Goal: Task Accomplishment & Management: Manage account settings

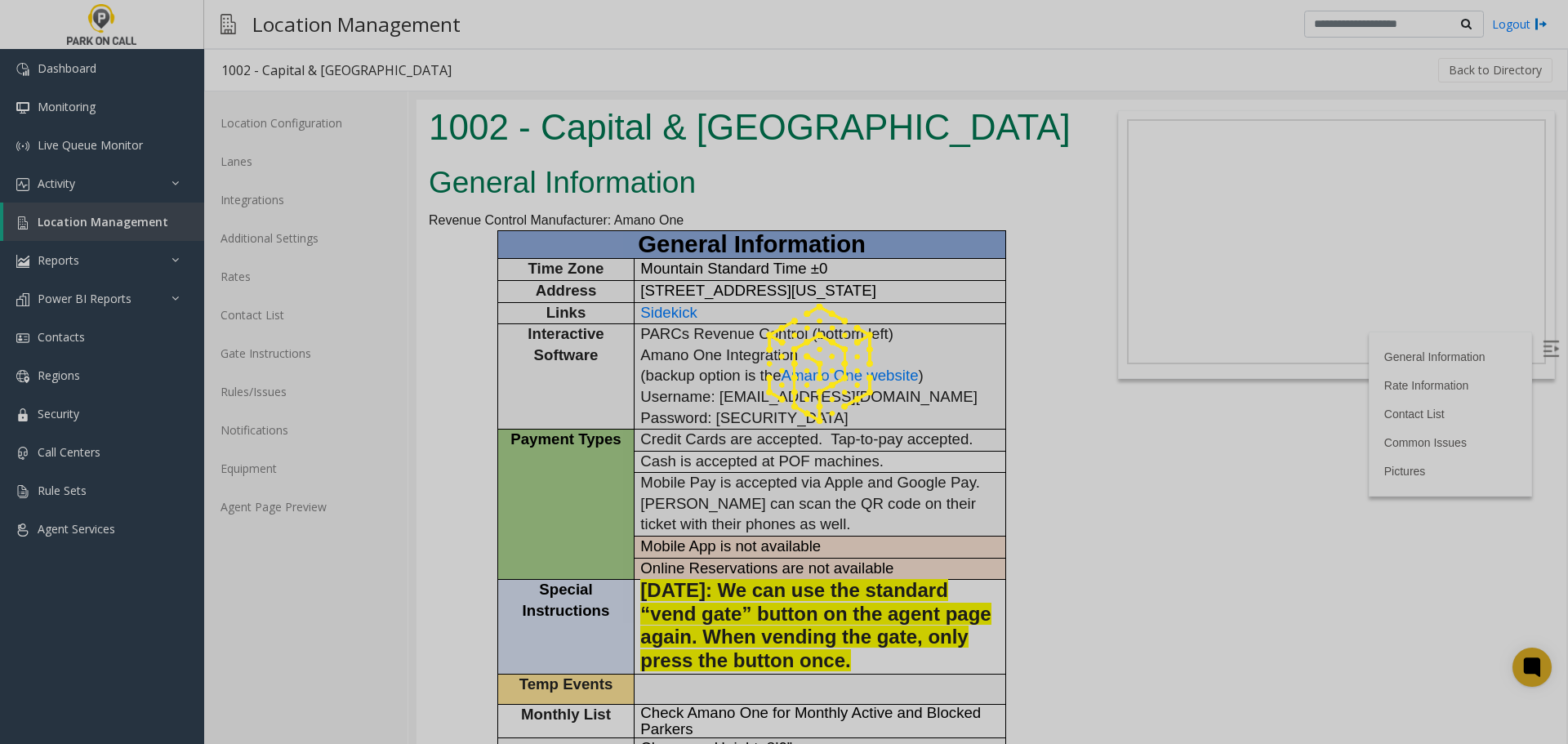
click at [307, 400] on div at bounding box center [784, 372] width 1568 height 744
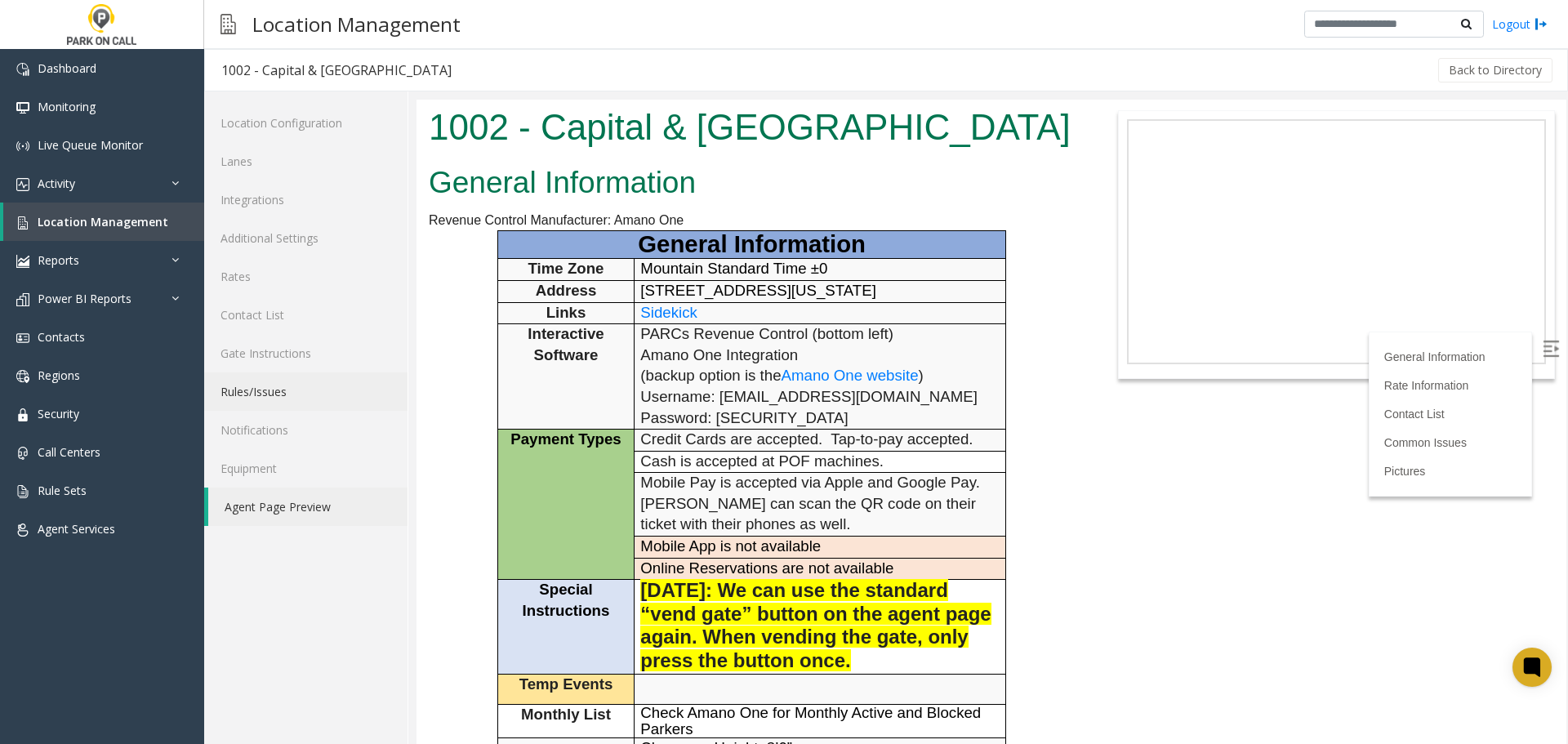
click at [301, 395] on link "Rules/Issues" at bounding box center [306, 391] width 203 height 39
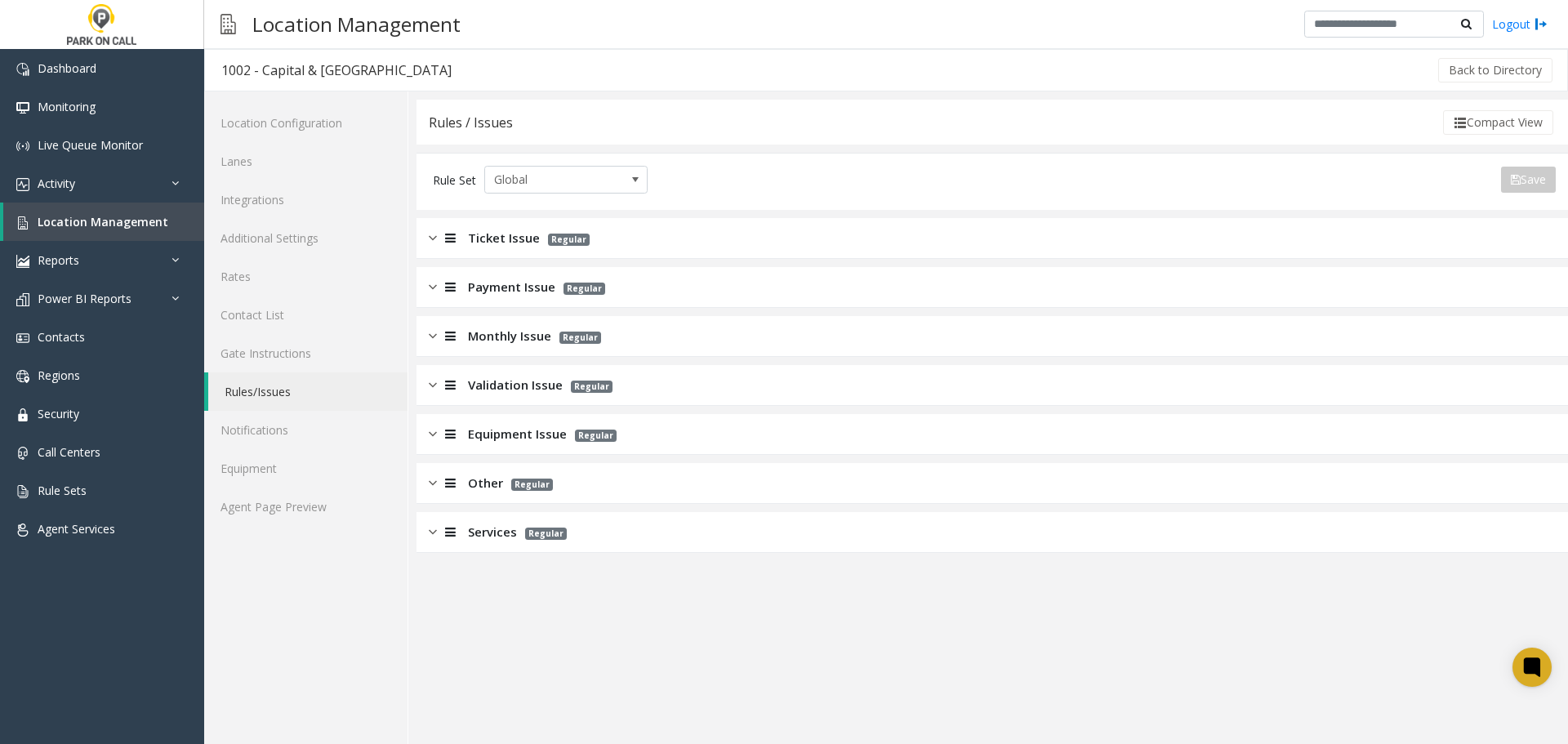
click at [1082, 239] on div "Ticket Issue Regular" at bounding box center [992, 239] width 1151 height 41
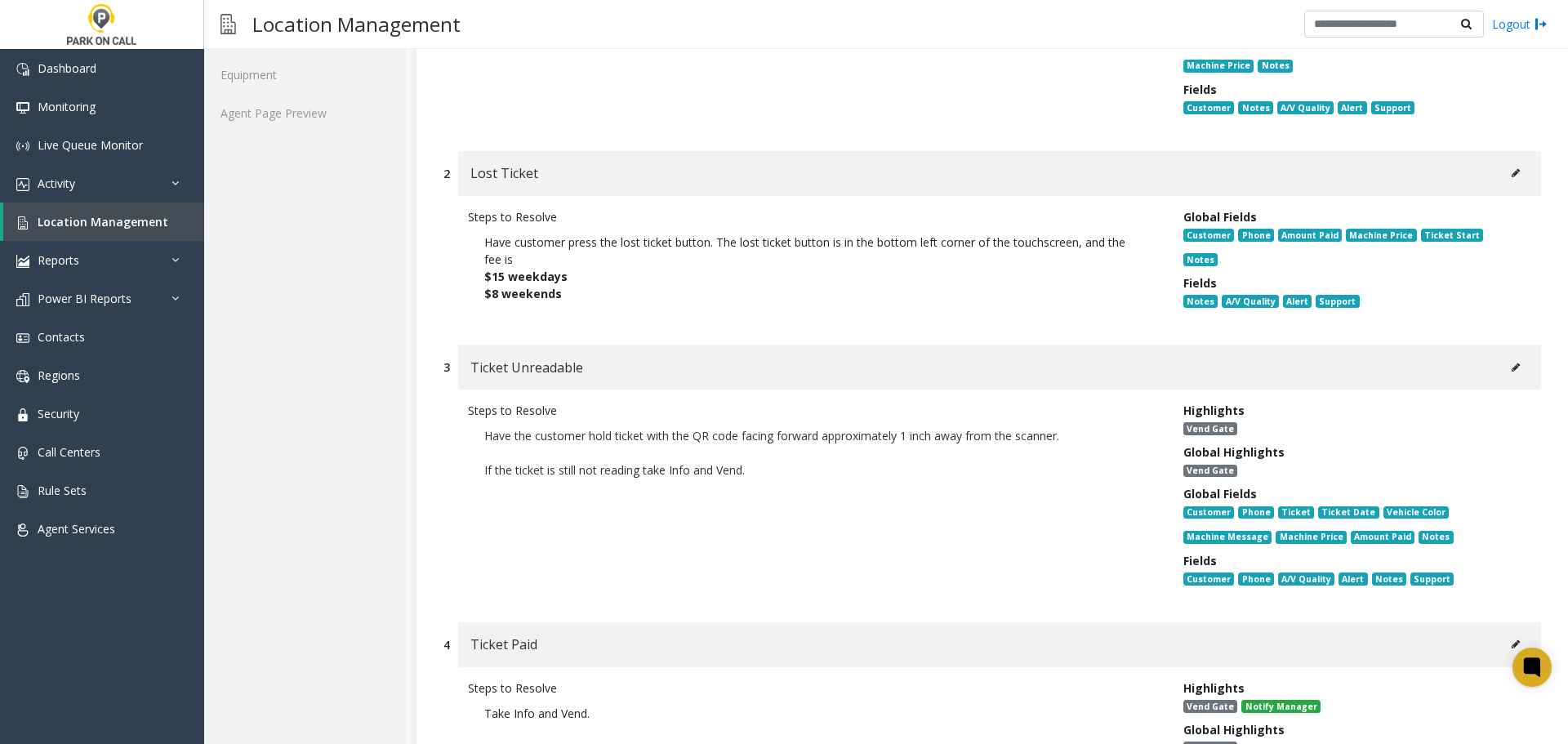
scroll to position [409, 0]
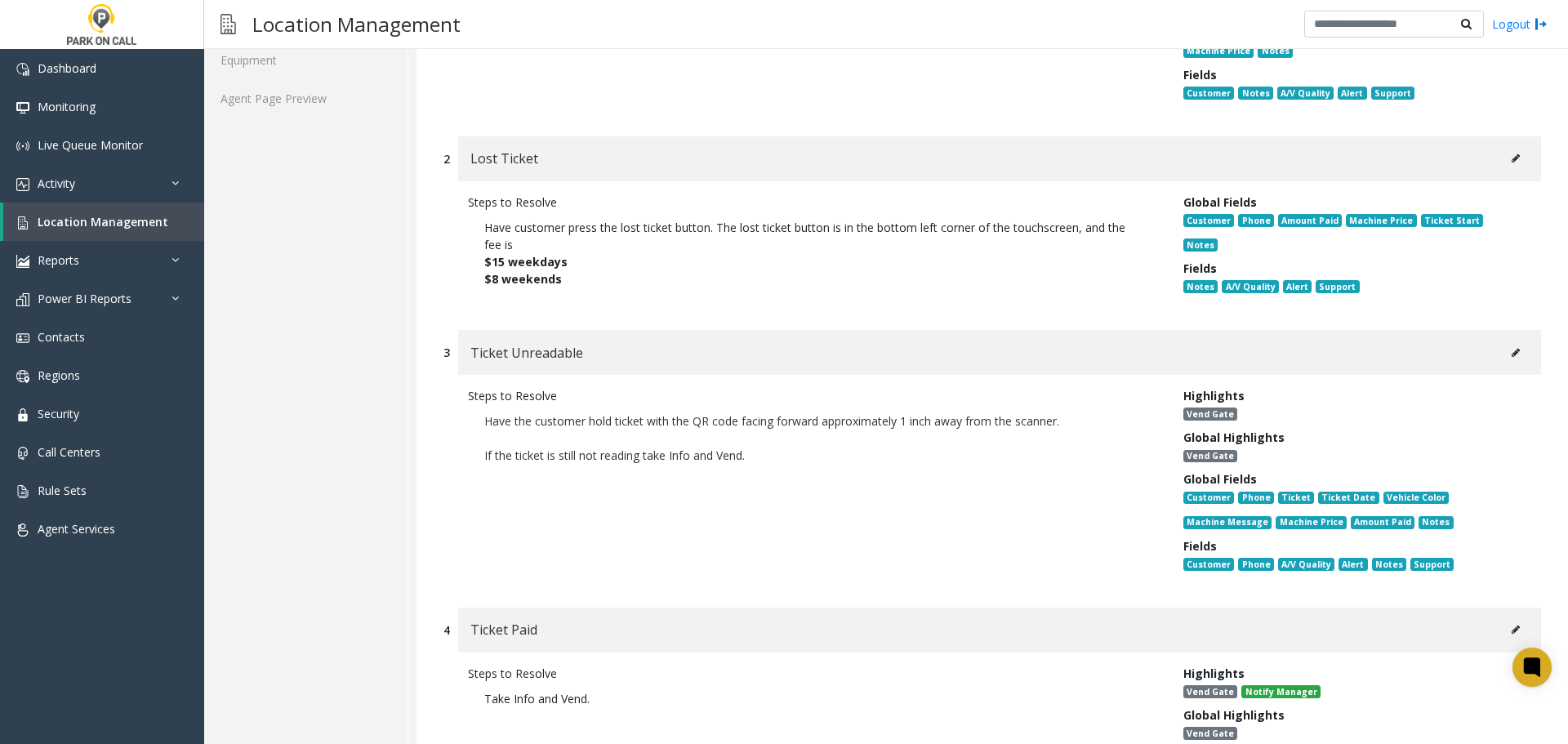
click at [1505, 330] on div "Ticket Unreadable" at bounding box center [999, 352] width 1083 height 45
click at [1511, 348] on icon at bounding box center [1515, 353] width 8 height 10
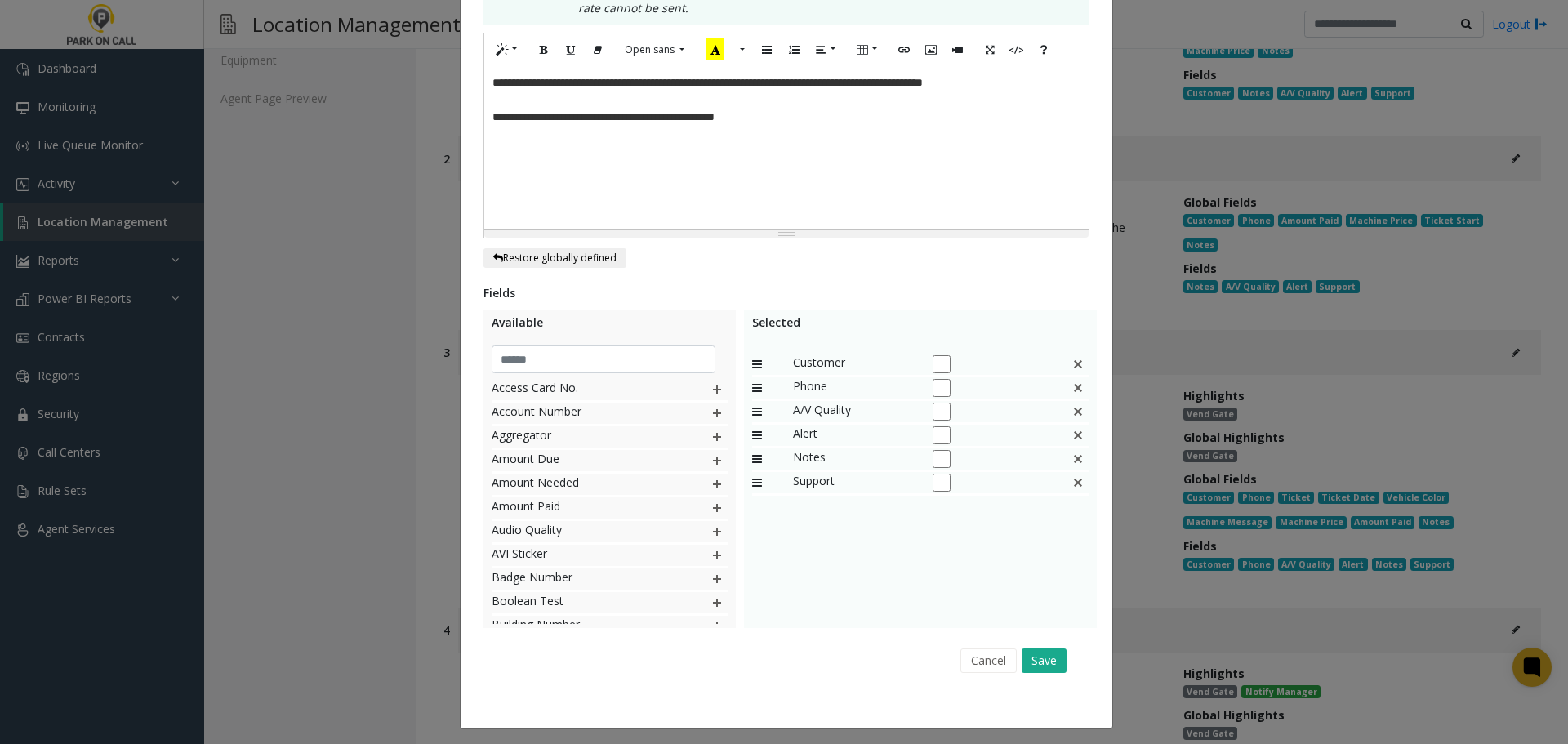
scroll to position [483, 0]
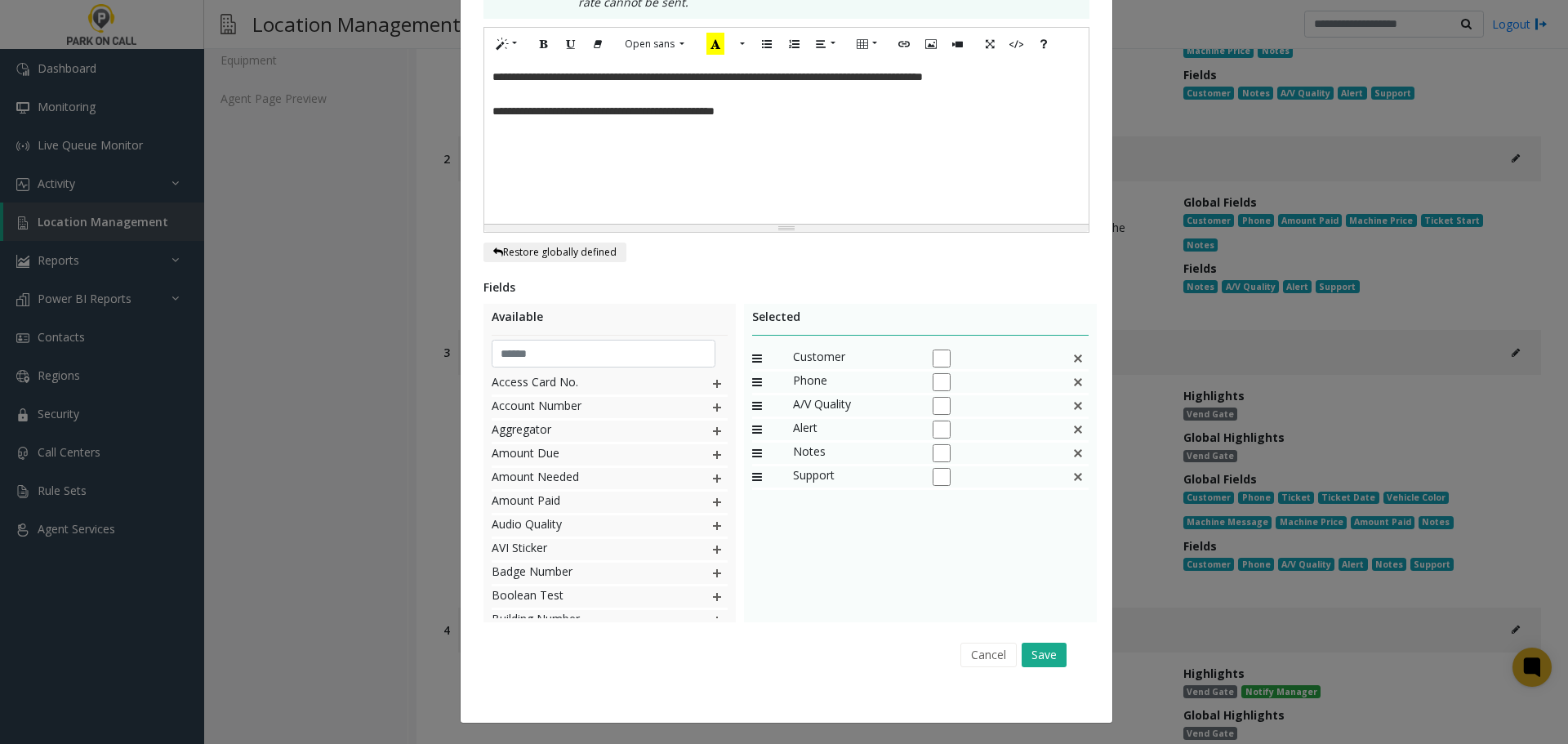
click at [1072, 358] on img at bounding box center [1078, 358] width 13 height 21
click at [556, 359] on input "text" at bounding box center [604, 354] width 225 height 28
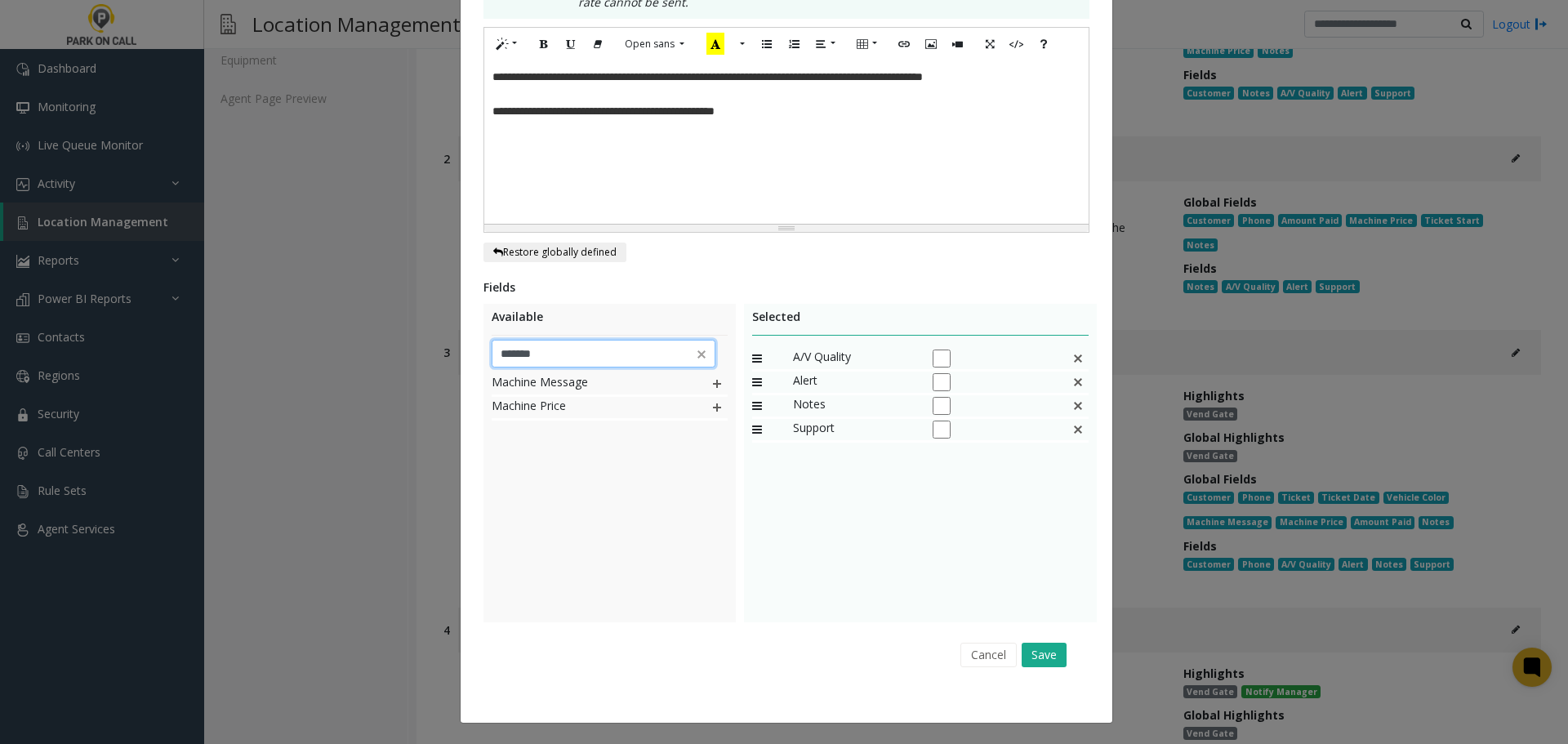
type input "*******"
click at [713, 405] on img at bounding box center [717, 408] width 13 height 21
drag, startPoint x: 750, startPoint y: 451, endPoint x: 761, endPoint y: 365, distance: 86.7
click at [1045, 649] on button "Save" at bounding box center [1044, 655] width 45 height 25
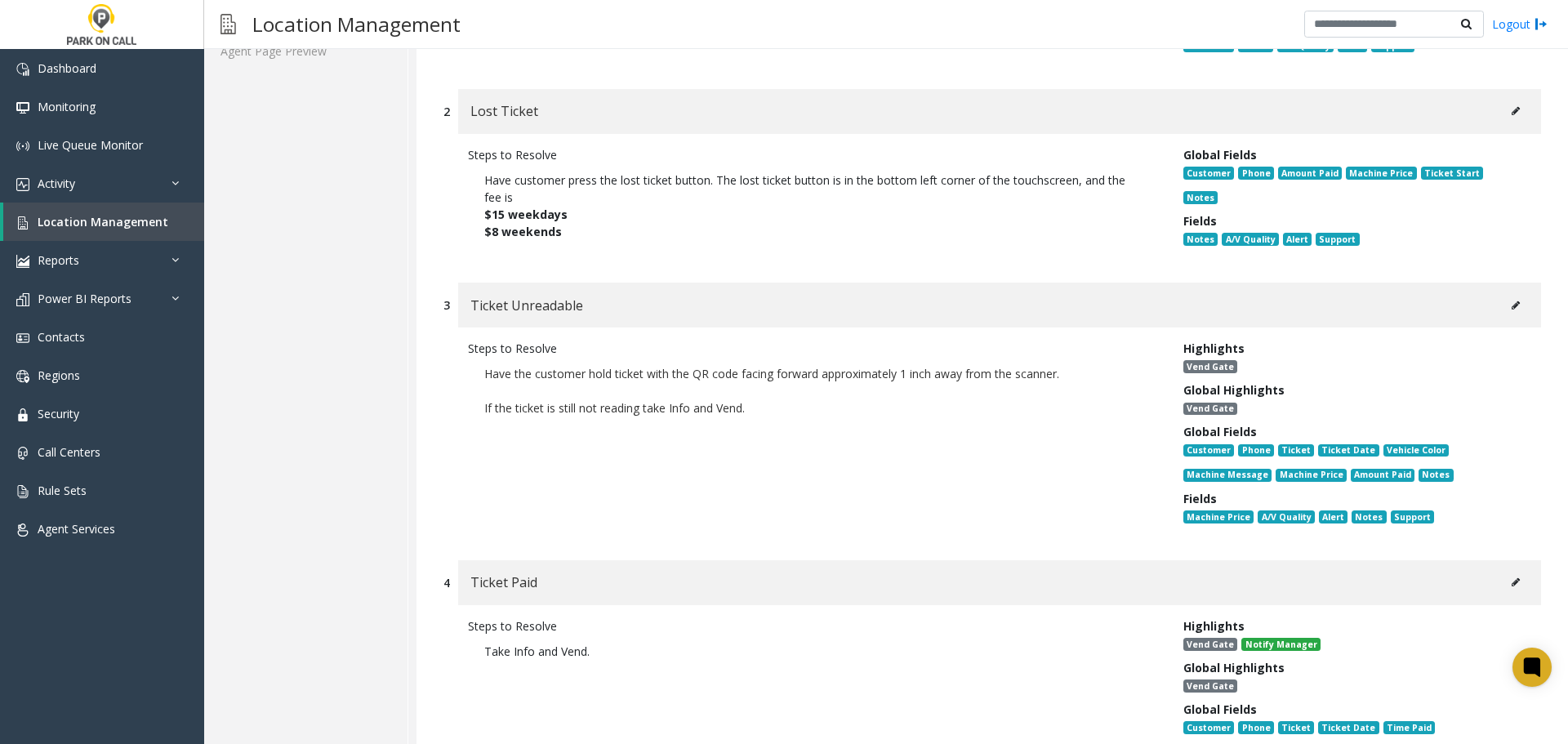
scroll to position [490, 0]
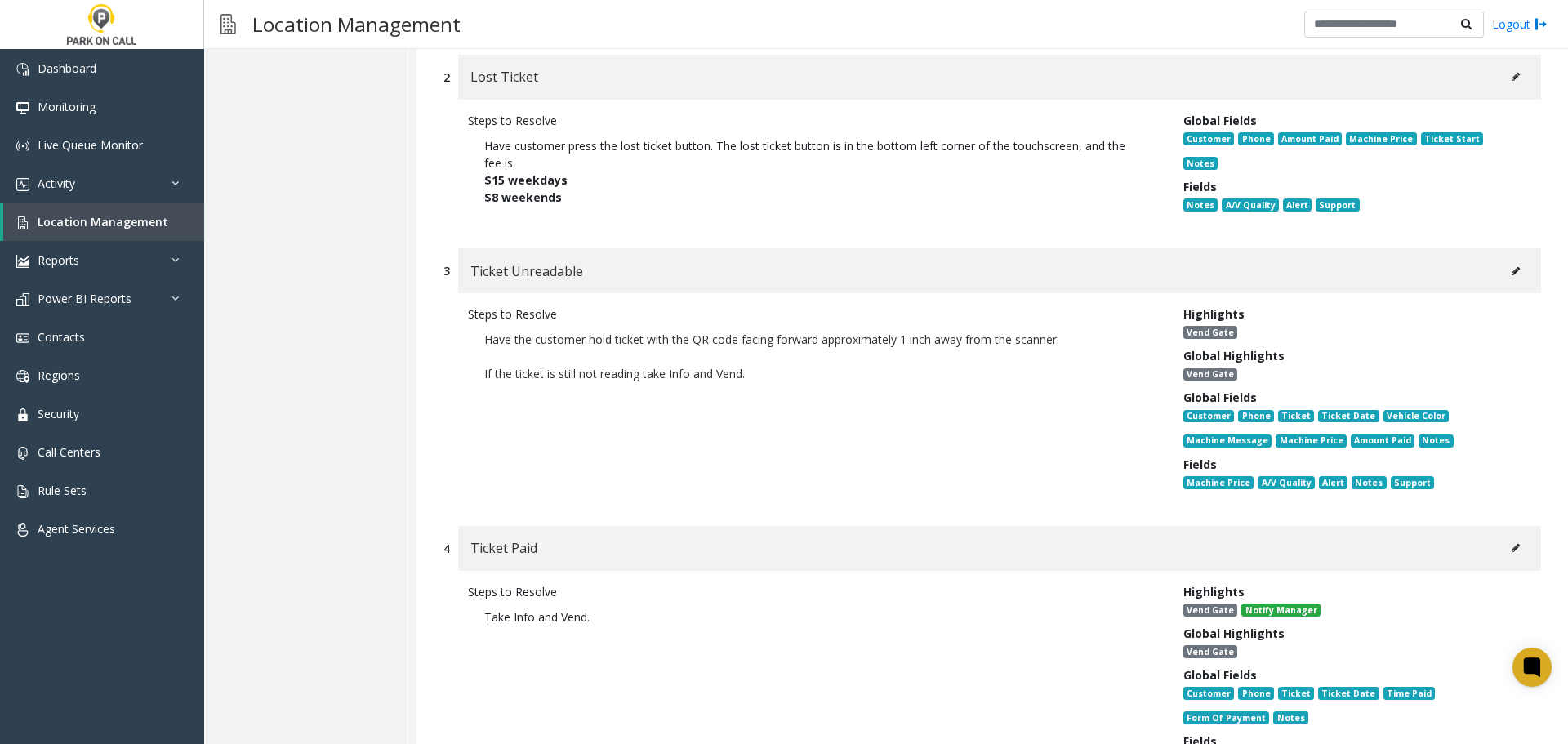
click at [1502, 272] on button at bounding box center [1515, 272] width 26 height 25
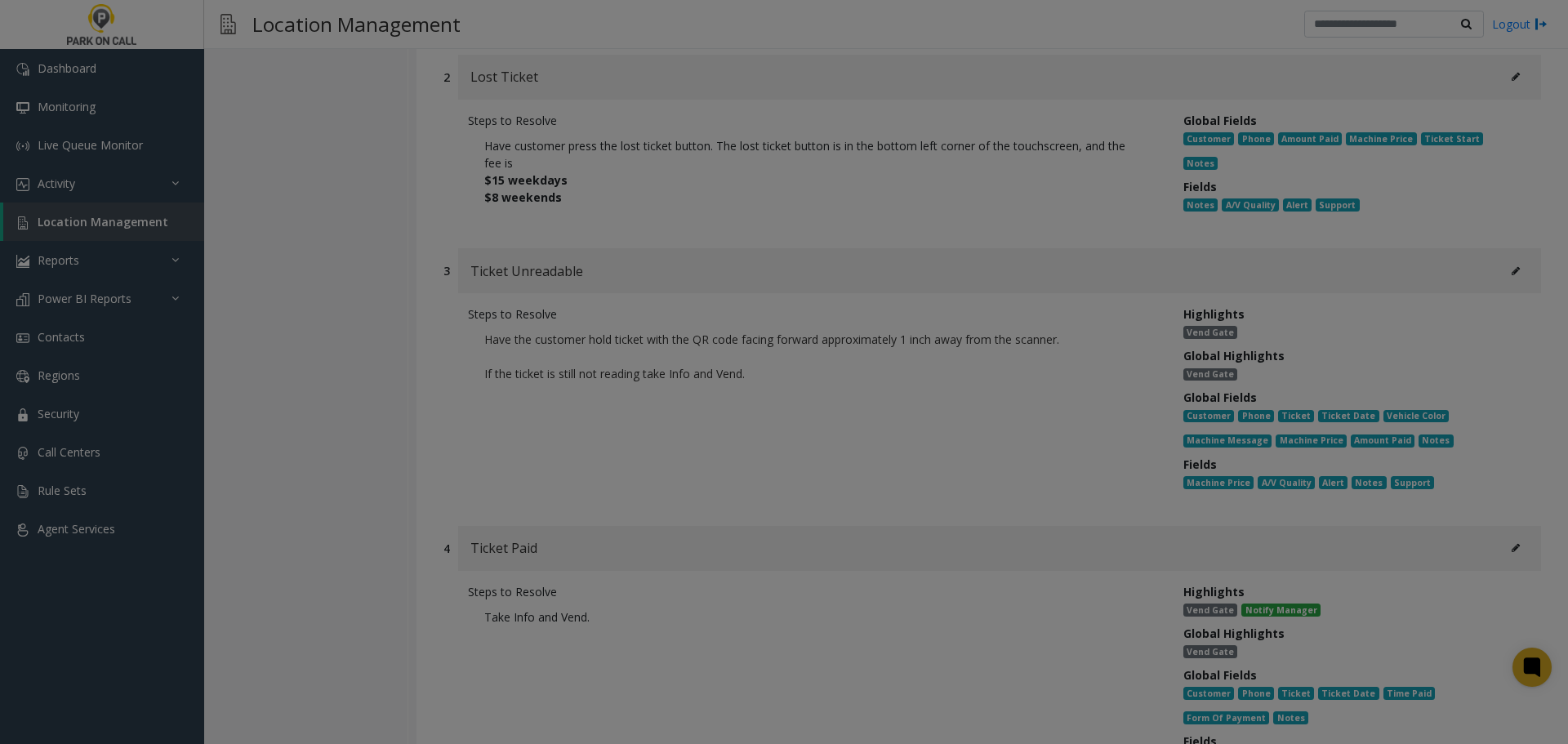
scroll to position [0, 0]
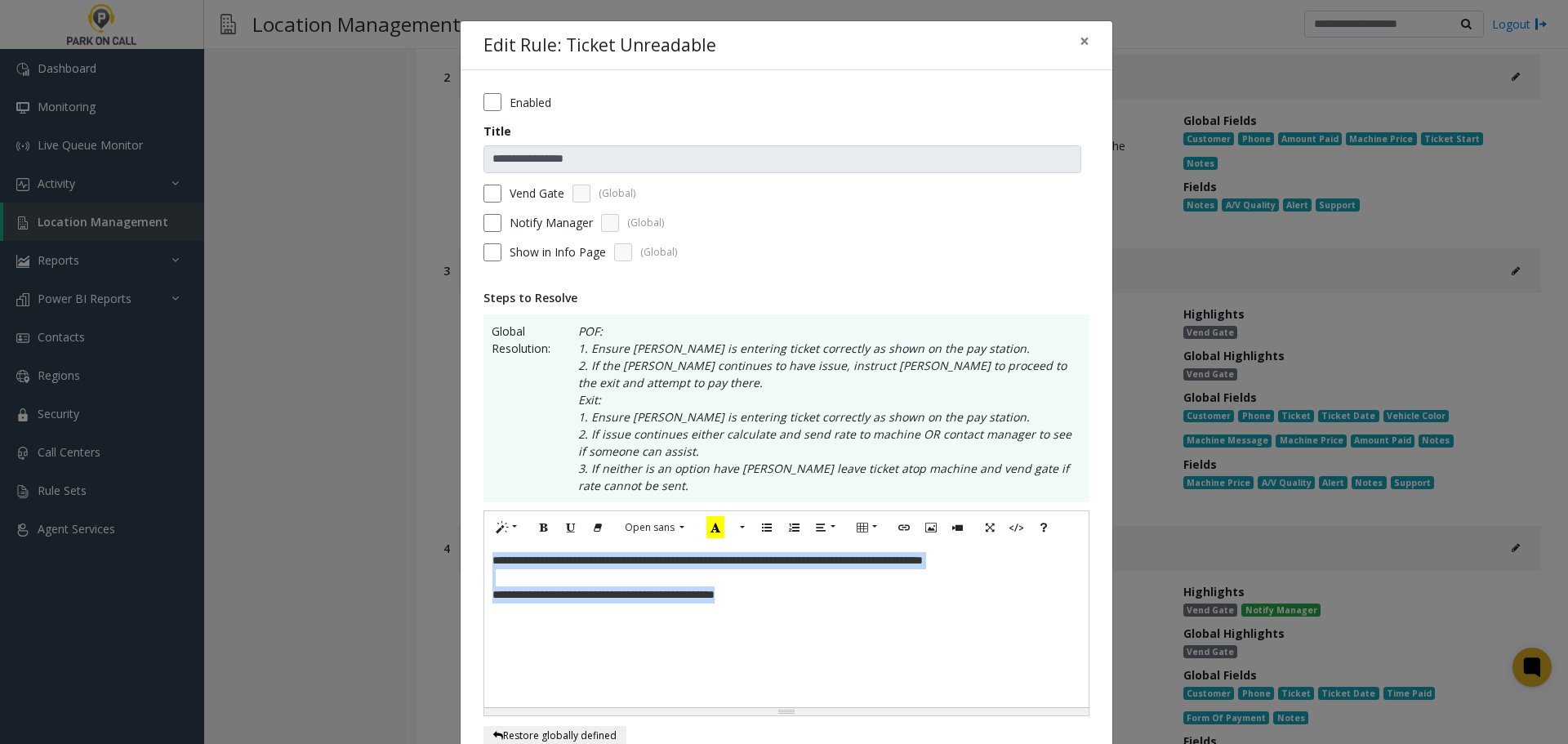
drag, startPoint x: 831, startPoint y: 595, endPoint x: 338, endPoint y: 542, distance: 495.8
click at [338, 542] on div "**********" at bounding box center [784, 372] width 1568 height 744
click at [1080, 37] on span "×" at bounding box center [1085, 41] width 10 height 23
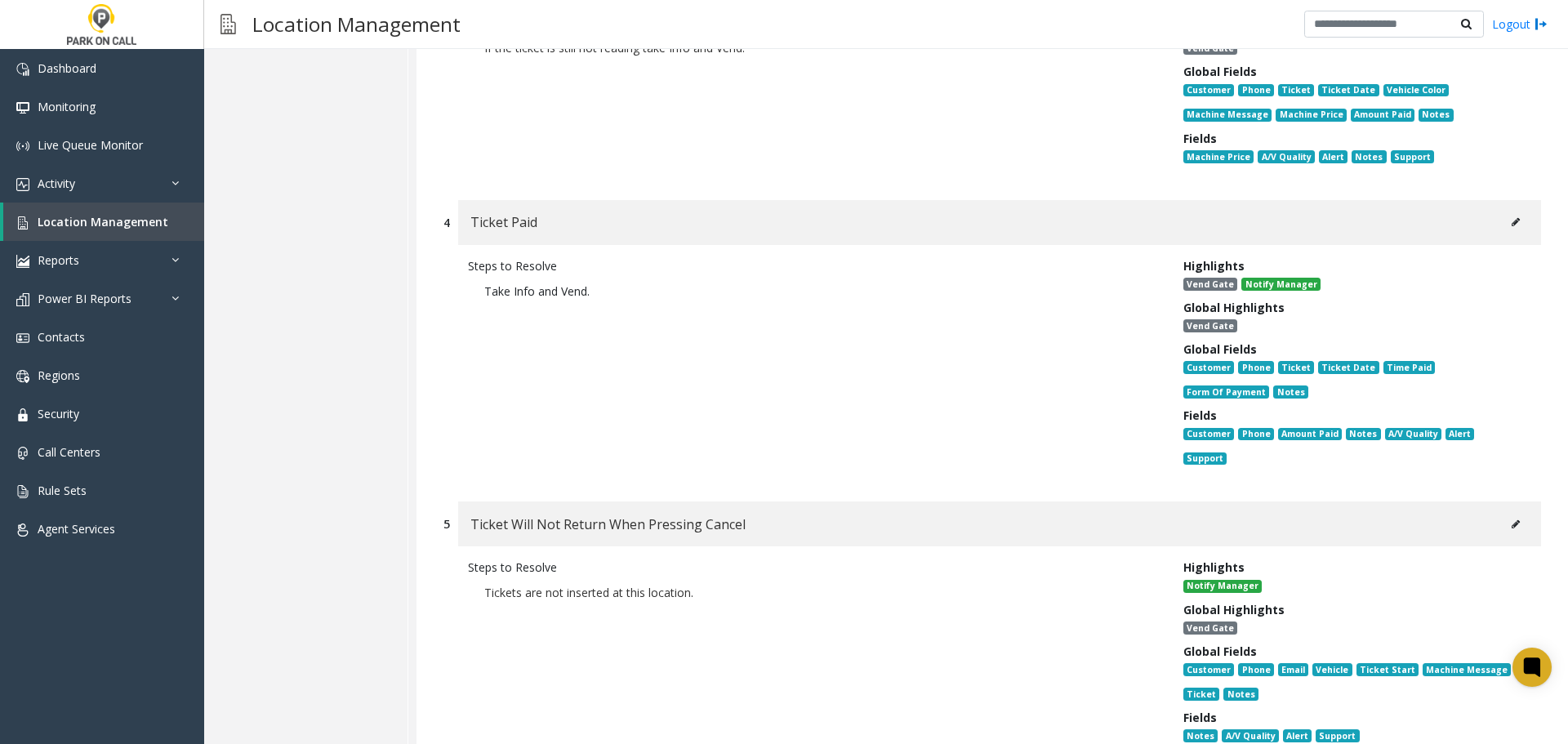
scroll to position [816, 0]
click at [1514, 219] on button at bounding box center [1515, 221] width 26 height 25
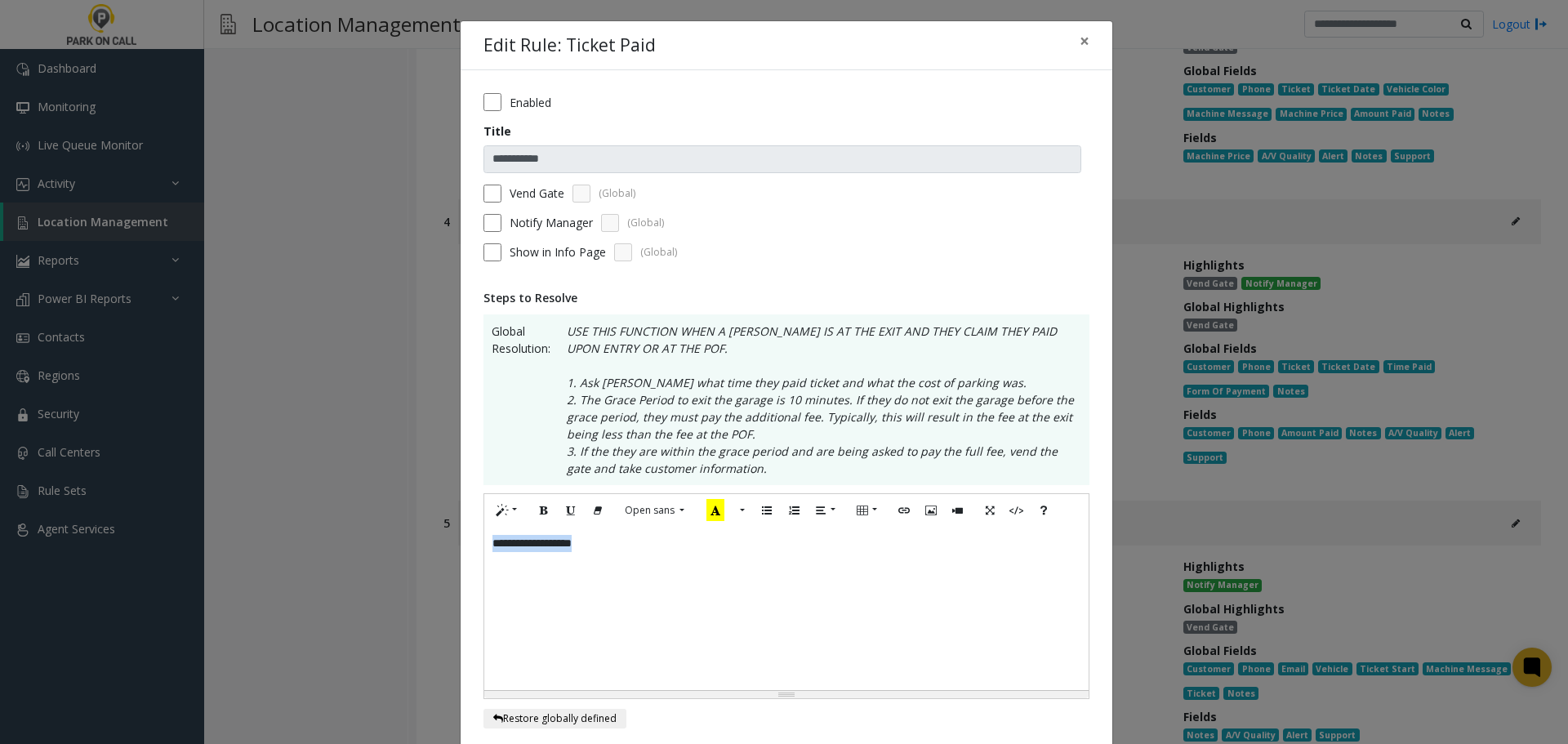
drag, startPoint x: 708, startPoint y: 564, endPoint x: 142, endPoint y: 574, distance: 566.1
click at [160, 573] on div "**********" at bounding box center [784, 372] width 1568 height 744
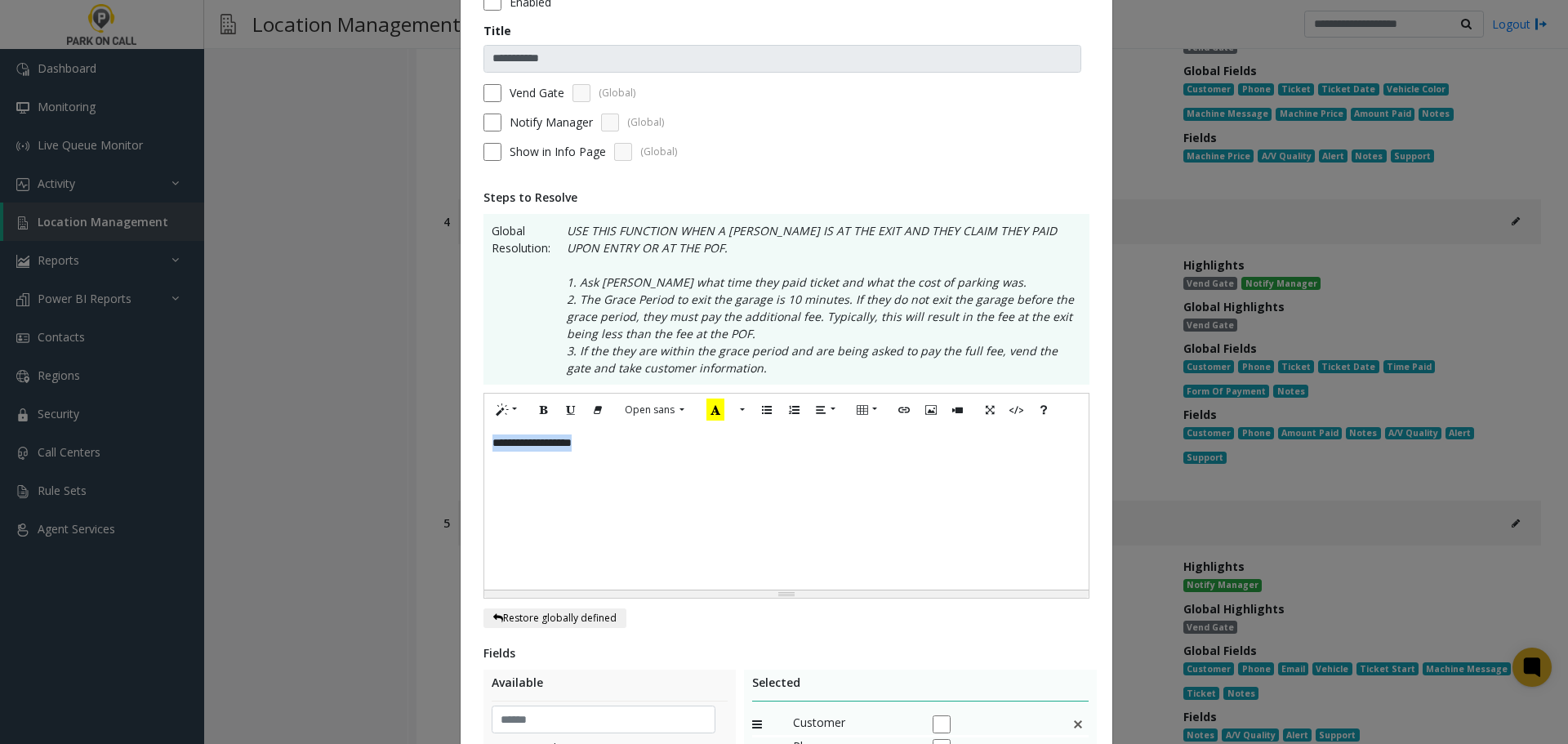
scroll to position [0, 0]
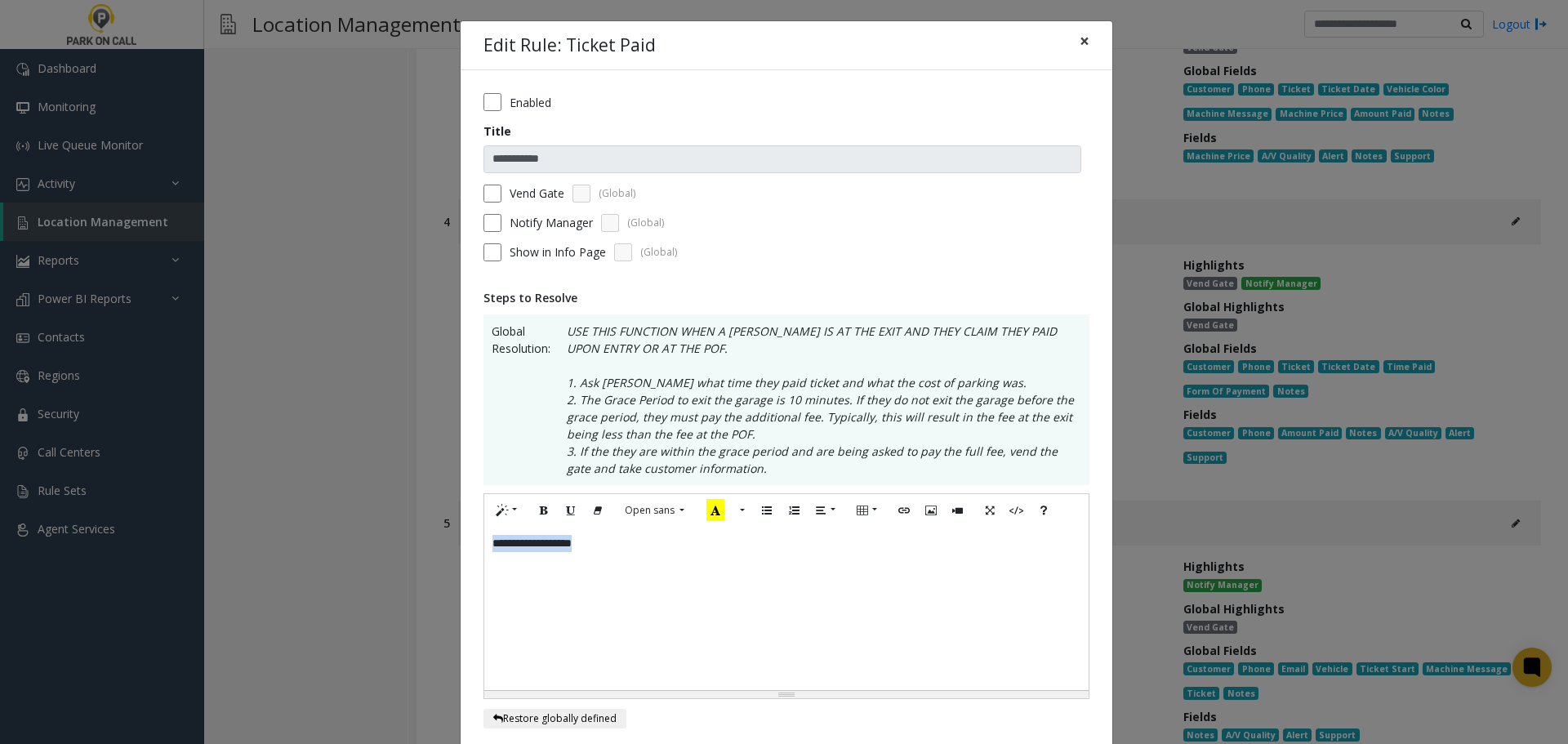
drag, startPoint x: 1073, startPoint y: 40, endPoint x: 1041, endPoint y: 40, distance: 32.0
click at [1080, 40] on span "×" at bounding box center [1085, 41] width 10 height 23
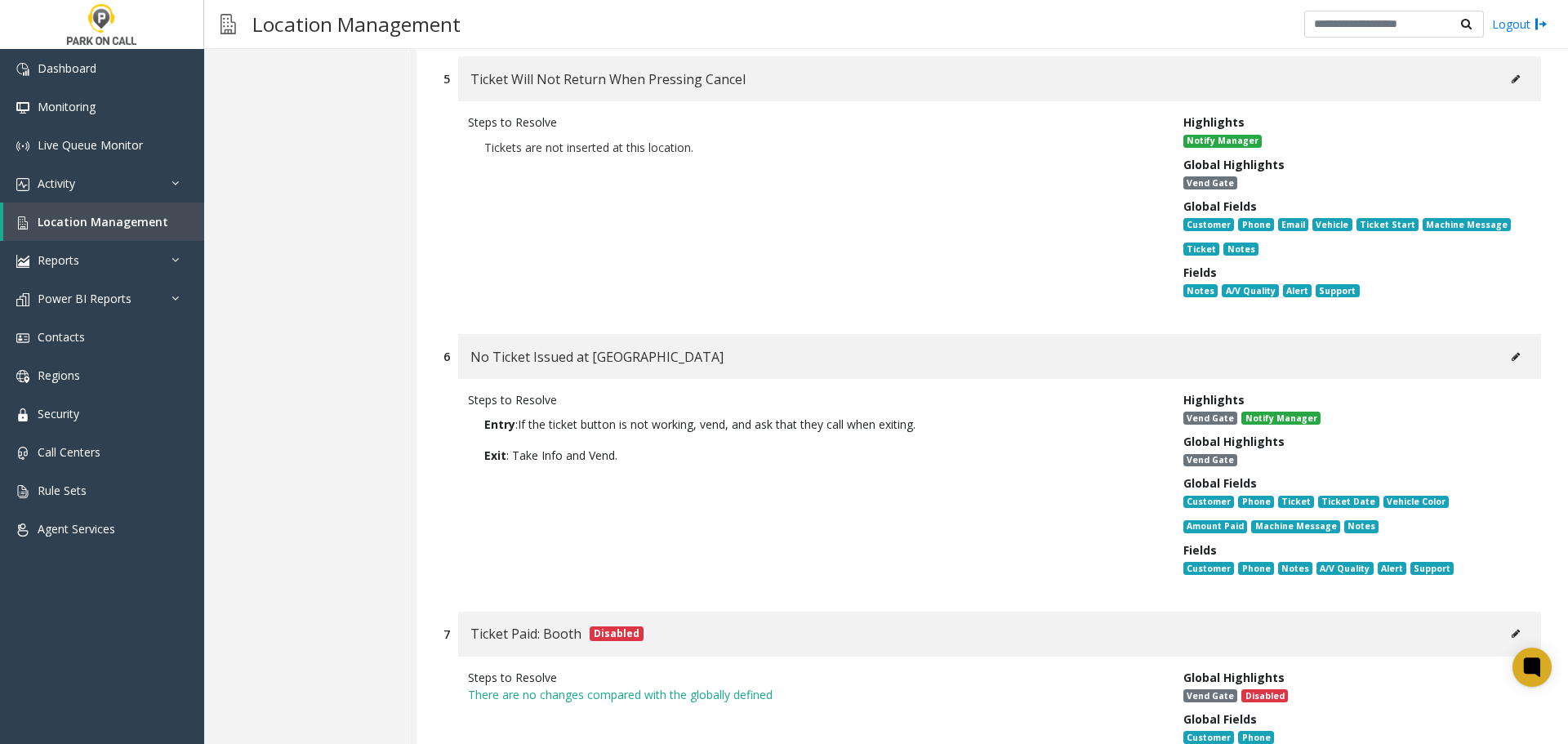
scroll to position [1388, 0]
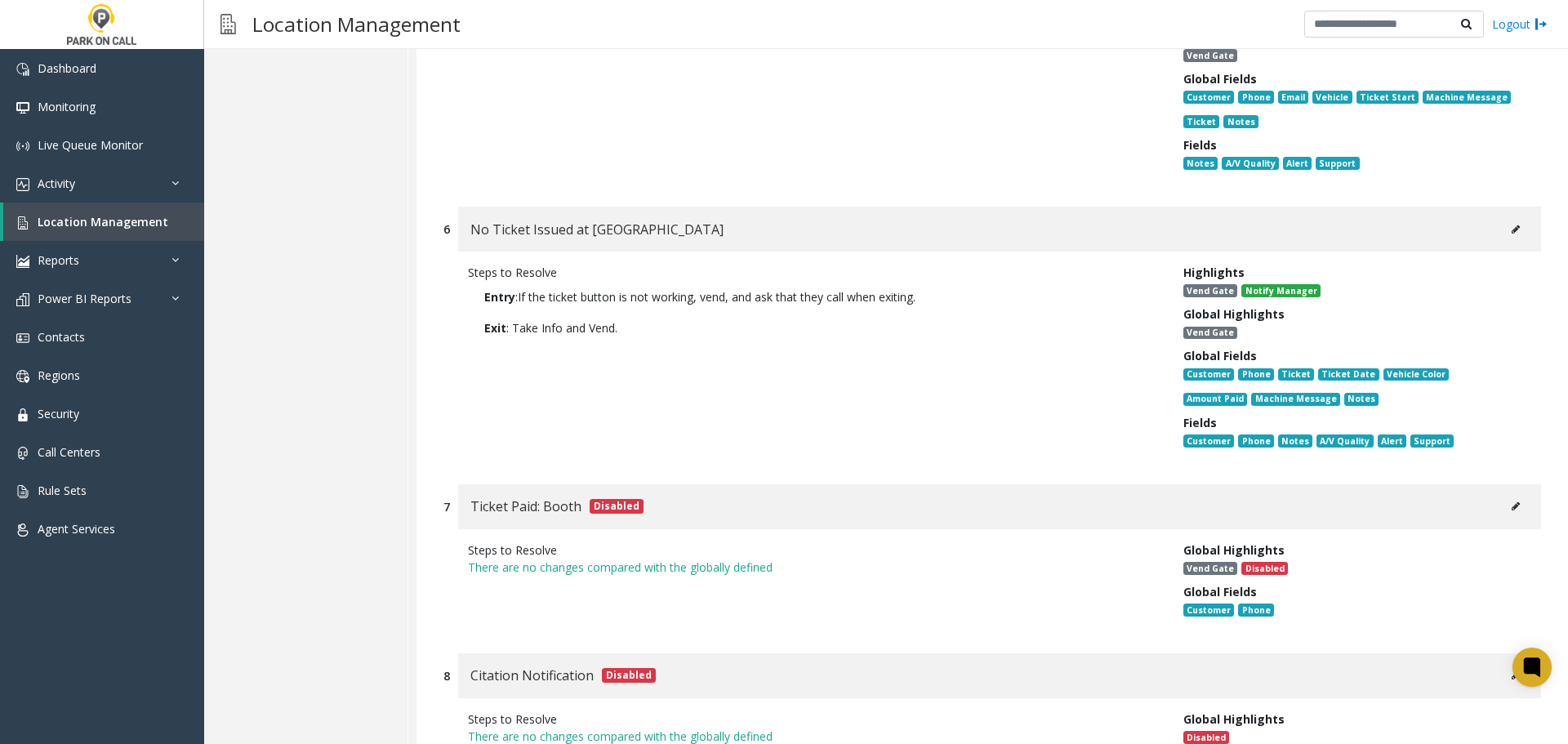
click at [1514, 226] on button at bounding box center [1515, 230] width 26 height 25
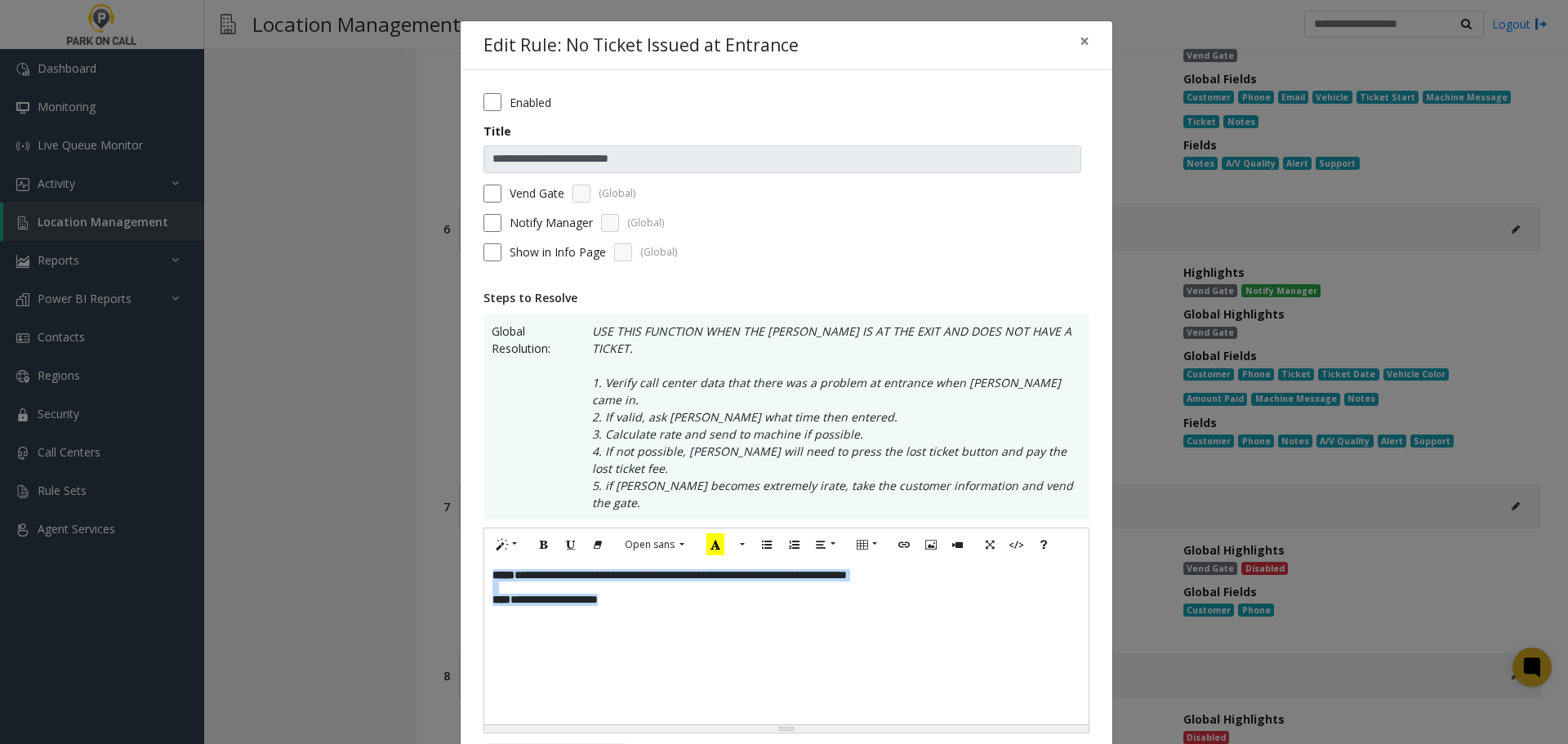
drag, startPoint x: 405, startPoint y: 514, endPoint x: 53, endPoint y: 387, distance: 374.2
click at [54, 389] on div "**********" at bounding box center [784, 372] width 1568 height 744
click at [1297, 244] on div "**********" at bounding box center [784, 372] width 1568 height 744
click at [1080, 48] on span "×" at bounding box center [1085, 41] width 10 height 23
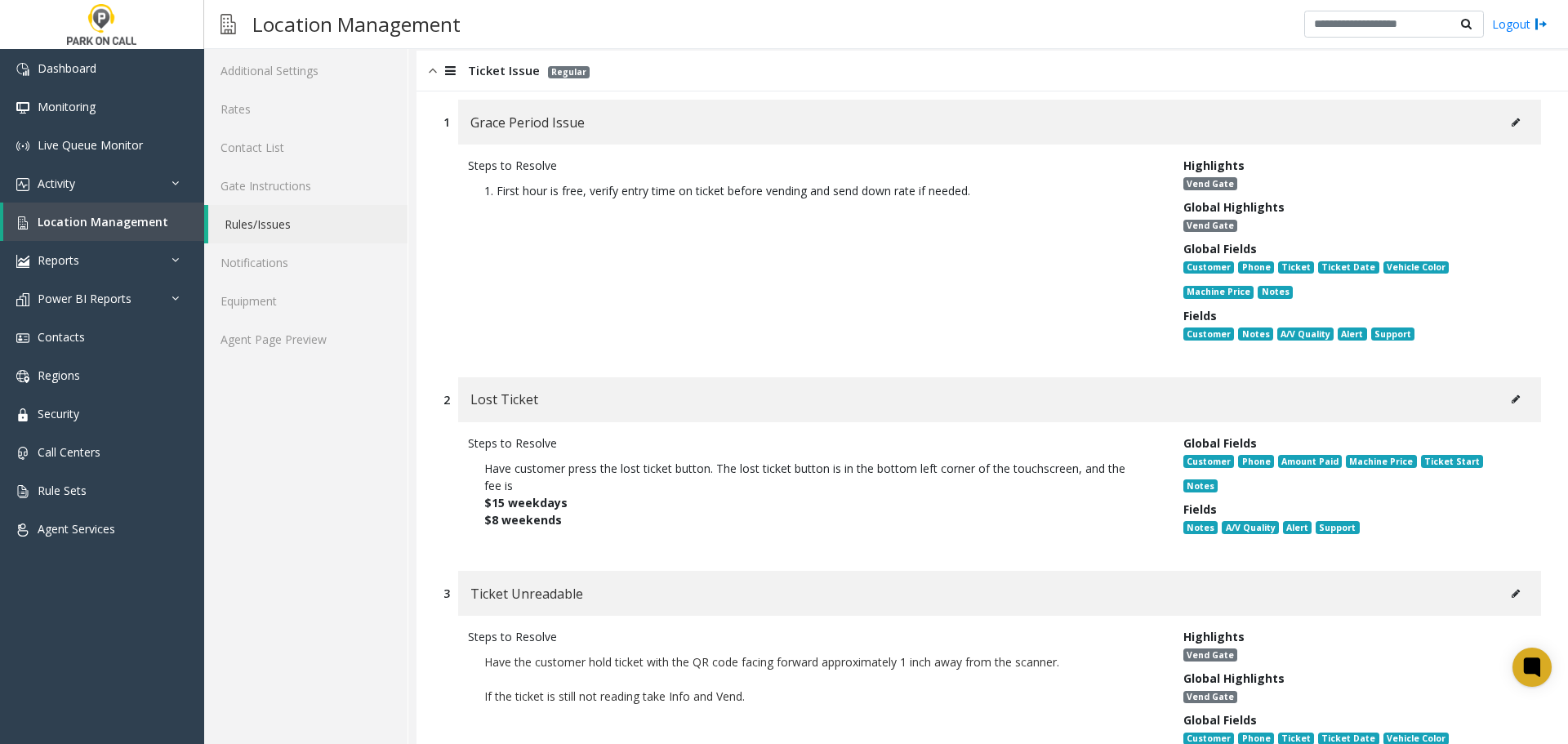
scroll to position [0, 0]
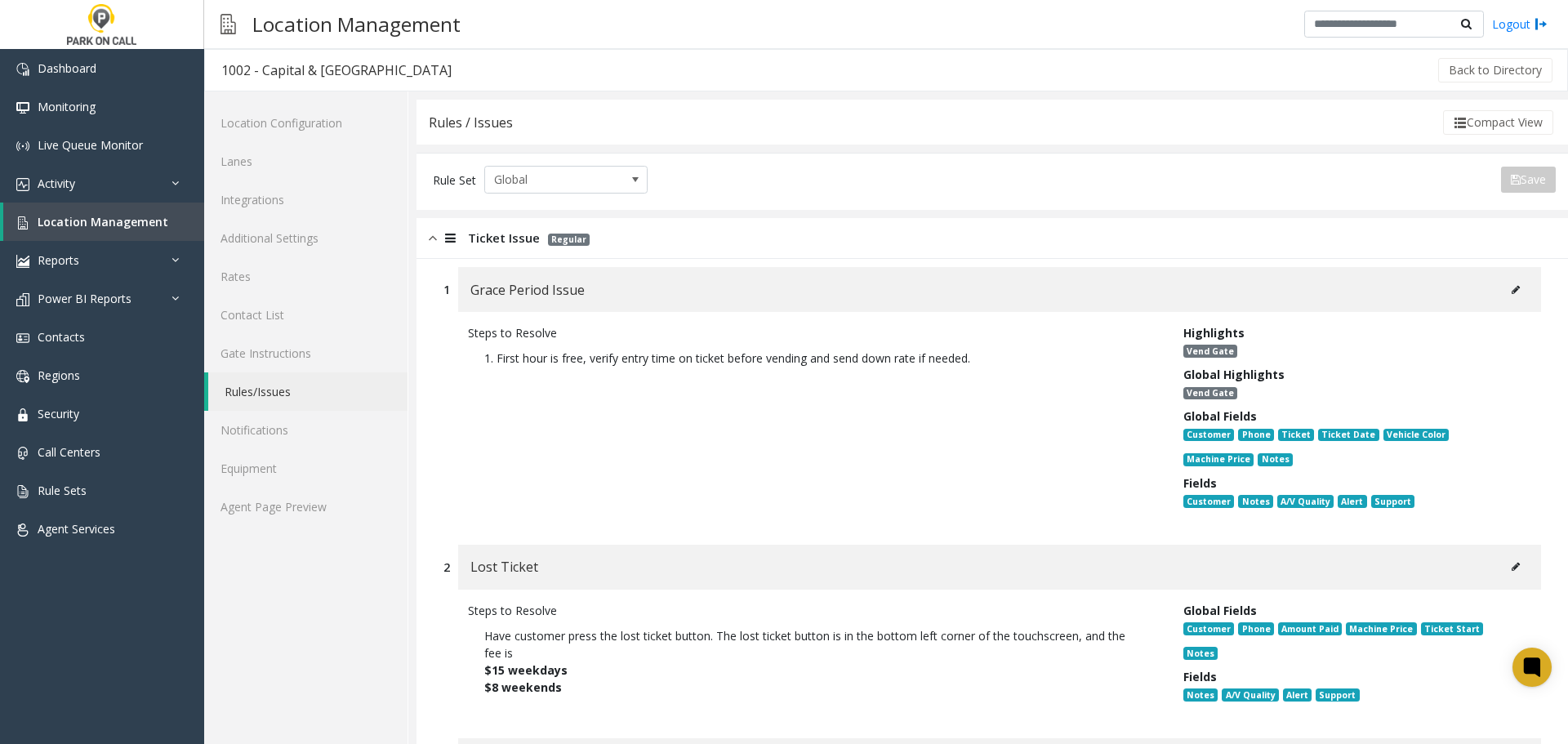
drag, startPoint x: 709, startPoint y: 231, endPoint x: 738, endPoint y: 245, distance: 32.2
click at [709, 231] on div "Ticket Issue Regular" at bounding box center [992, 239] width 1151 height 41
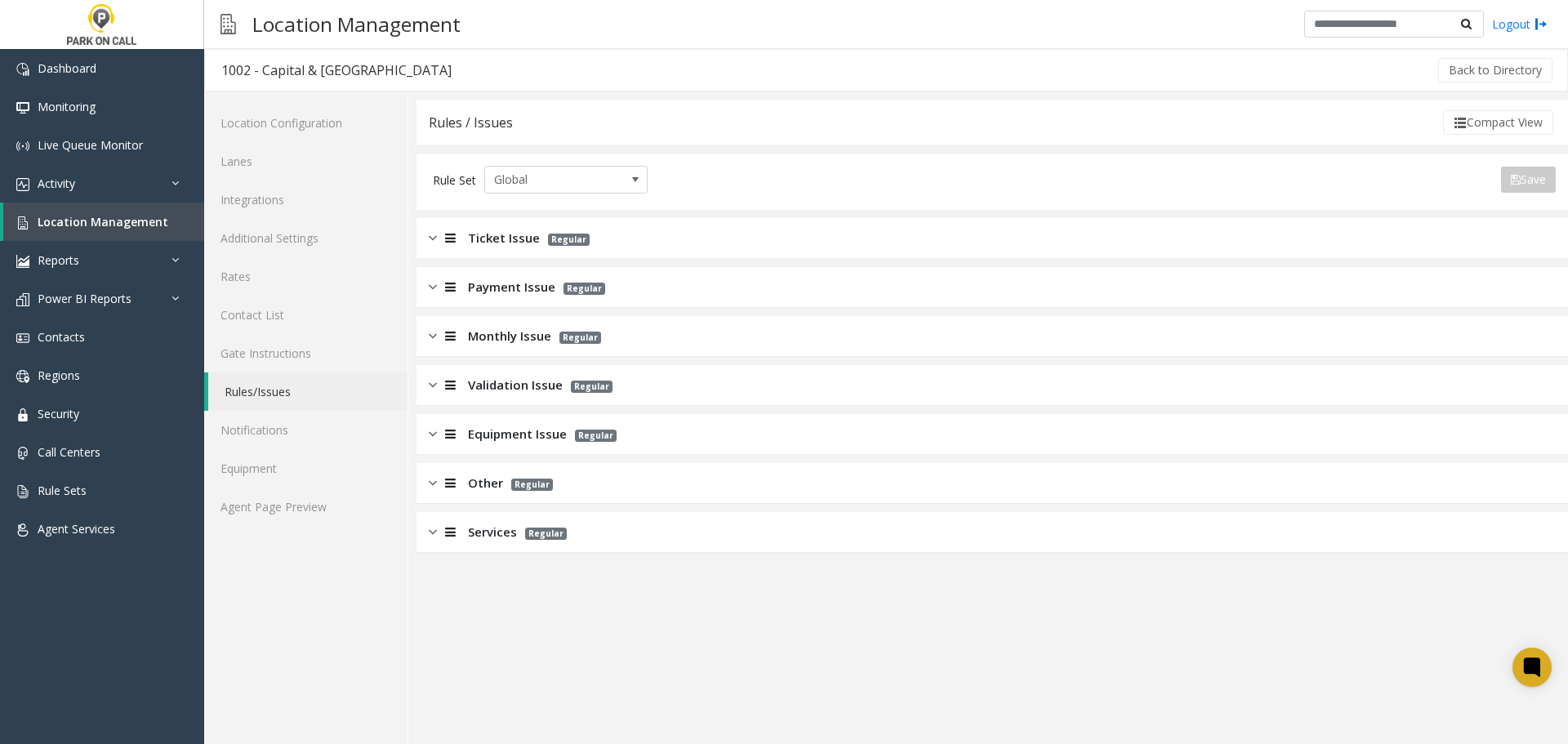
click at [1253, 290] on div "Payment Issue Regular" at bounding box center [992, 287] width 1151 height 41
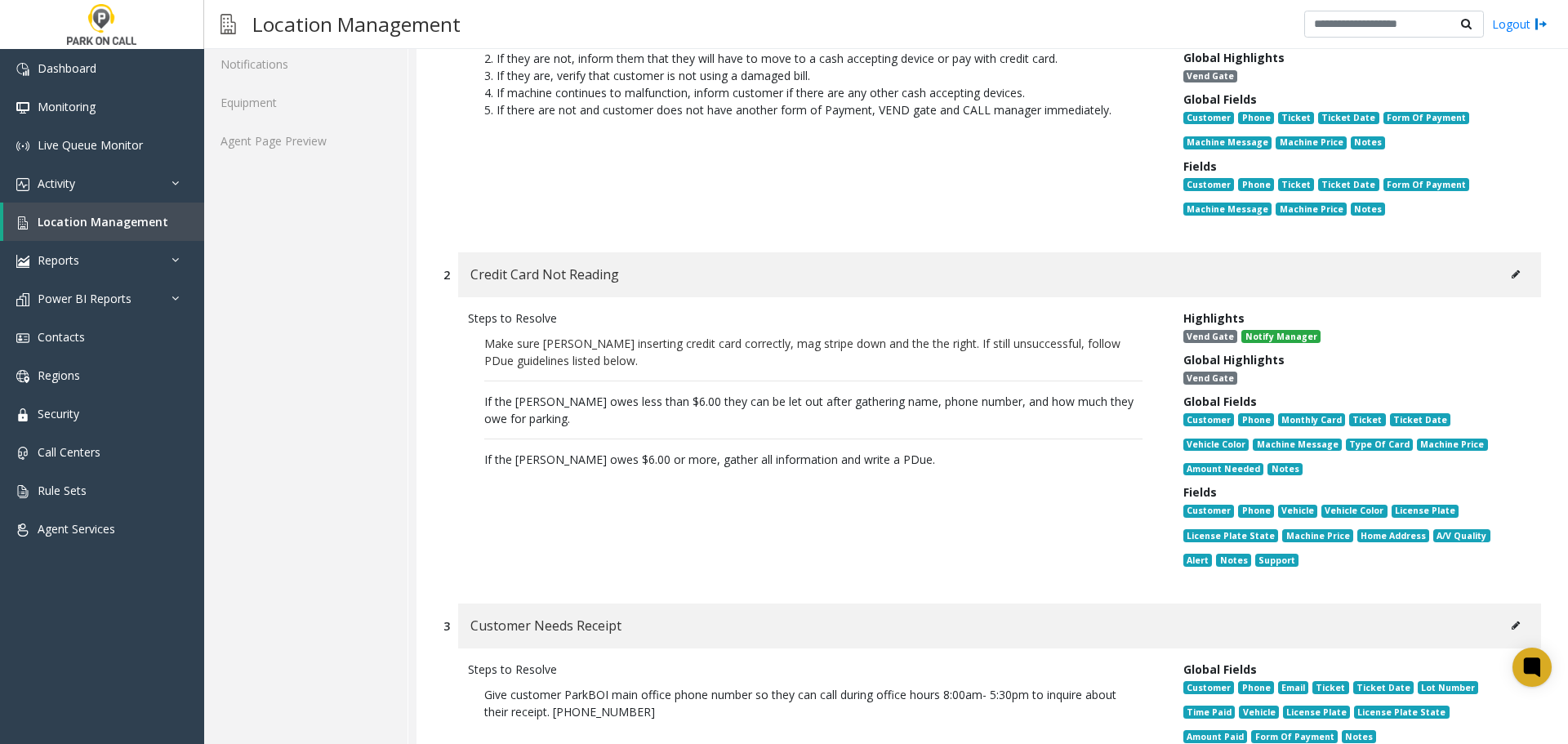
scroll to position [409, 0]
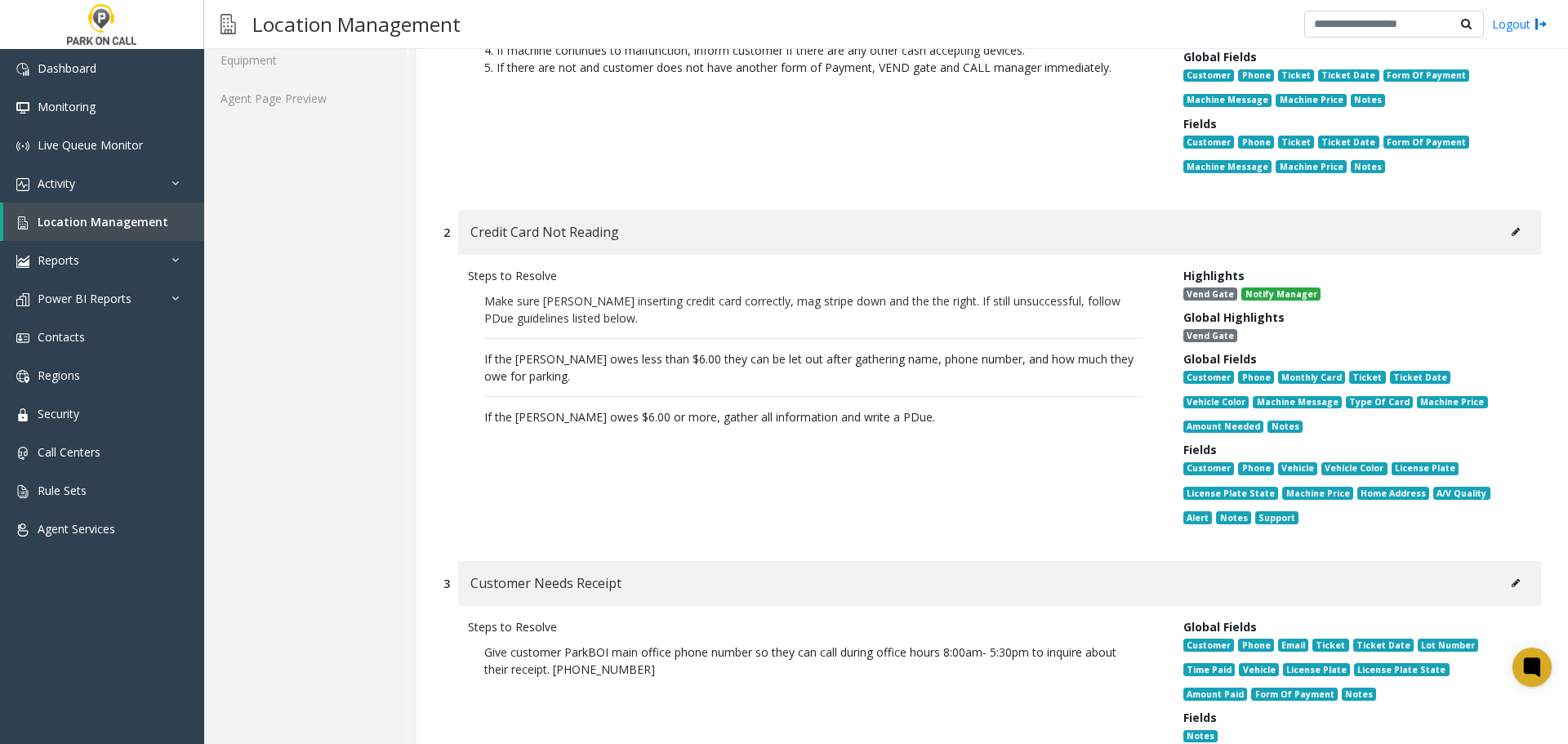
click at [1511, 235] on icon at bounding box center [1515, 232] width 8 height 10
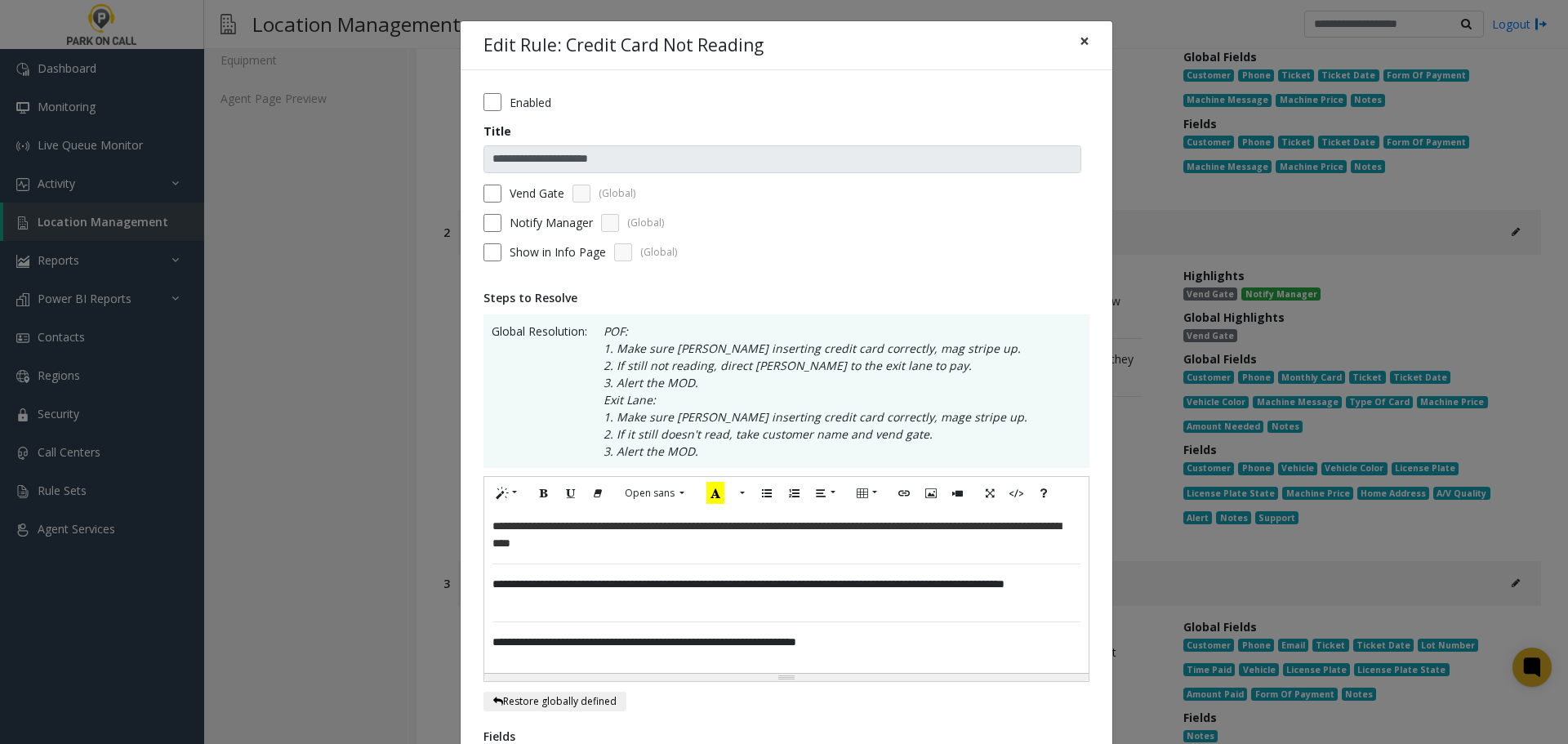
click at [1083, 40] on button "×" at bounding box center [1085, 41] width 33 height 40
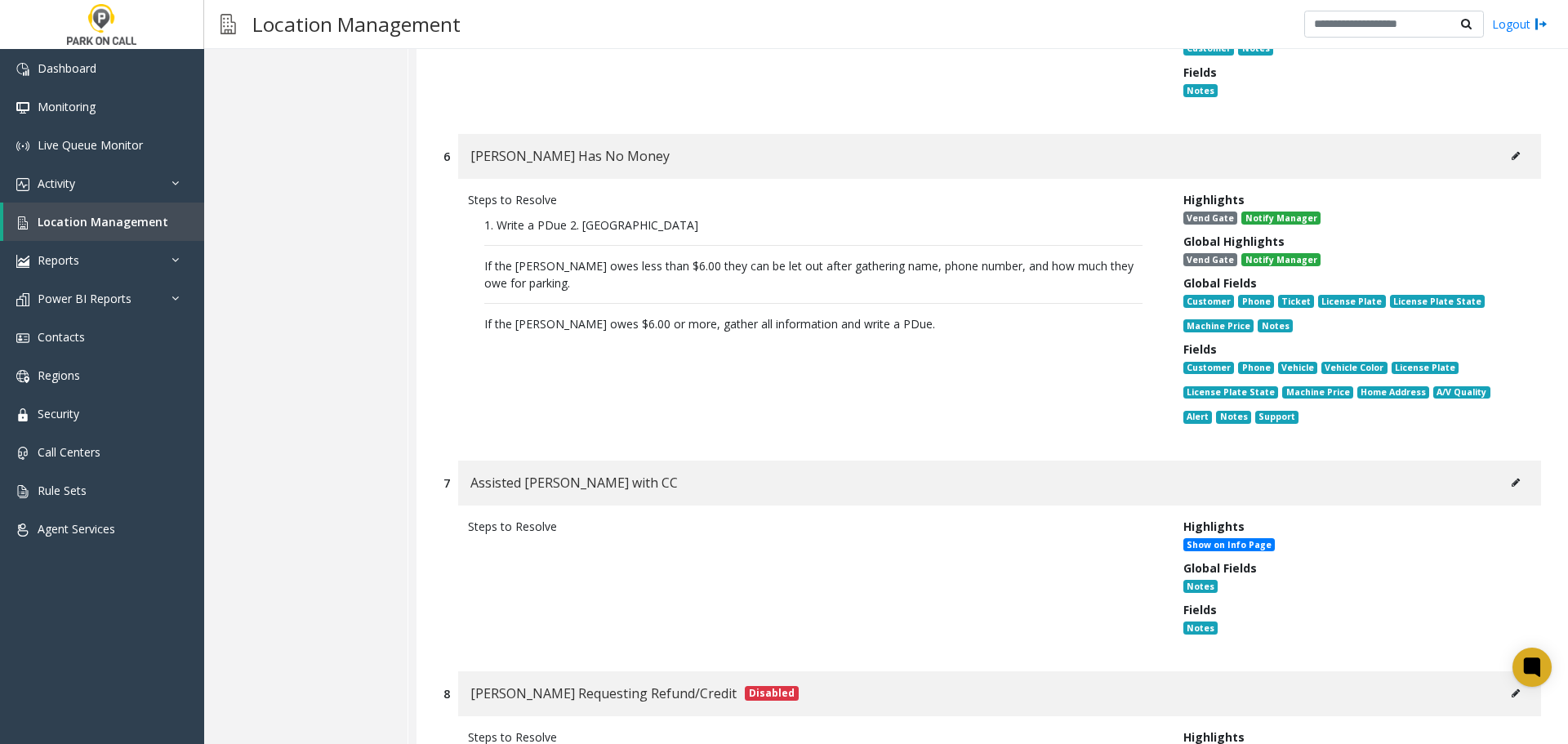
scroll to position [1551, 0]
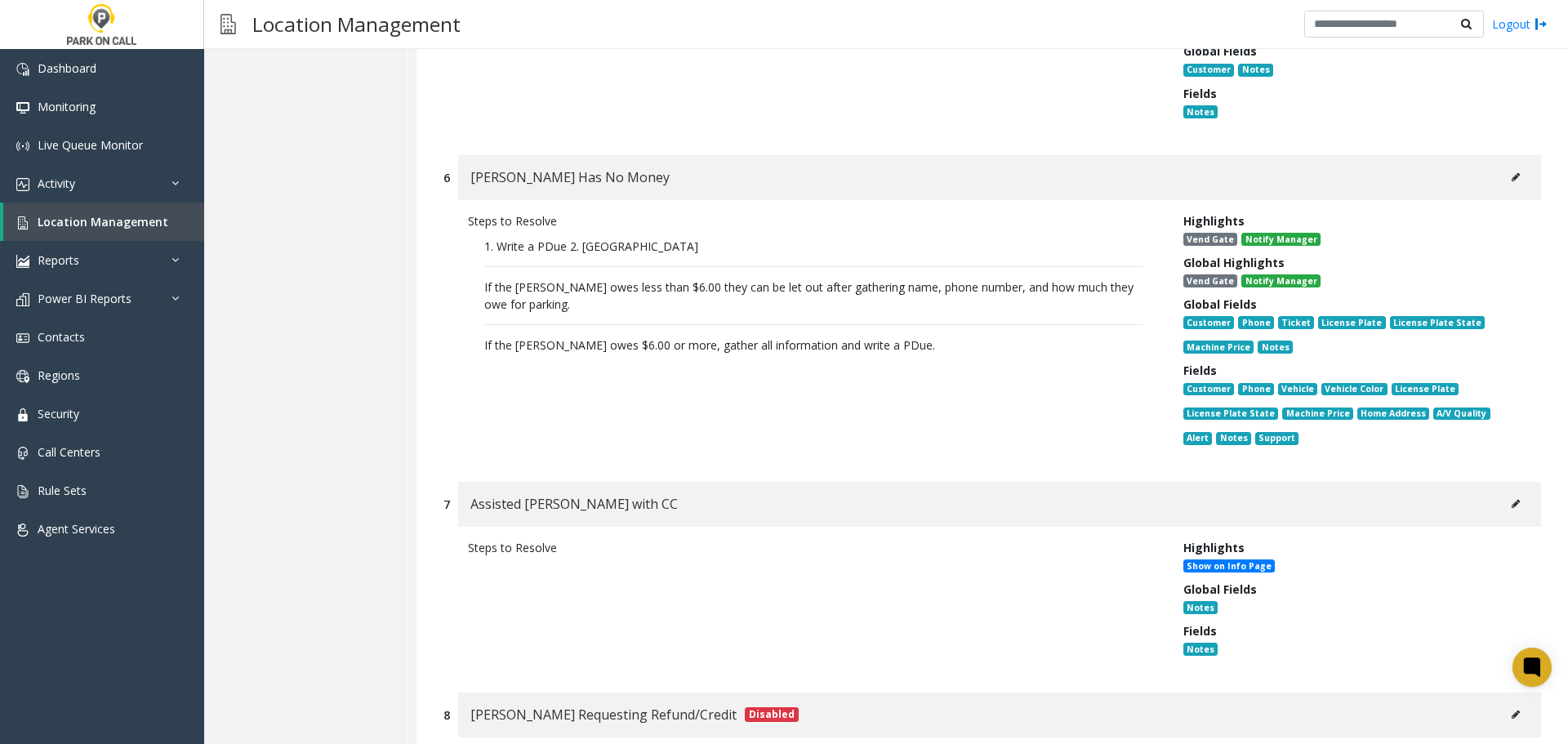
click at [1511, 180] on icon at bounding box center [1515, 177] width 8 height 10
type input "**********"
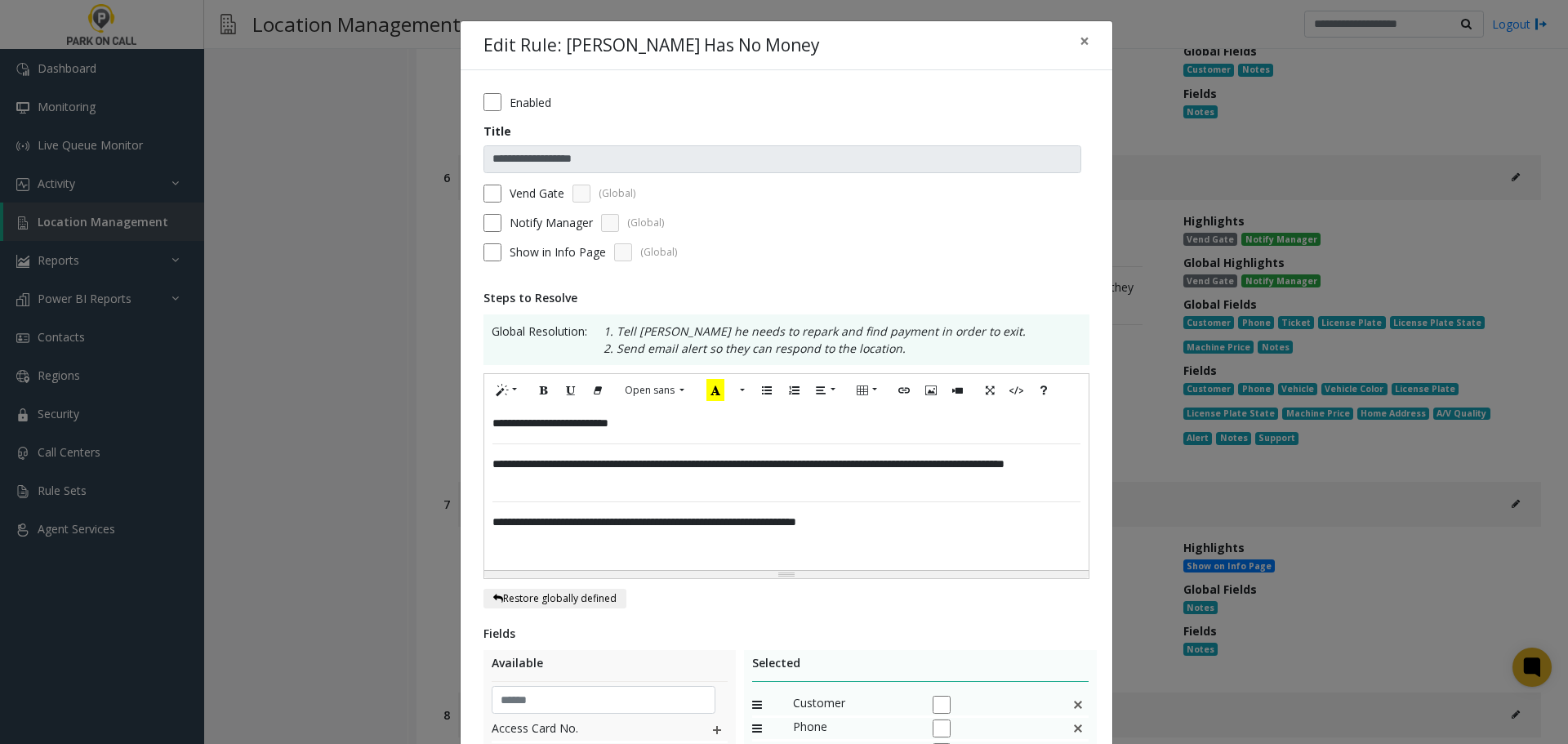
click at [618, 427] on p "**********" at bounding box center [786, 423] width 588 height 17
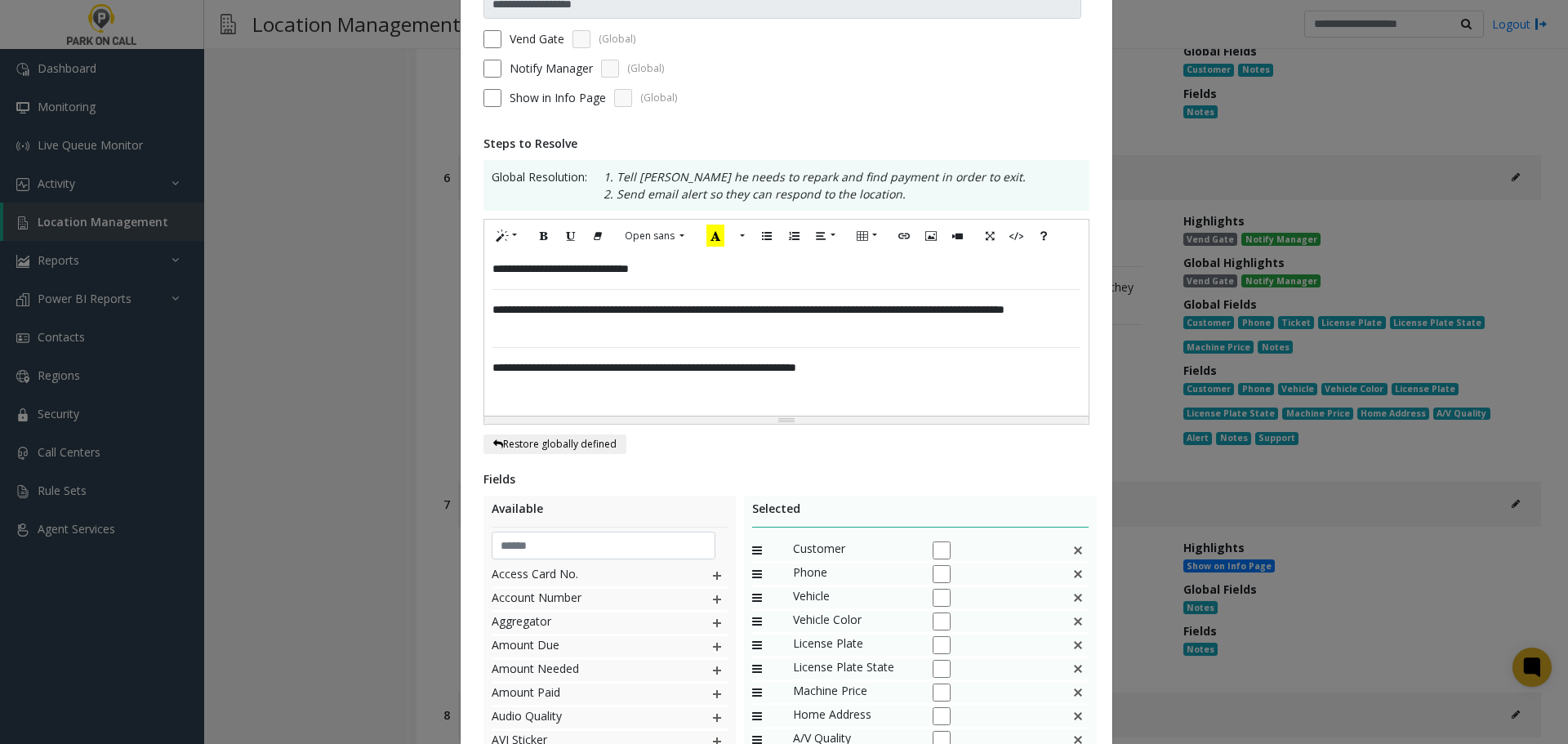
scroll to position [346, 0]
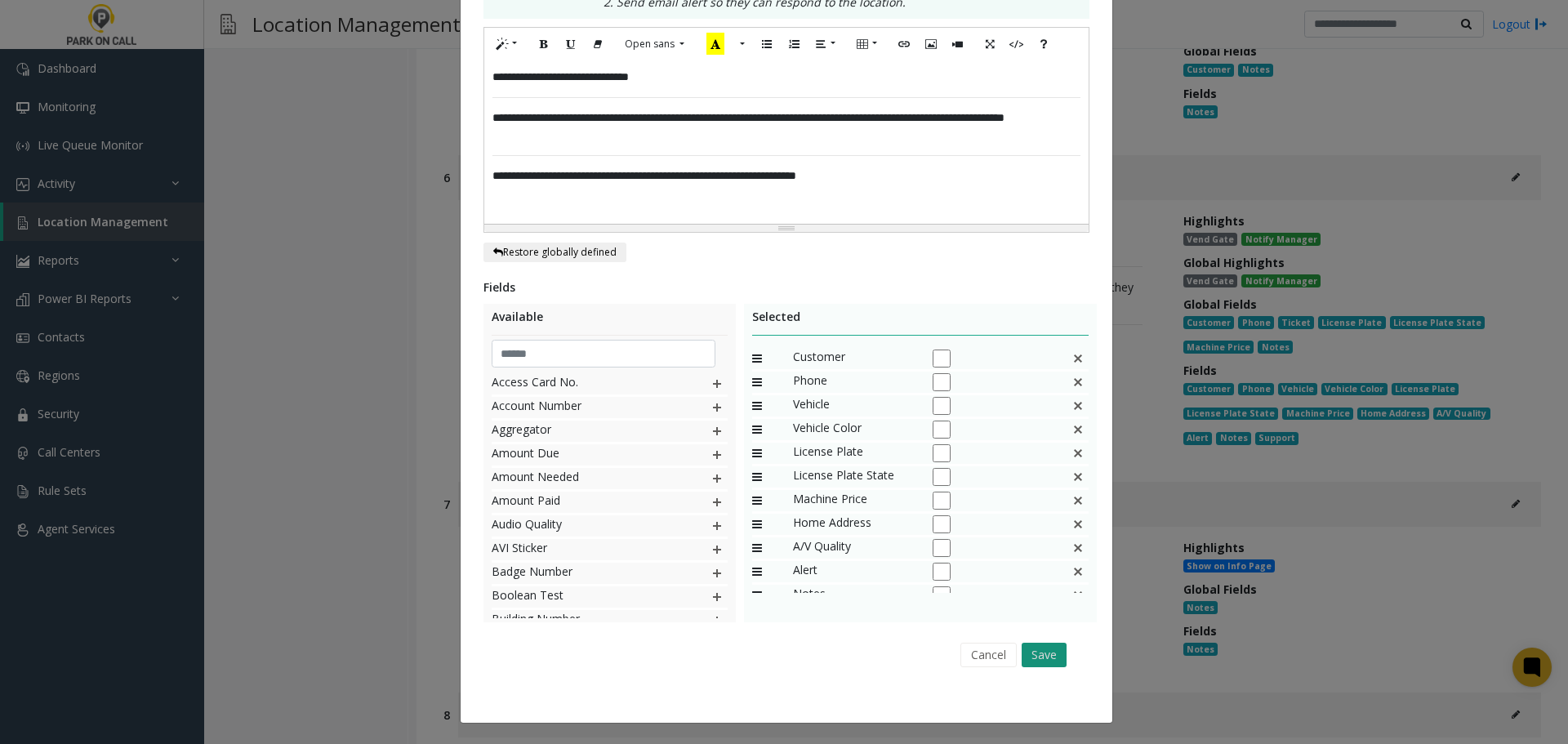
click at [1035, 652] on button "Save" at bounding box center [1044, 655] width 45 height 25
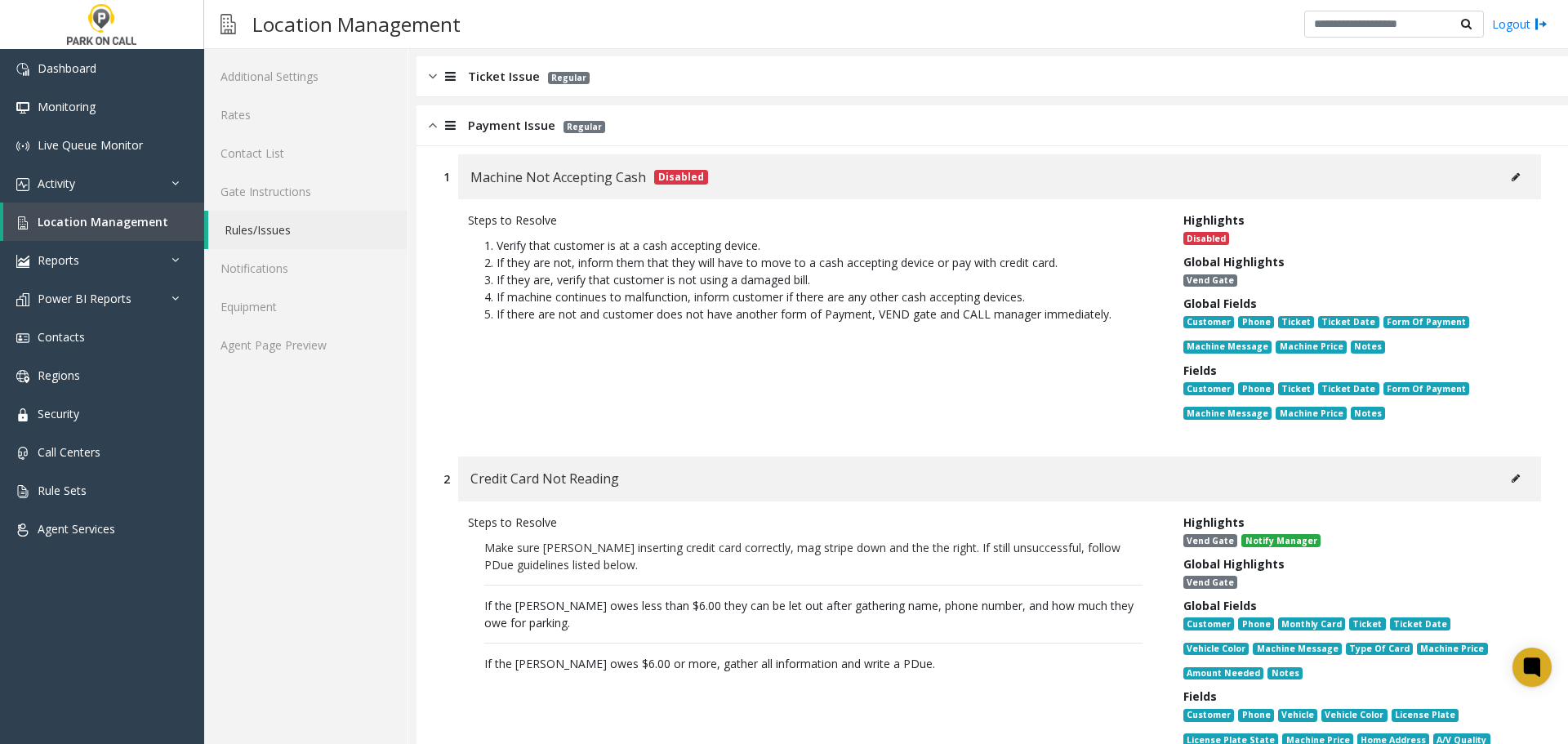
scroll to position [0, 0]
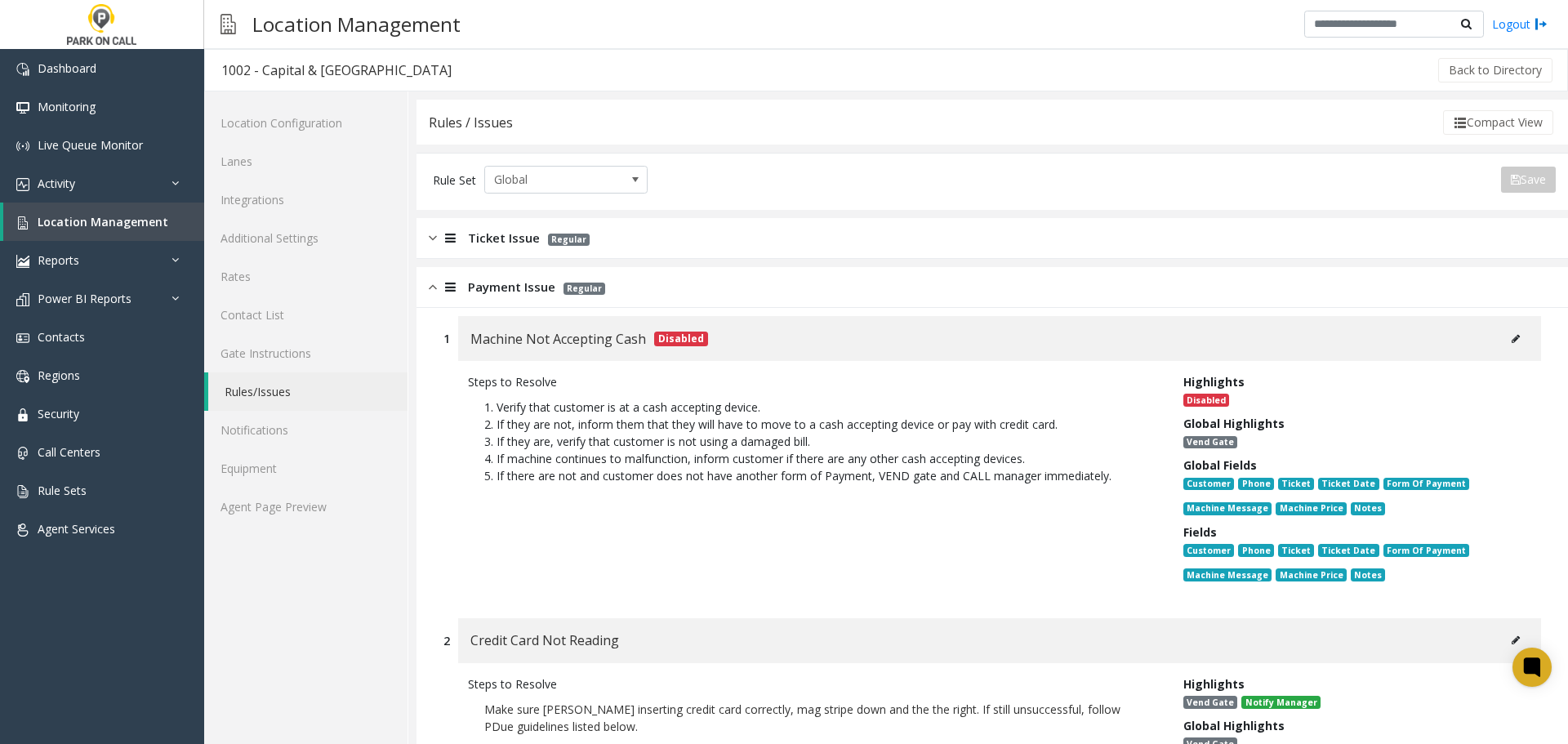
click at [734, 294] on div "Payment Issue Regular" at bounding box center [992, 287] width 1151 height 41
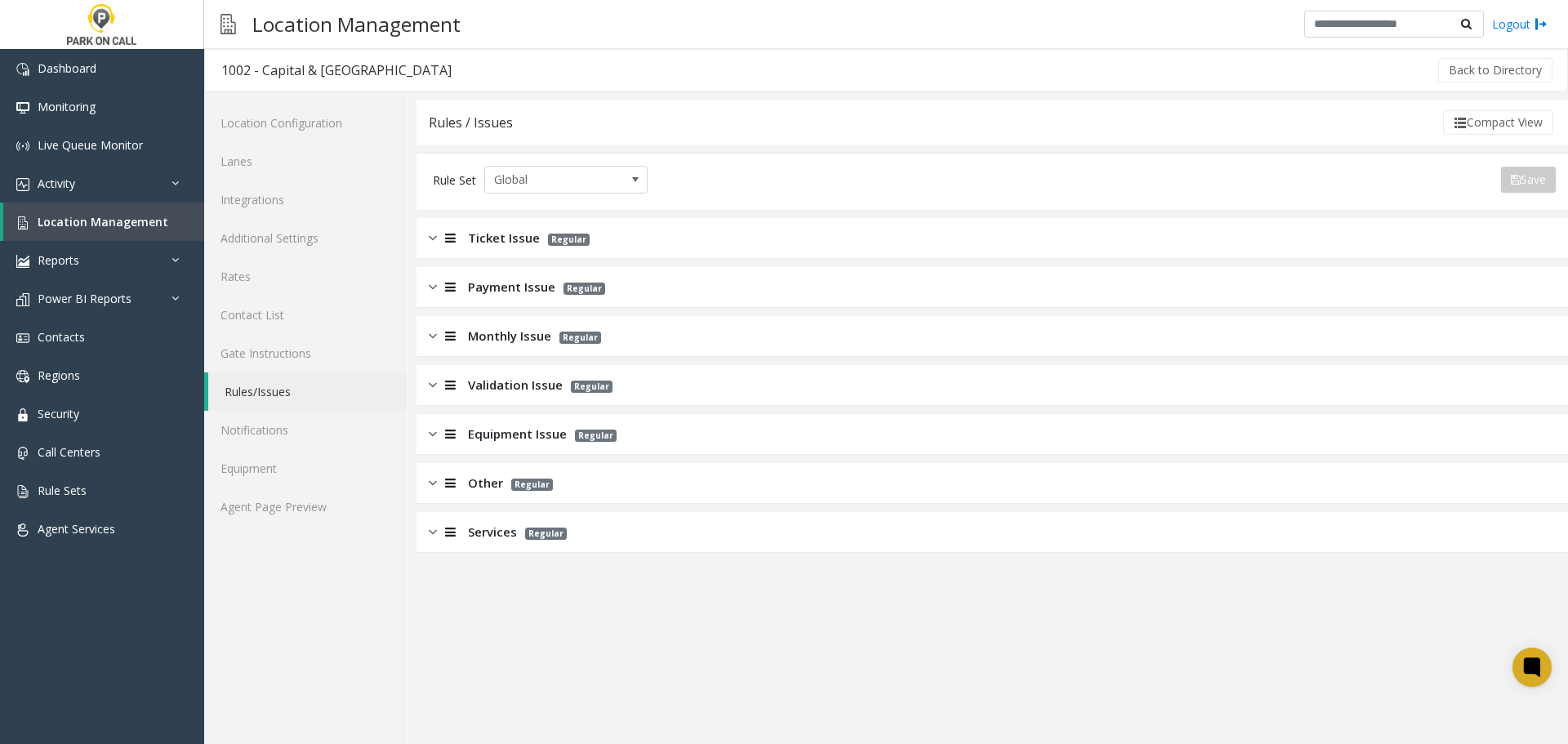
click at [664, 347] on div "Monthly Issue Regular" at bounding box center [992, 336] width 1151 height 41
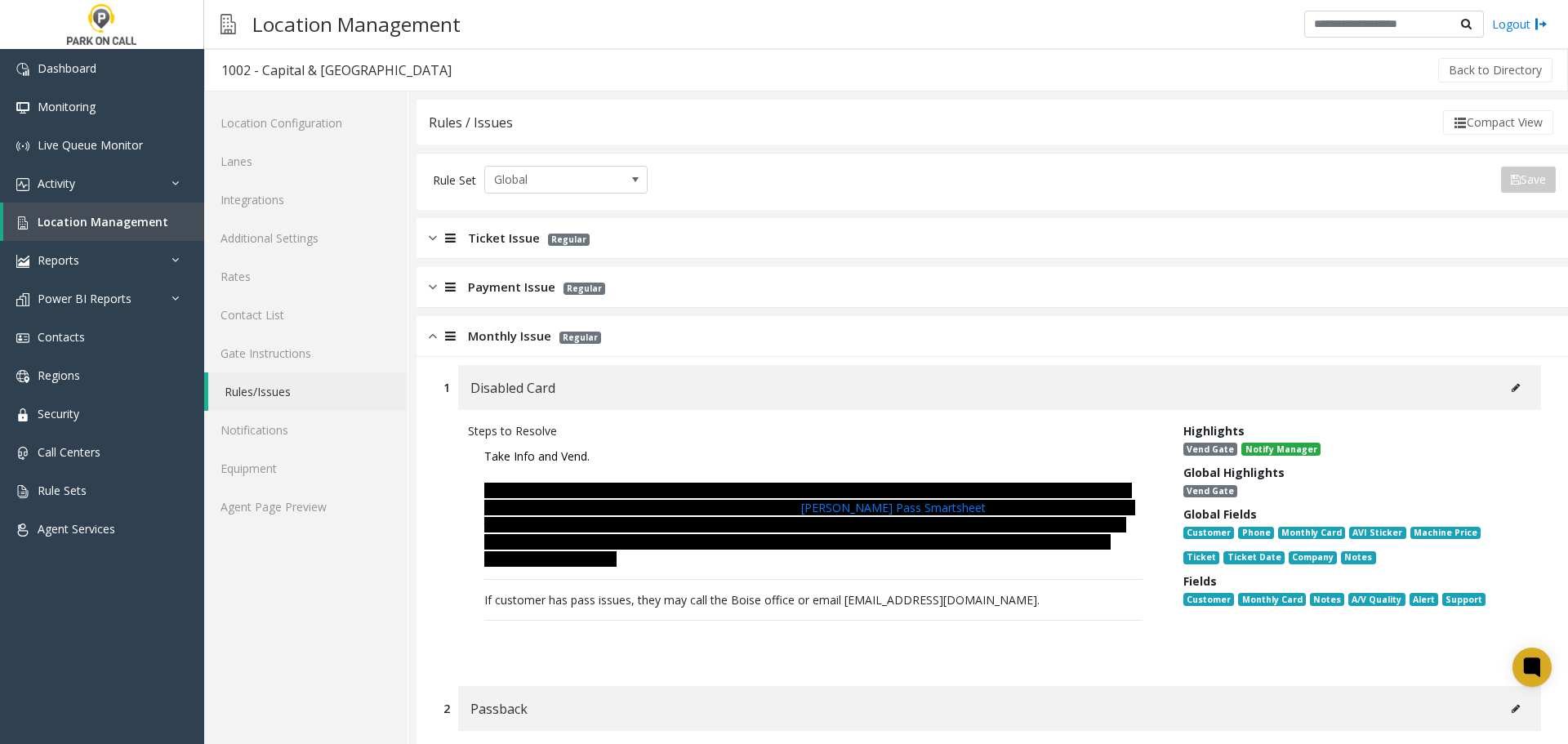
click at [1515, 386] on button at bounding box center [1515, 388] width 26 height 25
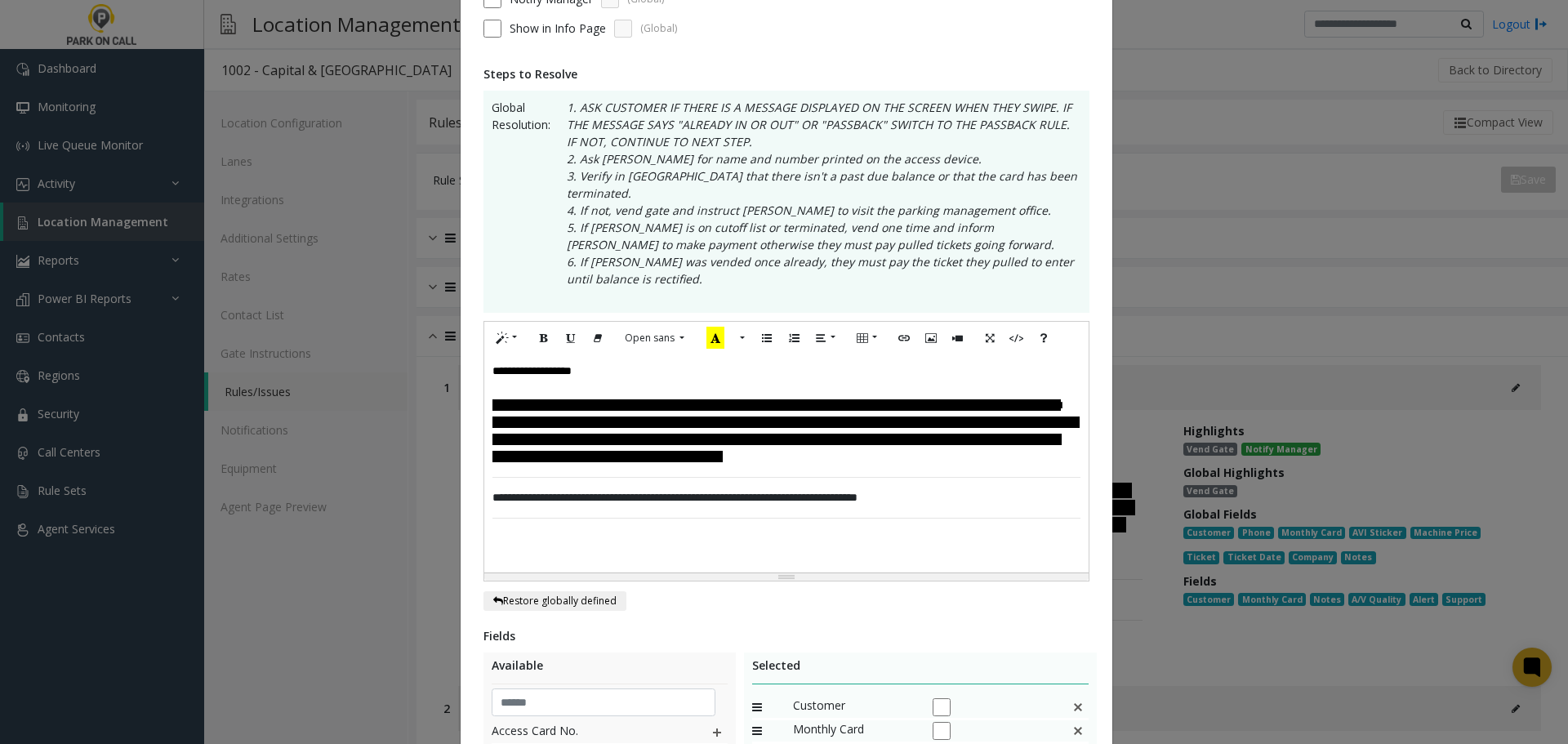
scroll to position [245, 0]
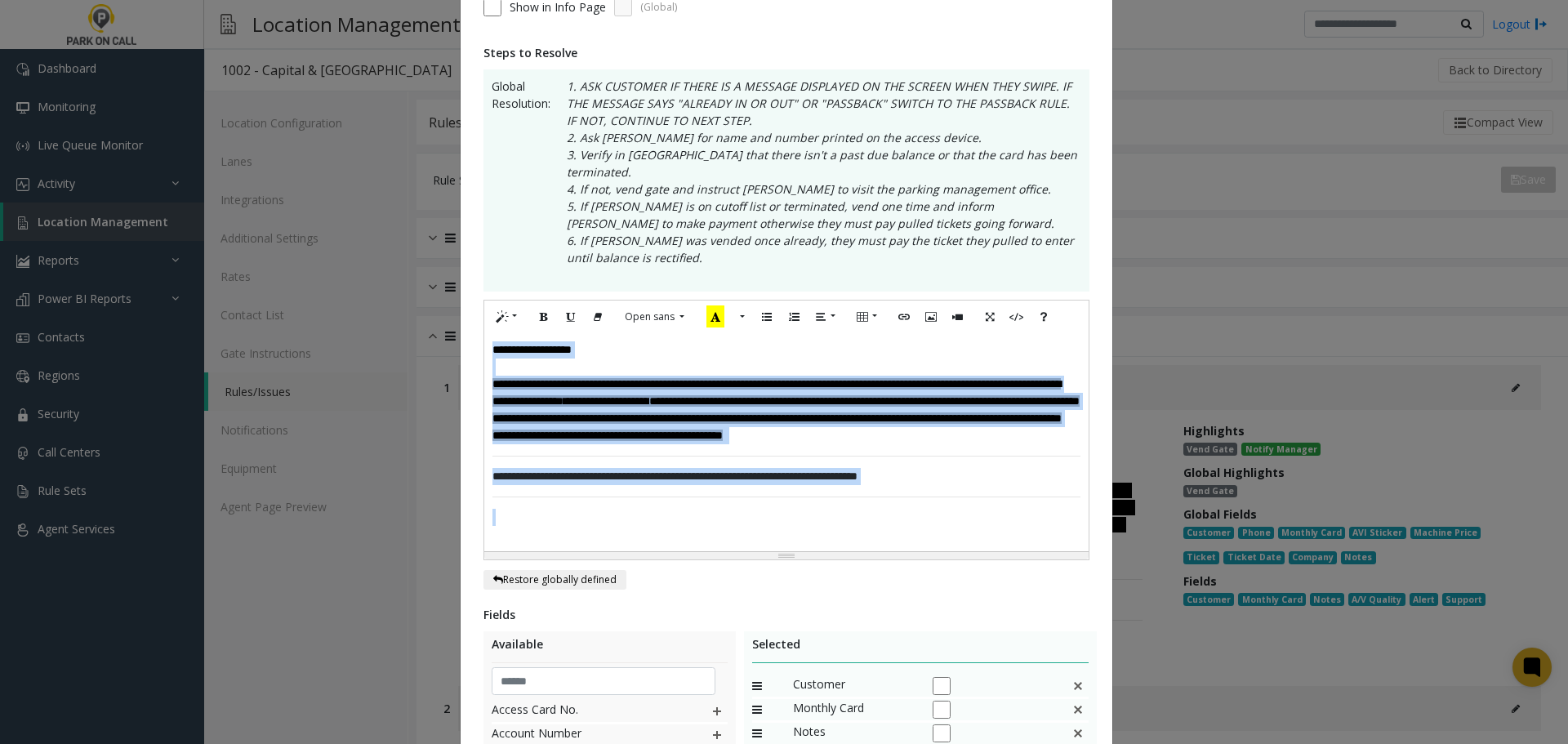
drag, startPoint x: 1003, startPoint y: 516, endPoint x: 327, endPoint y: 274, distance: 718.0
click at [327, 274] on div "**********" at bounding box center [784, 372] width 1568 height 744
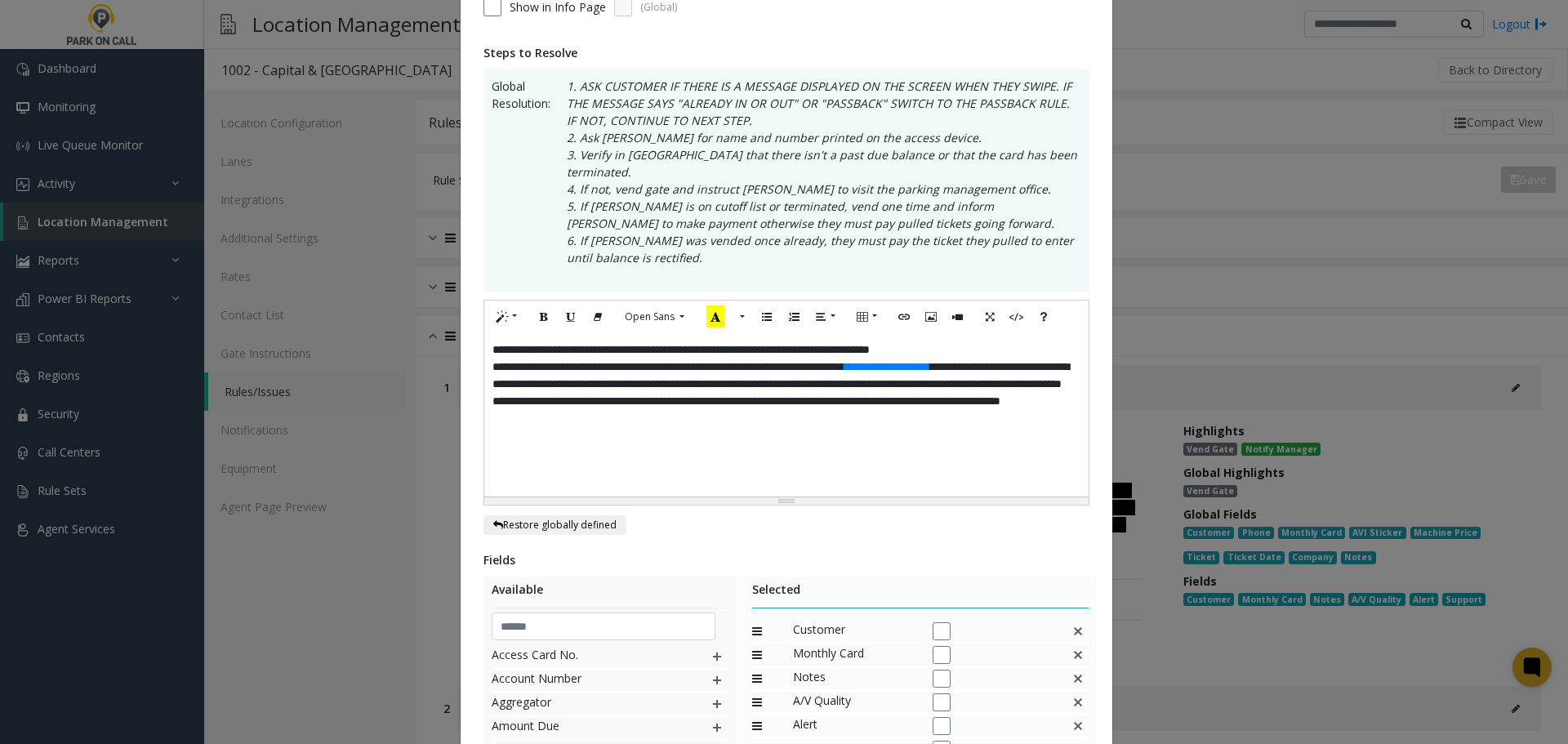
click at [998, 341] on p "**********" at bounding box center [786, 349] width 588 height 17
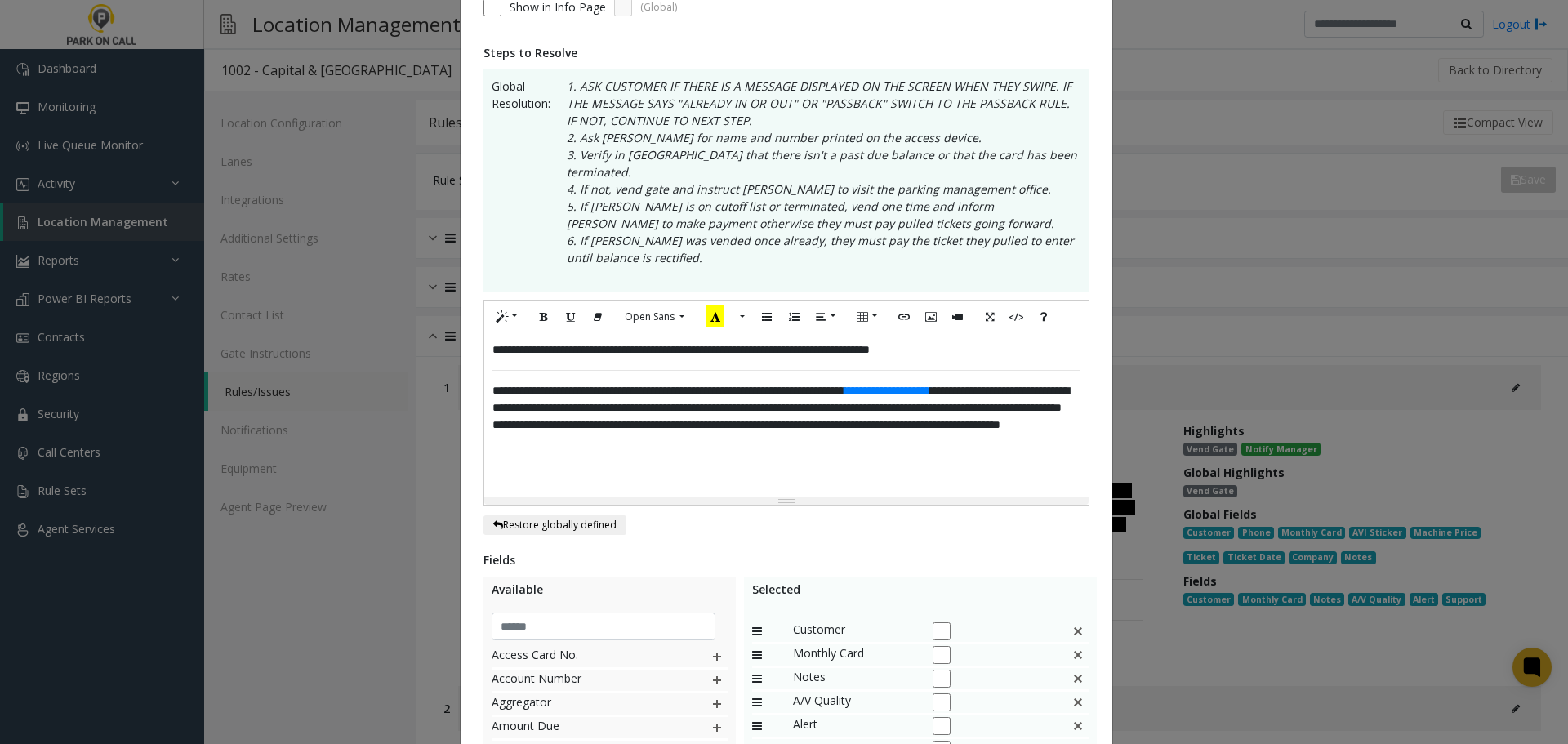
click at [996, 341] on p "**********" at bounding box center [786, 349] width 588 height 17
click at [934, 476] on div "**********" at bounding box center [786, 414] width 605 height 163
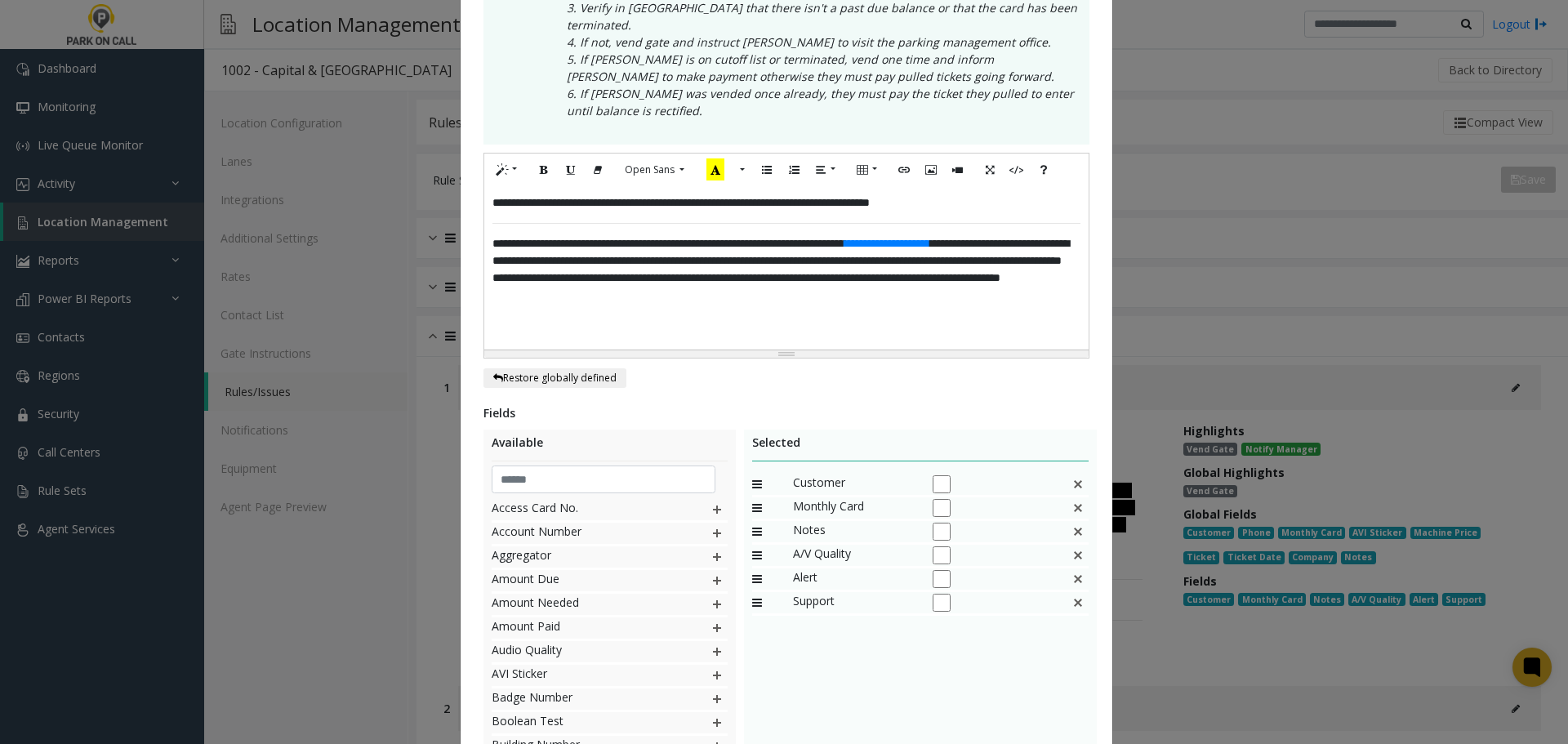
scroll to position [409, 0]
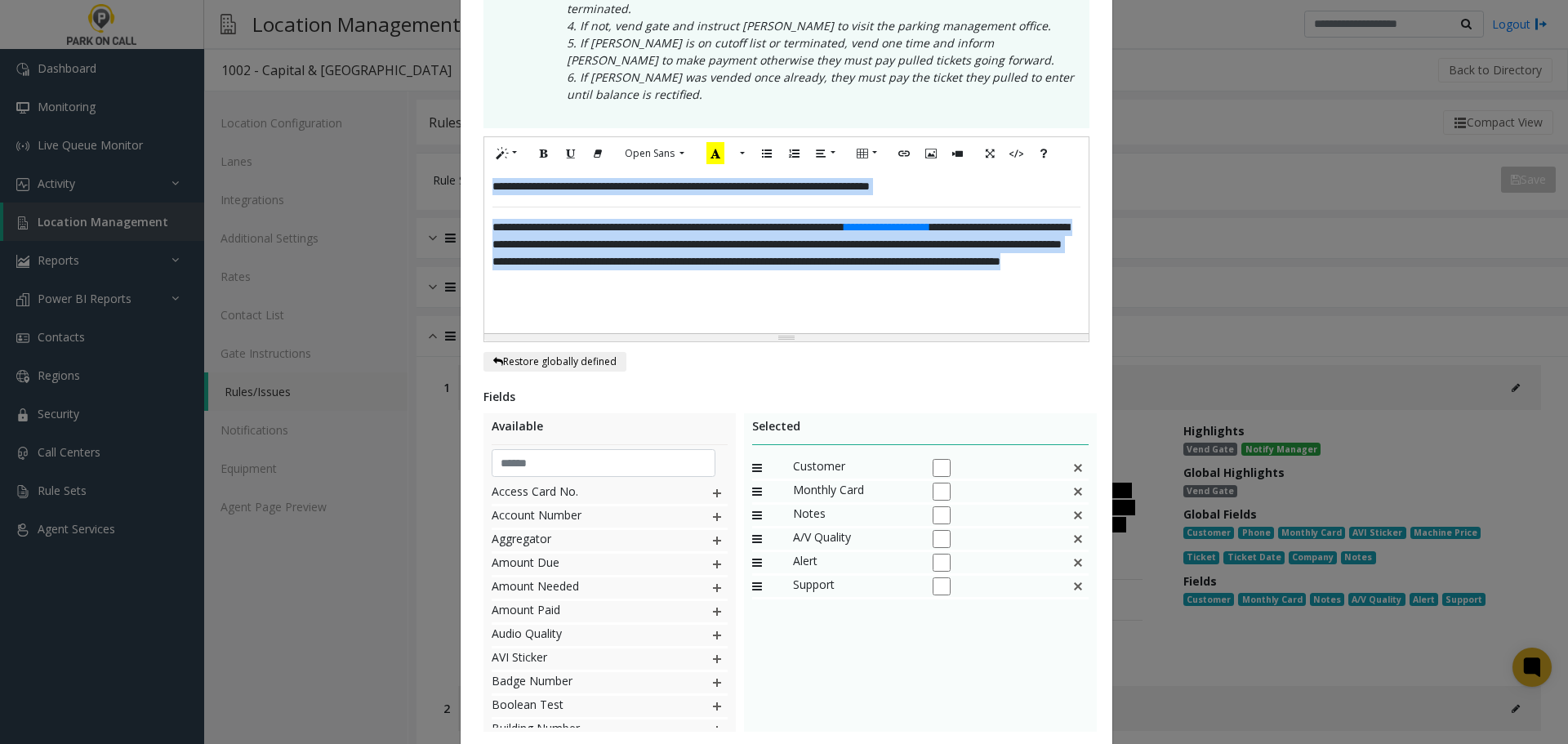
drag, startPoint x: 988, startPoint y: 266, endPoint x: 325, endPoint y: 125, distance: 677.8
click at [325, 125] on div "**********" at bounding box center [784, 372] width 1568 height 744
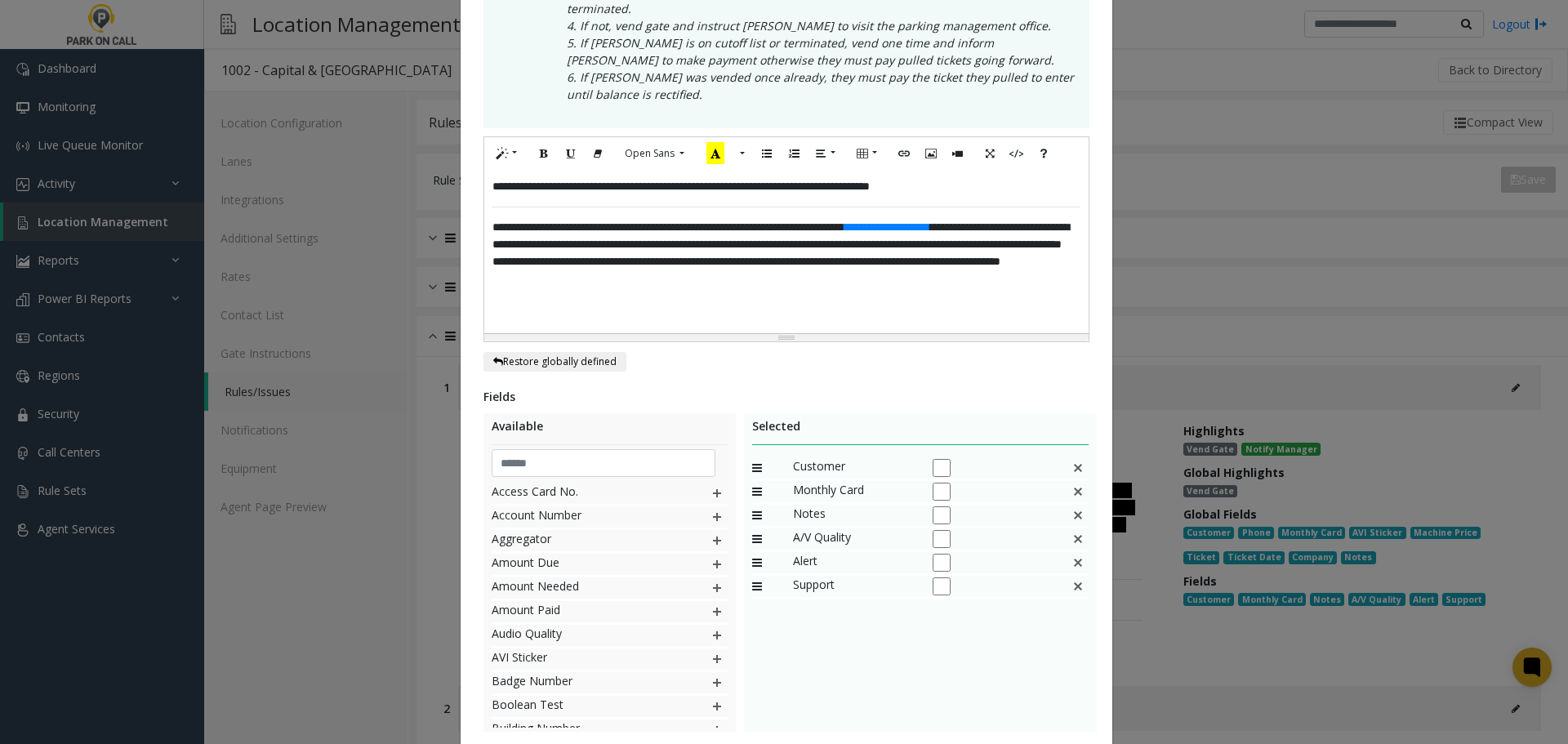
click at [922, 363] on div "**********" at bounding box center [786, 247] width 651 height 1170
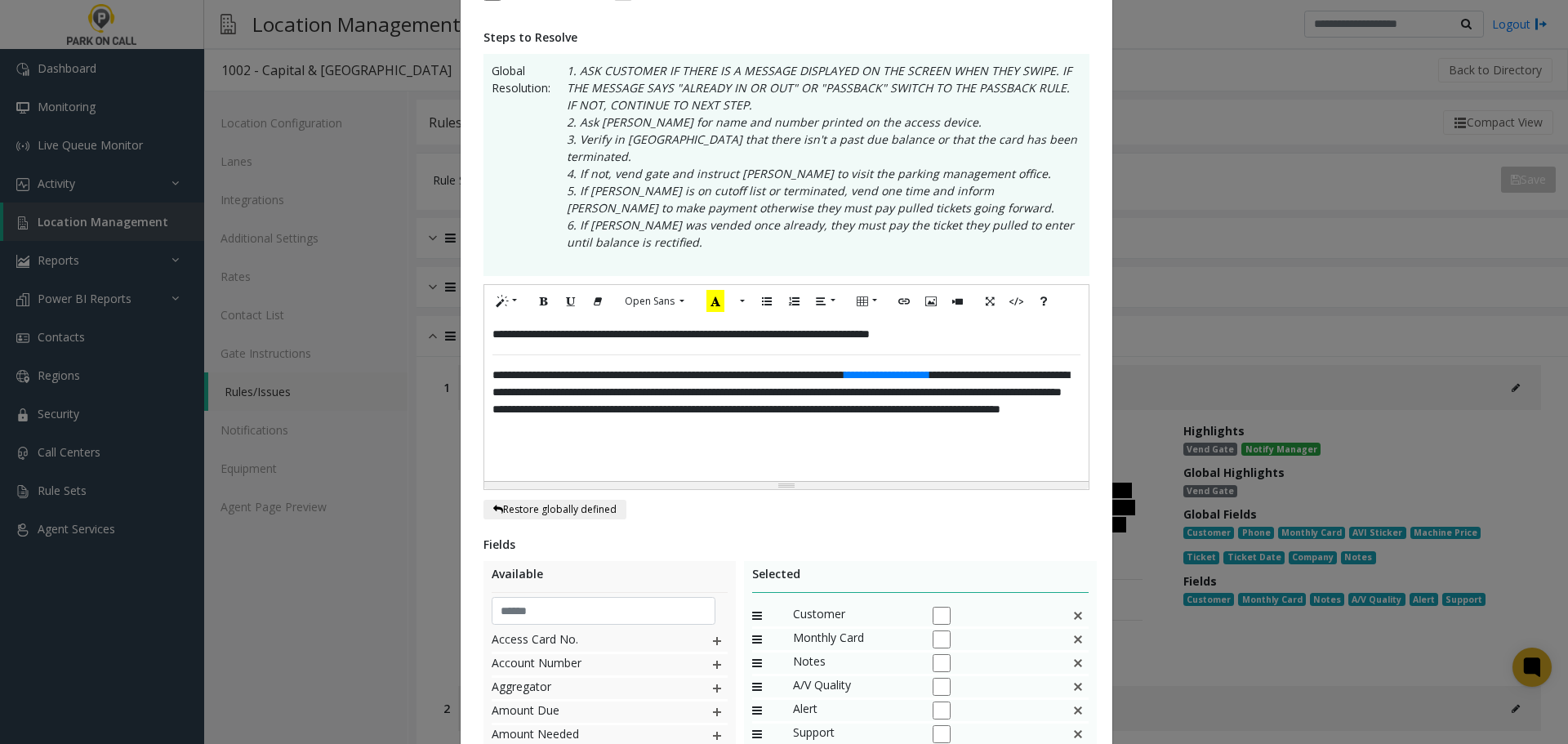
scroll to position [500, 0]
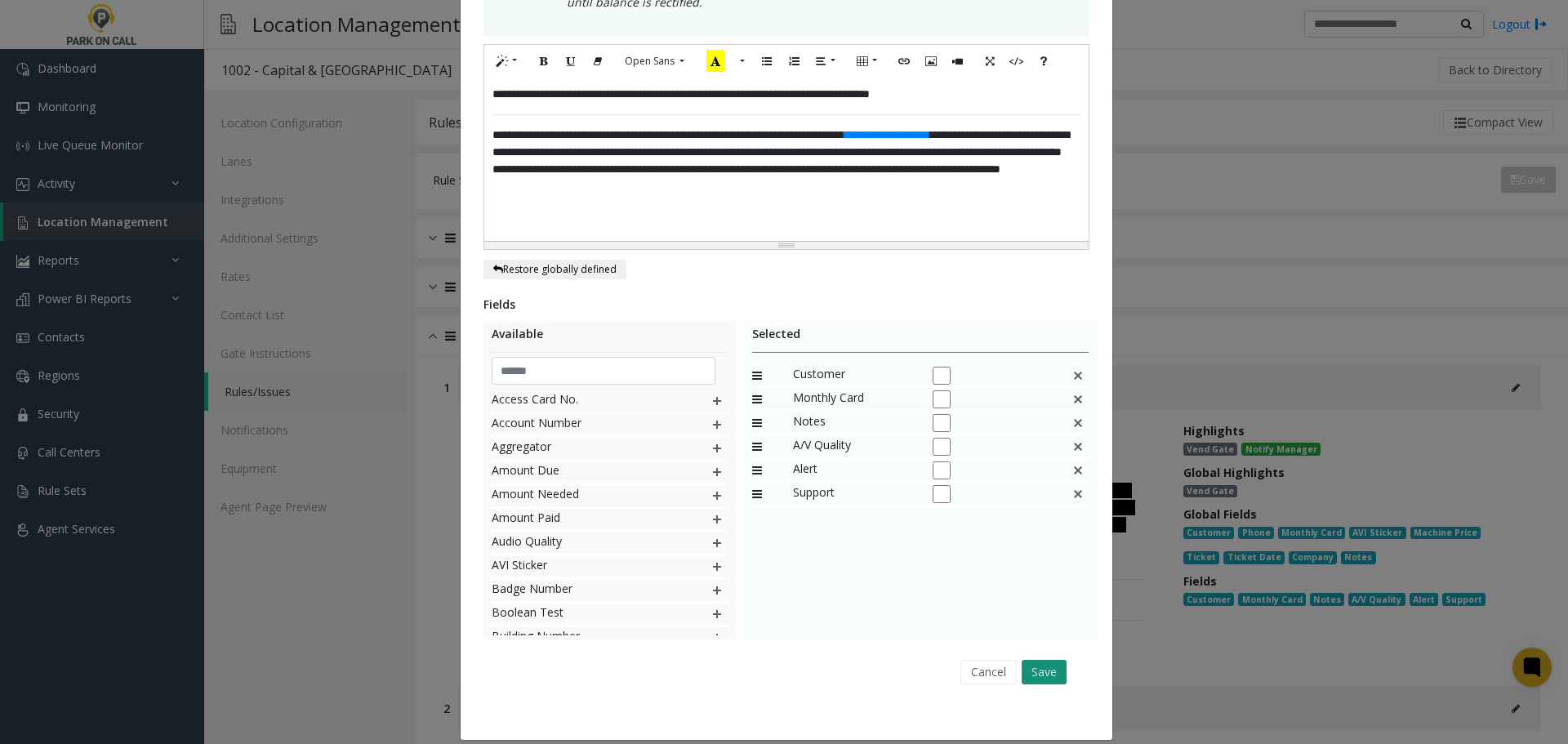
click at [1038, 660] on button "Save" at bounding box center [1044, 672] width 45 height 25
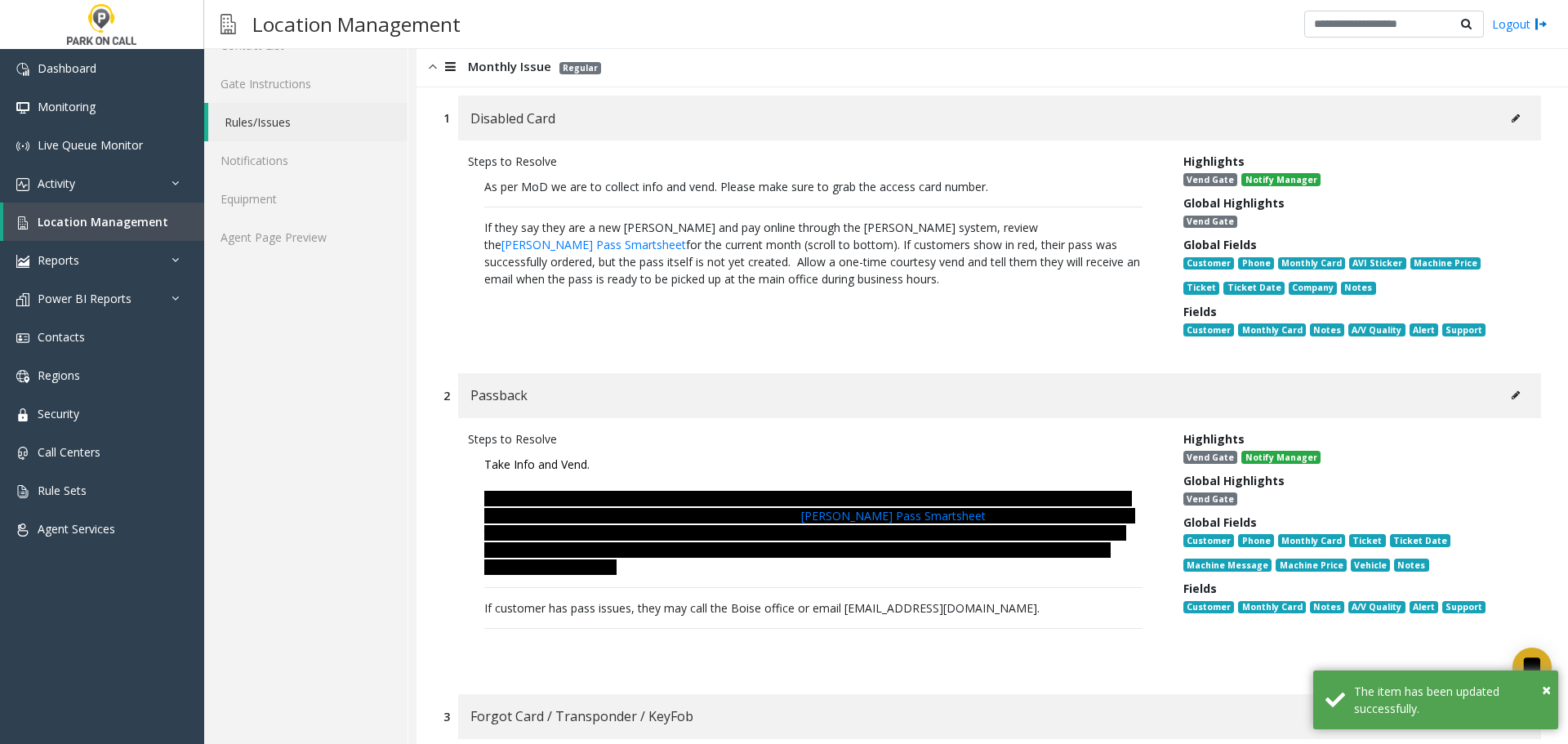
scroll to position [326, 0]
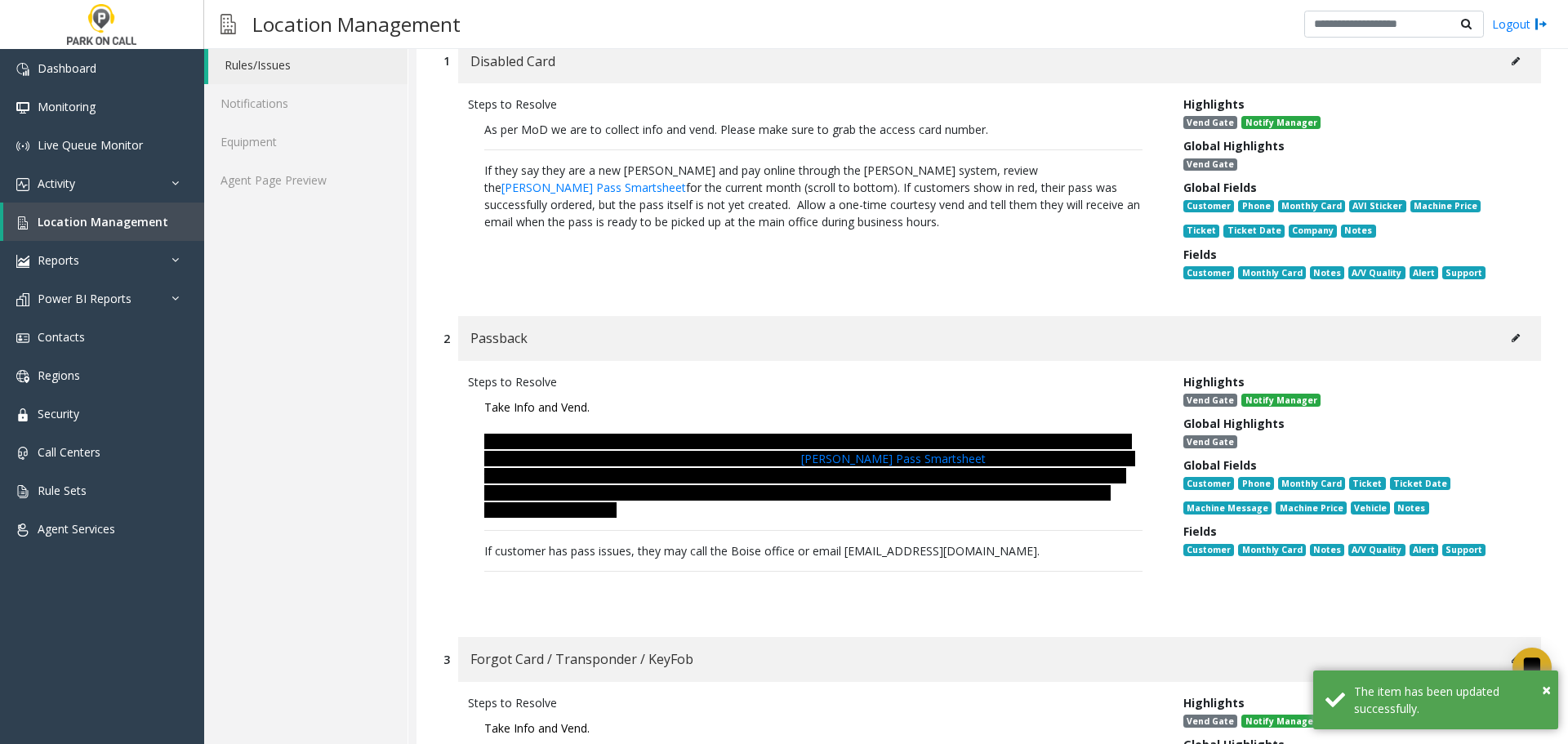
click at [1502, 347] on button at bounding box center [1515, 338] width 26 height 25
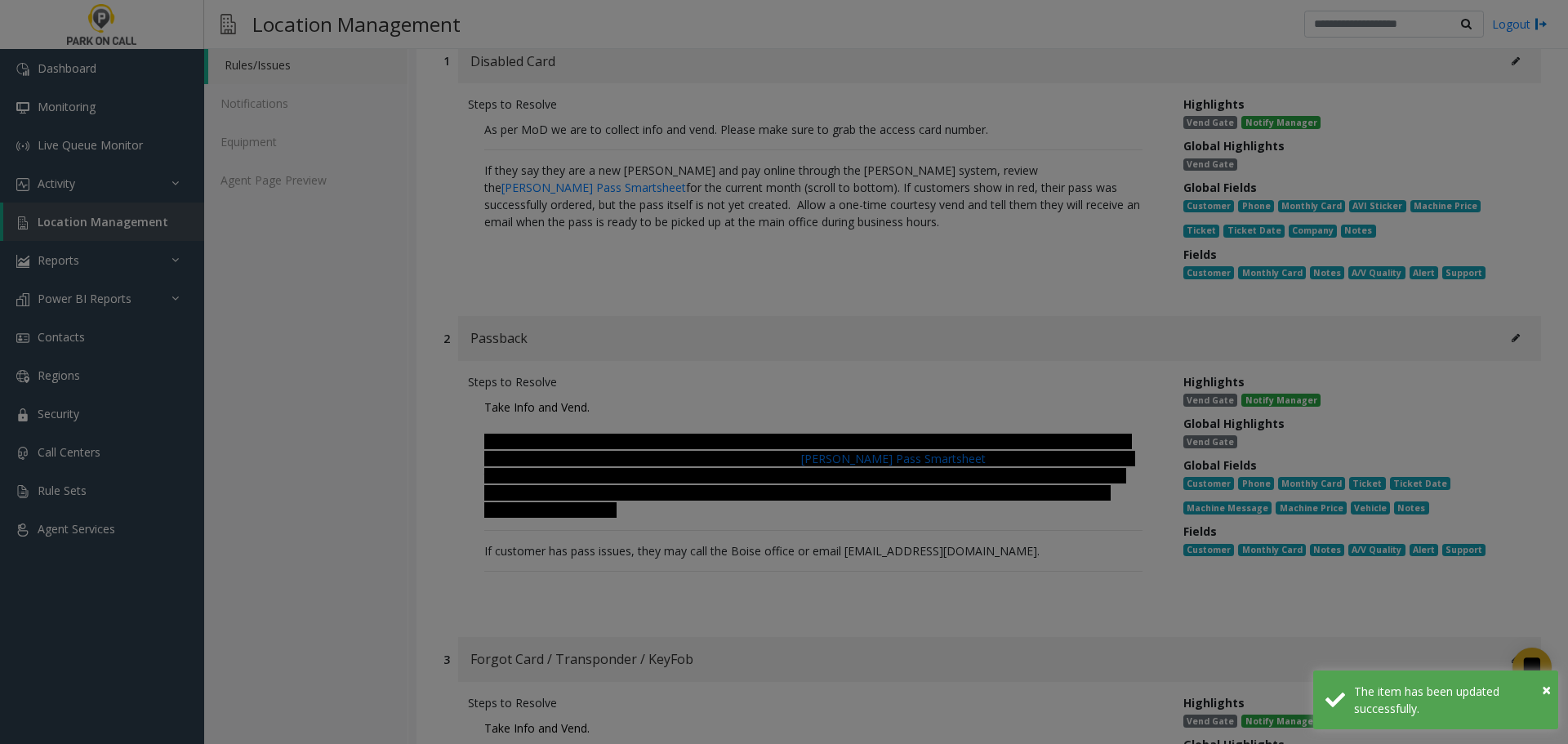
scroll to position [0, 0]
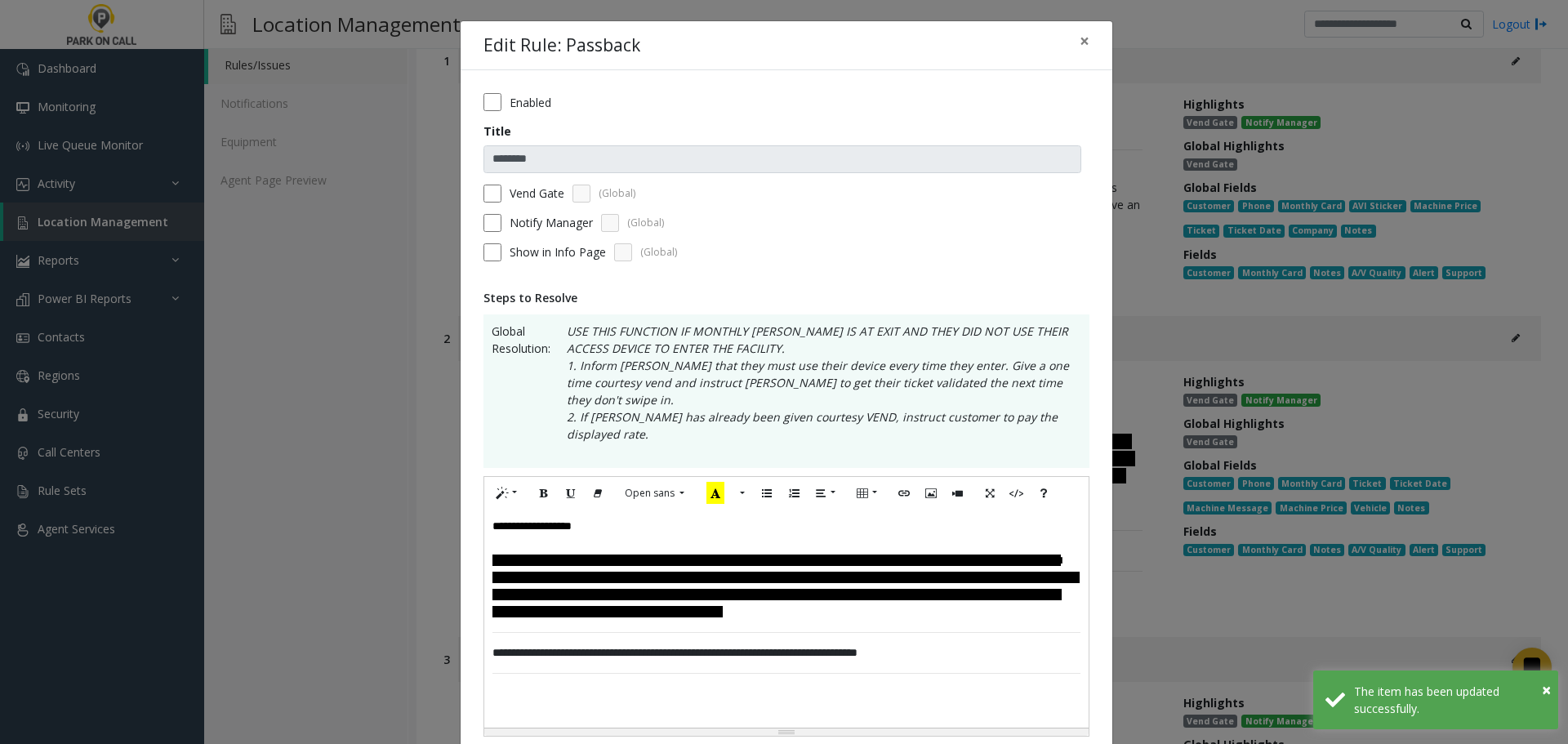
click at [1021, 657] on div "**********" at bounding box center [786, 618] width 605 height 218
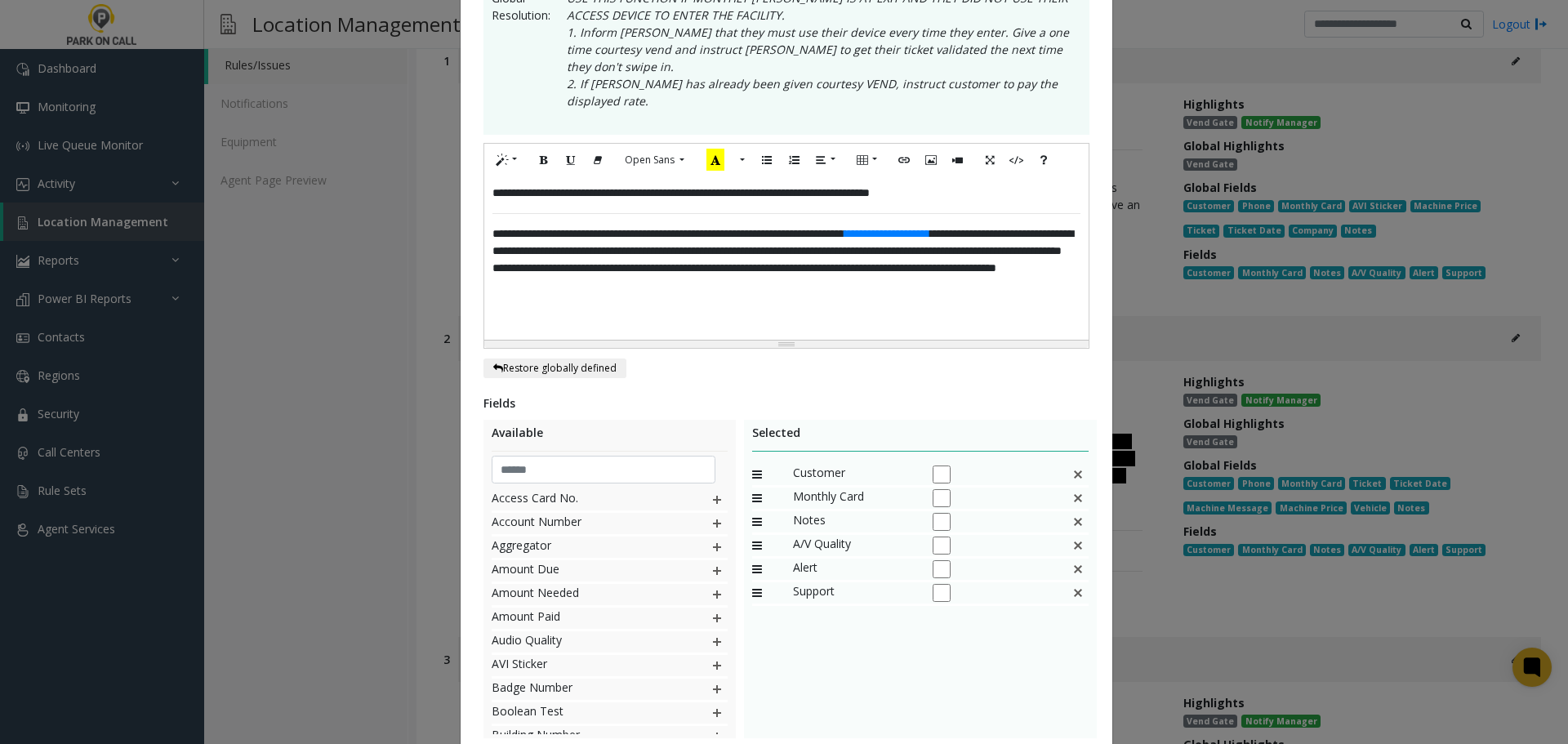
scroll to position [409, 0]
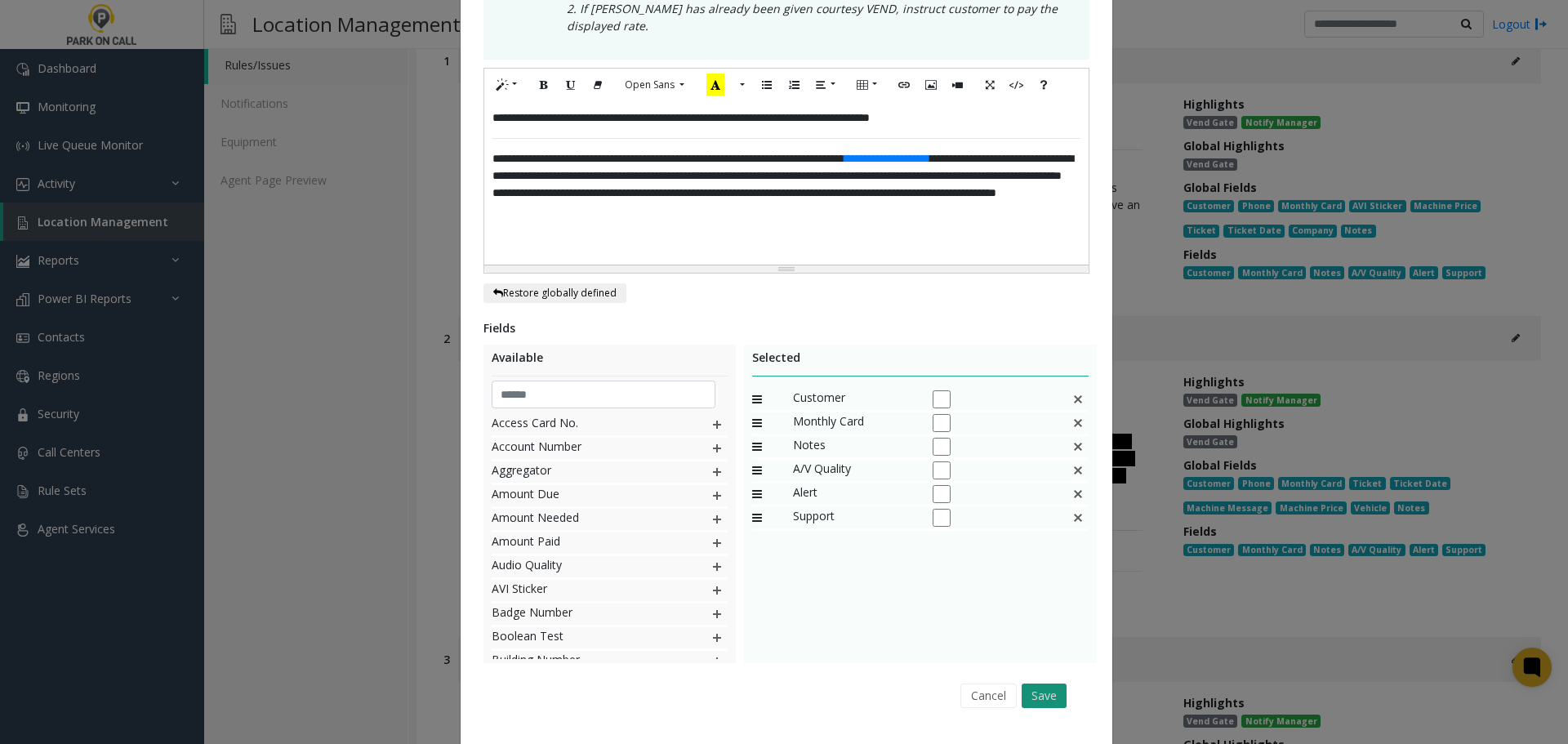
click at [1040, 683] on button "Save" at bounding box center [1044, 696] width 45 height 25
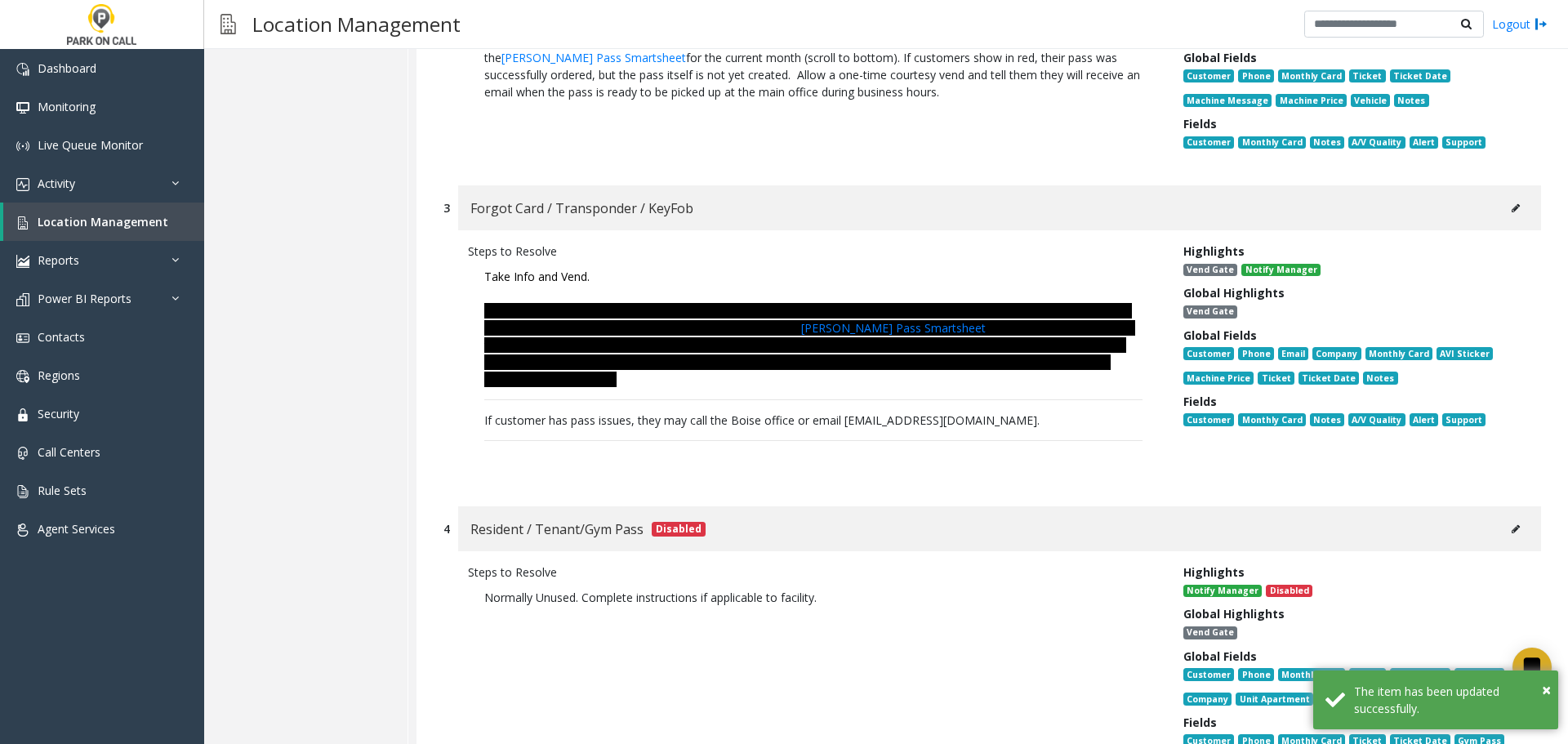
scroll to position [735, 0]
click at [1508, 212] on button at bounding box center [1515, 208] width 26 height 25
type input "**********"
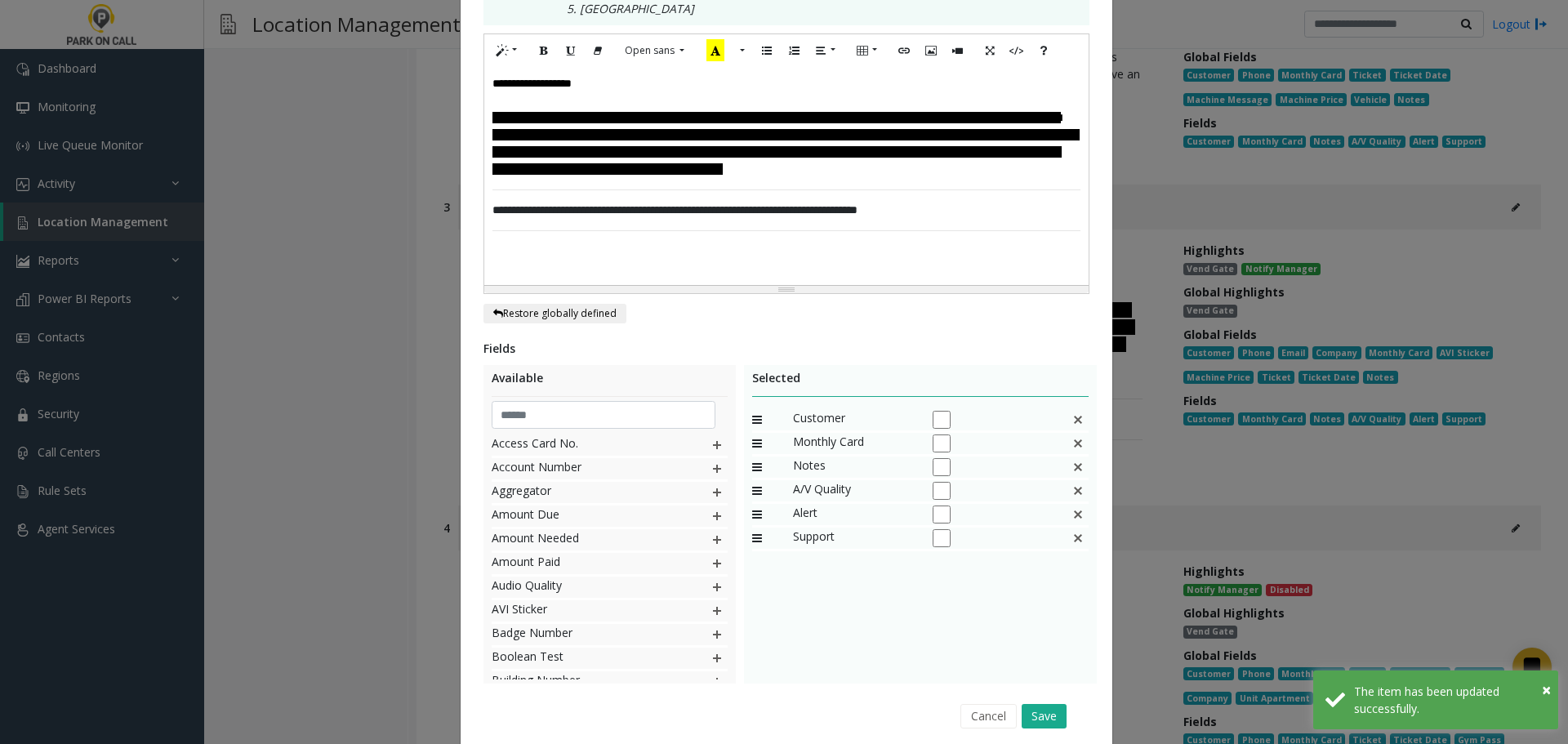
scroll to position [0, 0]
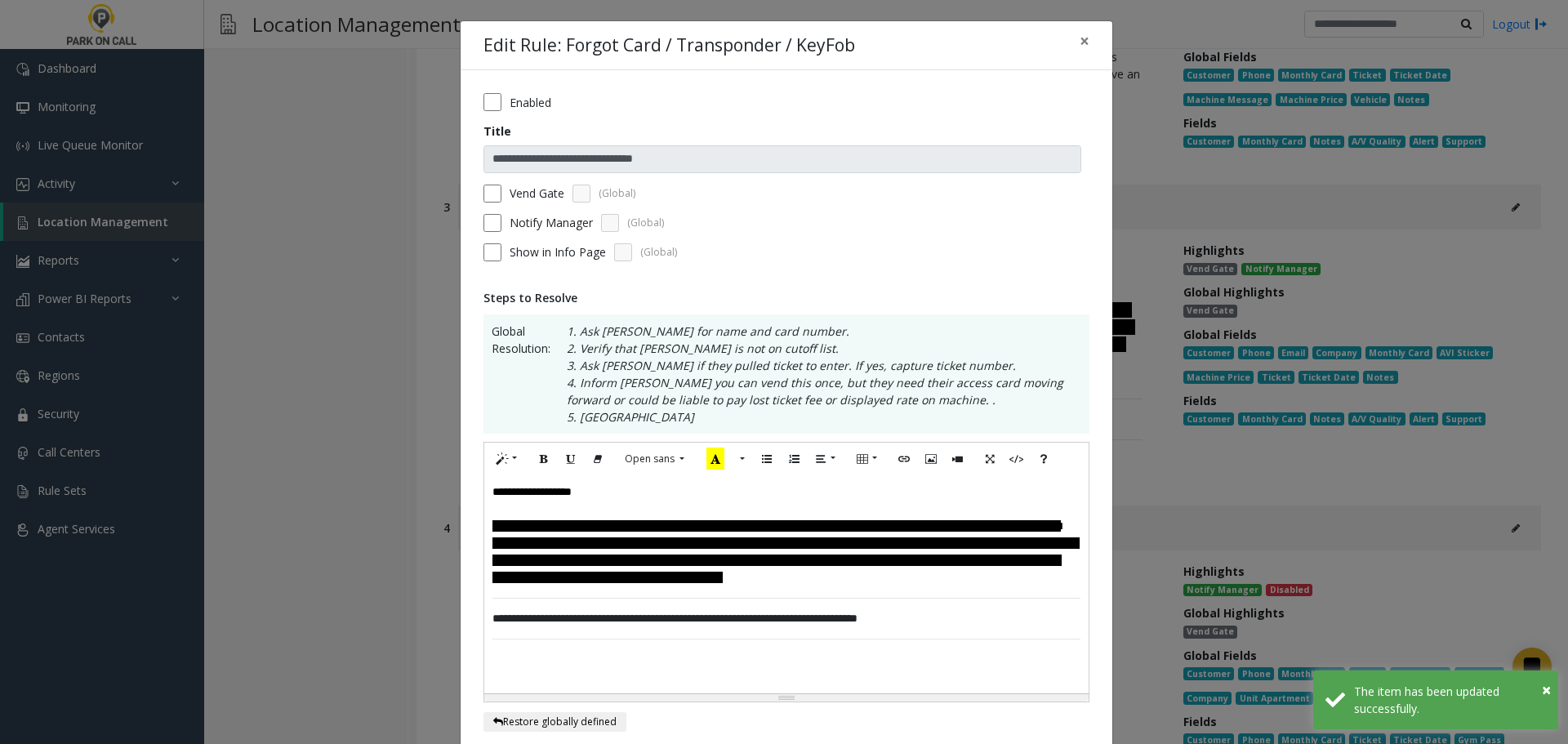
click at [1046, 555] on font "**********" at bounding box center [786, 560] width 587 height 46
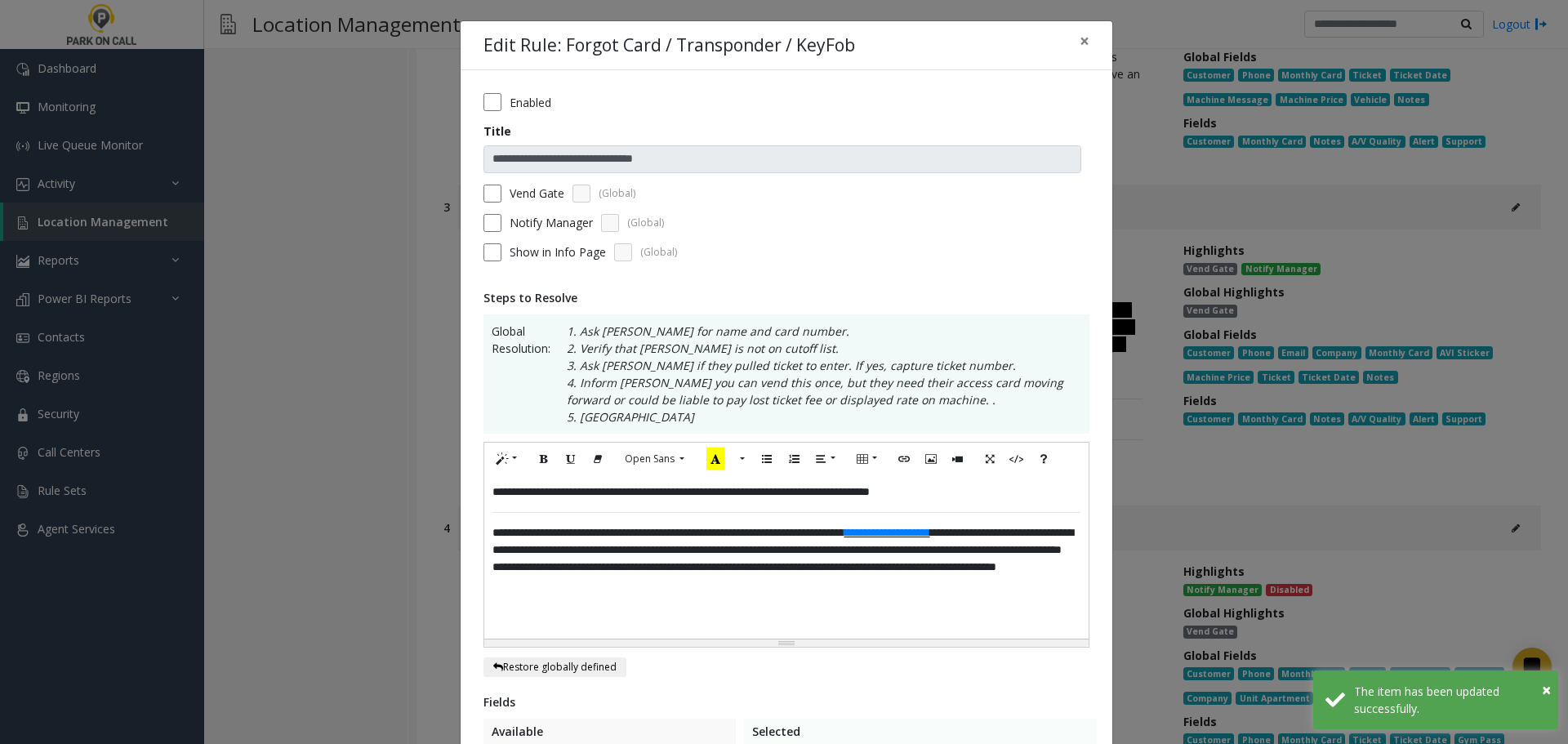
click at [930, 527] on span "**********" at bounding box center [887, 532] width 86 height 11
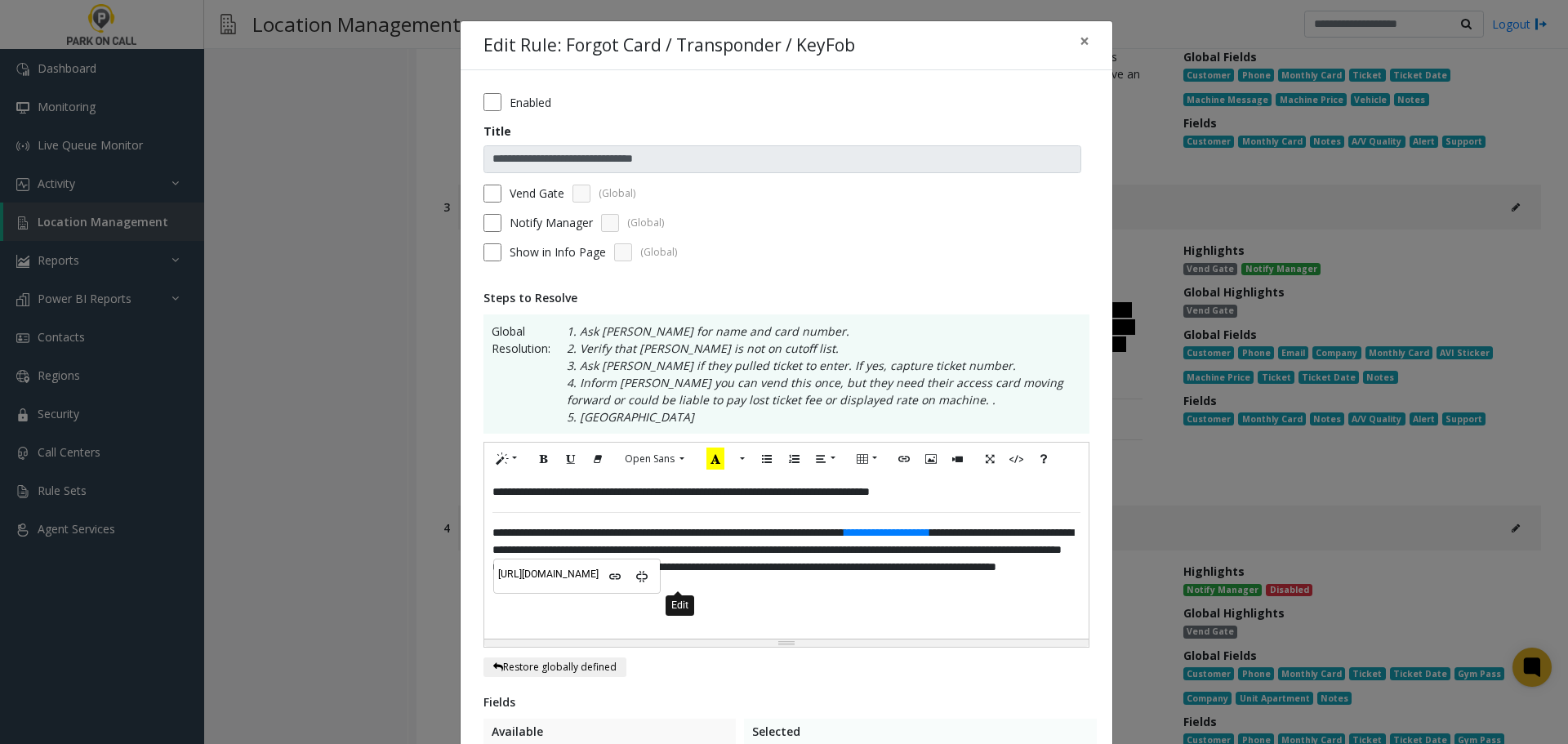
drag, startPoint x: 669, startPoint y: 580, endPoint x: 674, endPoint y: 571, distance: 10.3
click at [619, 580] on icon "Edit" at bounding box center [615, 576] width 10 height 11
type input "**********"
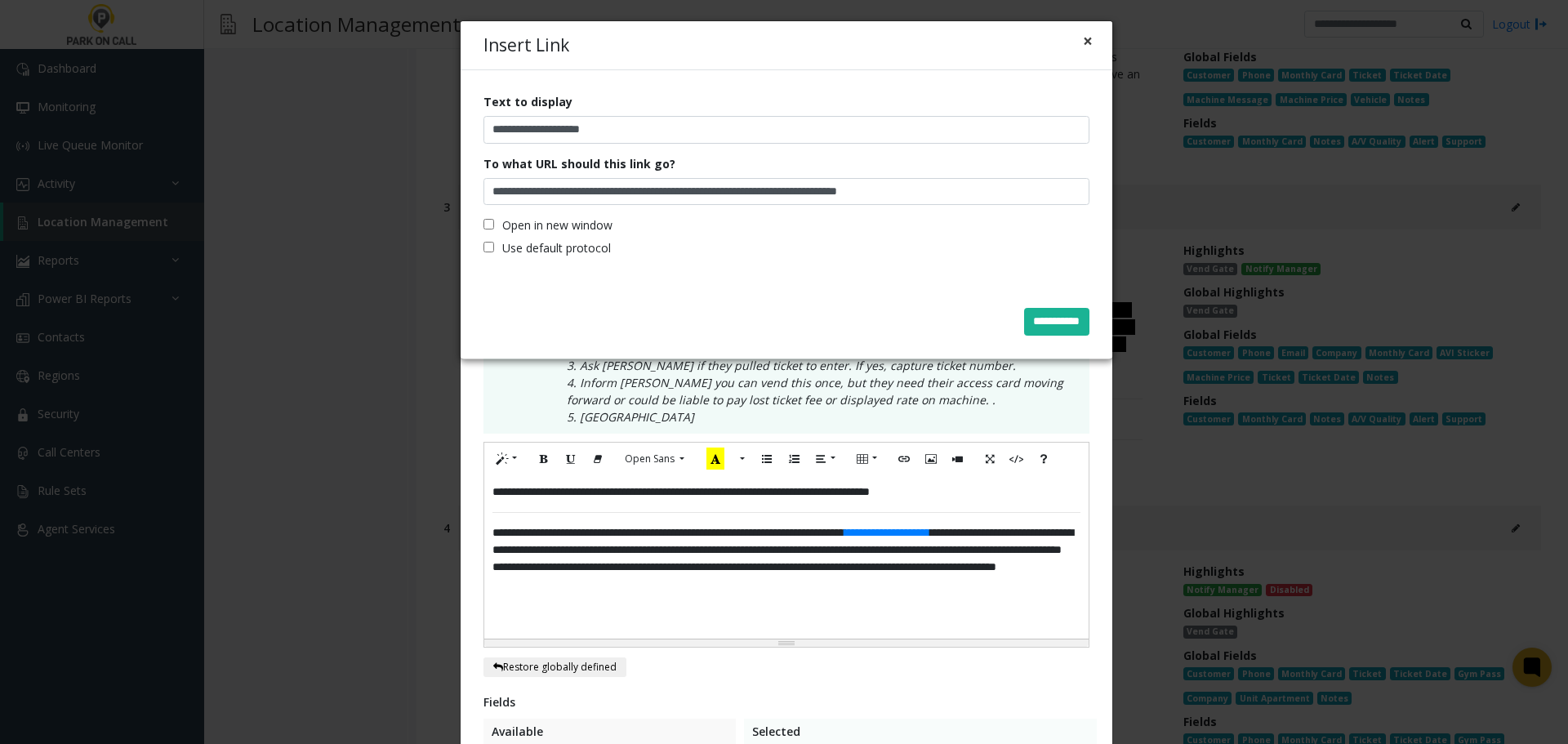
click at [1085, 50] on button "×" at bounding box center [1088, 41] width 10 height 17
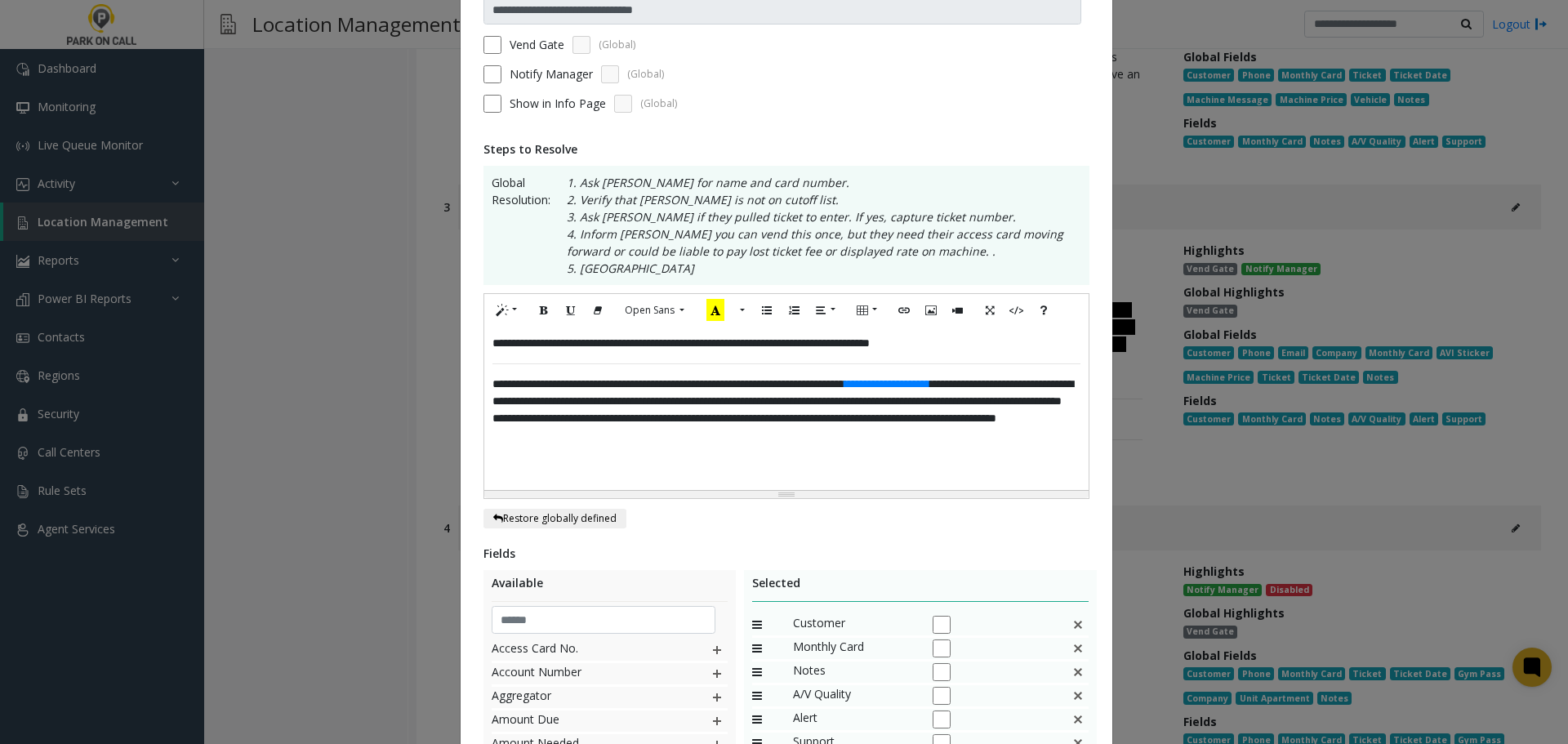
scroll to position [409, 0]
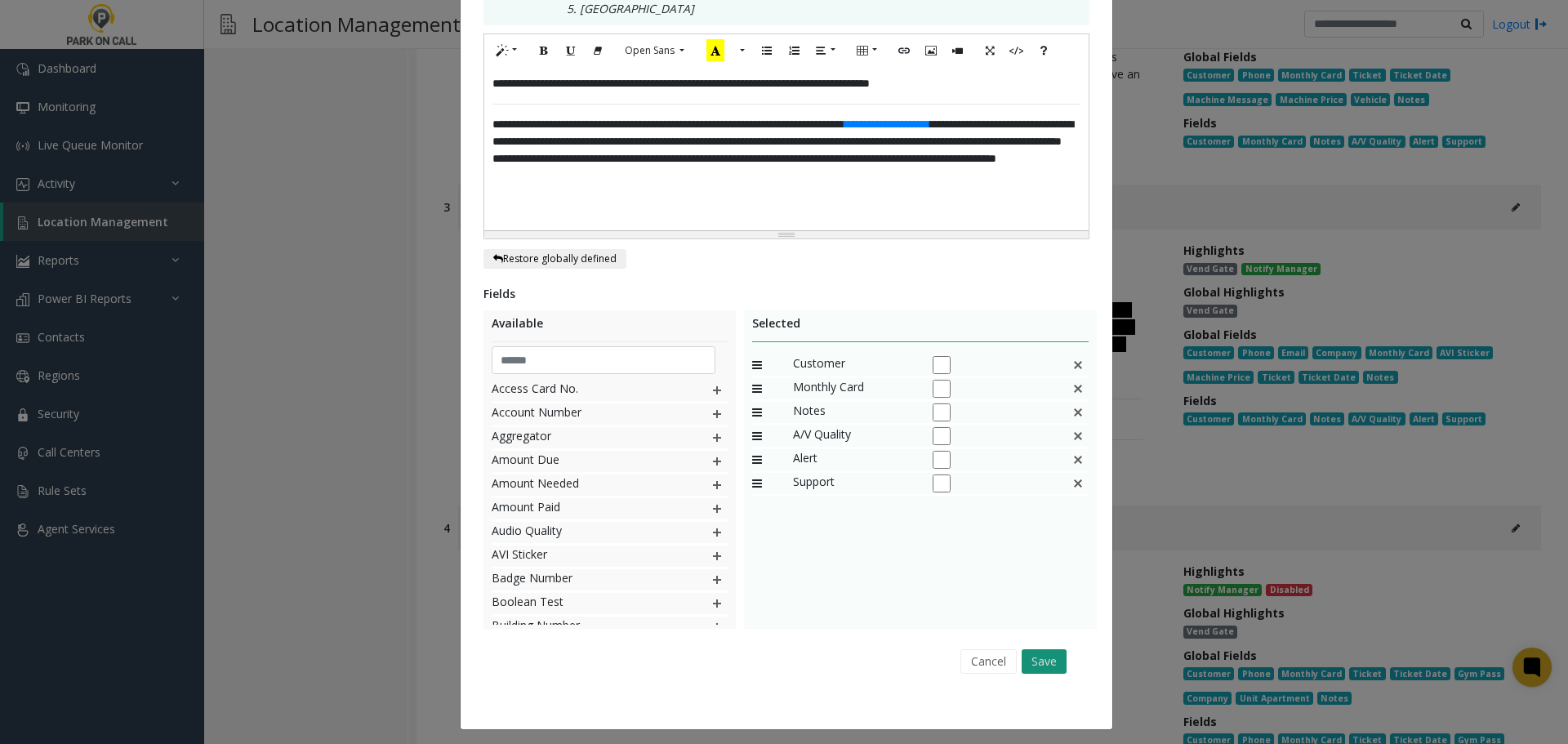
click at [1040, 656] on button "Save" at bounding box center [1044, 661] width 45 height 25
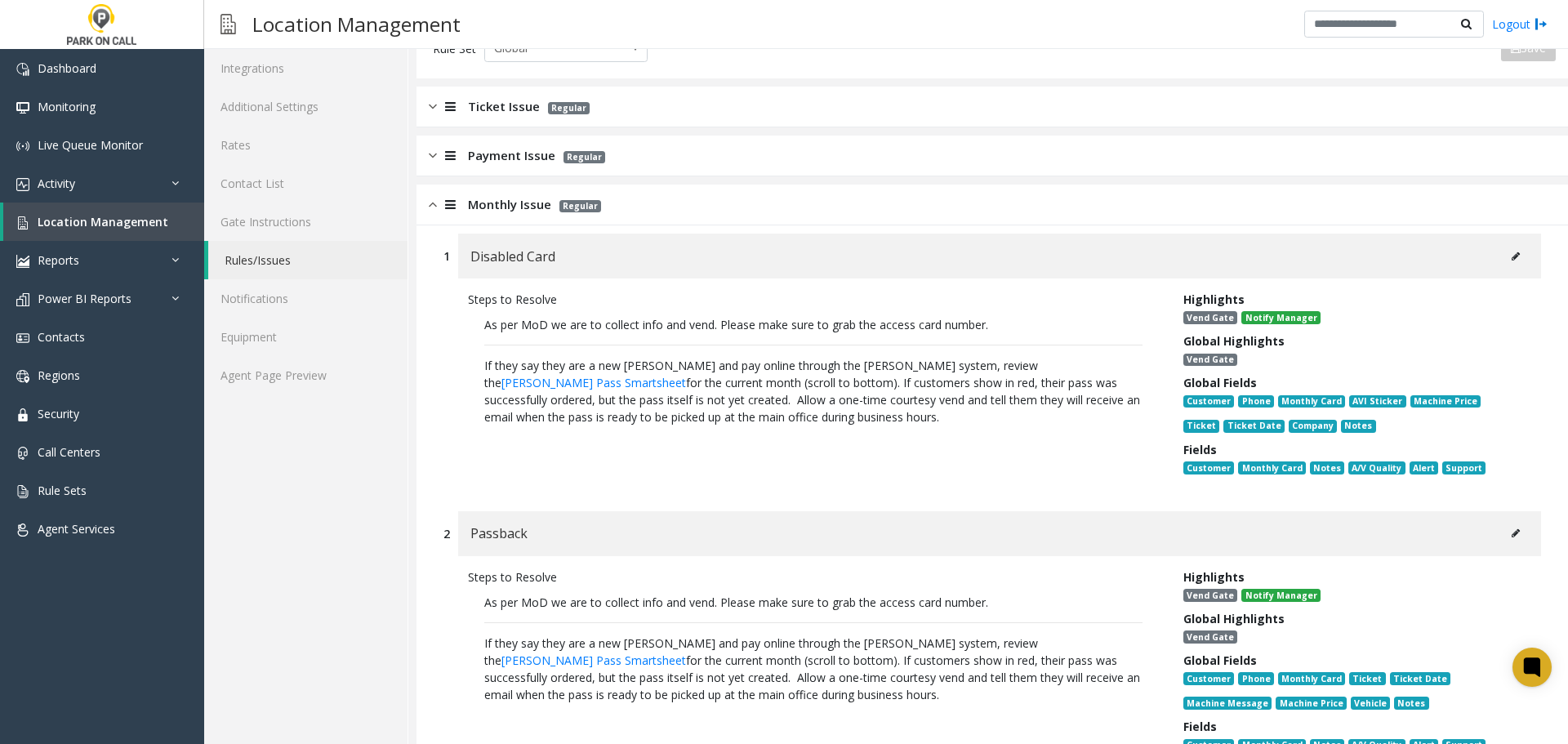
scroll to position [0, 0]
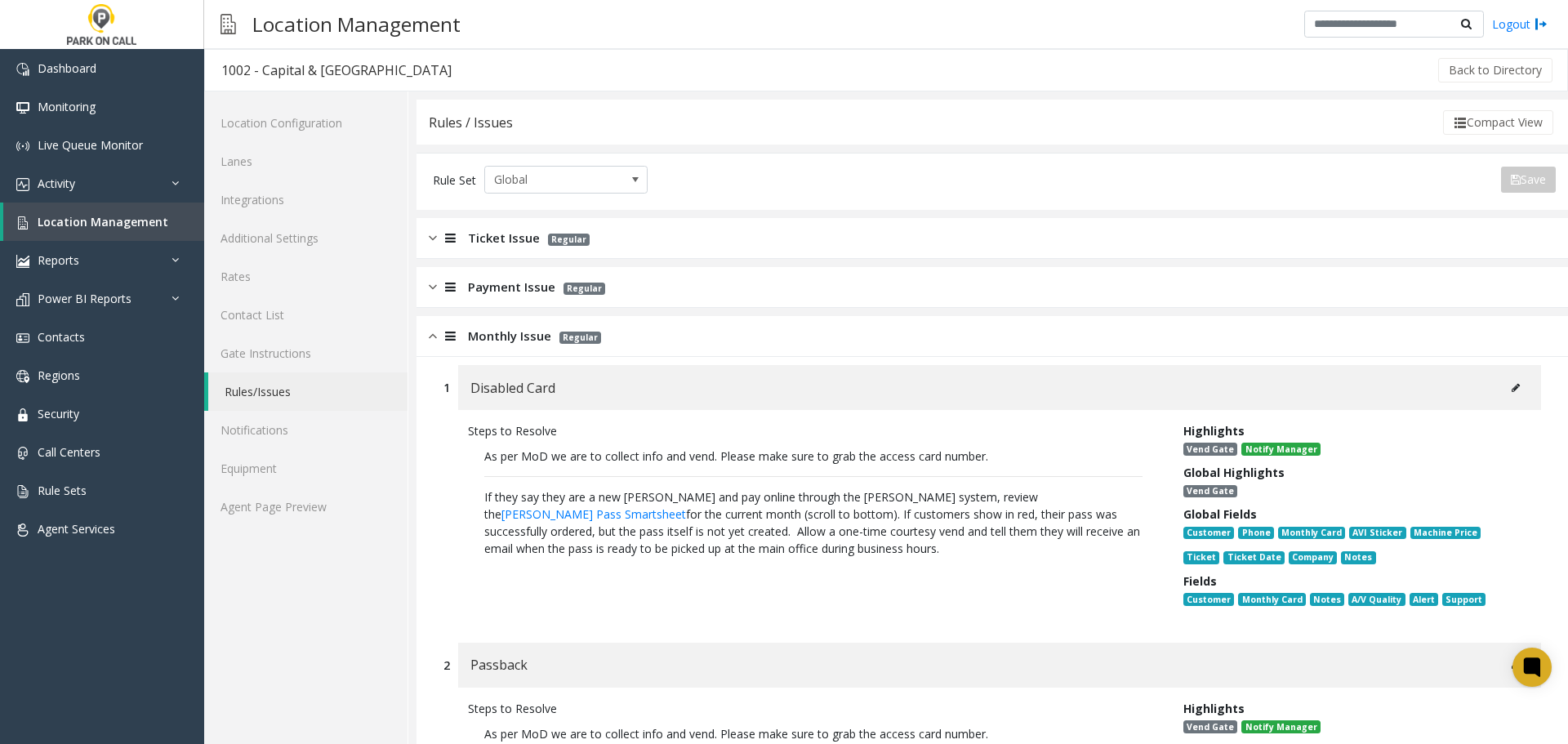
click at [665, 317] on div "Monthly Issue Regular" at bounding box center [992, 336] width 1151 height 41
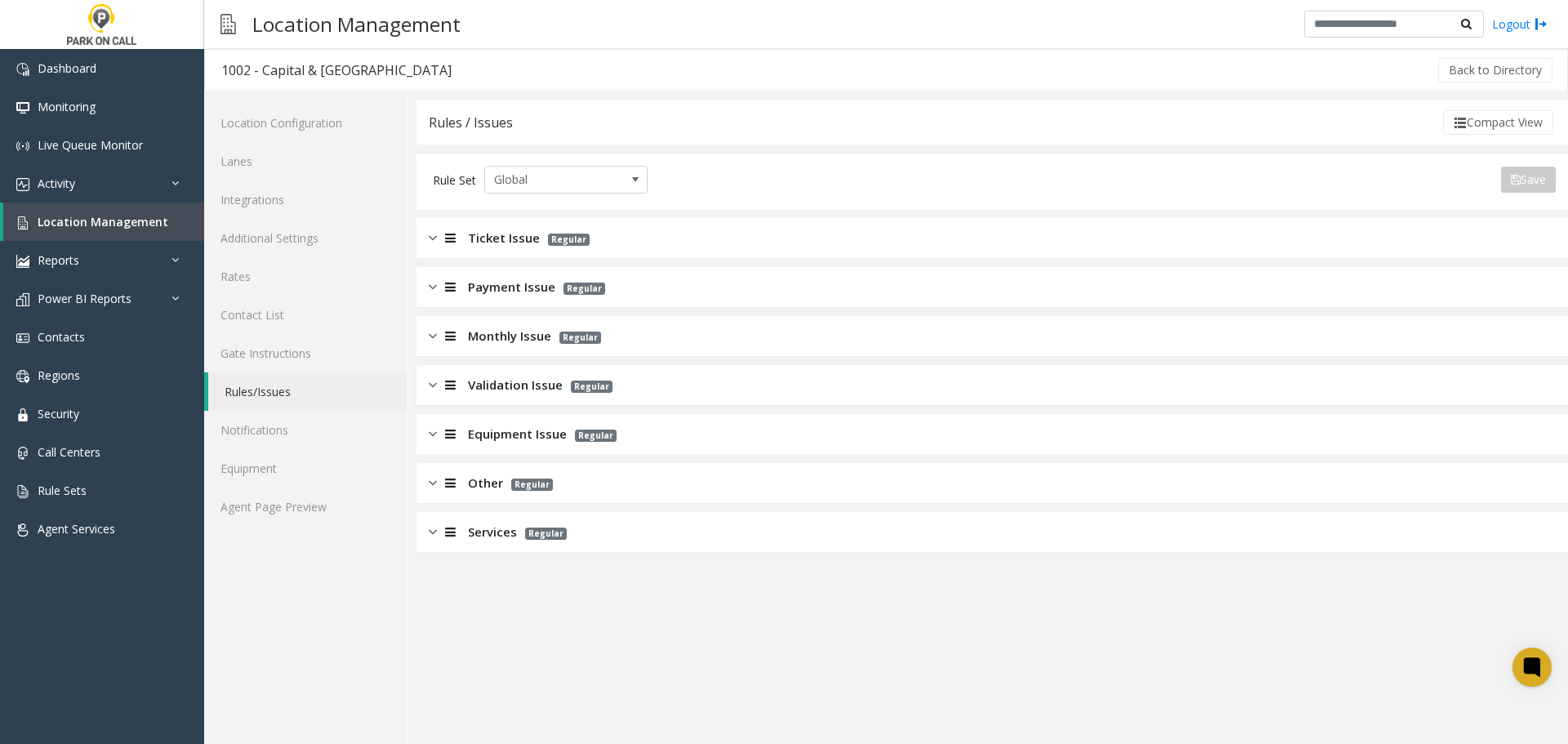
click at [663, 390] on div "Validation Issue Regular" at bounding box center [992, 386] width 1151 height 41
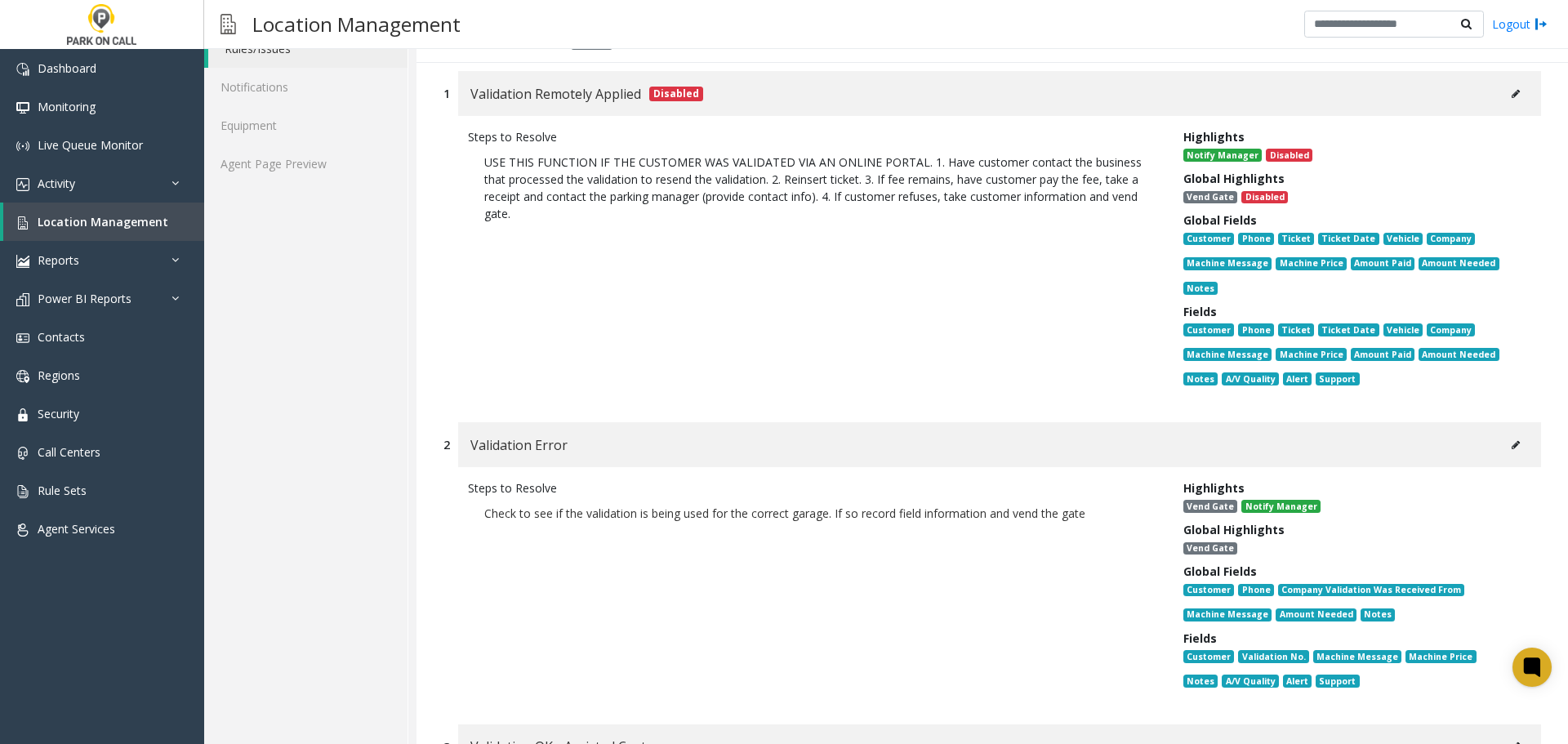
scroll to position [409, 0]
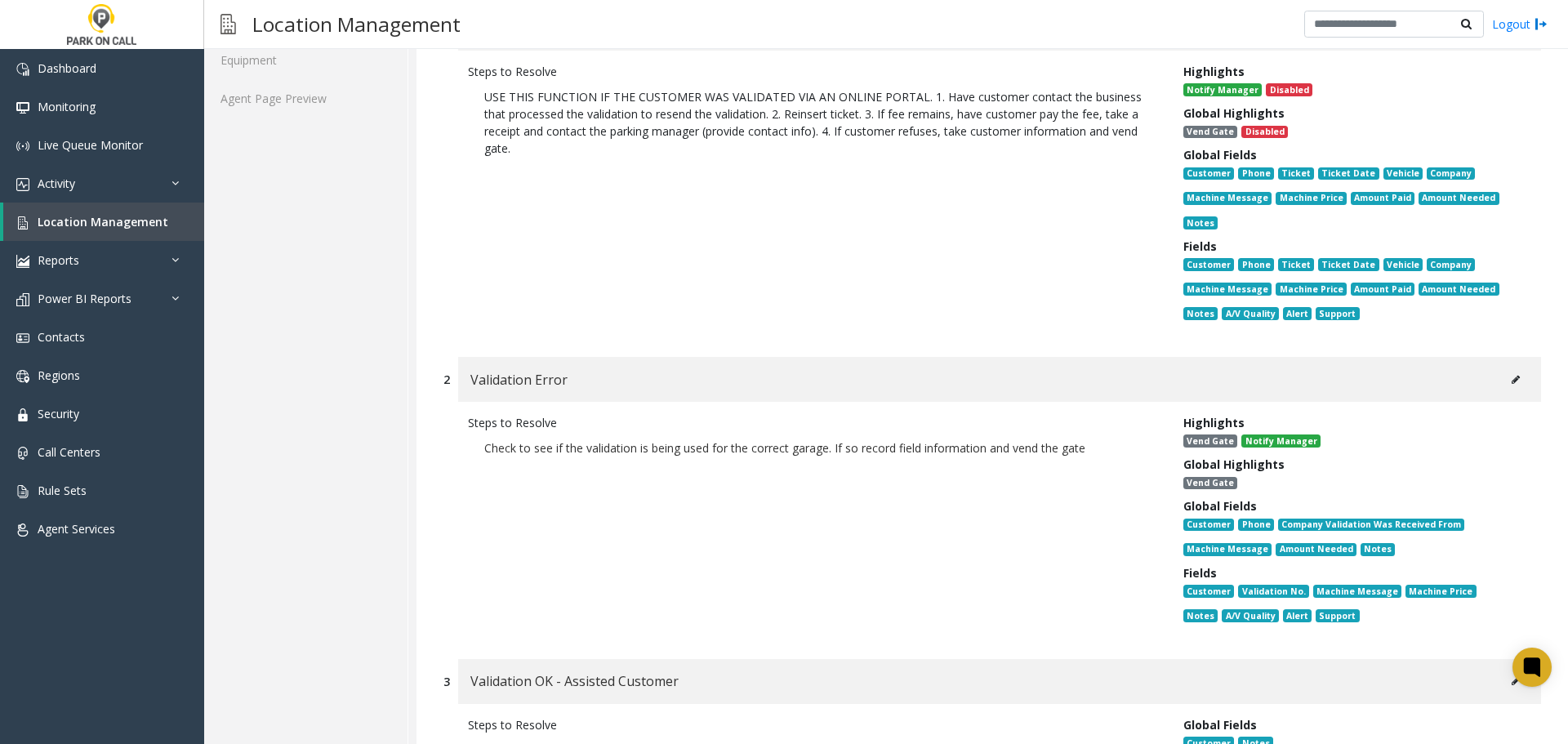
click at [1511, 378] on icon at bounding box center [1515, 380] width 8 height 10
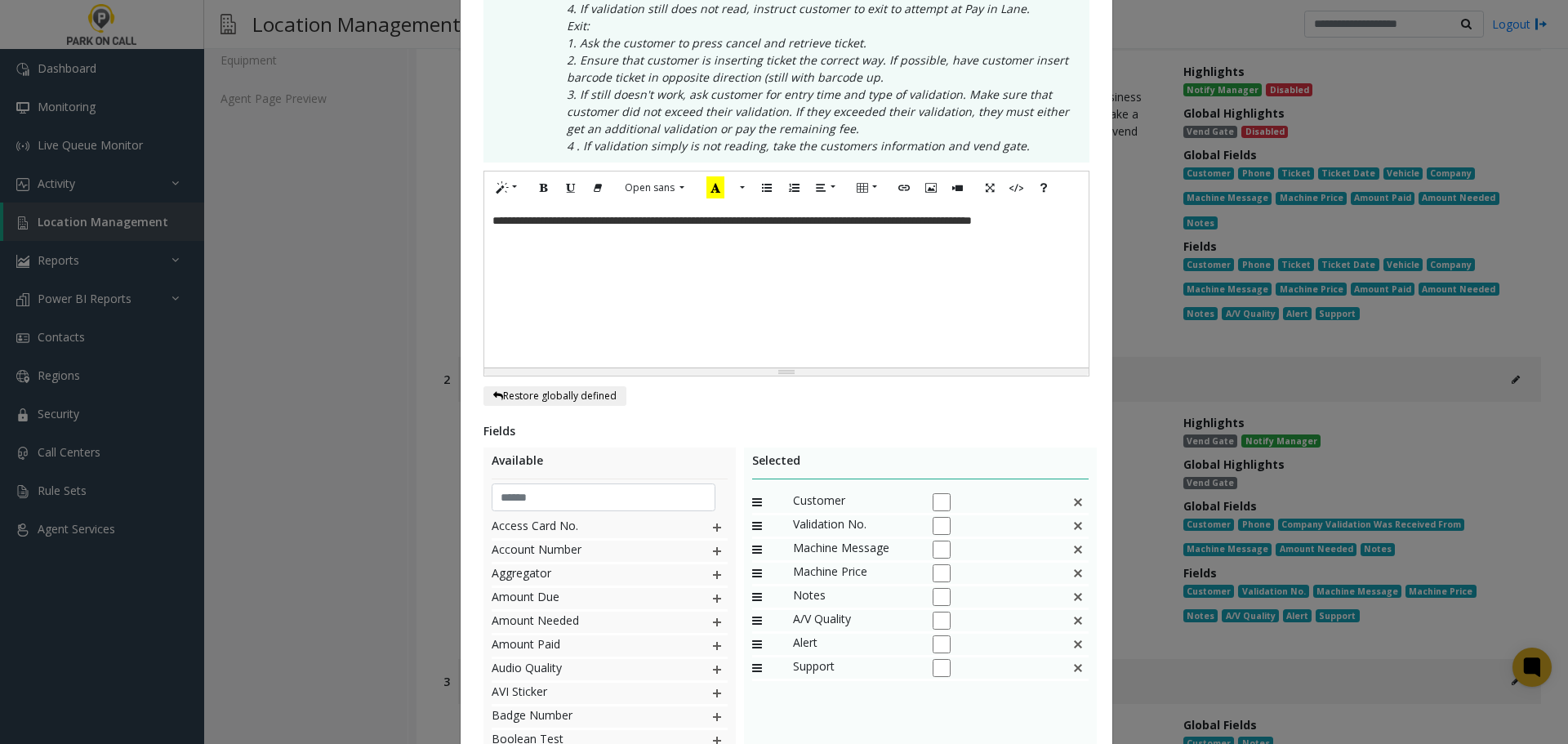
scroll to position [0, 0]
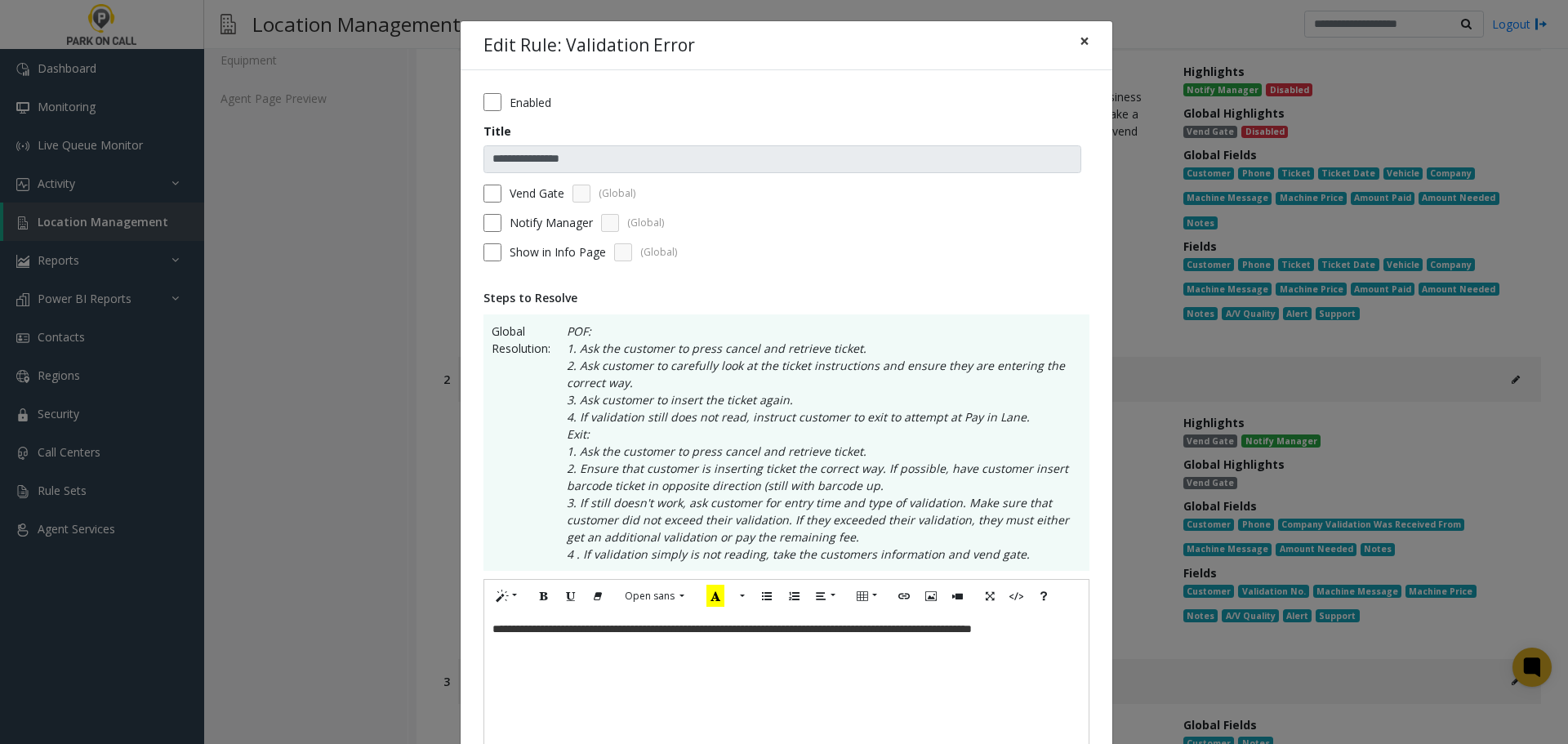
click at [1080, 40] on span "×" at bounding box center [1085, 41] width 10 height 23
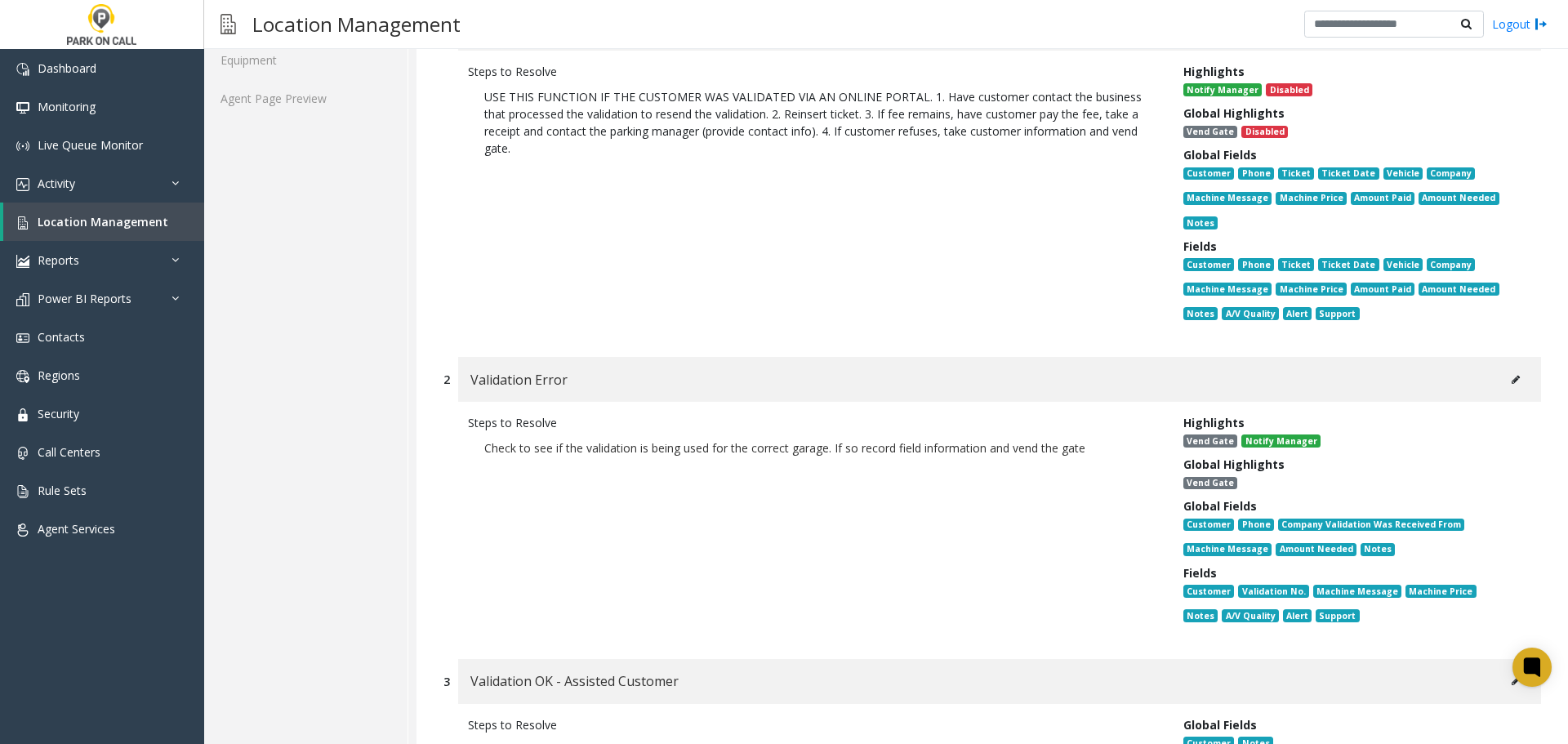
click at [1511, 376] on icon at bounding box center [1515, 380] width 8 height 10
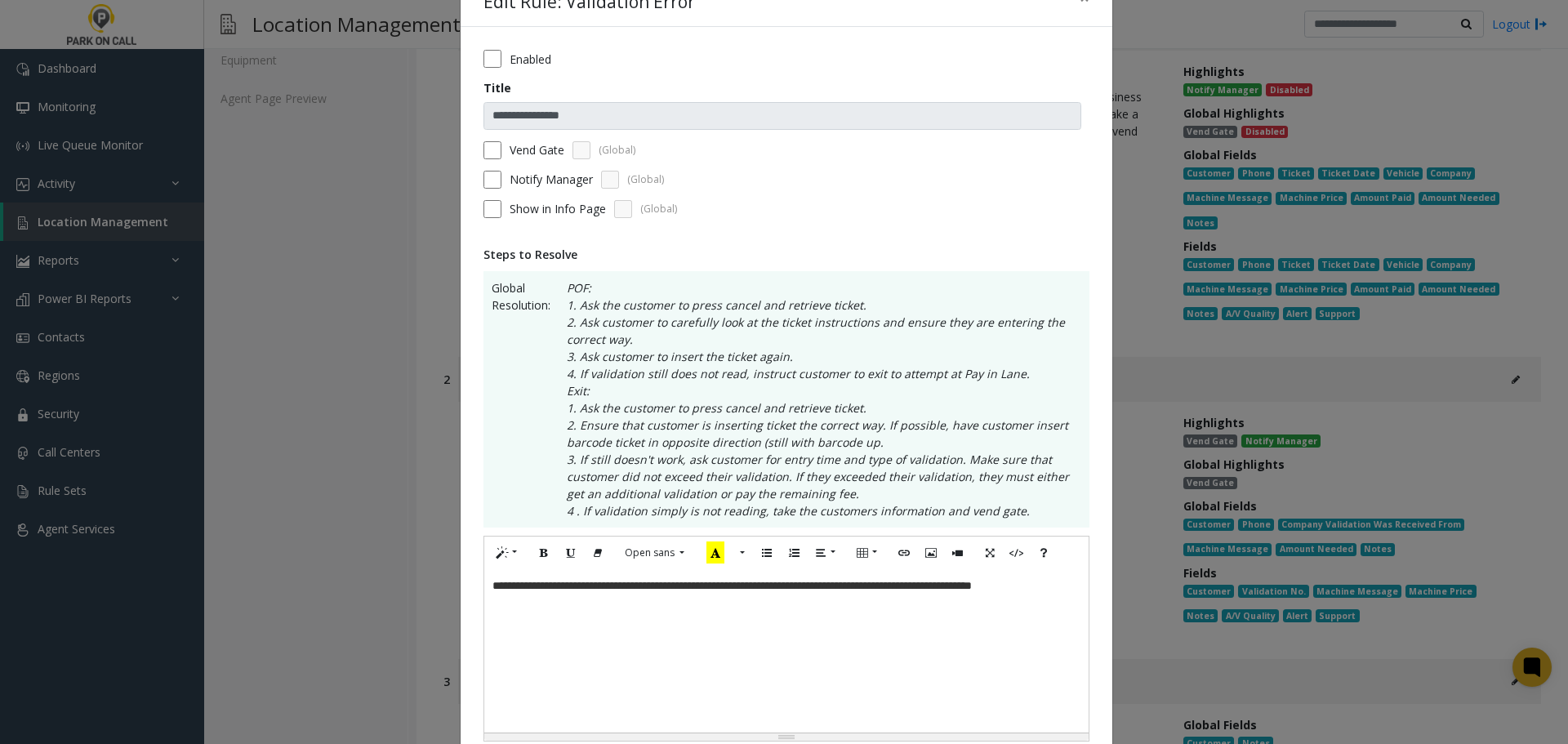
scroll to position [82, 0]
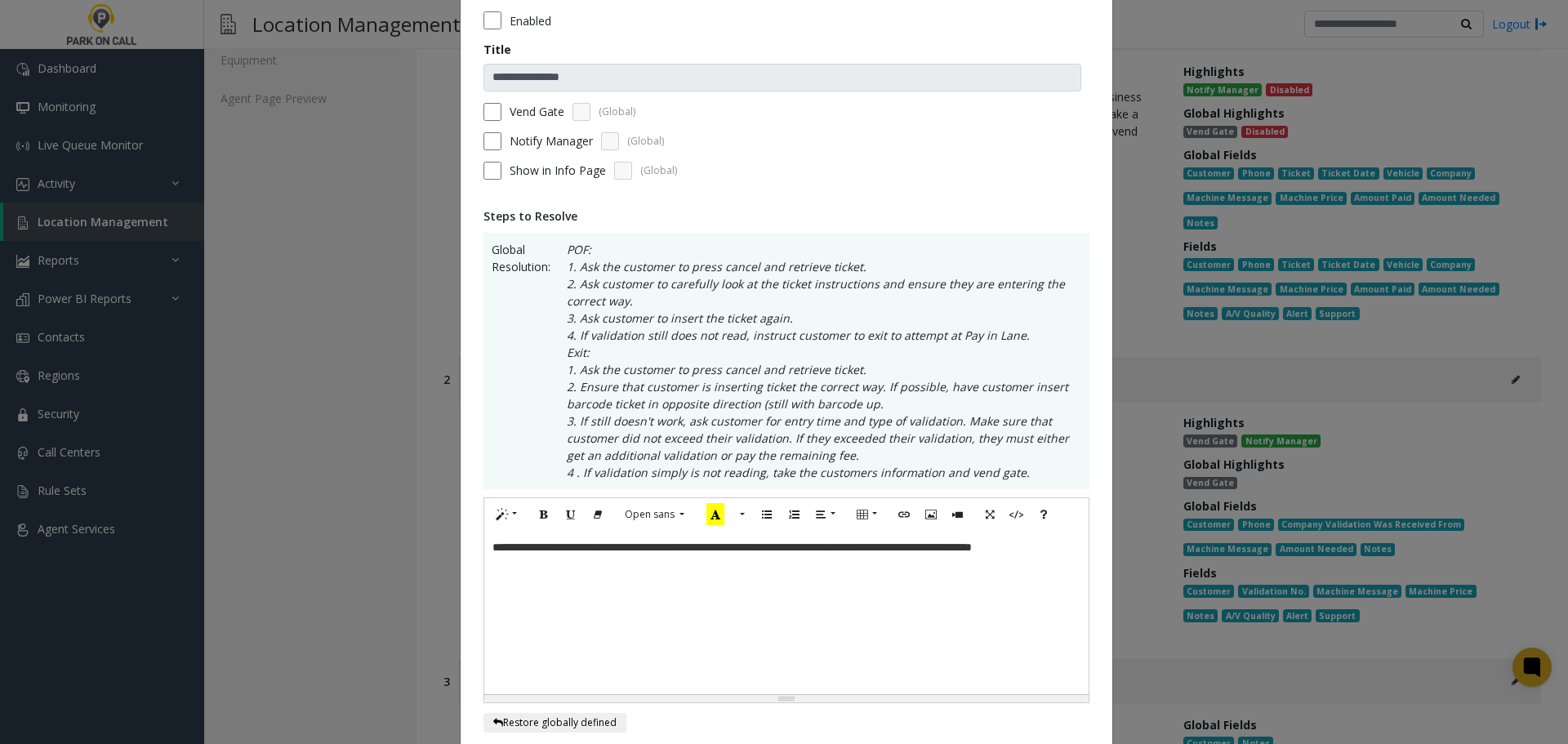
click at [245, 324] on div "**********" at bounding box center [784, 372] width 1568 height 744
click at [340, 322] on div "**********" at bounding box center [784, 372] width 1568 height 744
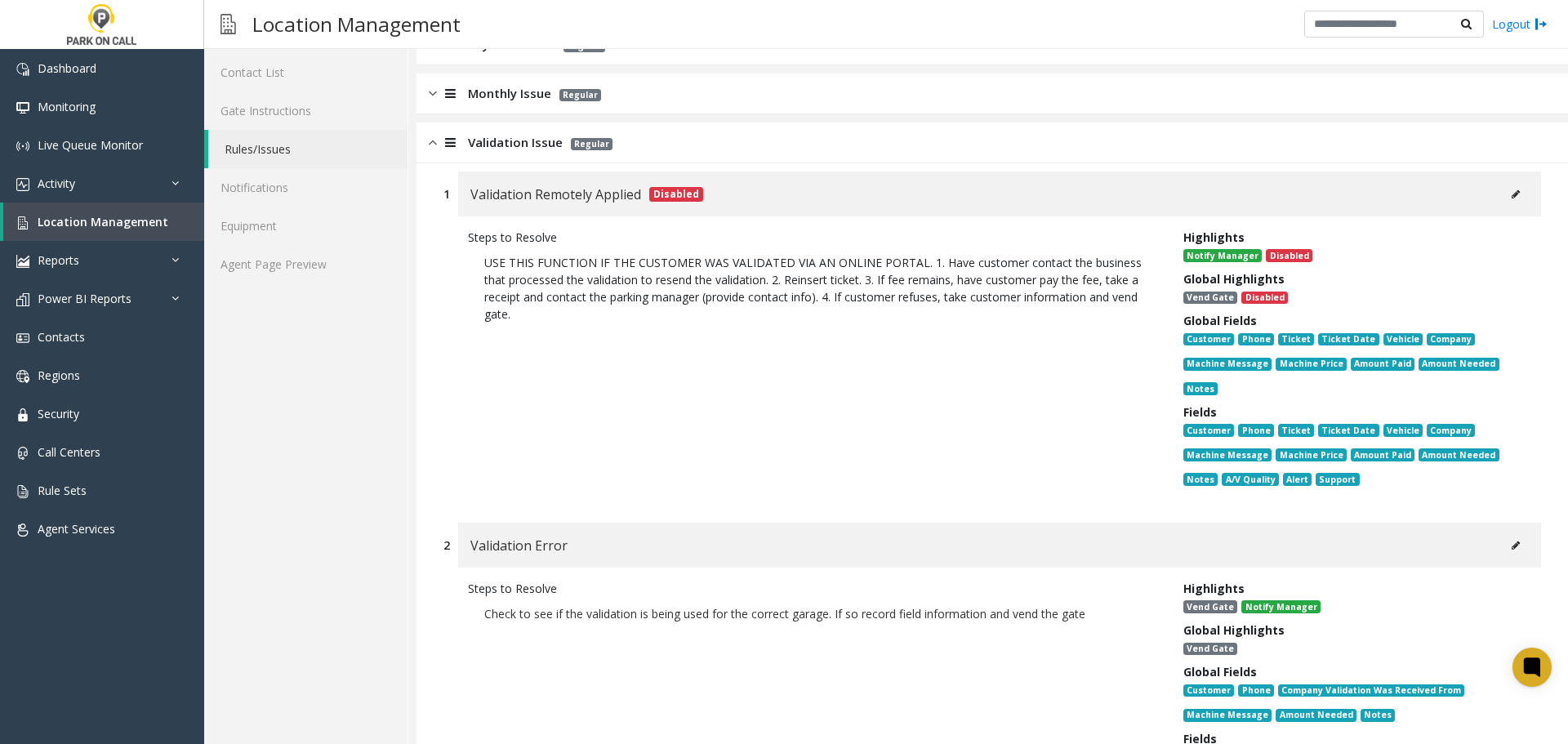
scroll to position [0, 0]
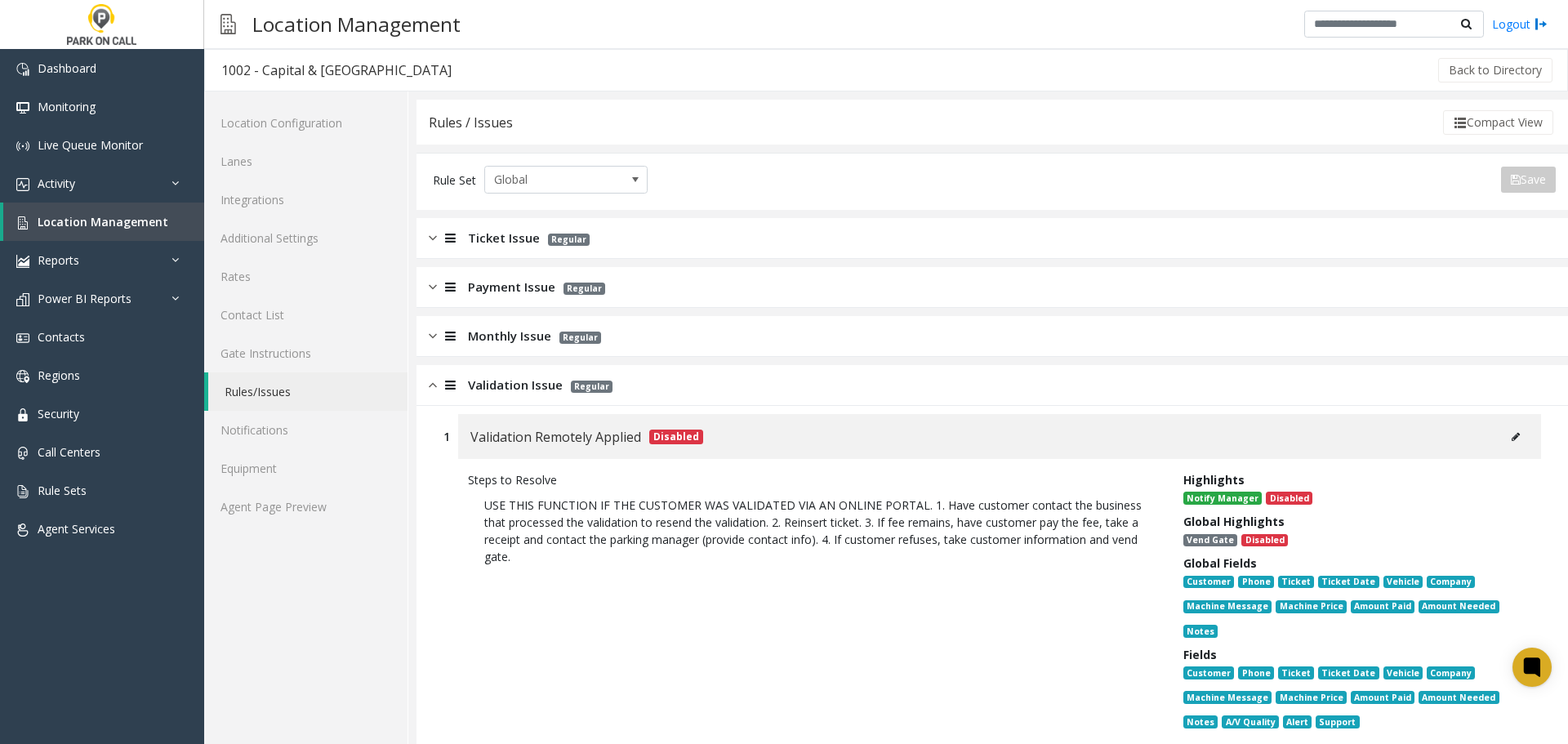
click at [661, 383] on div "Validation Issue Regular" at bounding box center [992, 386] width 1151 height 41
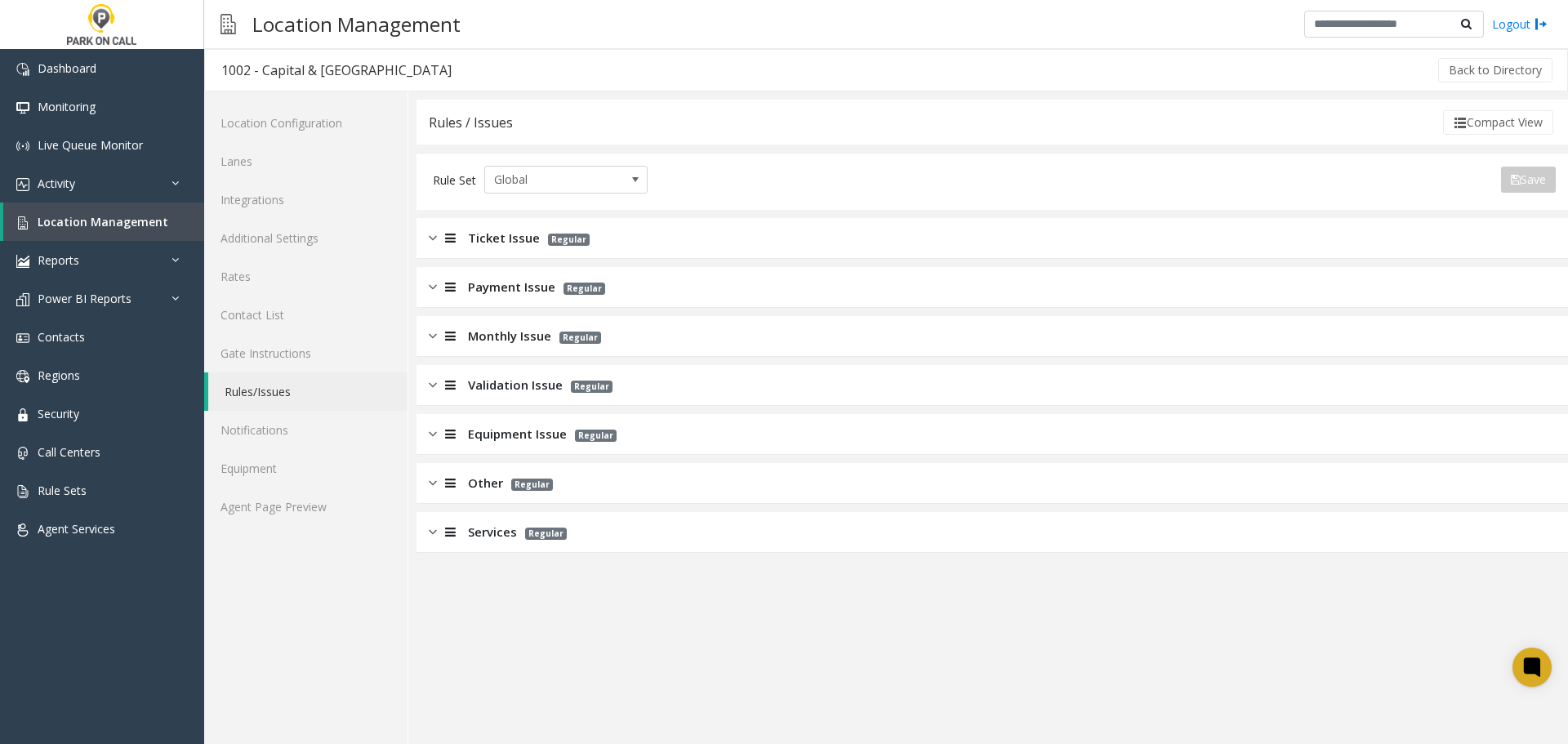
click at [530, 439] on span "Equipment Issue" at bounding box center [517, 434] width 98 height 19
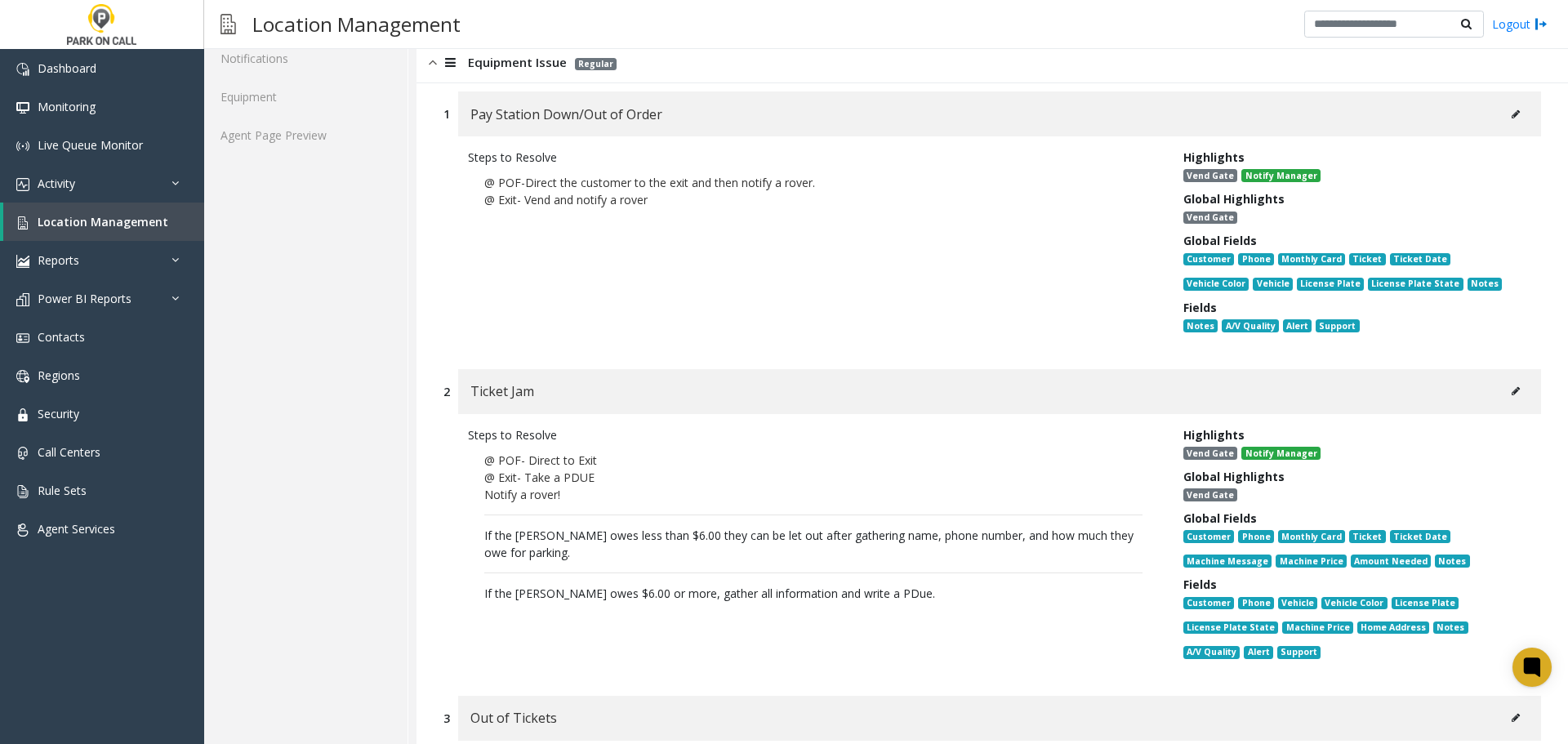
scroll to position [409, 0]
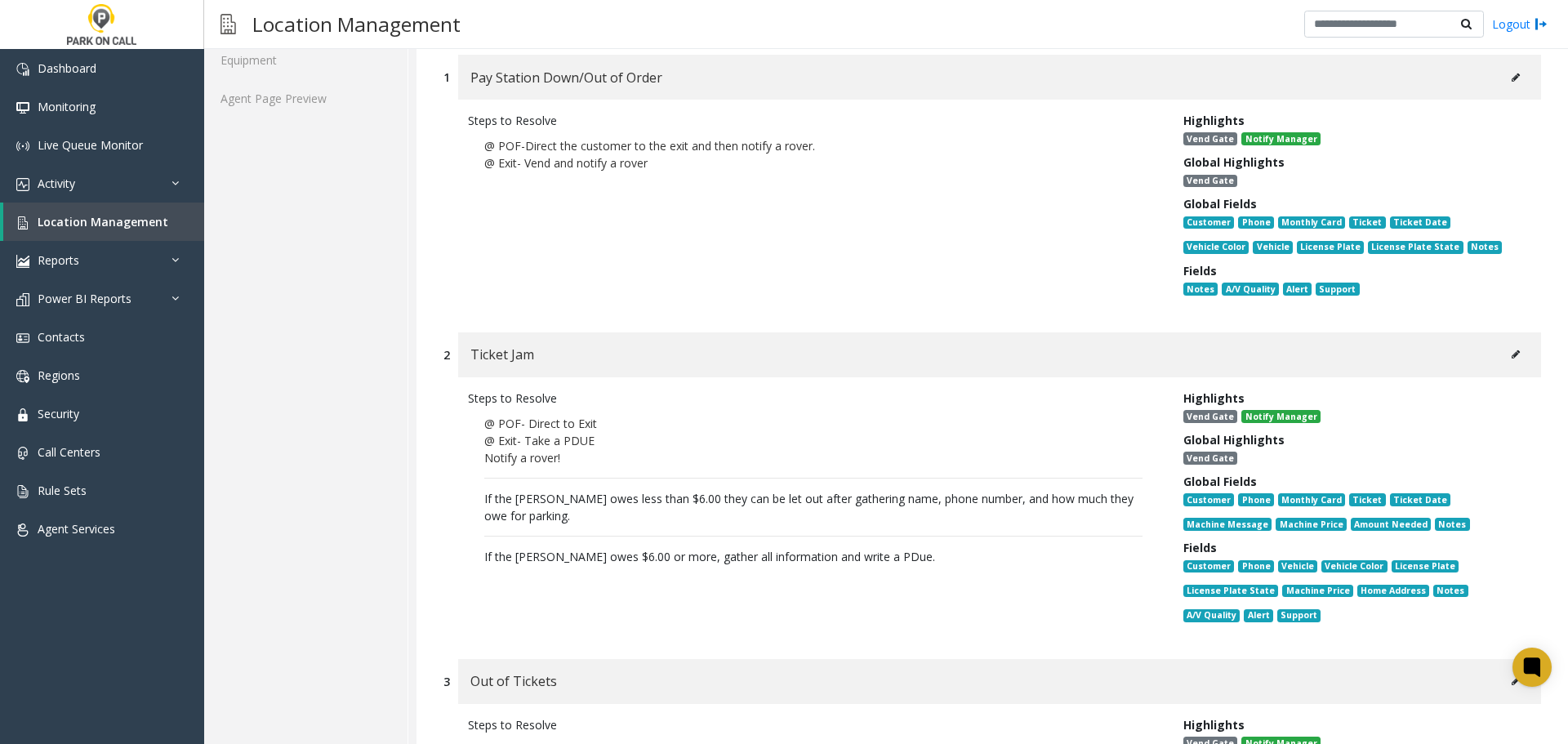
click at [1513, 356] on button at bounding box center [1515, 354] width 26 height 25
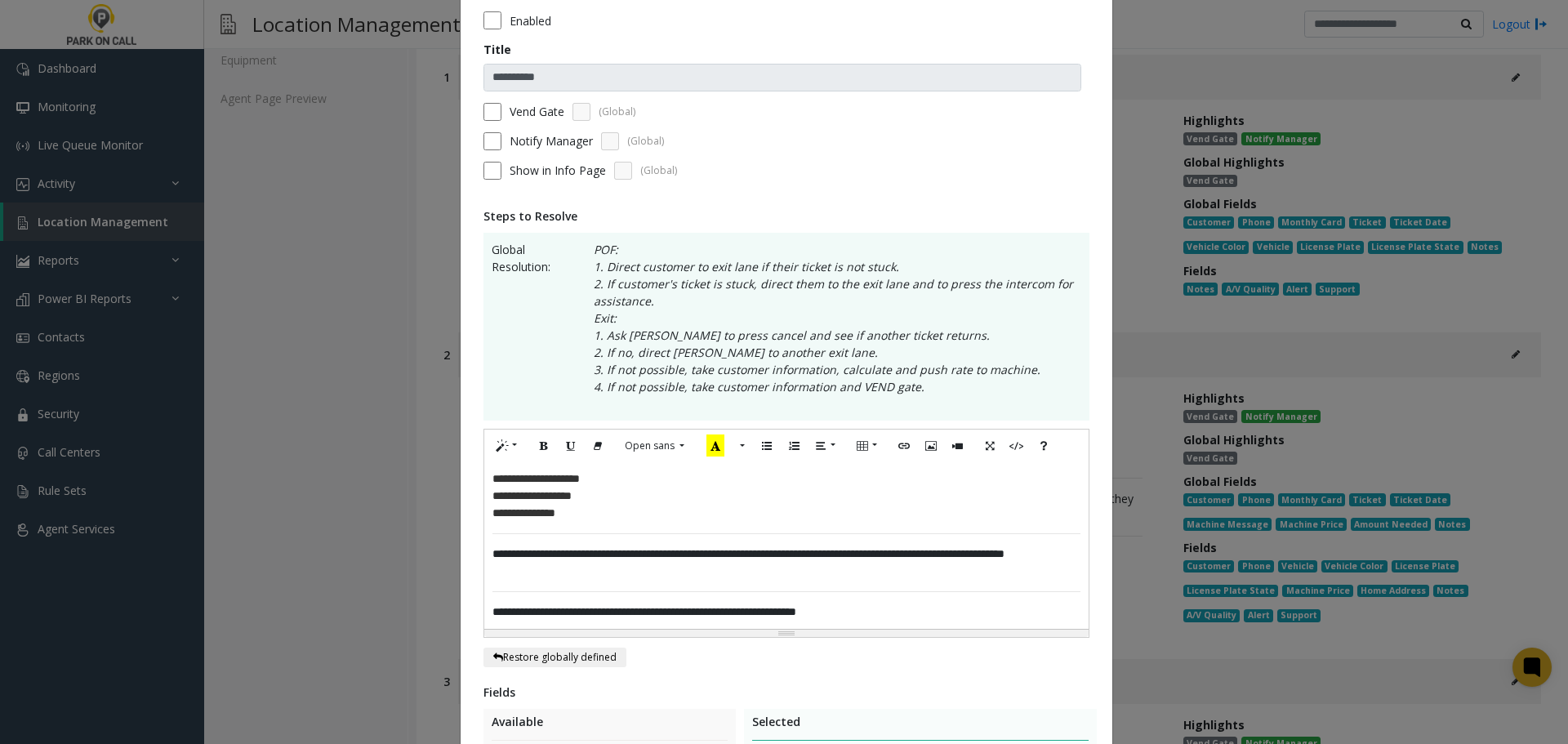
scroll to position [0, 0]
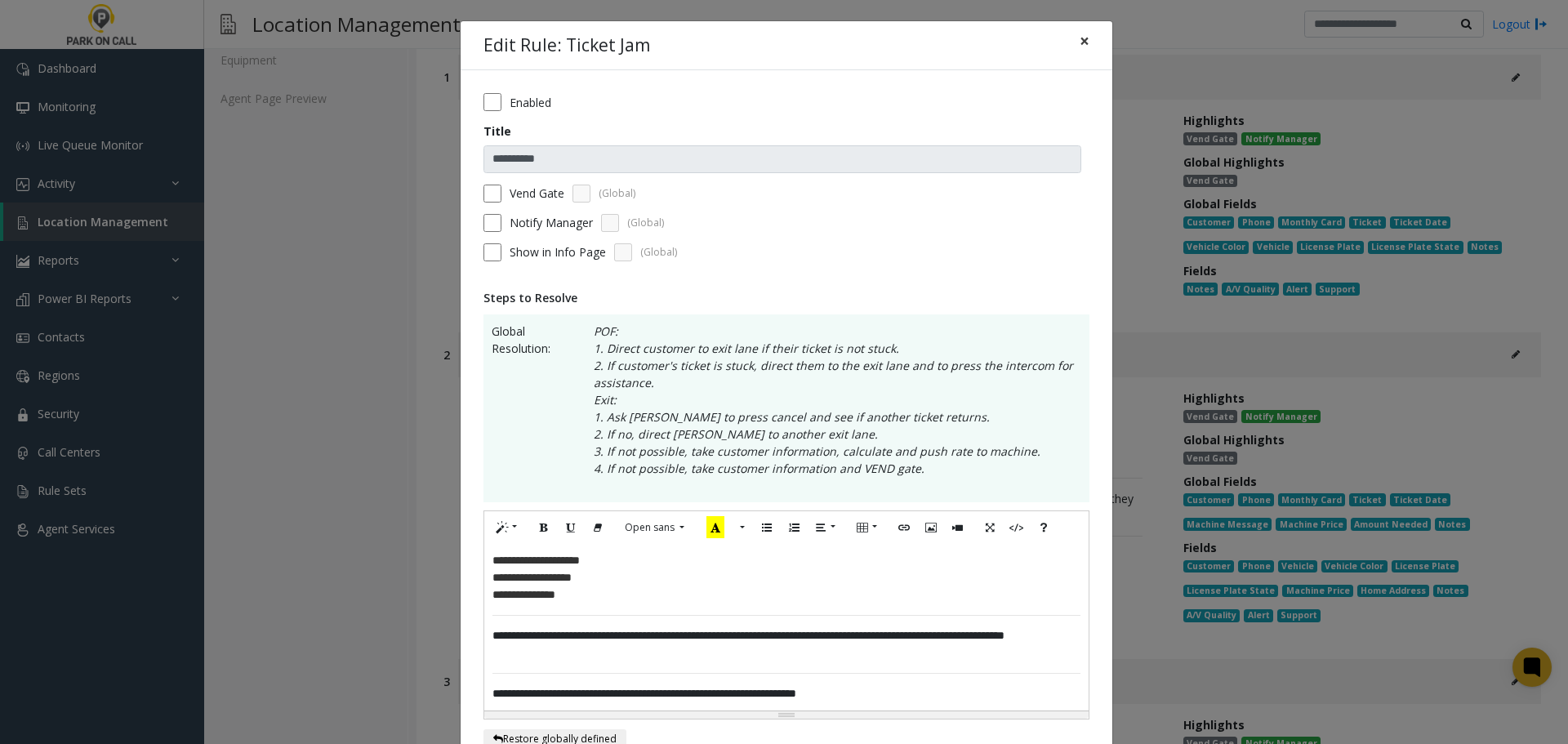
click at [1088, 50] on button "×" at bounding box center [1085, 41] width 33 height 40
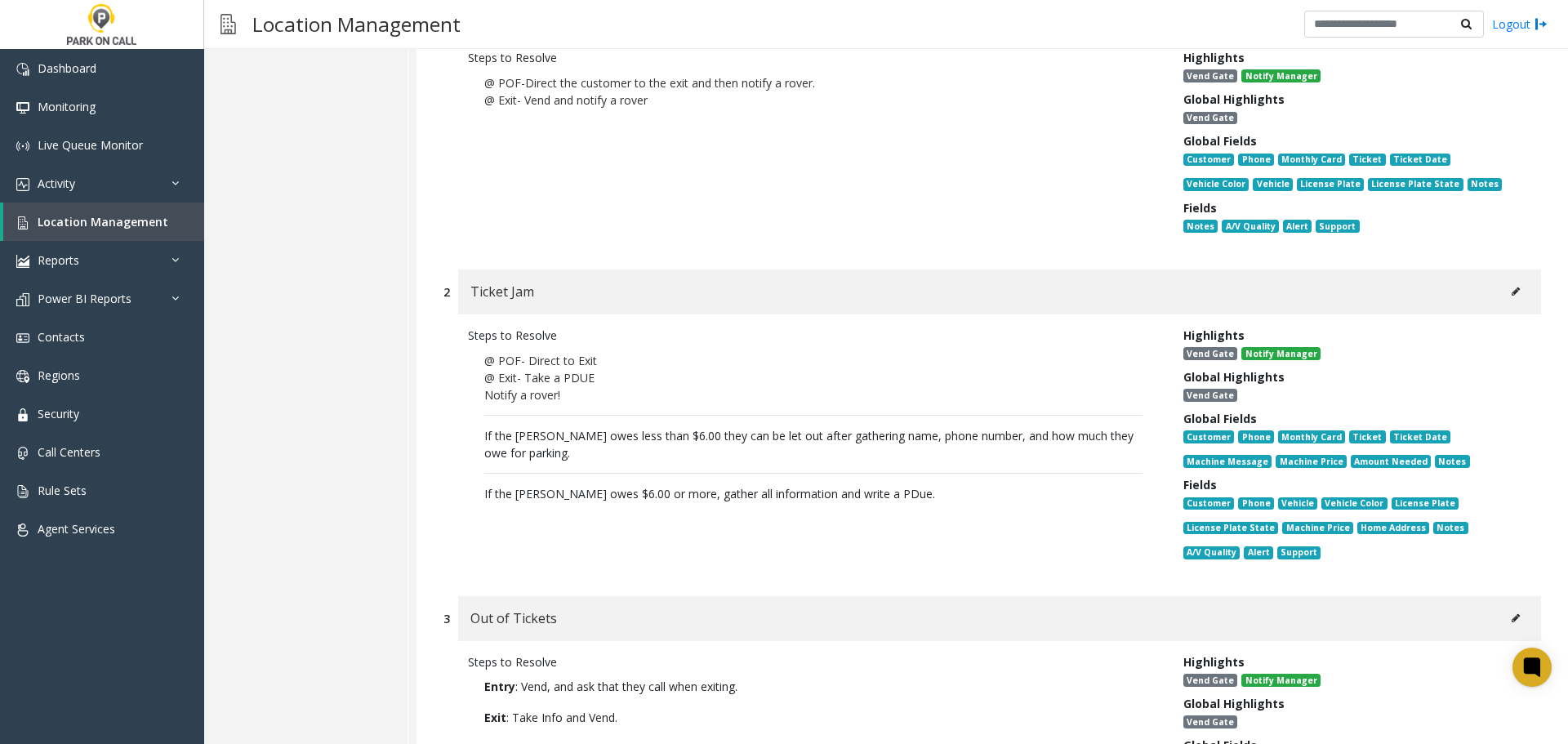
scroll to position [735, 0]
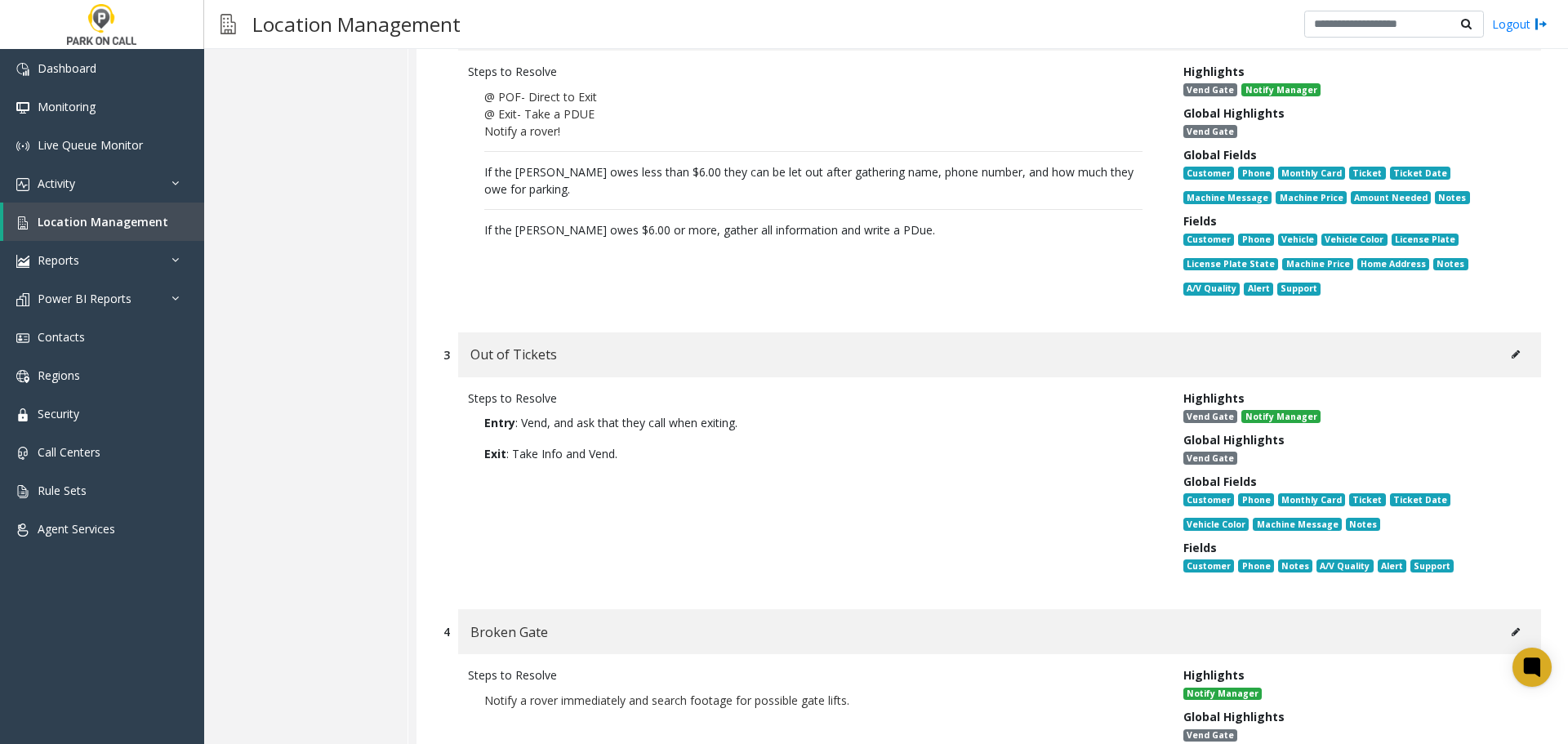
click at [1502, 359] on button at bounding box center [1515, 354] width 26 height 25
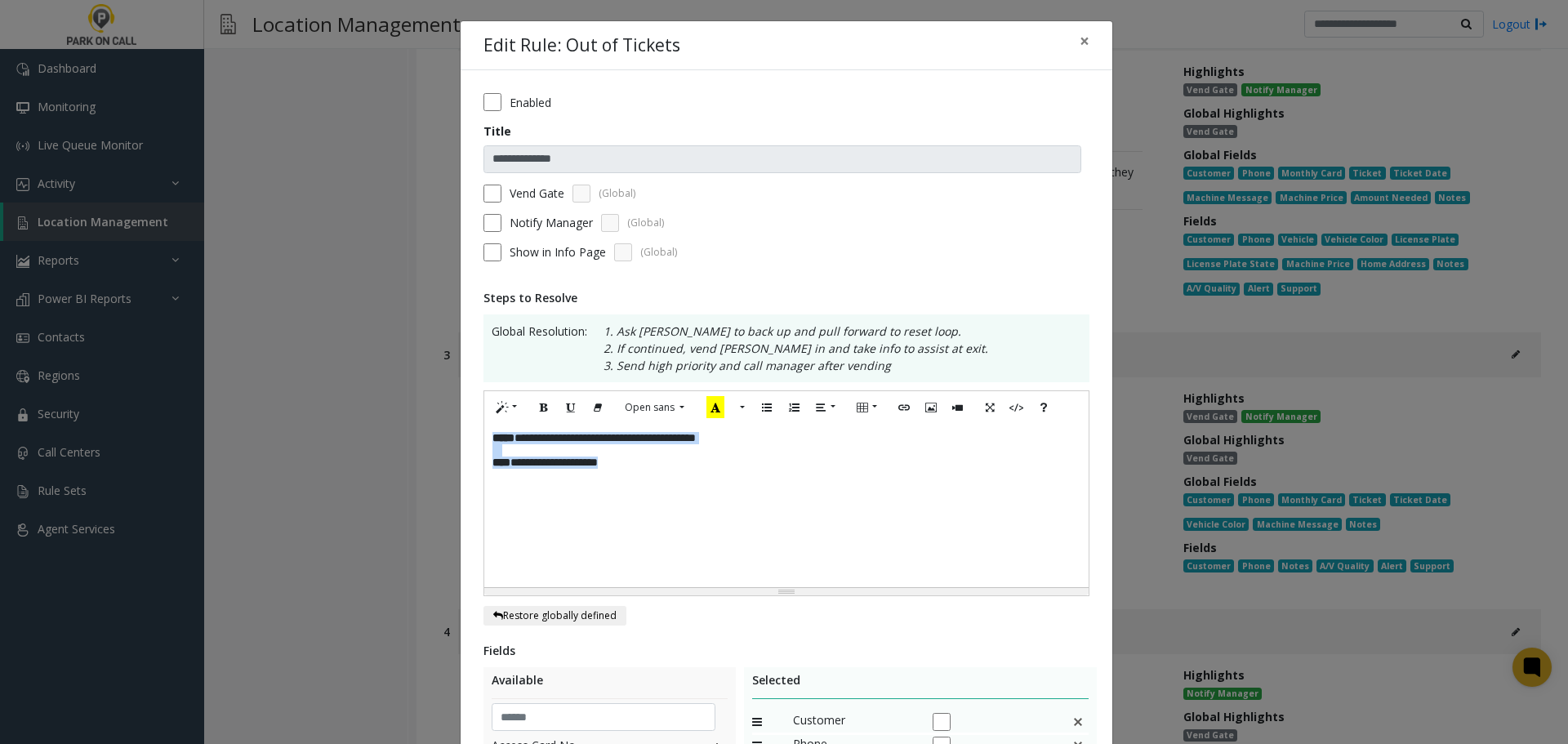
drag, startPoint x: 697, startPoint y: 482, endPoint x: 192, endPoint y: 398, distance: 511.9
click at [192, 398] on div "**********" at bounding box center [784, 372] width 1568 height 744
click at [900, 542] on div "**********" at bounding box center [786, 505] width 605 height 163
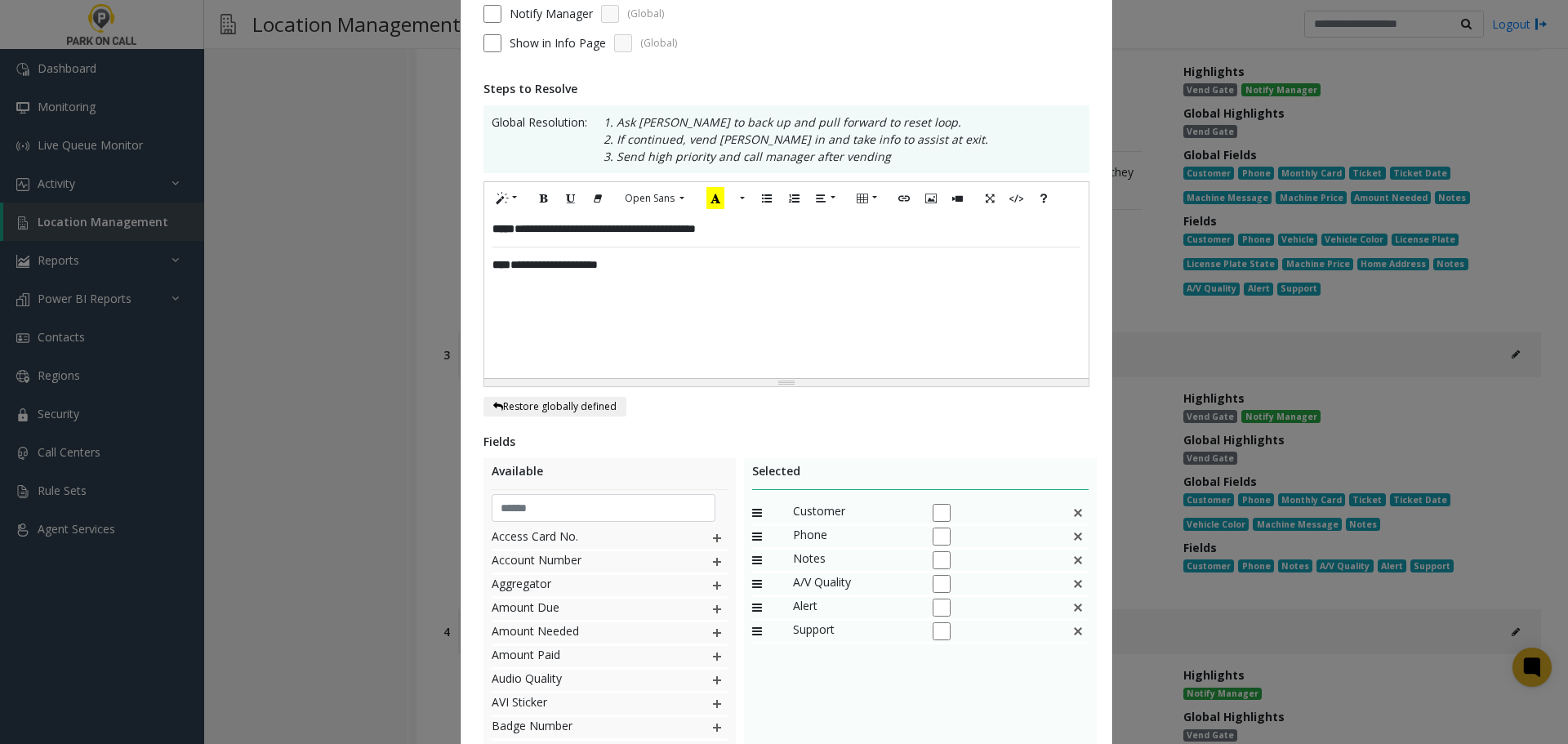
scroll to position [363, 0]
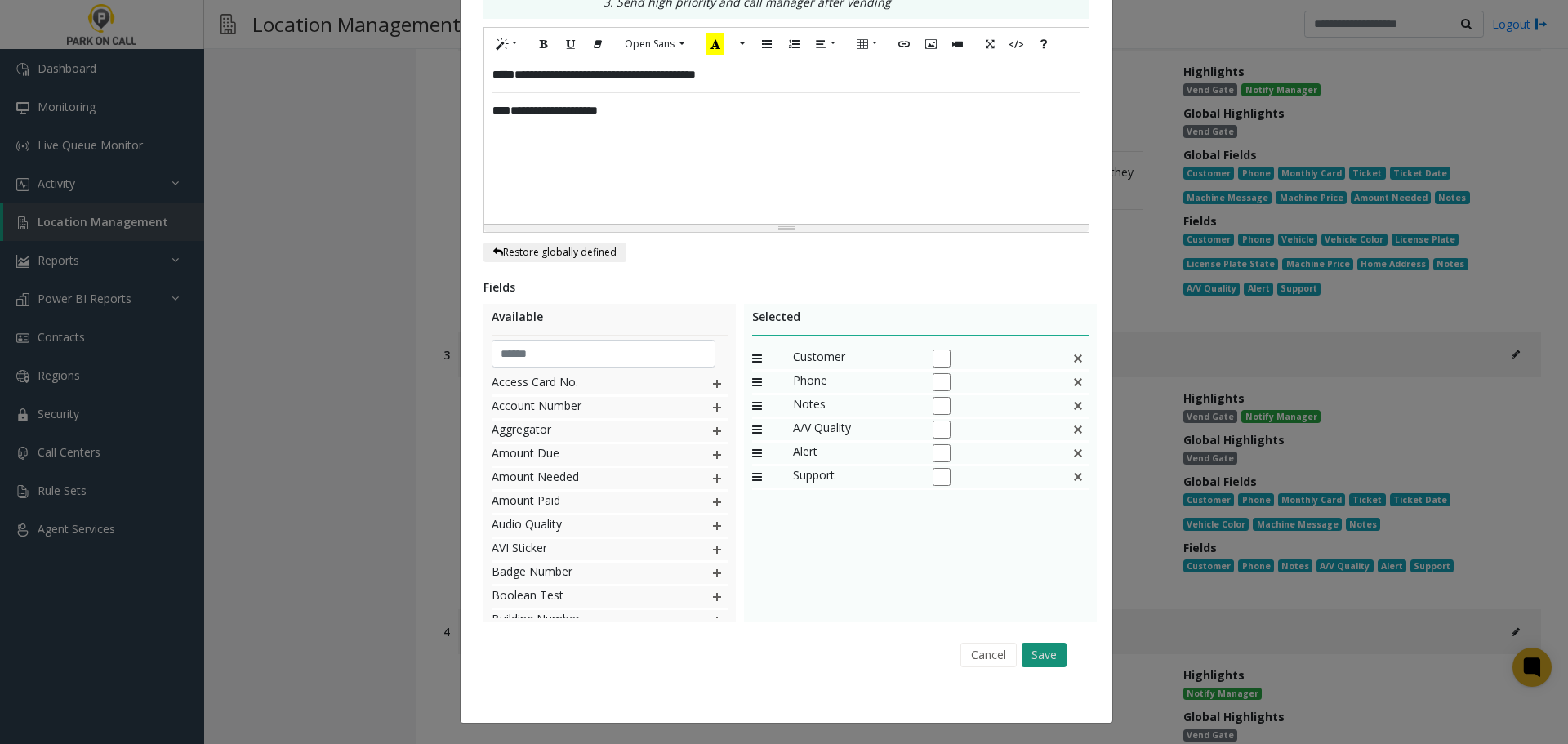
click at [1042, 648] on button "Save" at bounding box center [1044, 655] width 45 height 25
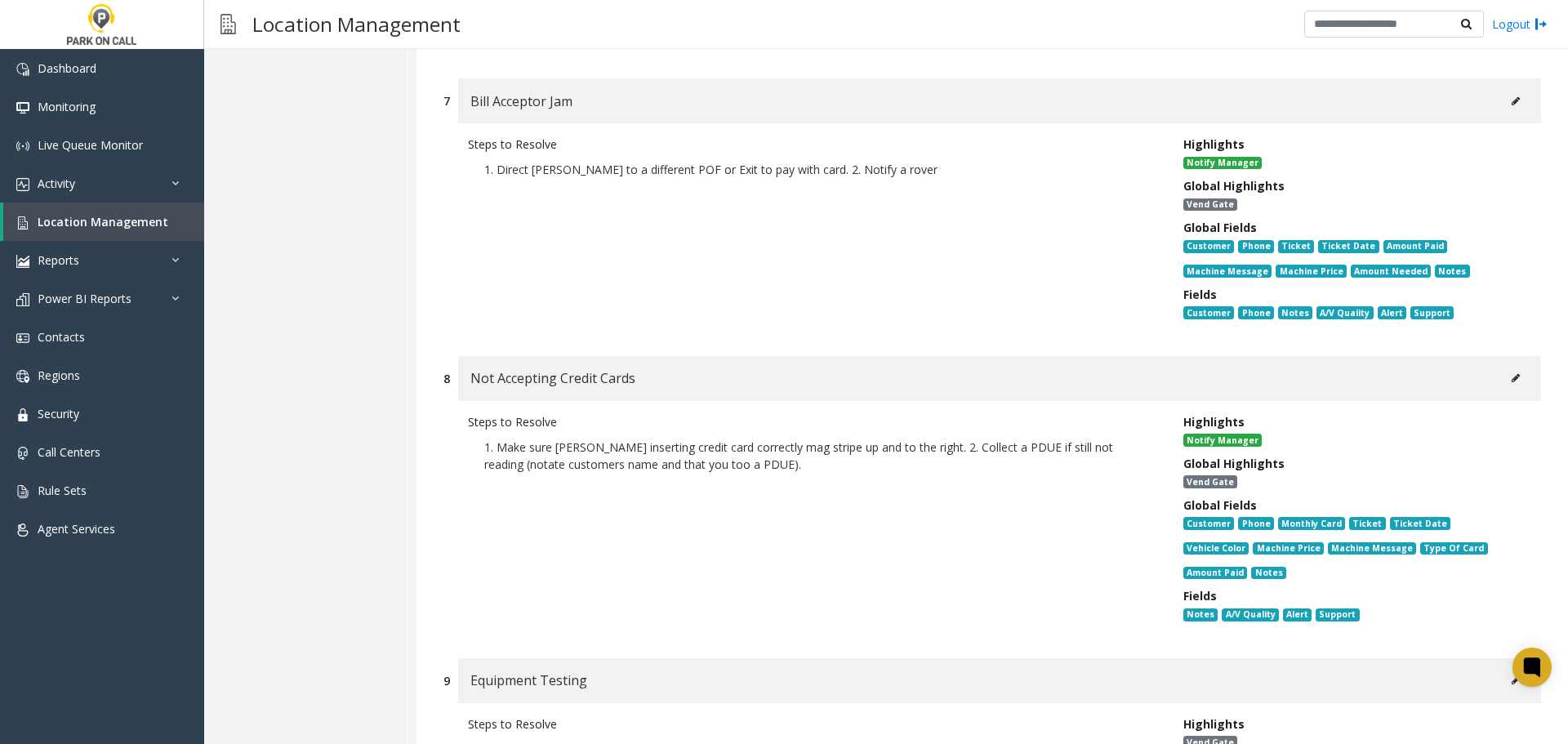
scroll to position [2123, 0]
click at [1502, 371] on button at bounding box center [1515, 377] width 26 height 25
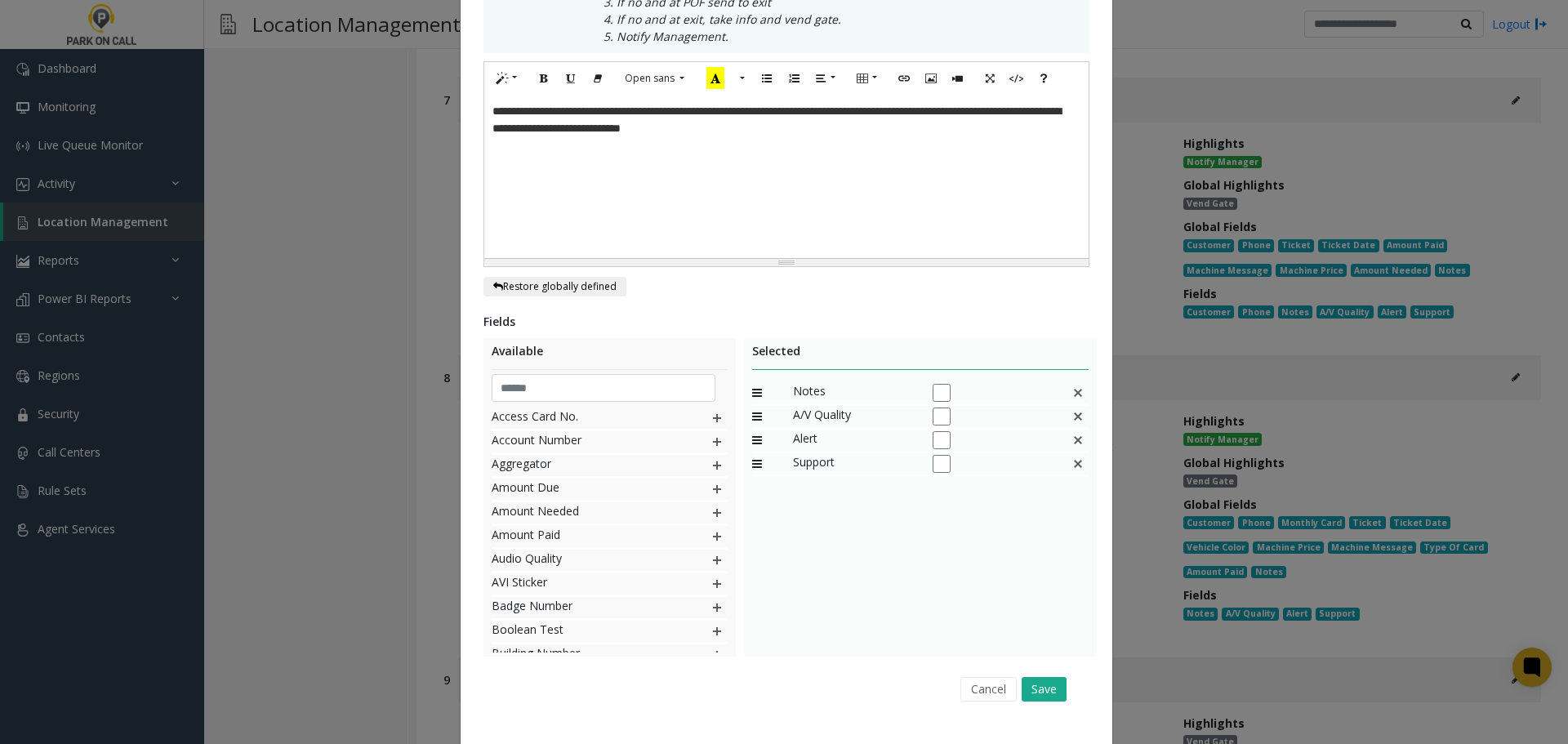
scroll to position [0, 0]
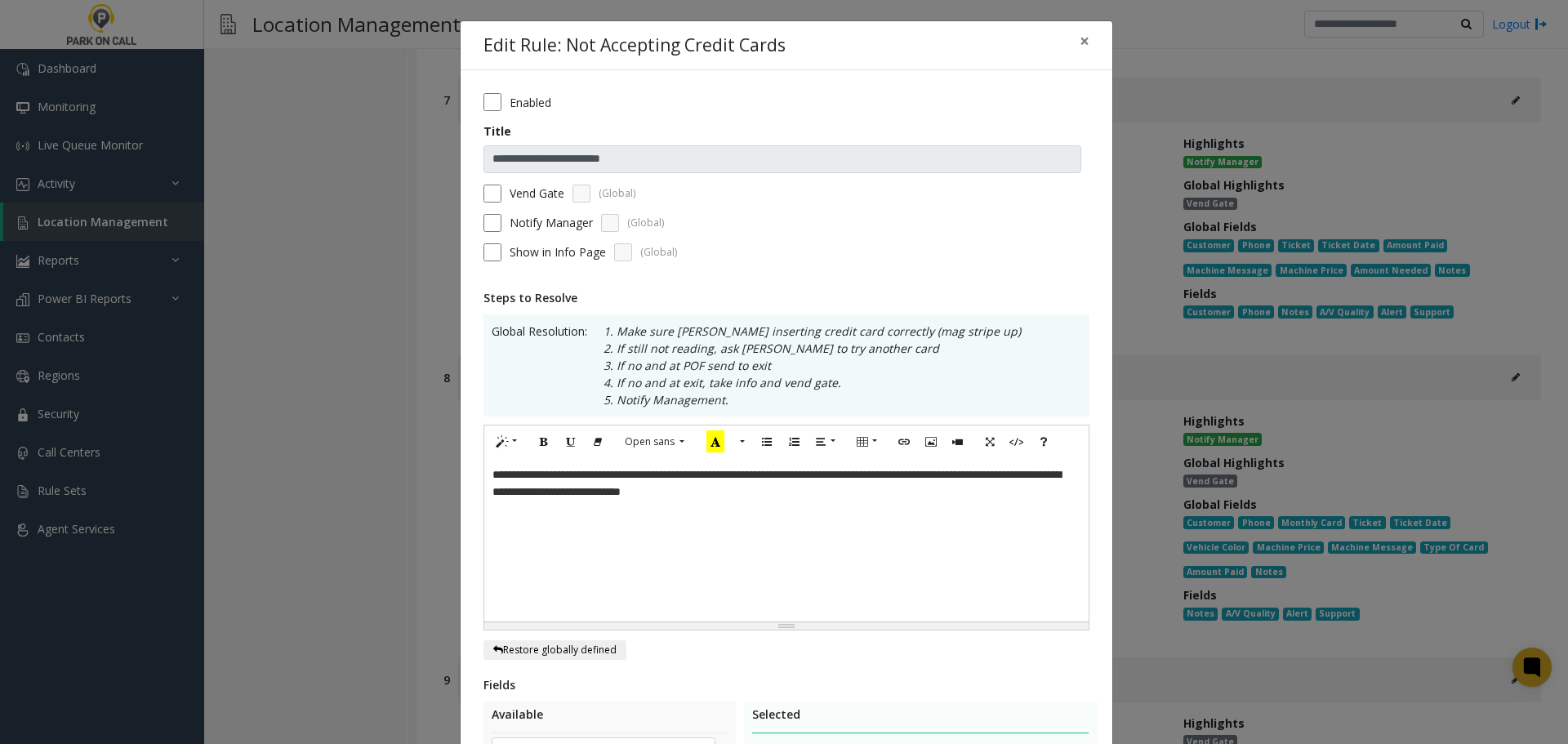
click at [516, 188] on label "Vend Gate" at bounding box center [537, 193] width 55 height 17
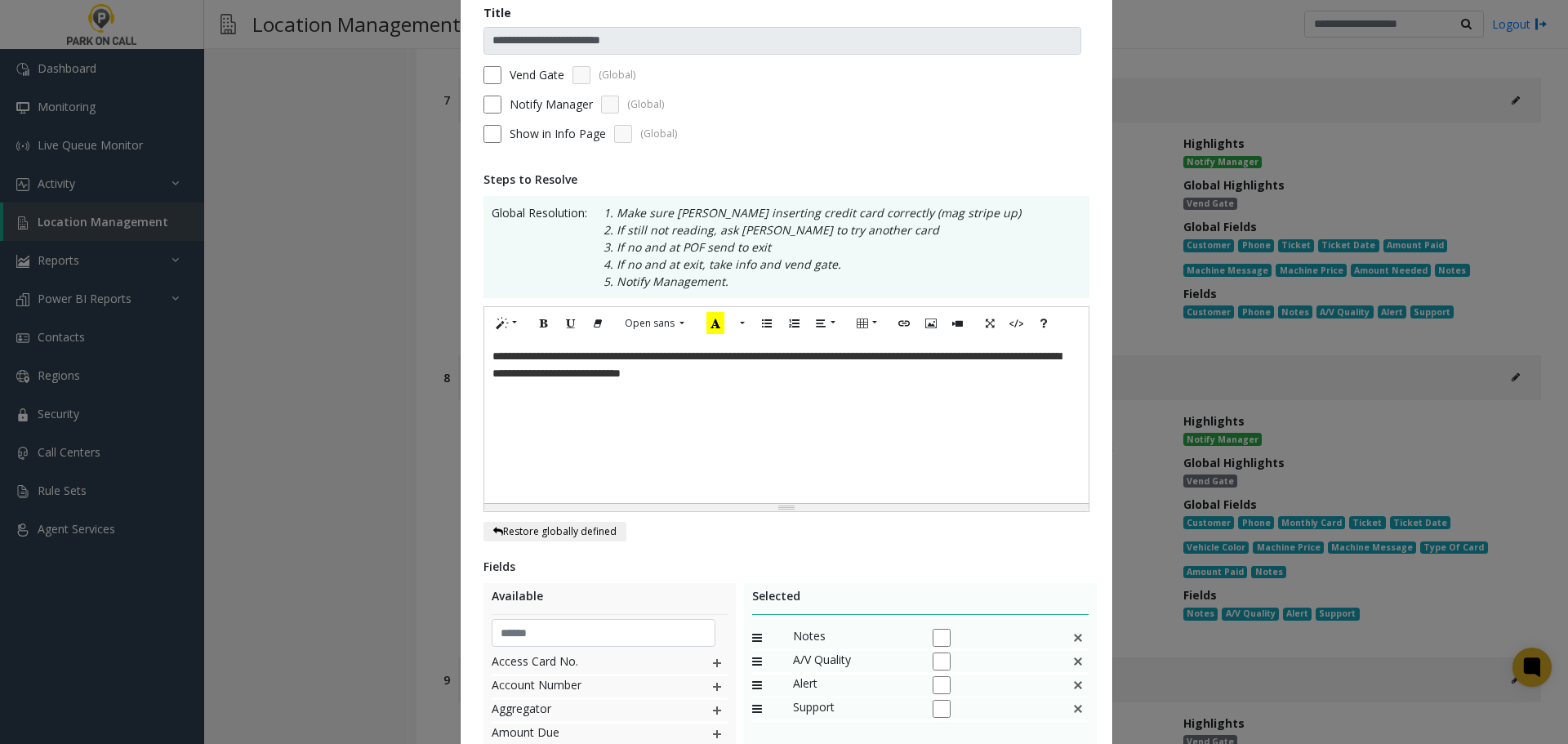
scroll to position [398, 0]
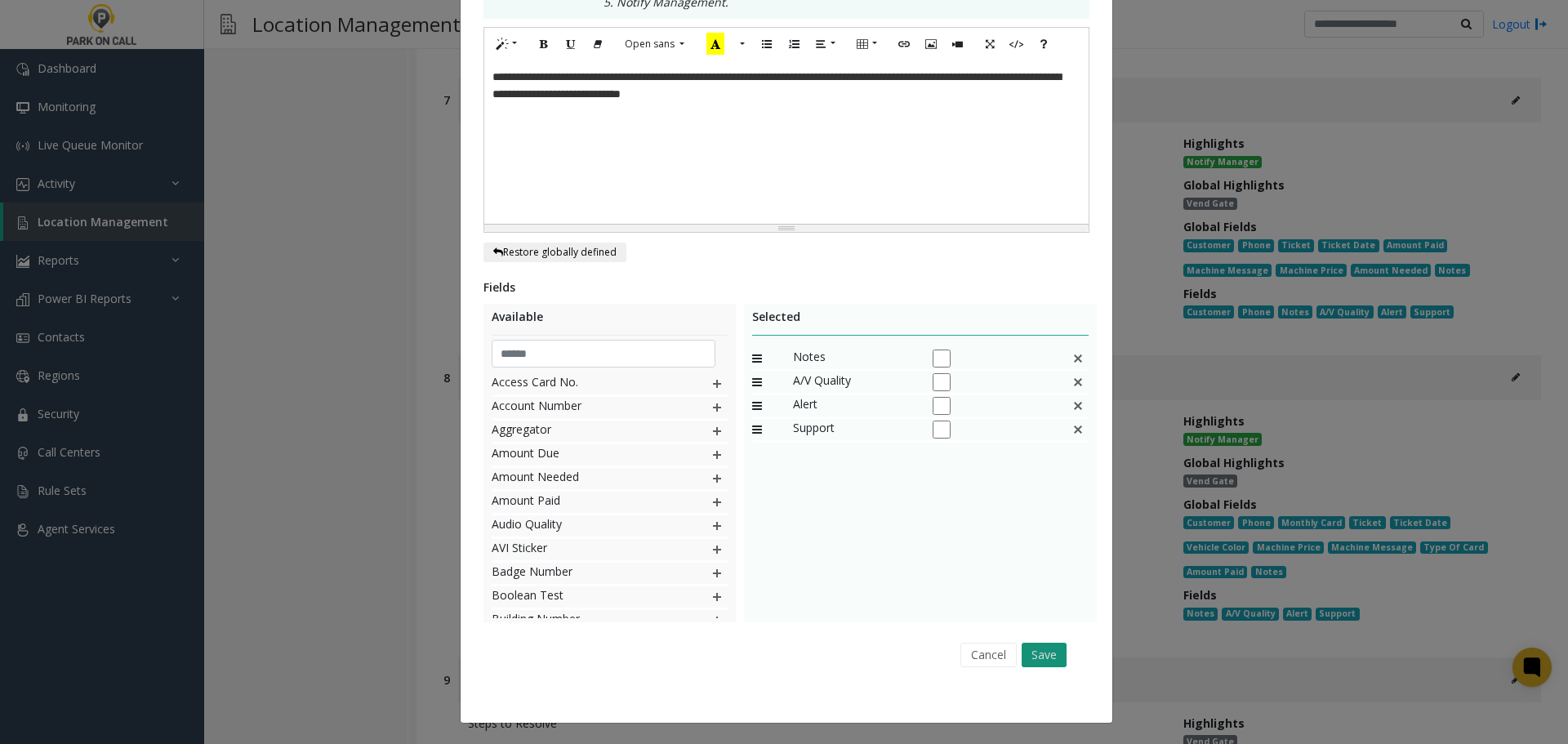
click at [1042, 644] on button "Save" at bounding box center [1044, 655] width 45 height 25
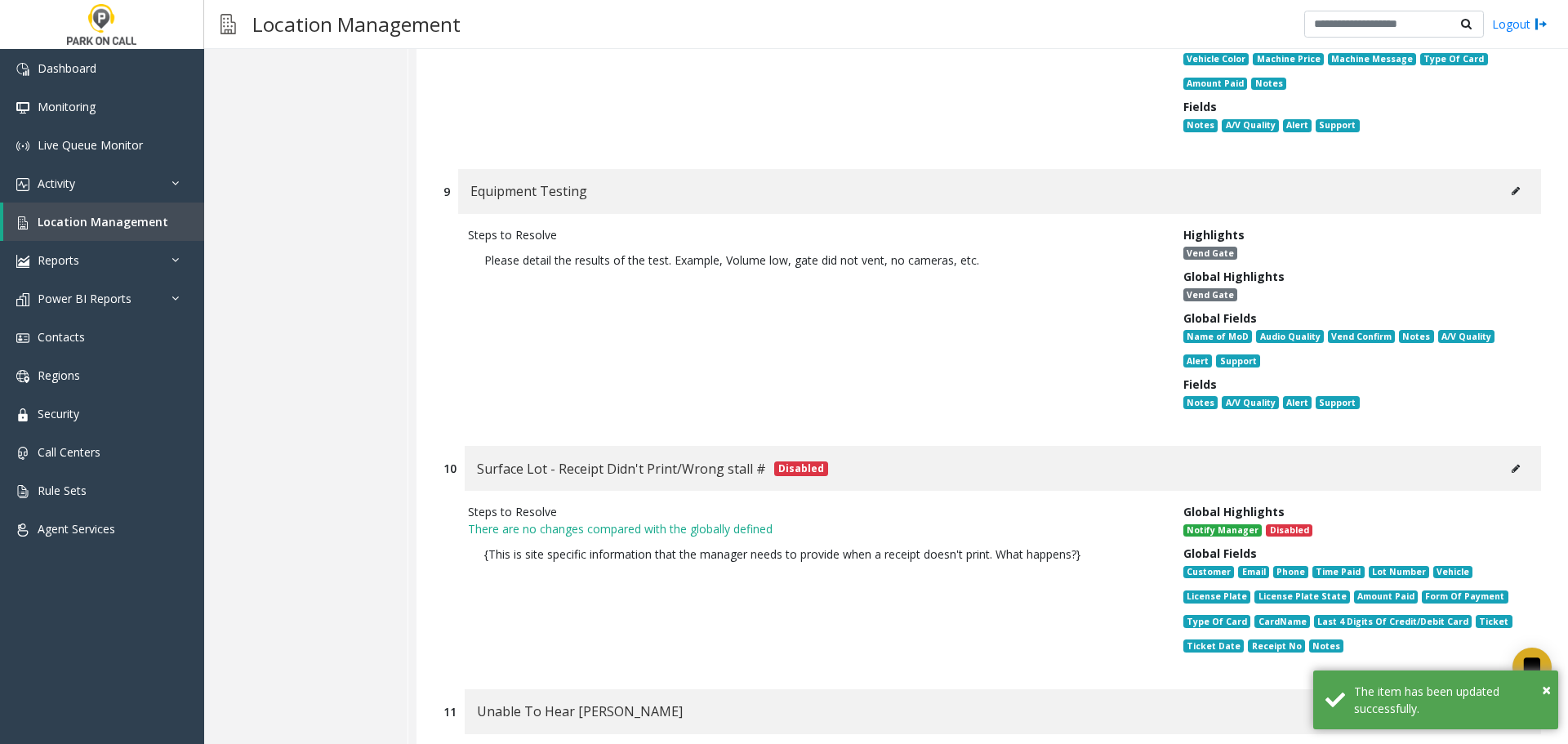
scroll to position [2613, 0]
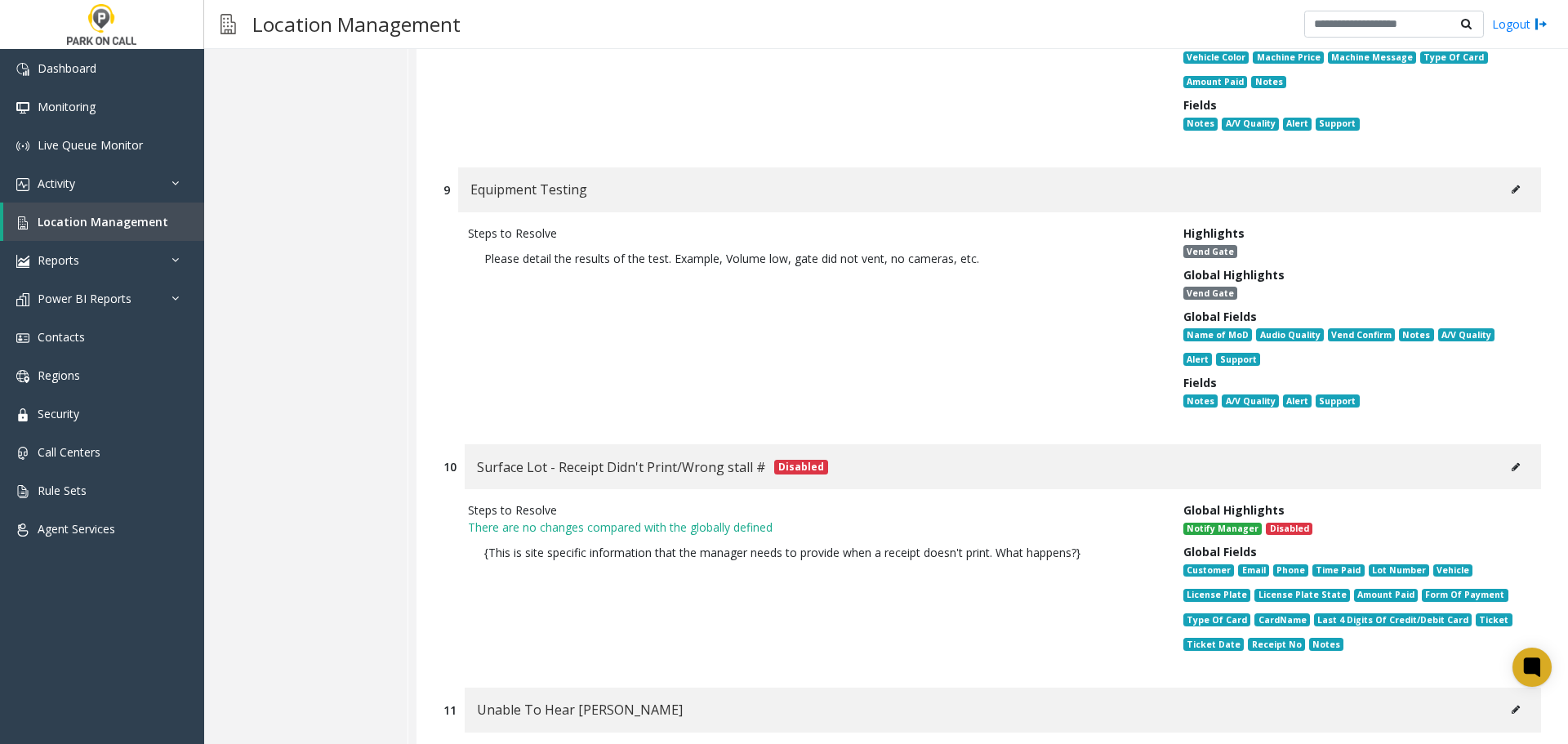
click at [1510, 177] on button at bounding box center [1515, 189] width 26 height 25
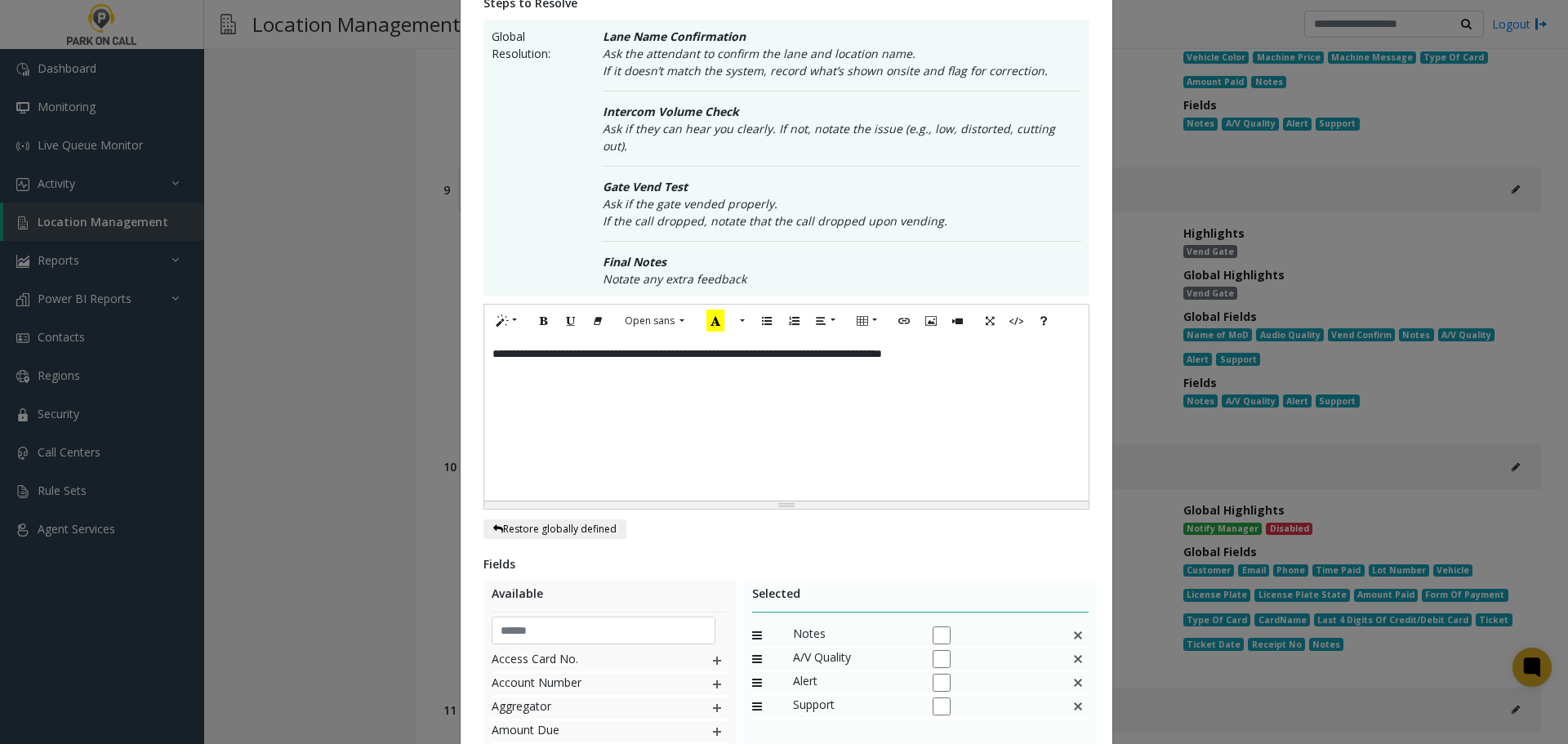
scroll to position [326, 0]
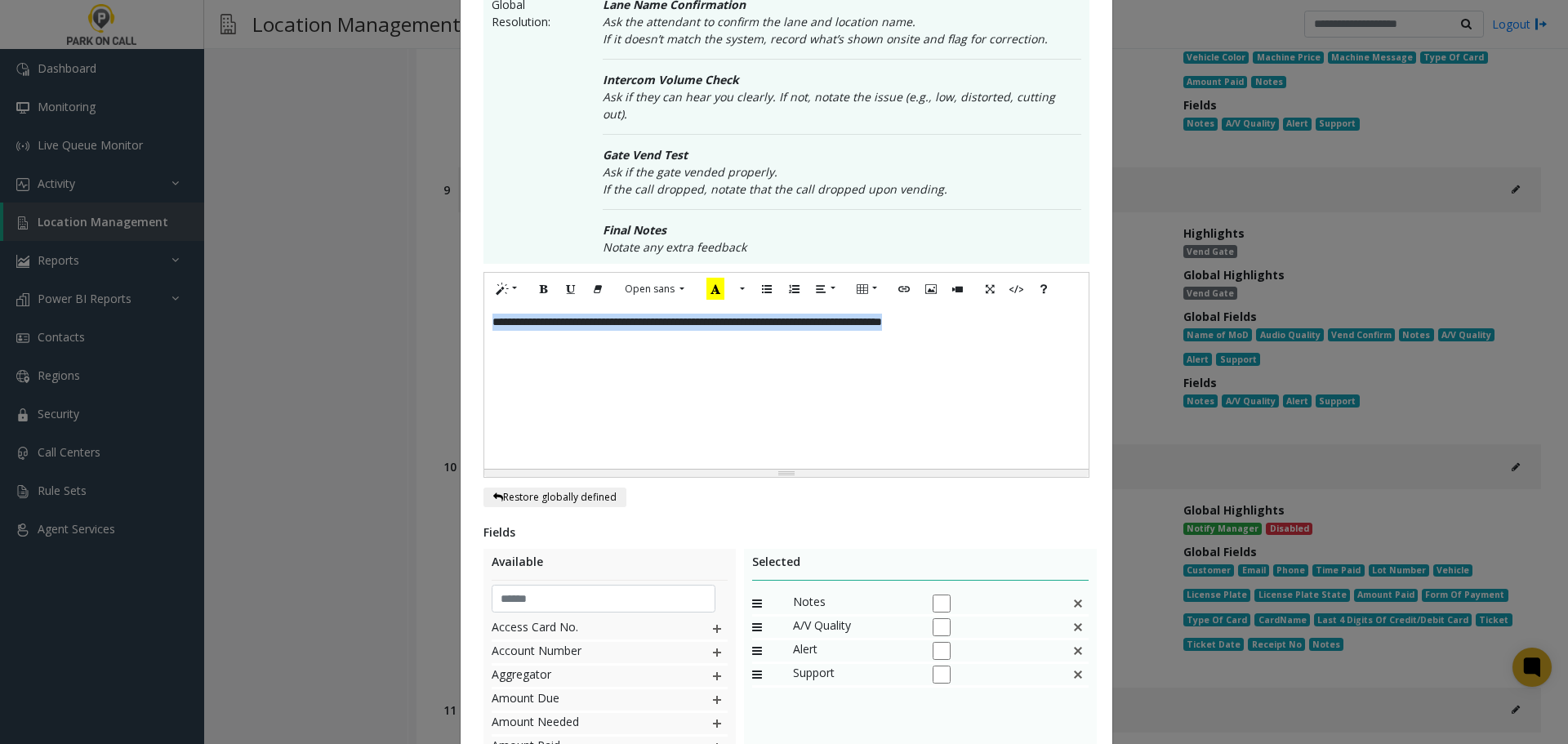
drag, startPoint x: 670, startPoint y: 311, endPoint x: -124, endPoint y: 324, distance: 794.1
click at [0, 324] on html "Dashboard Monitoring Live Queue Monitor Activity Daily Activity Lane Activity A…" at bounding box center [784, 372] width 1568 height 744
copy div "**********"
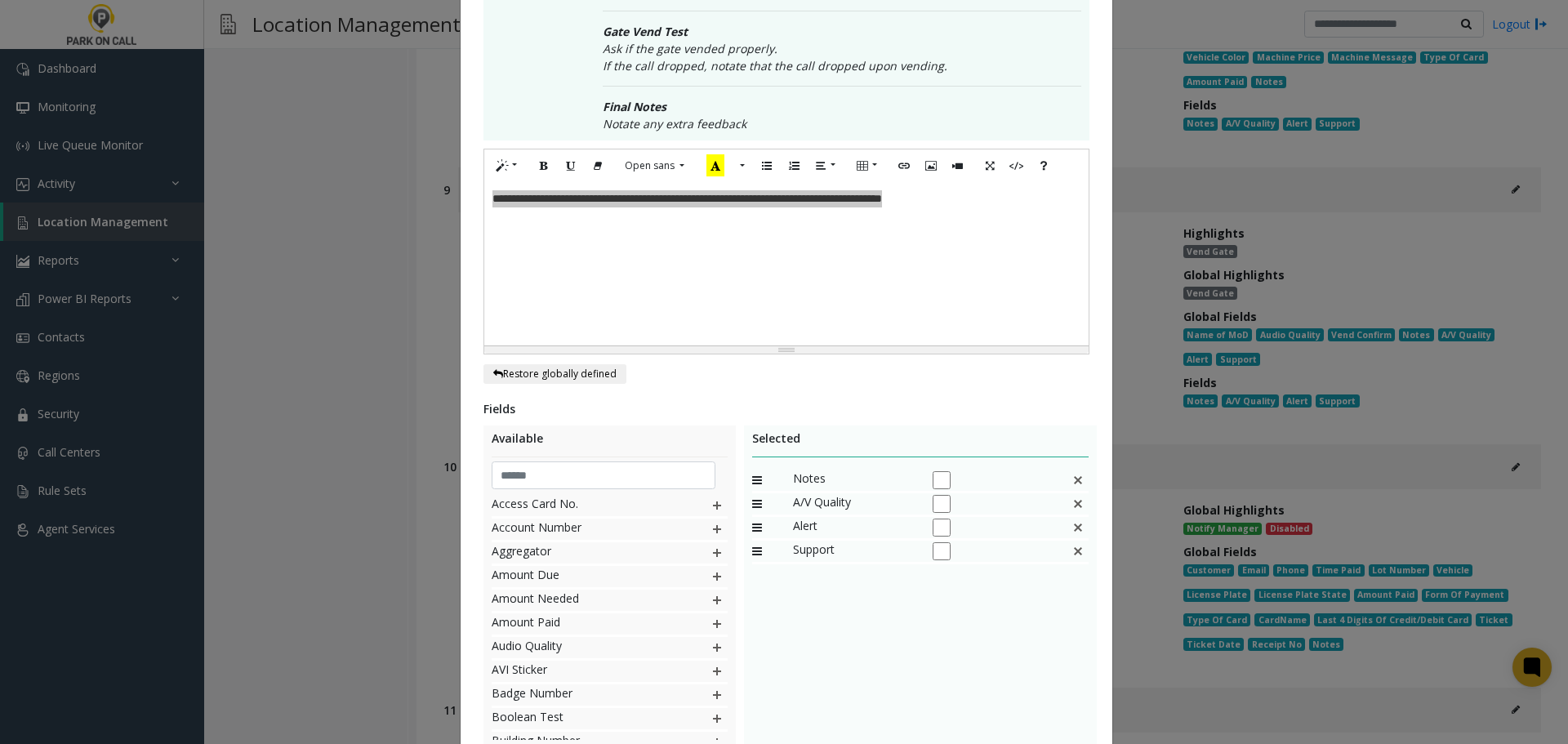
scroll to position [555, 0]
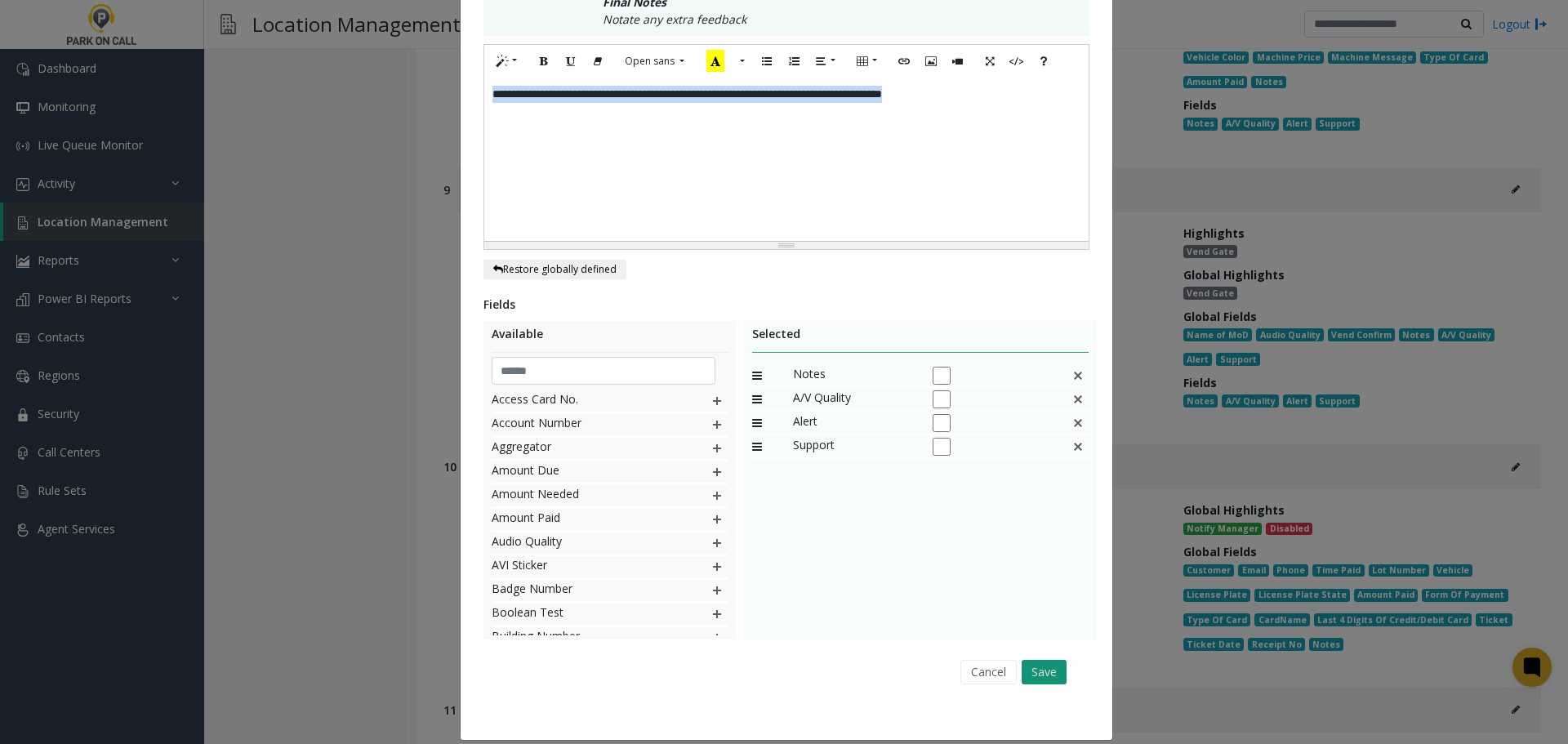
click at [1039, 660] on button "Save" at bounding box center [1044, 672] width 45 height 25
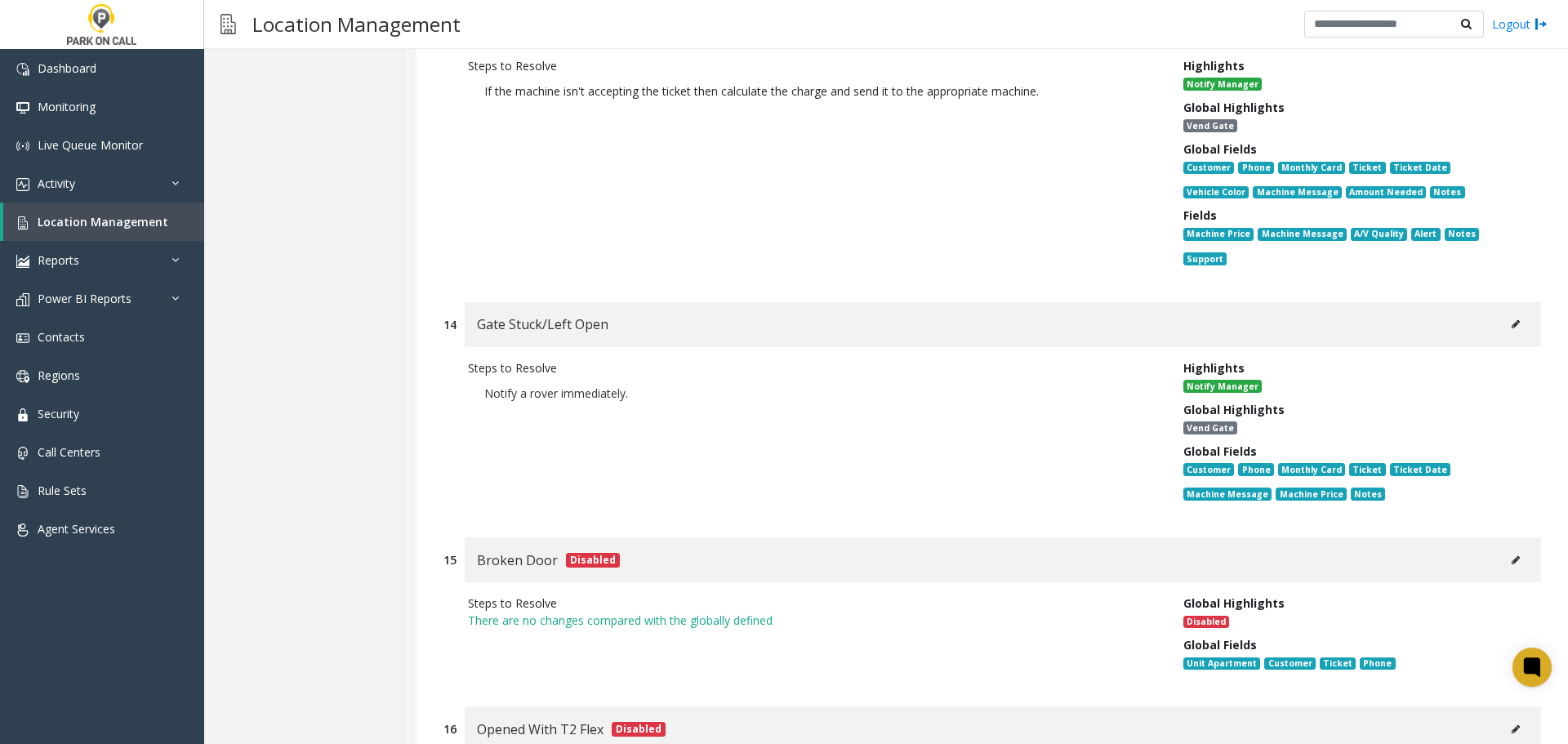
scroll to position [3837, 0]
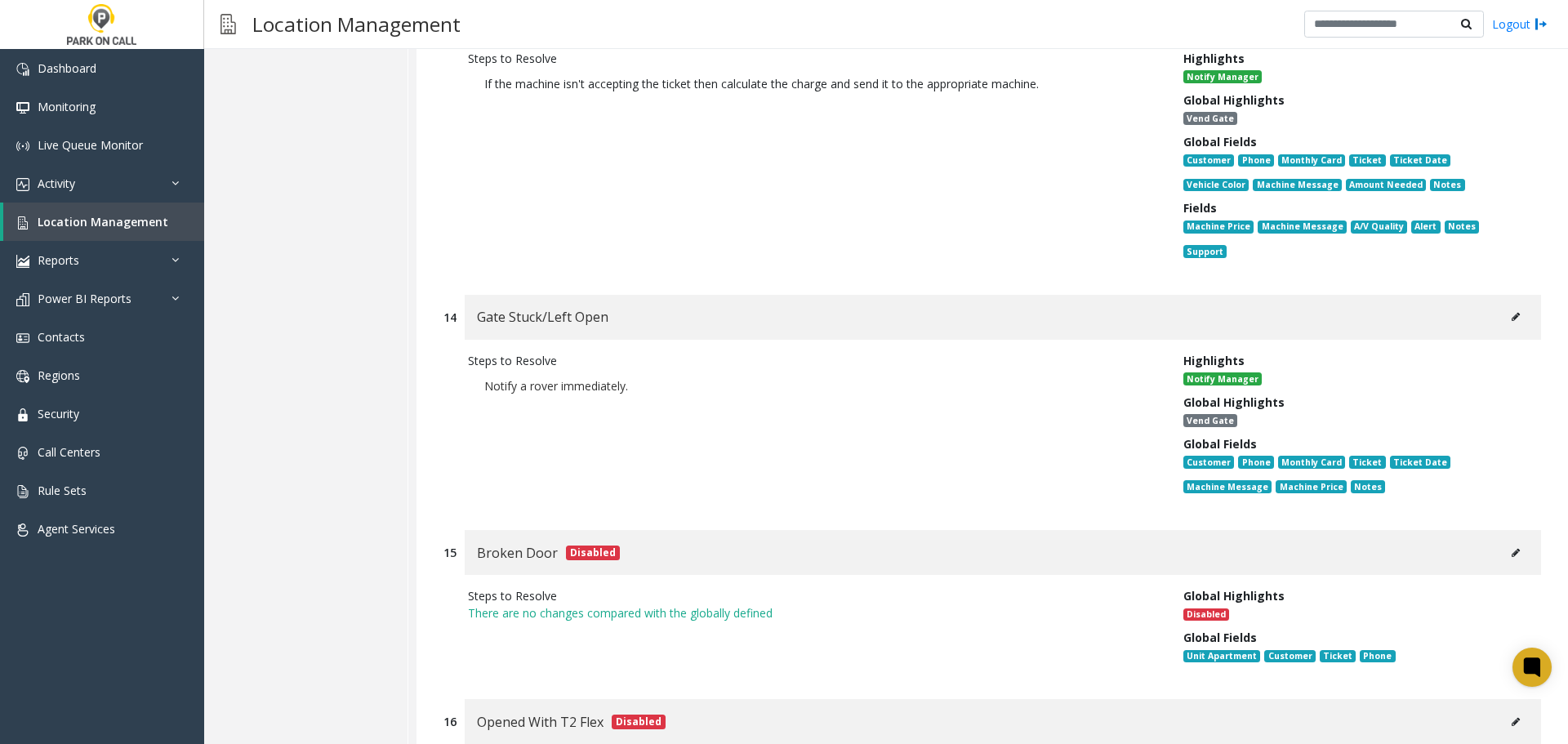
drag, startPoint x: 871, startPoint y: 537, endPoint x: 865, endPoint y: 187, distance: 350.1
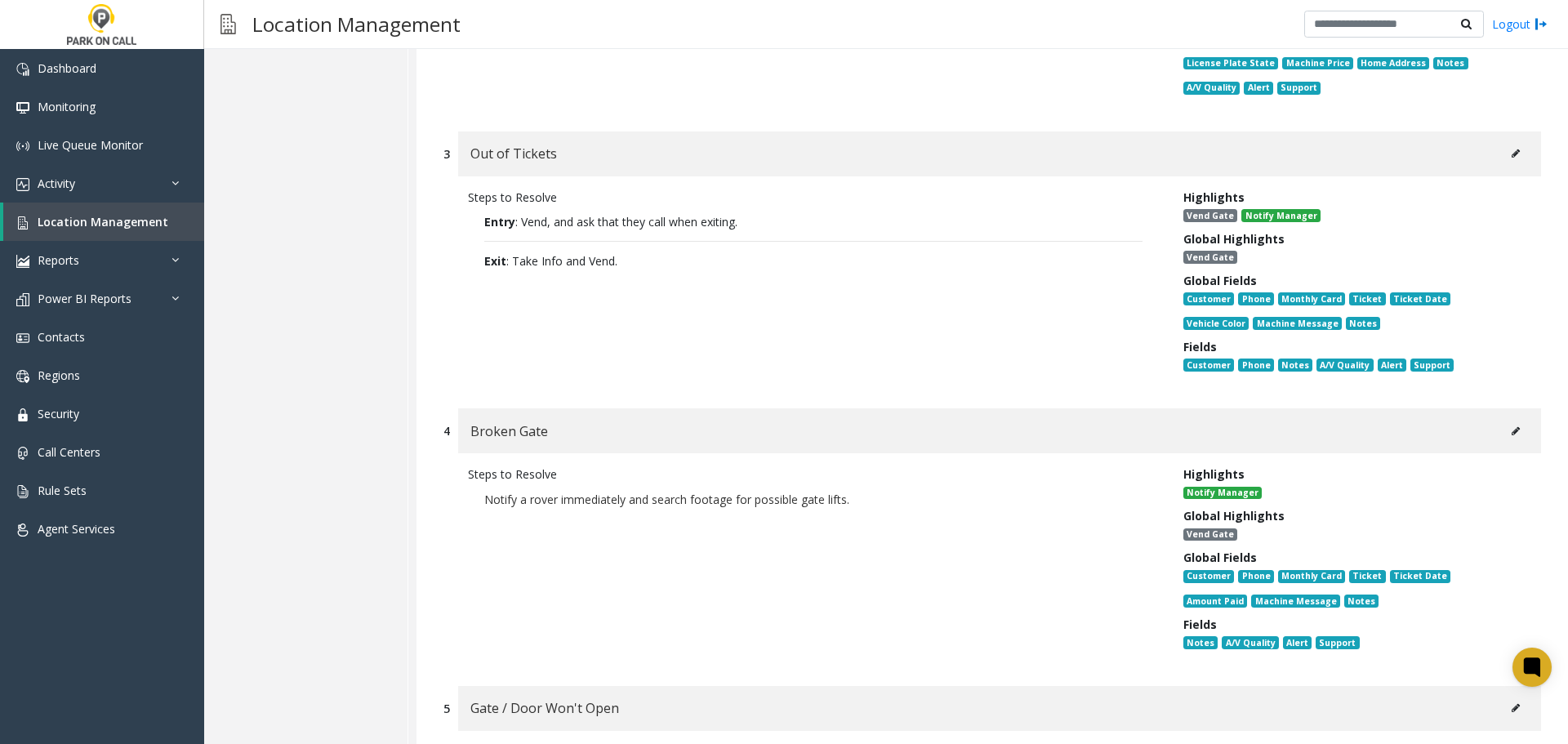
scroll to position [0, 0]
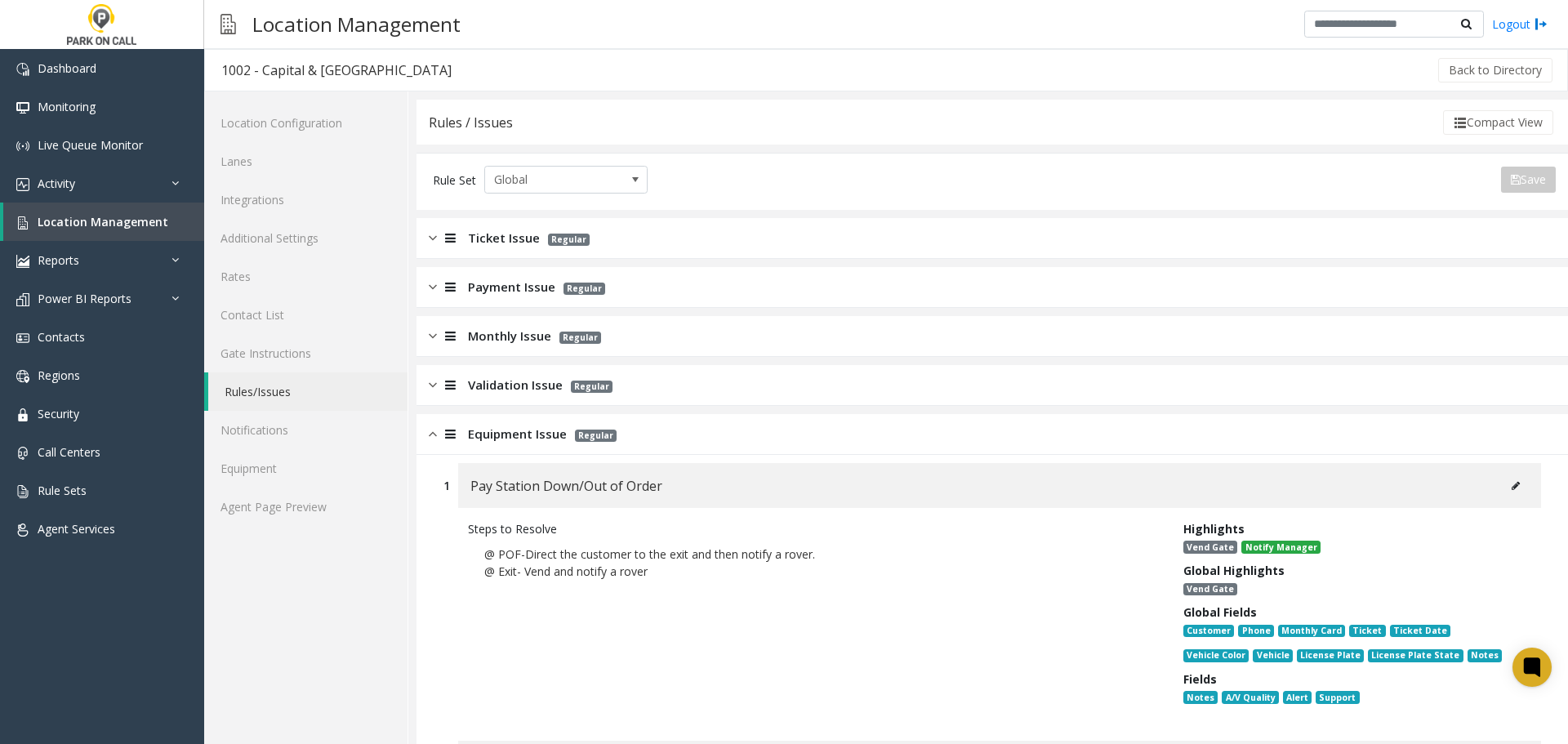
click at [651, 434] on div "Equipment Issue Regular" at bounding box center [992, 435] width 1151 height 41
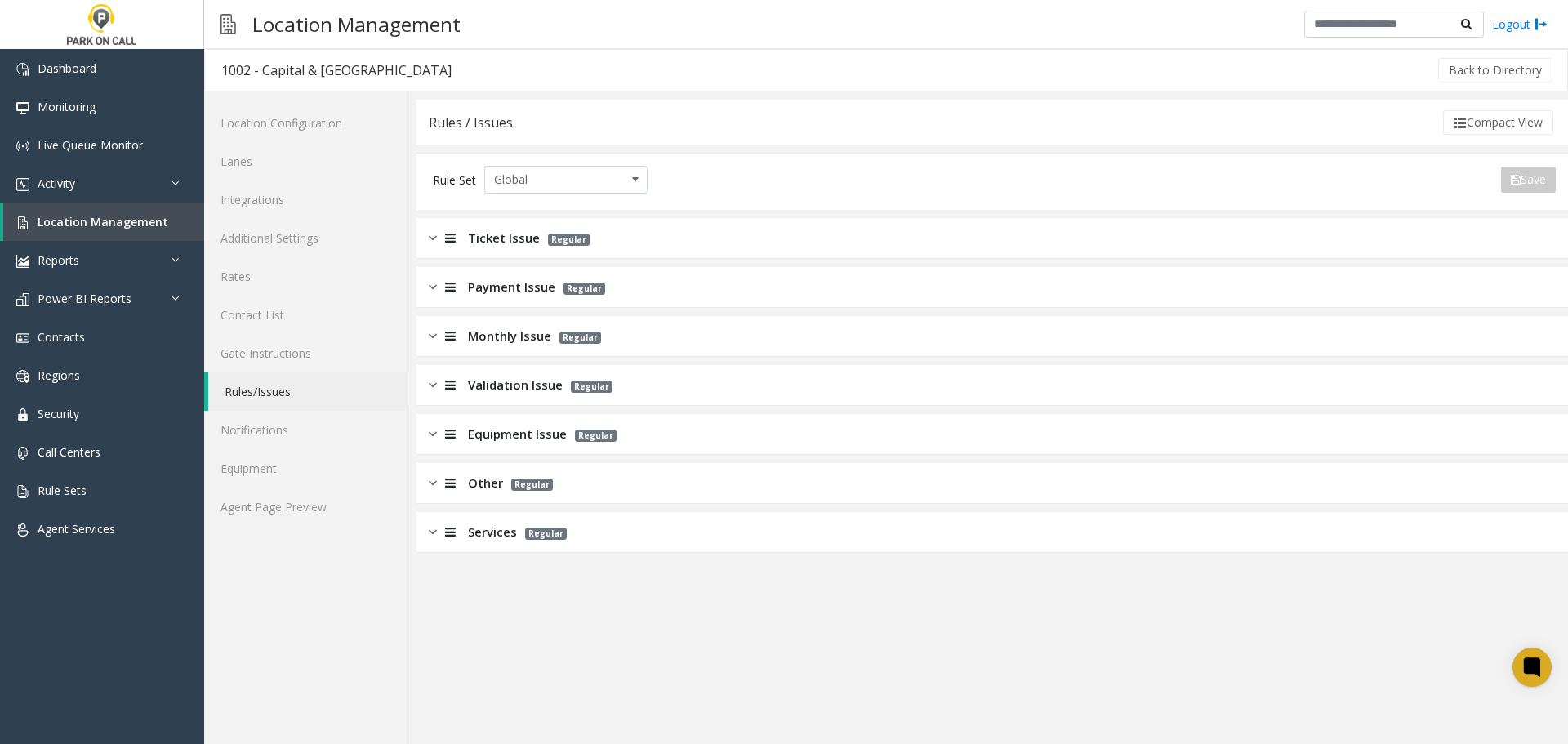
click at [565, 435] on span "Equipment Issue" at bounding box center [517, 434] width 98 height 19
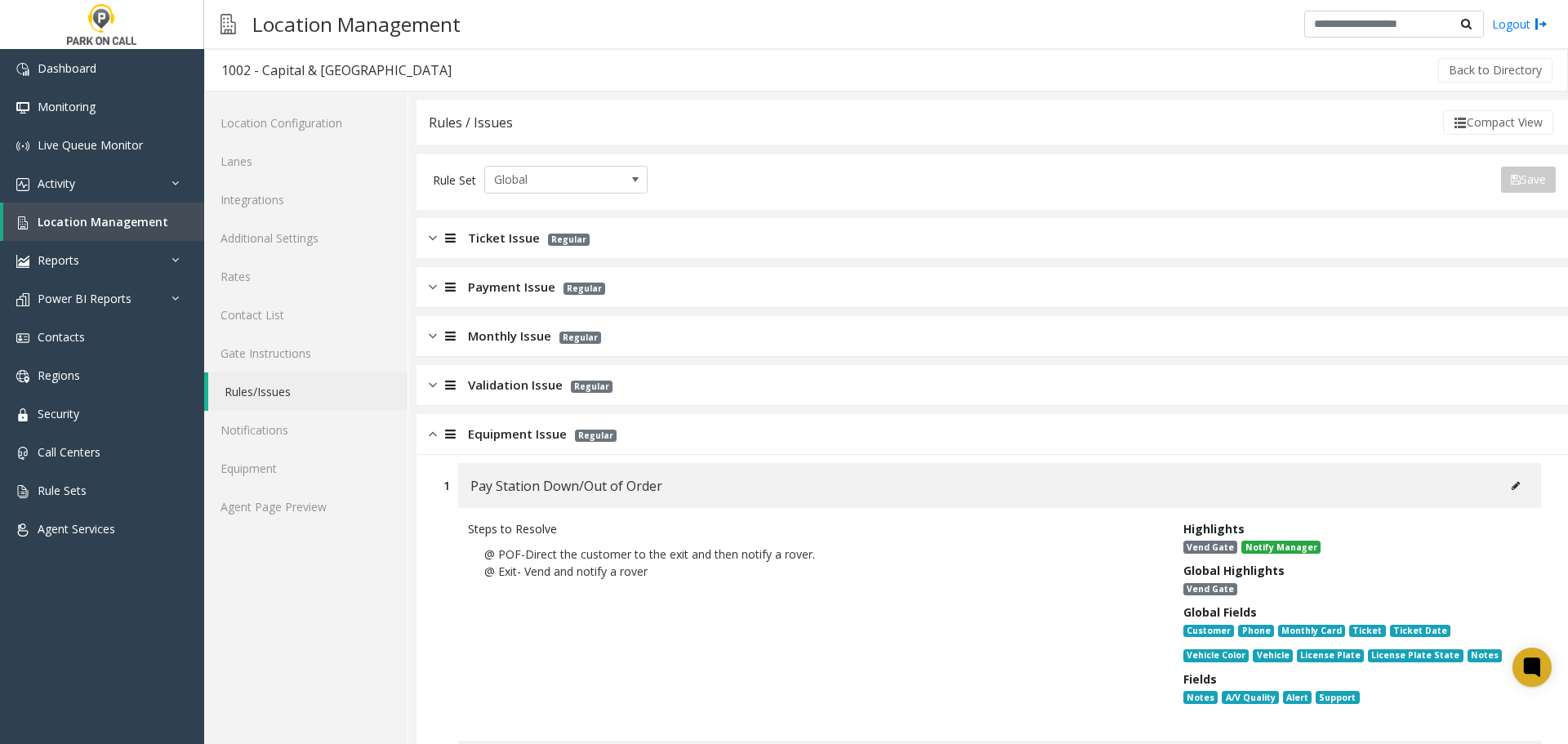
click at [565, 435] on span "Equipment Issue" at bounding box center [517, 434] width 98 height 19
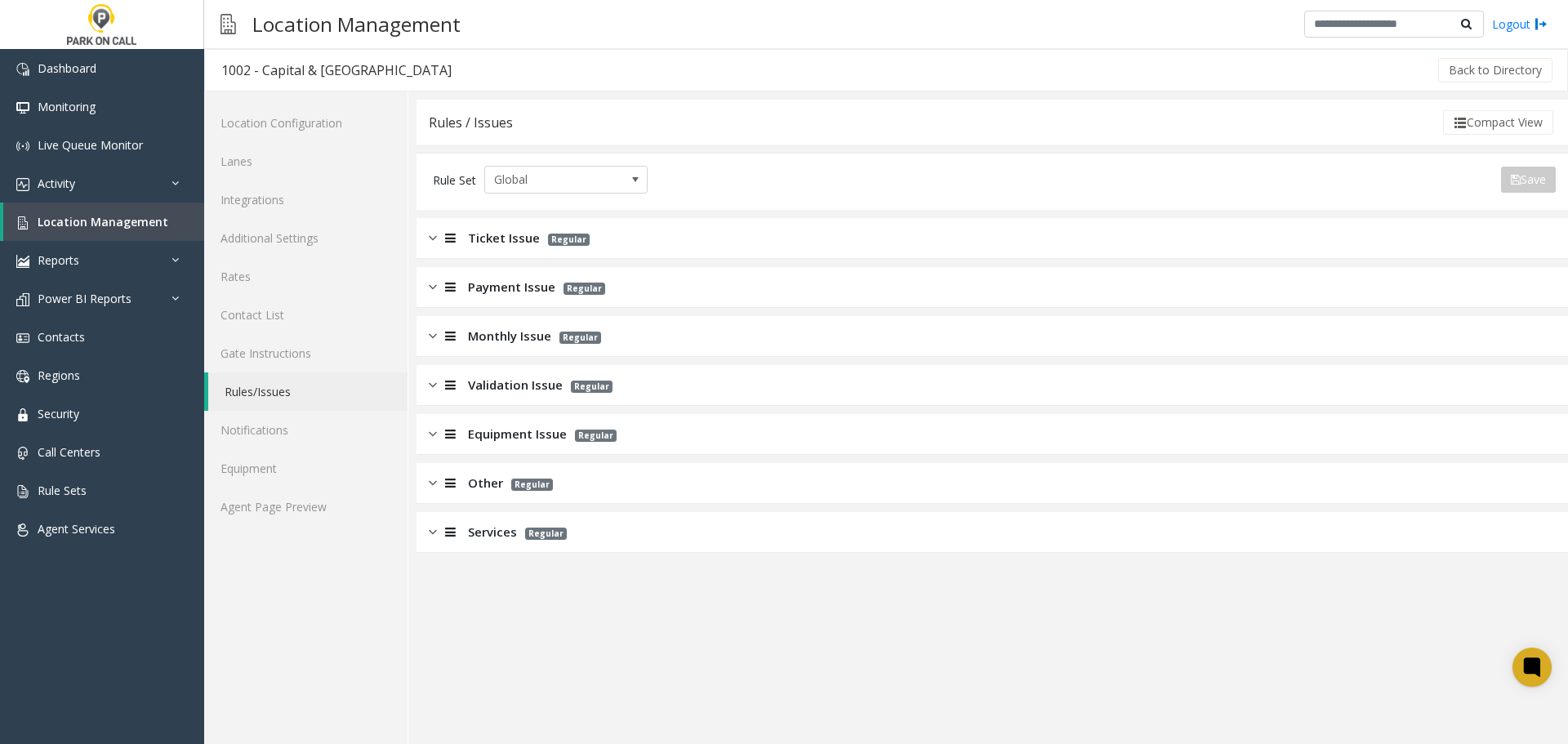
click at [573, 483] on div "Other Regular" at bounding box center [992, 483] width 1151 height 41
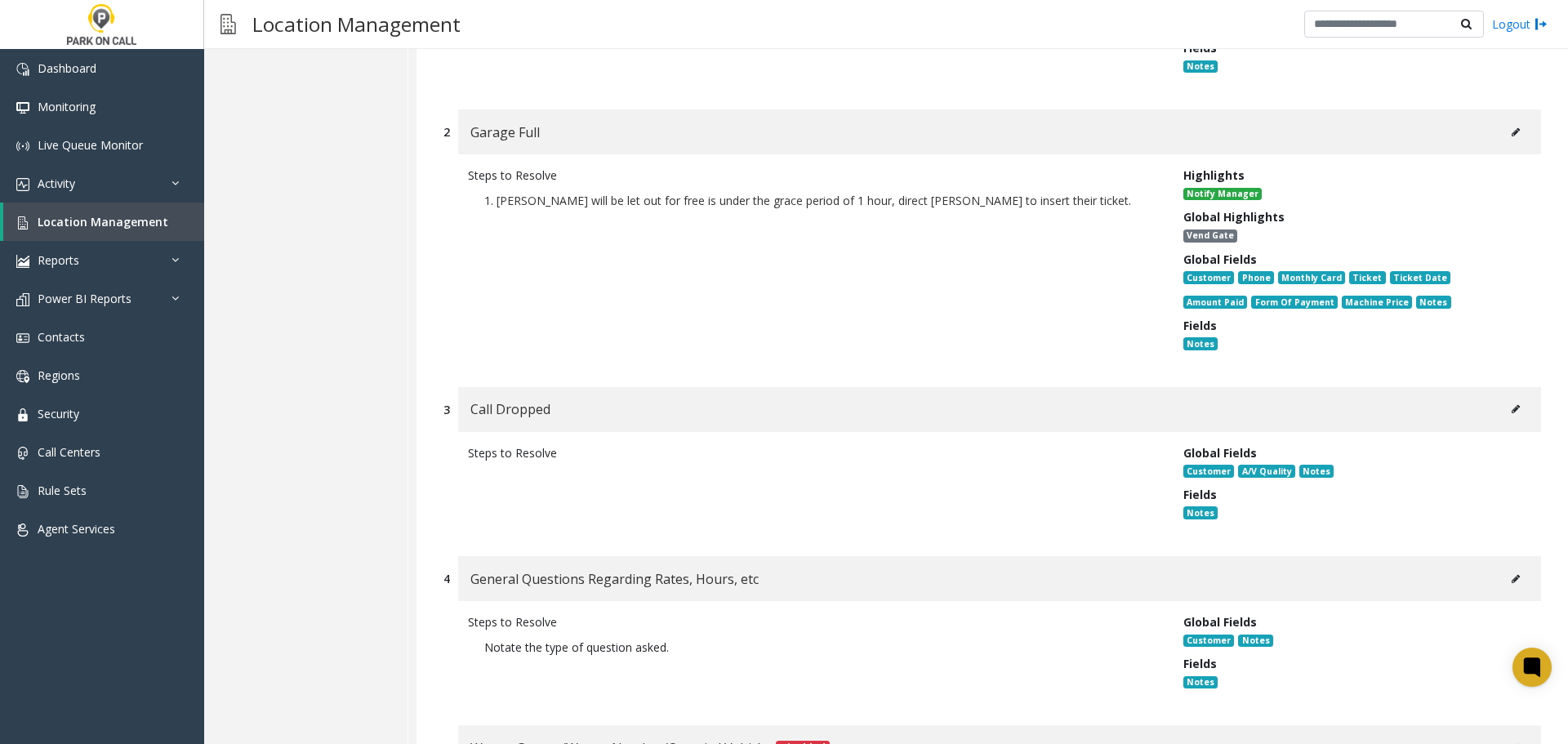
scroll to position [1061, 0]
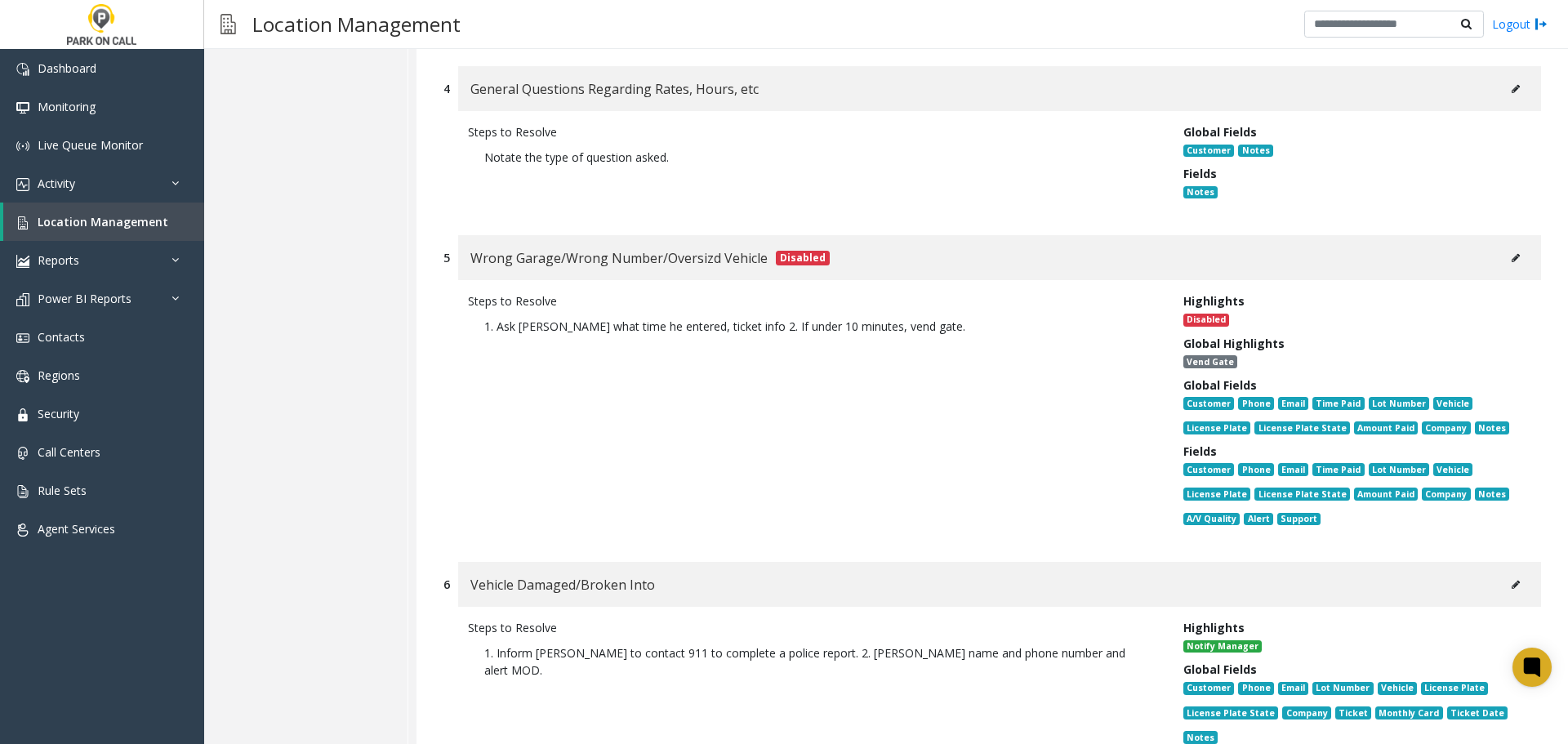
click at [1511, 261] on icon at bounding box center [1515, 258] width 8 height 10
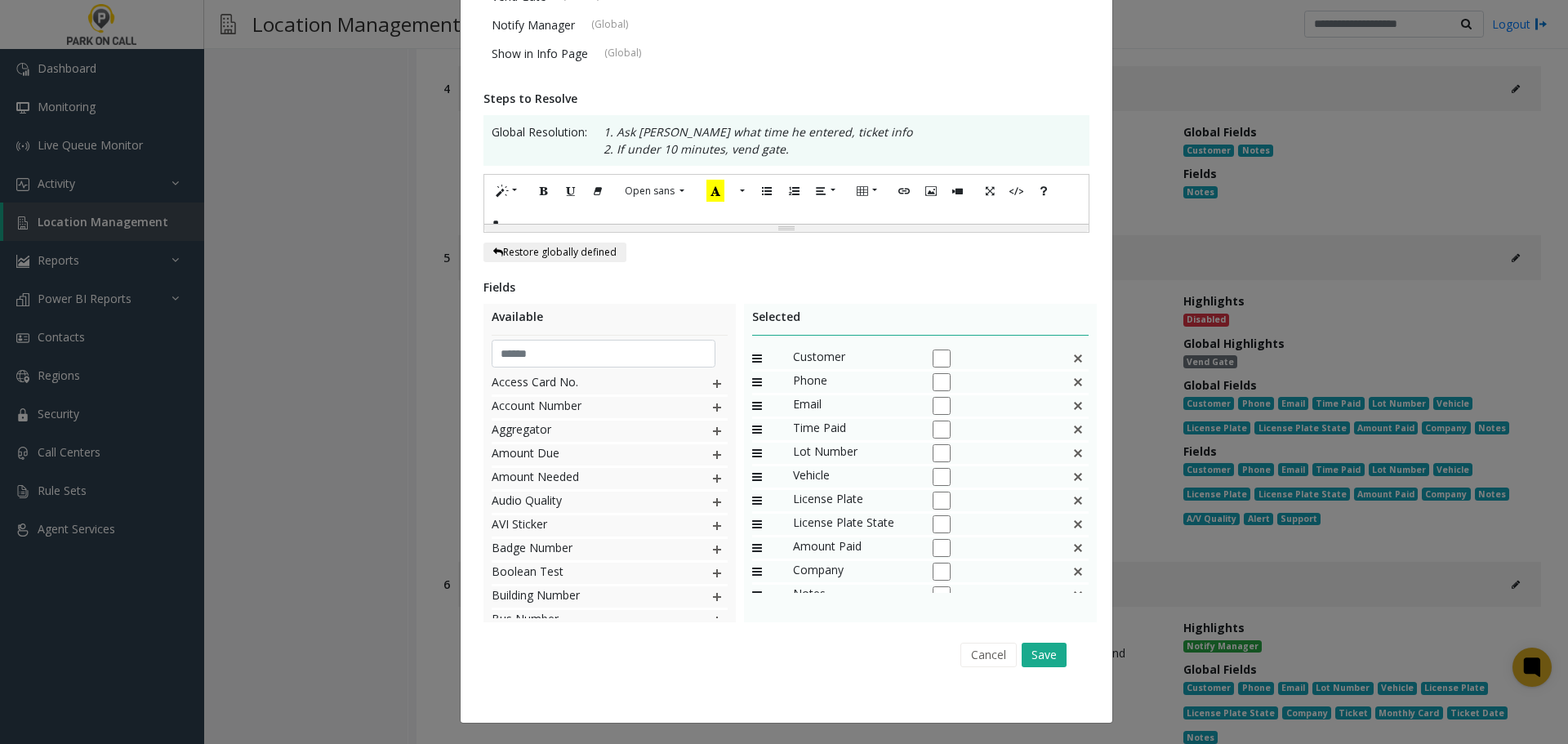
scroll to position [0, 0]
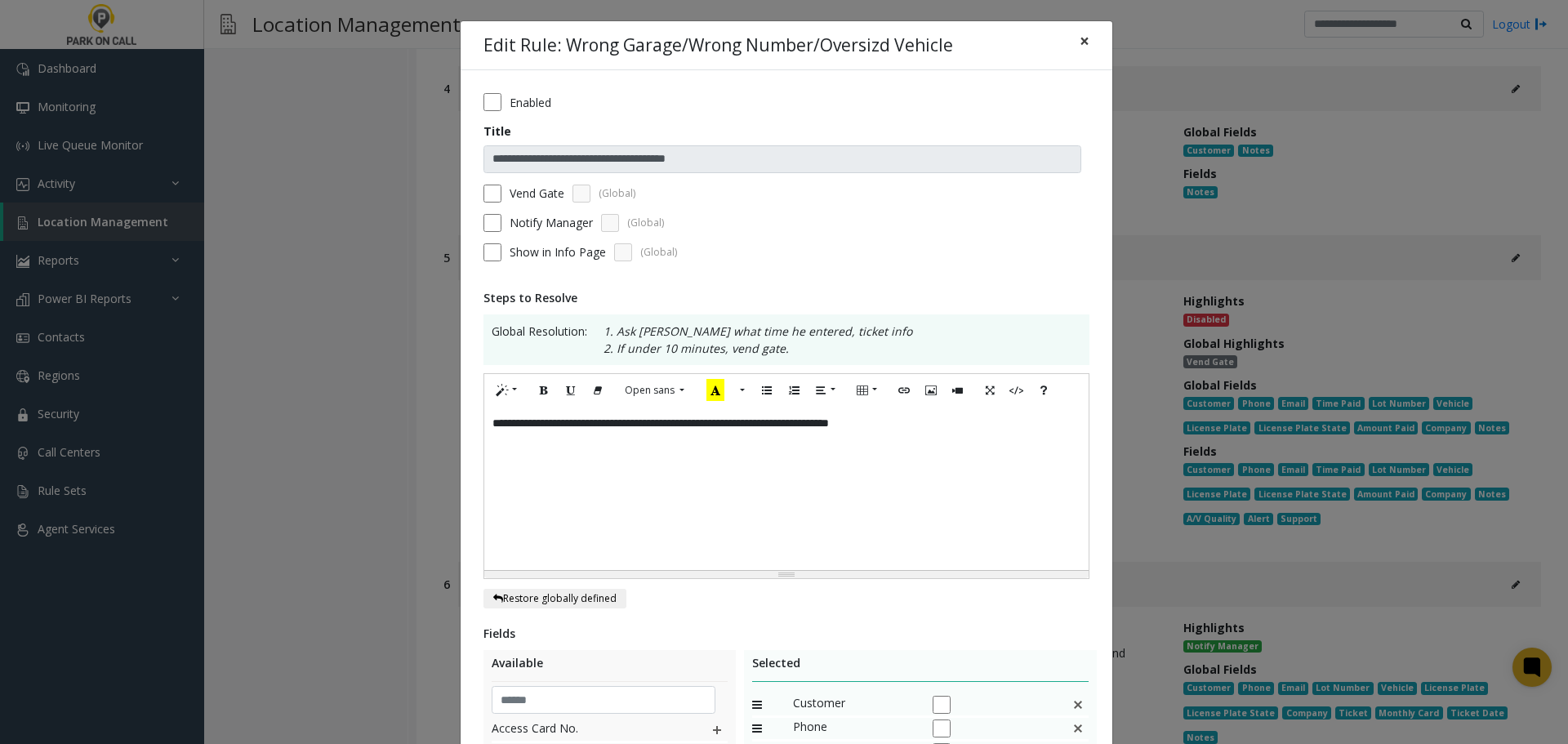
click at [1080, 40] on span "×" at bounding box center [1085, 41] width 10 height 23
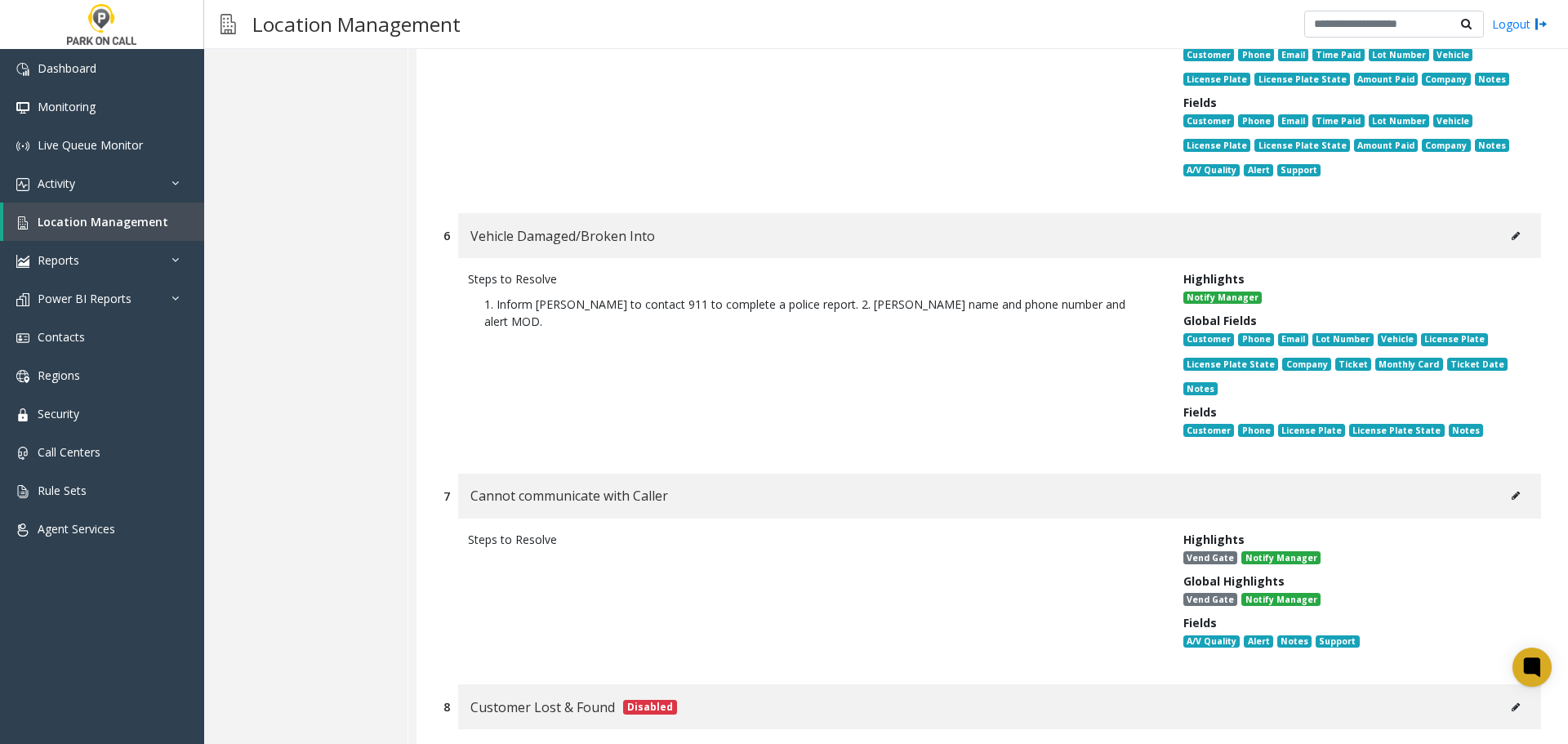
scroll to position [1470, 0]
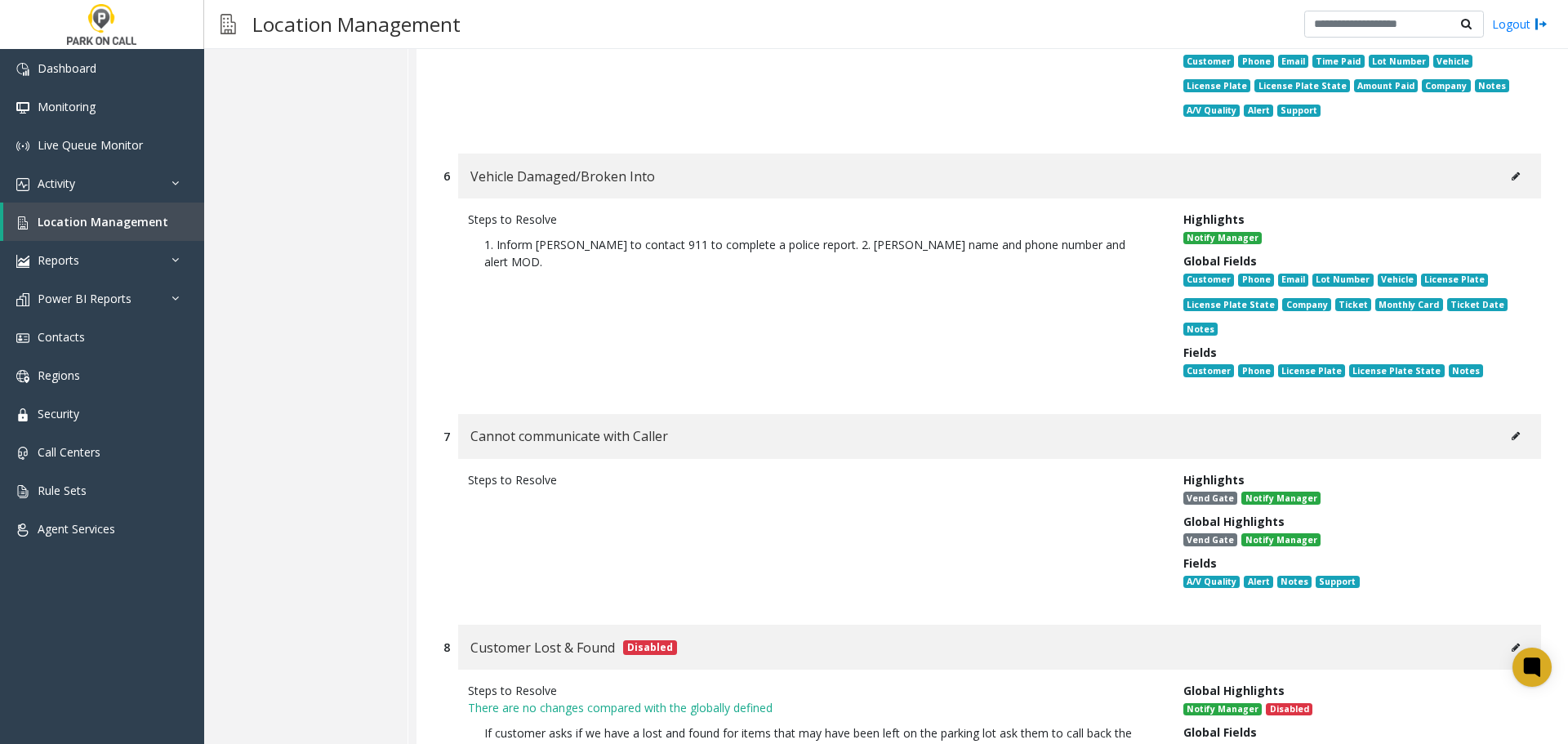
click at [1511, 175] on icon at bounding box center [1515, 176] width 8 height 10
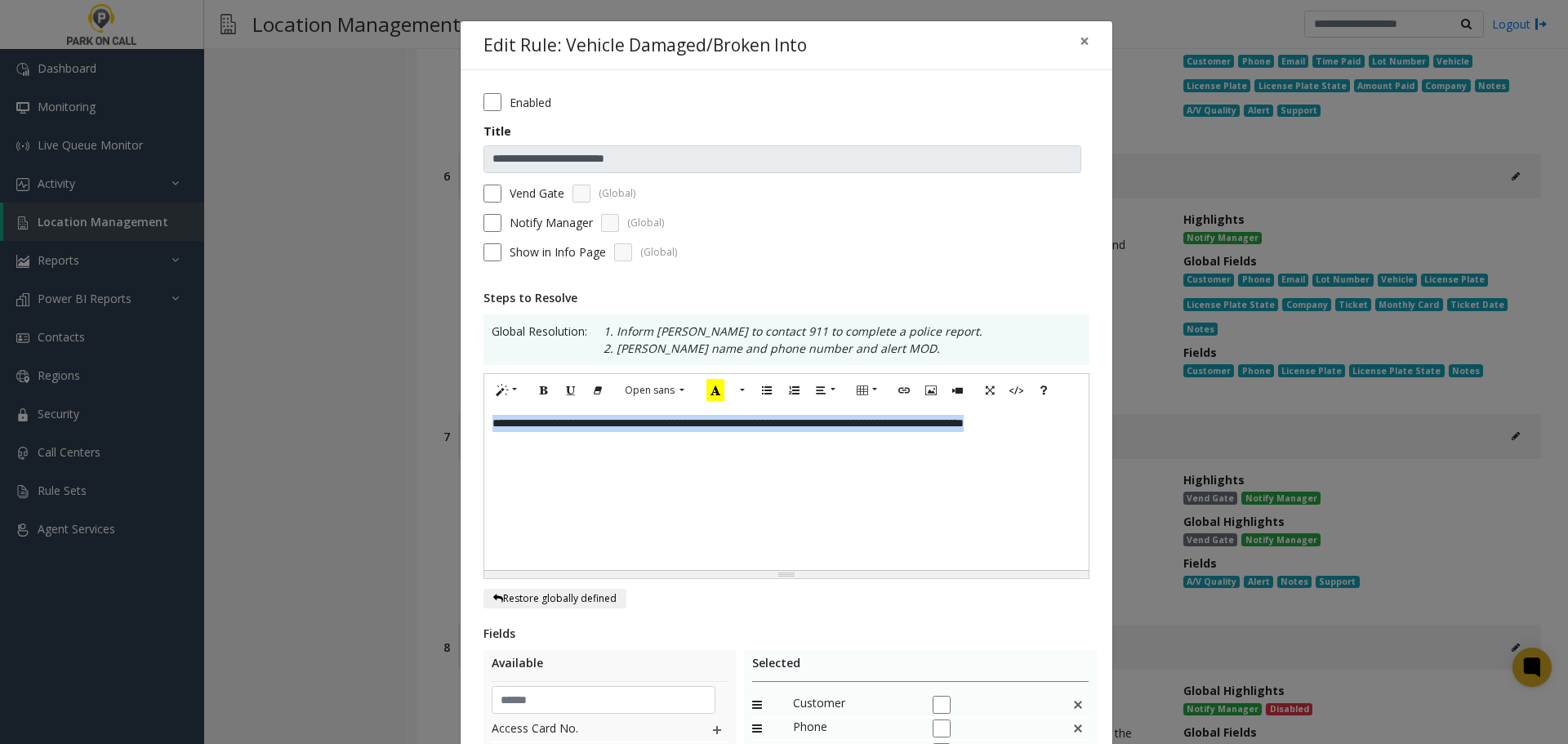
drag, startPoint x: 751, startPoint y: 477, endPoint x: 167, endPoint y: 299, distance: 610.5
click at [167, 299] on div "**********" at bounding box center [784, 372] width 1568 height 744
copy div "**********"
click at [242, 322] on div "**********" at bounding box center [784, 372] width 1568 height 744
drag, startPoint x: 499, startPoint y: 190, endPoint x: 460, endPoint y: 201, distance: 40.5
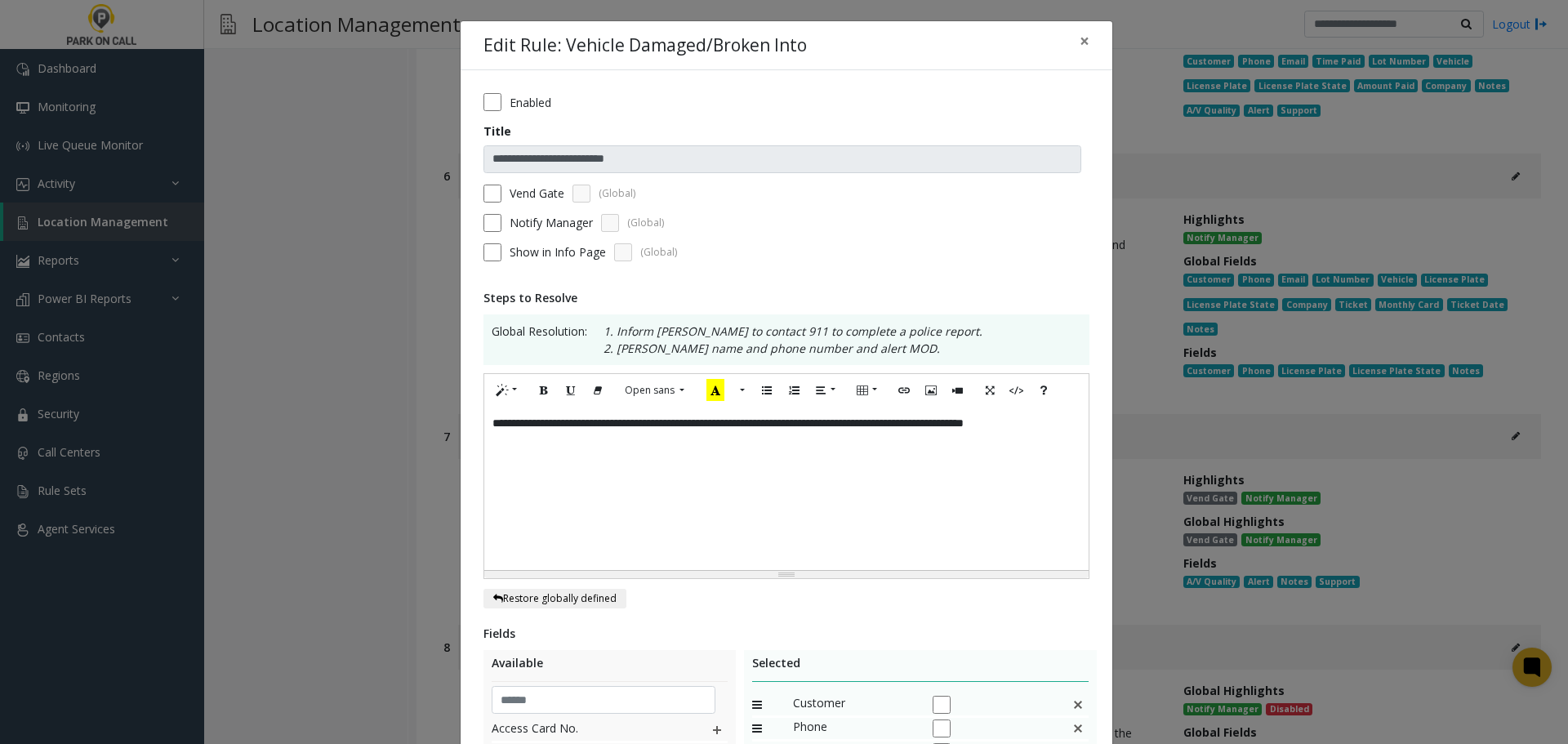
click at [499, 190] on div "Vend Gate (Global)" at bounding box center [786, 194] width 606 height 18
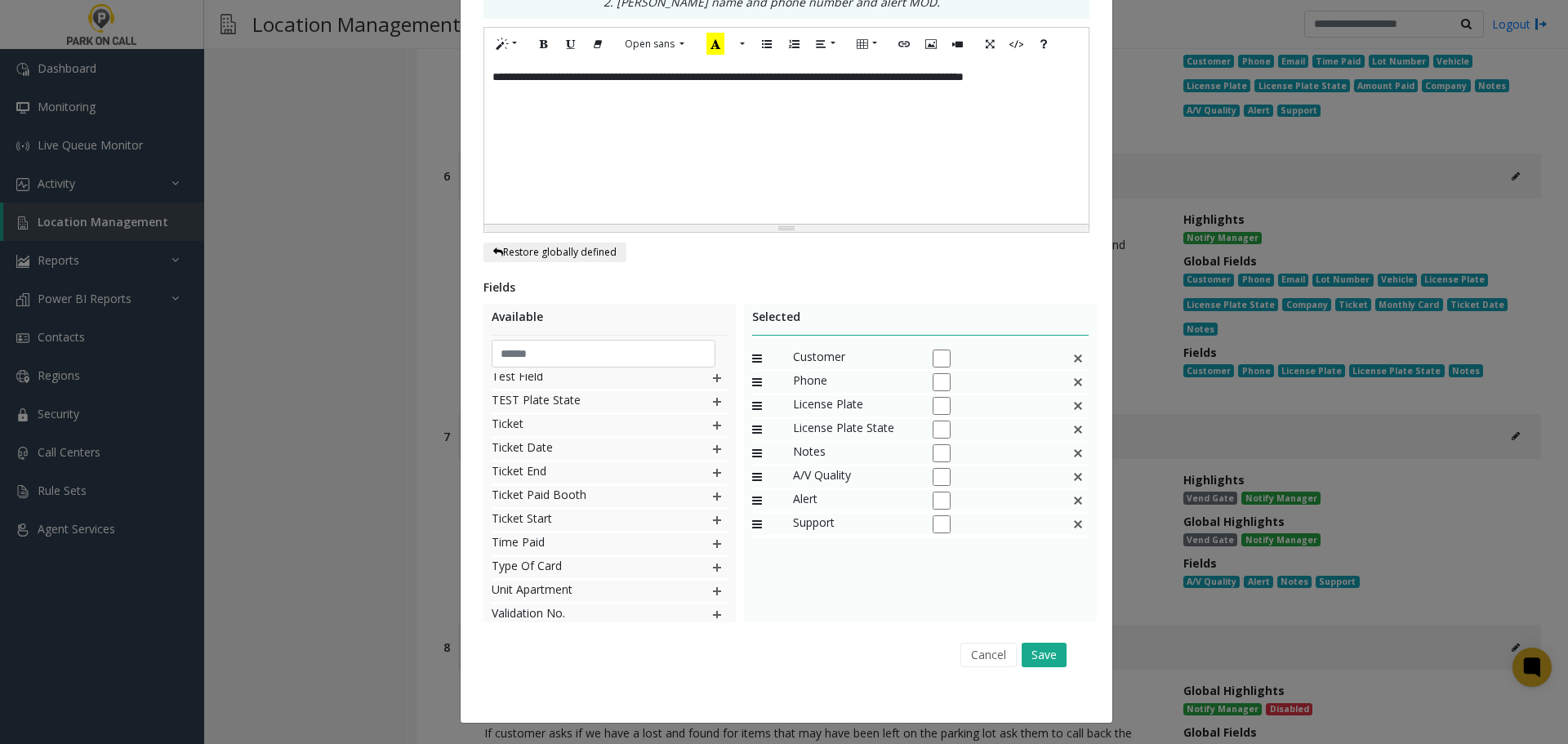
scroll to position [1507, 0]
drag, startPoint x: 697, startPoint y: 554, endPoint x: 736, endPoint y: 545, distance: 40.0
click at [711, 554] on img at bounding box center [717, 558] width 13 height 21
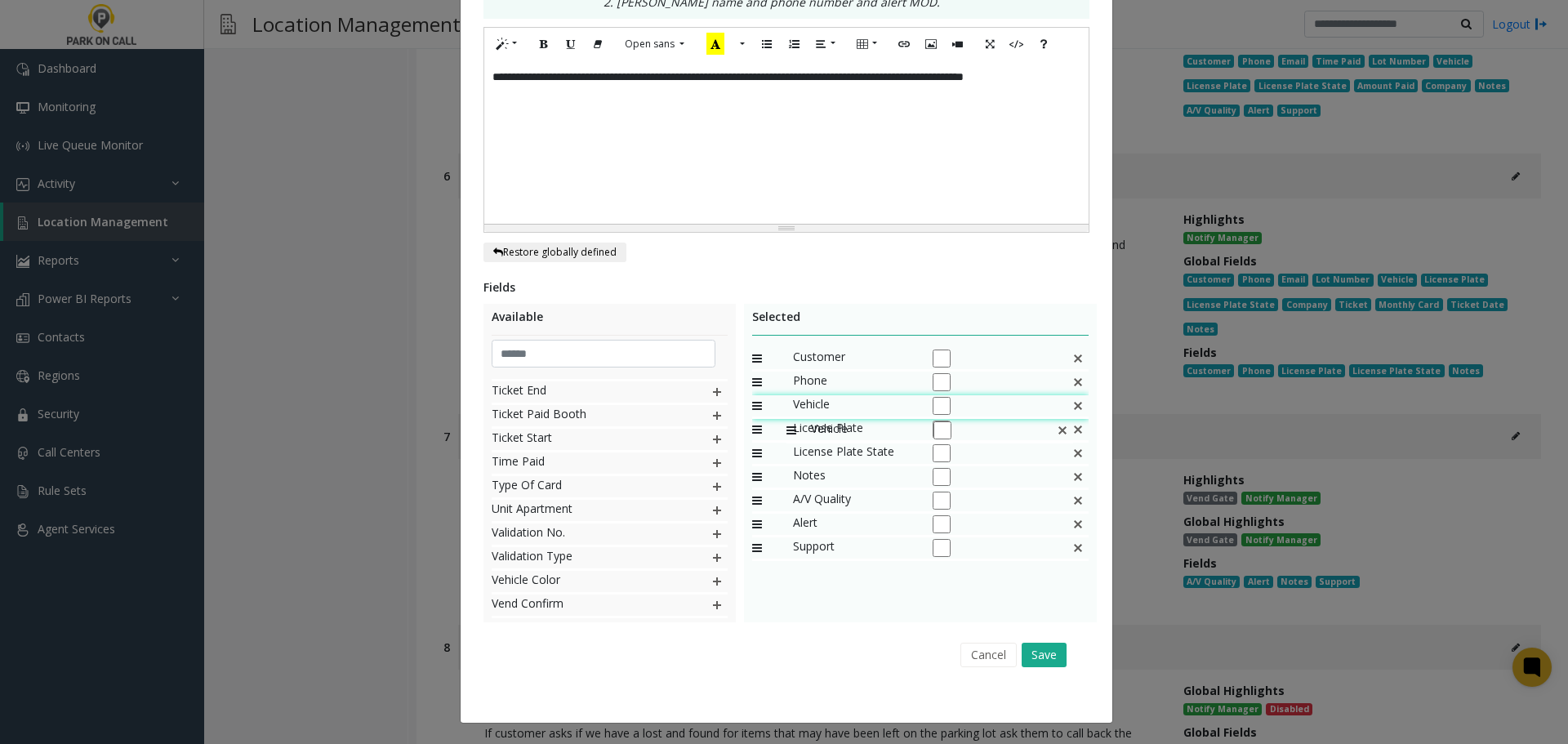
drag, startPoint x: 751, startPoint y: 551, endPoint x: 779, endPoint y: 412, distance: 141.8
click at [1040, 649] on button "Save" at bounding box center [1044, 655] width 45 height 25
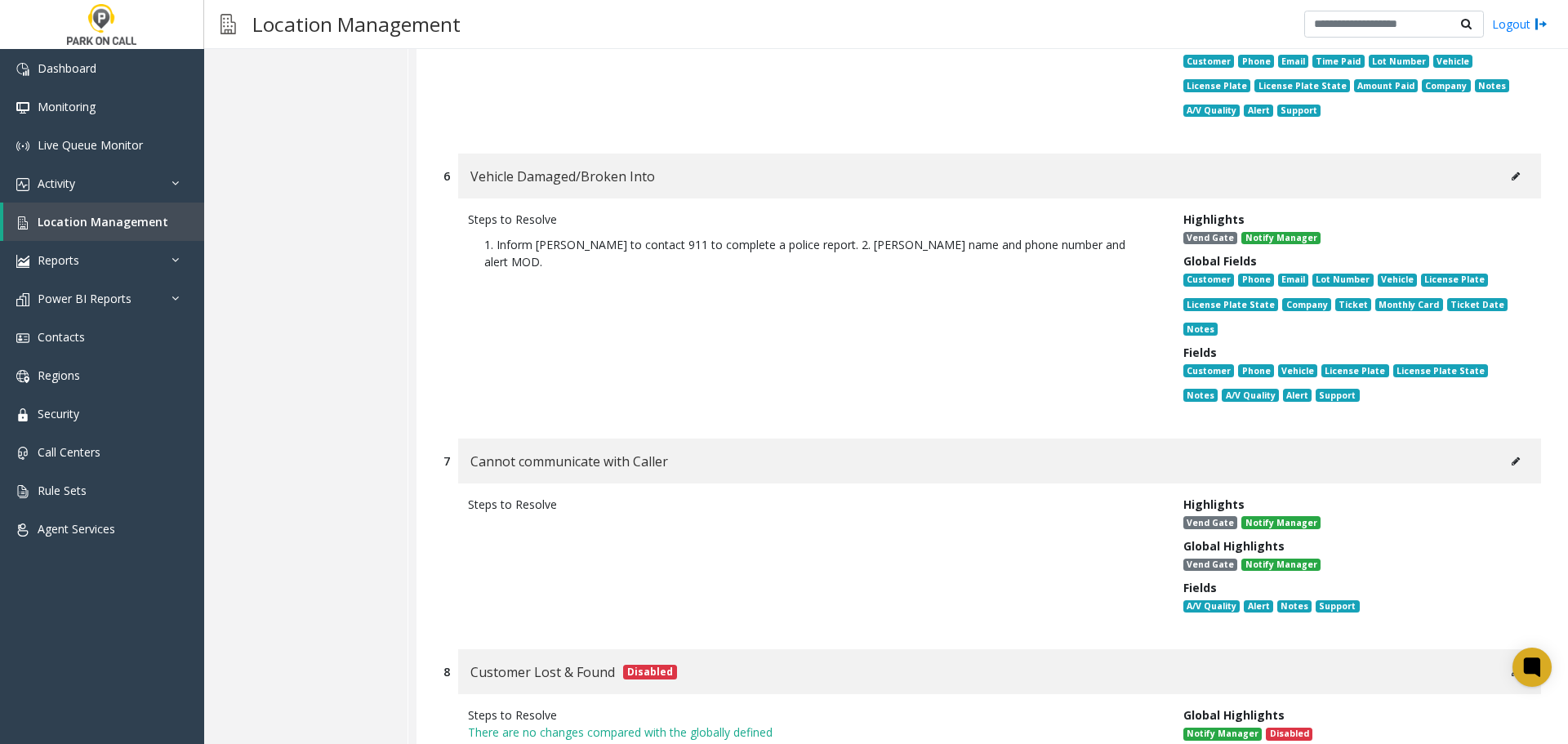
drag, startPoint x: 935, startPoint y: 594, endPoint x: 928, endPoint y: 438, distance: 156.2
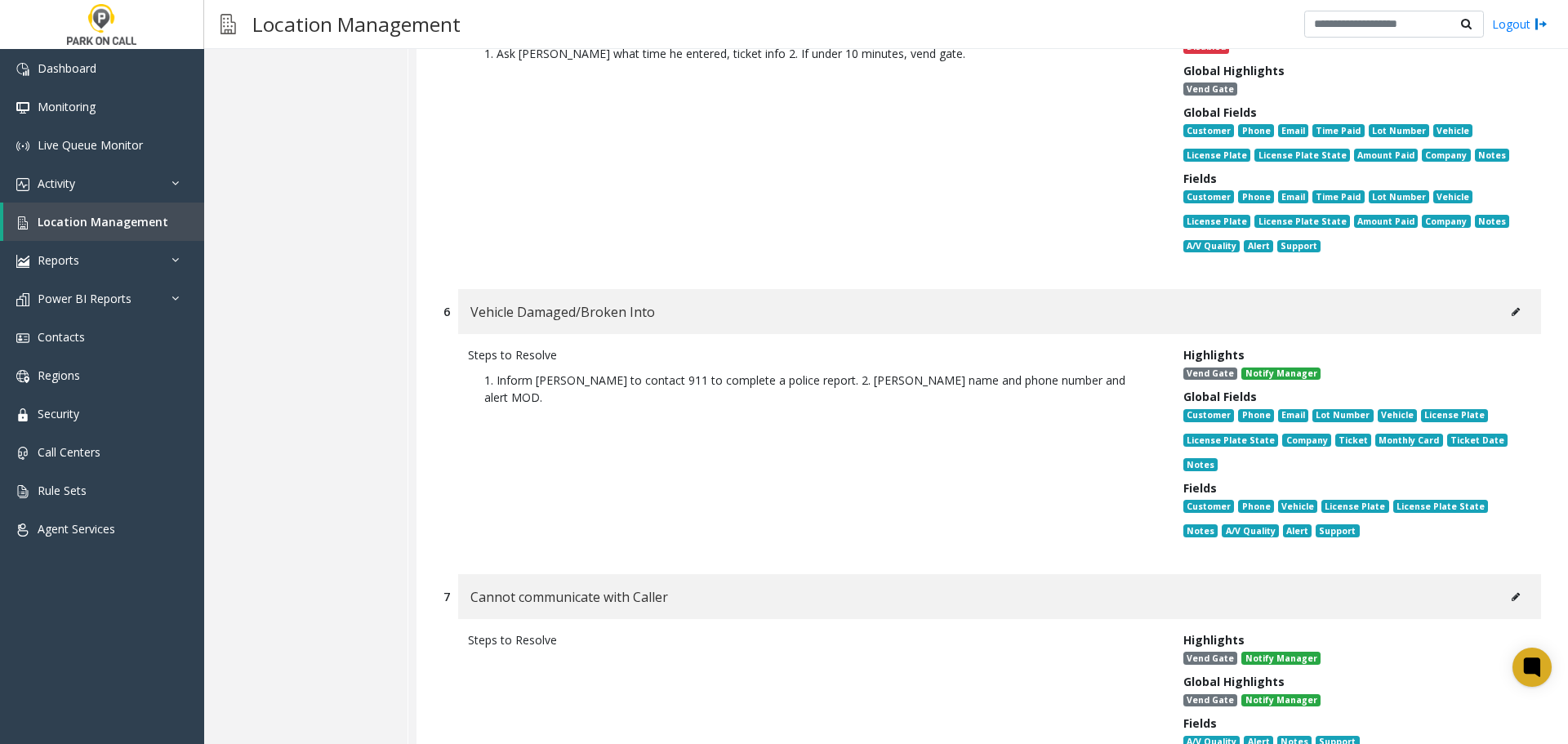
scroll to position [0, 0]
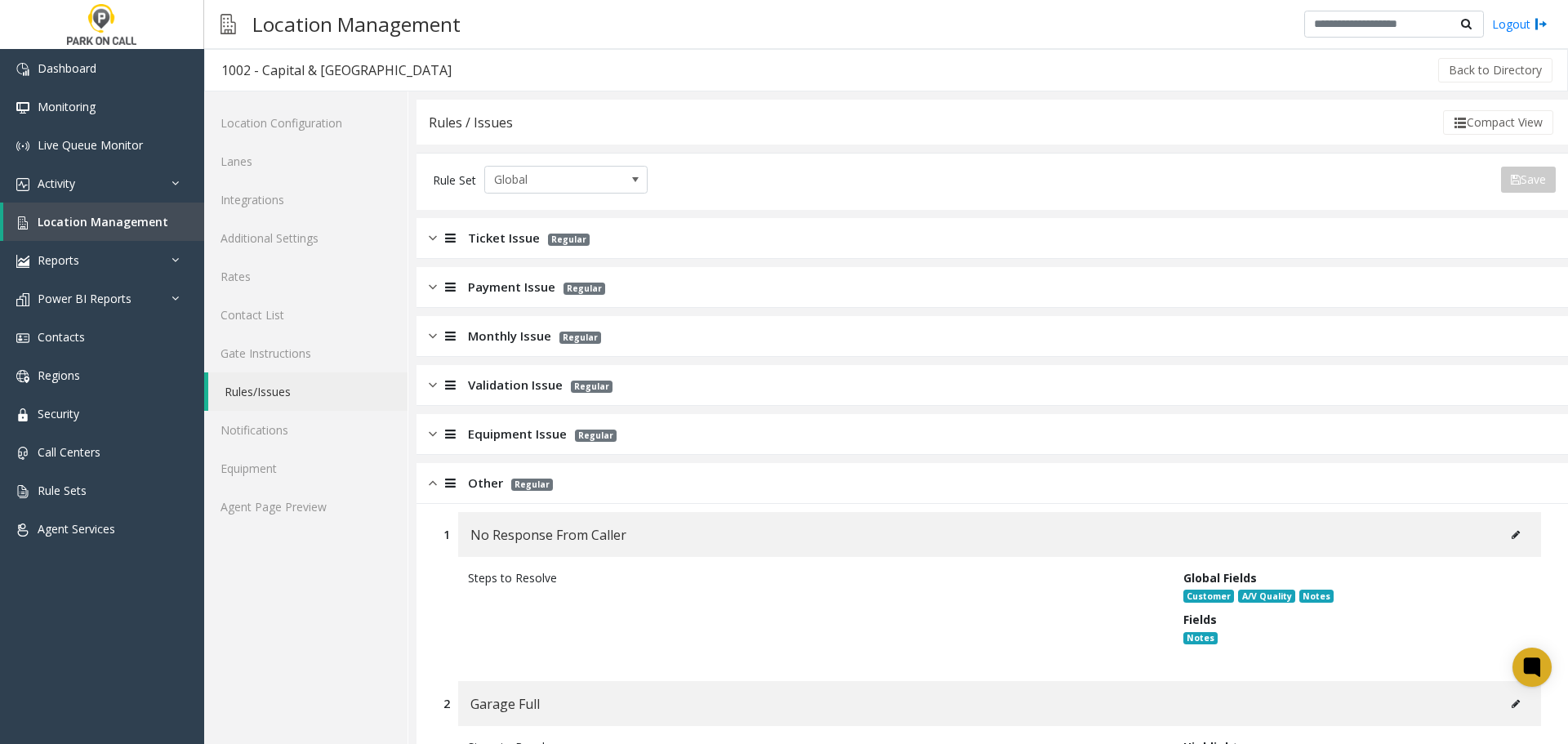
click at [679, 475] on div "Other Regular" at bounding box center [992, 483] width 1151 height 41
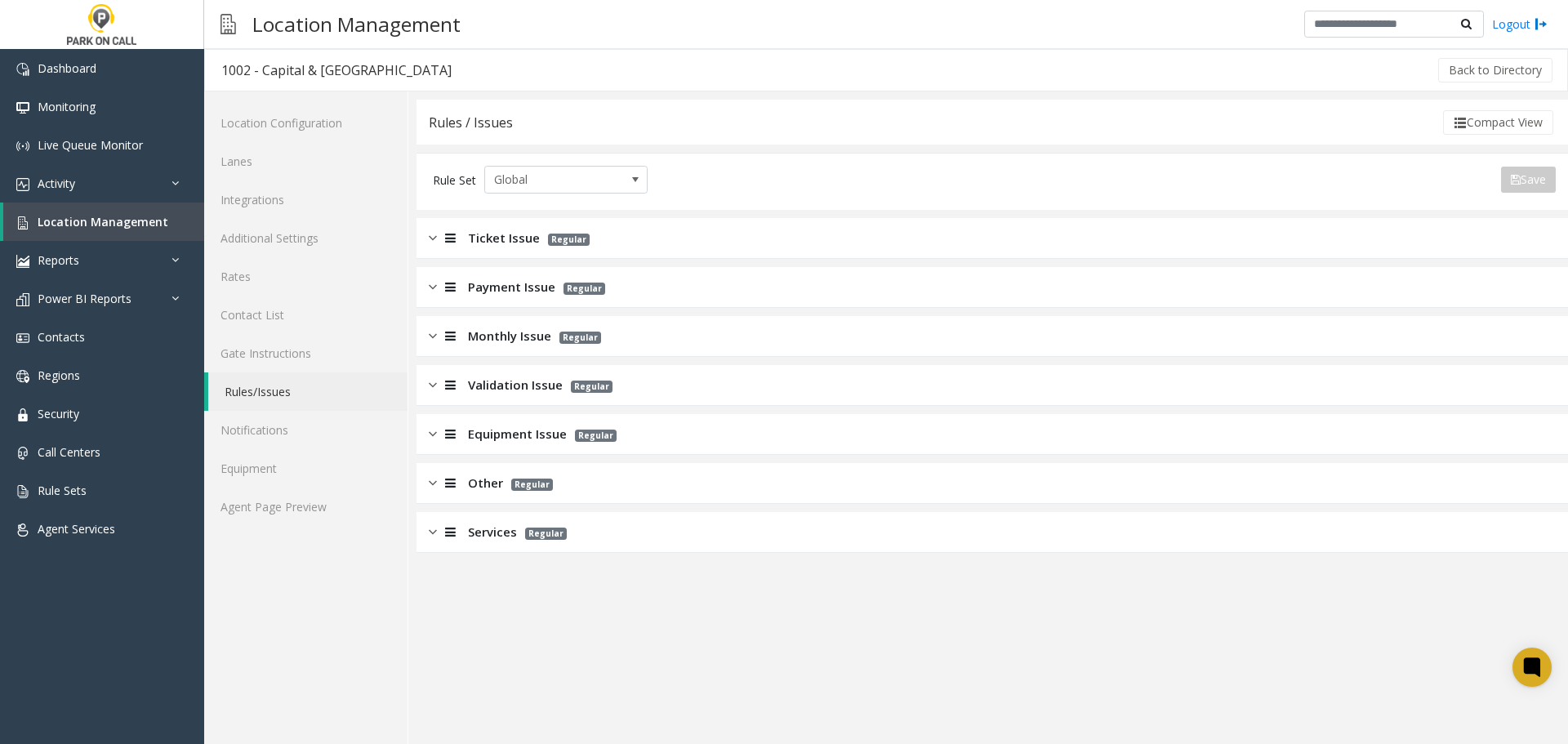
click at [647, 536] on div "Services Regular" at bounding box center [992, 532] width 1151 height 41
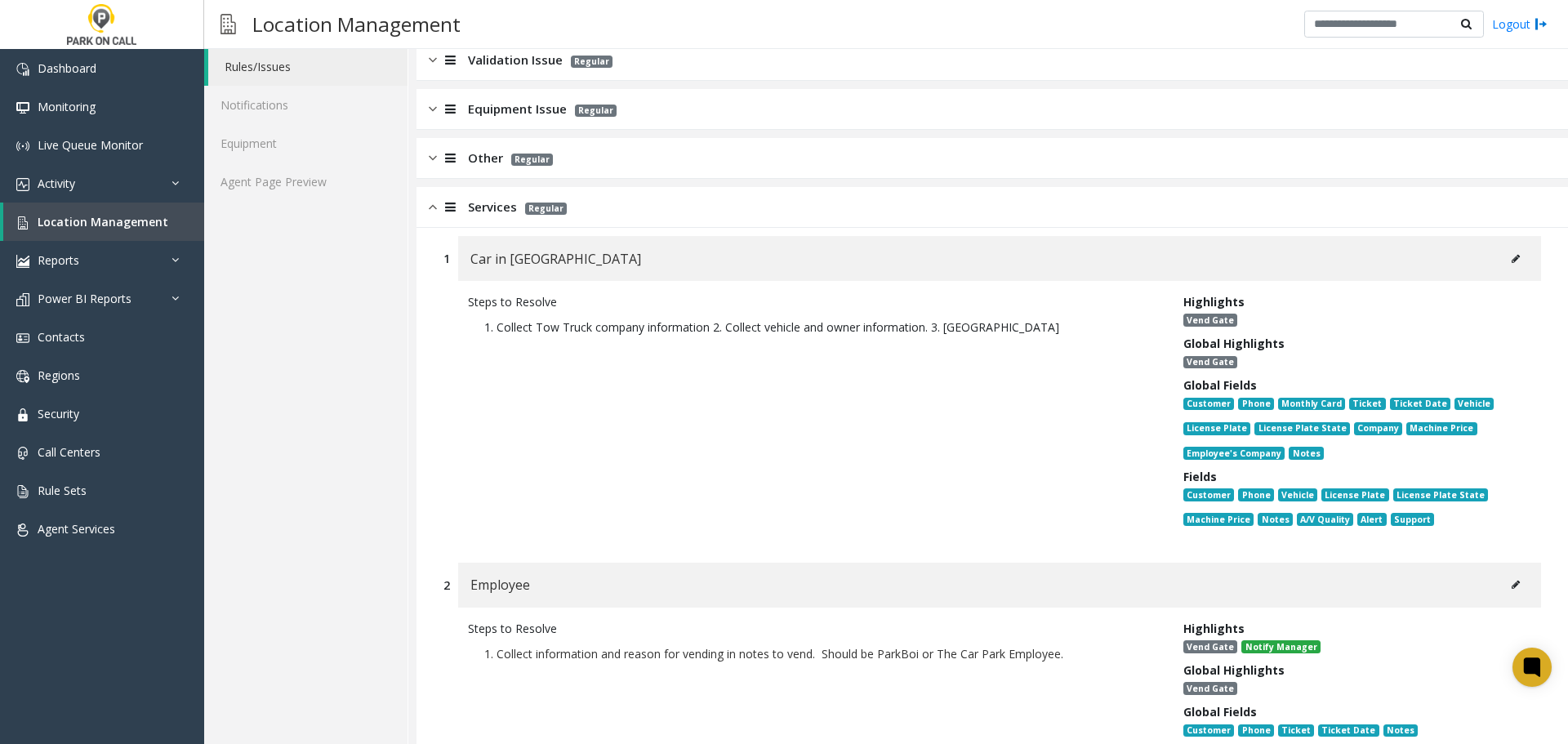
scroll to position [326, 0]
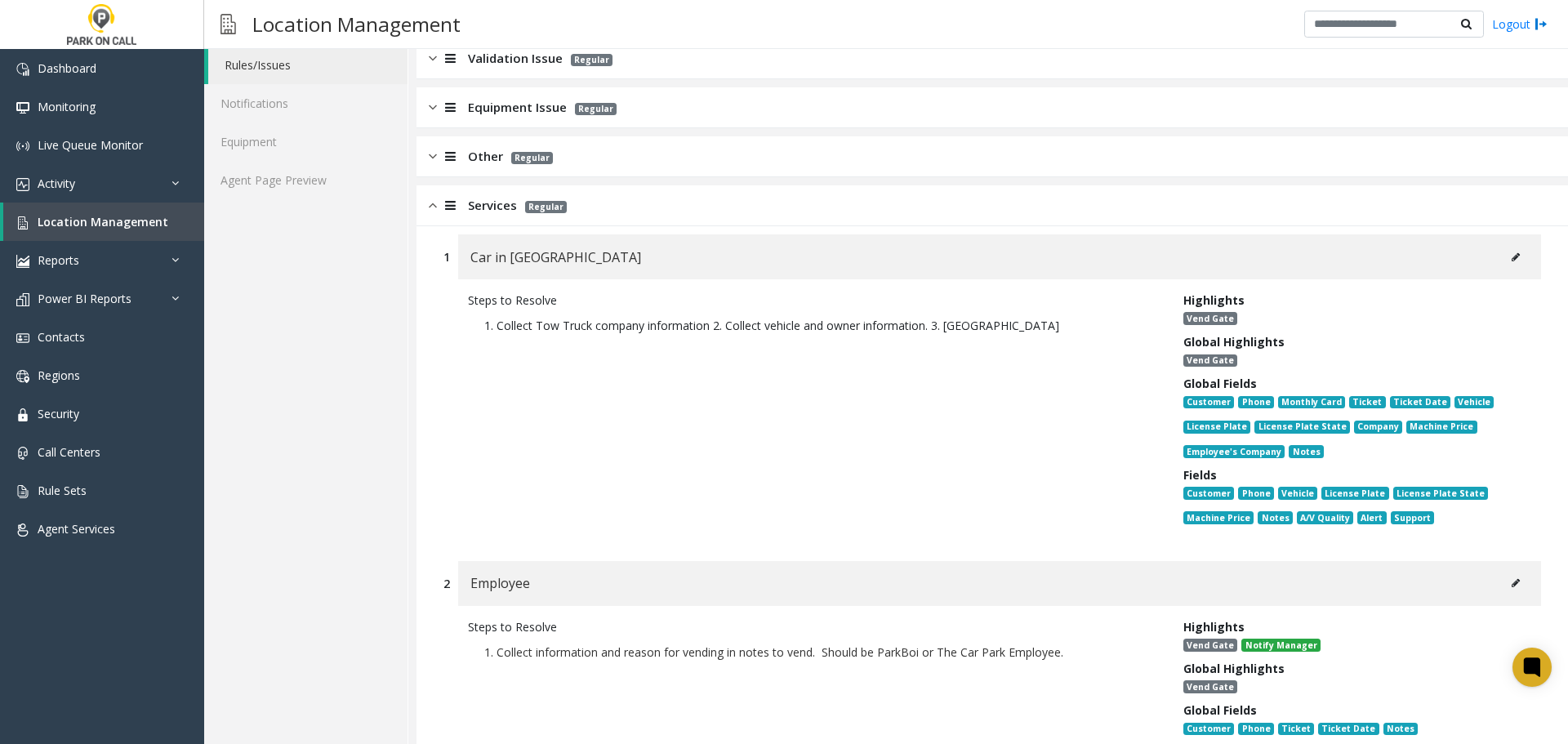
click at [1513, 251] on button at bounding box center [1515, 258] width 26 height 25
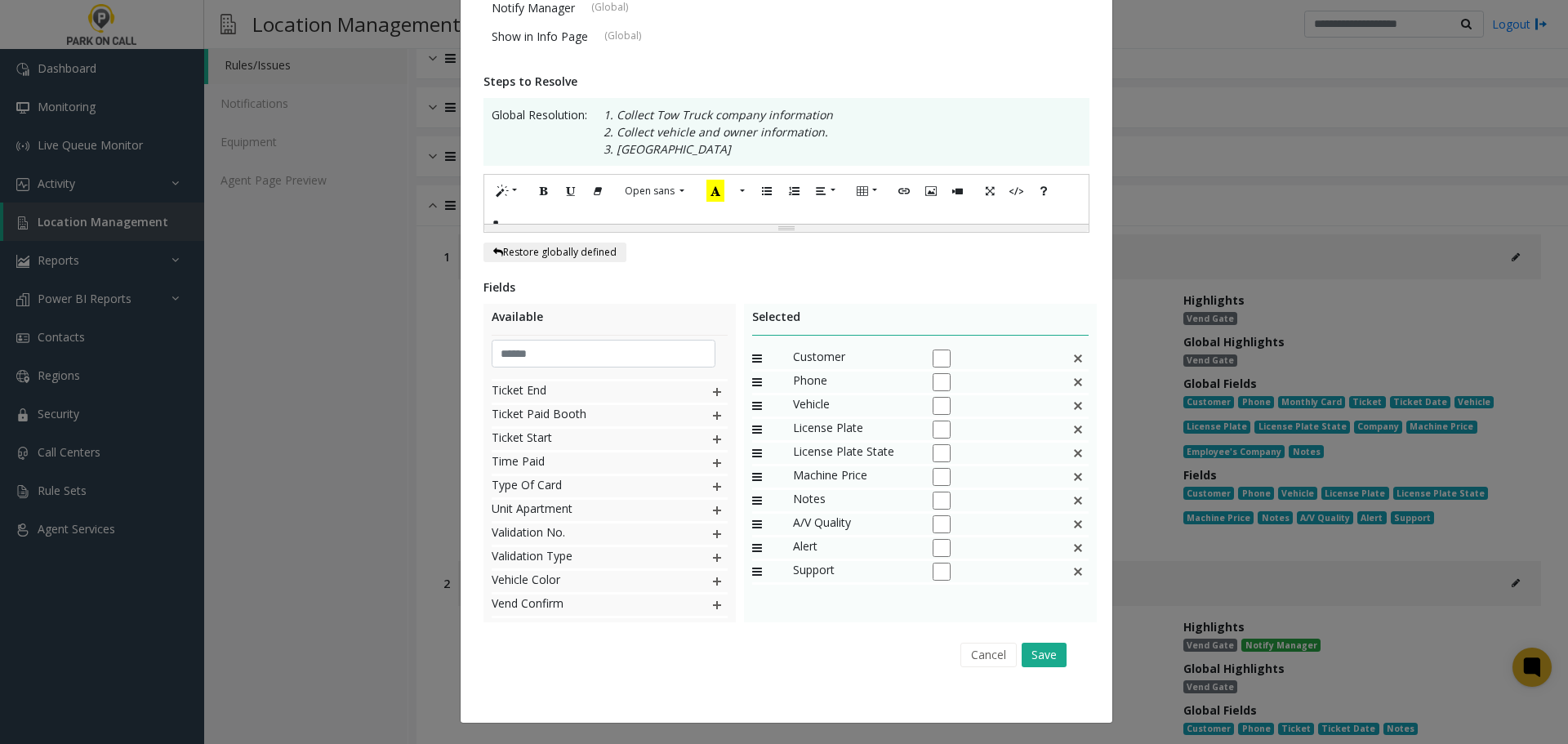
scroll to position [1460, 0]
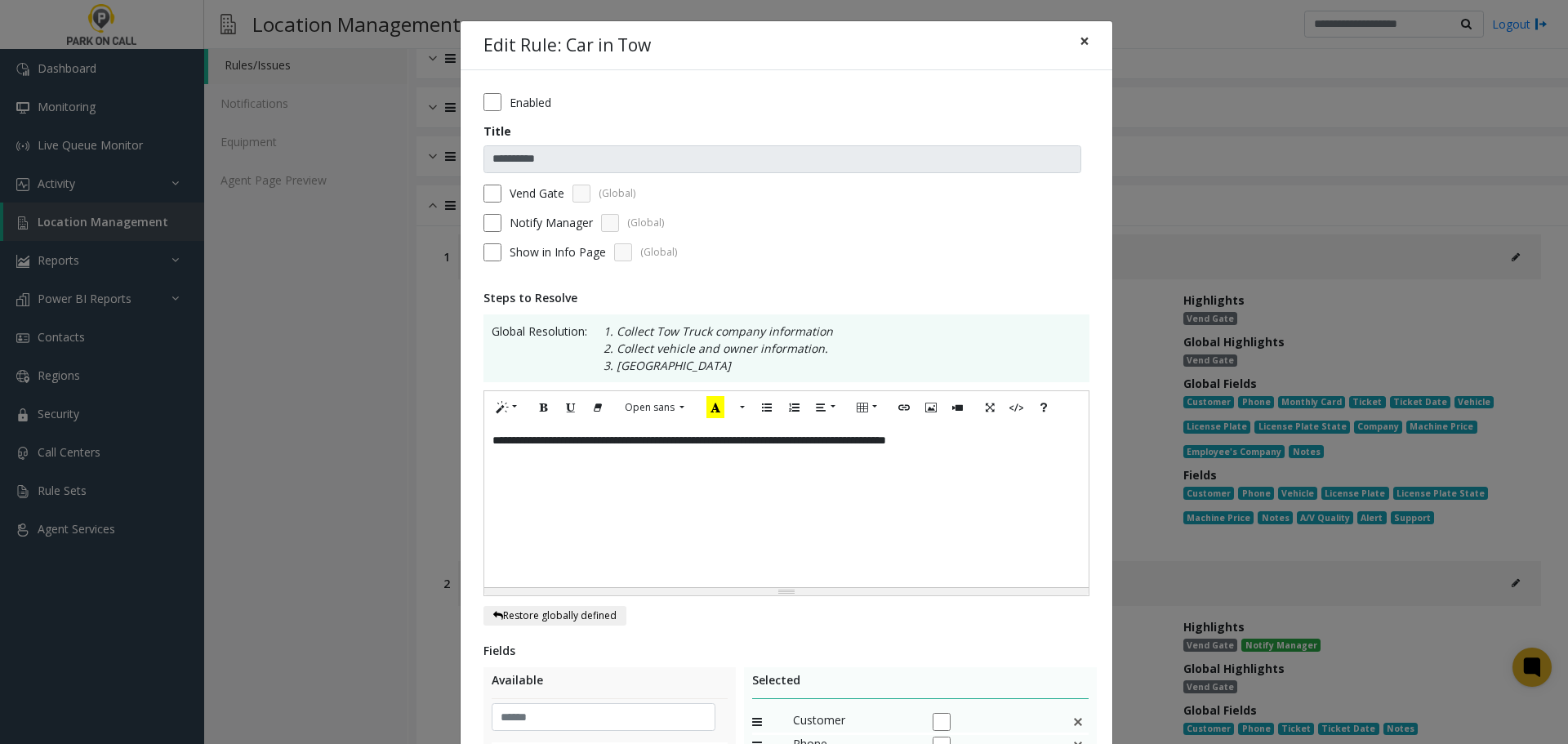
click at [1080, 46] on span "×" at bounding box center [1085, 41] width 10 height 23
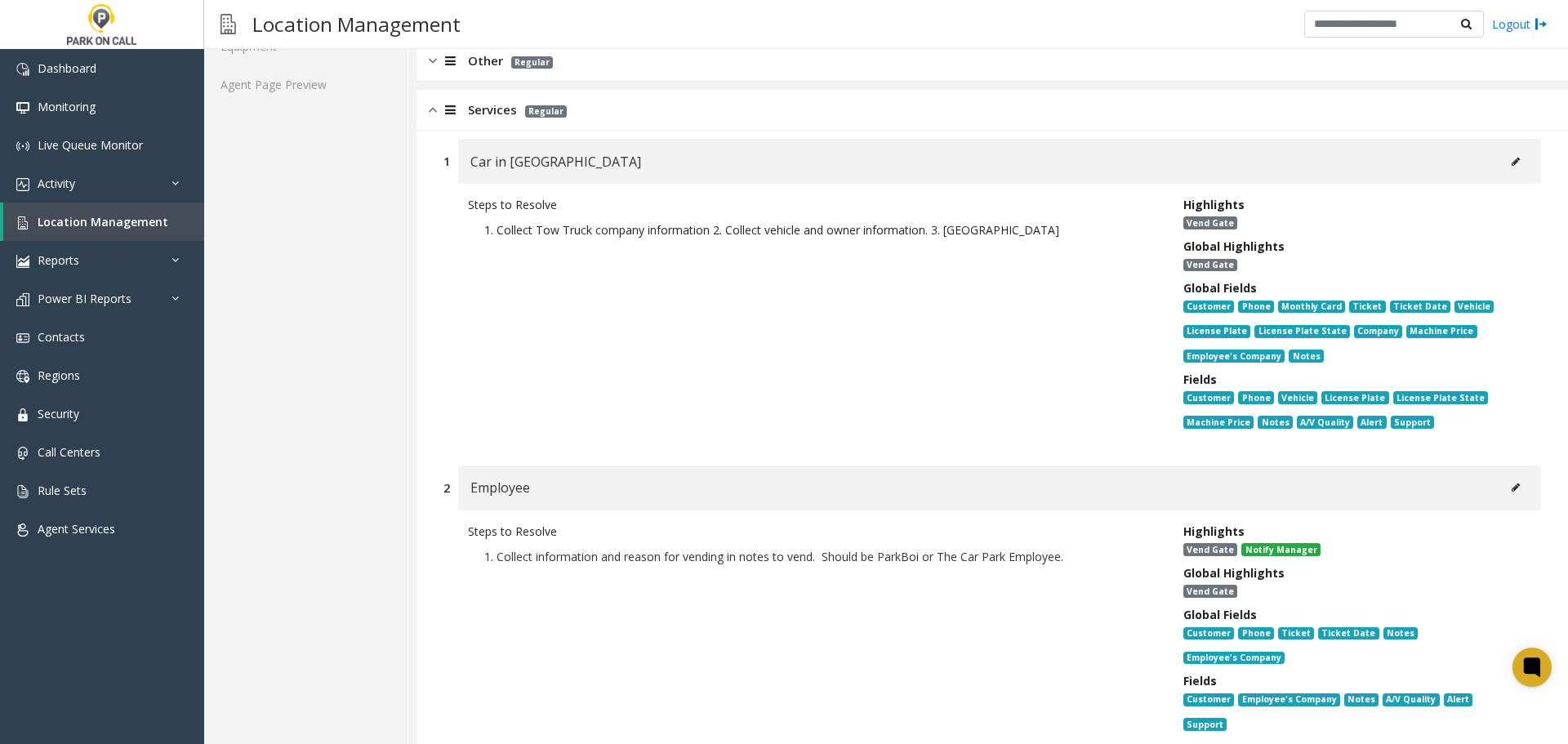
scroll to position [490, 0]
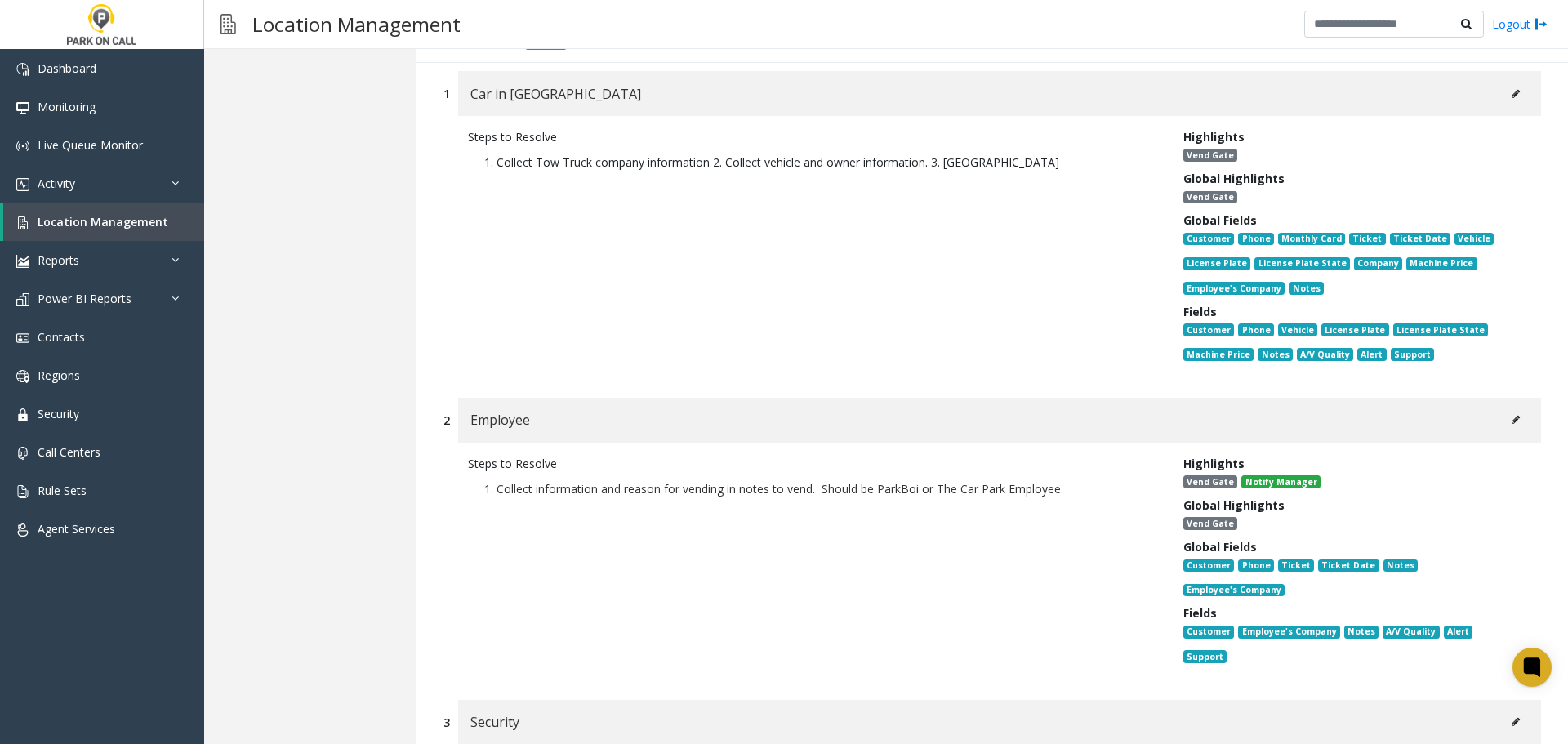
click at [1510, 424] on button at bounding box center [1515, 420] width 26 height 25
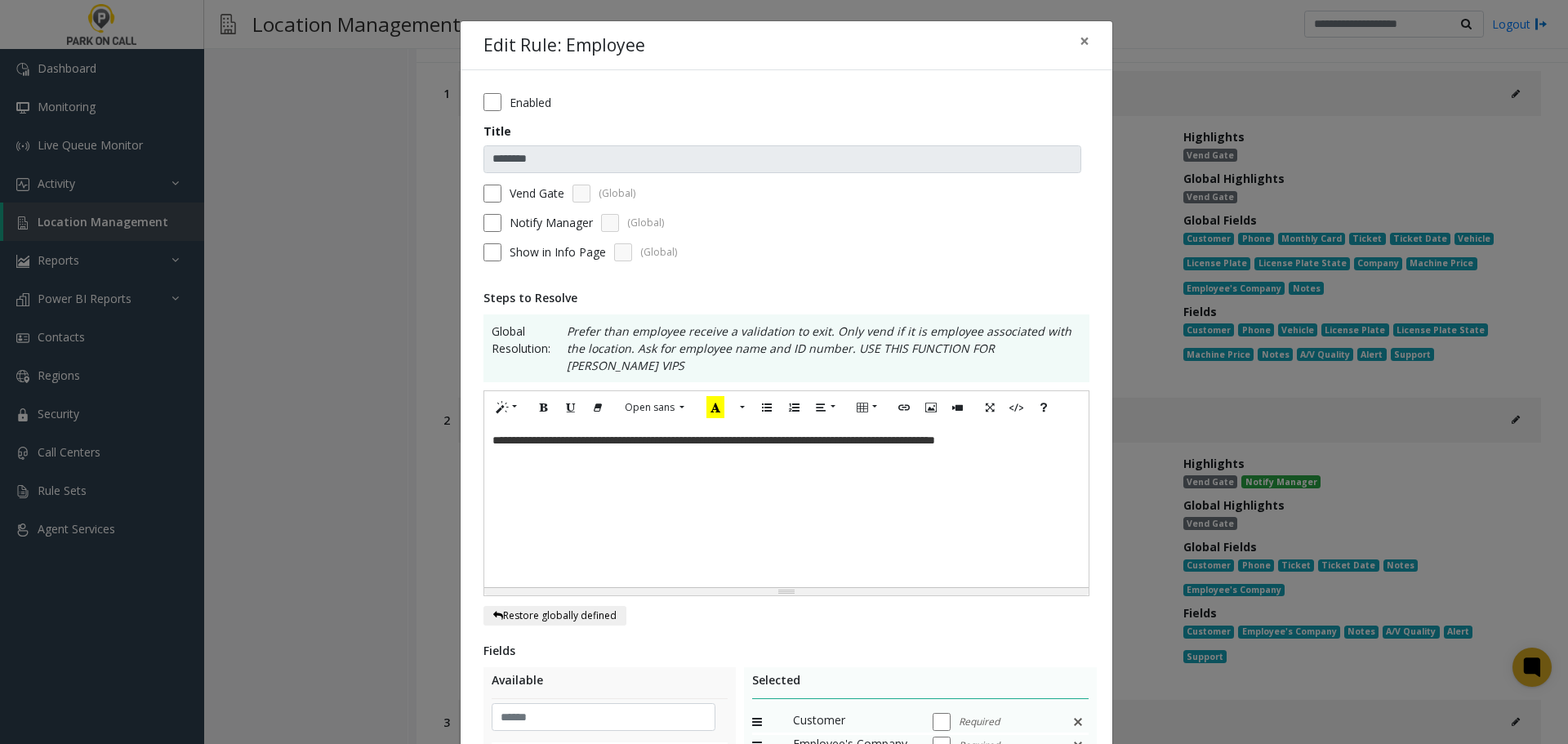
click at [919, 432] on p "**********" at bounding box center [786, 440] width 588 height 17
click at [1017, 432] on p "**********" at bounding box center [786, 440] width 588 height 17
click at [878, 432] on p "**********" at bounding box center [786, 440] width 588 height 17
copy p "**********"
click at [1056, 432] on p "**********" at bounding box center [786, 440] width 588 height 17
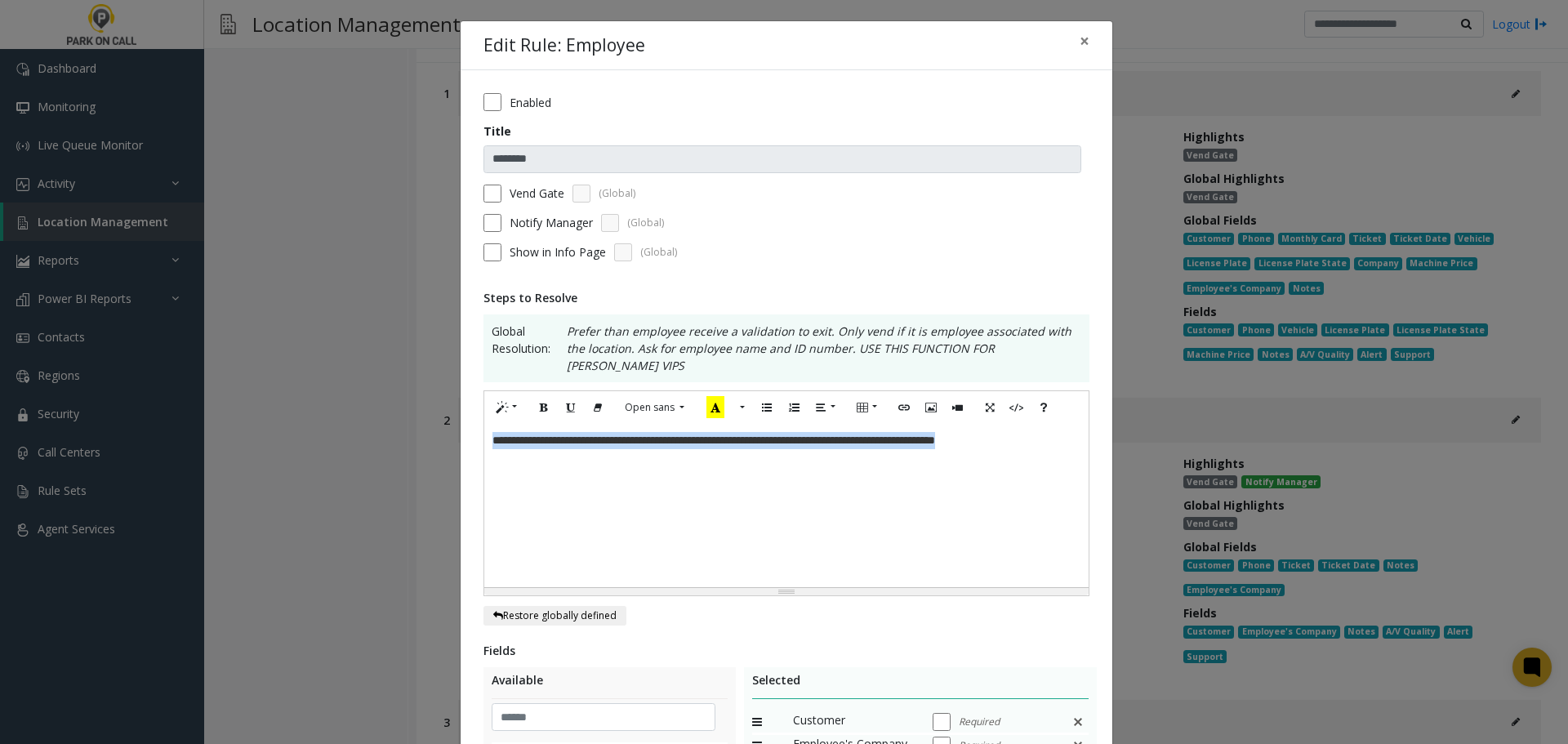
copy p "**********"
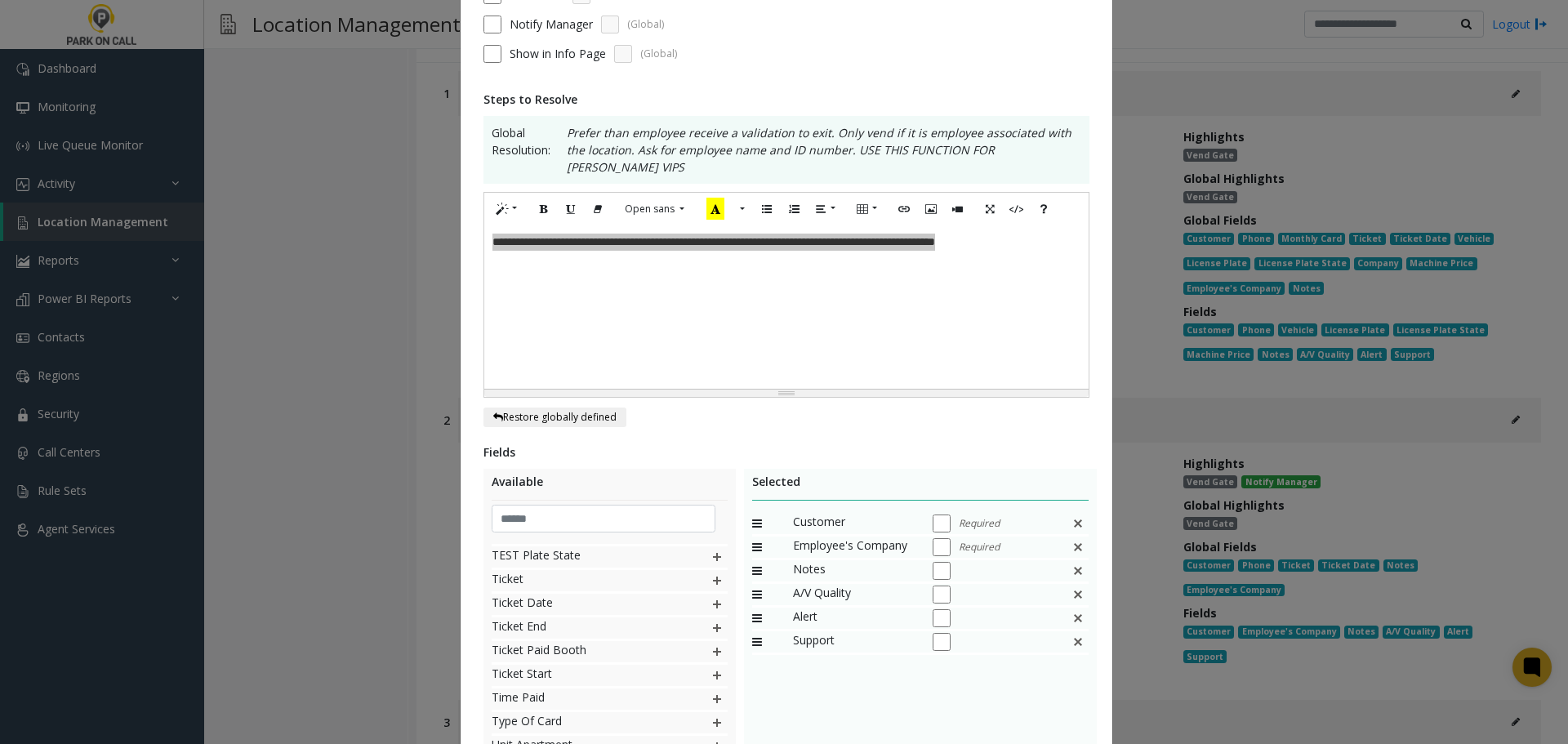
scroll to position [245, 0]
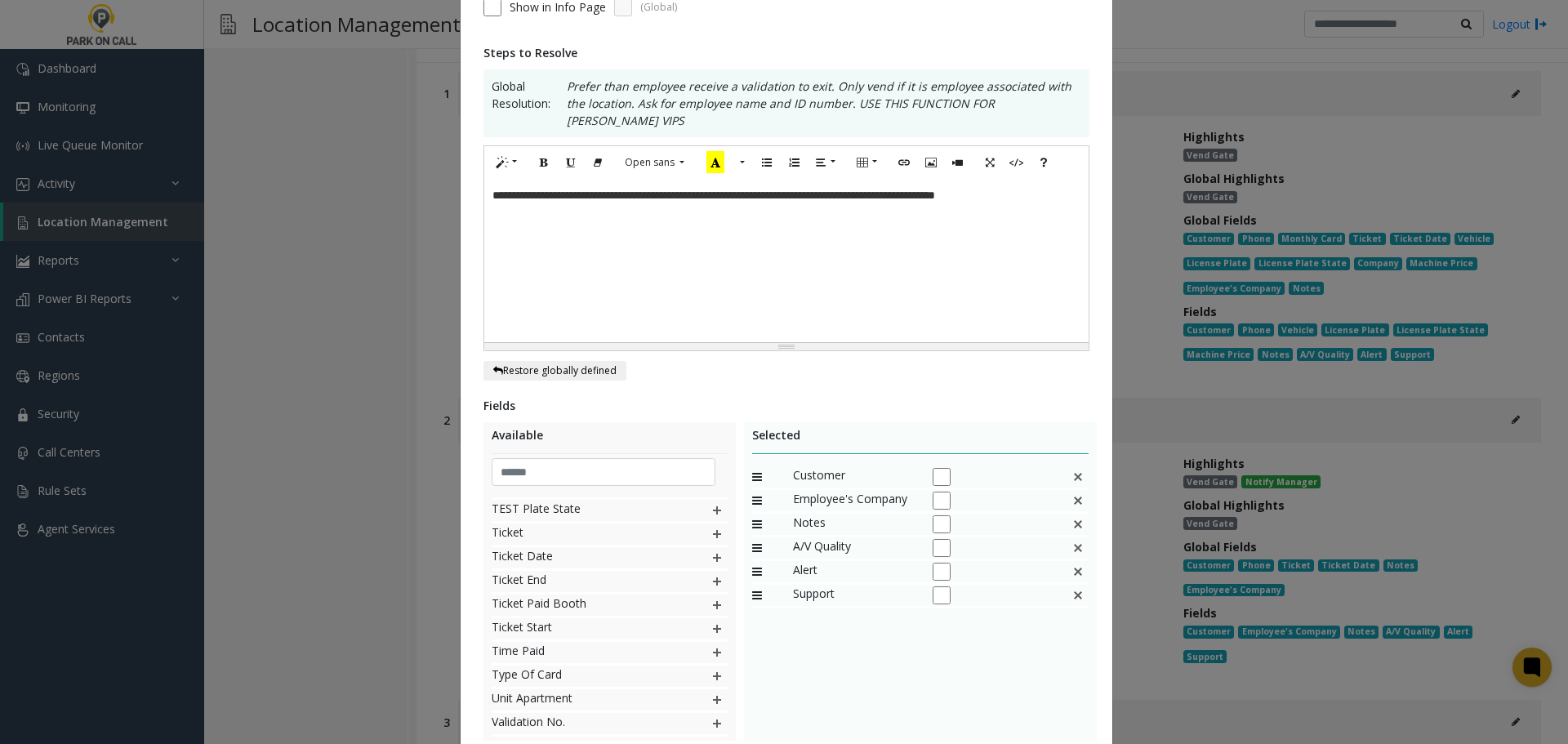
click at [938, 681] on div "Customer Employee's Company Notes A/V Quality Alert Support" at bounding box center [921, 588] width 337 height 245
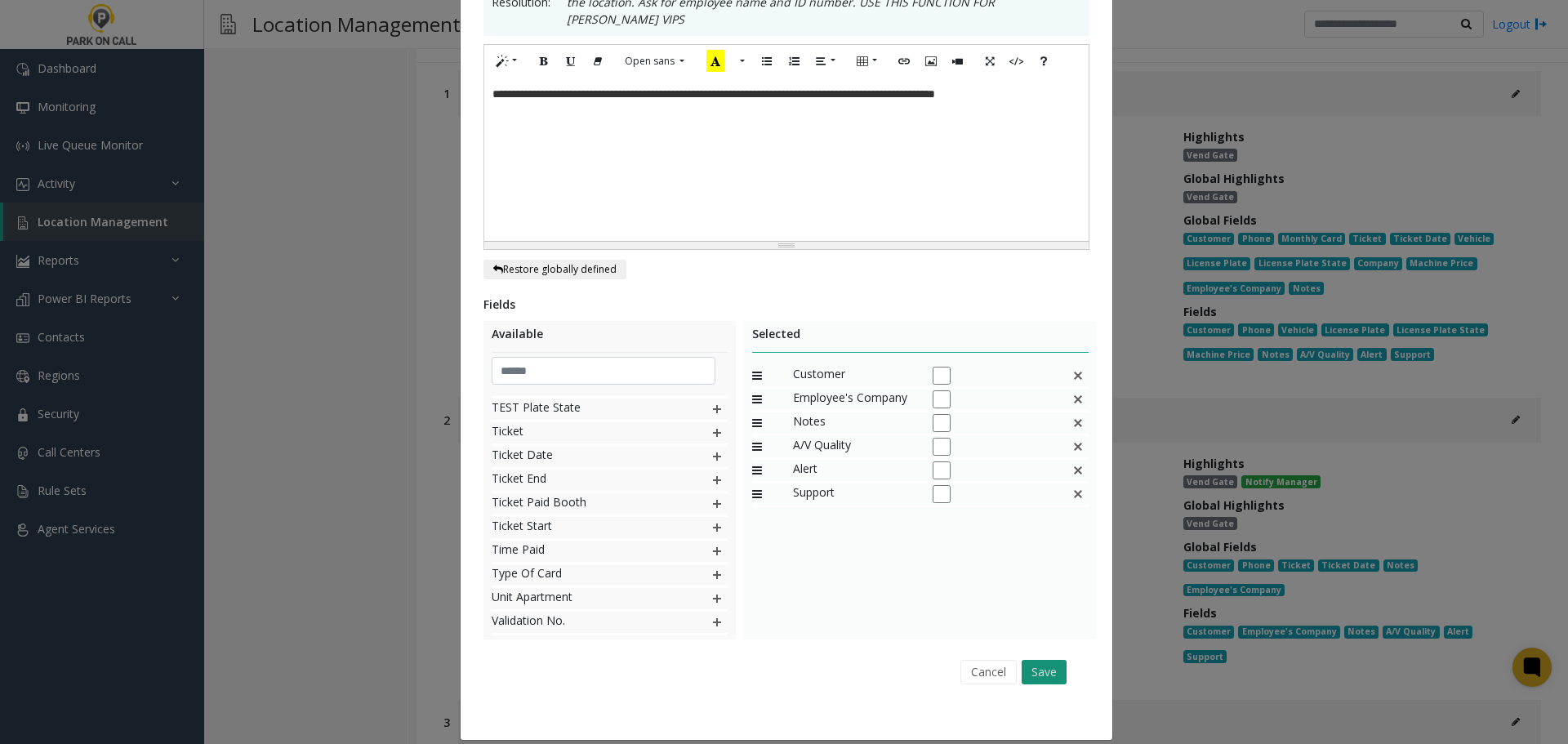
click at [1035, 660] on button "Save" at bounding box center [1044, 672] width 45 height 25
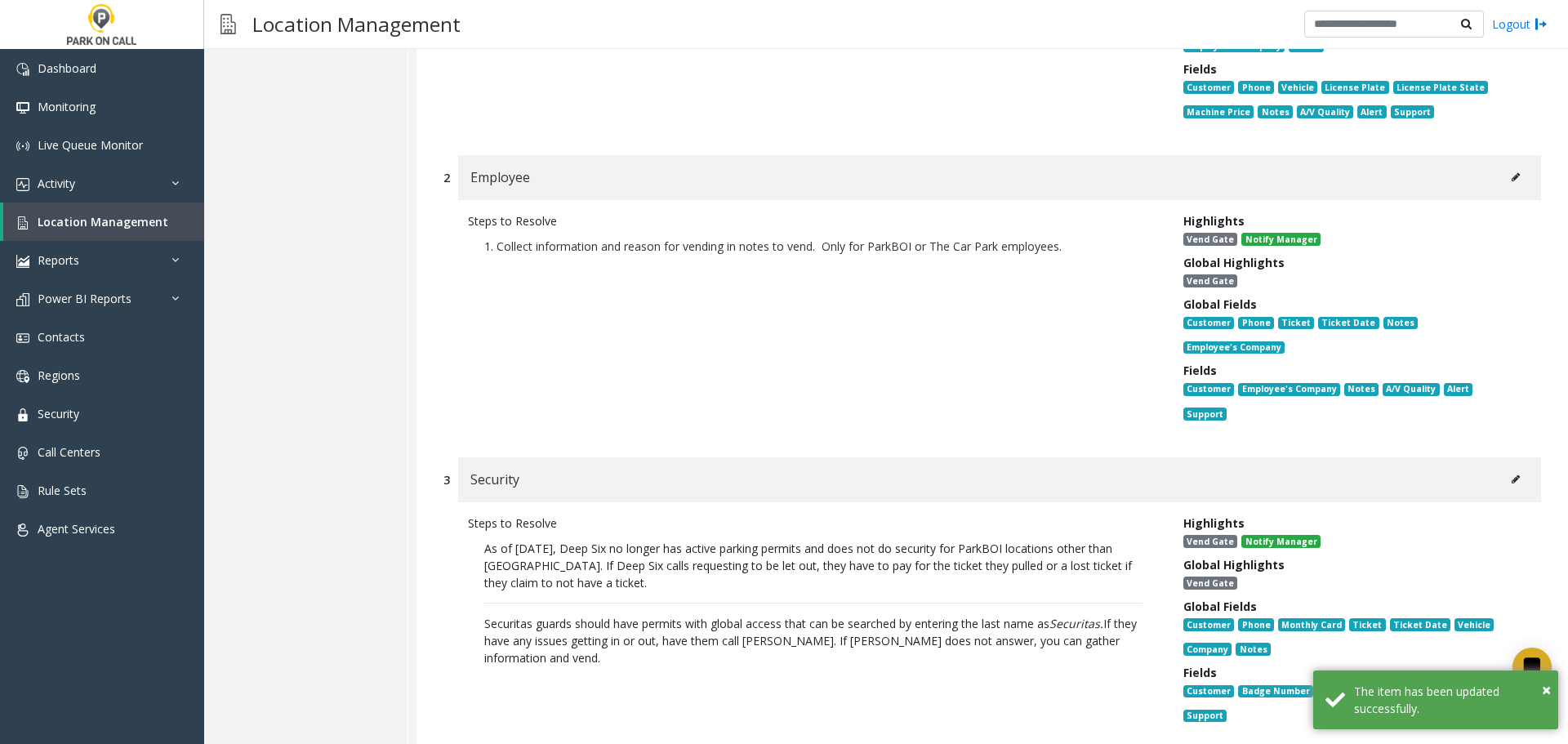
scroll to position [898, 0]
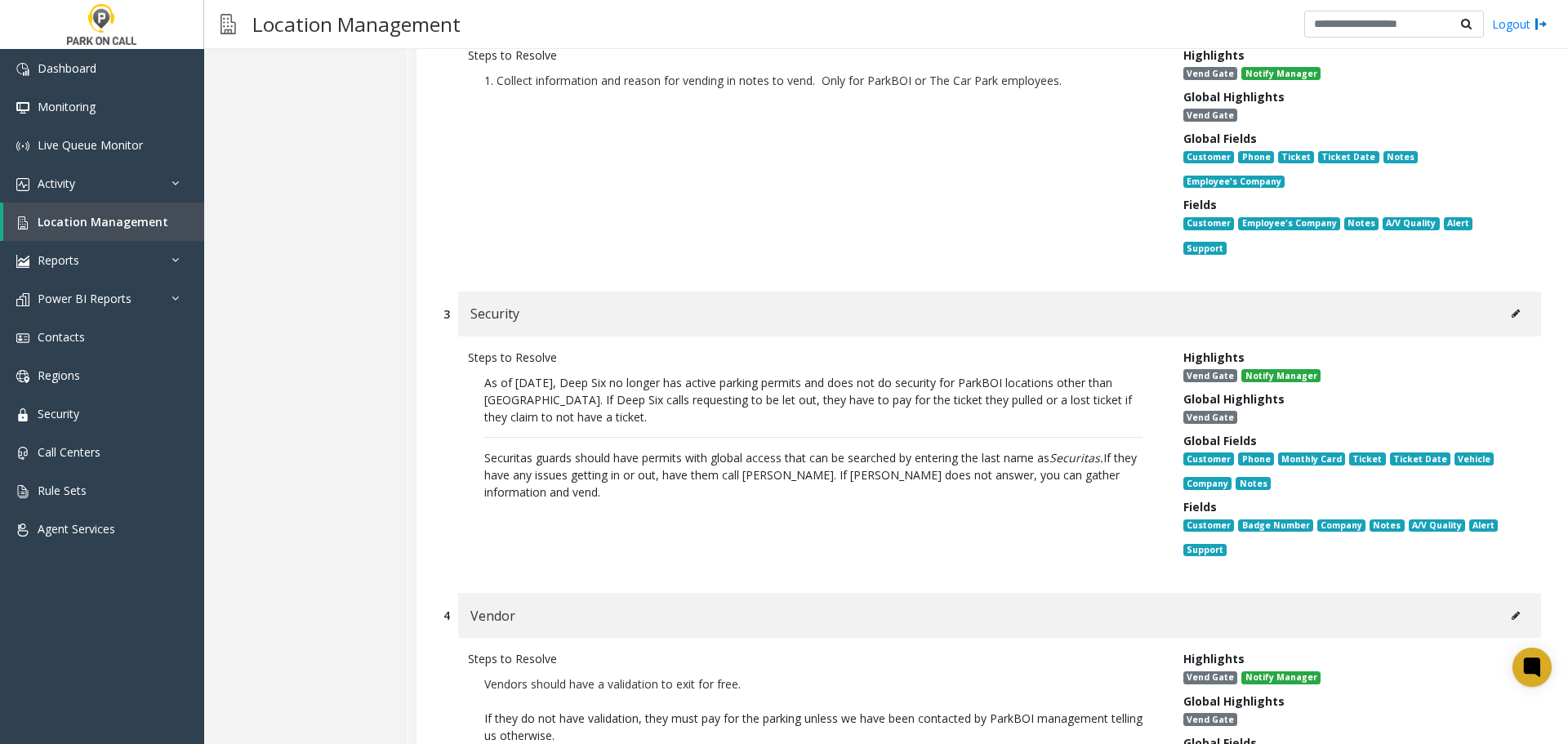
click at [1511, 308] on icon at bounding box center [1515, 313] width 8 height 10
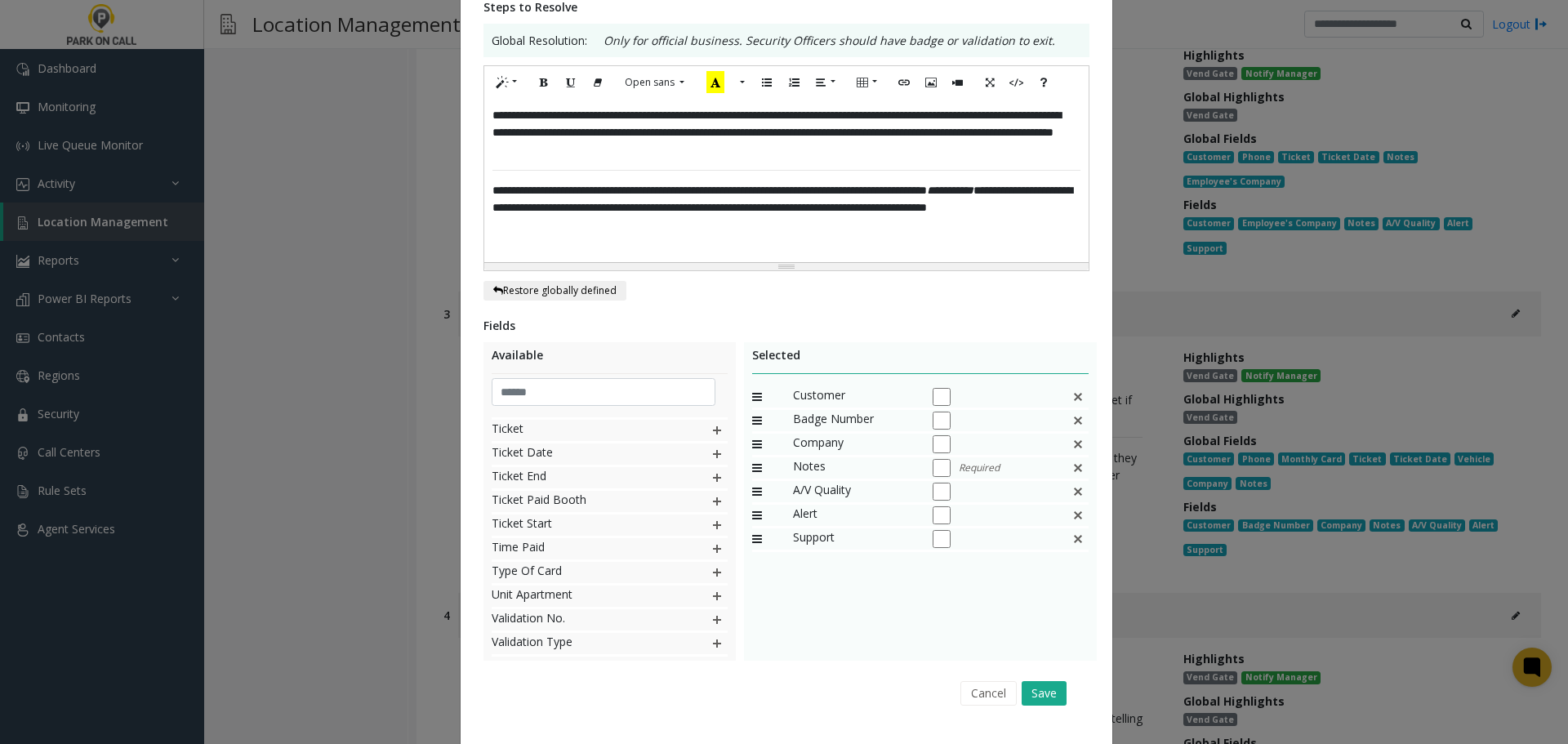
scroll to position [329, 0]
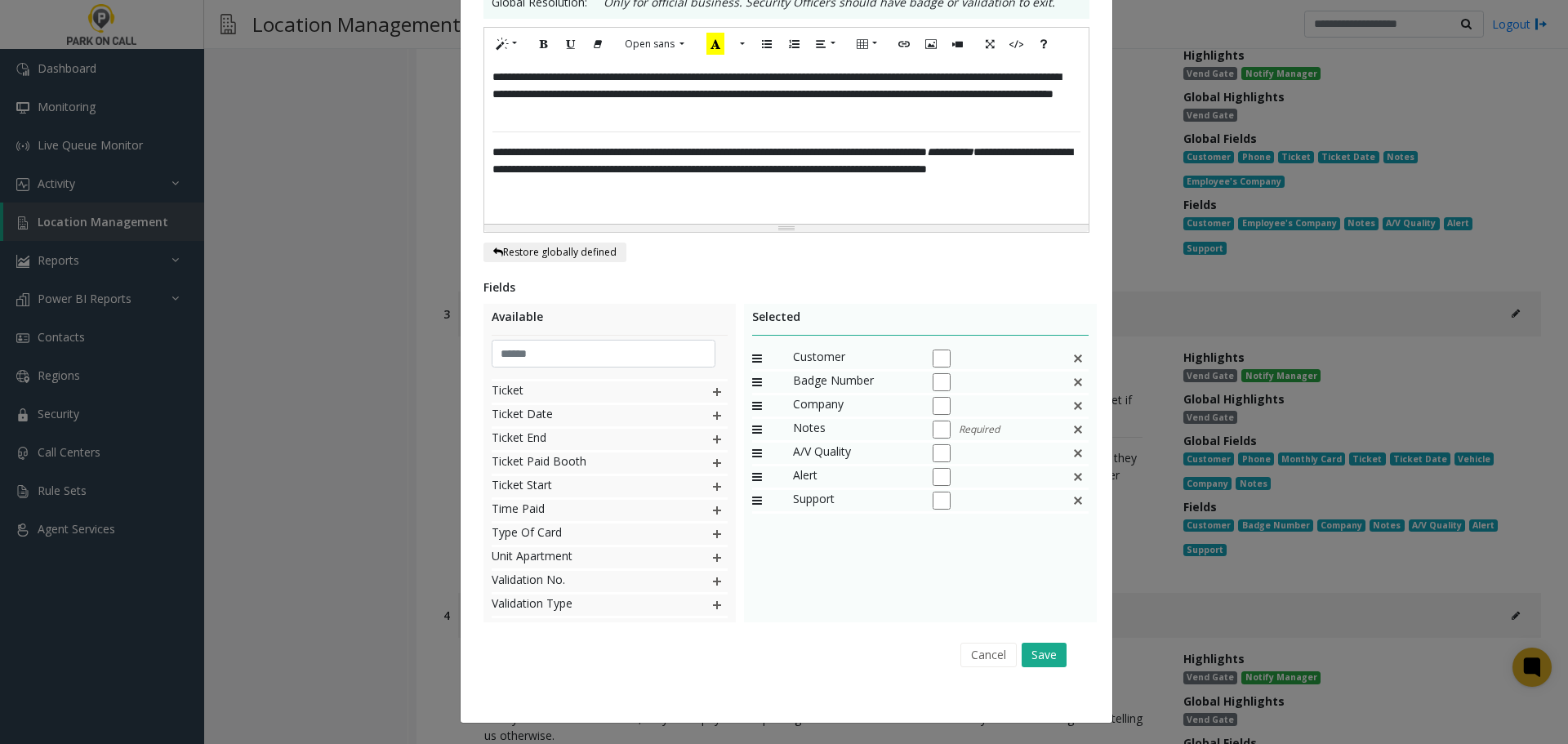
click at [933, 420] on div "Required" at bounding box center [994, 430] width 122 height 21
click at [1040, 652] on button "Save" at bounding box center [1044, 655] width 45 height 25
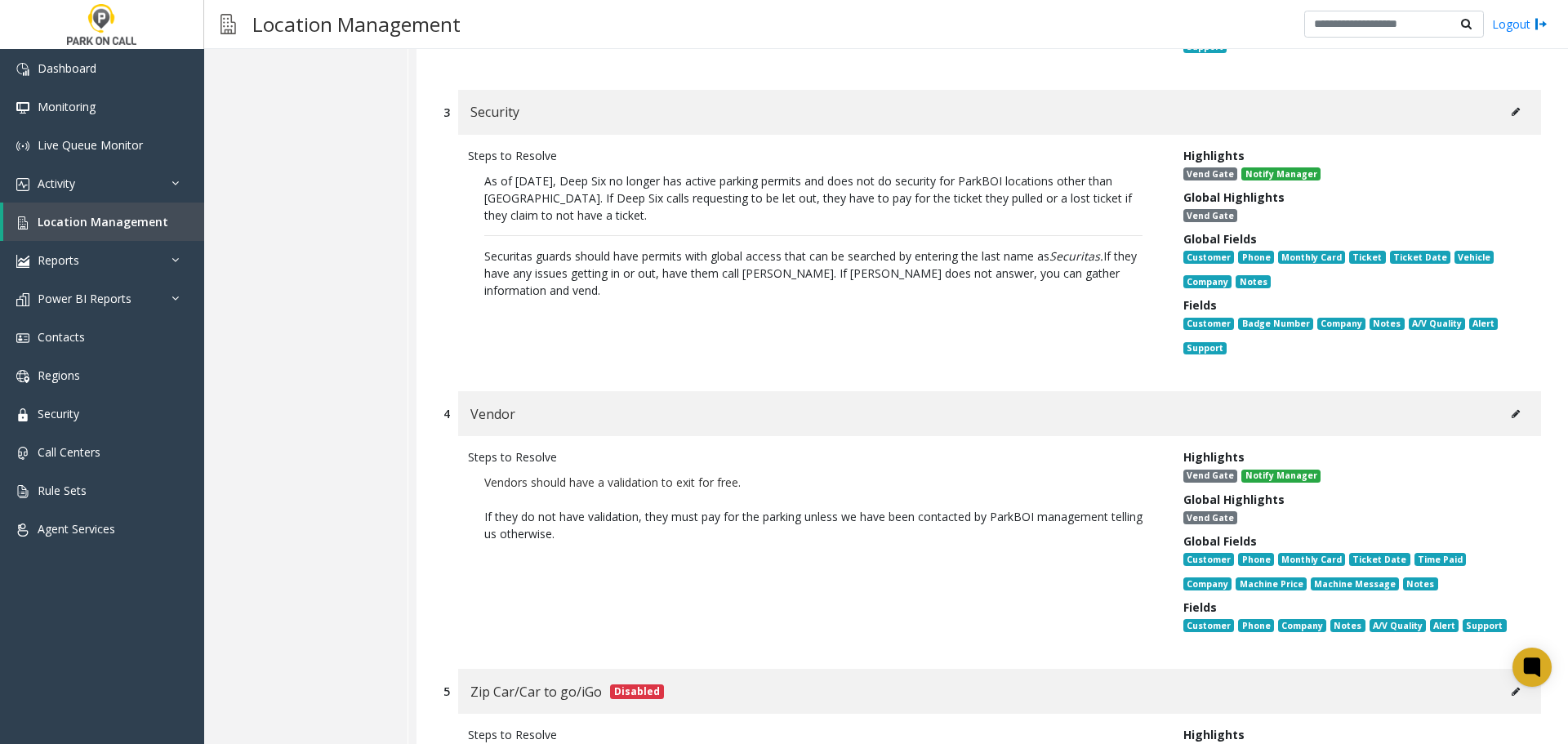
scroll to position [1143, 0]
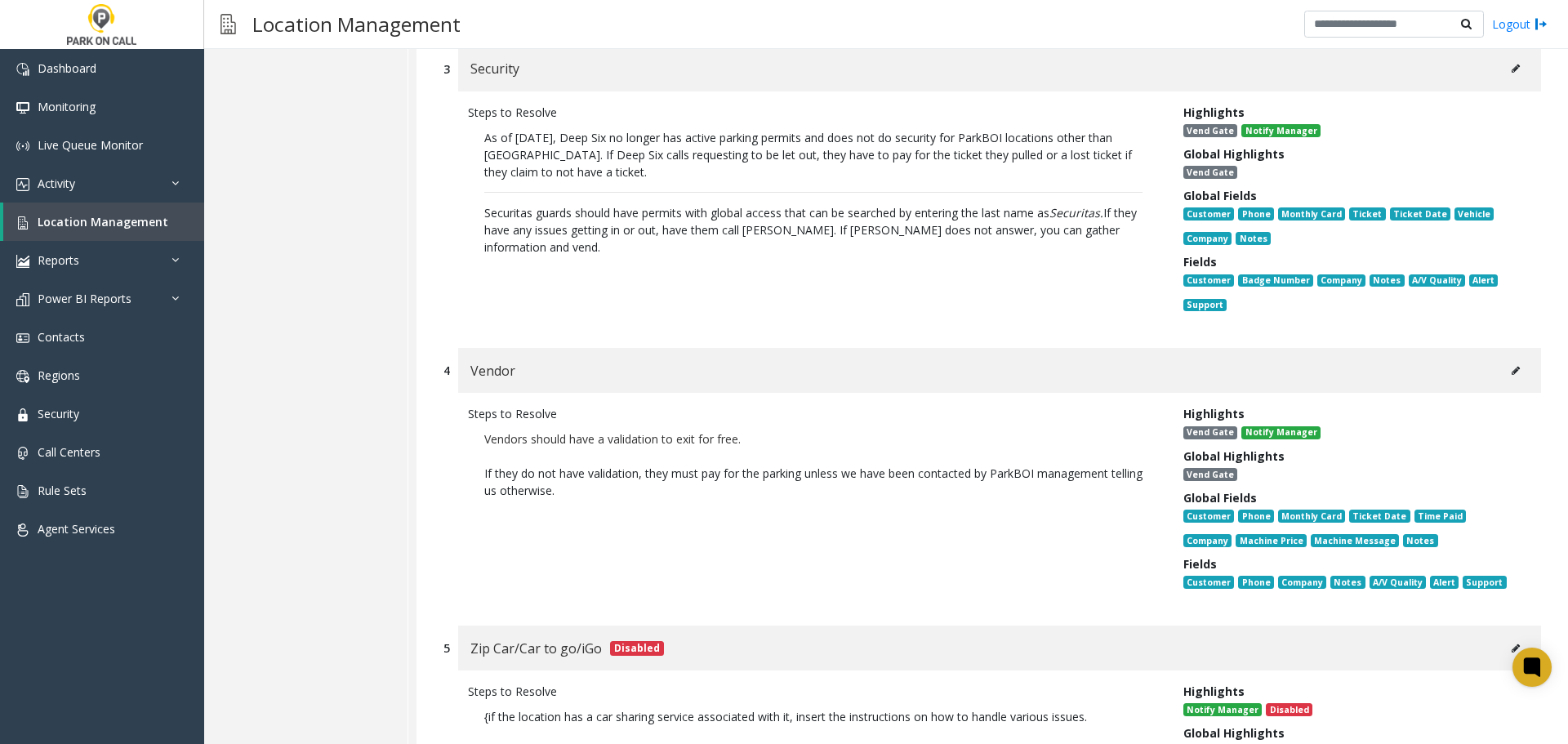
click at [1511, 366] on icon at bounding box center [1515, 371] width 8 height 10
type input "******"
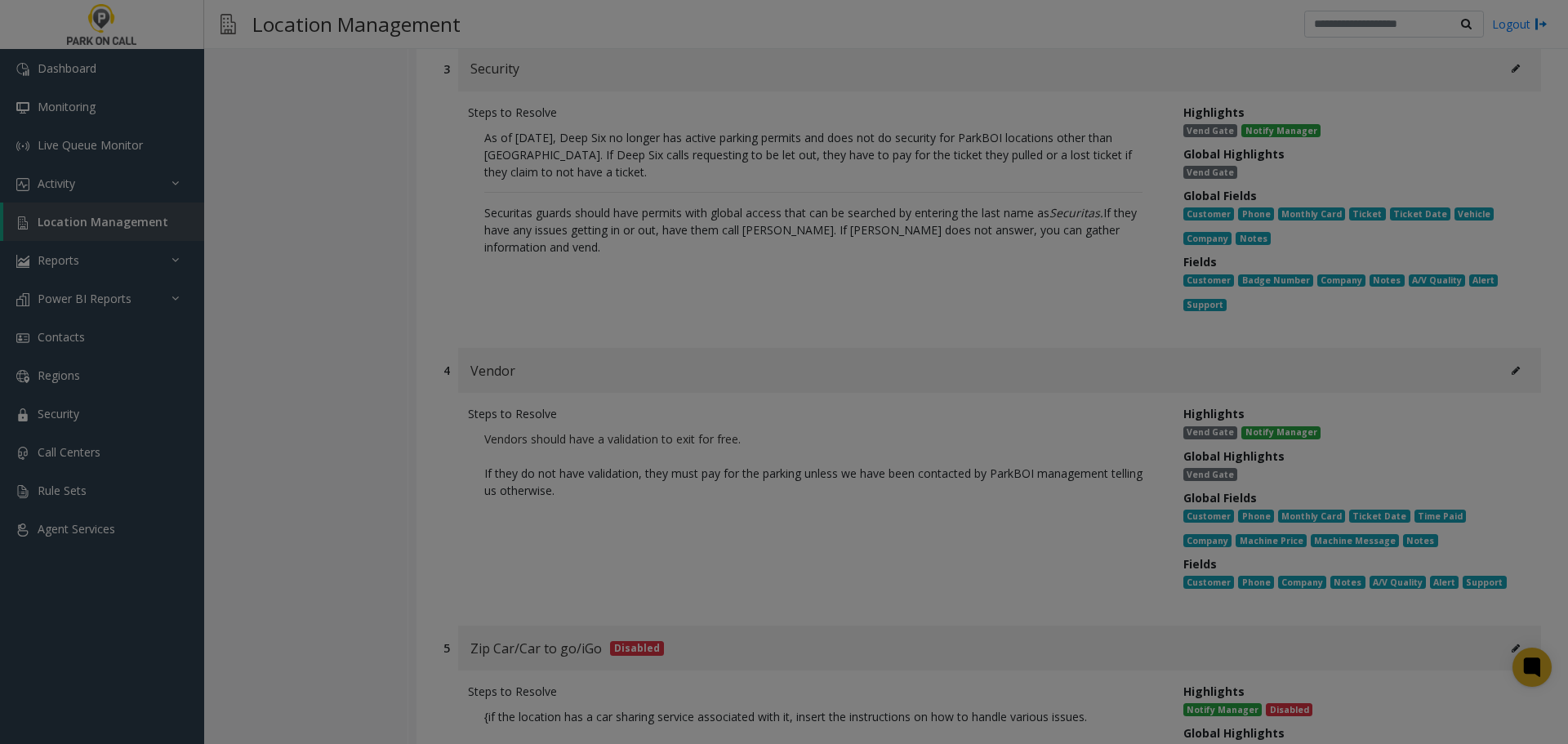
scroll to position [0, 0]
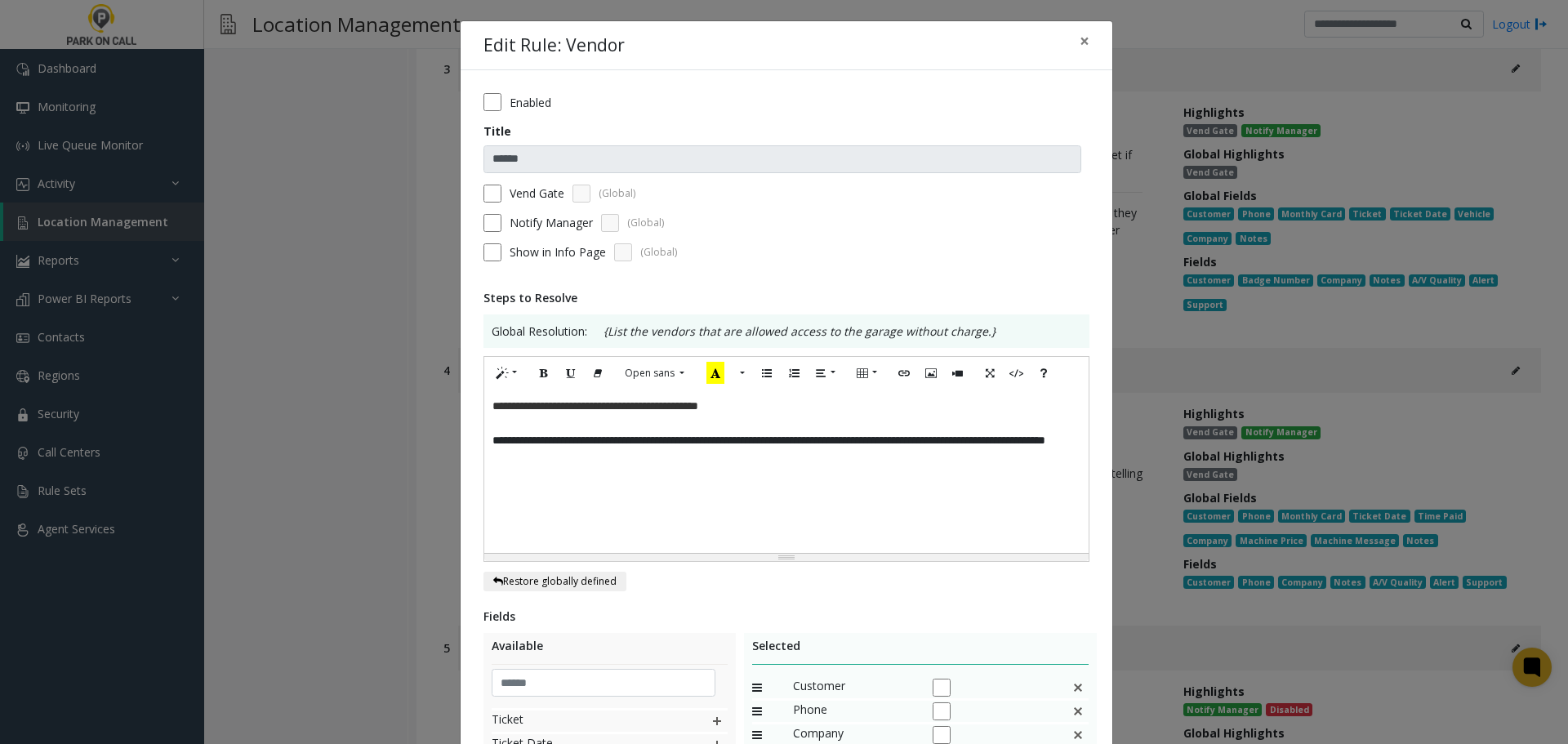
click at [513, 195] on label "Vend Gate" at bounding box center [537, 193] width 55 height 17
drag, startPoint x: 587, startPoint y: 426, endPoint x: 332, endPoint y: 395, distance: 256.9
click at [332, 395] on div "**********" at bounding box center [784, 372] width 1568 height 744
click at [706, 426] on p at bounding box center [786, 423] width 588 height 17
drag, startPoint x: 747, startPoint y: 409, endPoint x: 267, endPoint y: 399, distance: 480.1
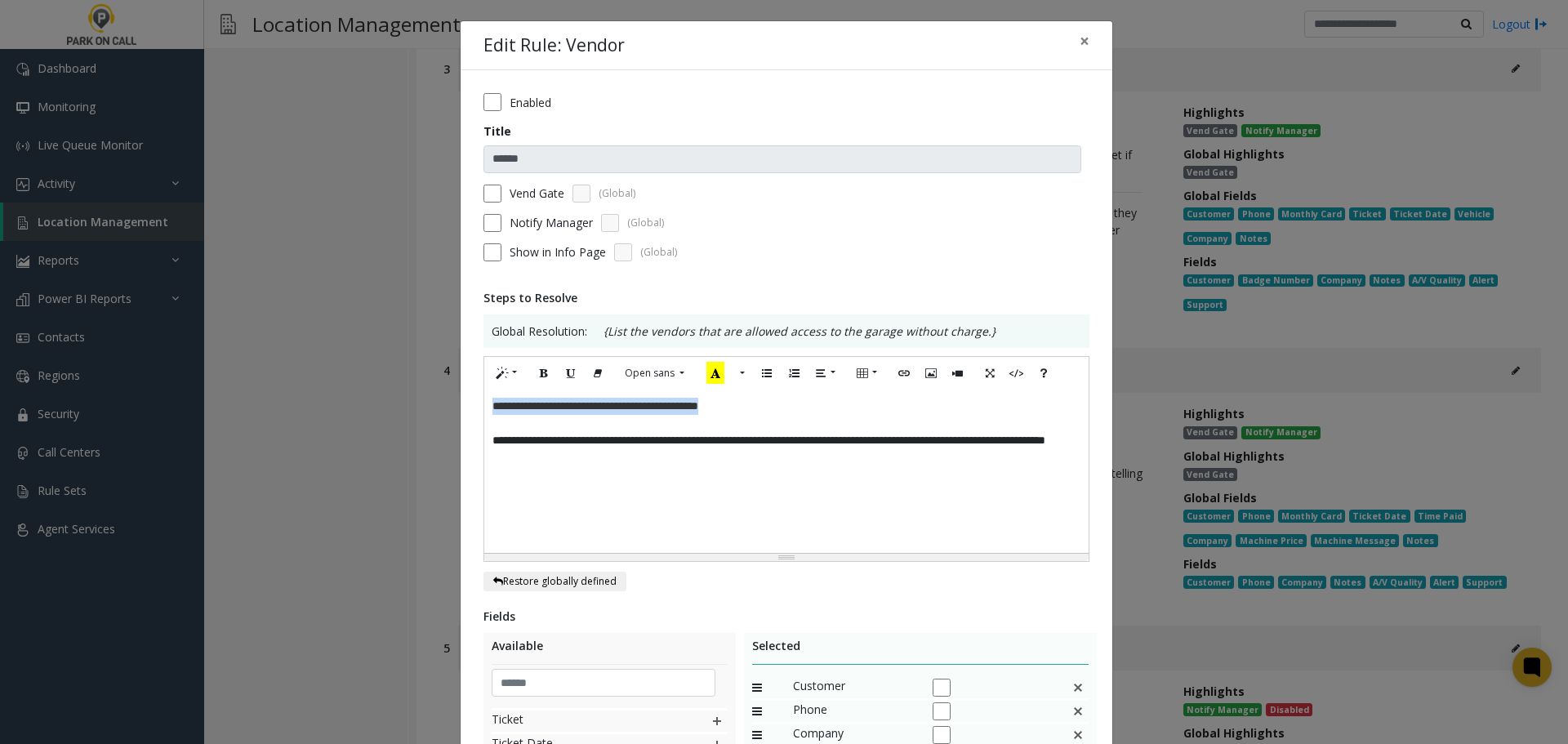
click at [267, 399] on div "**********" at bounding box center [784, 372] width 1568 height 744
click at [780, 474] on div "**********" at bounding box center [786, 471] width 605 height 163
drag, startPoint x: 1015, startPoint y: 467, endPoint x: 1026, endPoint y: 459, distance: 13.6
click at [1014, 467] on div "**********" at bounding box center [786, 471] width 605 height 163
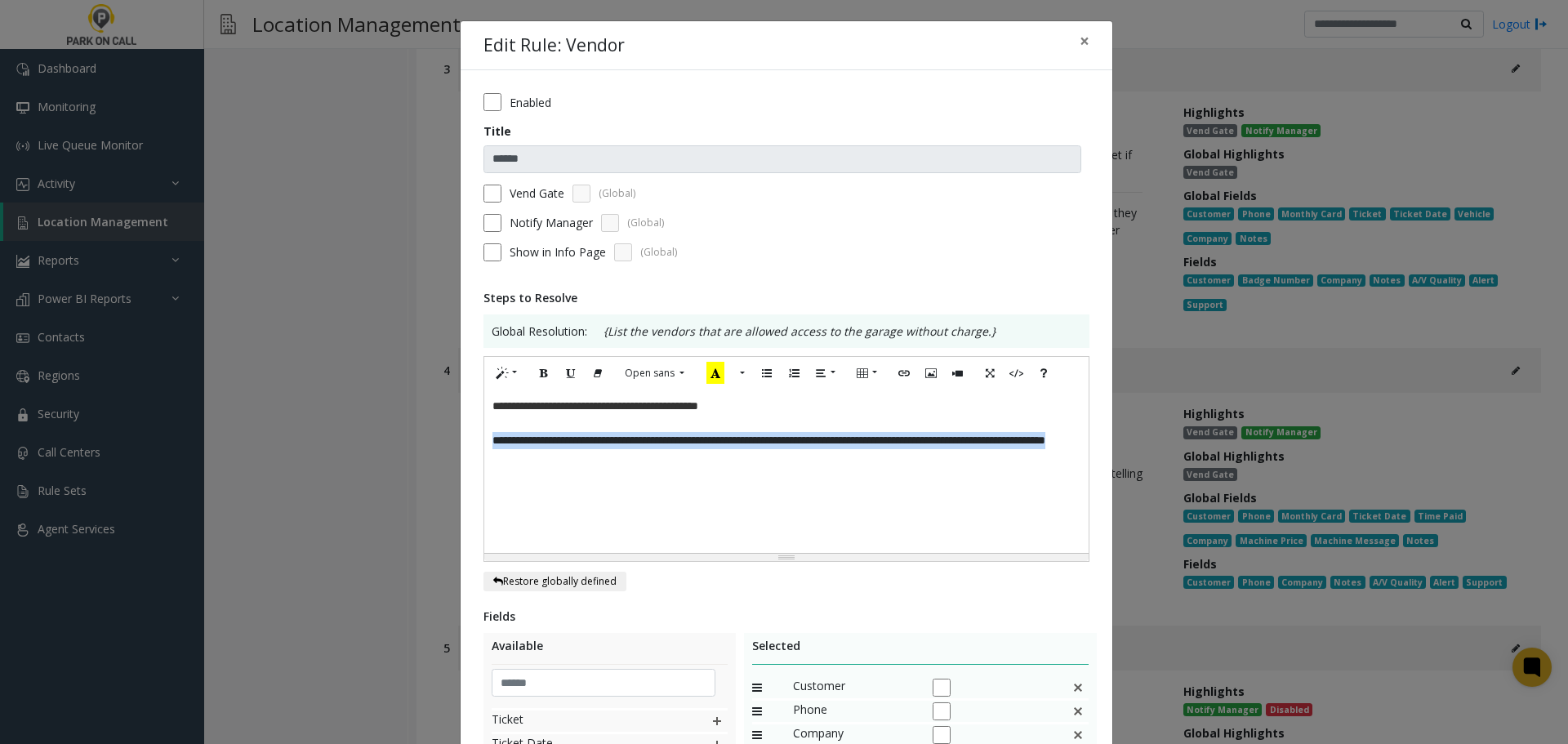
drag, startPoint x: 769, startPoint y: 462, endPoint x: 368, endPoint y: 440, distance: 401.6
click at [368, 440] on div "**********" at bounding box center [784, 372] width 1568 height 744
copy p "**********"
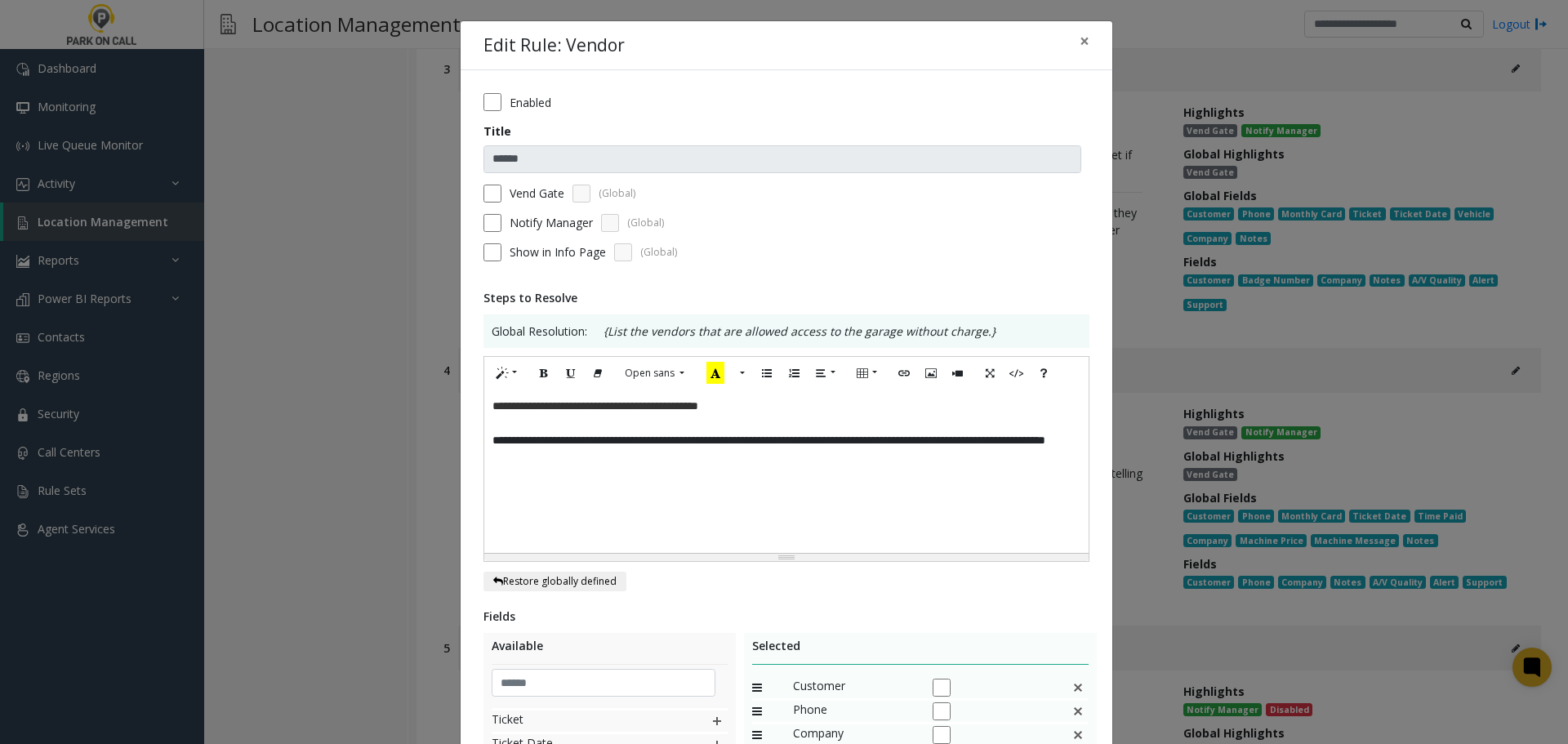
click at [788, 409] on p "**********" at bounding box center [786, 406] width 588 height 17
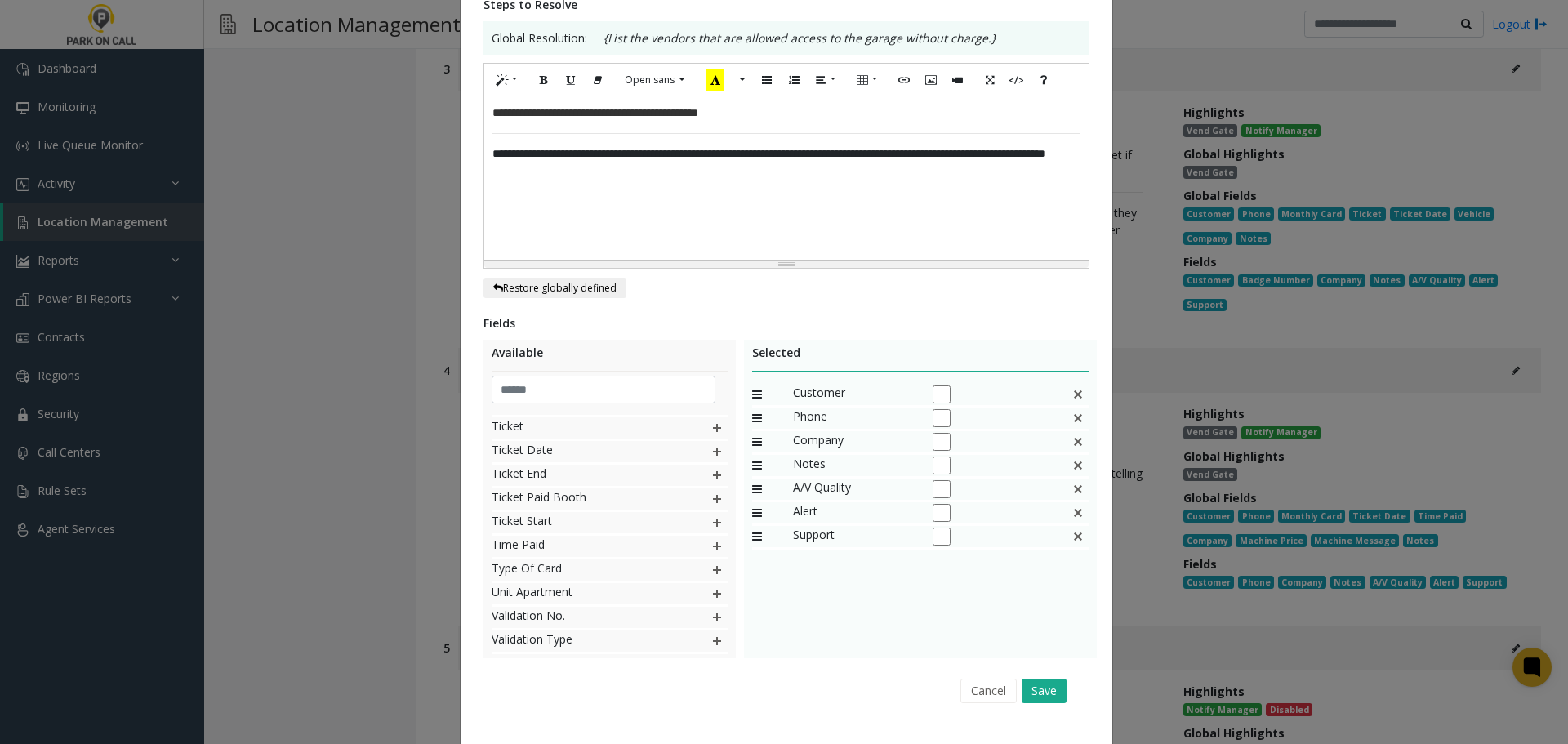
scroll to position [329, 0]
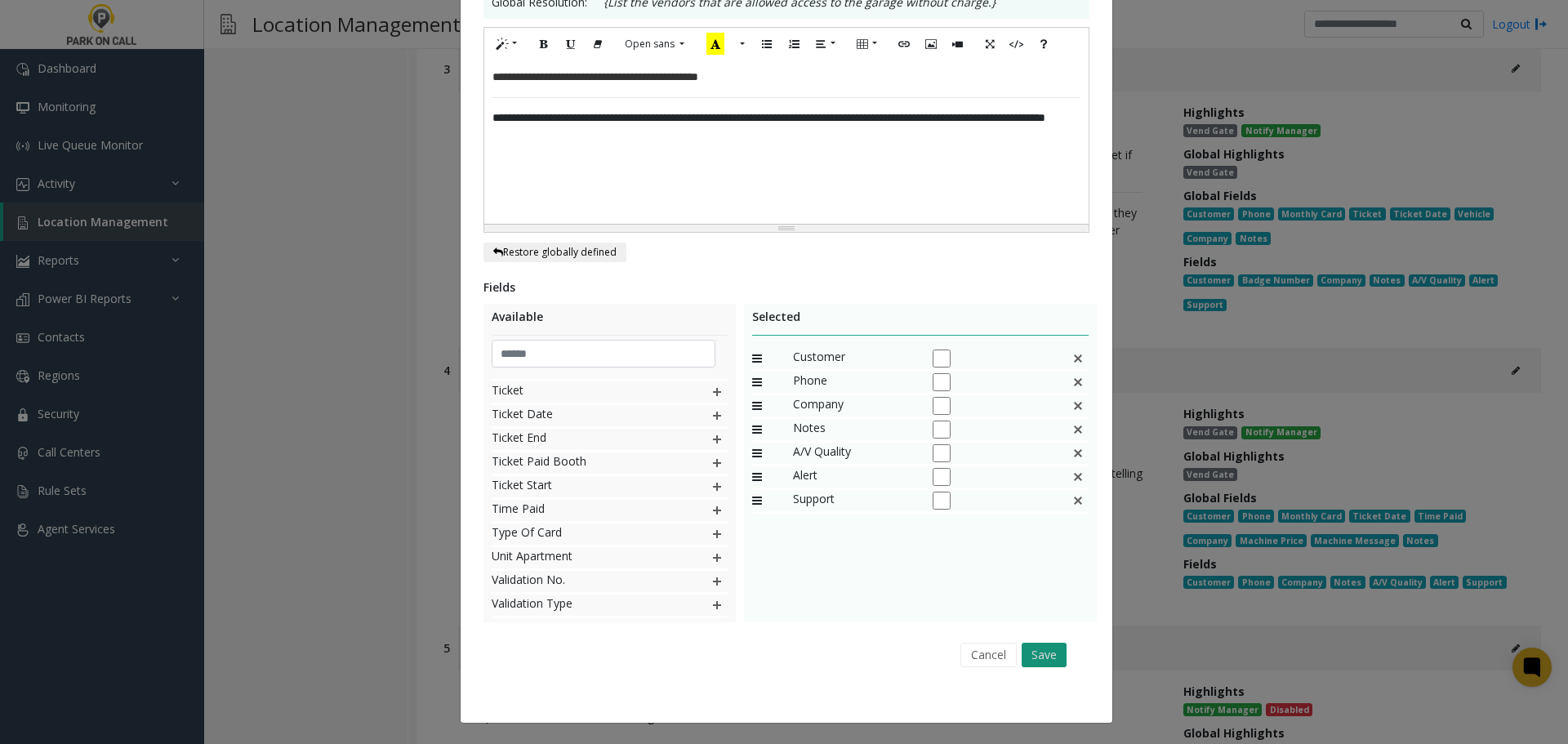
click at [1031, 651] on button "Save" at bounding box center [1044, 655] width 45 height 25
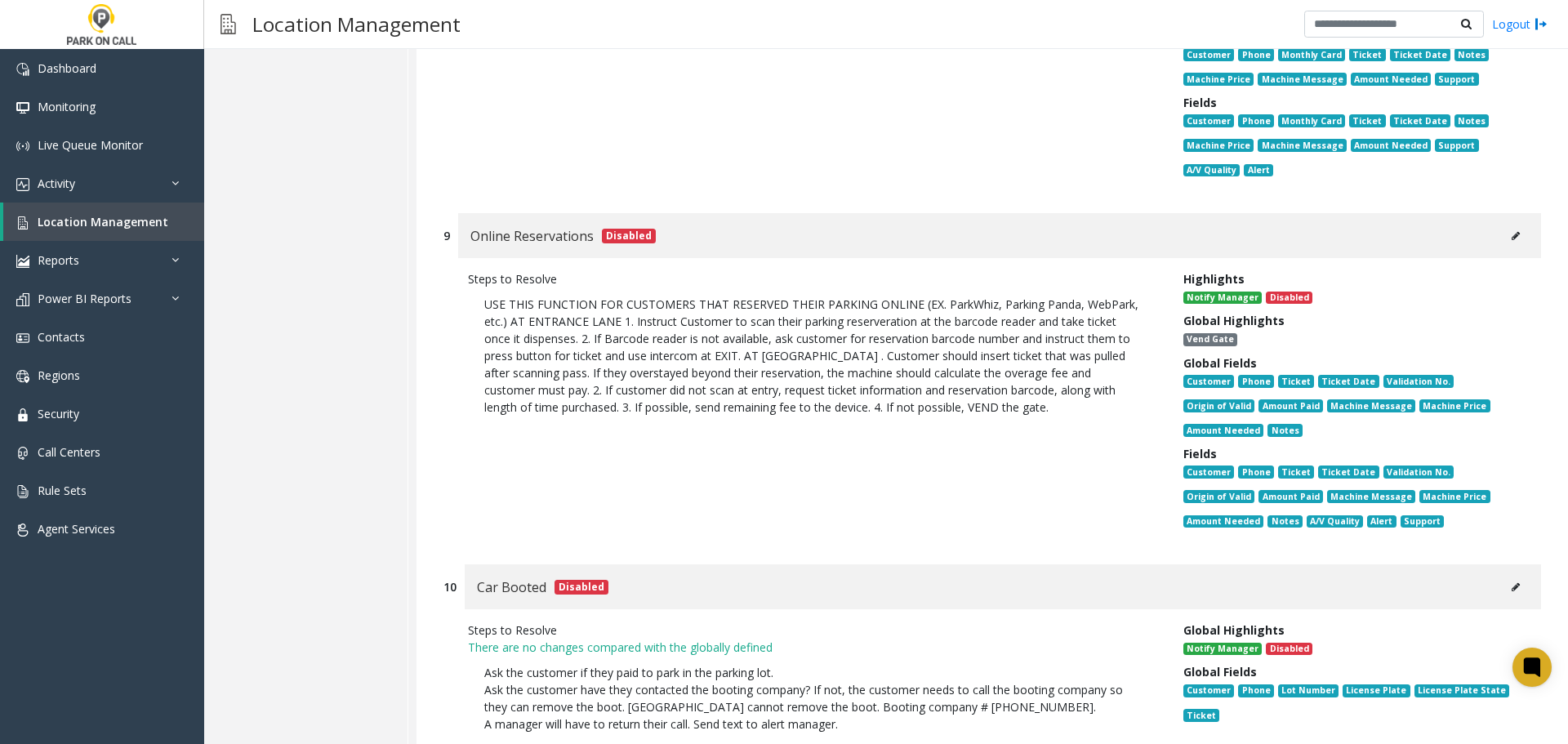
scroll to position [3384, 0]
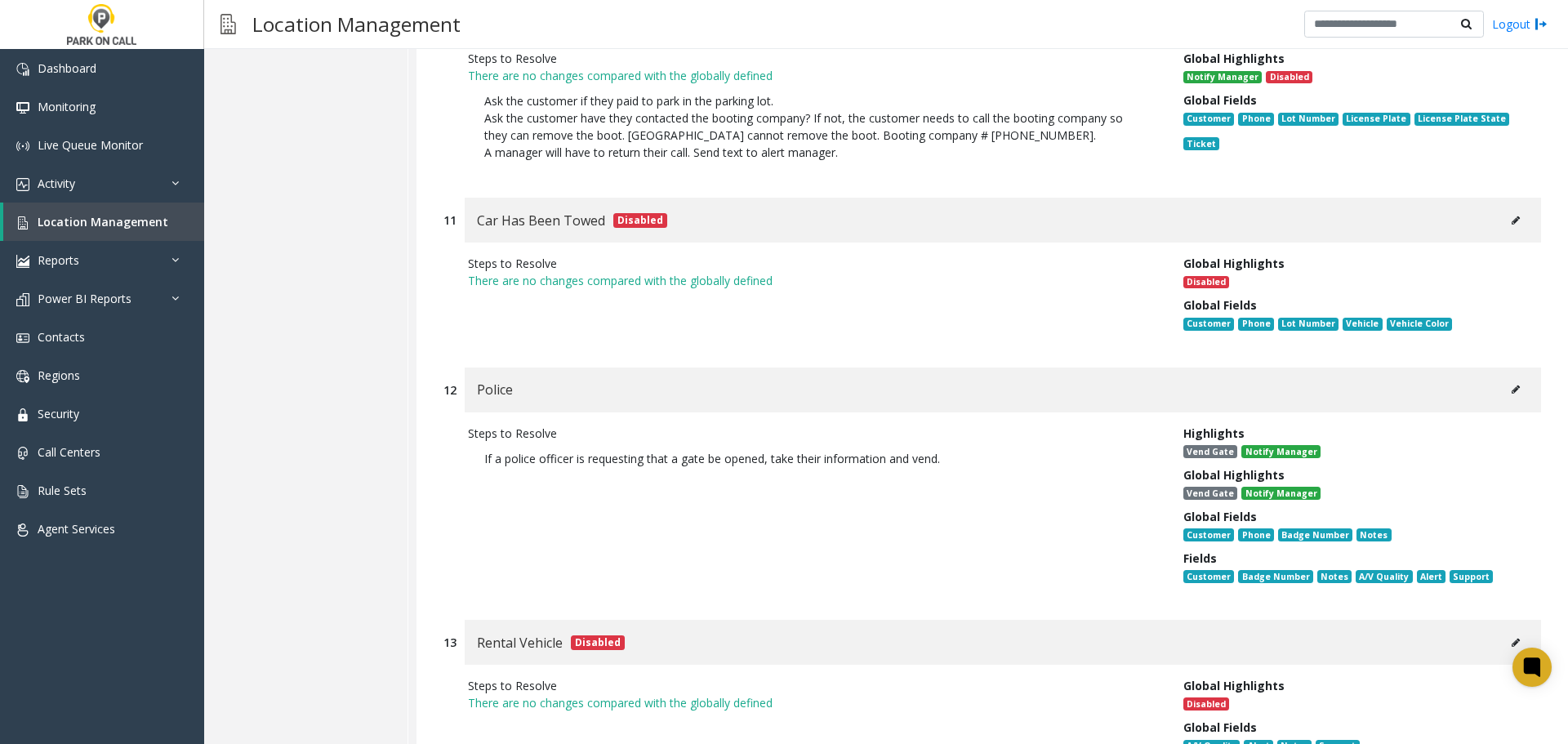
click at [1511, 385] on icon at bounding box center [1515, 390] width 8 height 10
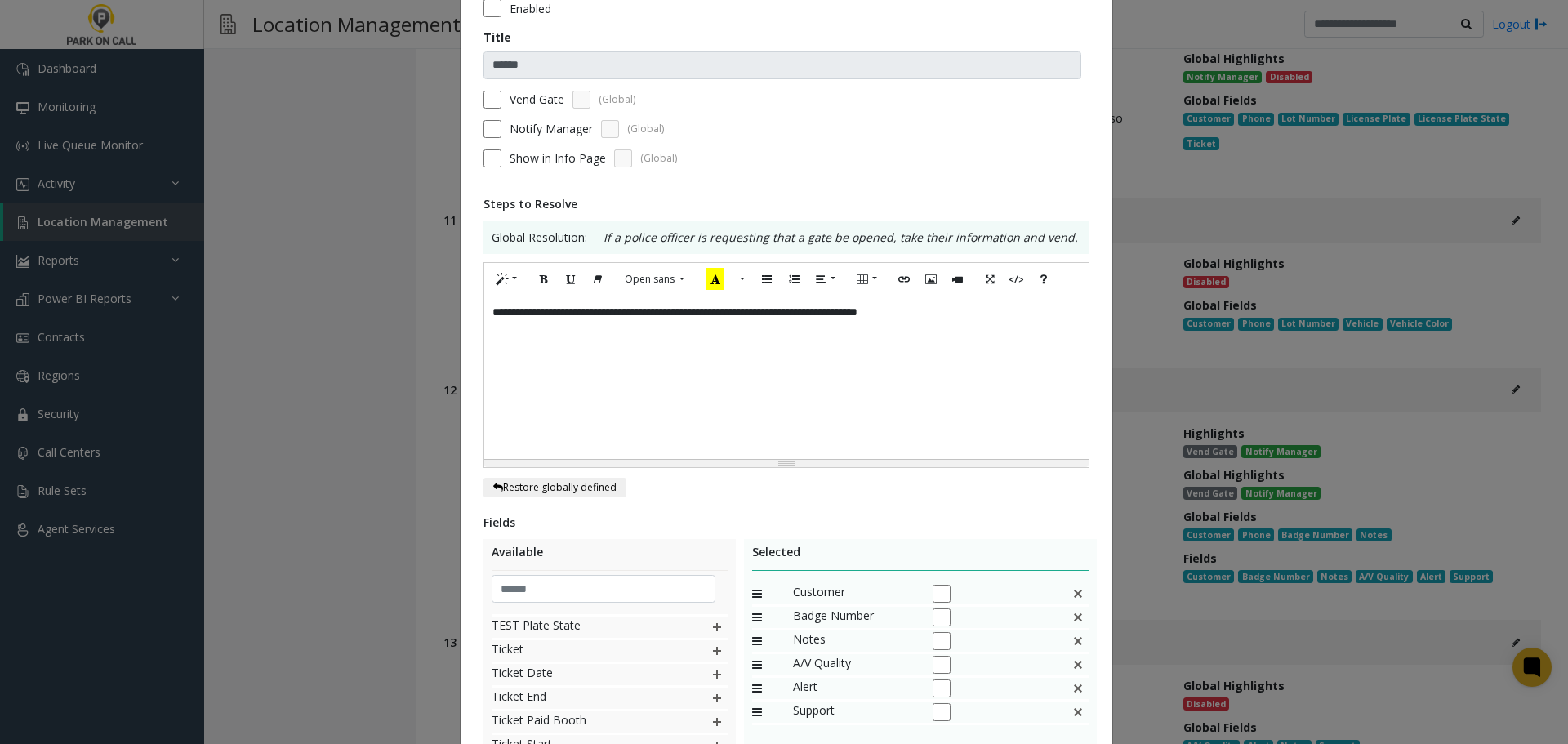
scroll to position [0, 0]
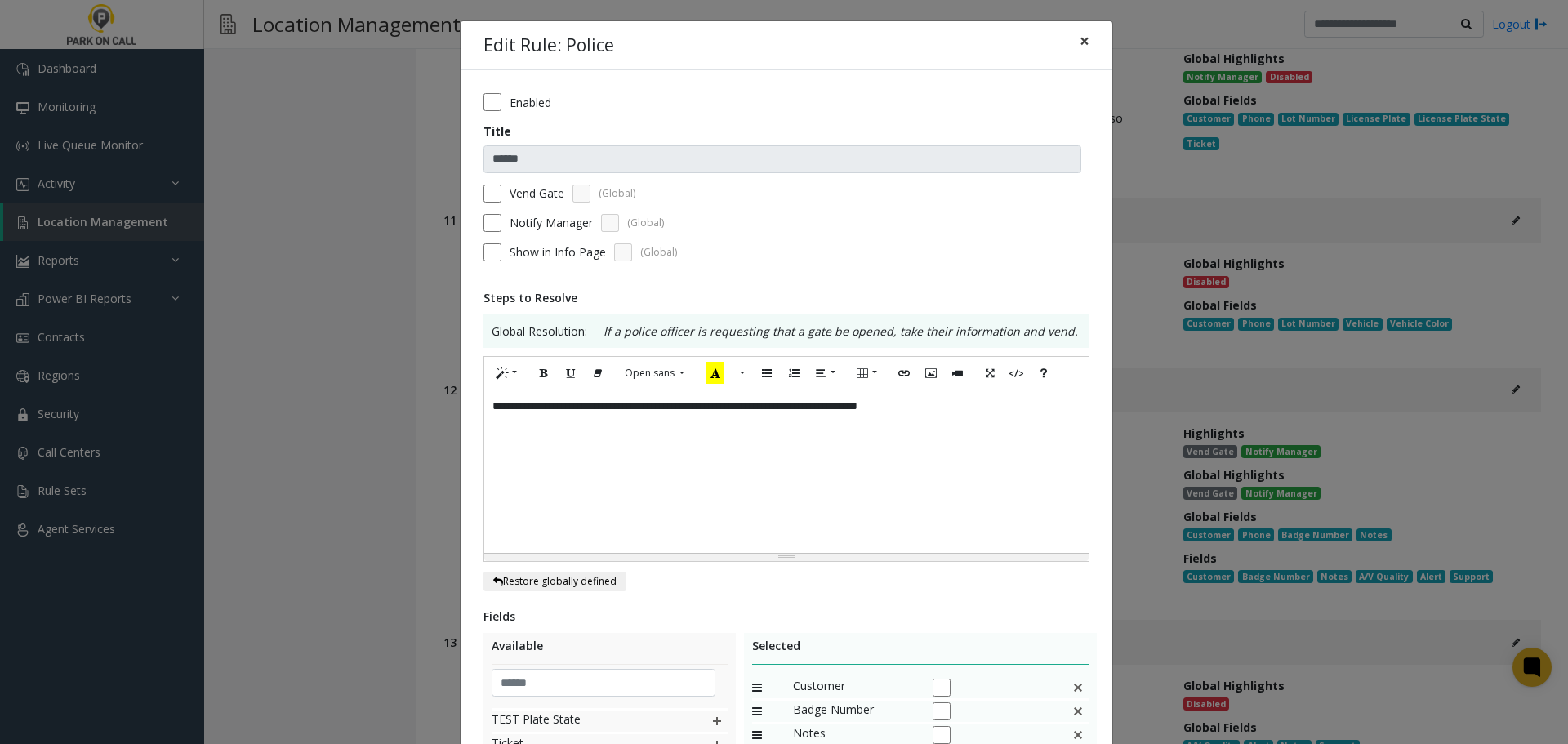
click at [1092, 38] on button "×" at bounding box center [1085, 41] width 33 height 40
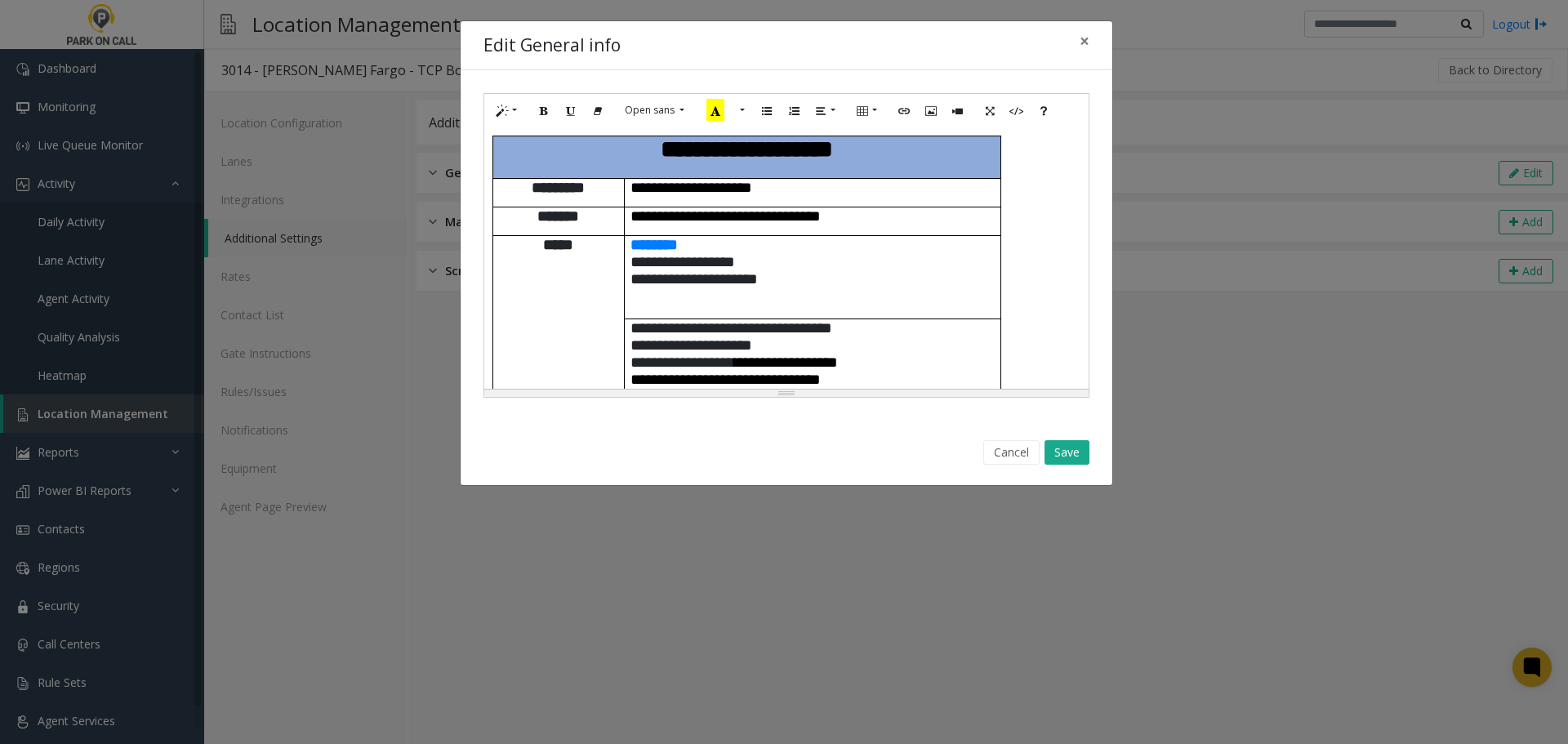
click at [922, 258] on p "**********" at bounding box center [812, 262] width 364 height 52
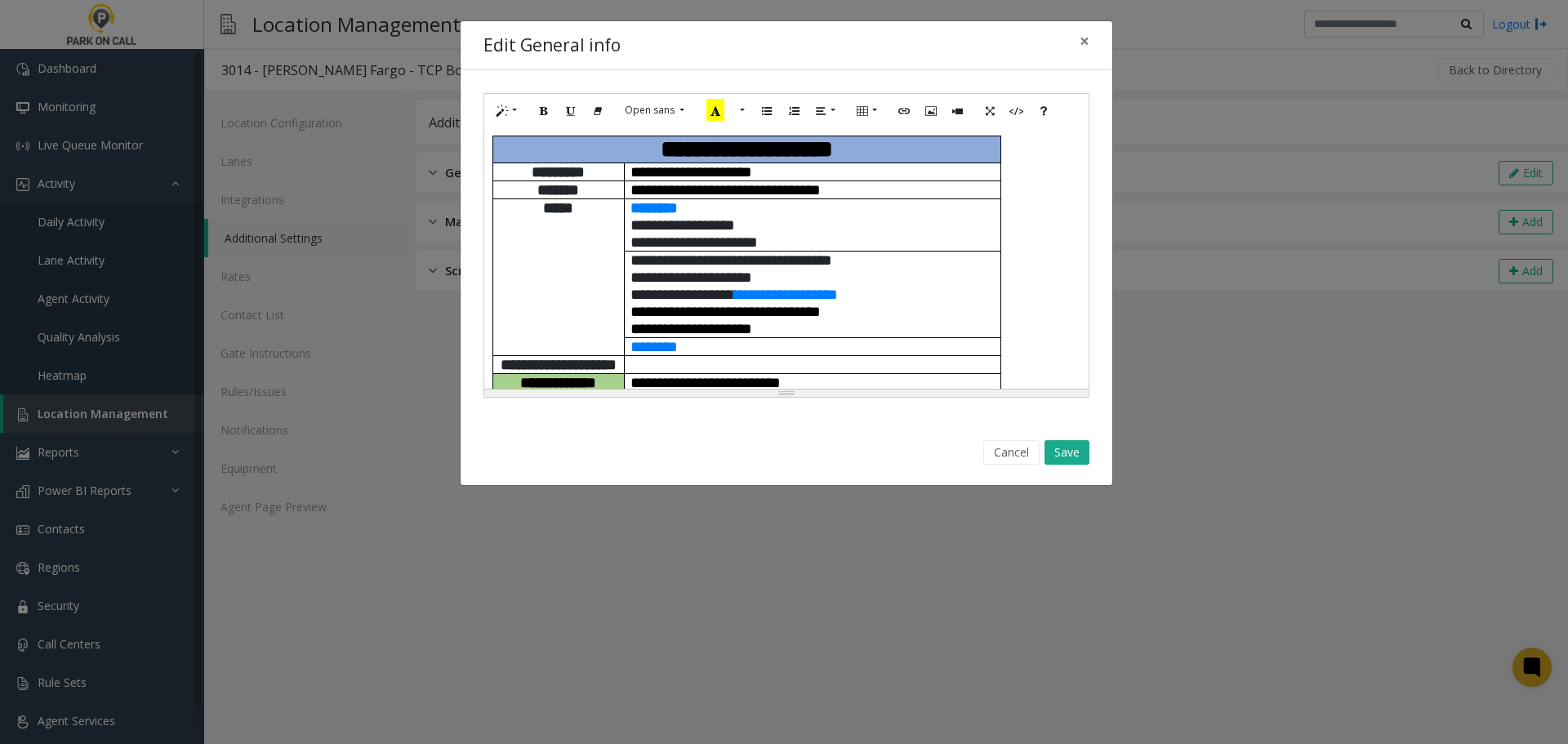
scroll to position [1052, 0]
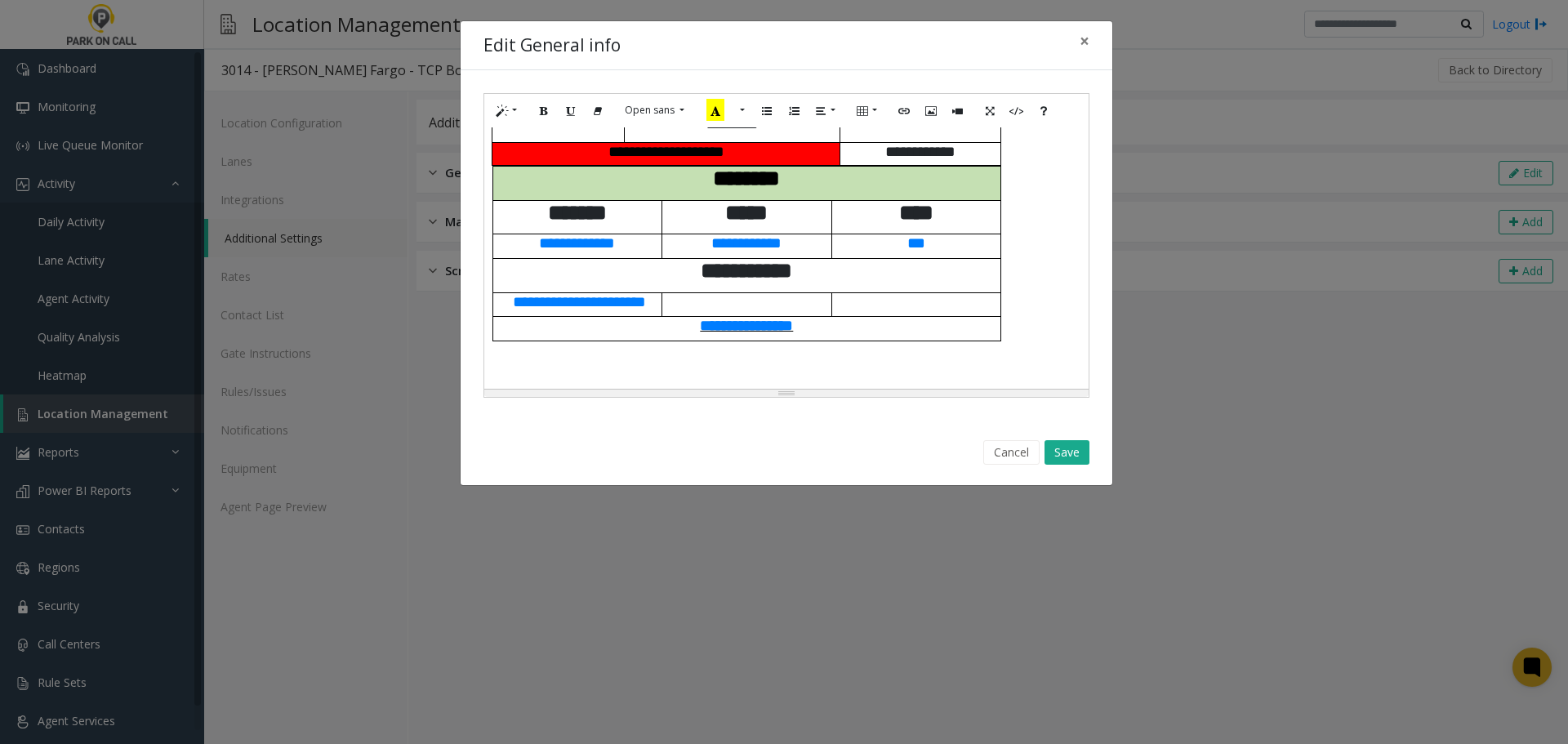
click at [757, 331] on span "**********" at bounding box center [746, 325] width 93 height 16
click at [814, 371] on button "Edit" at bounding box center [800, 358] width 28 height 25
type input "**********"
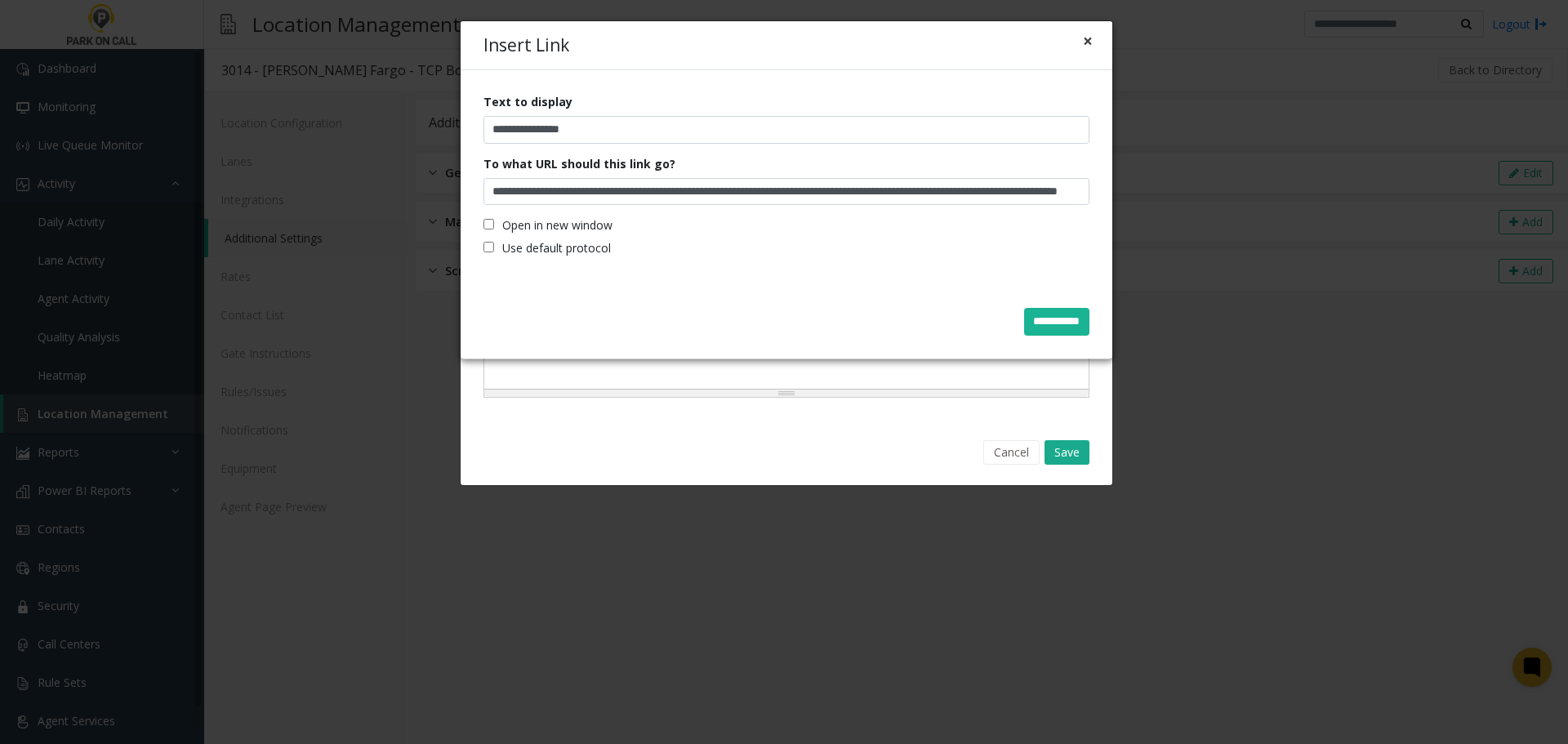
click at [1092, 44] on button "×" at bounding box center [1088, 41] width 10 height 17
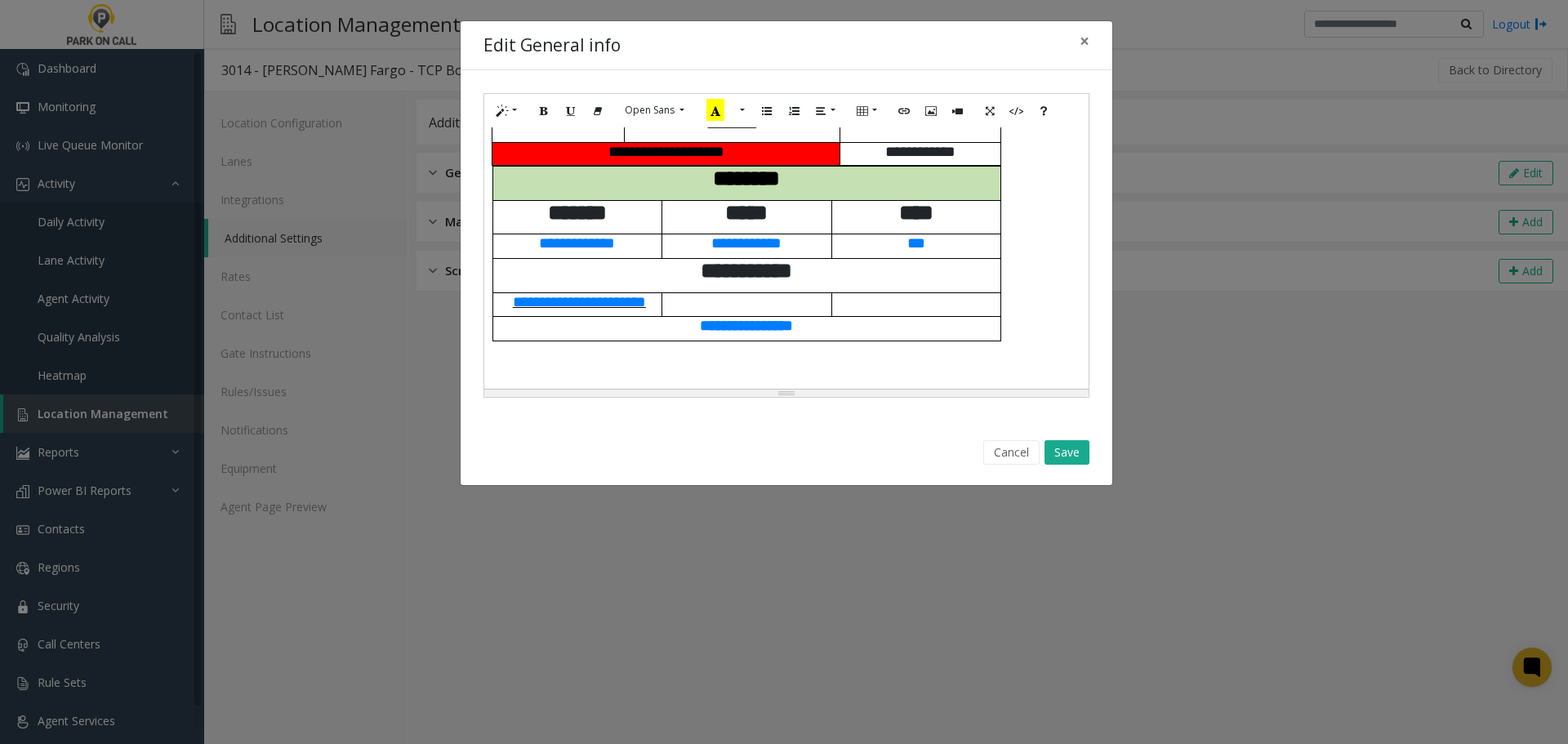
click at [608, 295] on span "**********" at bounding box center [579, 301] width 133 height 16
click at [648, 342] on icon "Edit" at bounding box center [643, 336] width 10 height 11
type input "**********"
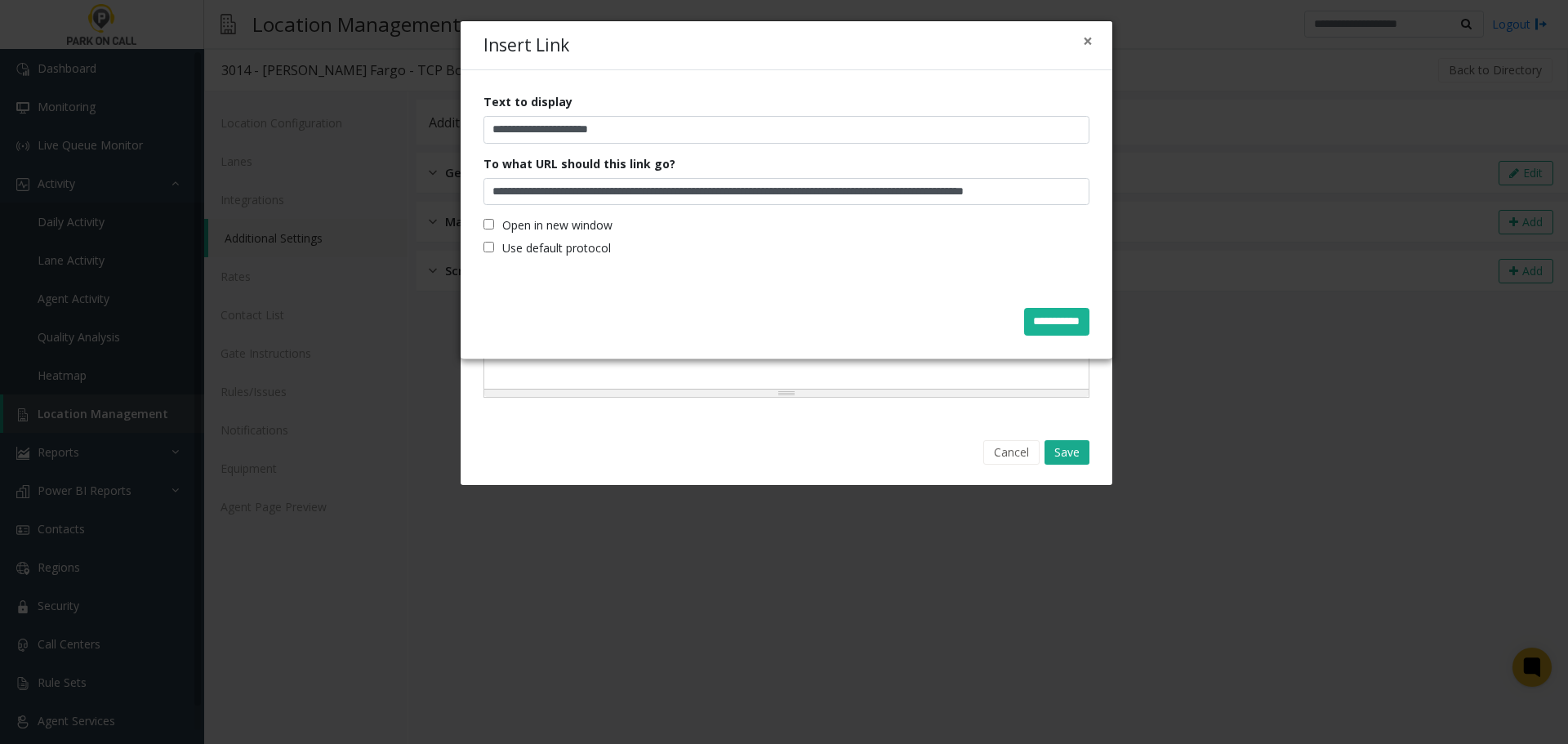
click at [586, 223] on label "Open in new window" at bounding box center [547, 225] width 129 height 17
click at [1046, 318] on input "**********" at bounding box center [1057, 322] width 66 height 28
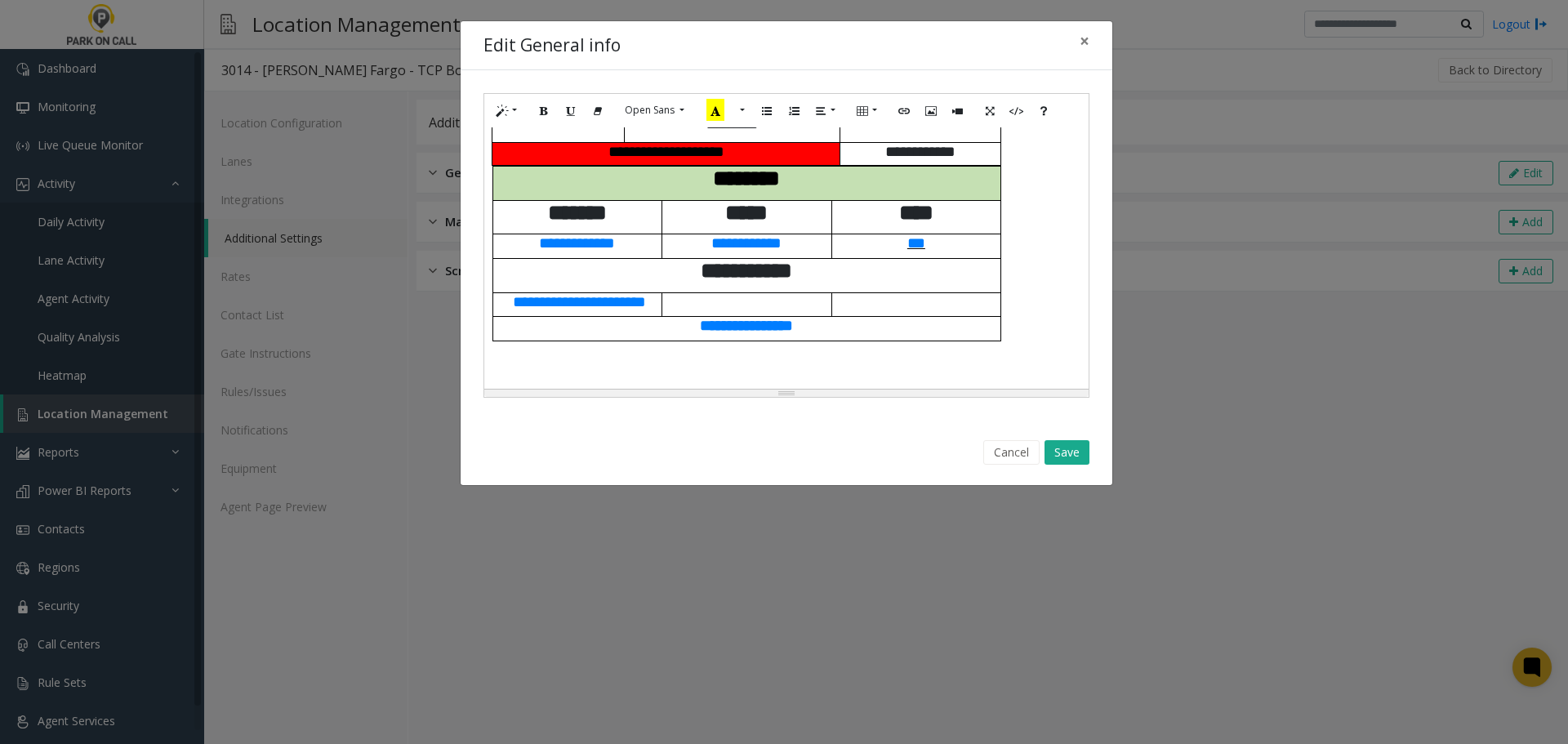
click at [921, 235] on span "***" at bounding box center [917, 243] width 18 height 16
click at [1019, 270] on icon "Edit" at bounding box center [1024, 265] width 10 height 11
type input "***"
type input "**********"
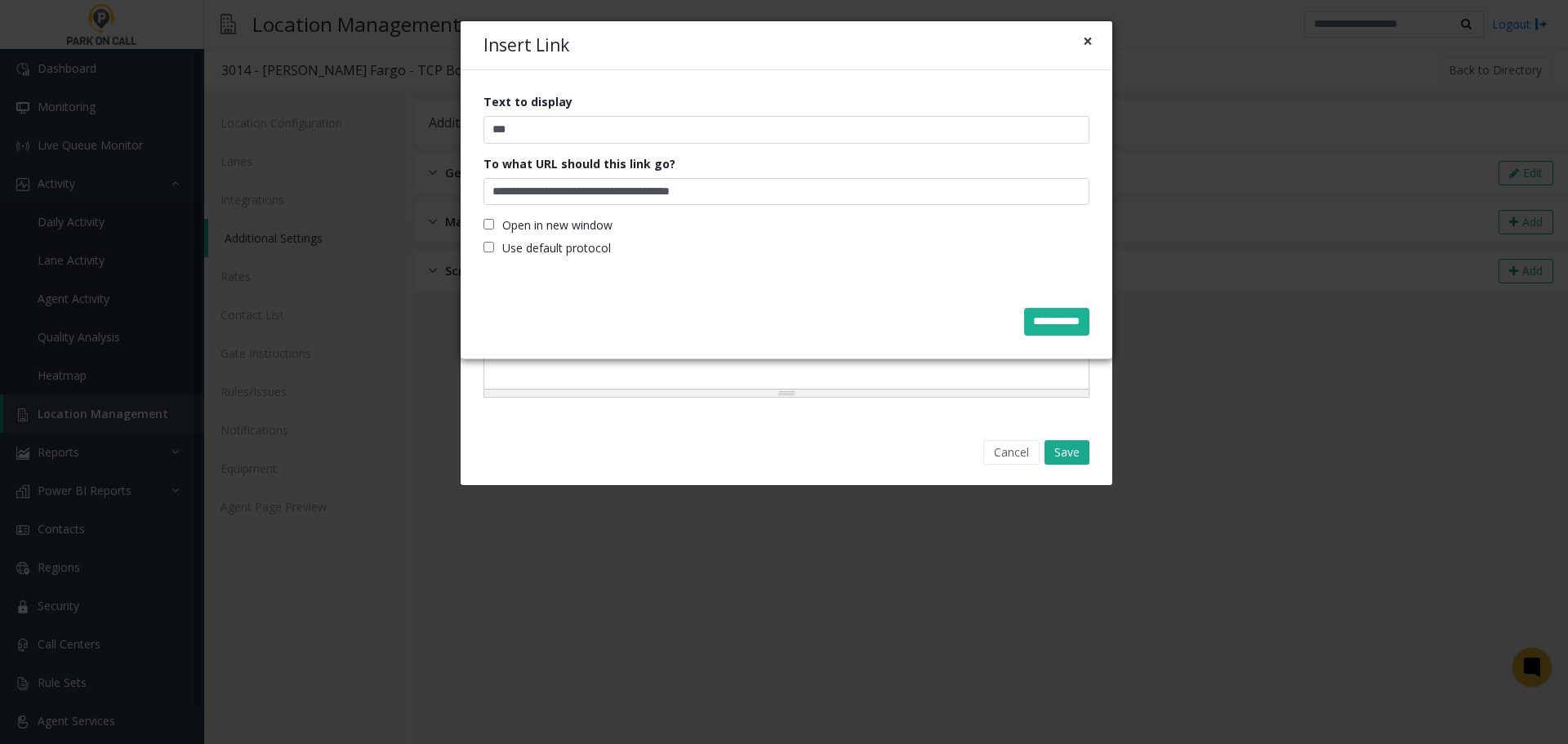
click at [1089, 42] on button "×" at bounding box center [1088, 41] width 10 height 17
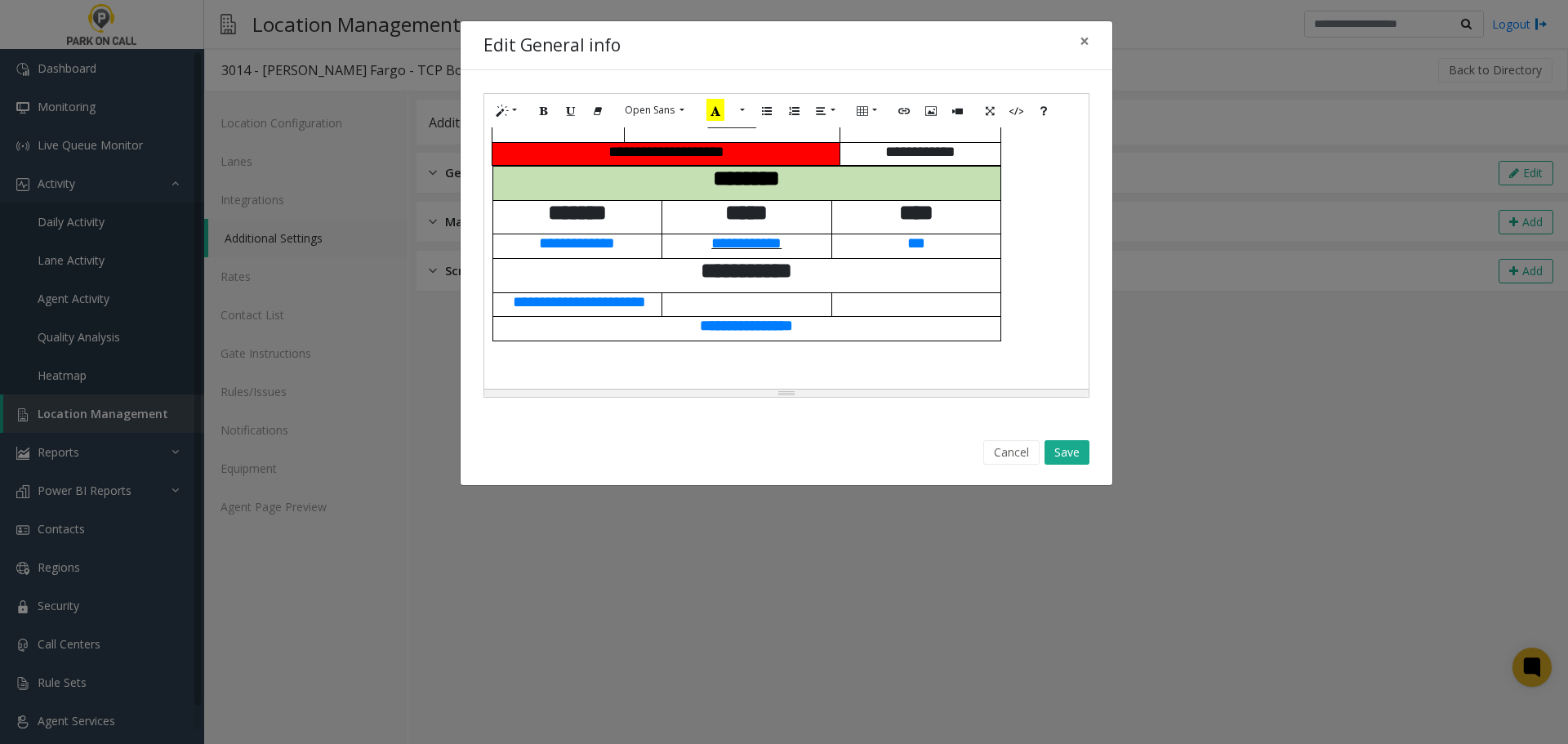
click at [761, 239] on span "**********" at bounding box center [747, 243] width 71 height 16
click at [829, 263] on icon "Edit" at bounding box center [824, 265] width 10 height 11
type input "**********"
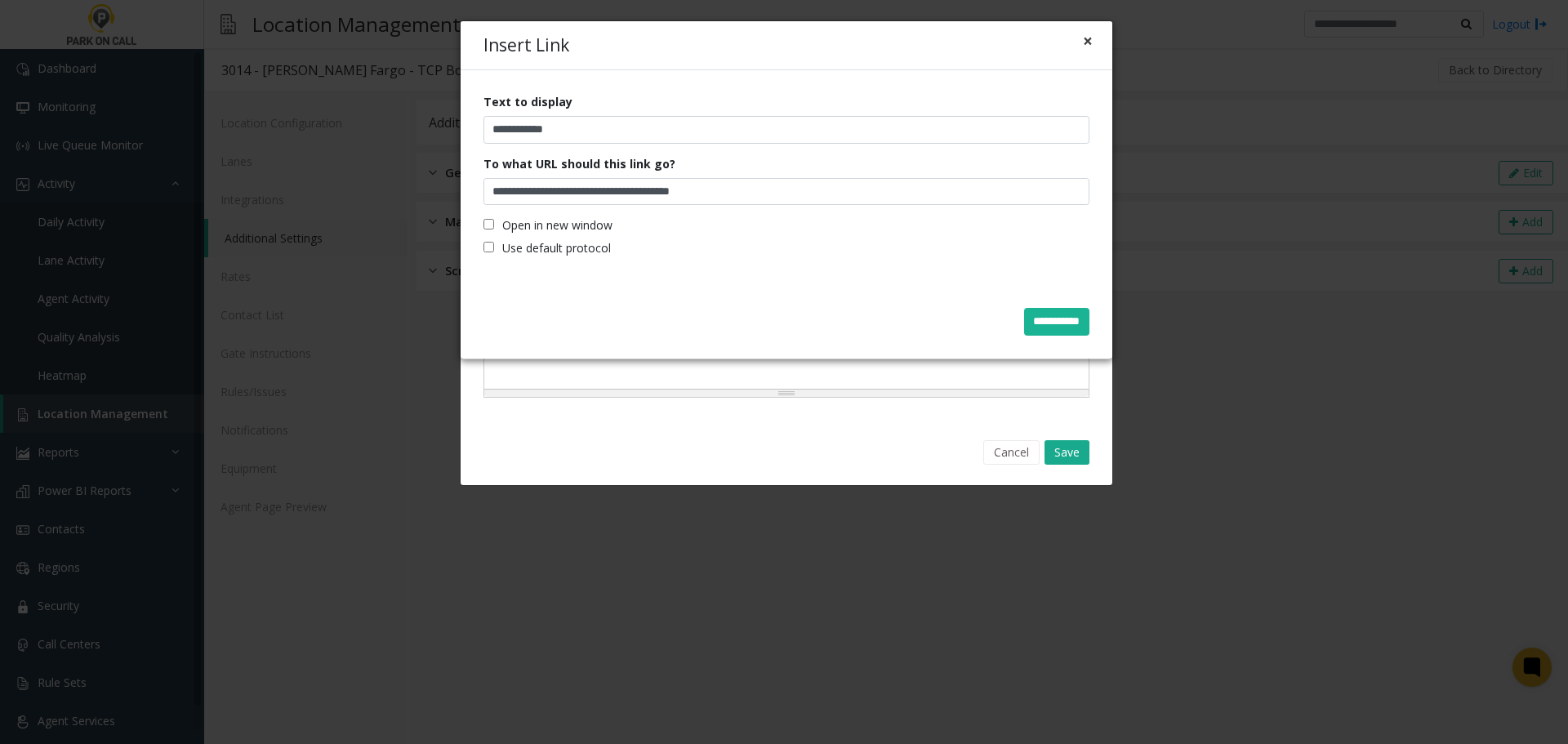
click at [1083, 38] on button "×" at bounding box center [1088, 41] width 10 height 17
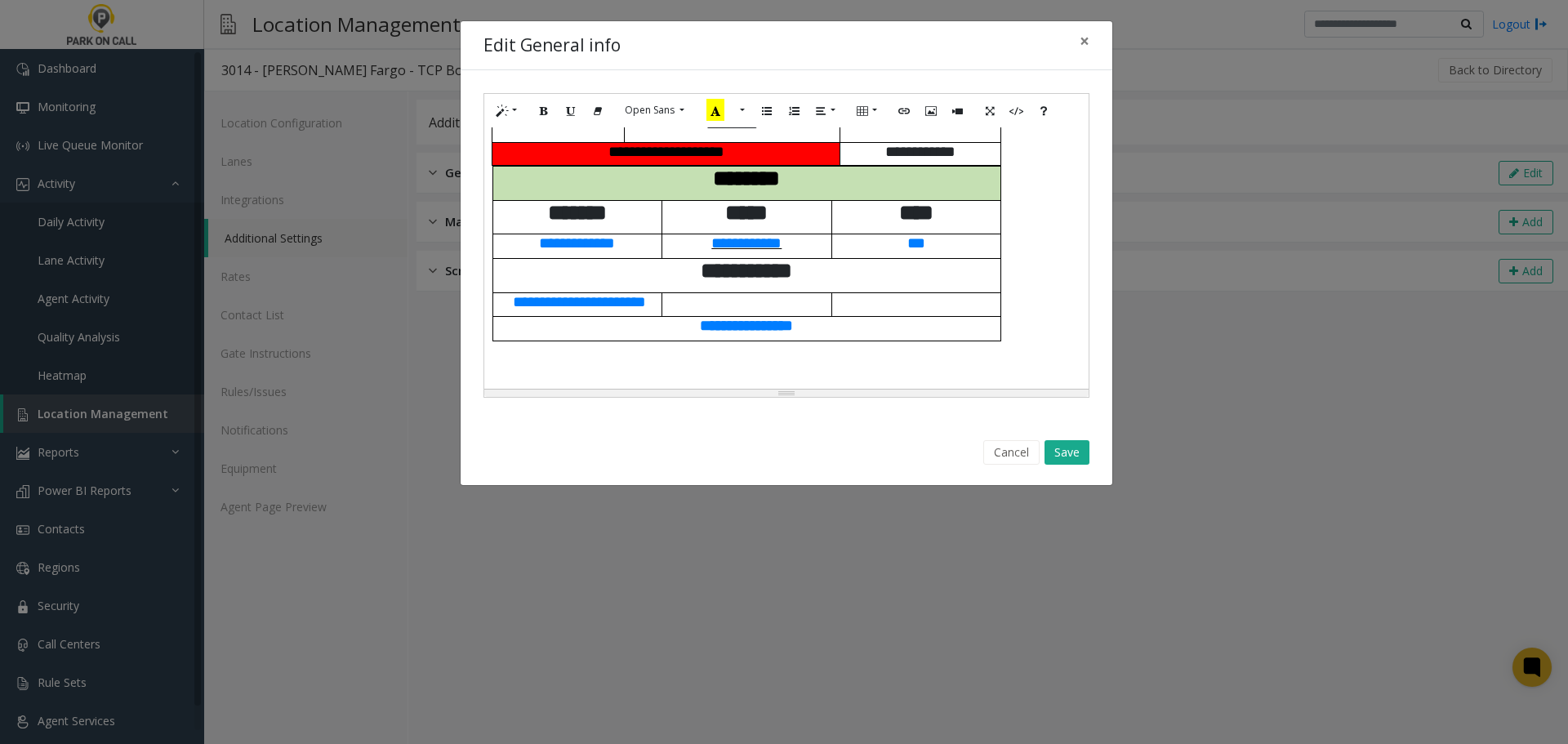
click at [743, 240] on span "**********" at bounding box center [747, 243] width 71 height 16
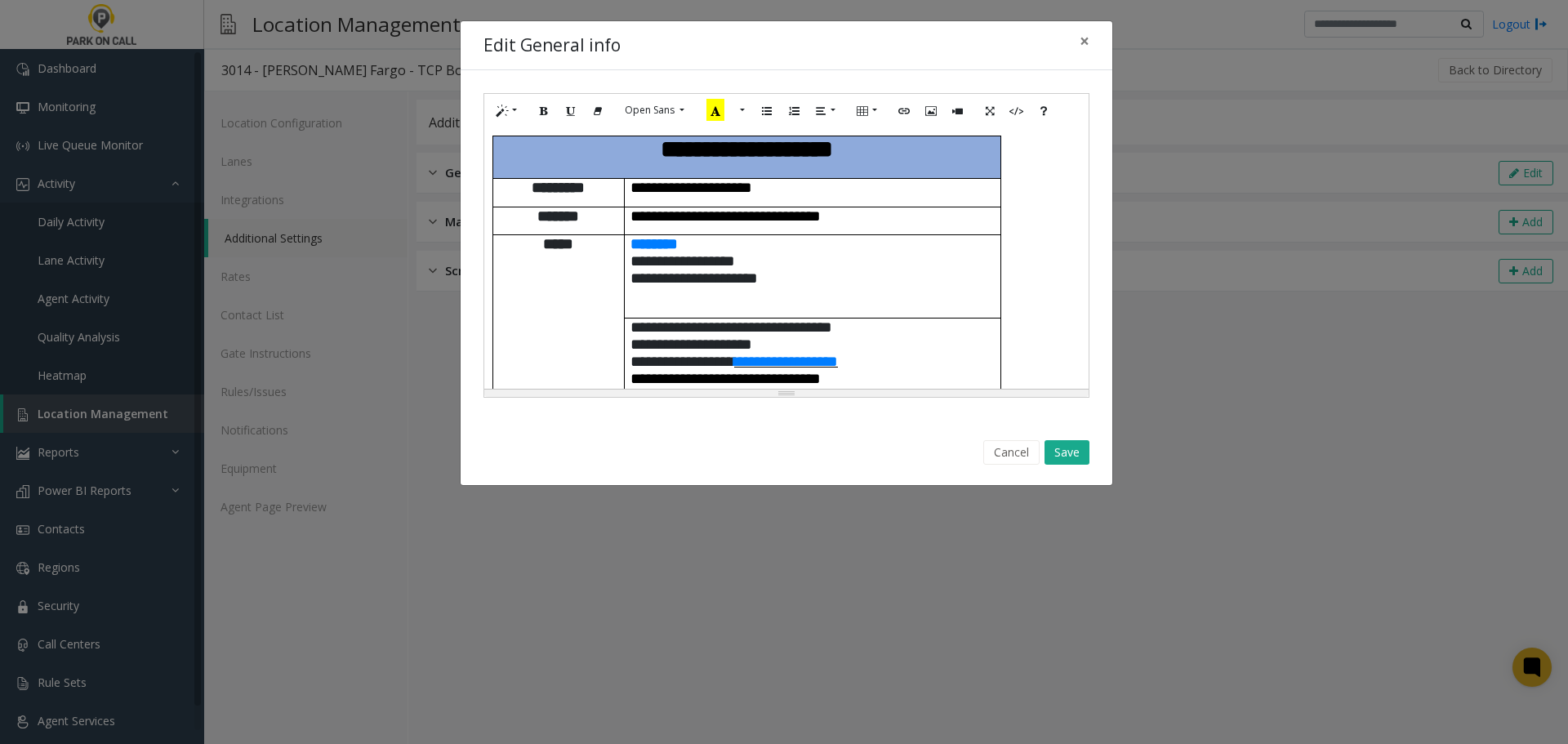
click at [831, 354] on span "**********" at bounding box center [786, 361] width 103 height 16
click at [893, 362] on button "Edit" at bounding box center [879, 353] width 28 height 25
type input "**********"
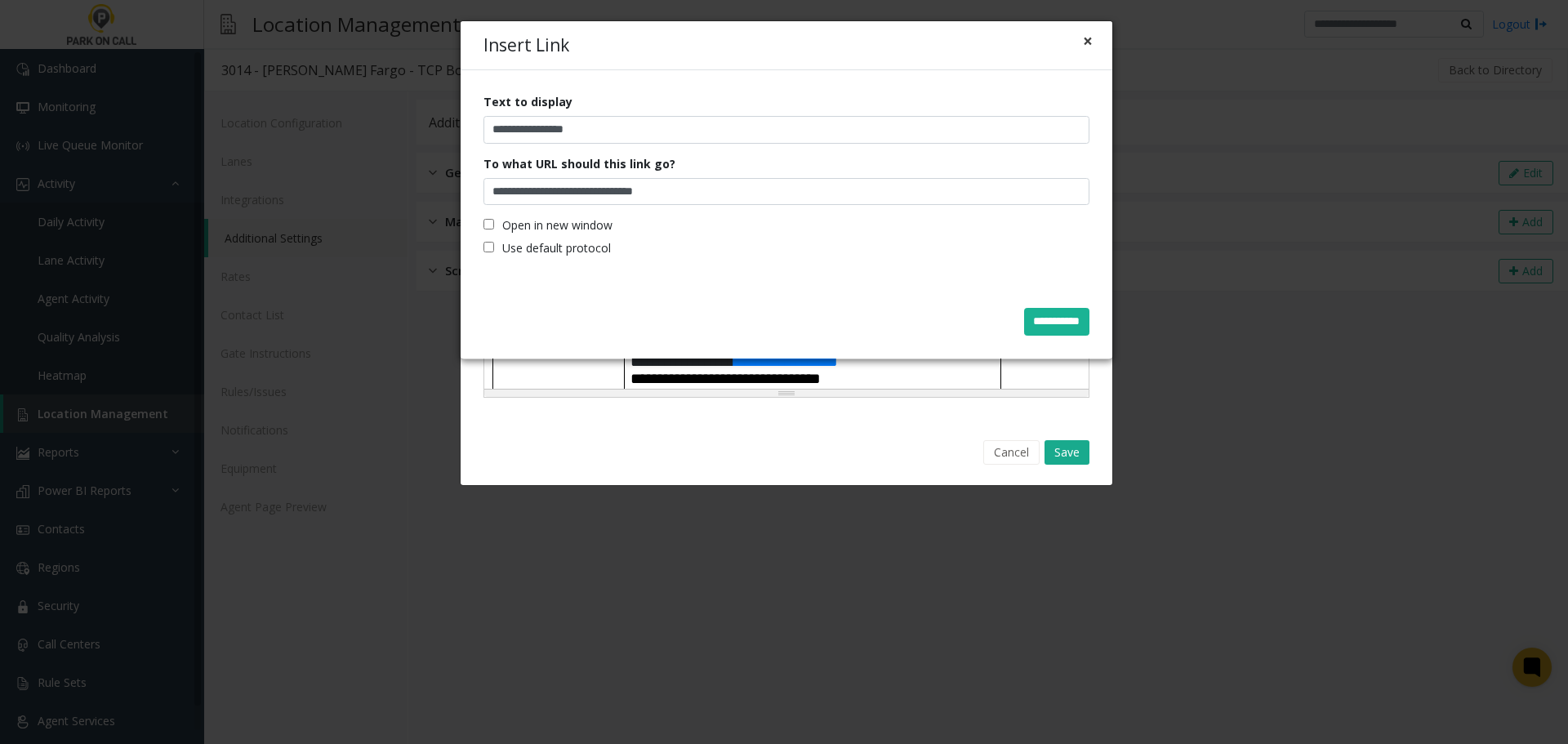
click at [1089, 39] on button "×" at bounding box center [1088, 41] width 10 height 17
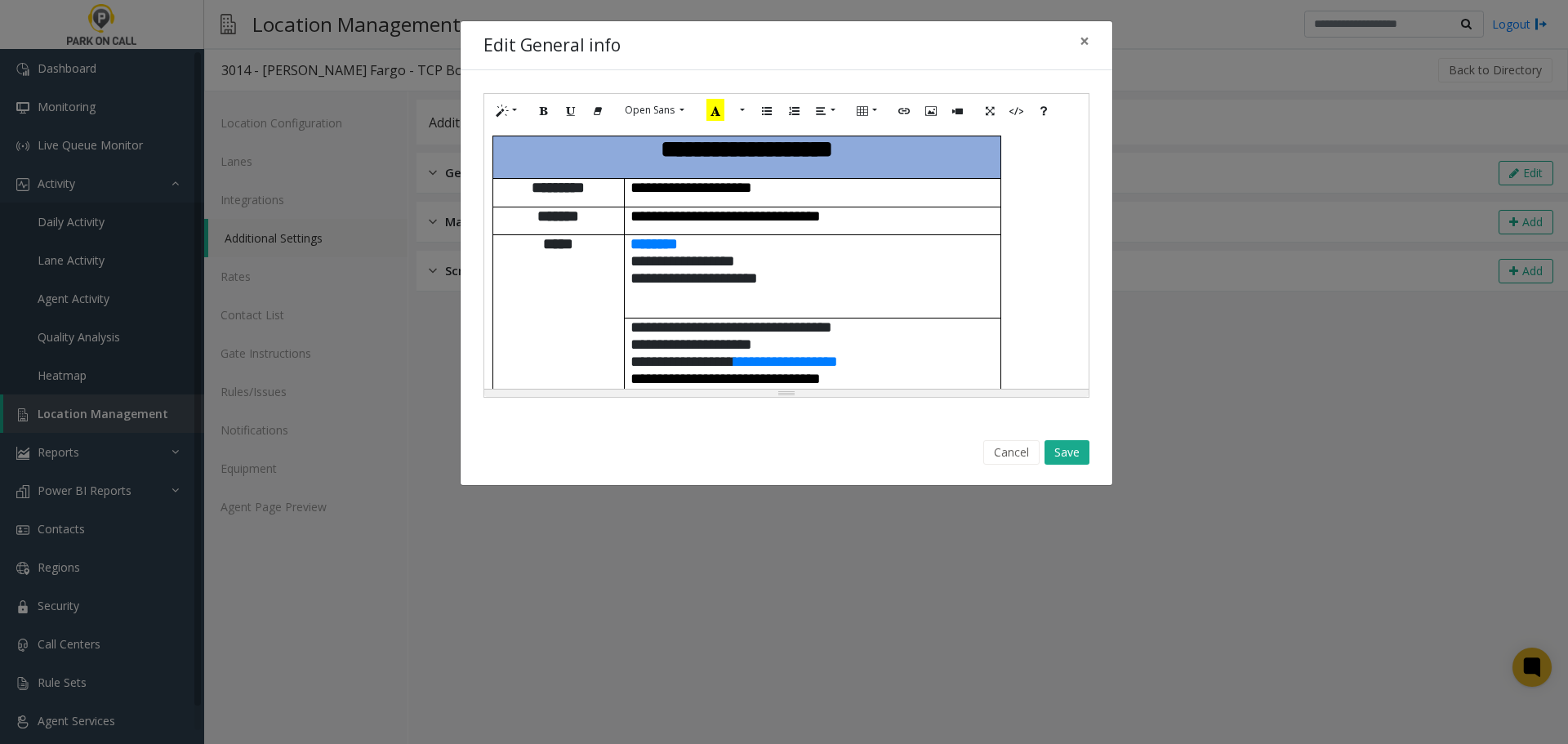
click at [811, 211] on span "**********" at bounding box center [725, 216] width 190 height 16
click at [667, 208] on span "**********" at bounding box center [716, 216] width 173 height 16
click at [925, 235] on p "**********" at bounding box center [812, 261] width 364 height 52
click at [904, 353] on p "**********" at bounding box center [812, 361] width 364 height 17
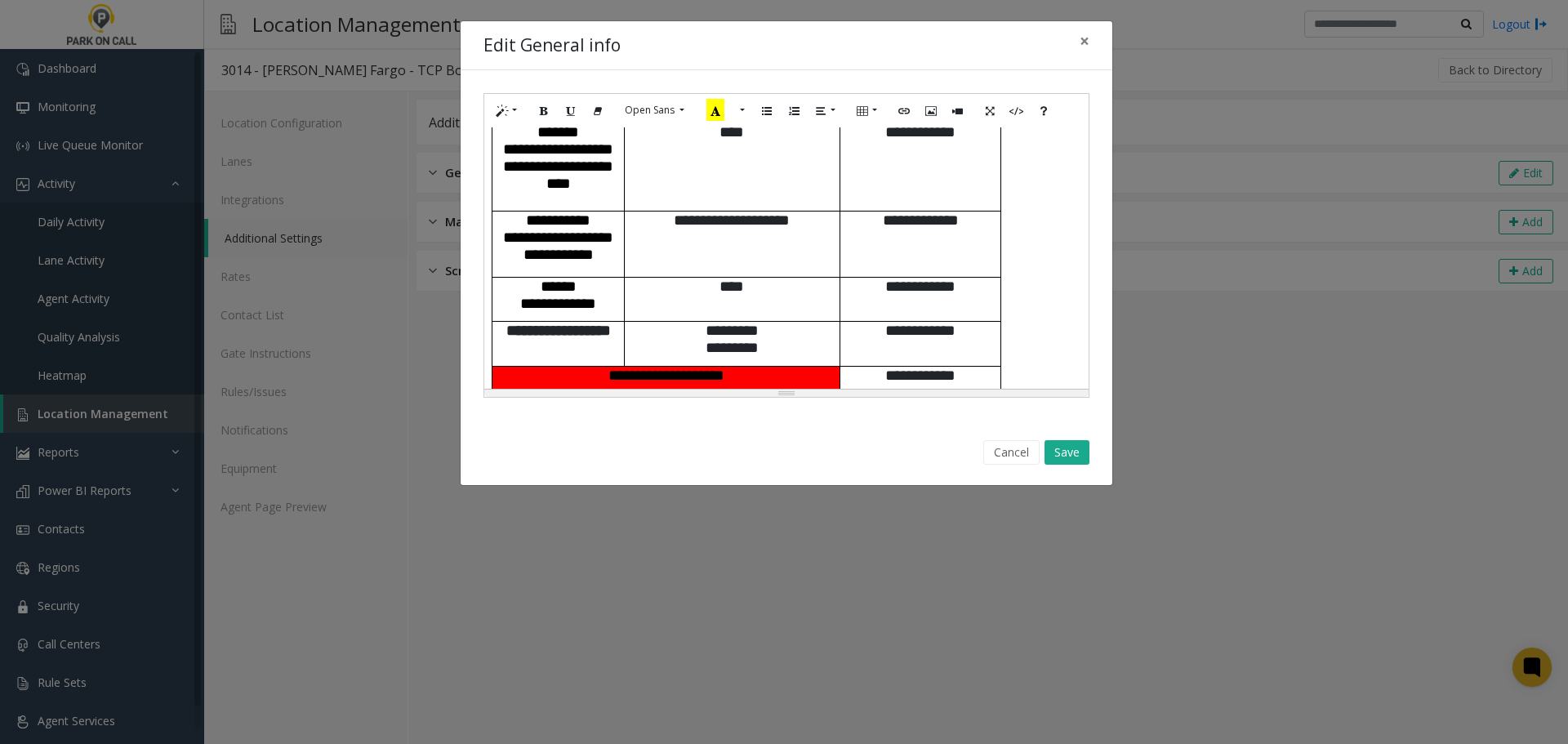
scroll to position [1061, 0]
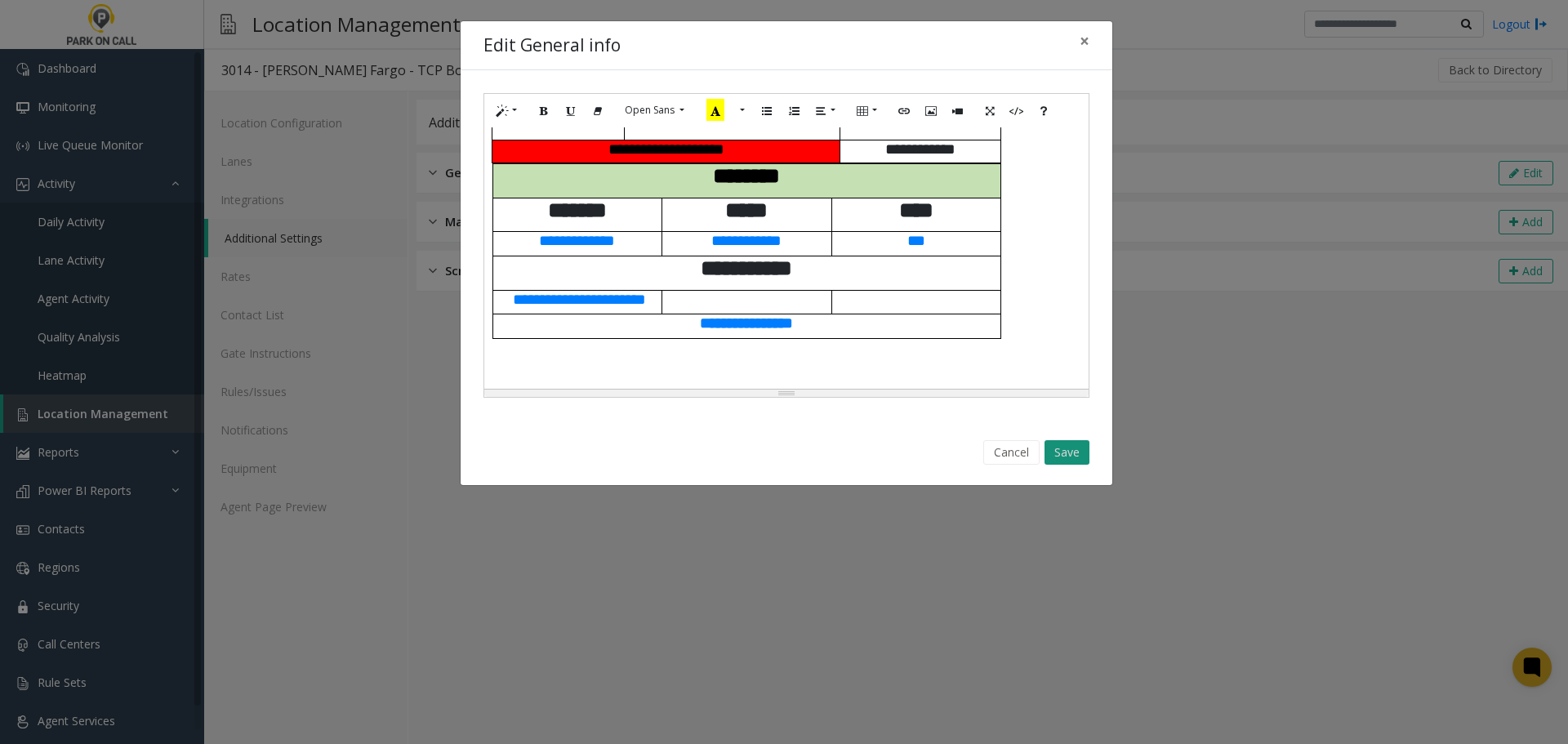
click at [1075, 449] on button "Save" at bounding box center [1067, 452] width 45 height 25
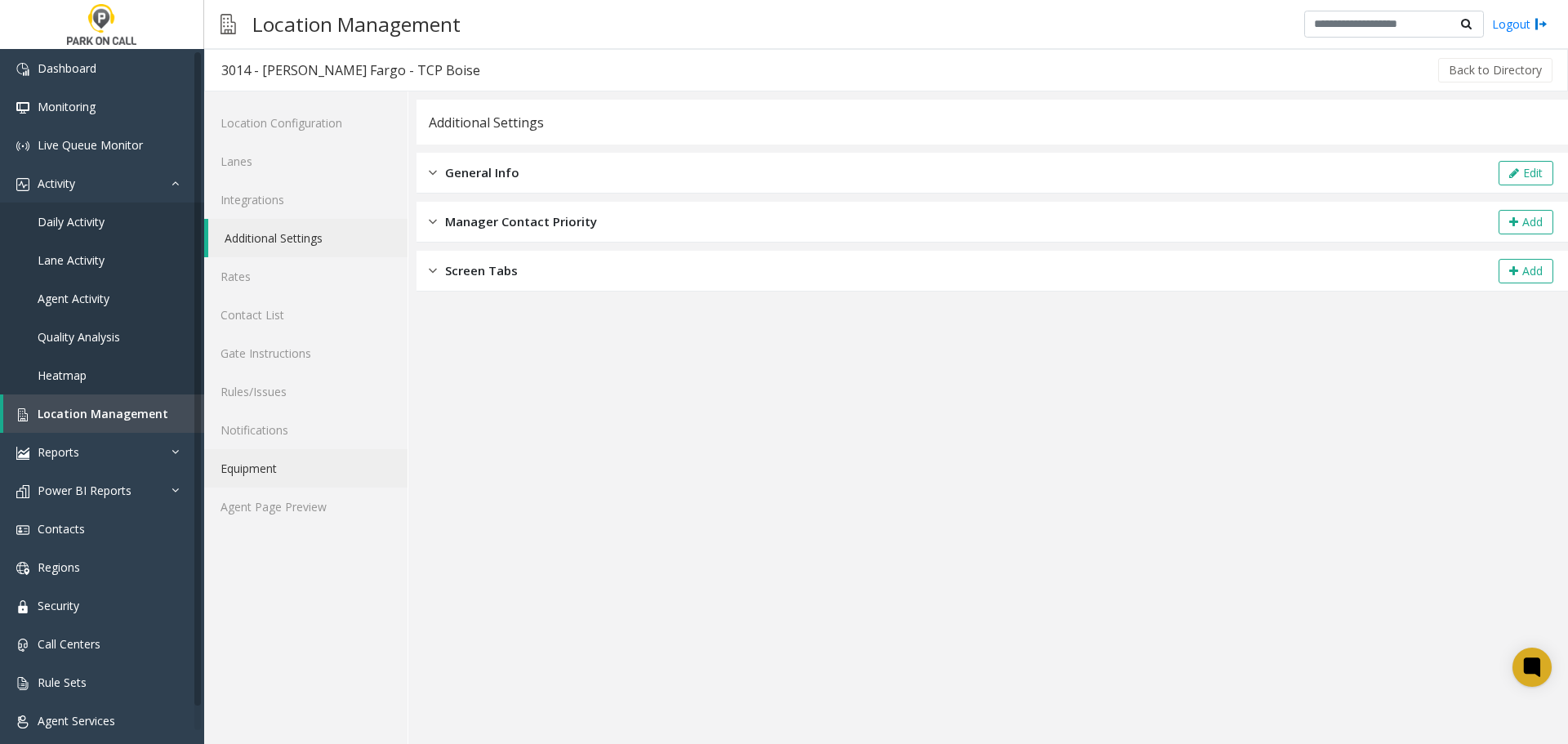
click at [333, 486] on link "Equipment" at bounding box center [306, 468] width 203 height 39
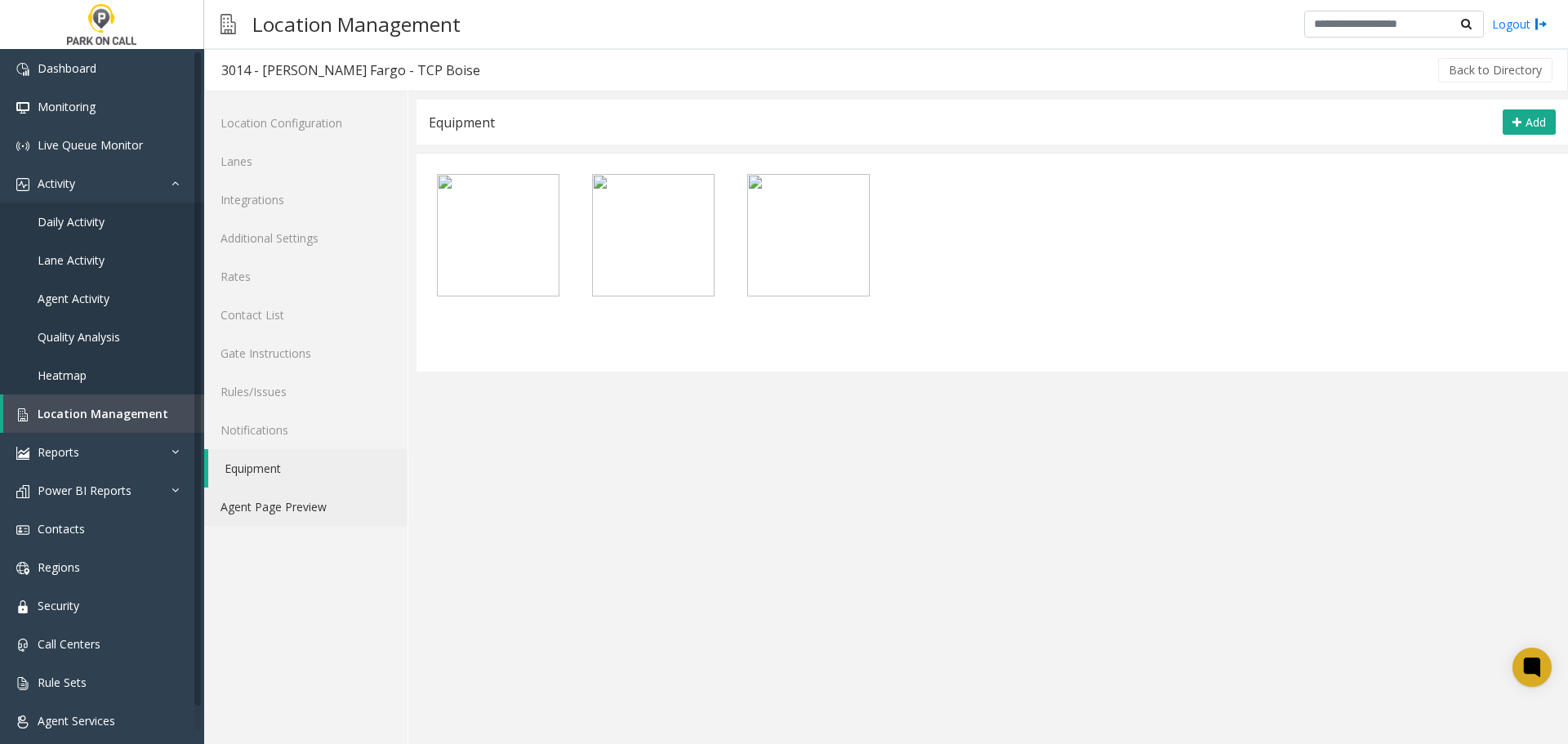
click at [322, 491] on link "Agent Page Preview" at bounding box center [306, 506] width 203 height 39
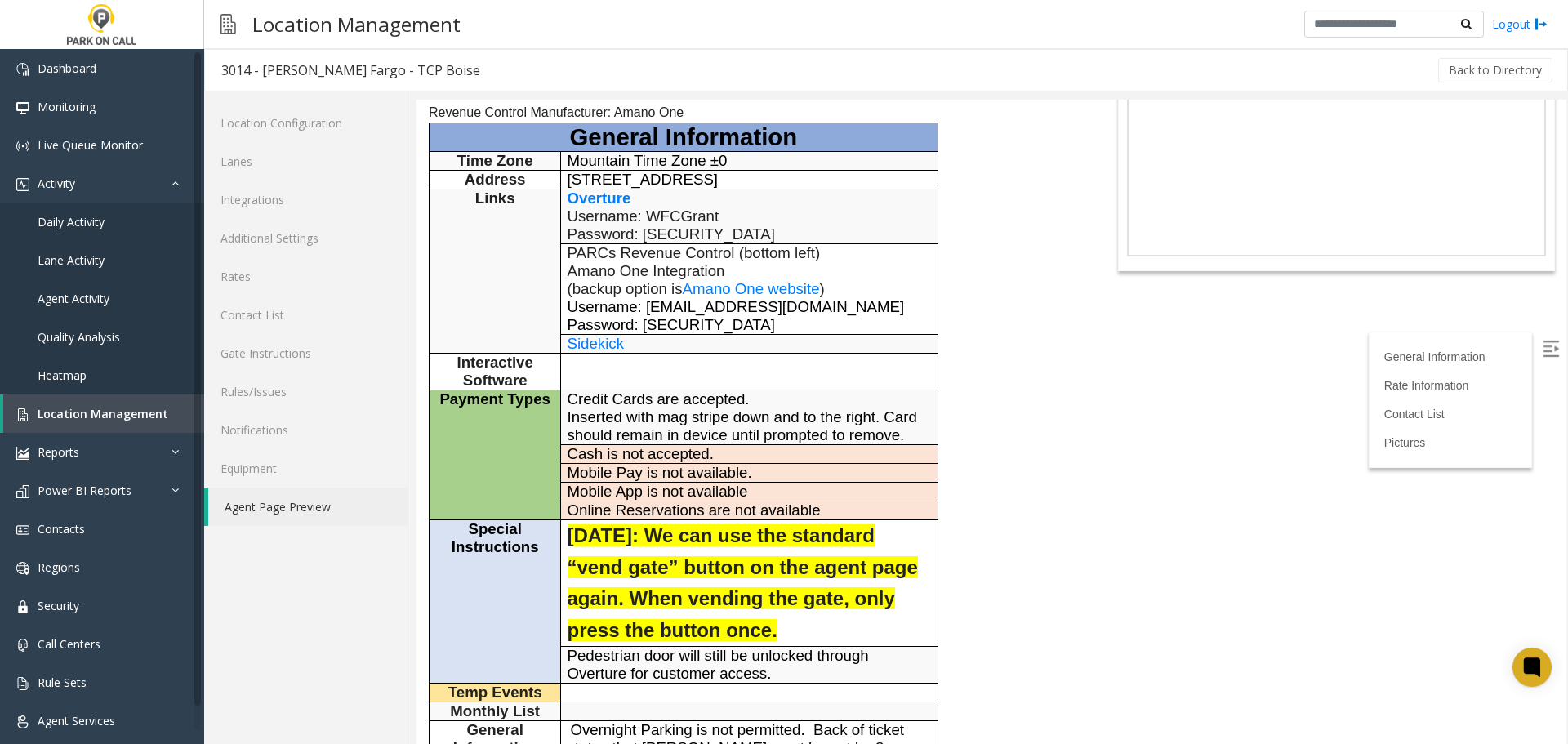
scroll to position [163, 0]
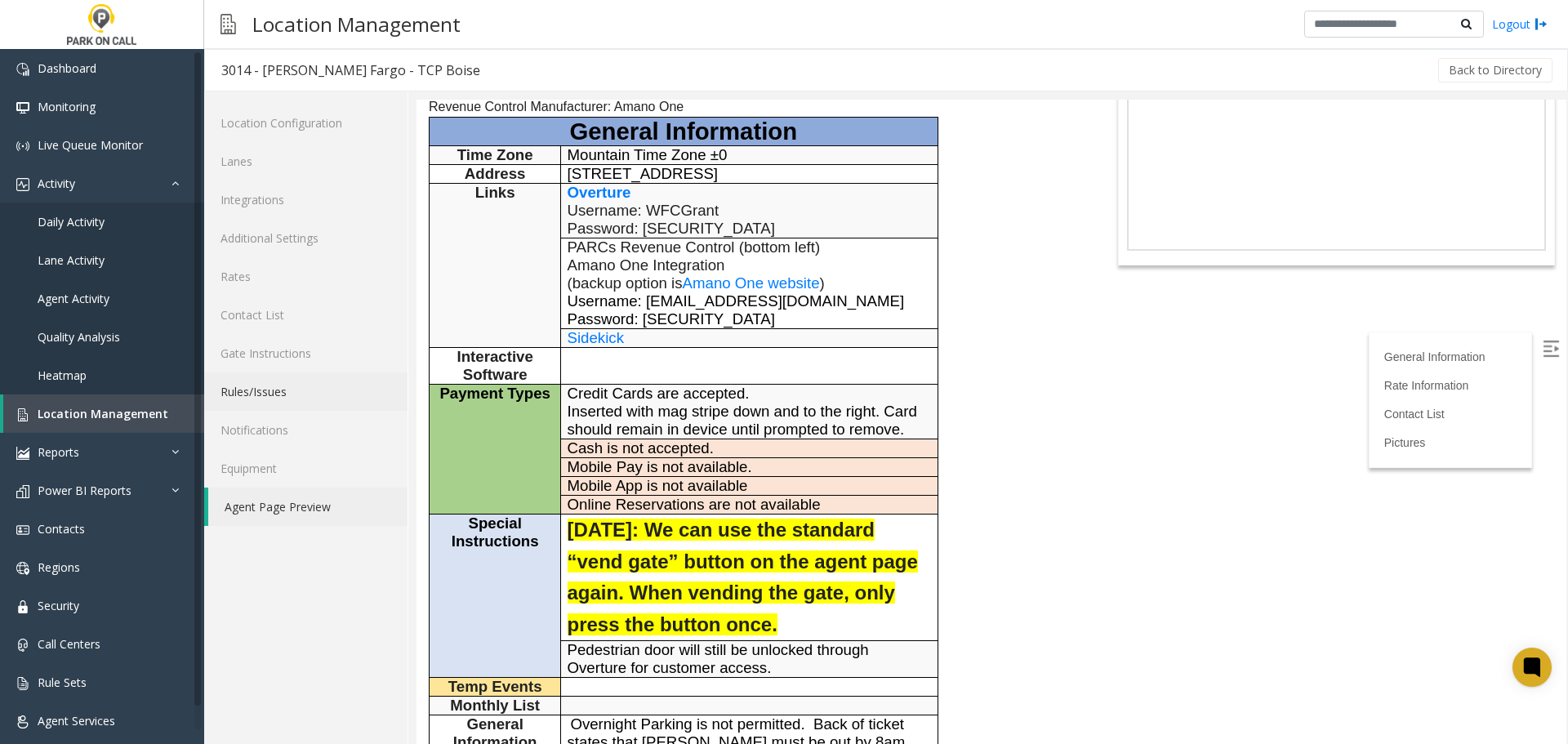
click at [305, 376] on link "Rules/Issues" at bounding box center [306, 391] width 203 height 39
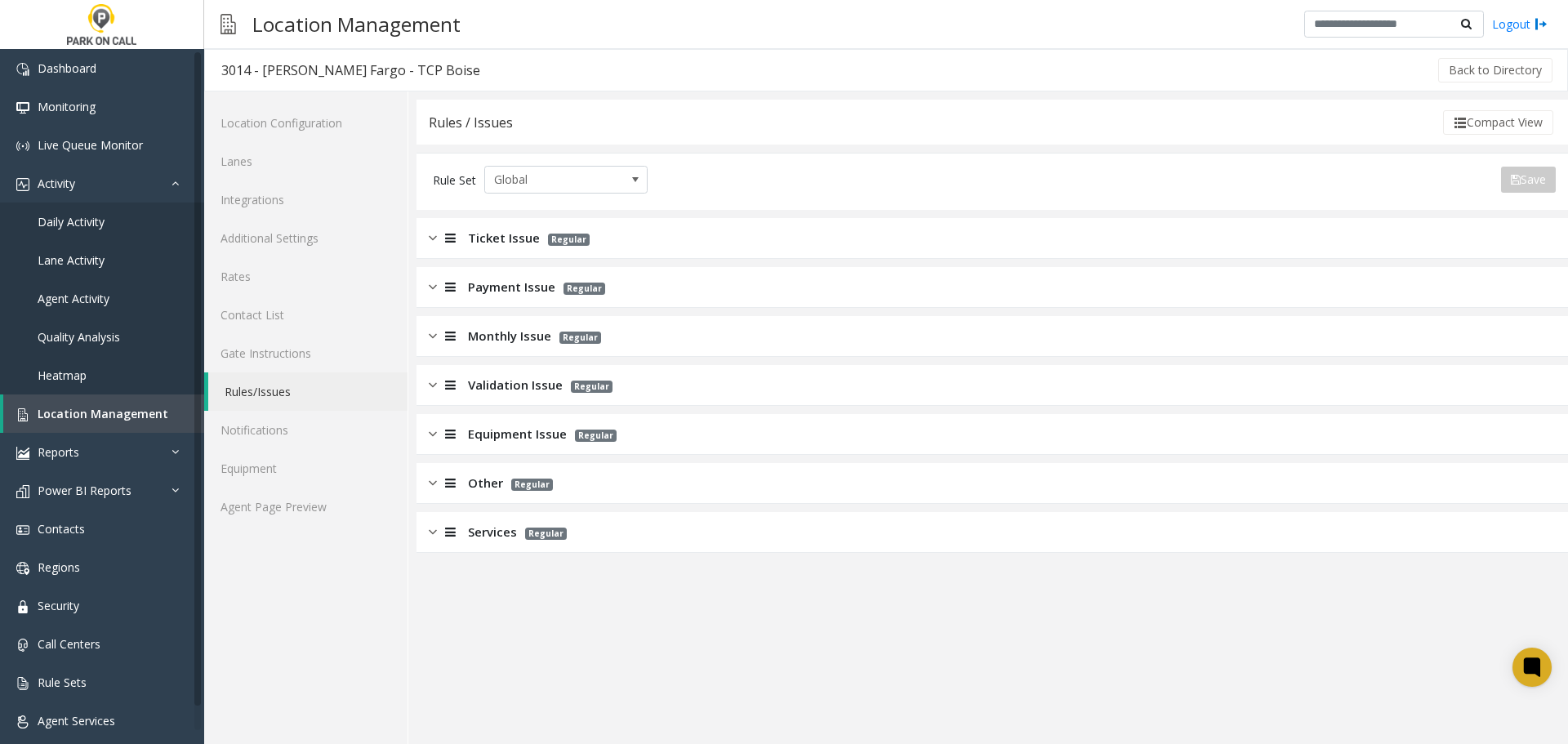
click at [913, 239] on div "Ticket Issue Regular" at bounding box center [992, 239] width 1151 height 41
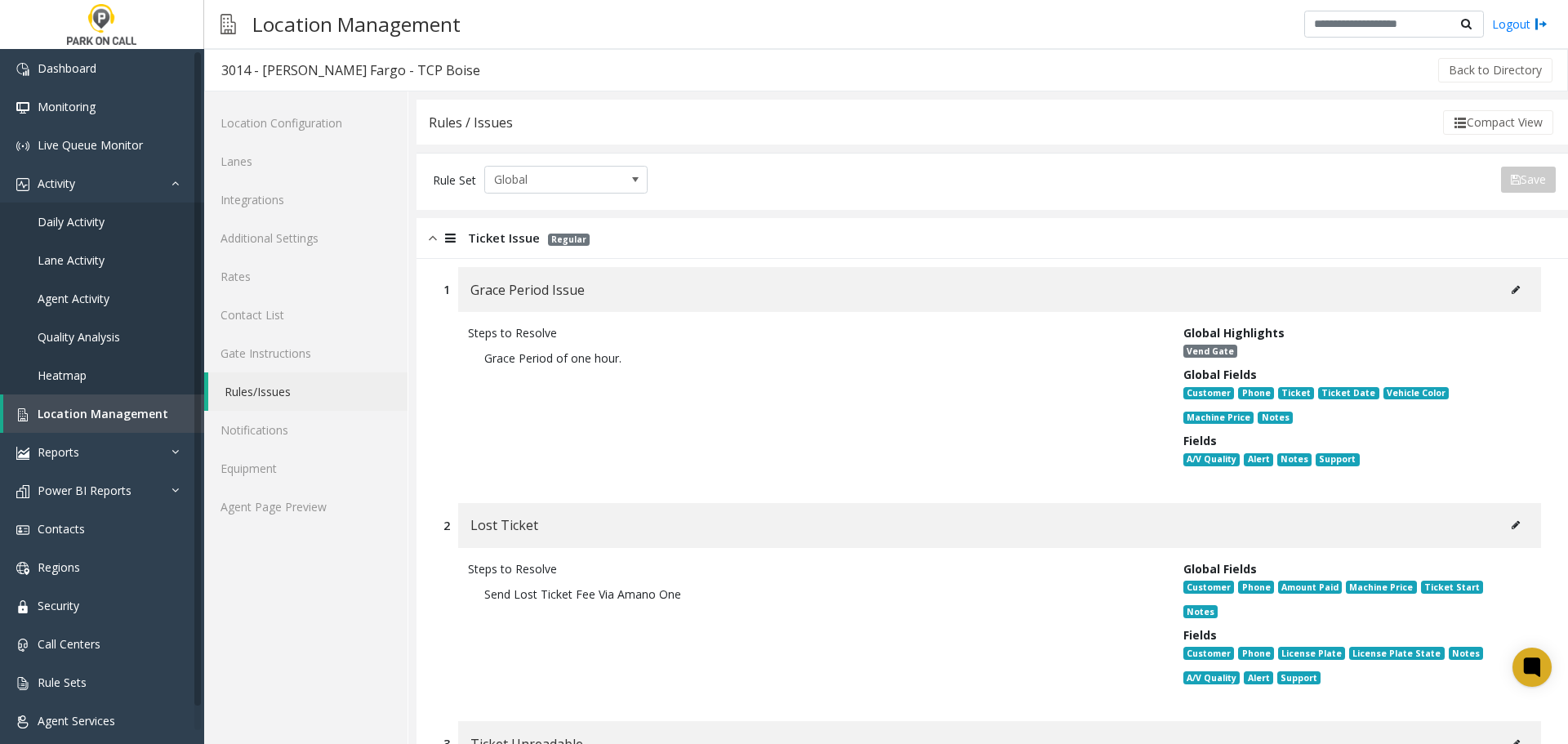
click at [1511, 286] on icon at bounding box center [1515, 290] width 8 height 10
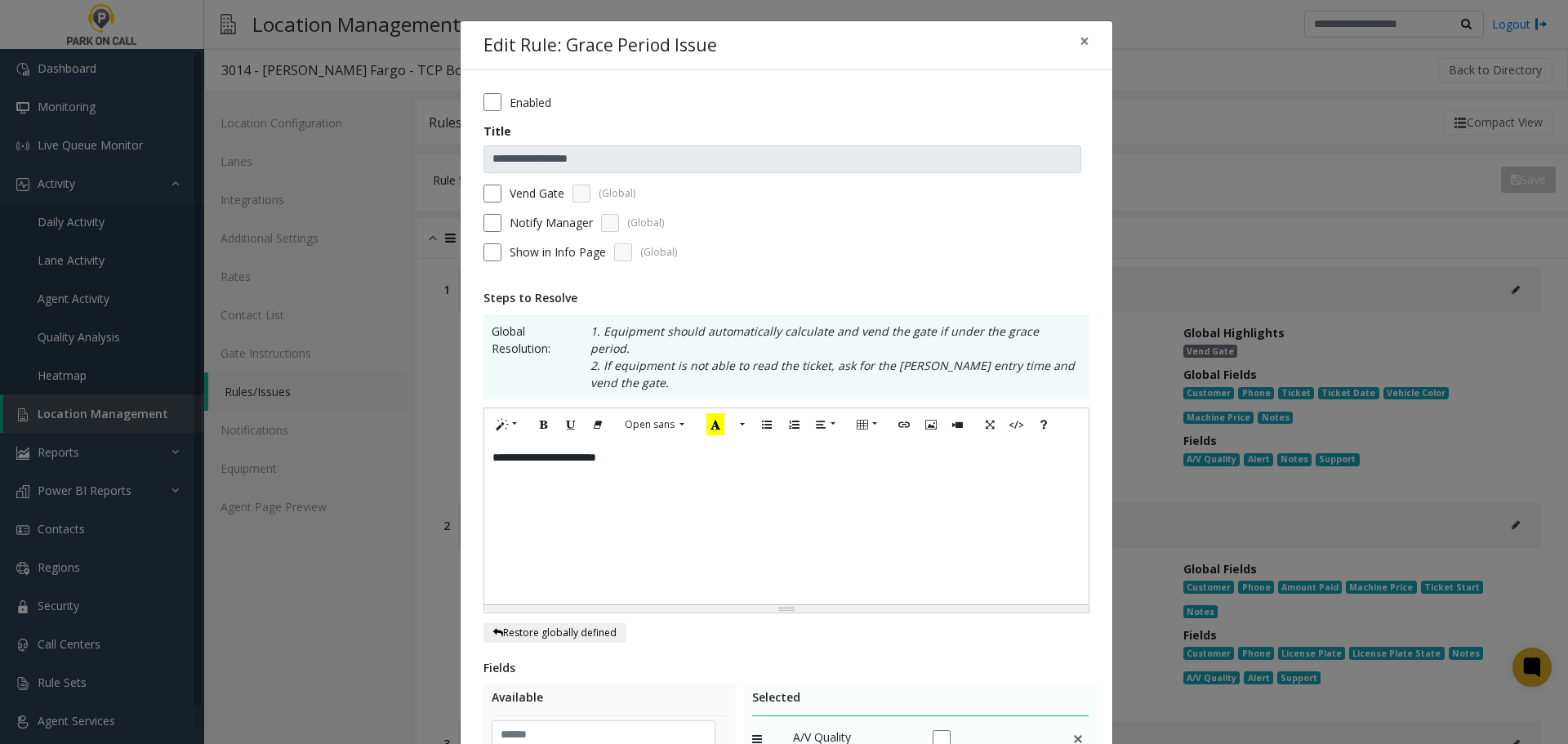
click at [536, 190] on label "Vend Gate" at bounding box center [537, 193] width 55 height 17
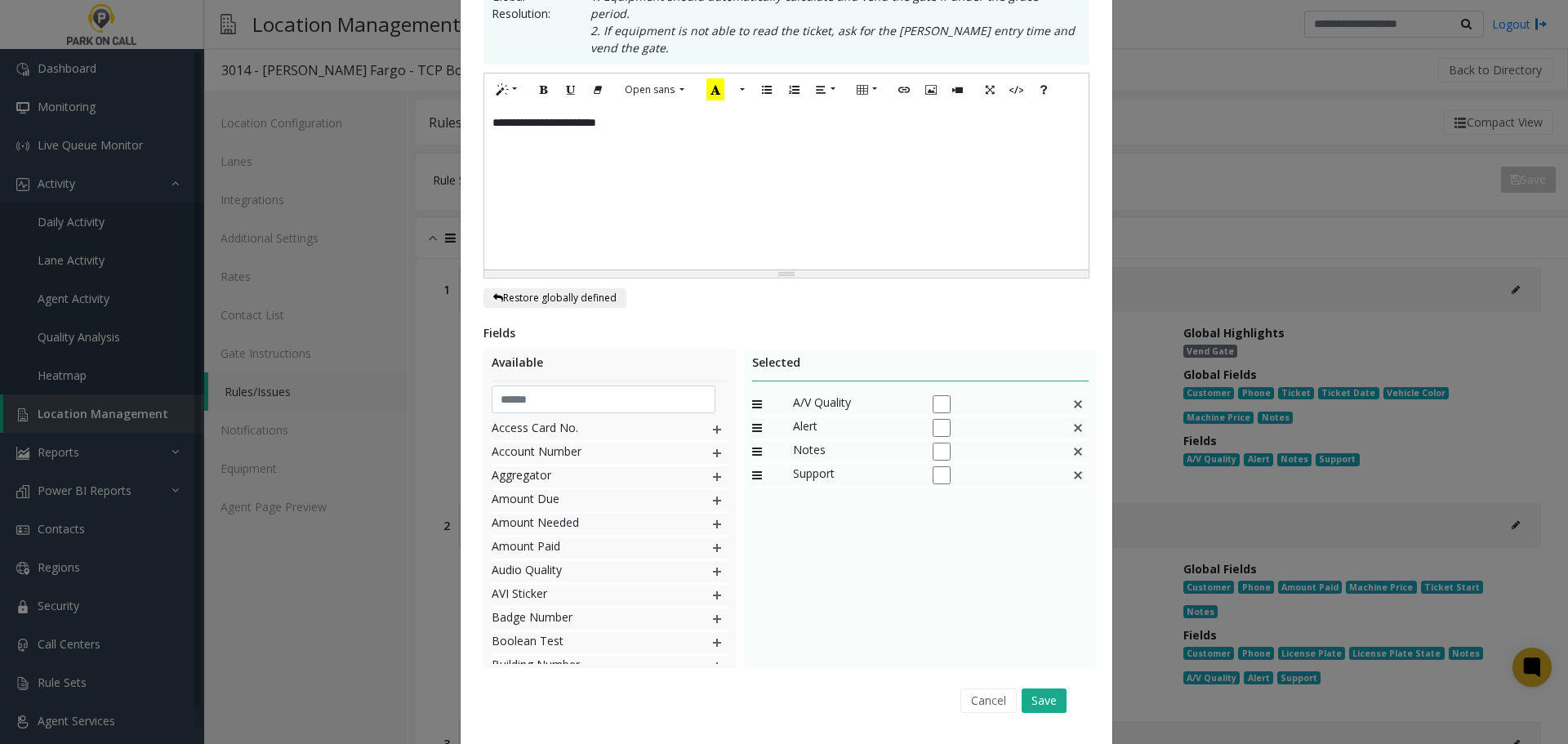
scroll to position [363, 0]
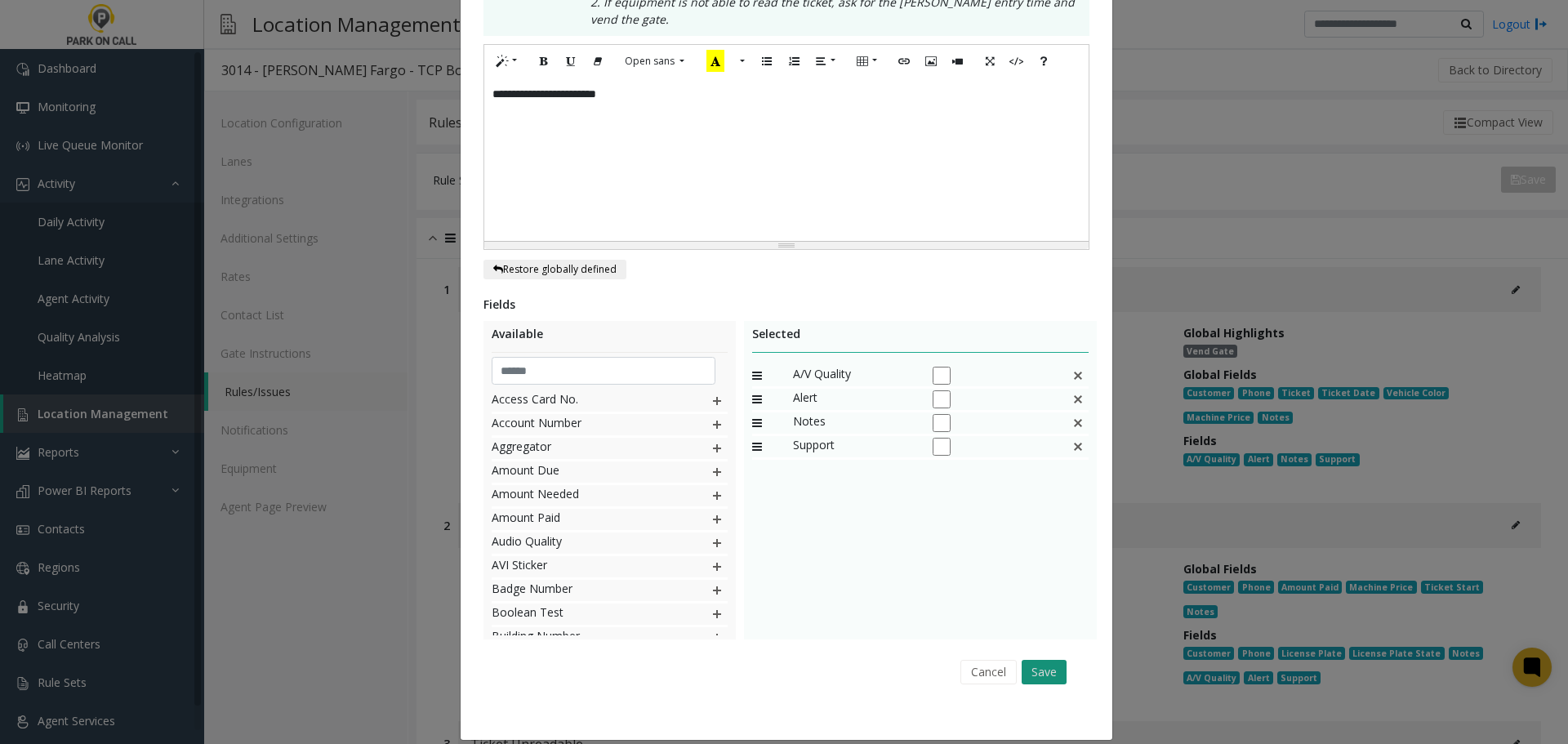
click at [1032, 660] on button "Save" at bounding box center [1044, 672] width 45 height 25
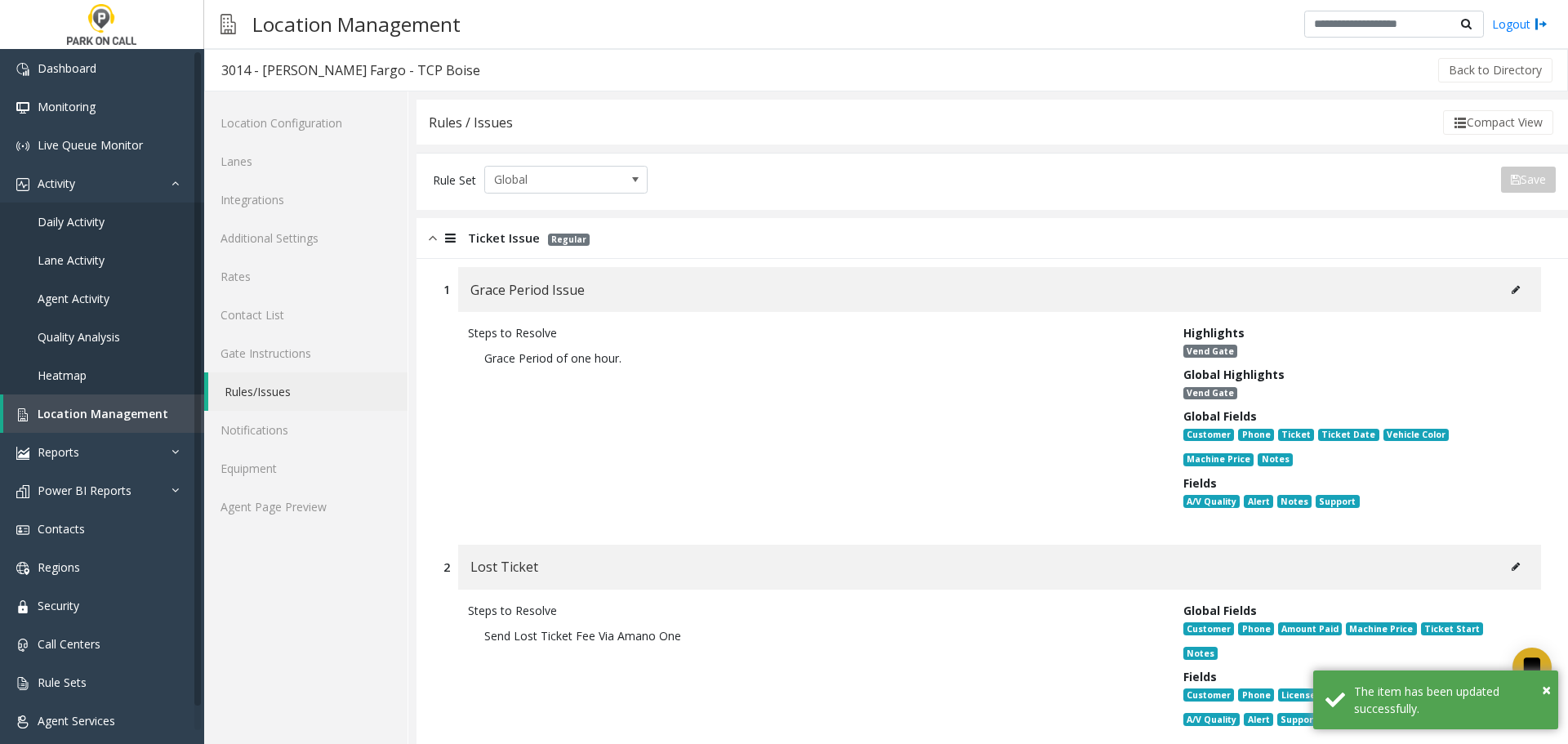
click at [1511, 567] on icon at bounding box center [1515, 567] width 8 height 10
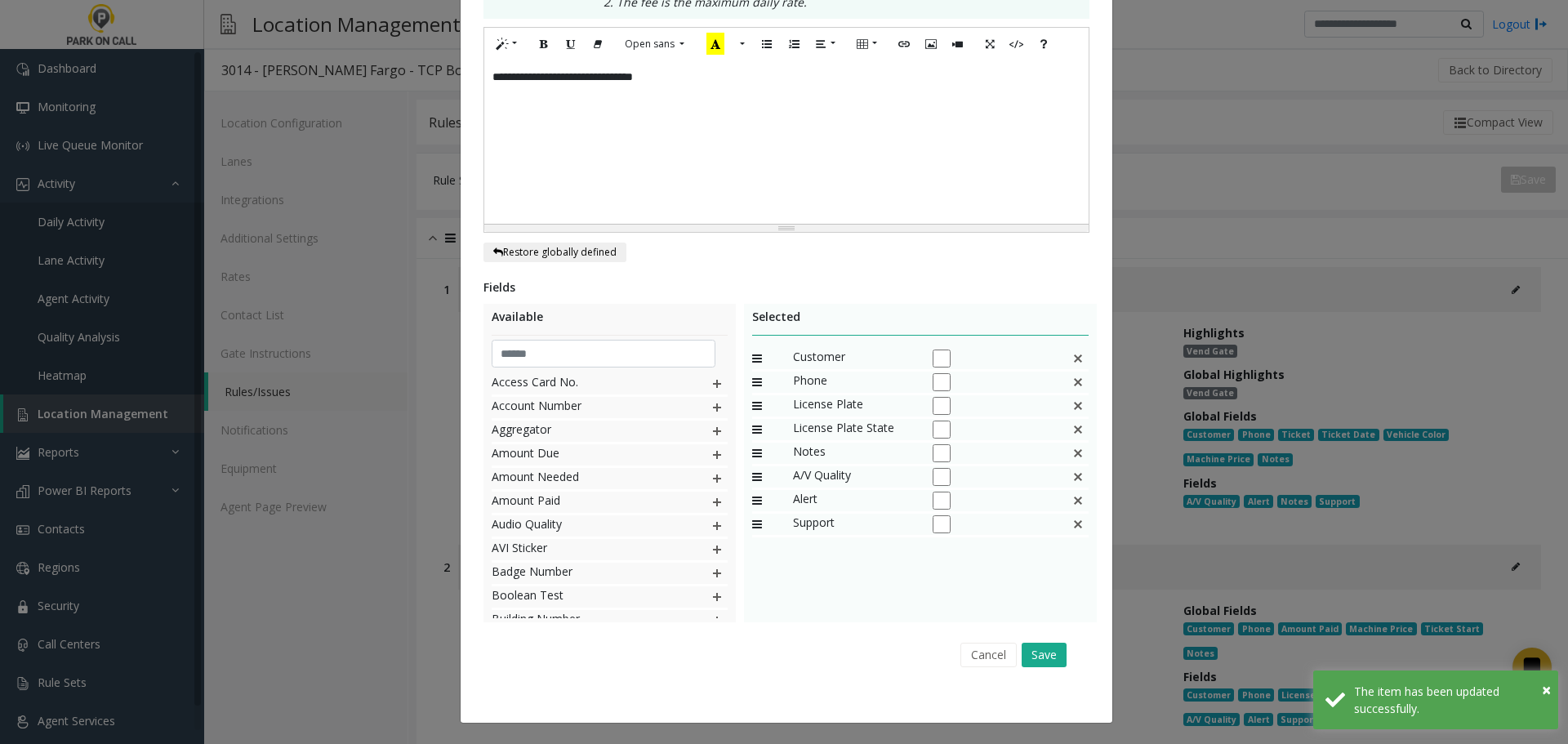
scroll to position [0, 0]
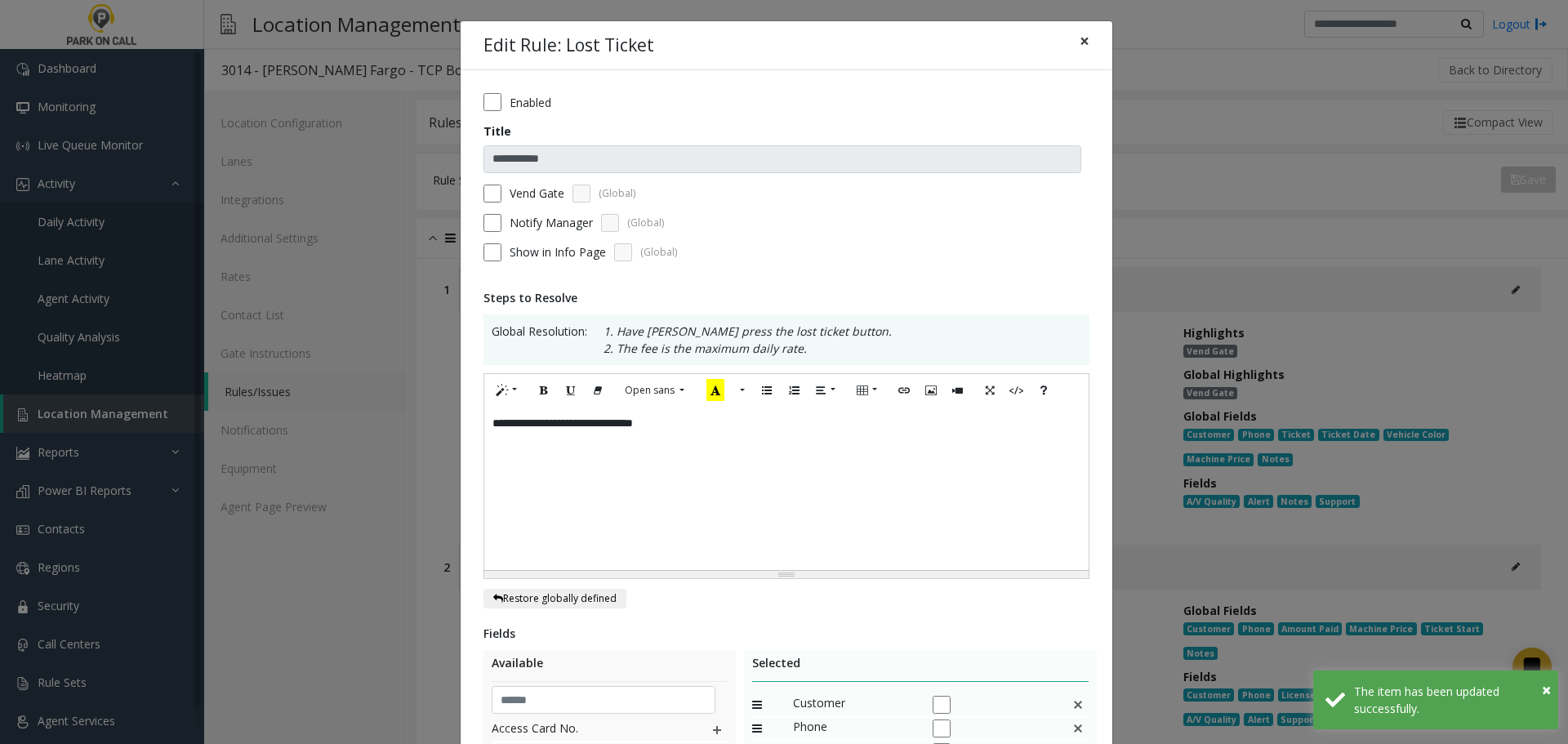
click at [1080, 49] on span "×" at bounding box center [1085, 41] width 10 height 23
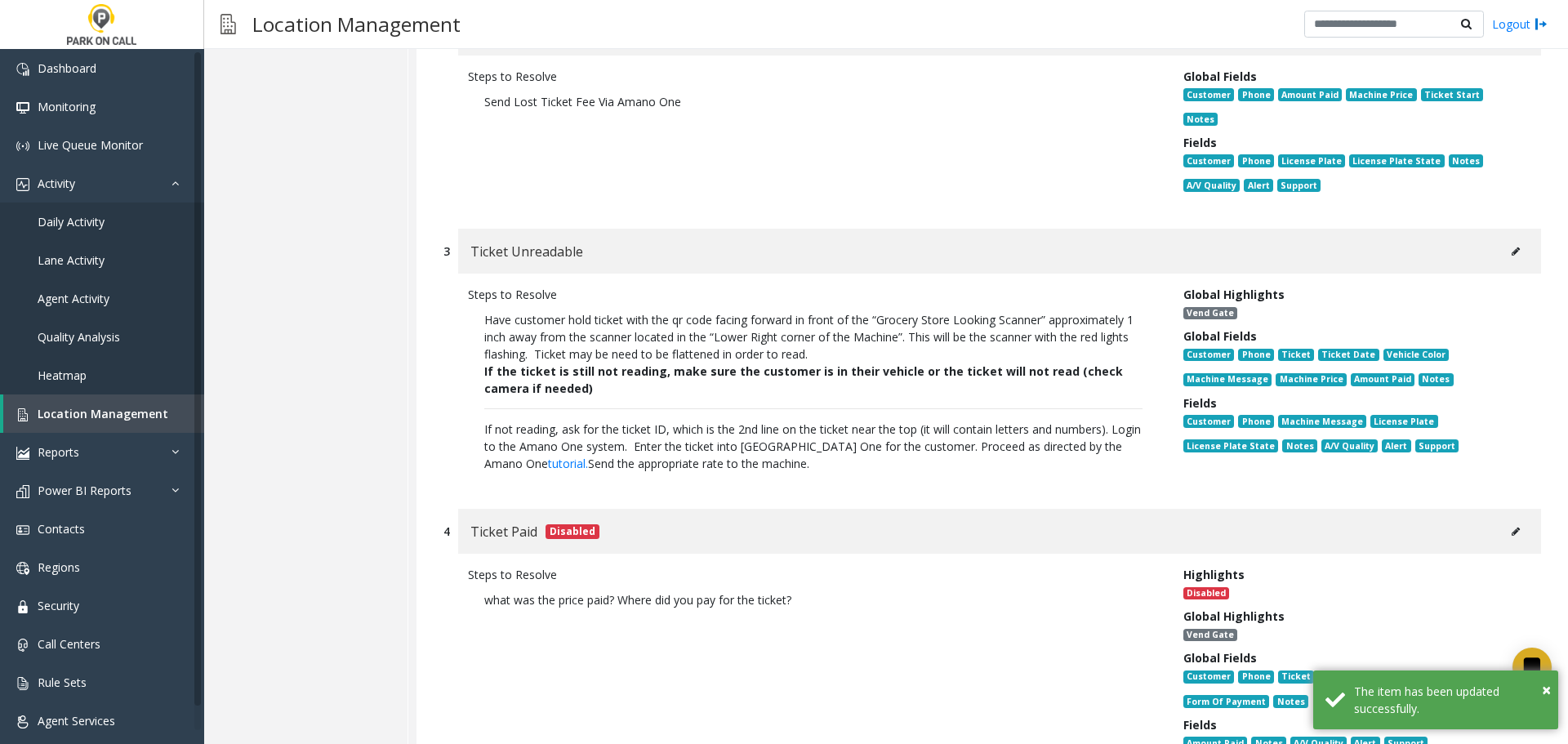
scroll to position [572, 0]
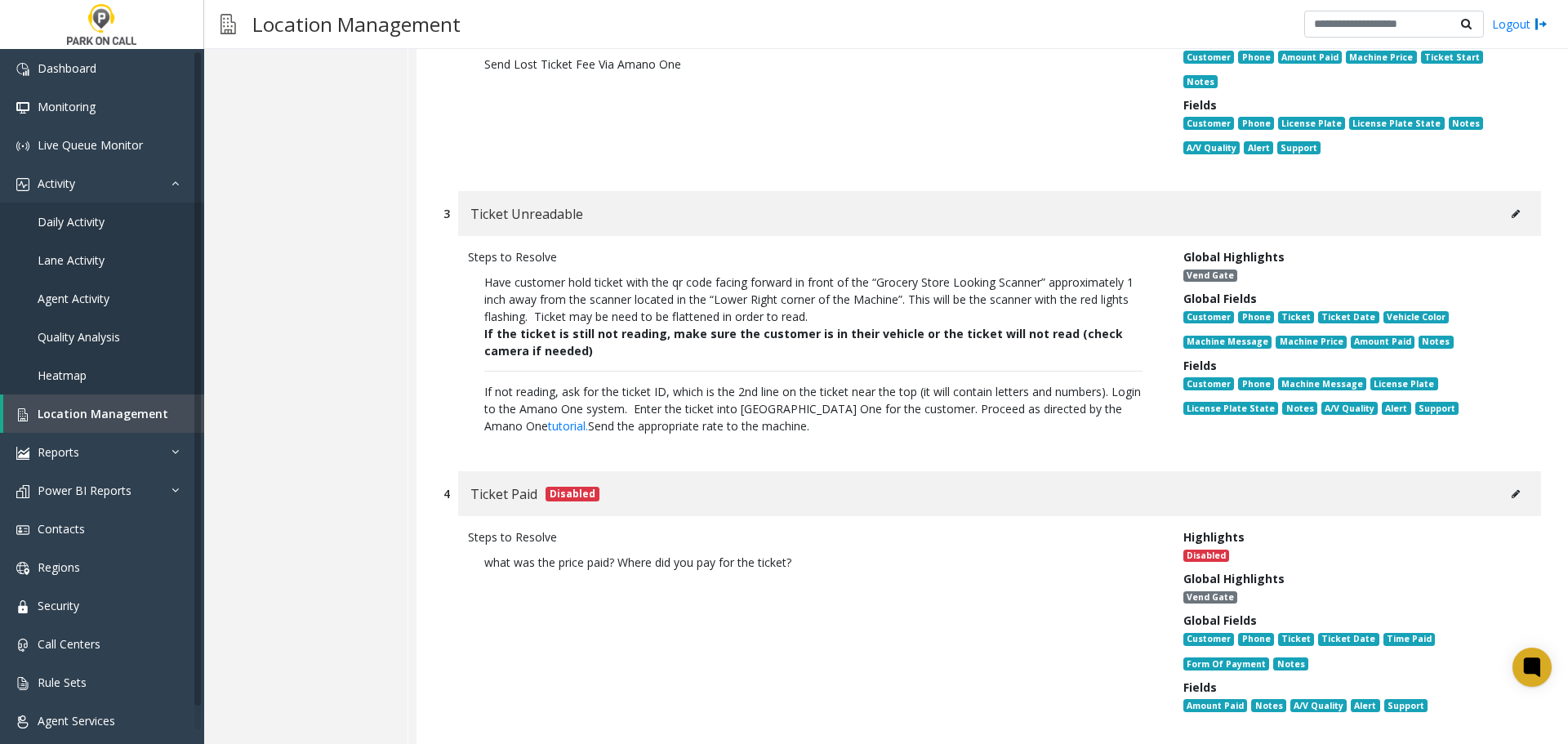
click at [1507, 202] on button at bounding box center [1515, 214] width 26 height 25
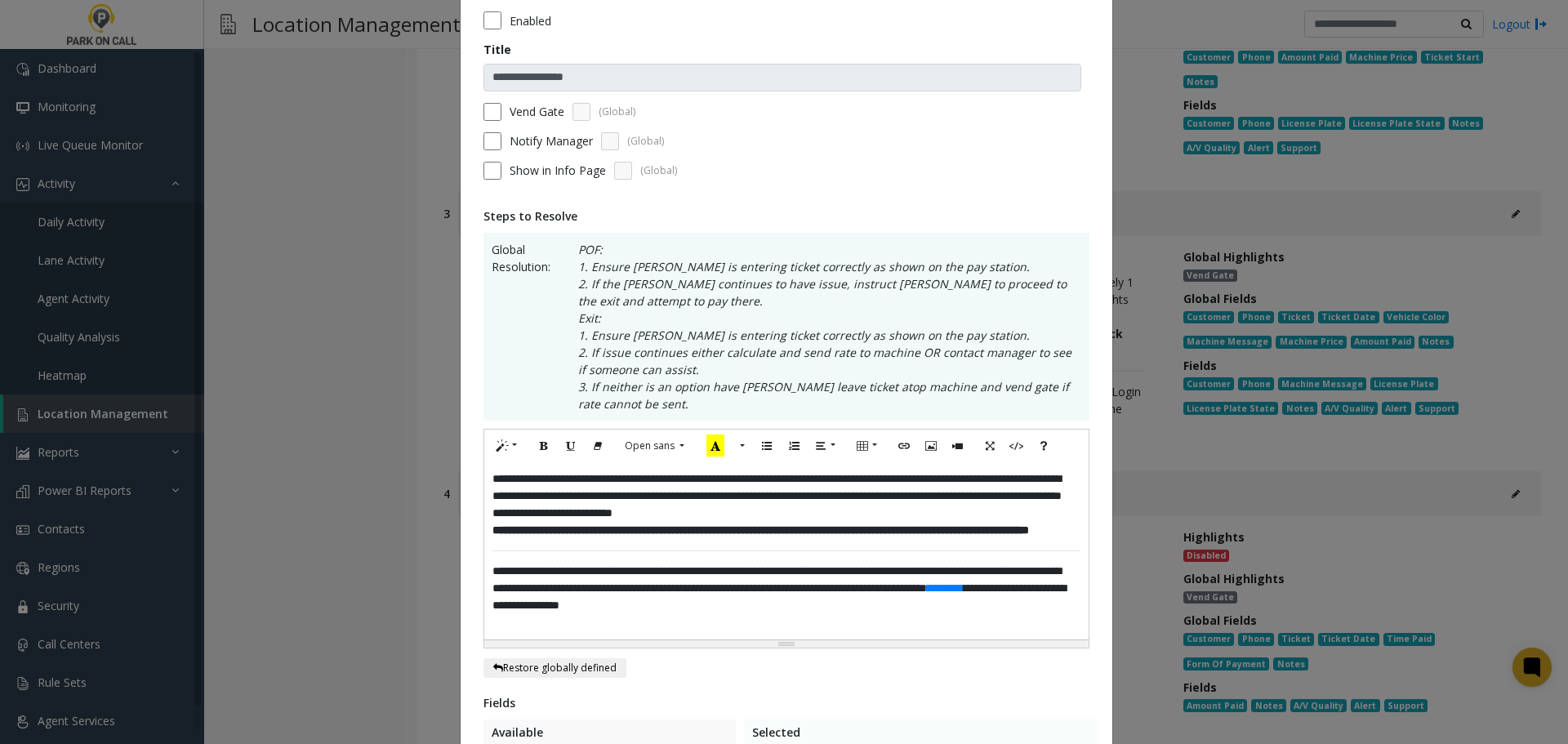
scroll to position [0, 0]
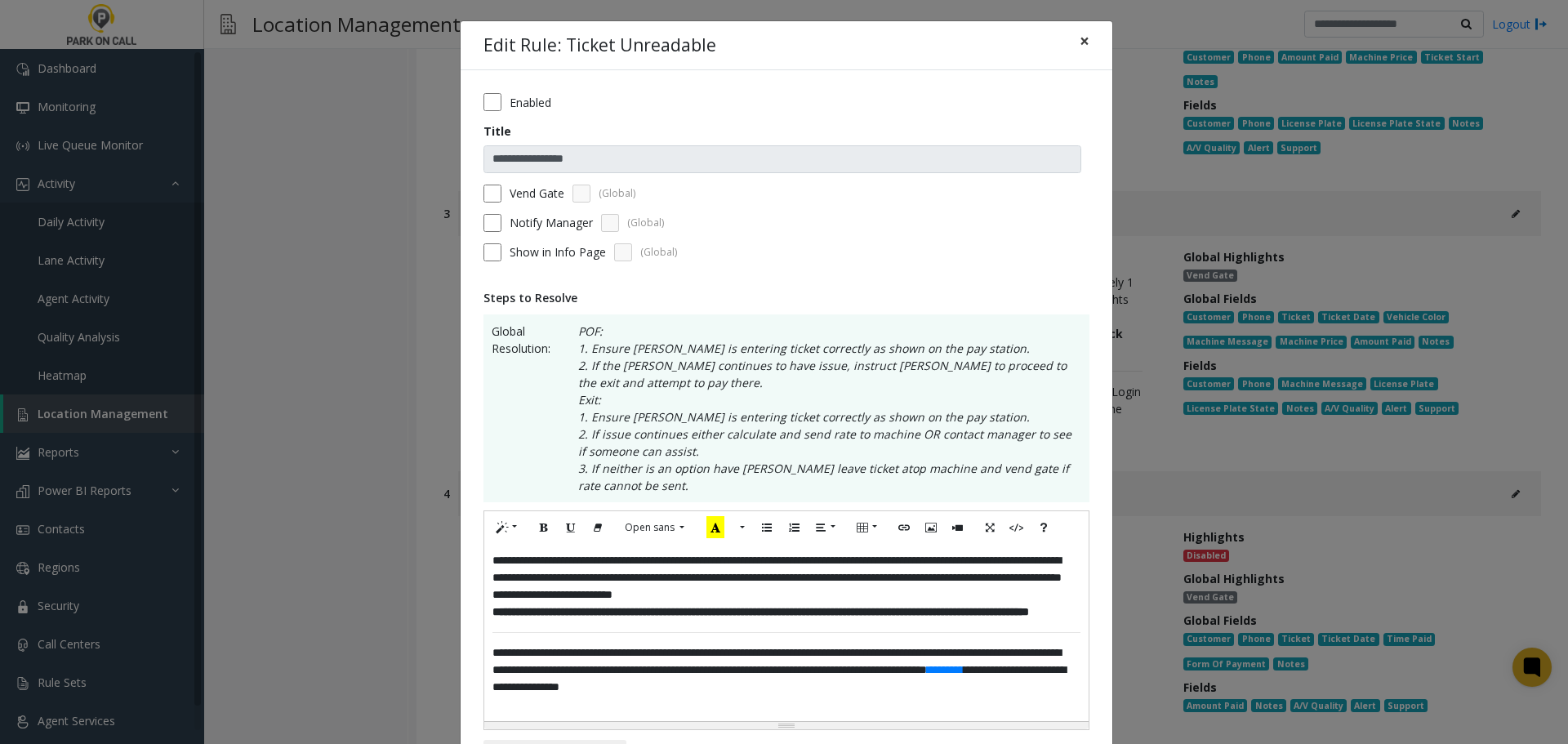
click at [1083, 37] on button "×" at bounding box center [1085, 41] width 33 height 40
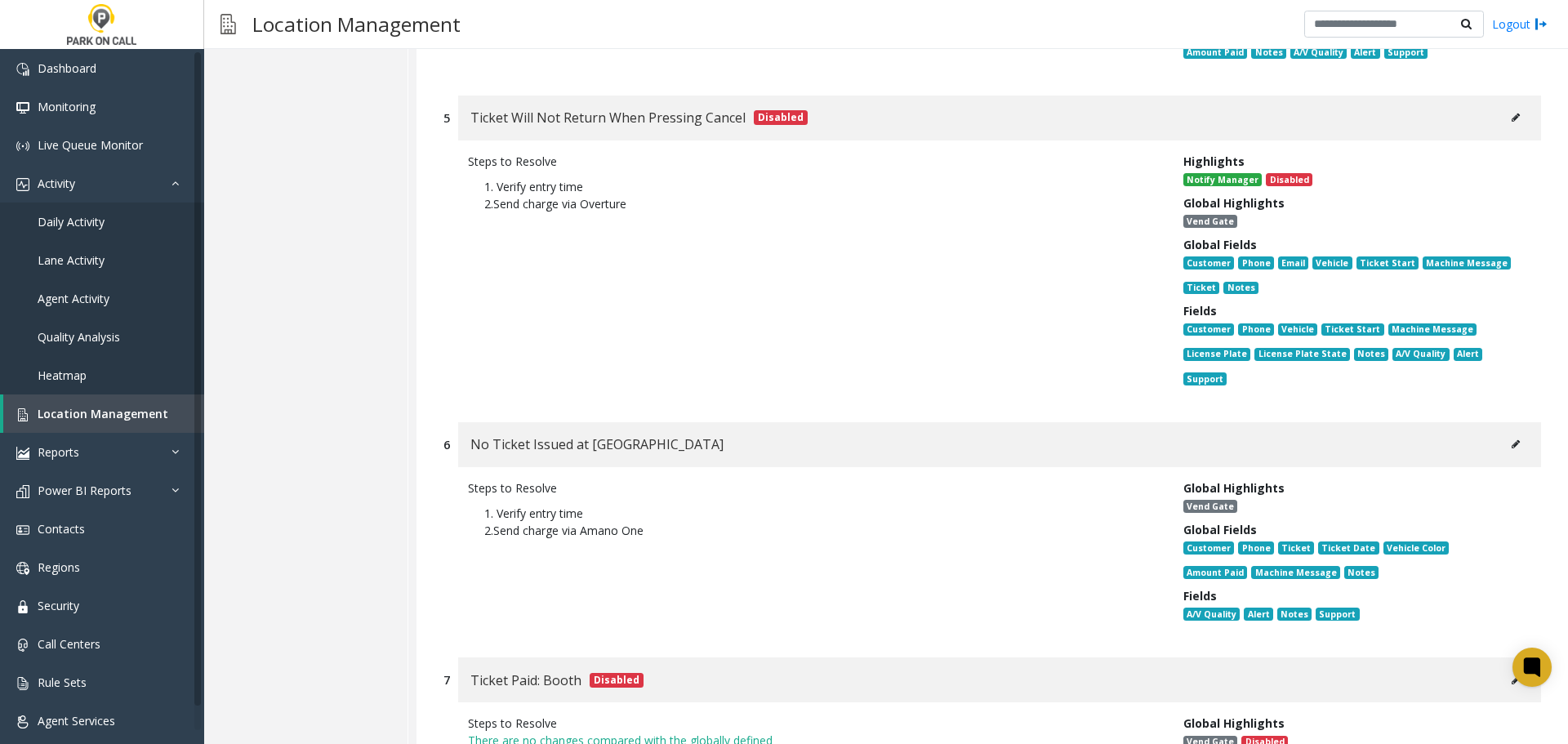
scroll to position [1388, 0]
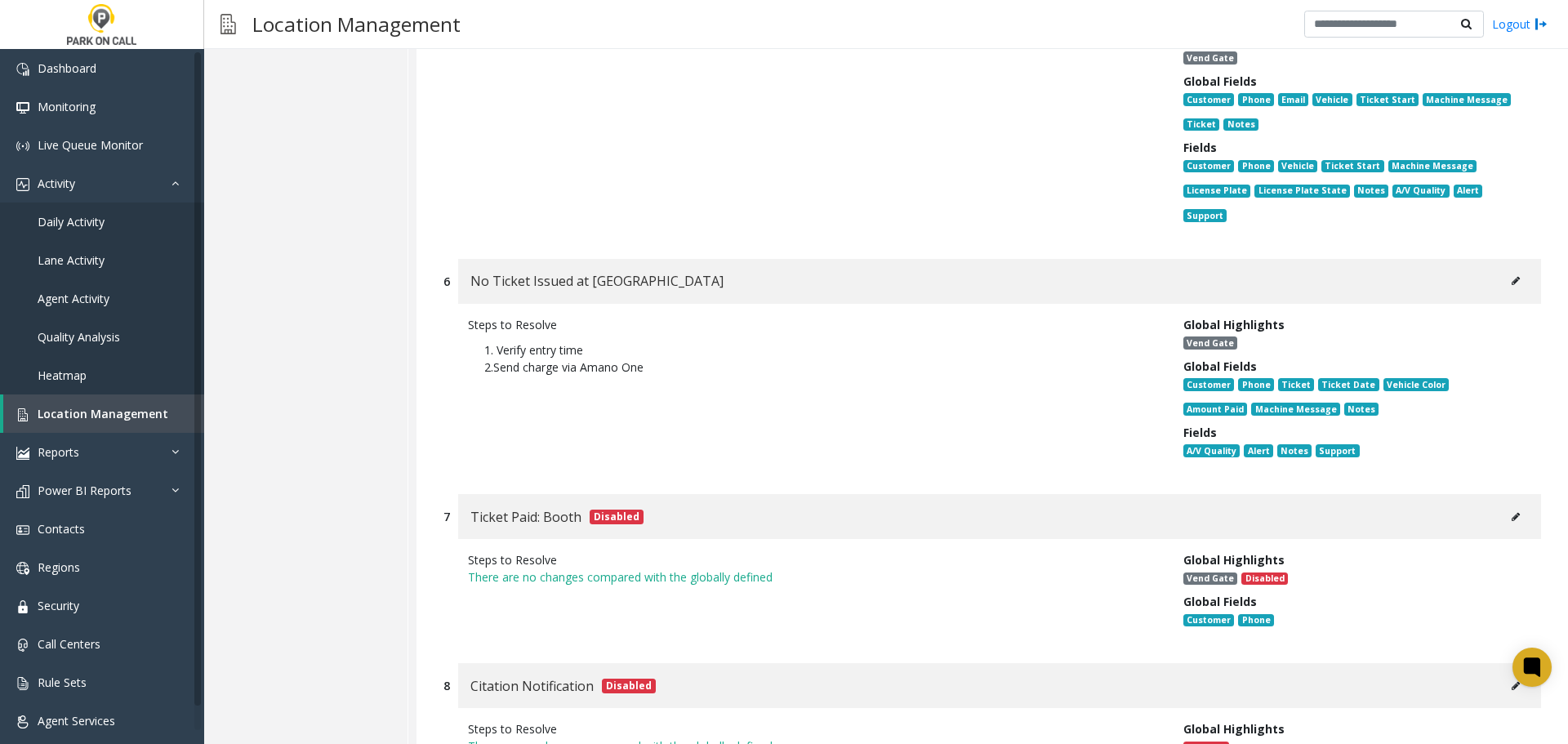
click at [1511, 276] on icon at bounding box center [1515, 281] width 8 height 10
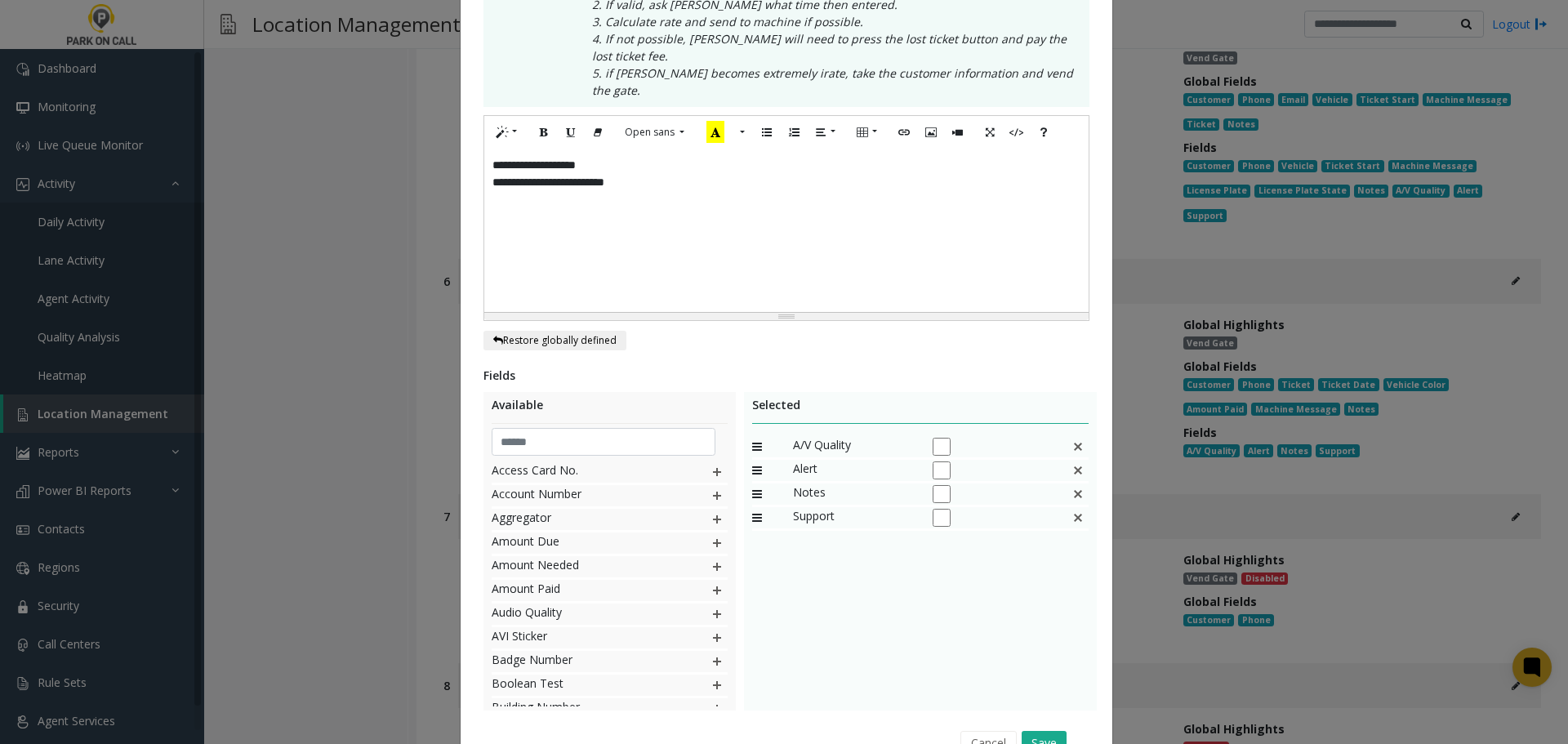
scroll to position [0, 0]
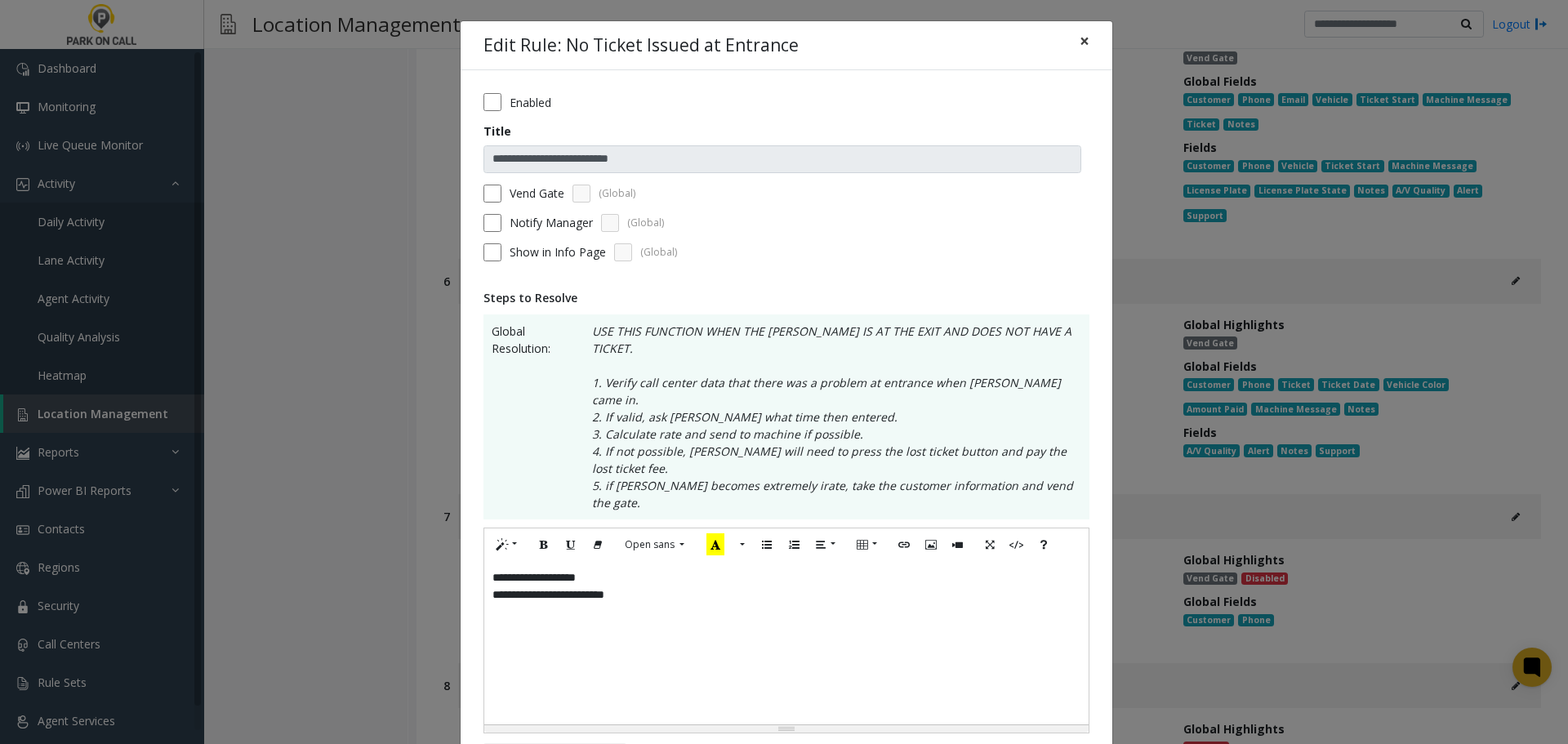
click at [1081, 48] on span "×" at bounding box center [1085, 41] width 10 height 23
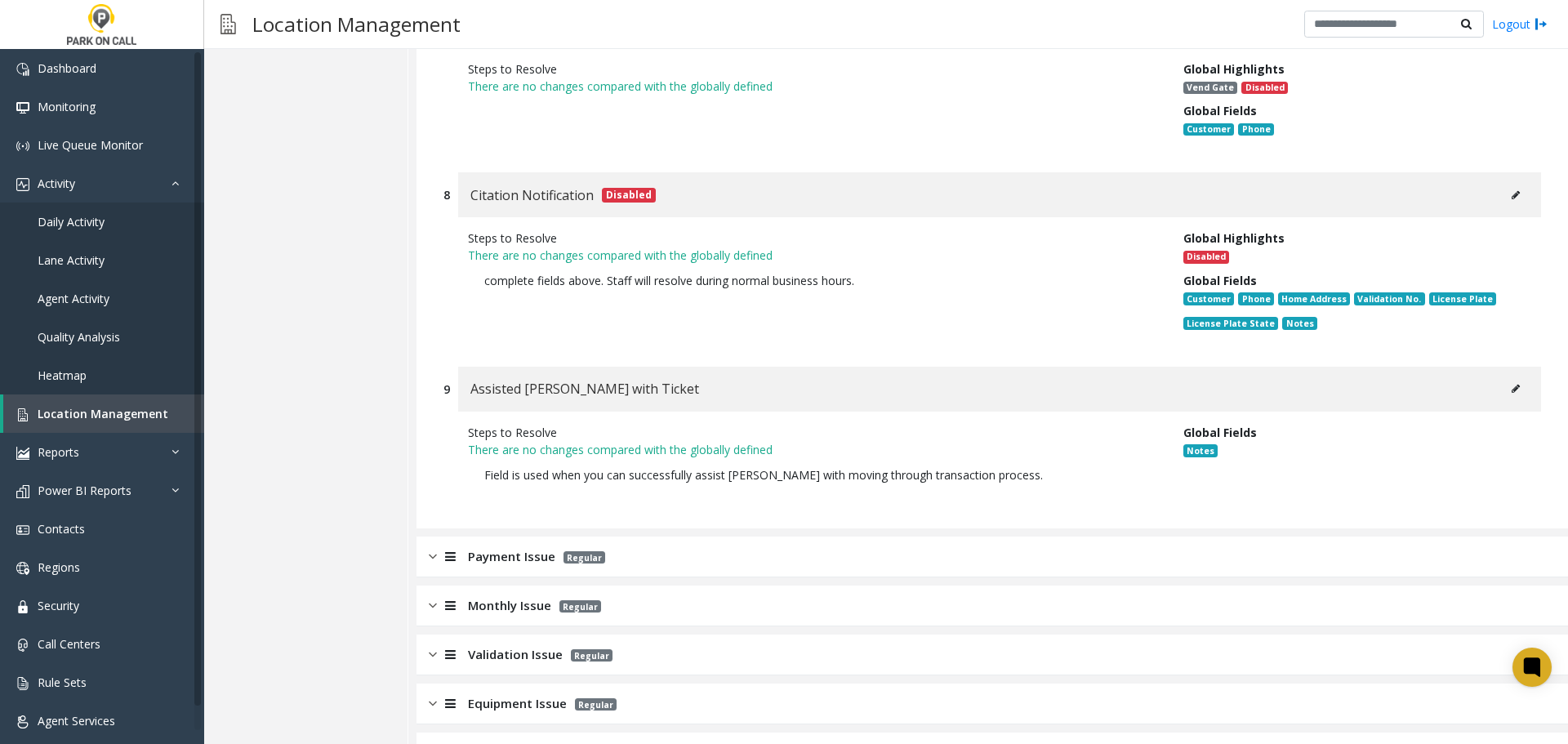
scroll to position [1953, 0]
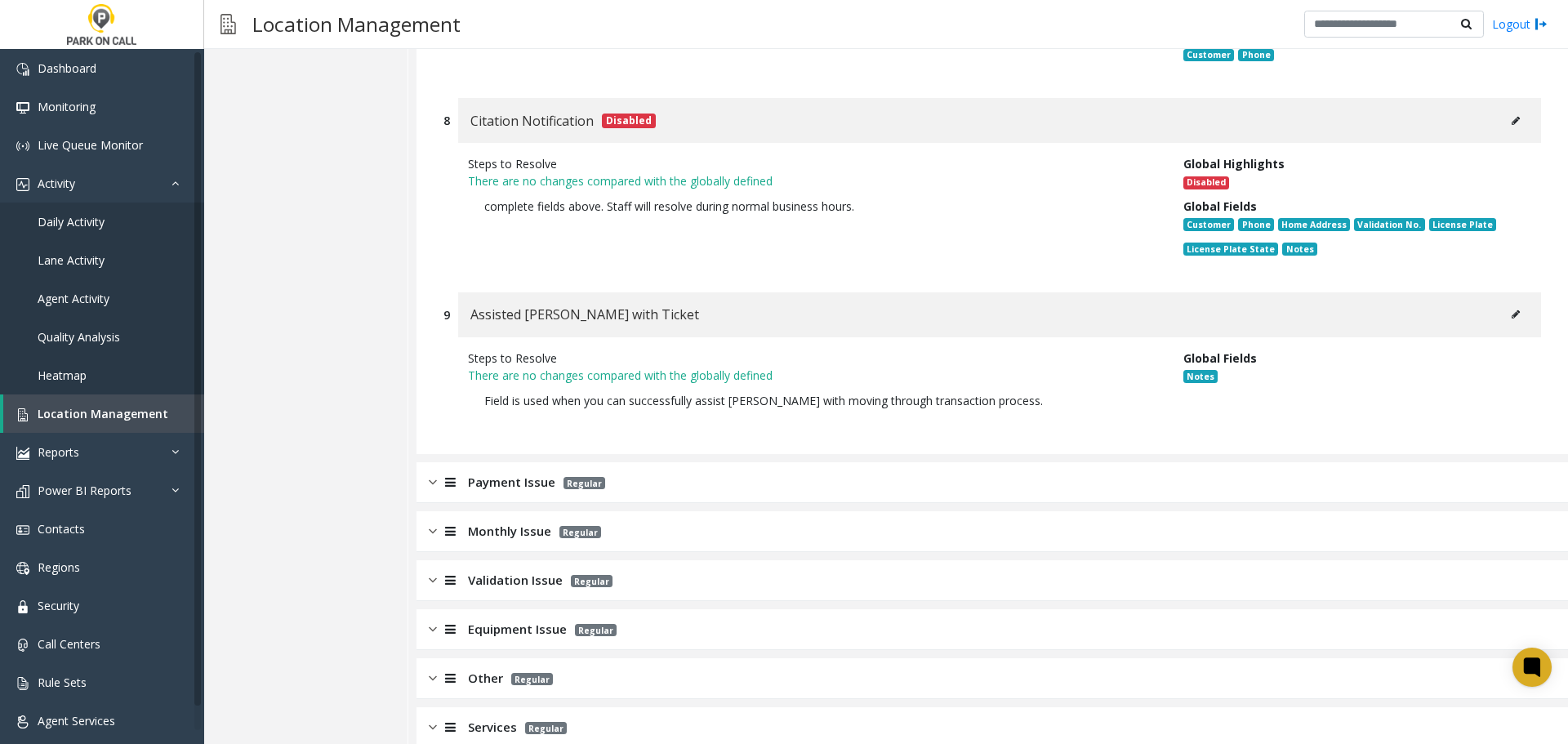
click at [1106, 462] on div "Payment Issue Regular" at bounding box center [992, 482] width 1151 height 41
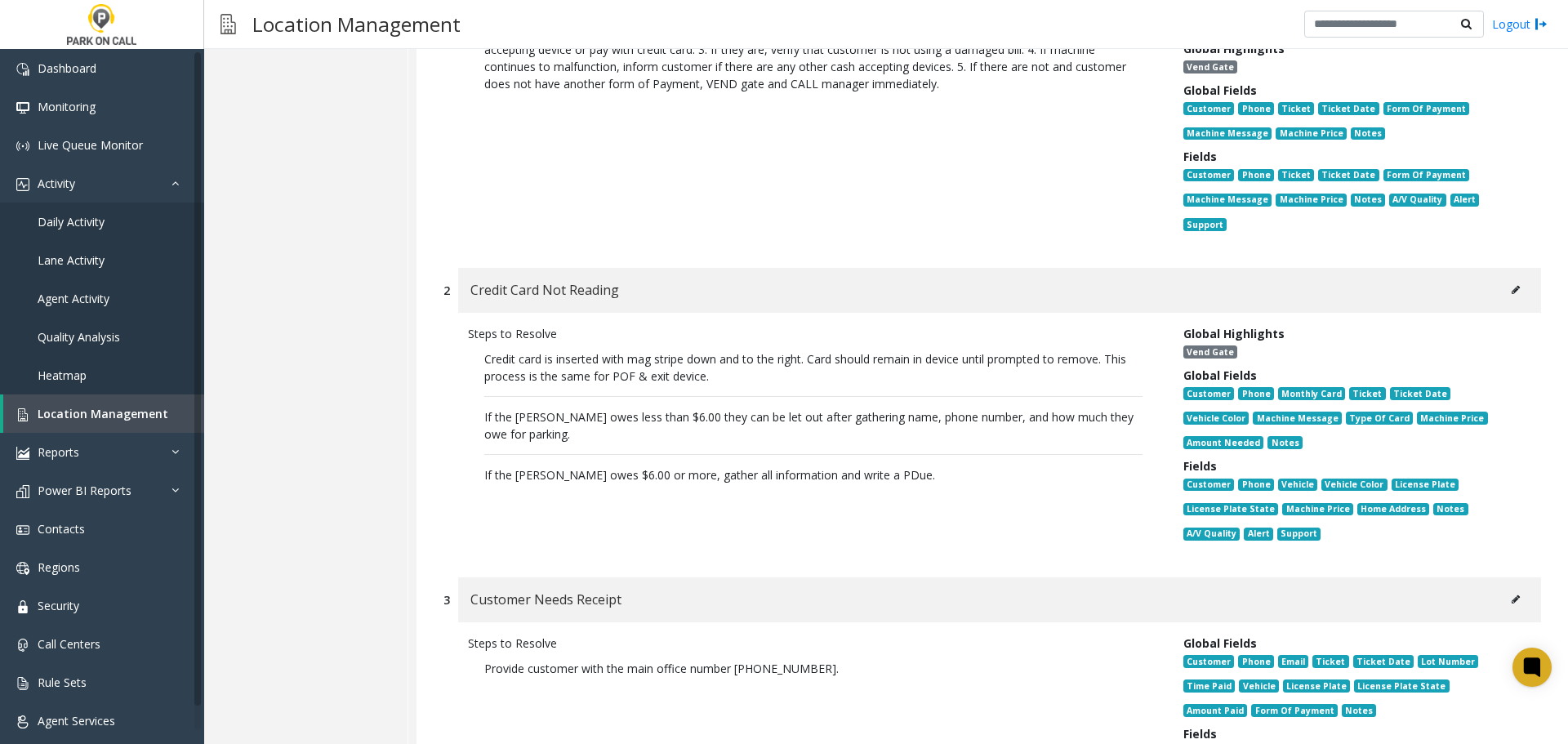
scroll to position [2524, 0]
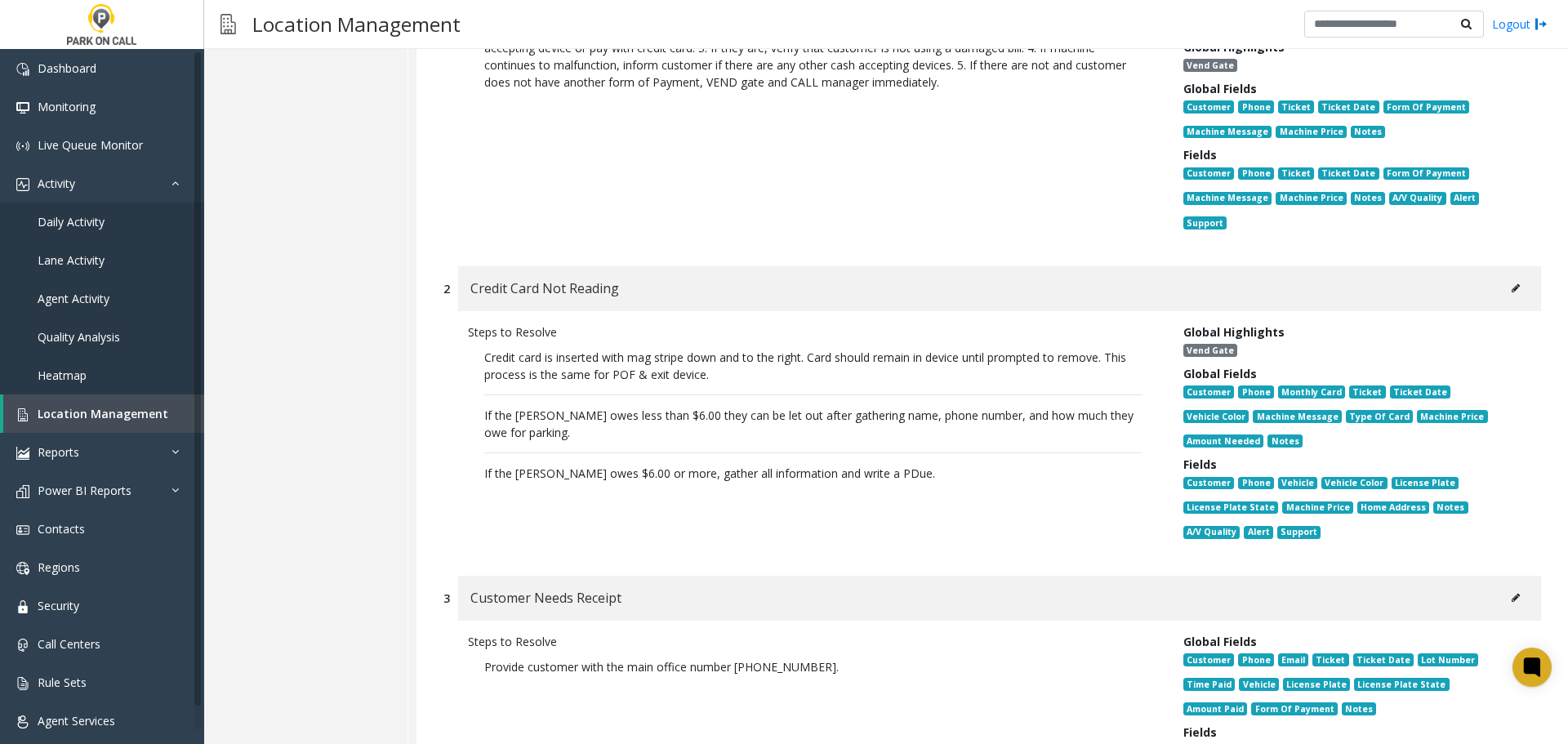
click at [1507, 276] on button at bounding box center [1515, 288] width 26 height 25
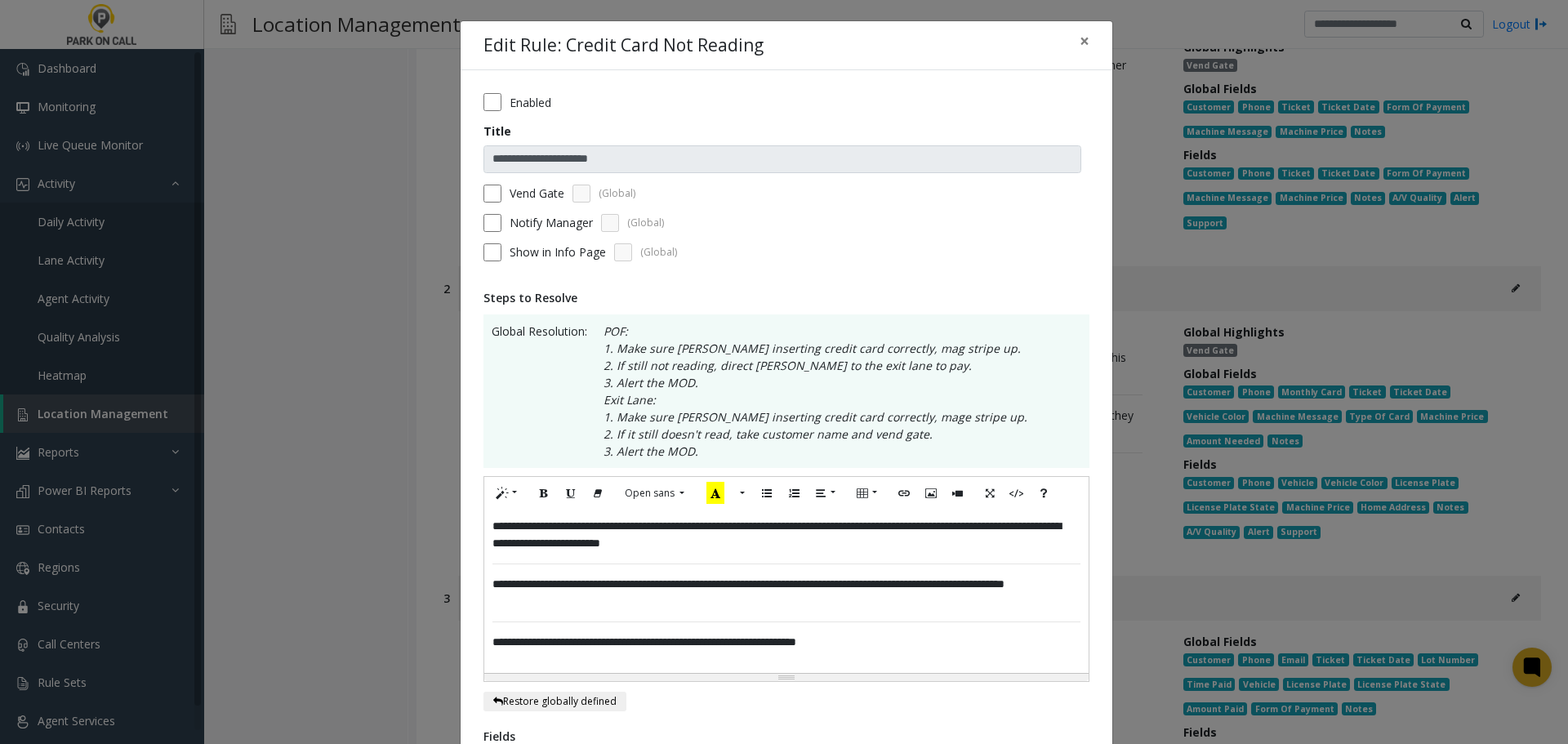
click at [518, 198] on label "Vend Gate" at bounding box center [537, 193] width 55 height 17
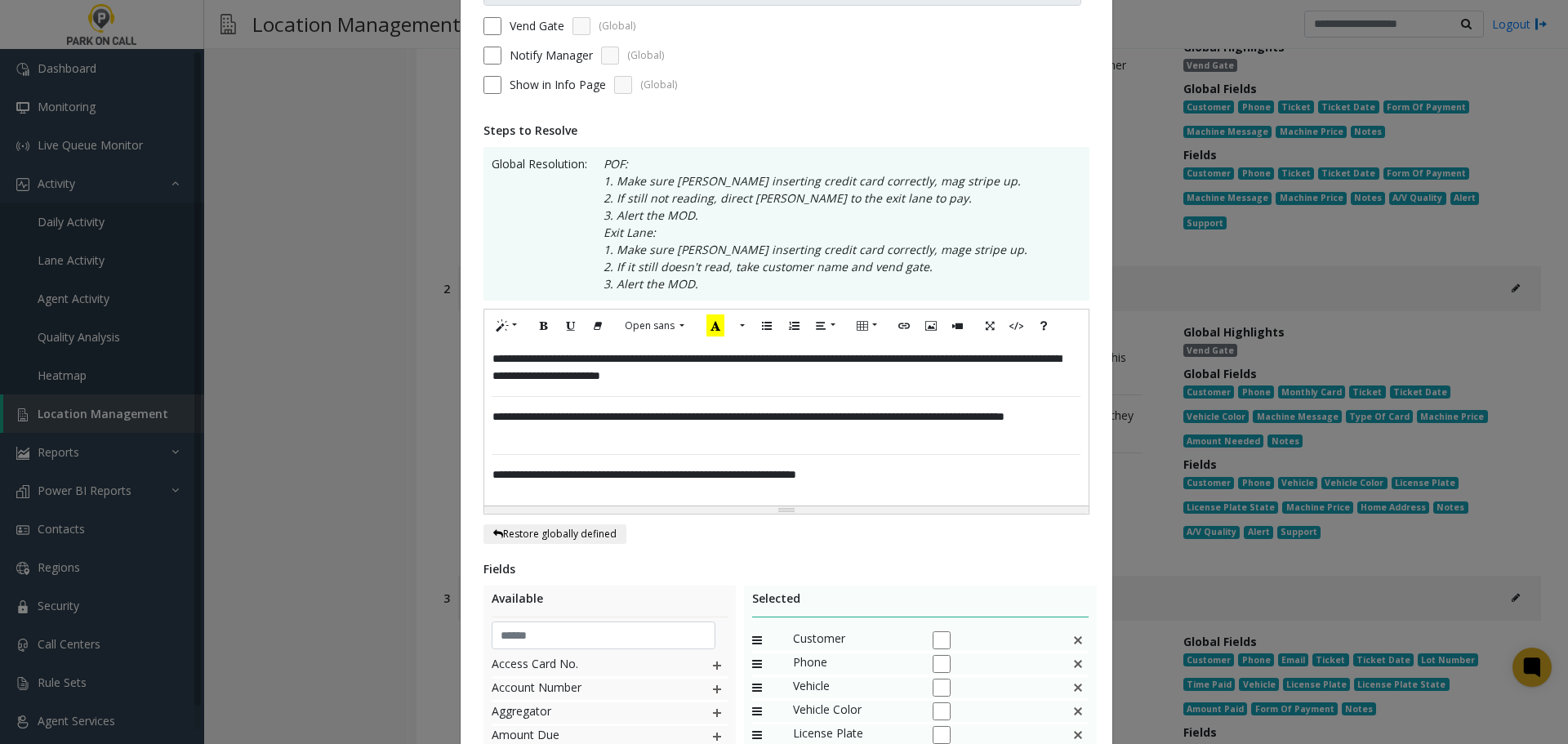
scroll to position [449, 0]
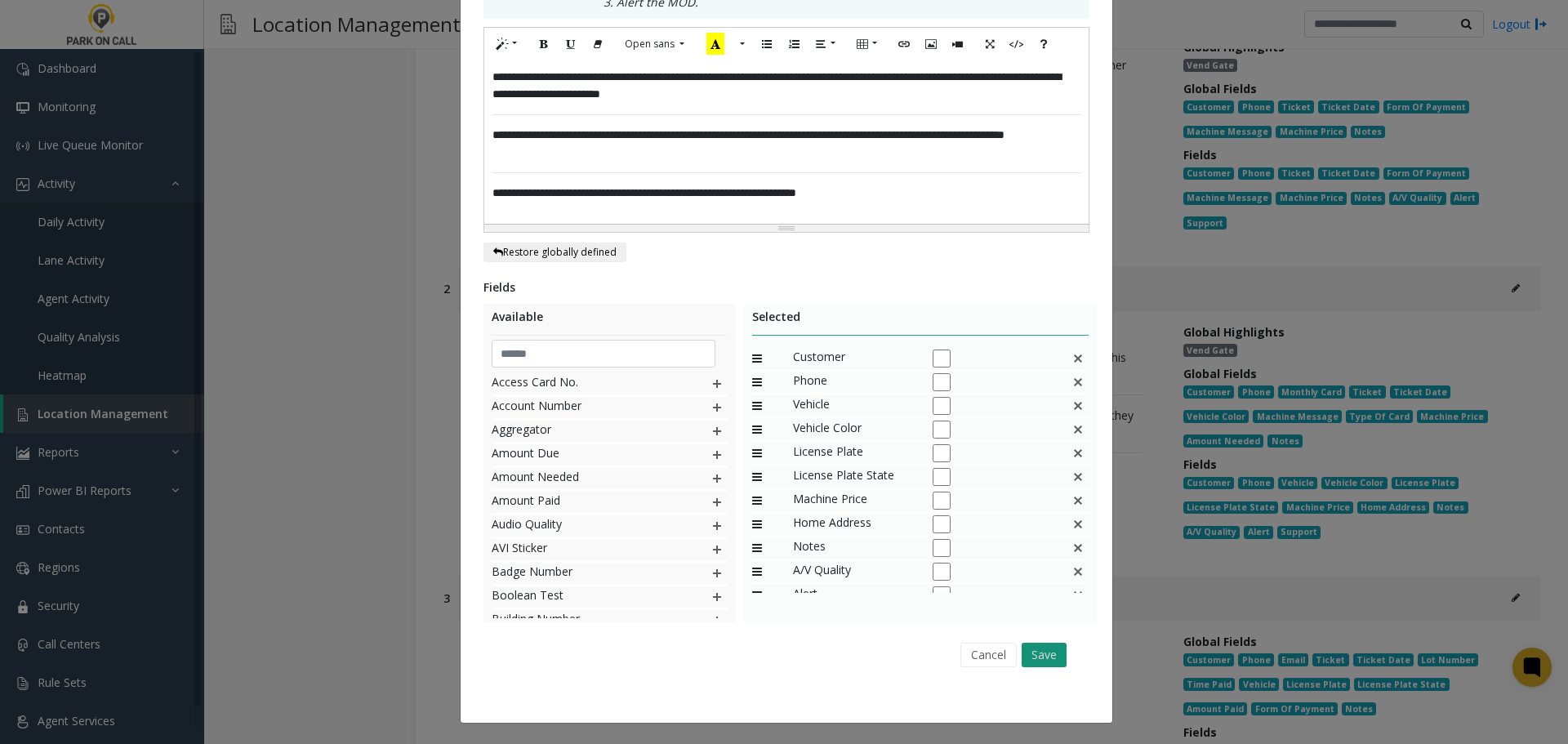
click at [1031, 662] on button "Save" at bounding box center [1044, 655] width 45 height 25
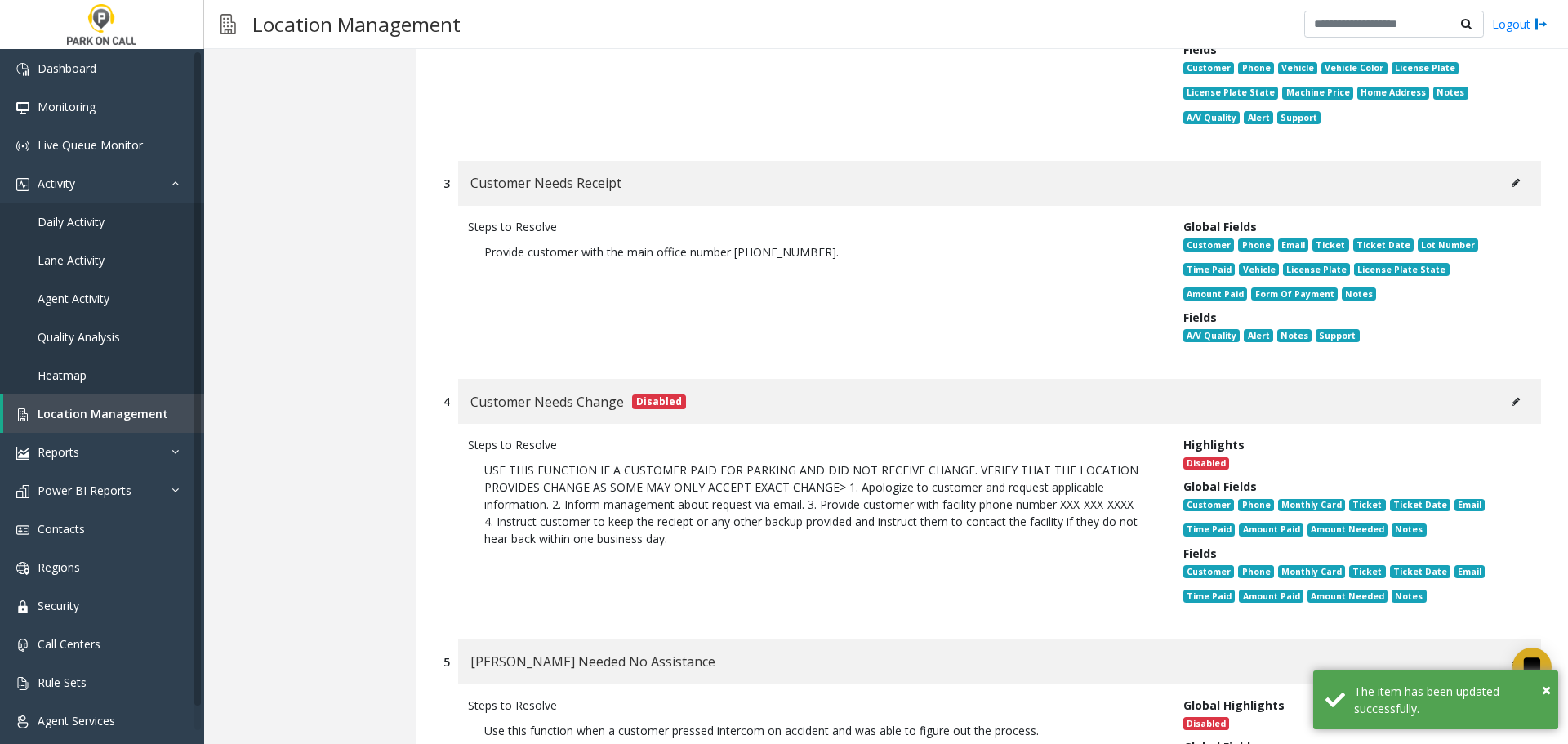
scroll to position [3341, 0]
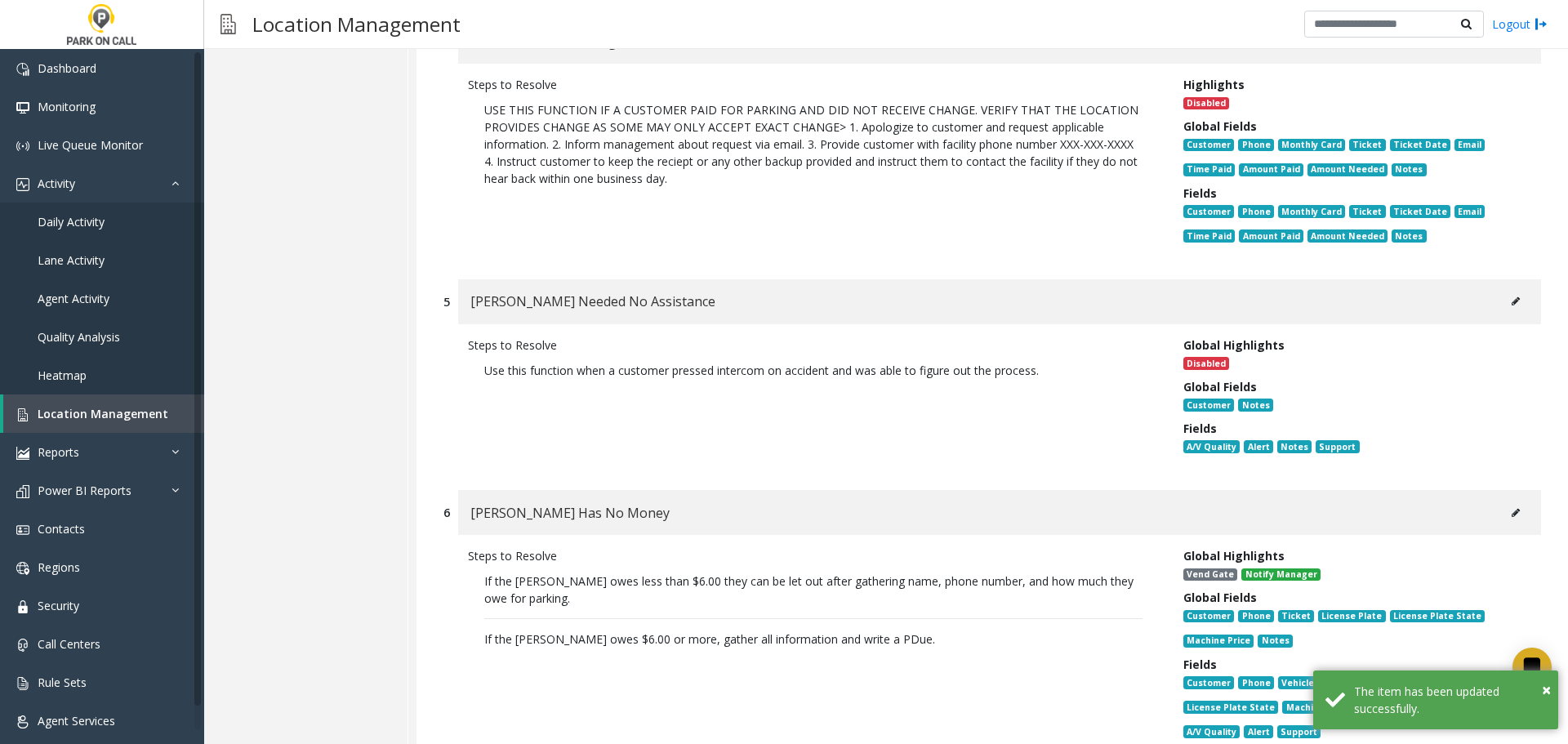
click at [1511, 296] on icon at bounding box center [1515, 301] width 8 height 10
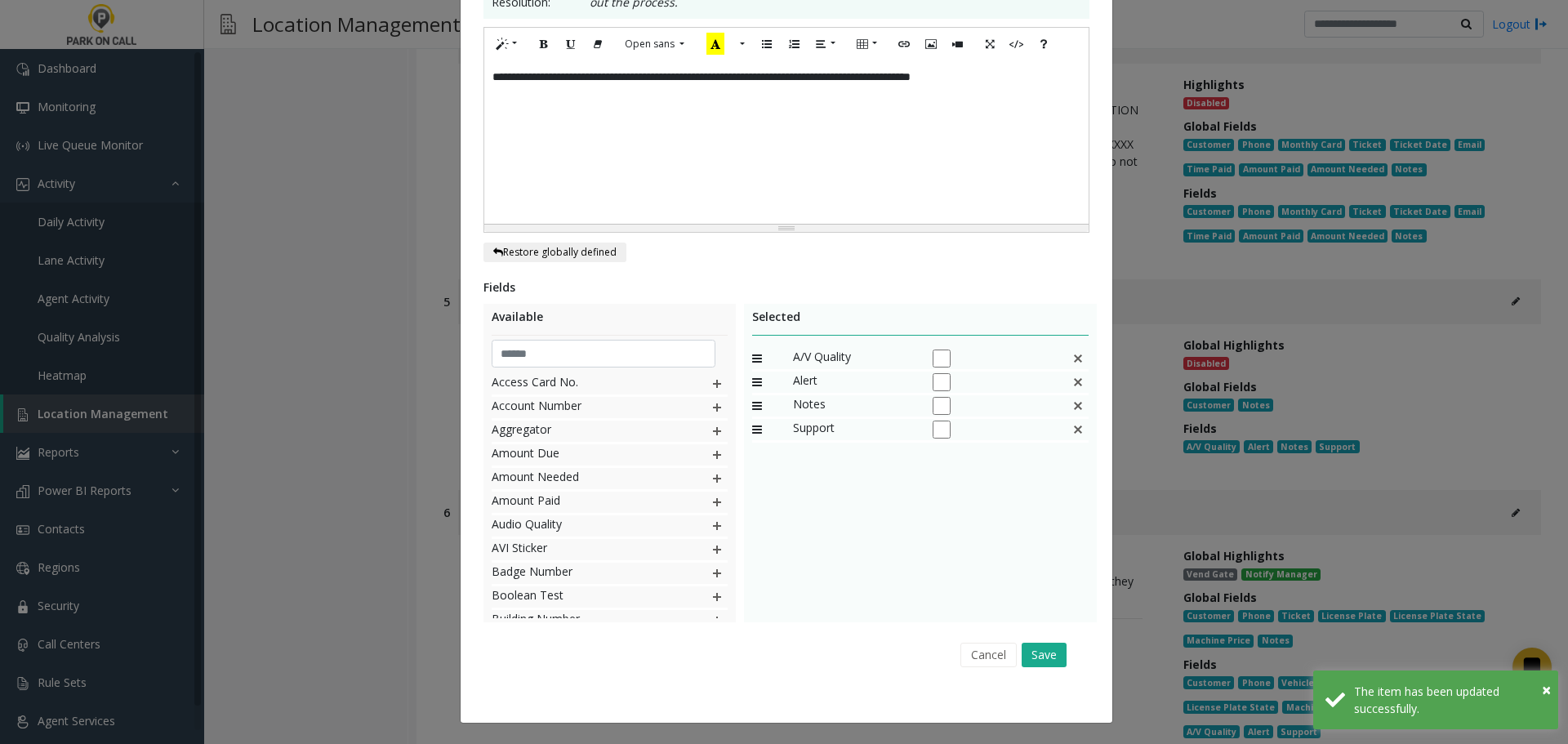
scroll to position [0, 0]
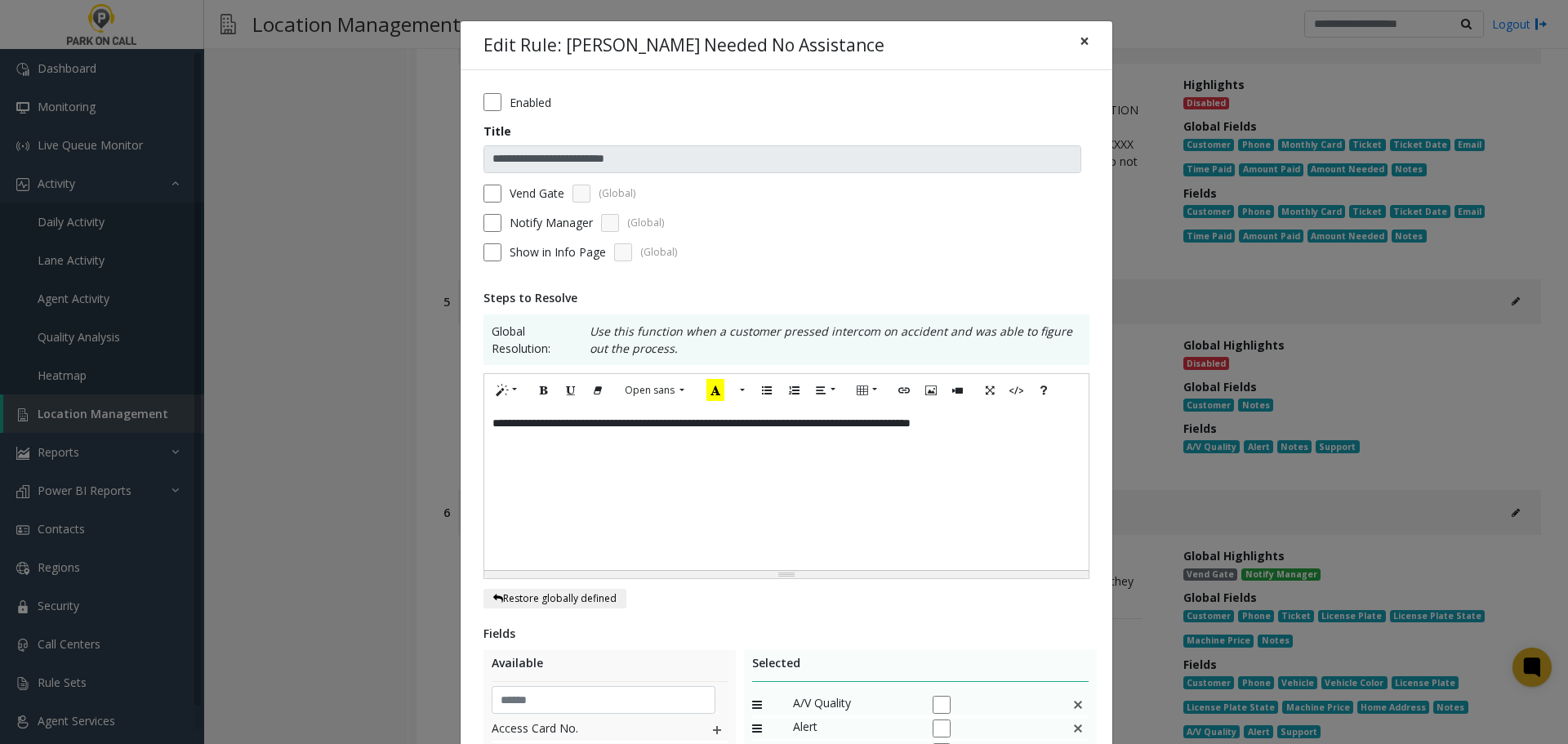
click at [1080, 38] on span "×" at bounding box center [1085, 41] width 10 height 23
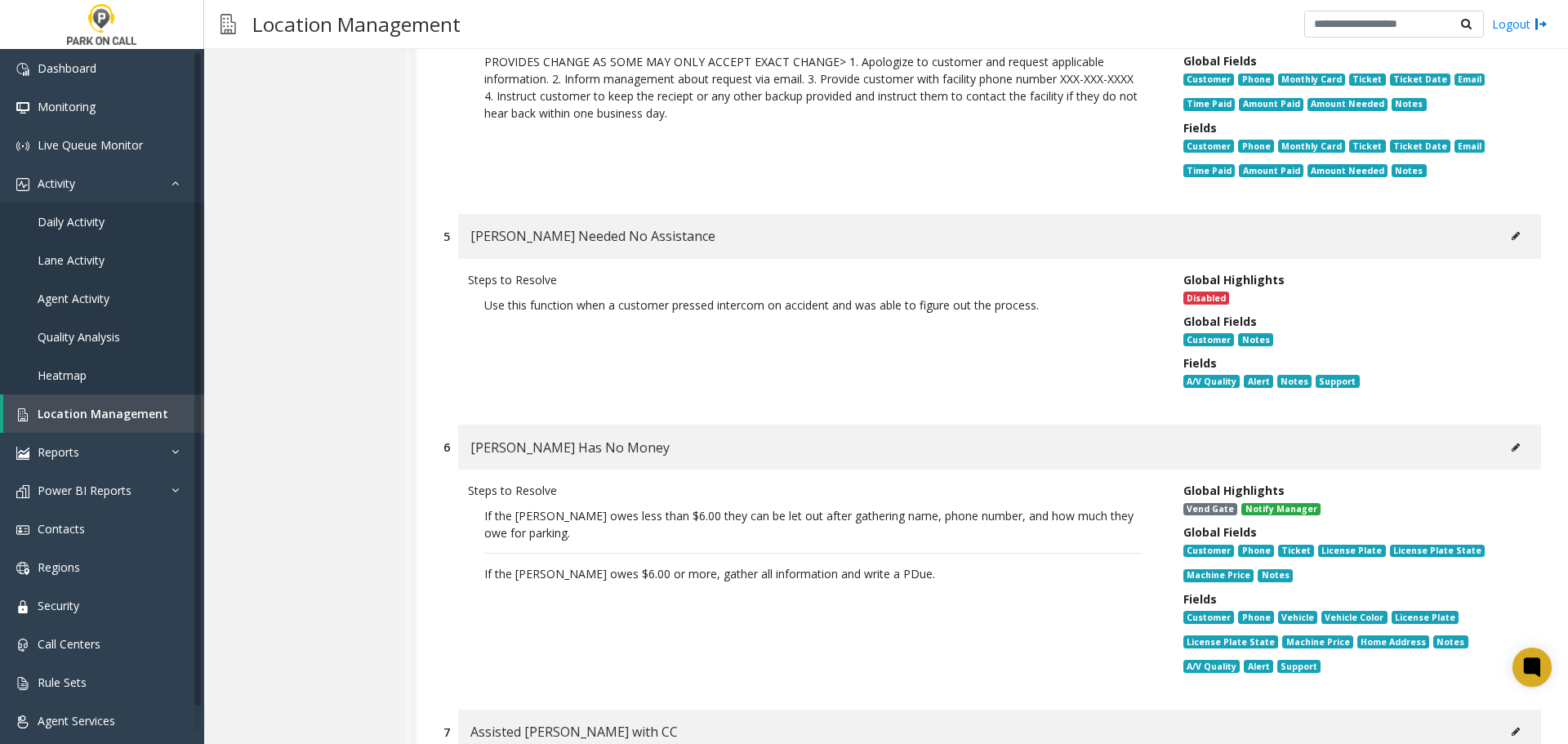
scroll to position [3585, 0]
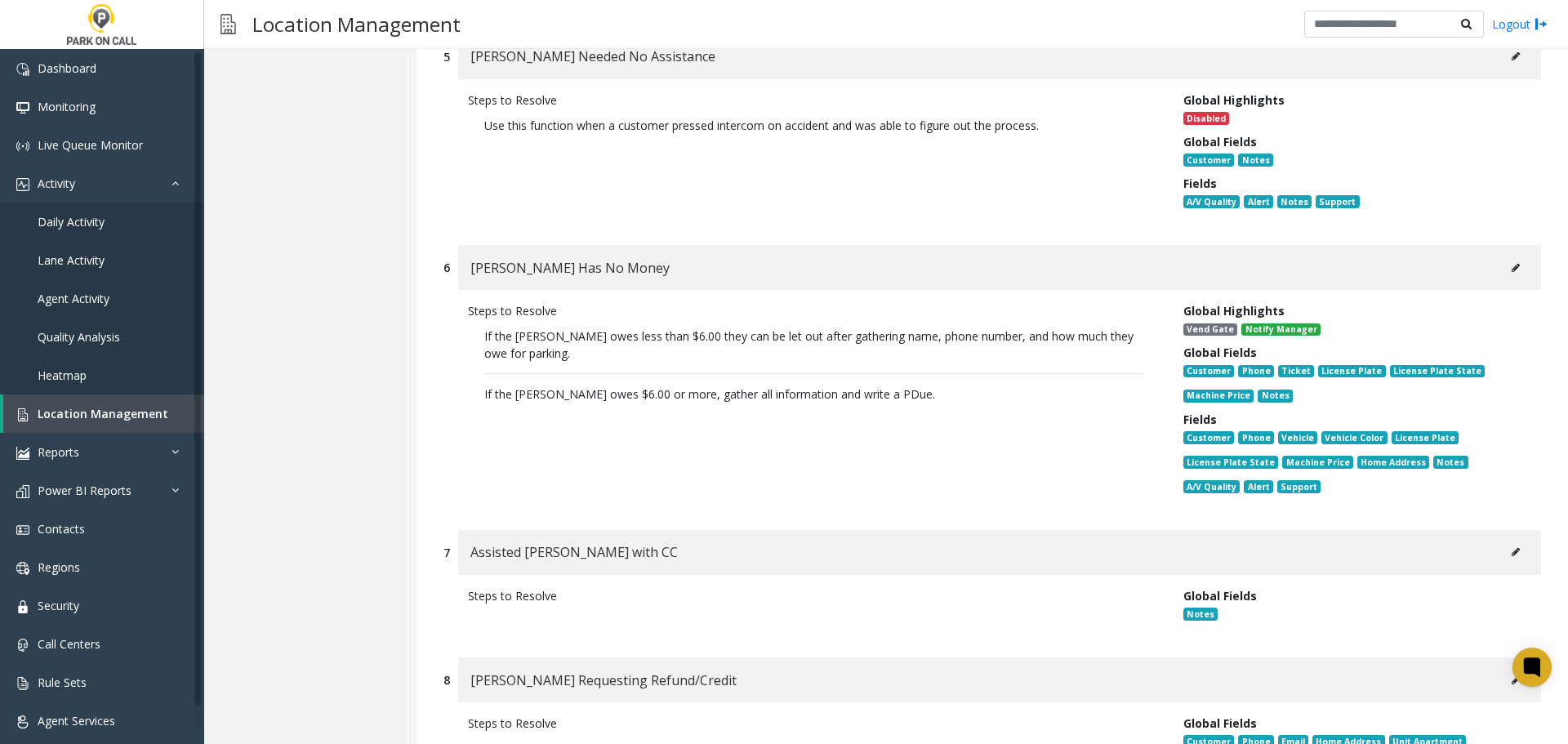
click at [1502, 256] on button at bounding box center [1515, 268] width 26 height 25
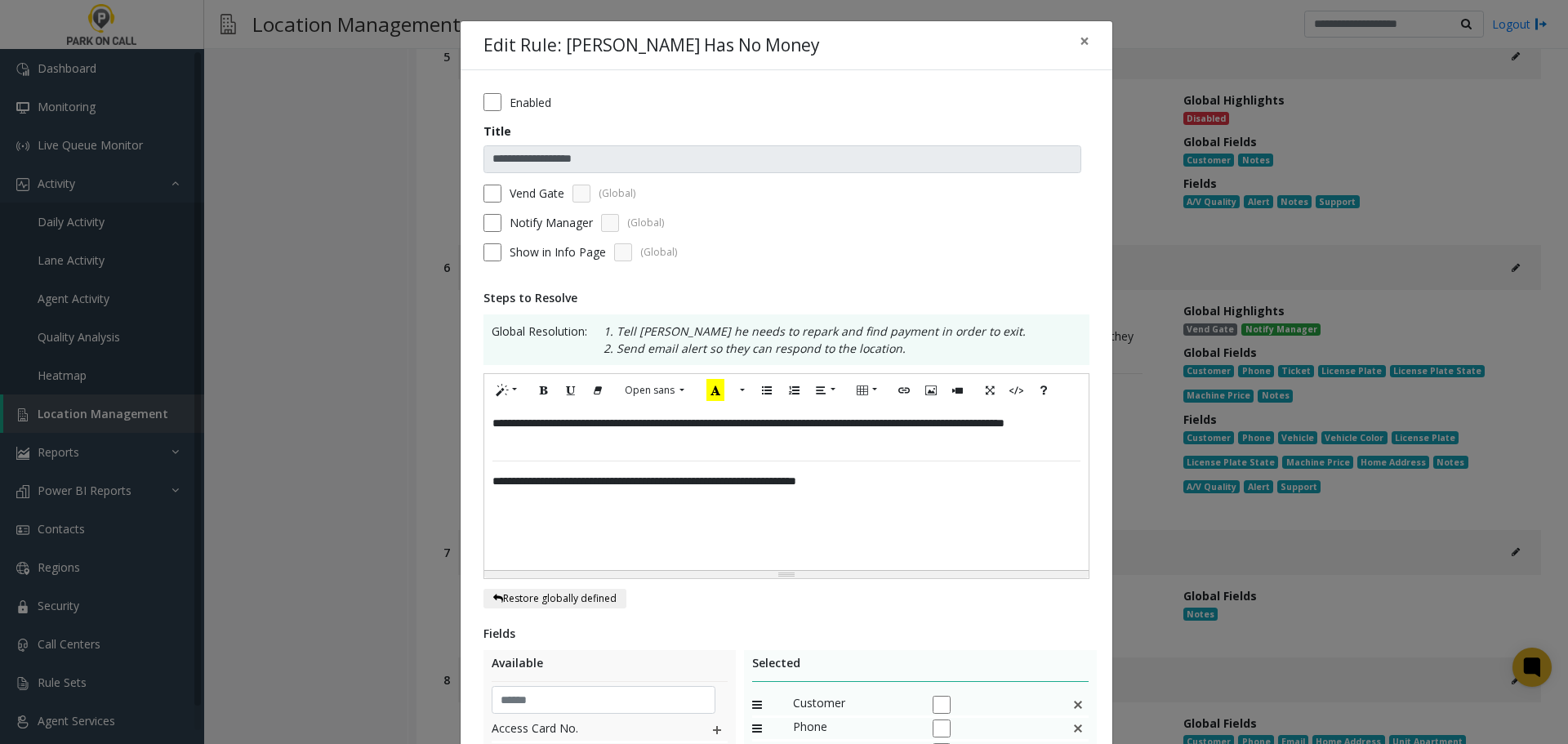
click at [525, 193] on label "Vend Gate" at bounding box center [537, 193] width 55 height 17
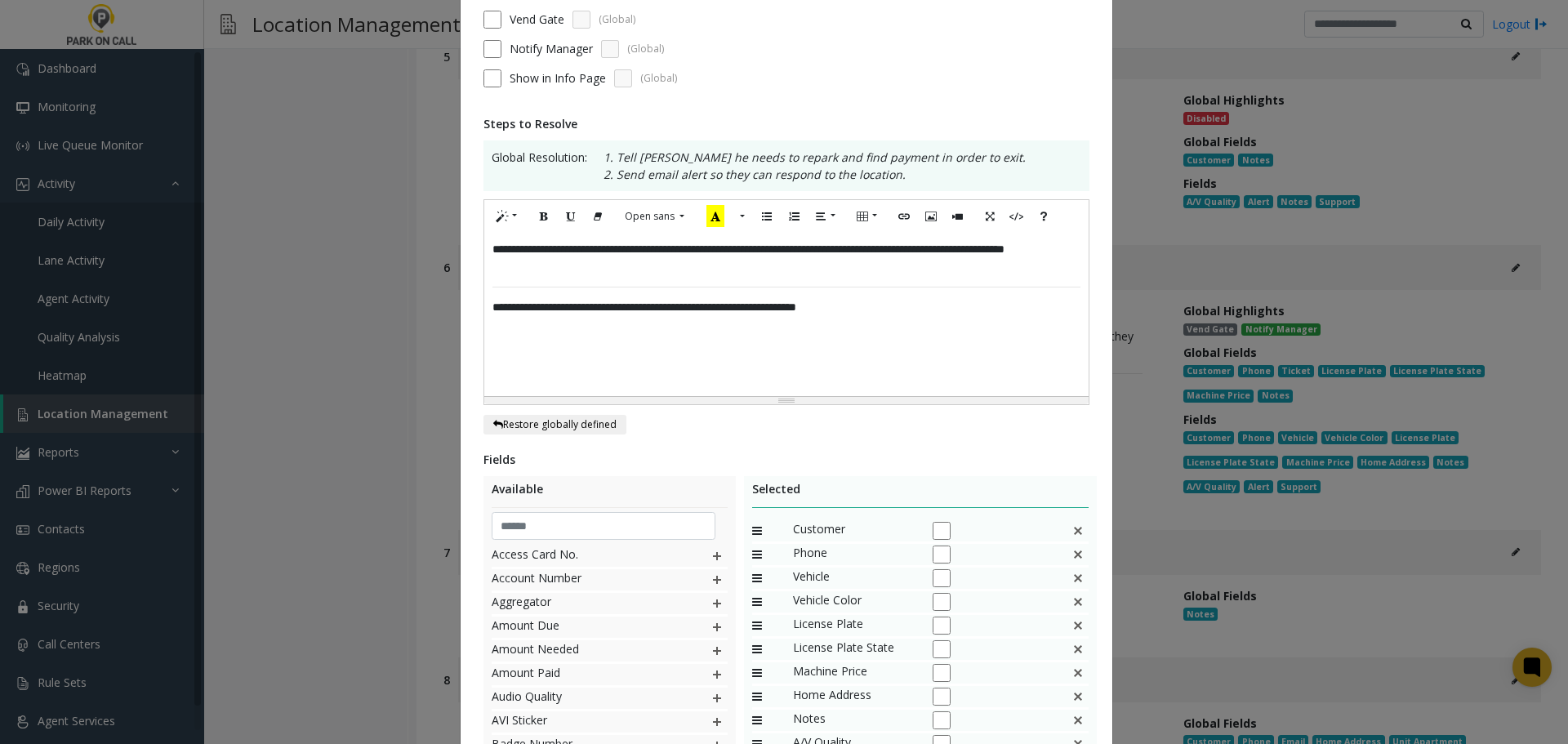
scroll to position [346, 0]
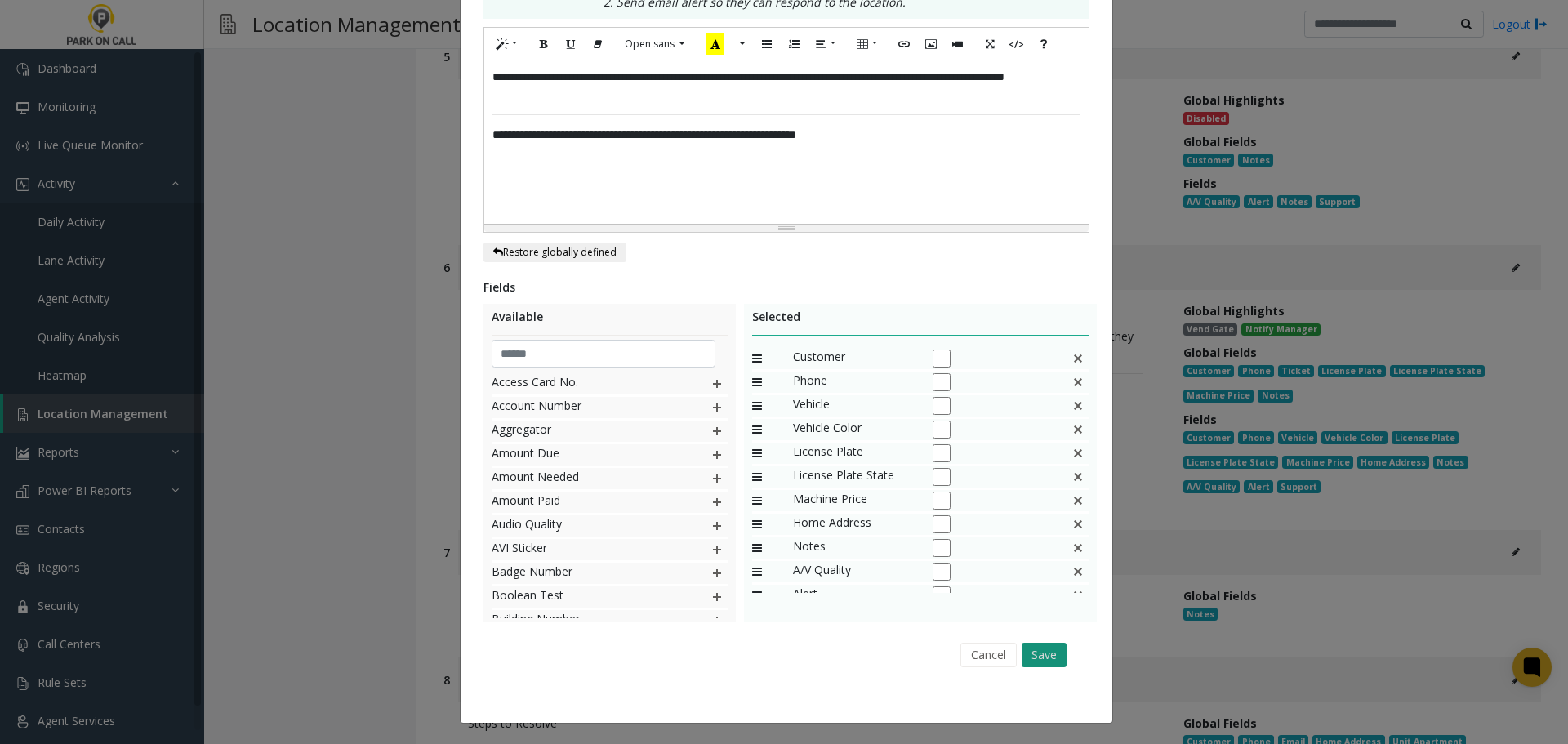
click at [1031, 655] on button "Save" at bounding box center [1044, 655] width 45 height 25
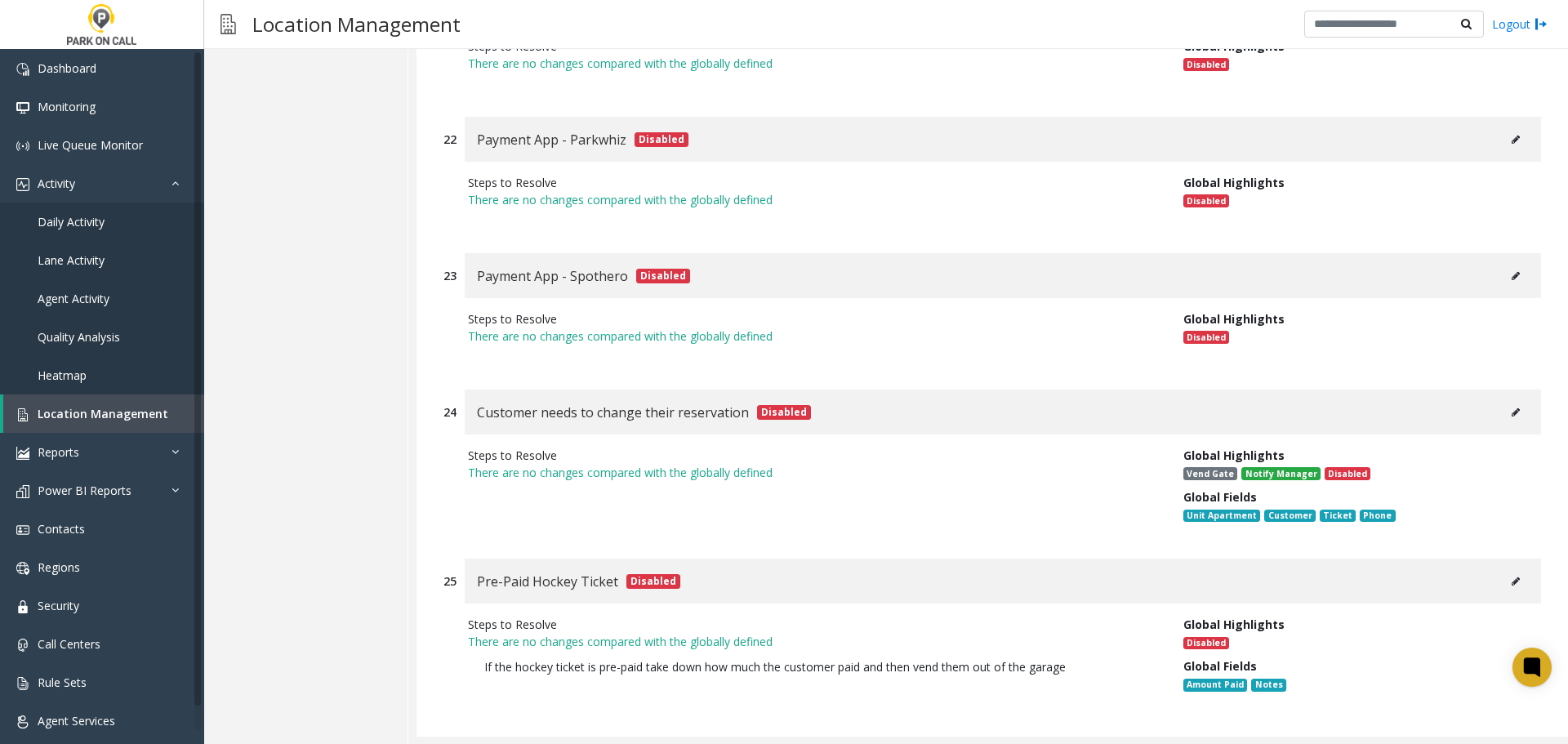
scroll to position [7068, 0]
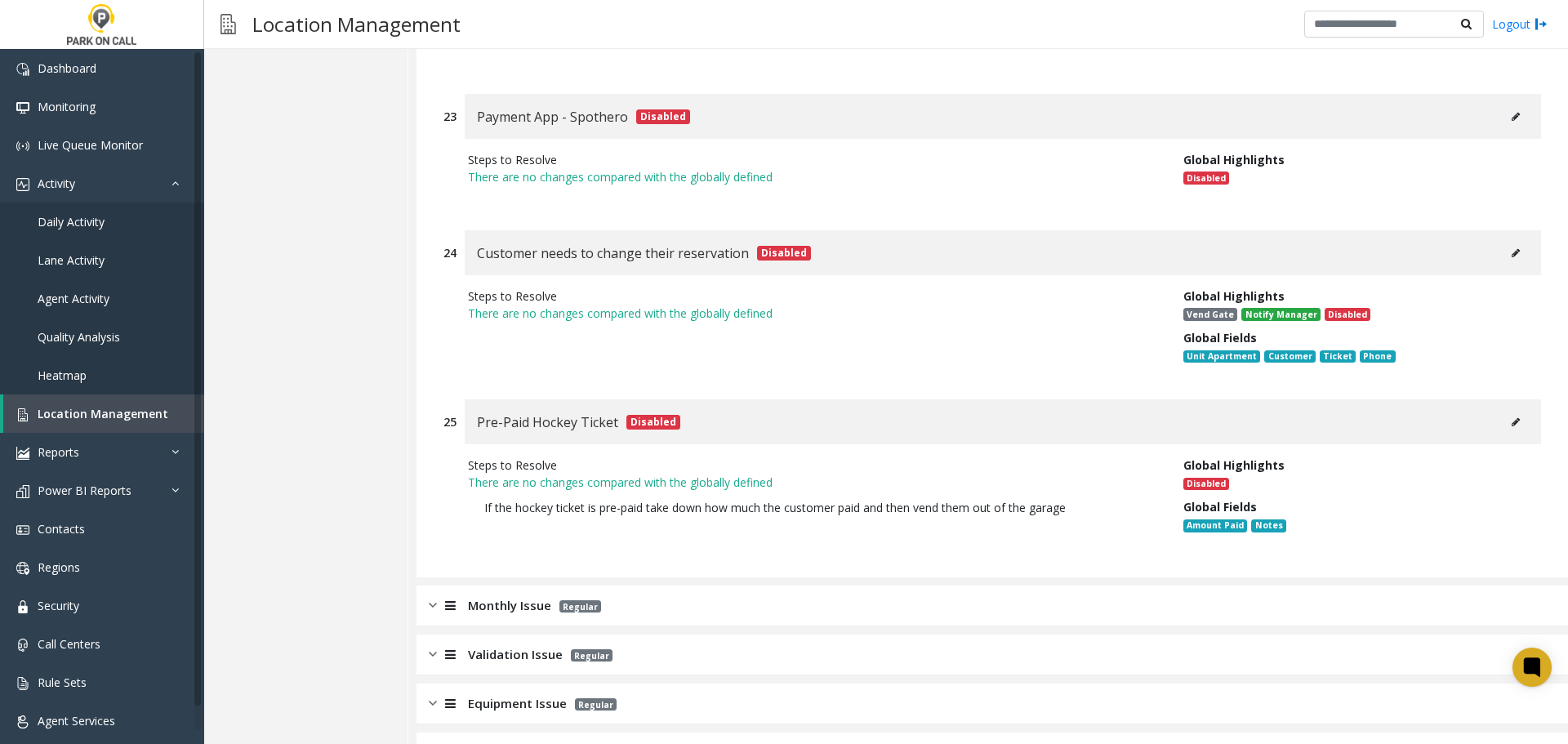
click at [645, 586] on div "Monthly Issue Regular" at bounding box center [992, 606] width 1151 height 41
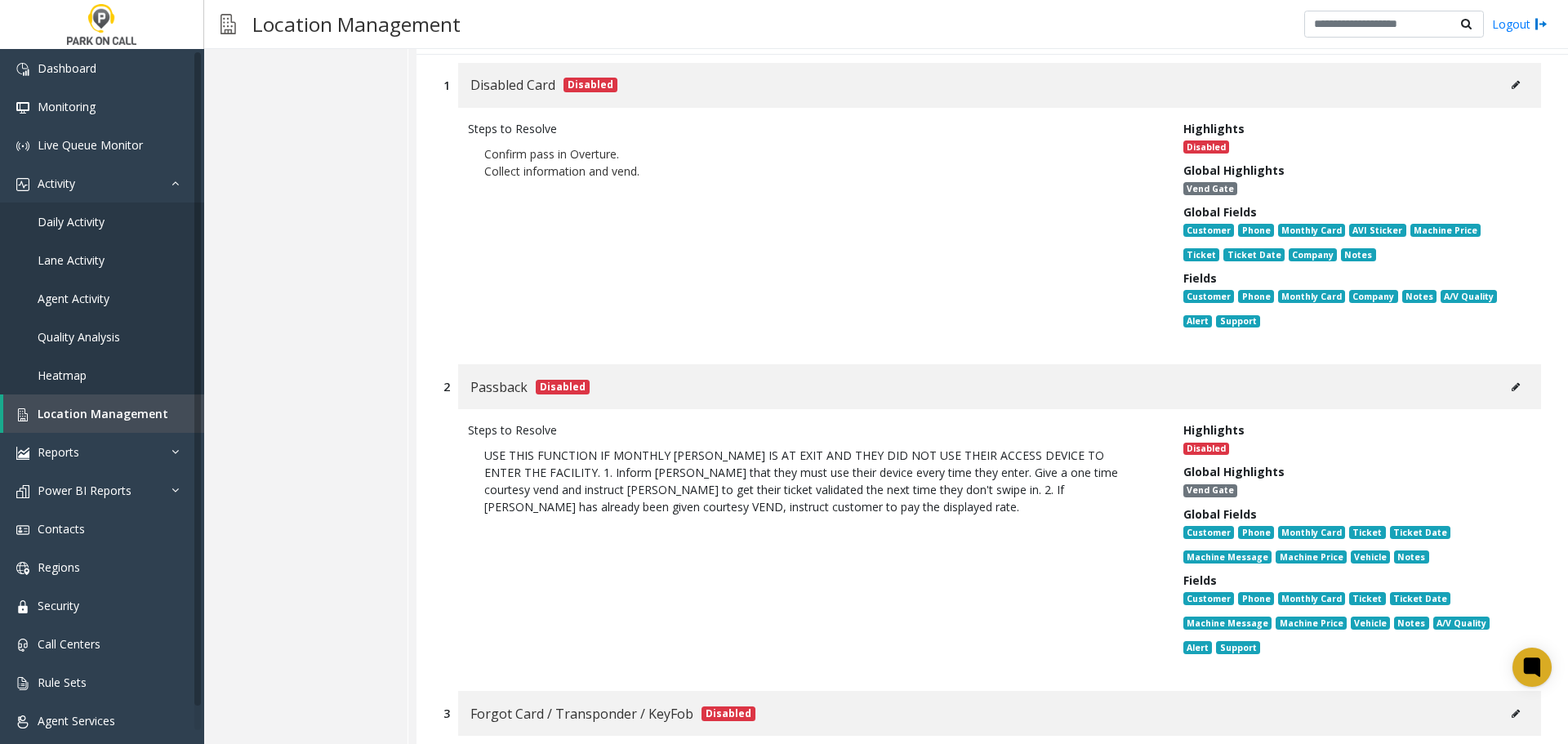
scroll to position [7394, 0]
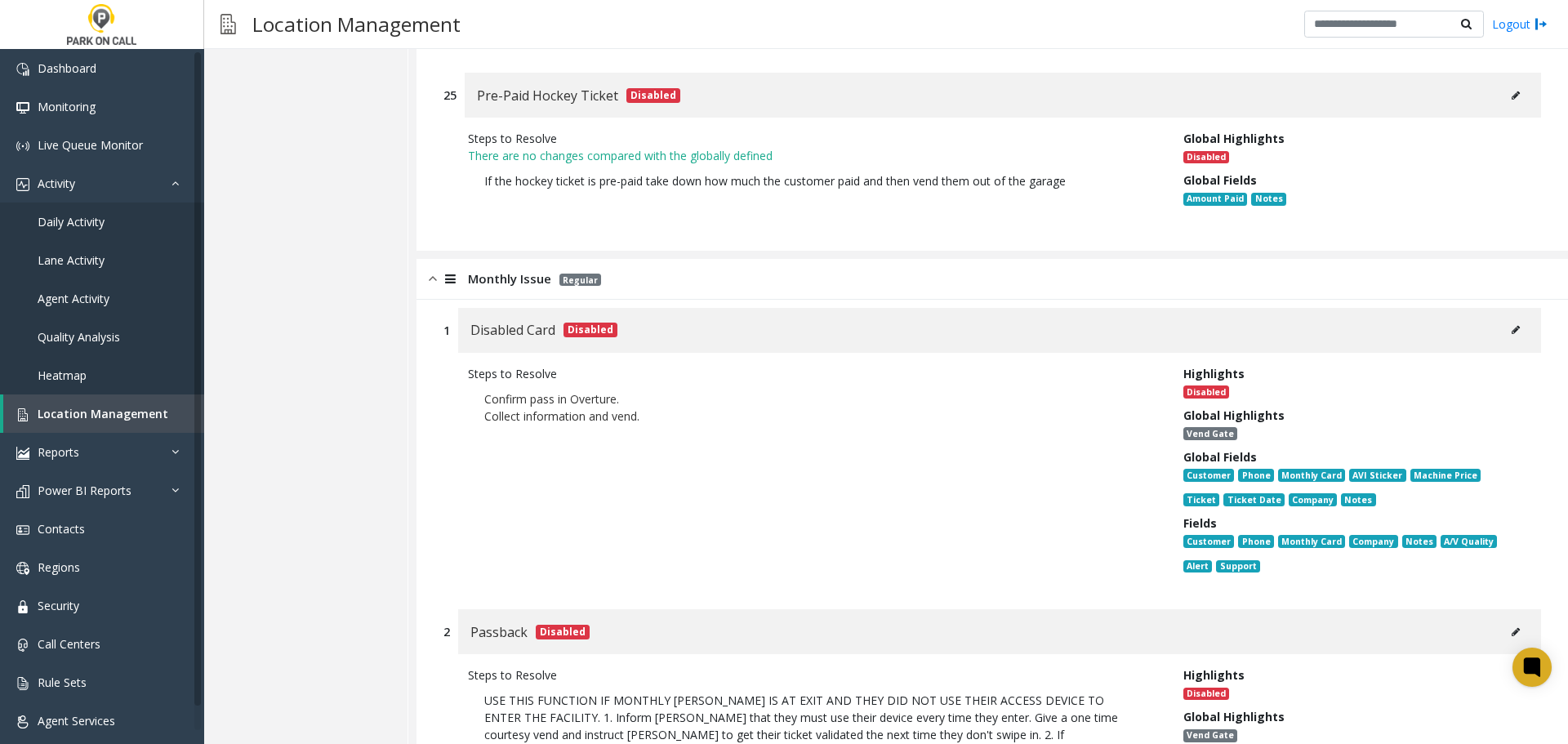
click at [1502, 317] on button at bounding box center [1515, 330] width 26 height 25
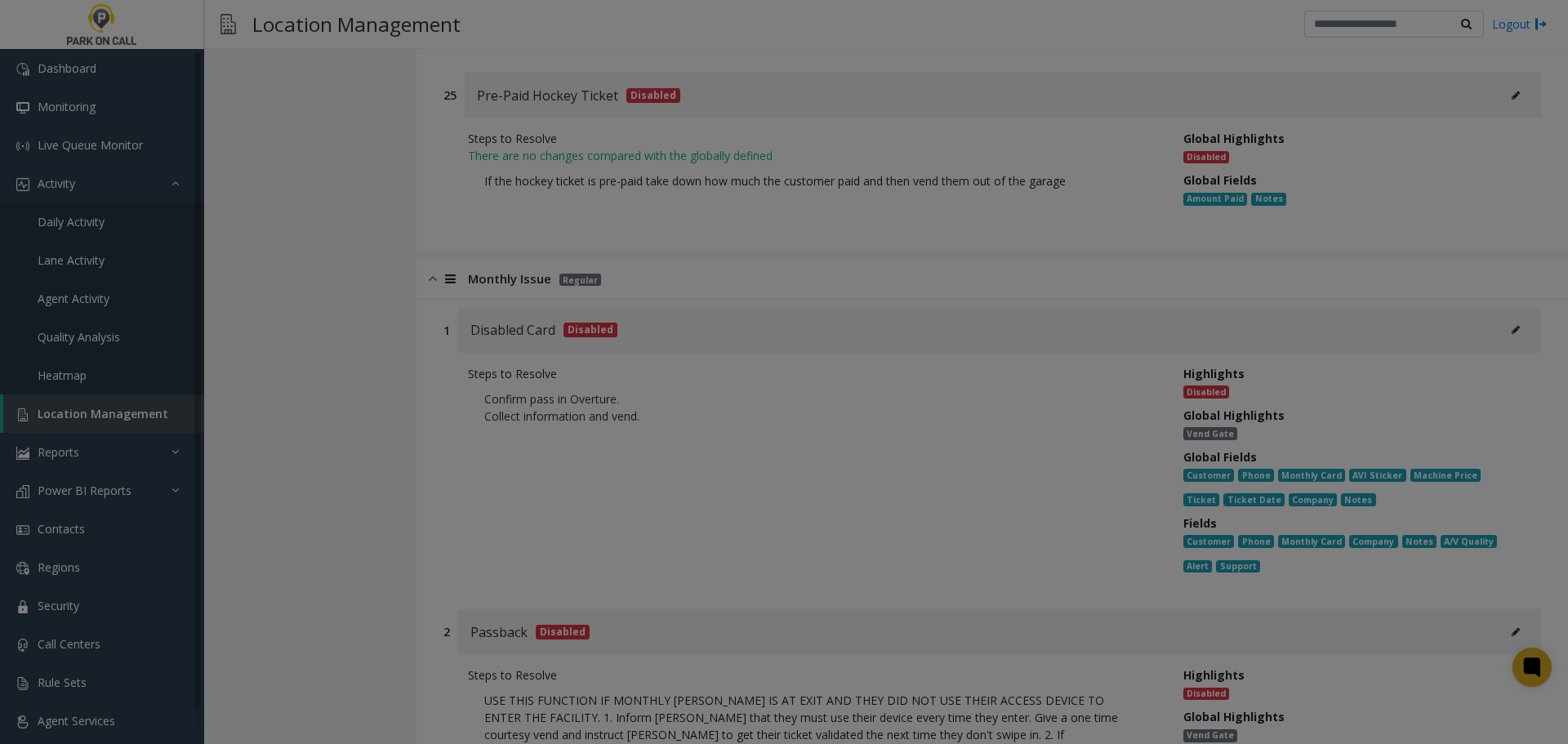
scroll to position [0, 0]
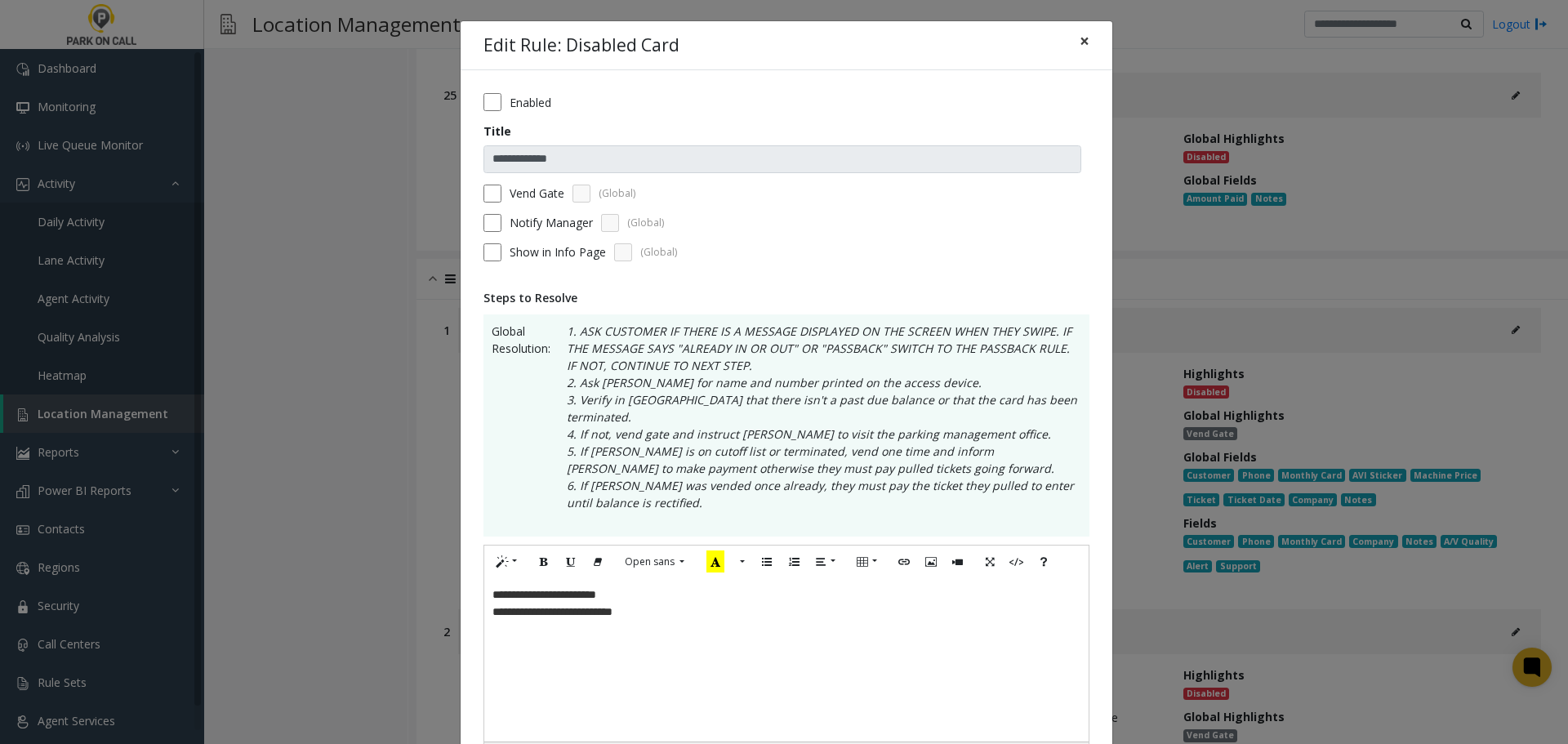
click at [1080, 46] on span "×" at bounding box center [1085, 41] width 10 height 23
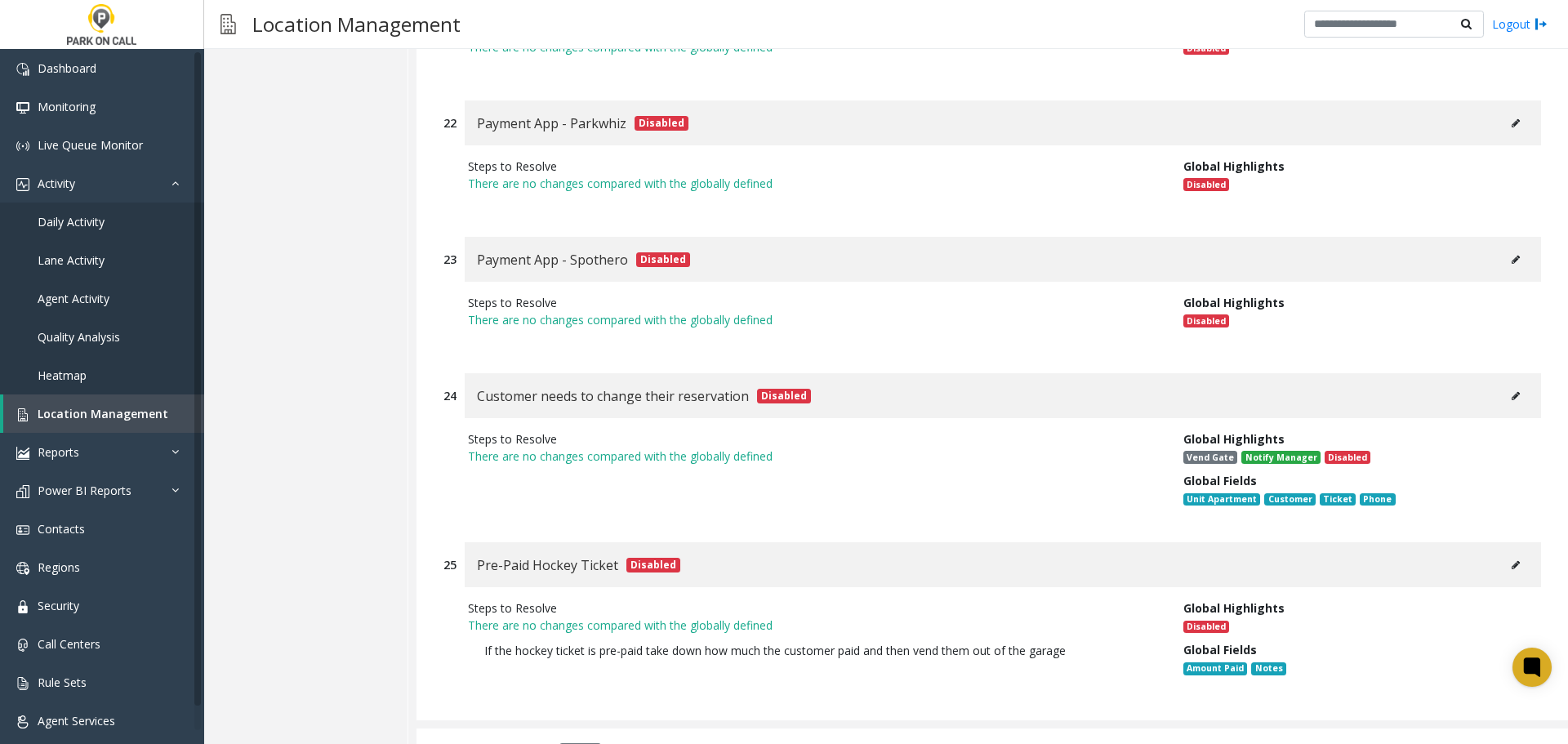
scroll to position [6924, 0]
click at [686, 729] on div "Monthly Issue Regular" at bounding box center [992, 750] width 1151 height 41
drag, startPoint x: 788, startPoint y: 483, endPoint x: 791, endPoint y: 454, distance: 29.2
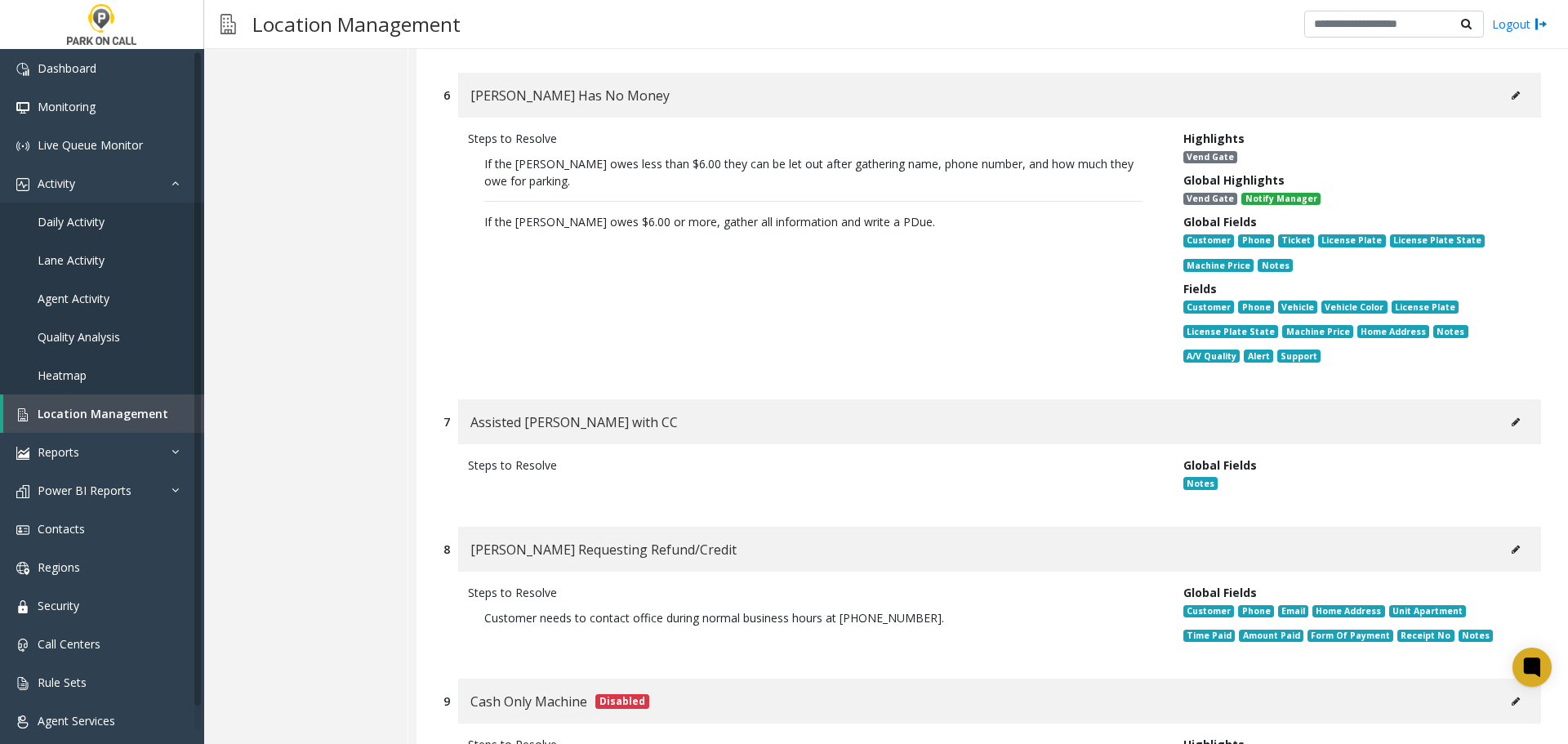
scroll to position [0, 0]
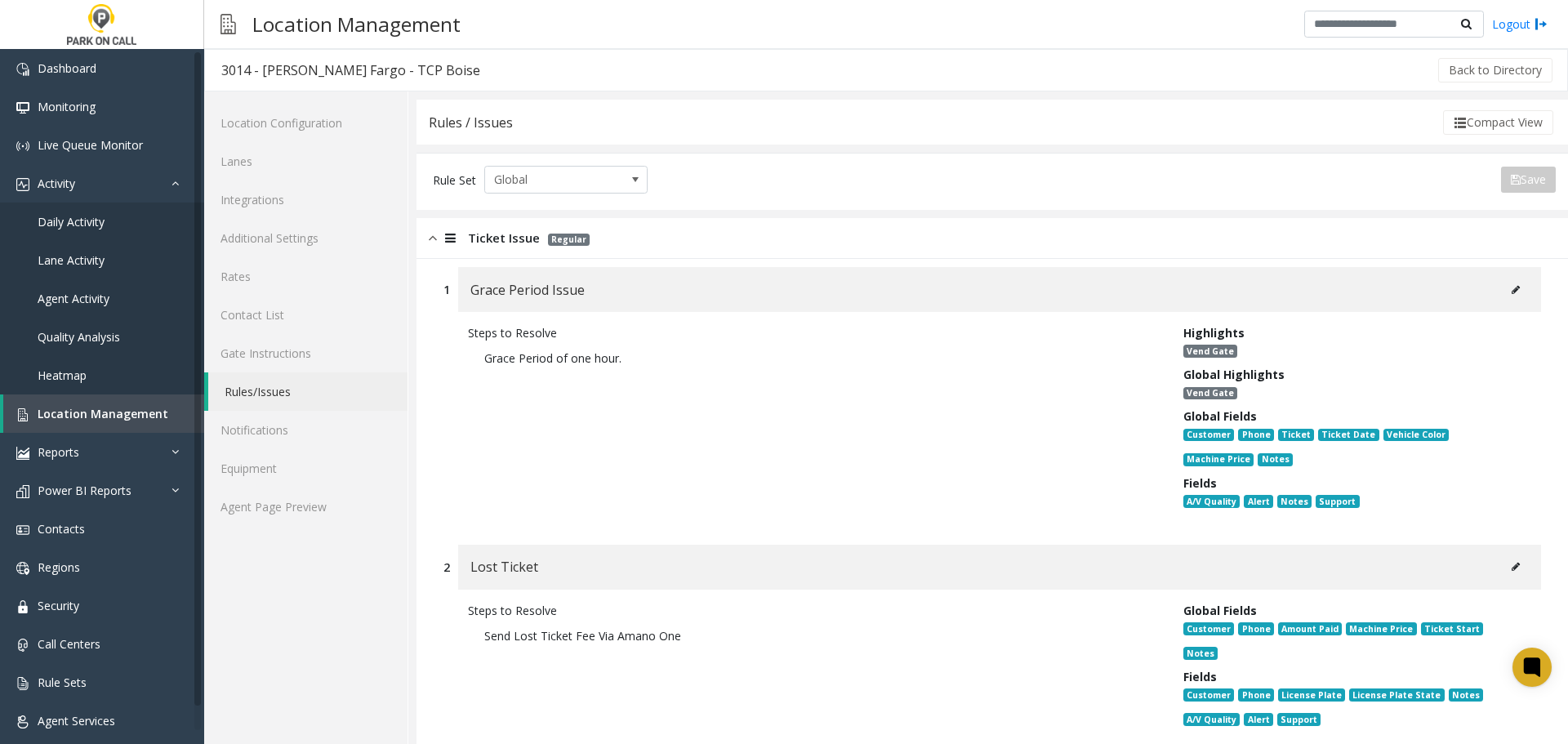
click at [729, 235] on div "Ticket Issue Regular" at bounding box center [992, 239] width 1151 height 41
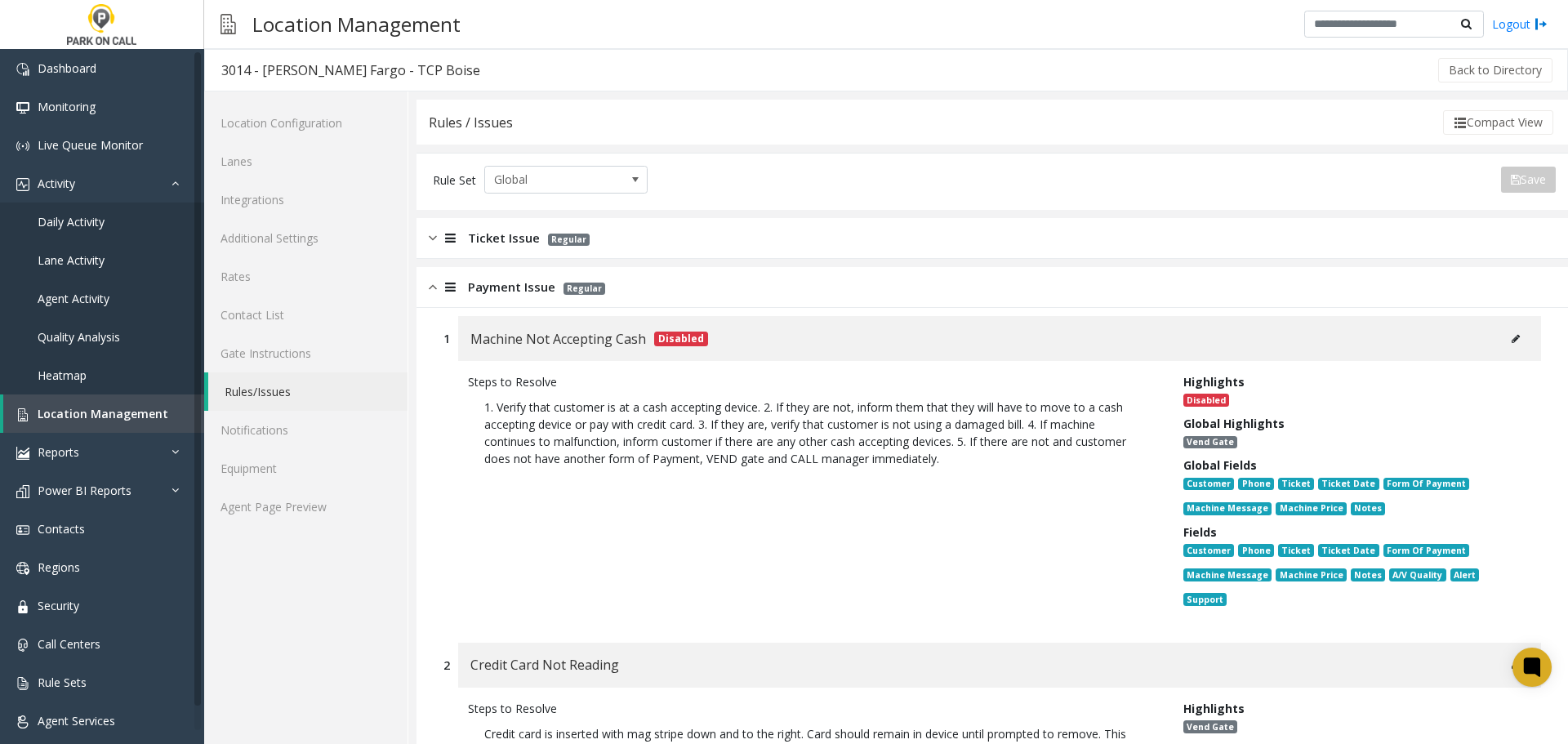
click at [716, 320] on div "Machine Not Accepting Cash Disabled" at bounding box center [999, 338] width 1083 height 45
click at [729, 293] on div "Payment Issue Regular" at bounding box center [992, 287] width 1151 height 41
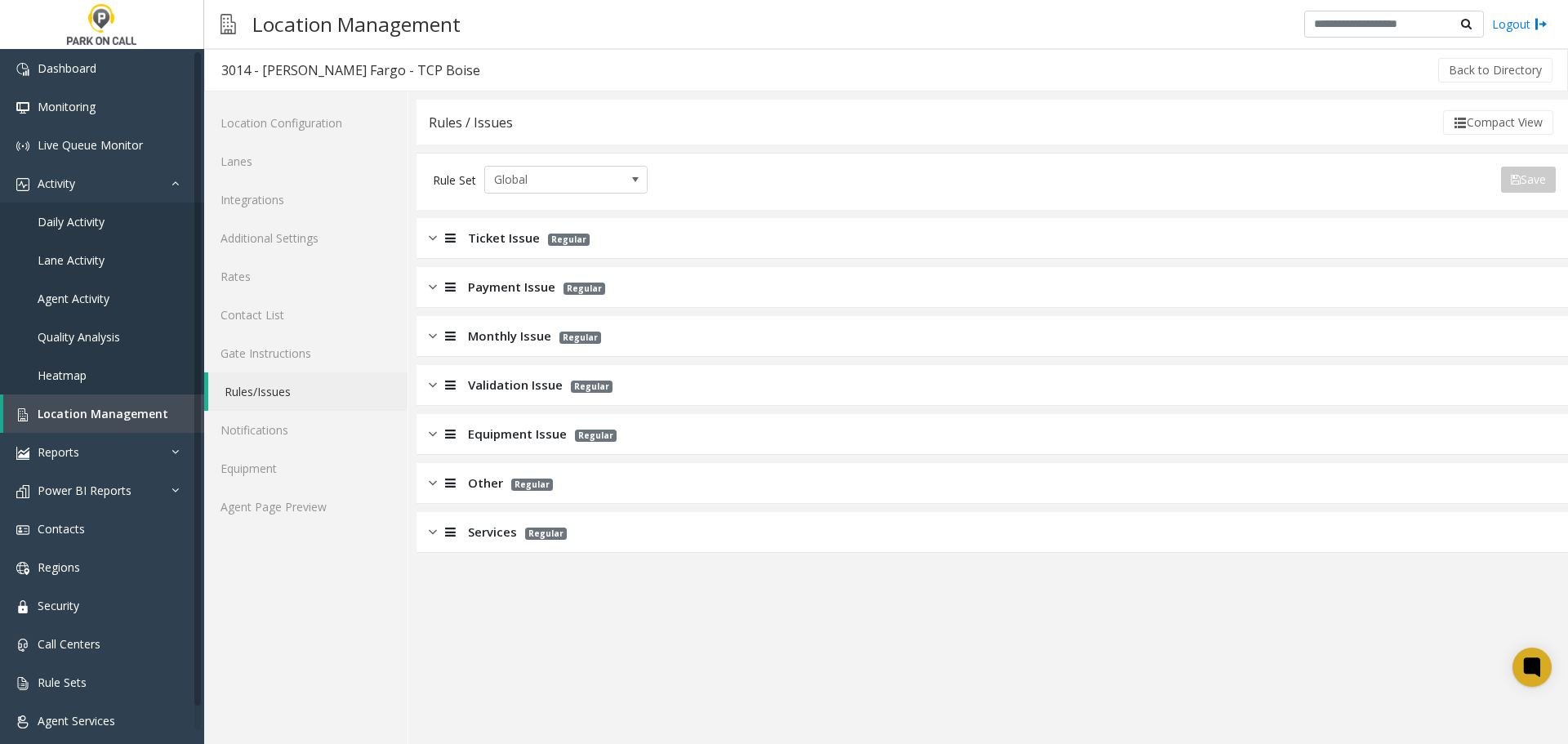
click at [788, 395] on div "Validation Issue Regular" at bounding box center [992, 386] width 1151 height 41
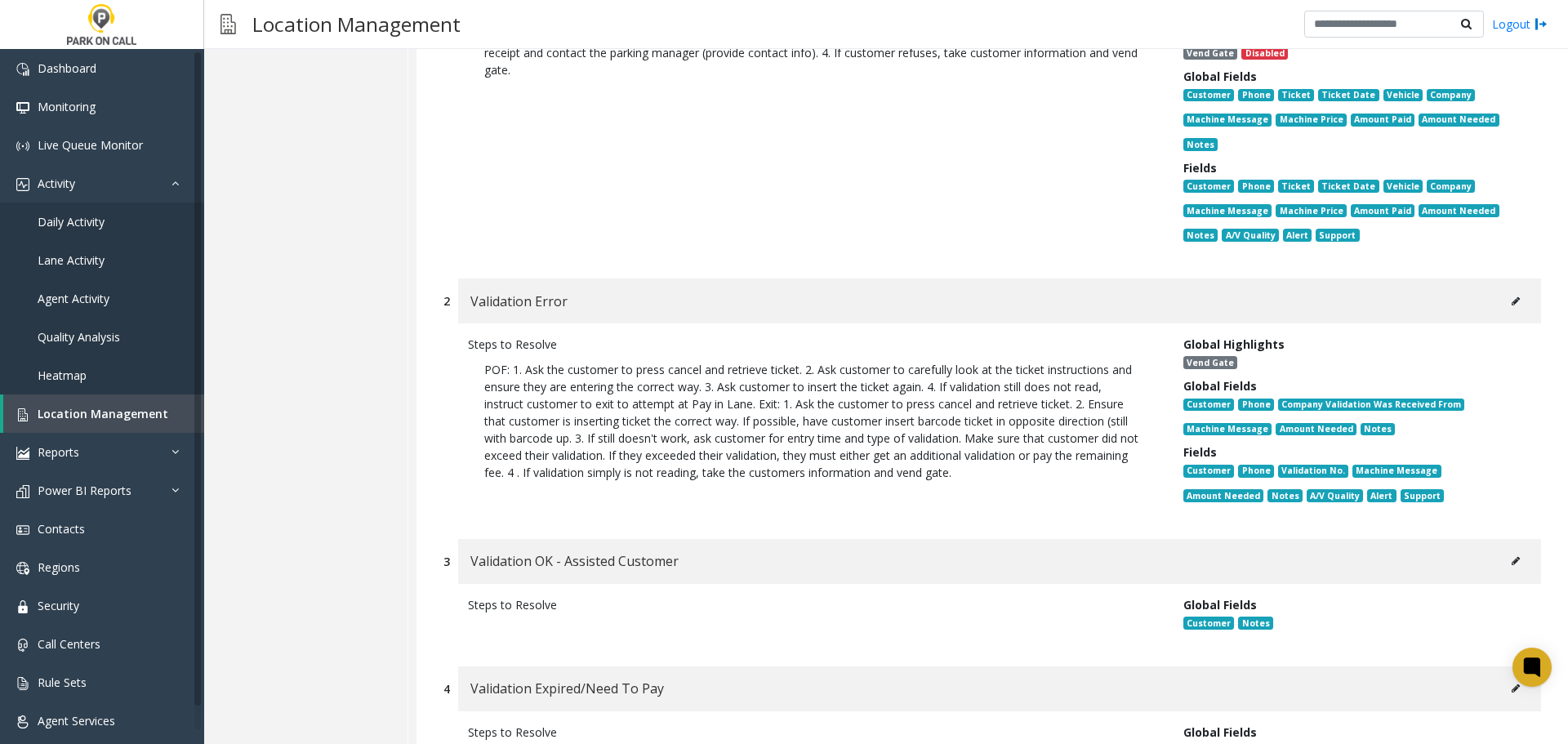
scroll to position [490, 0]
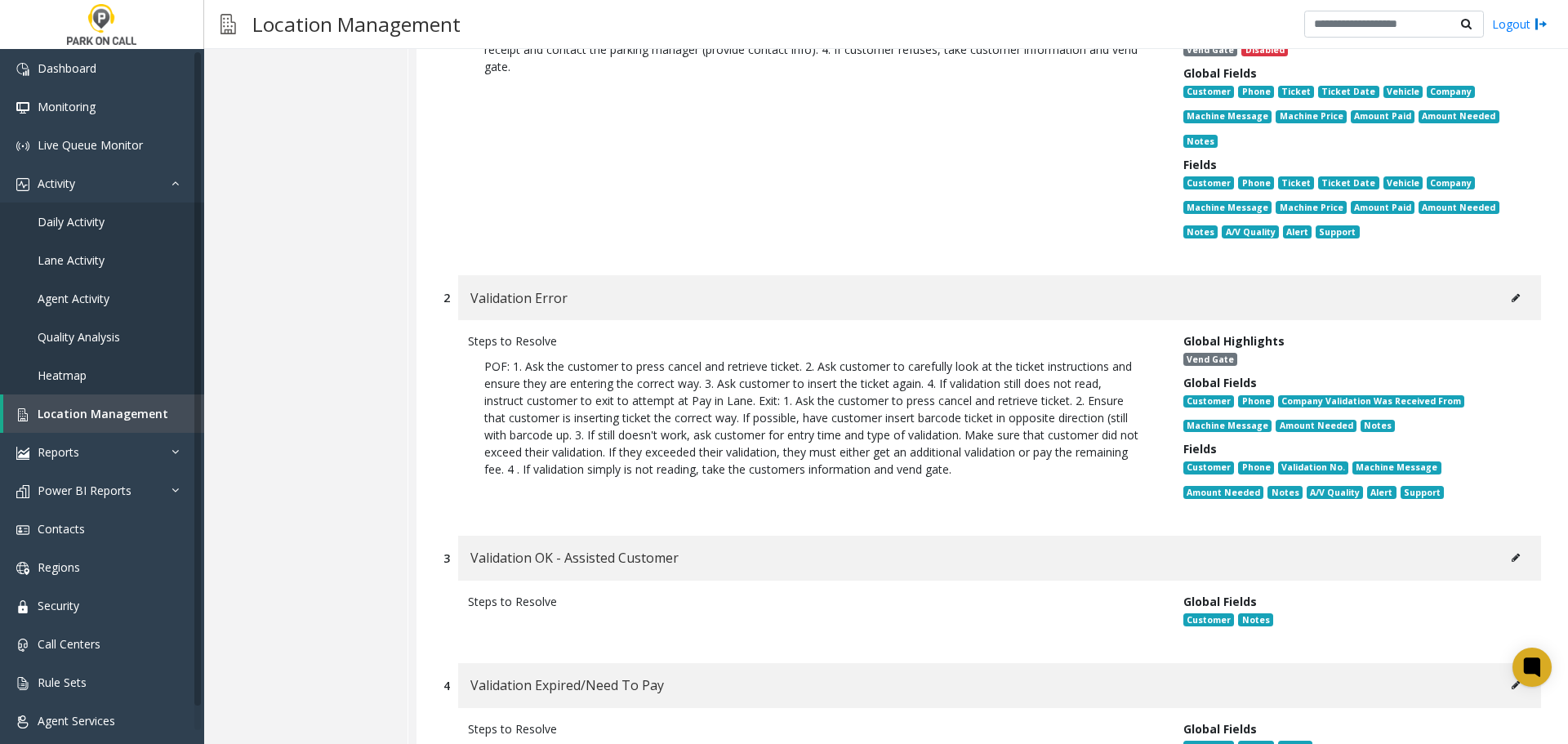
click at [1505, 304] on button at bounding box center [1515, 298] width 26 height 25
type input "**********"
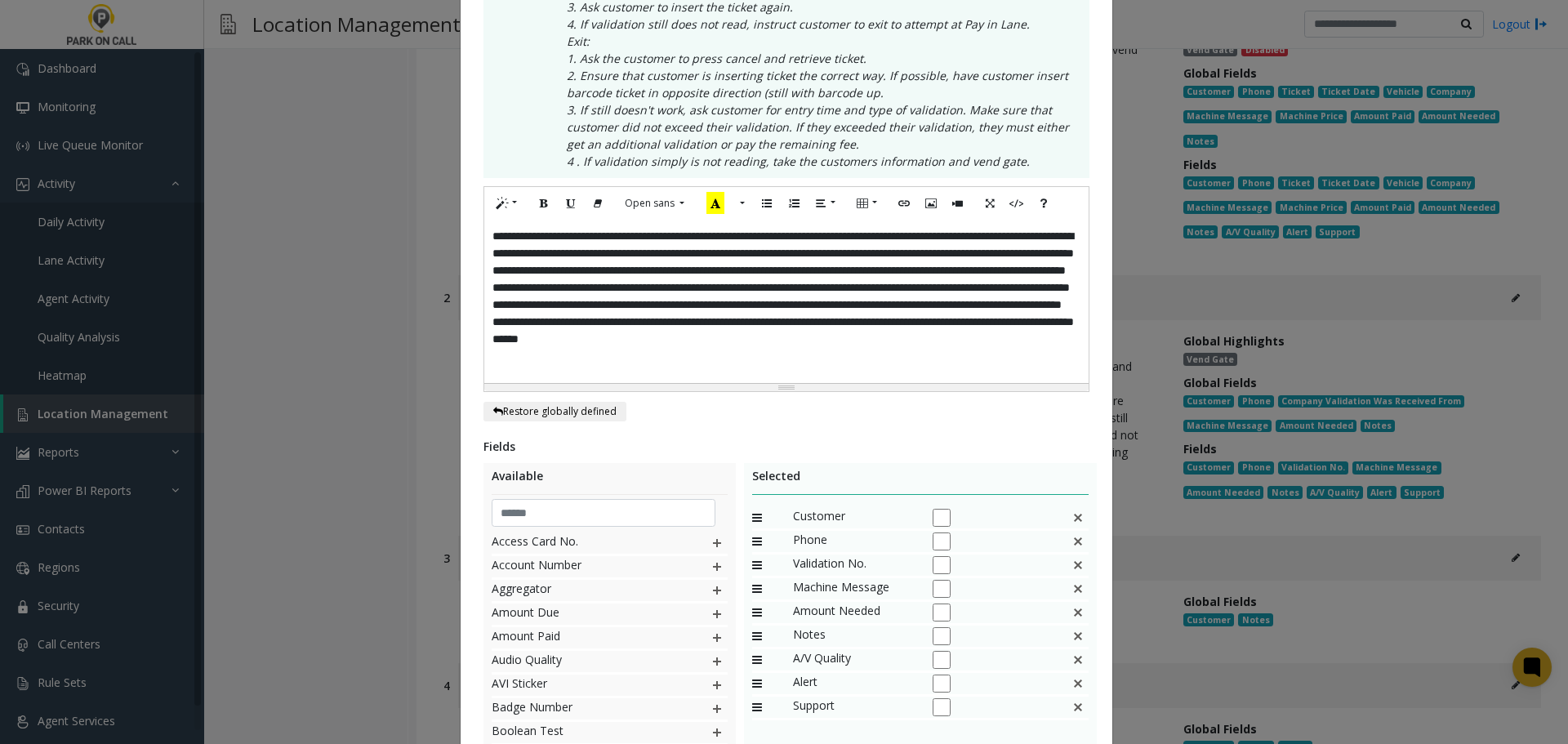
scroll to position [409, 0]
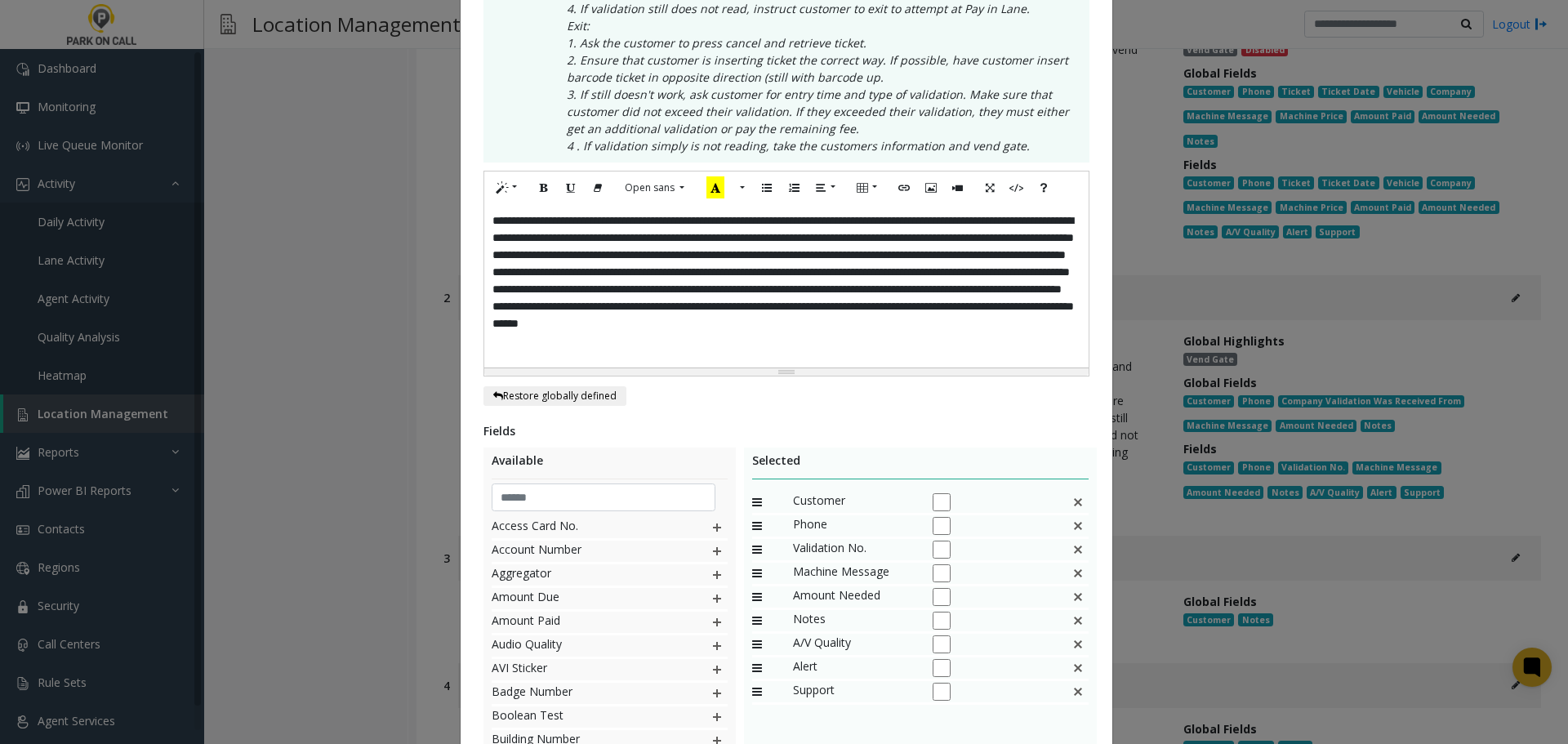
drag, startPoint x: 376, startPoint y: 13, endPoint x: 394, endPoint y: 519, distance: 506.3
click at [392, 524] on div "**********" at bounding box center [784, 372] width 1568 height 744
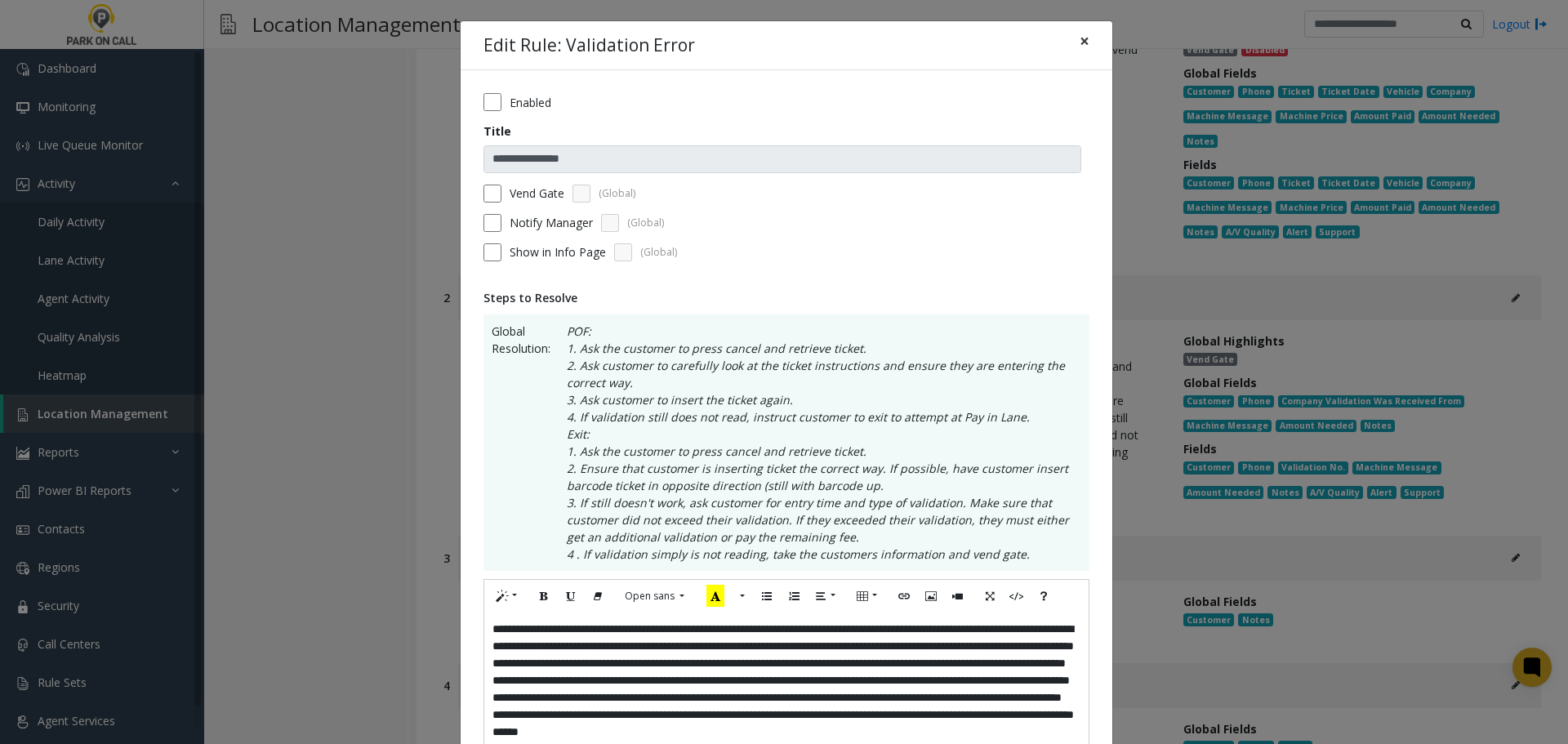
click at [1085, 43] on button "×" at bounding box center [1085, 41] width 33 height 40
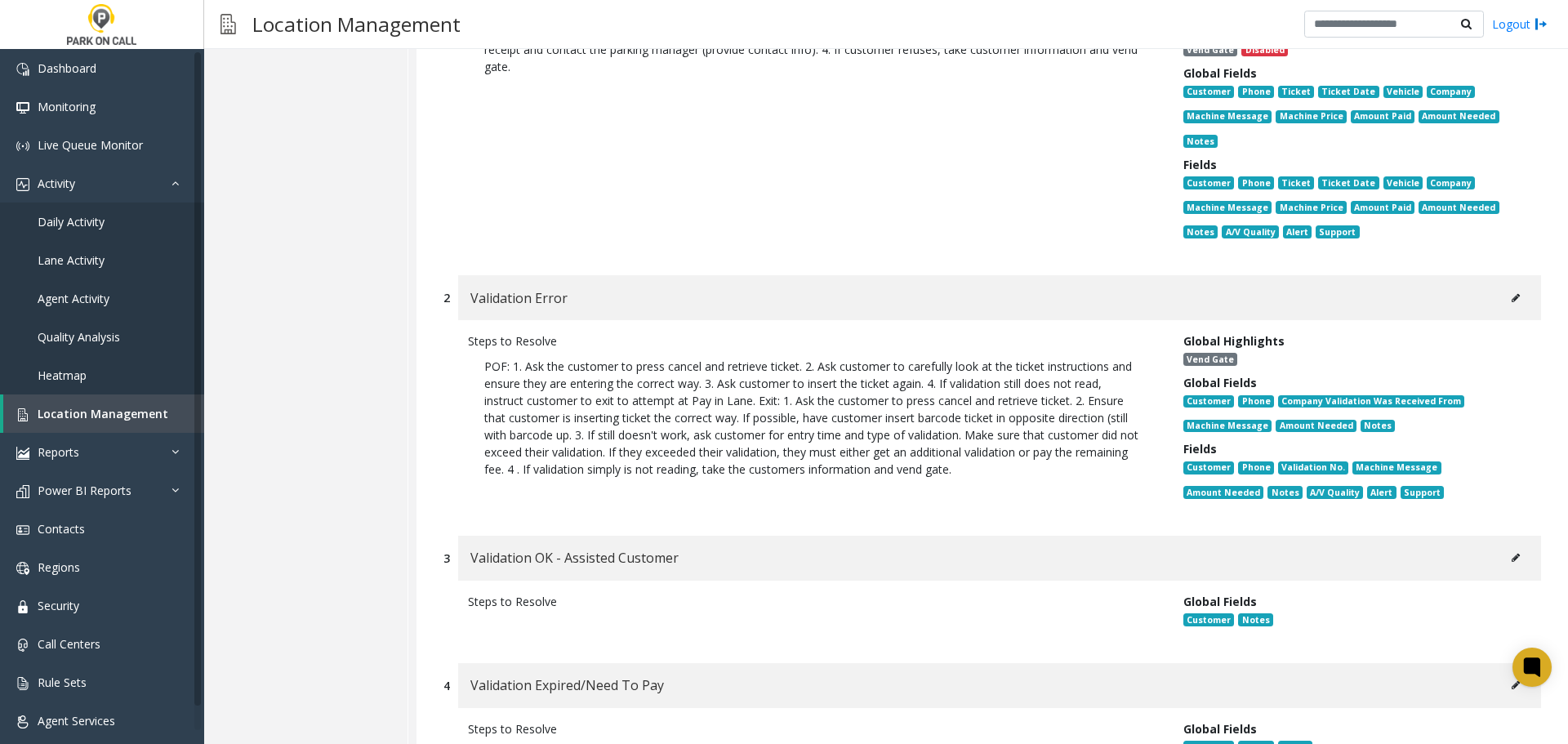
click at [1503, 305] on button at bounding box center [1515, 298] width 26 height 25
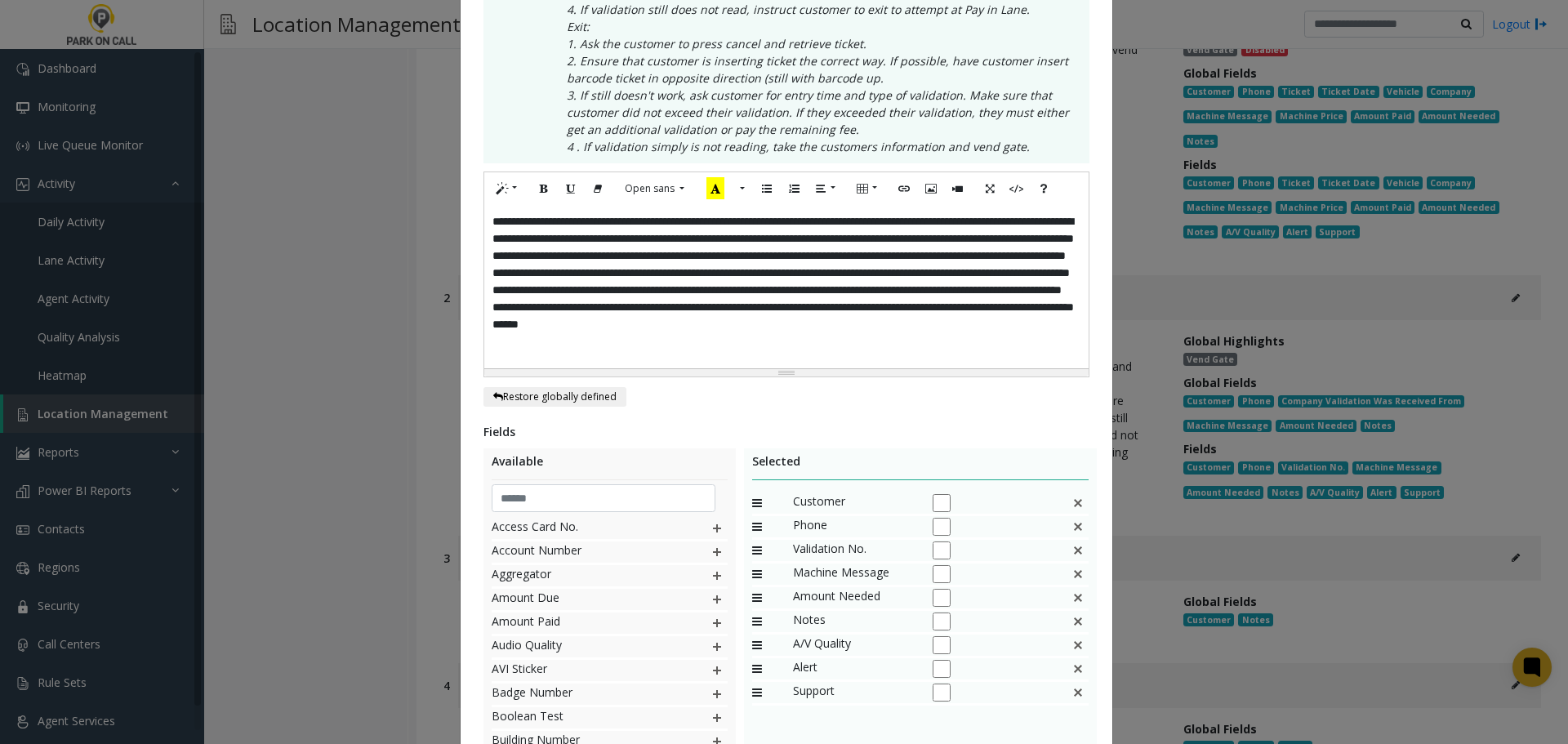
scroll to position [409, 0]
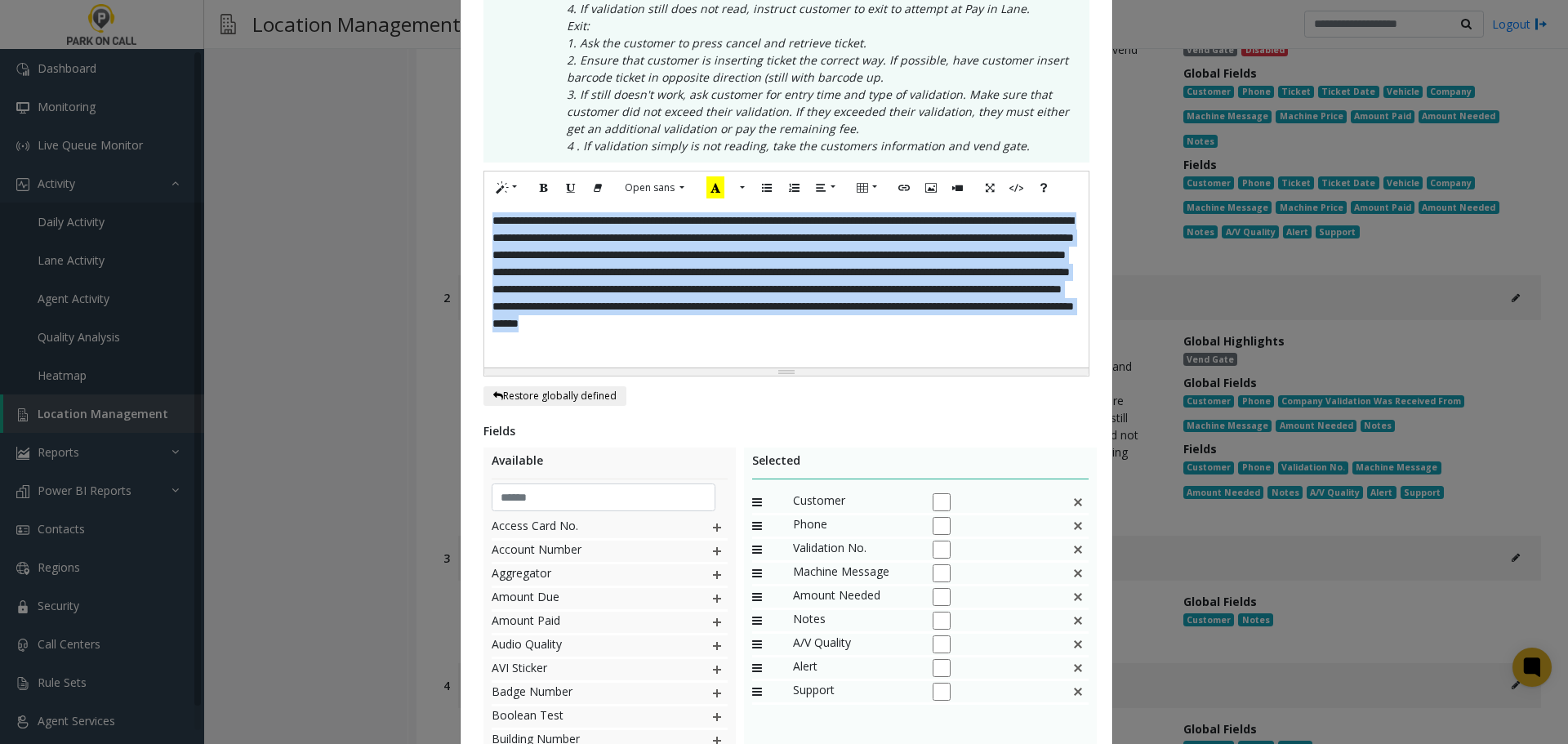
drag, startPoint x: 987, startPoint y: 362, endPoint x: 158, endPoint y: 46, distance: 887.2
click at [159, 58] on div "**********" at bounding box center [784, 372] width 1568 height 744
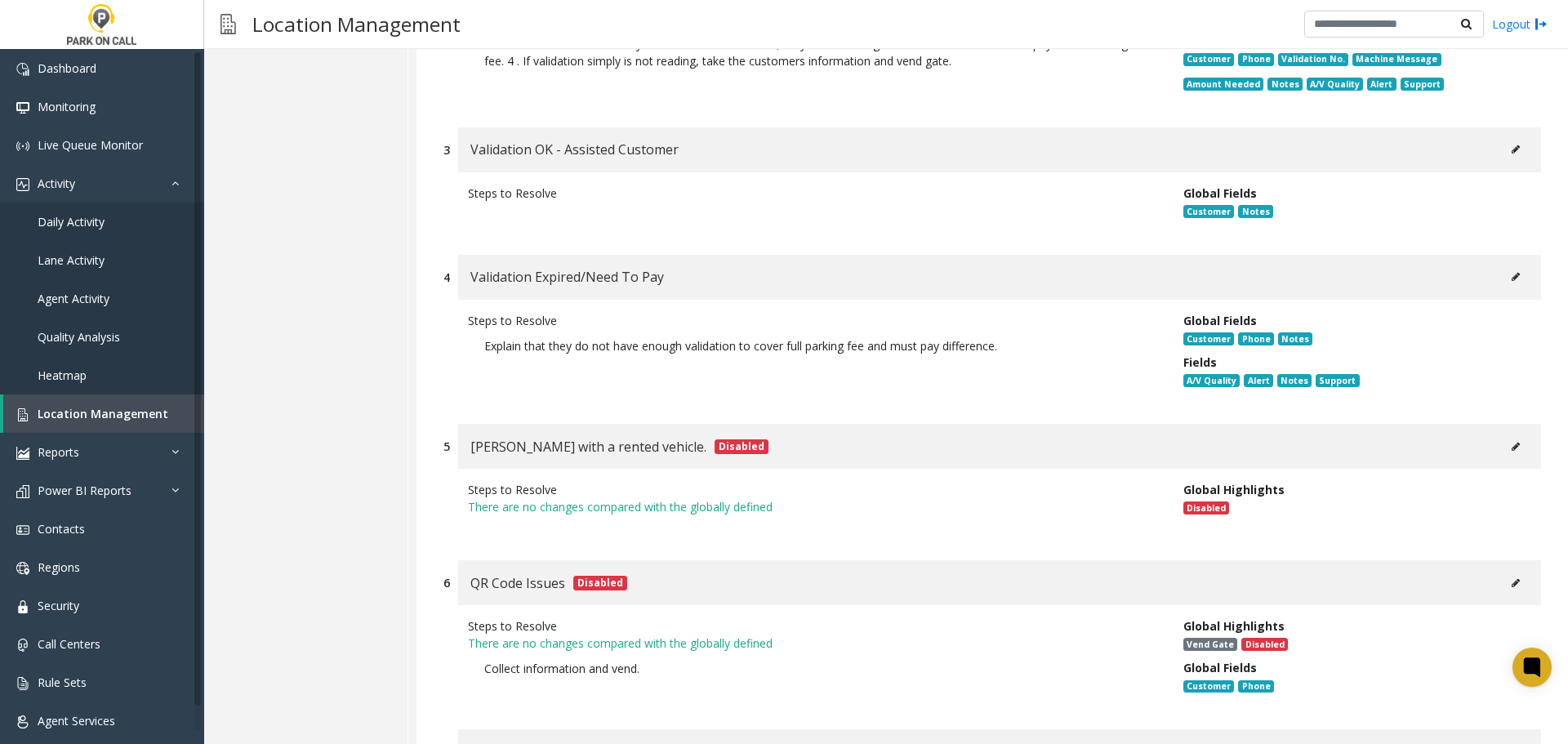
scroll to position [653, 0]
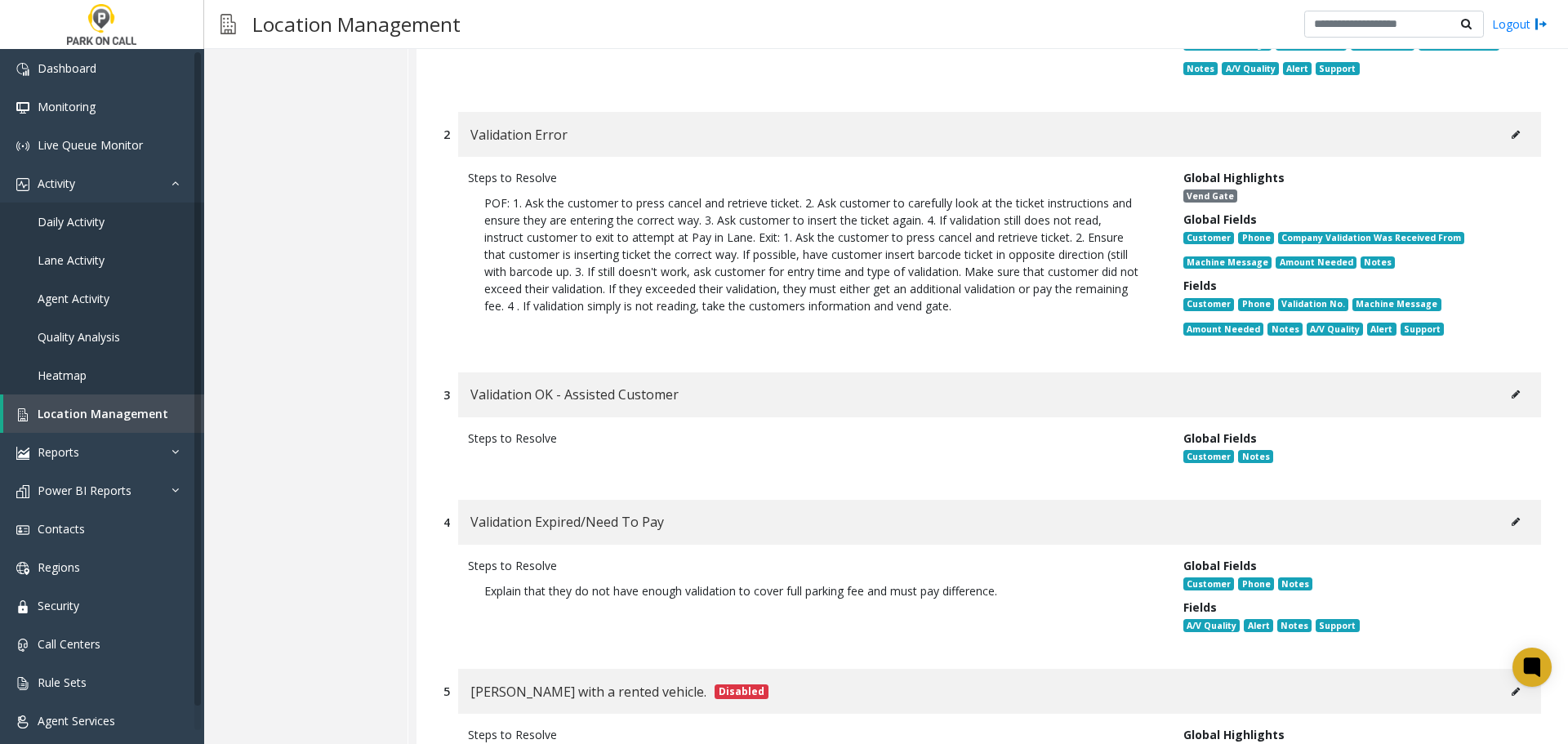
click at [1509, 136] on button at bounding box center [1515, 135] width 26 height 25
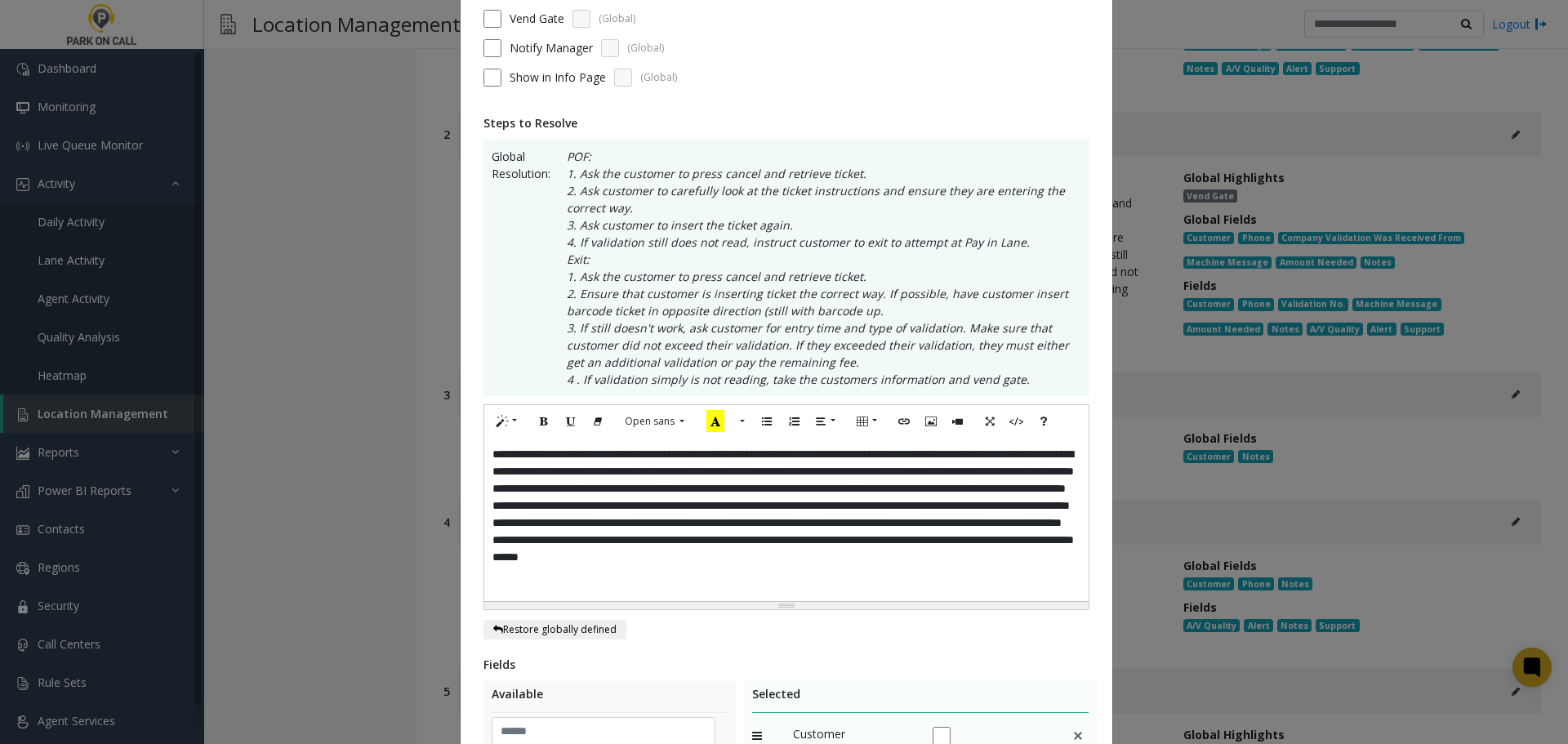
scroll to position [0, 0]
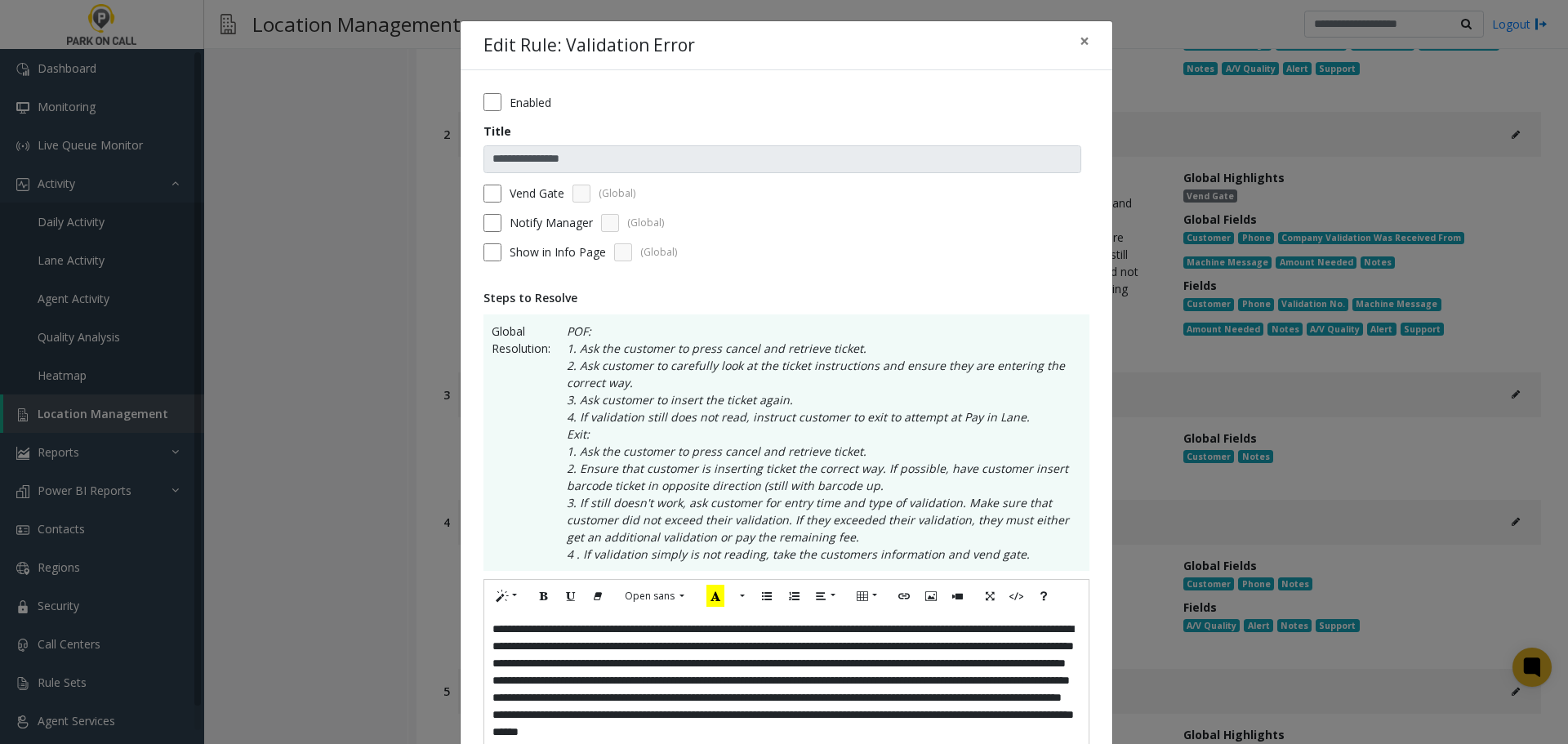
click at [521, 193] on label "Vend Gate" at bounding box center [537, 193] width 55 height 17
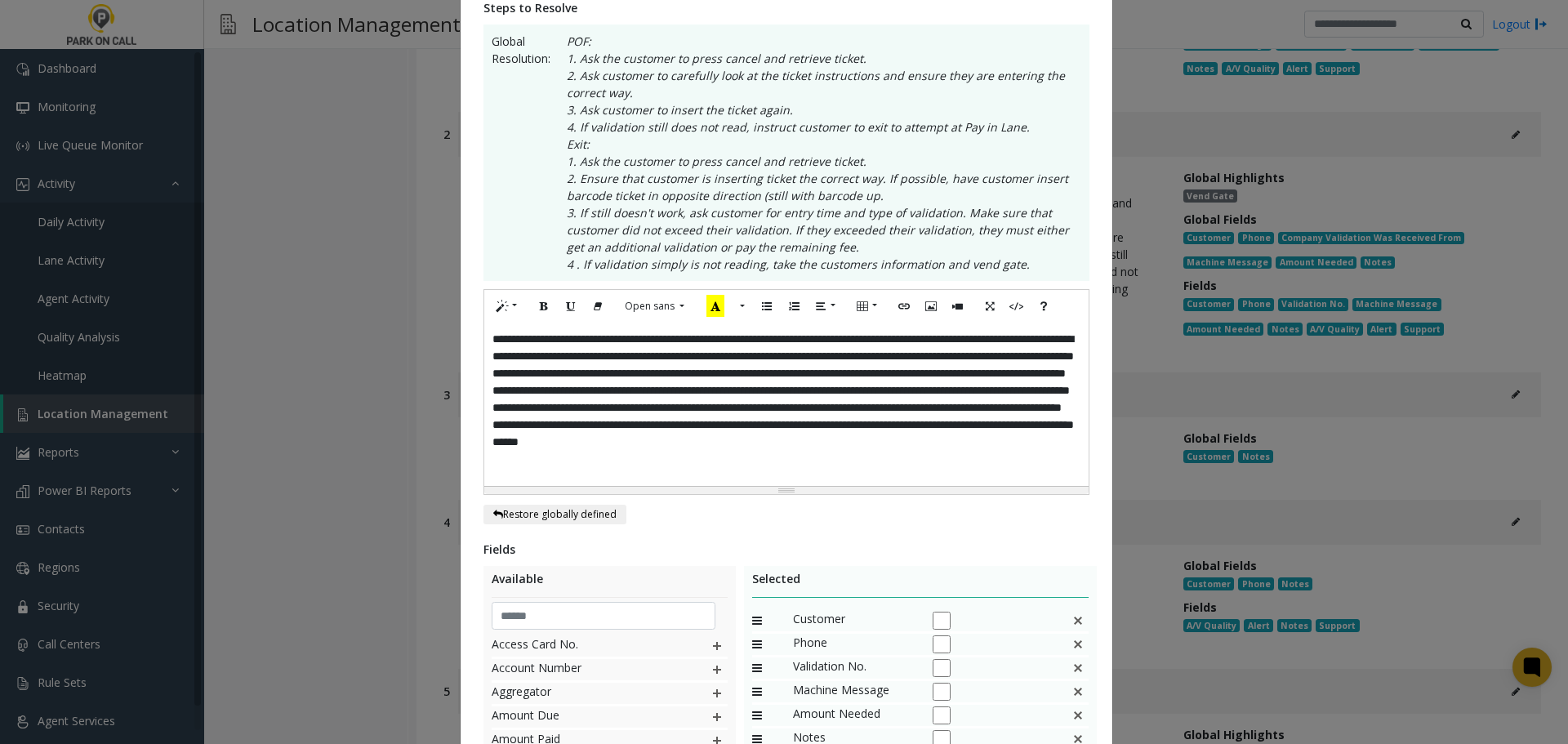
scroll to position [552, 0]
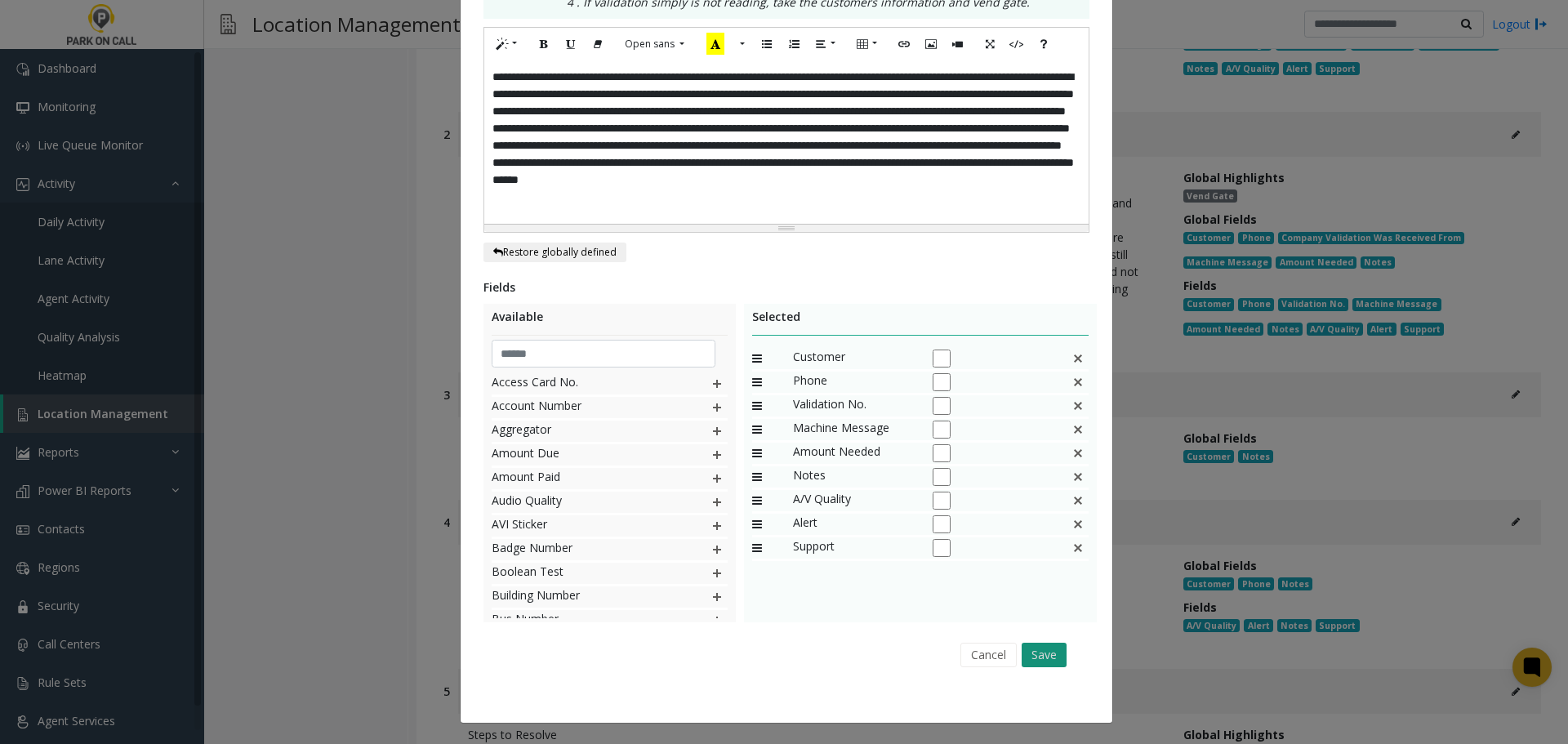
click at [1041, 649] on button "Save" at bounding box center [1044, 655] width 45 height 25
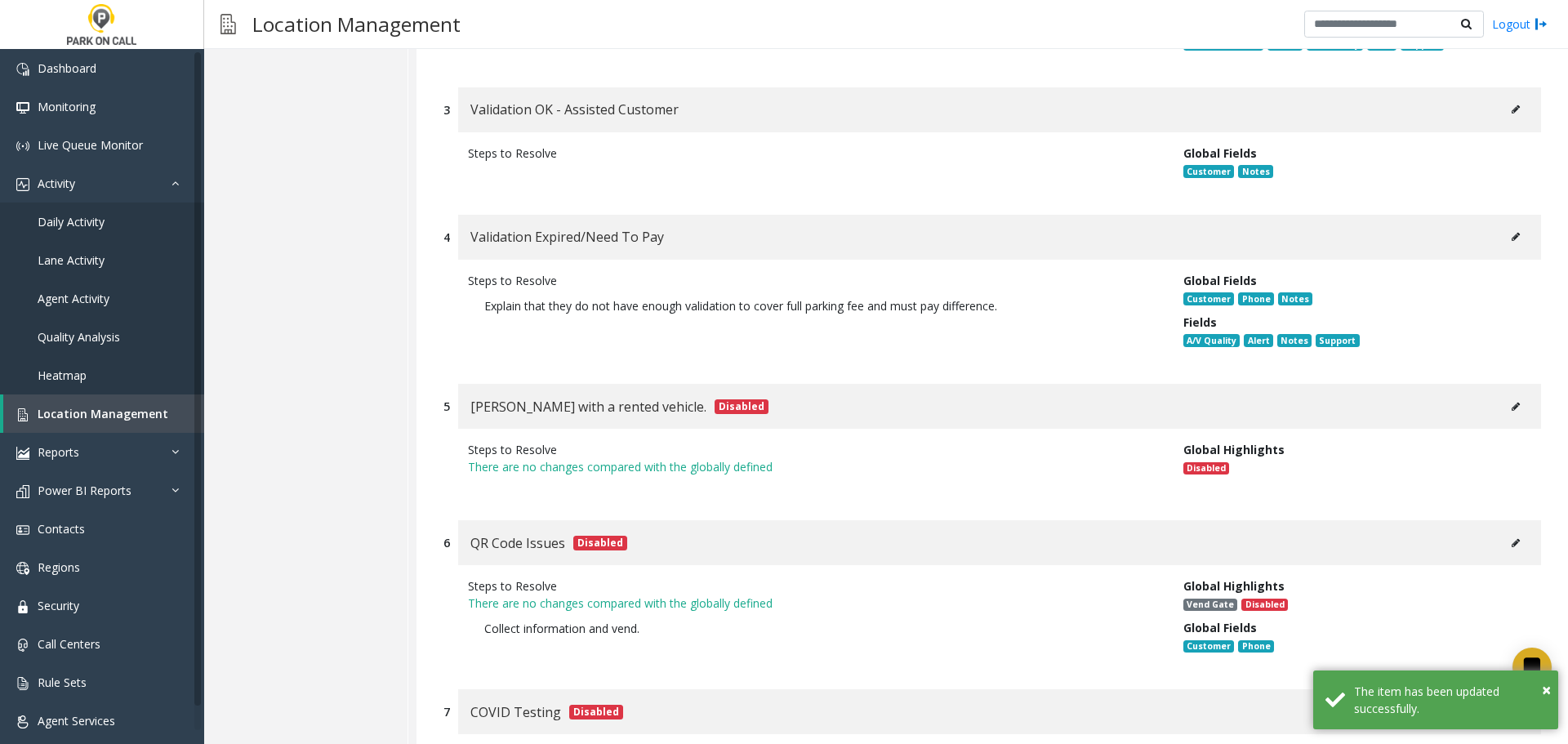
scroll to position [1271, 0]
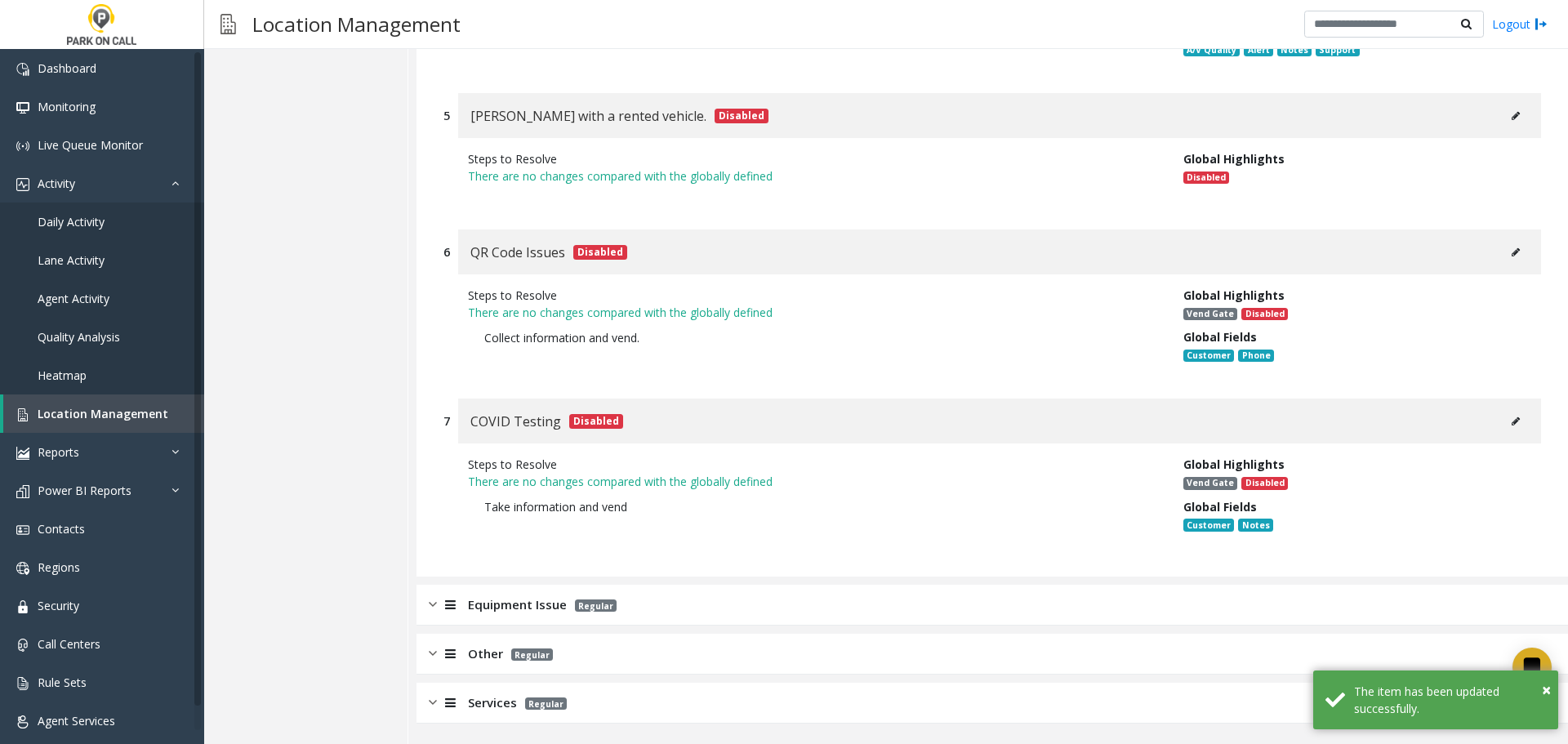
click at [875, 600] on div "Equipment Issue Regular" at bounding box center [992, 605] width 1151 height 41
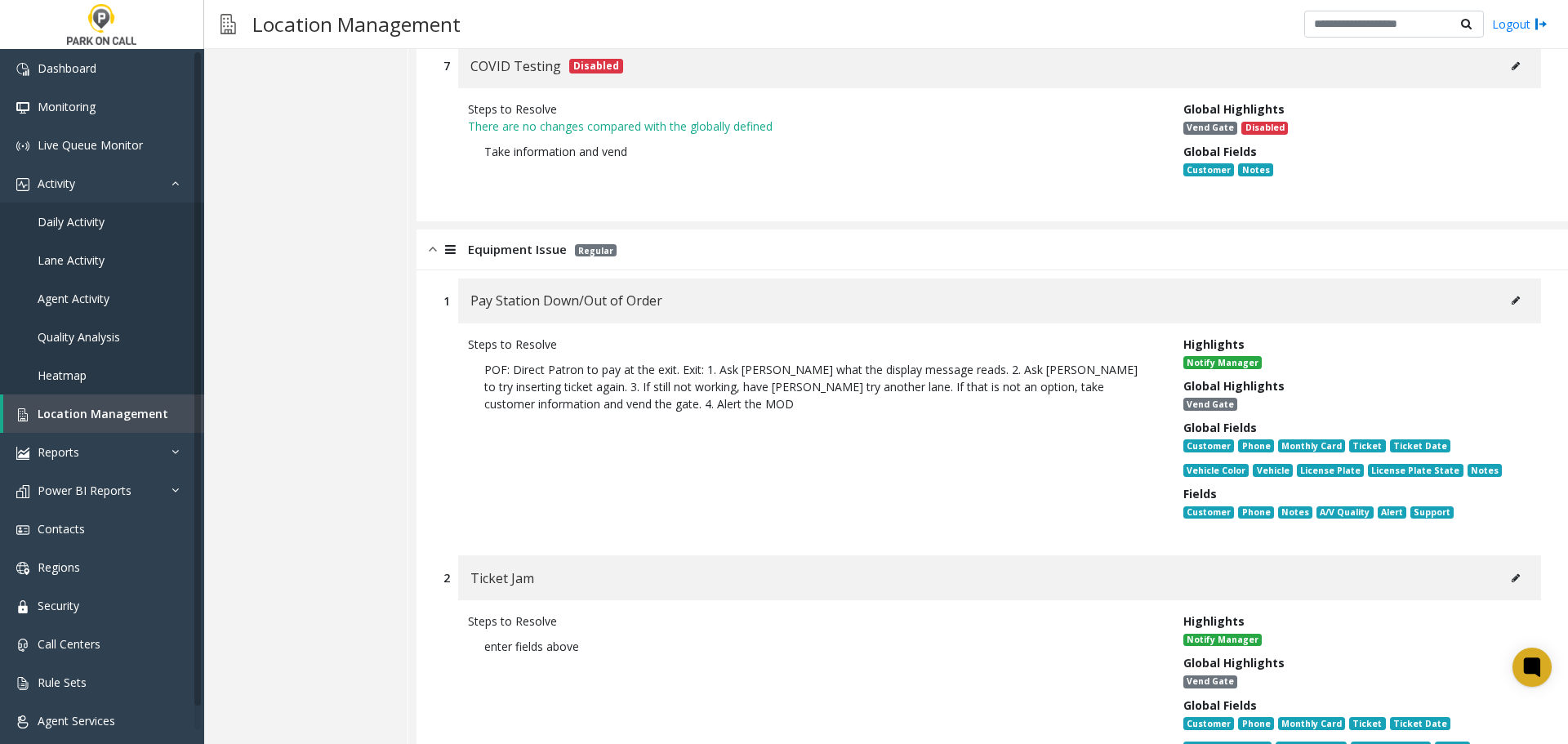
scroll to position [1842, 0]
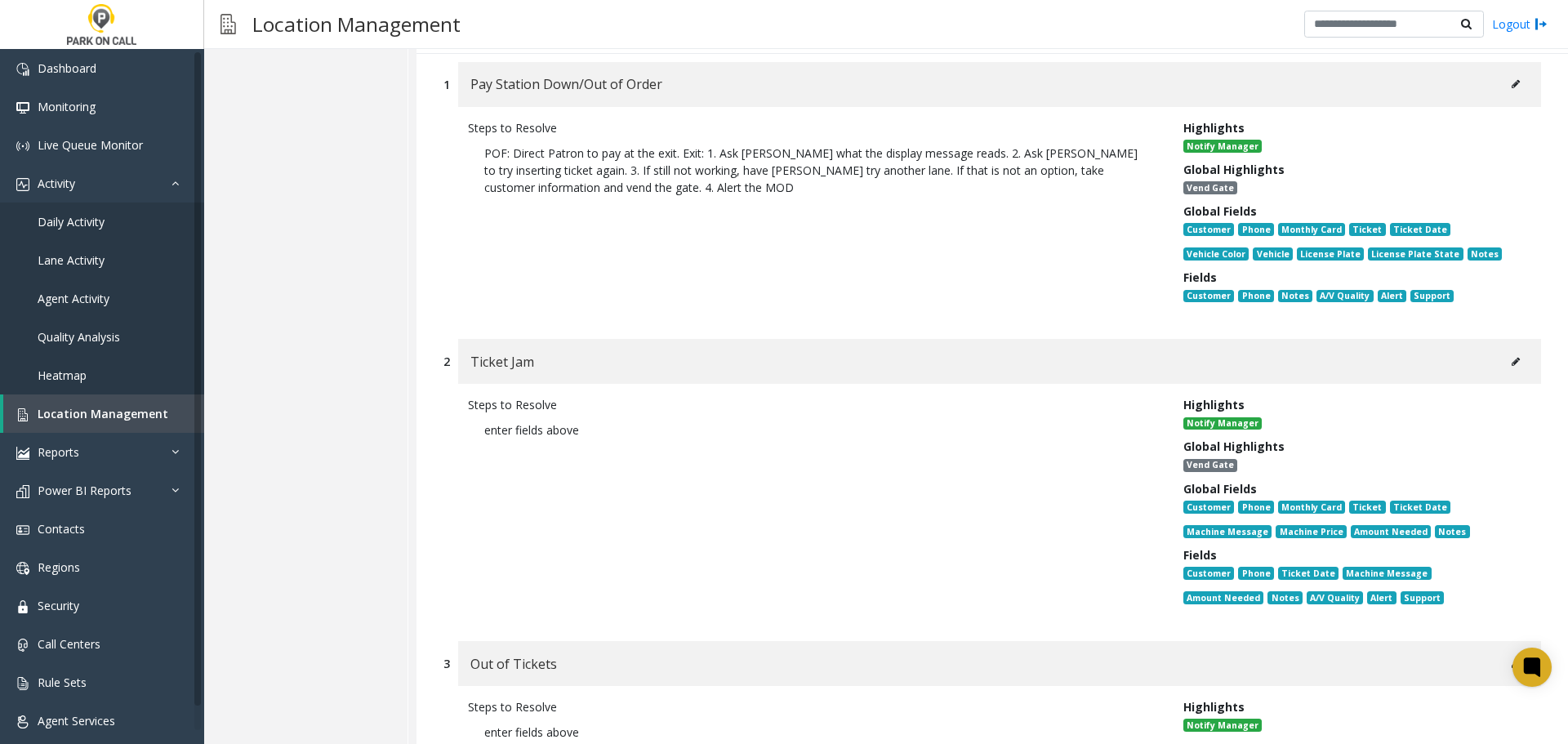
click at [1502, 87] on button at bounding box center [1515, 84] width 26 height 25
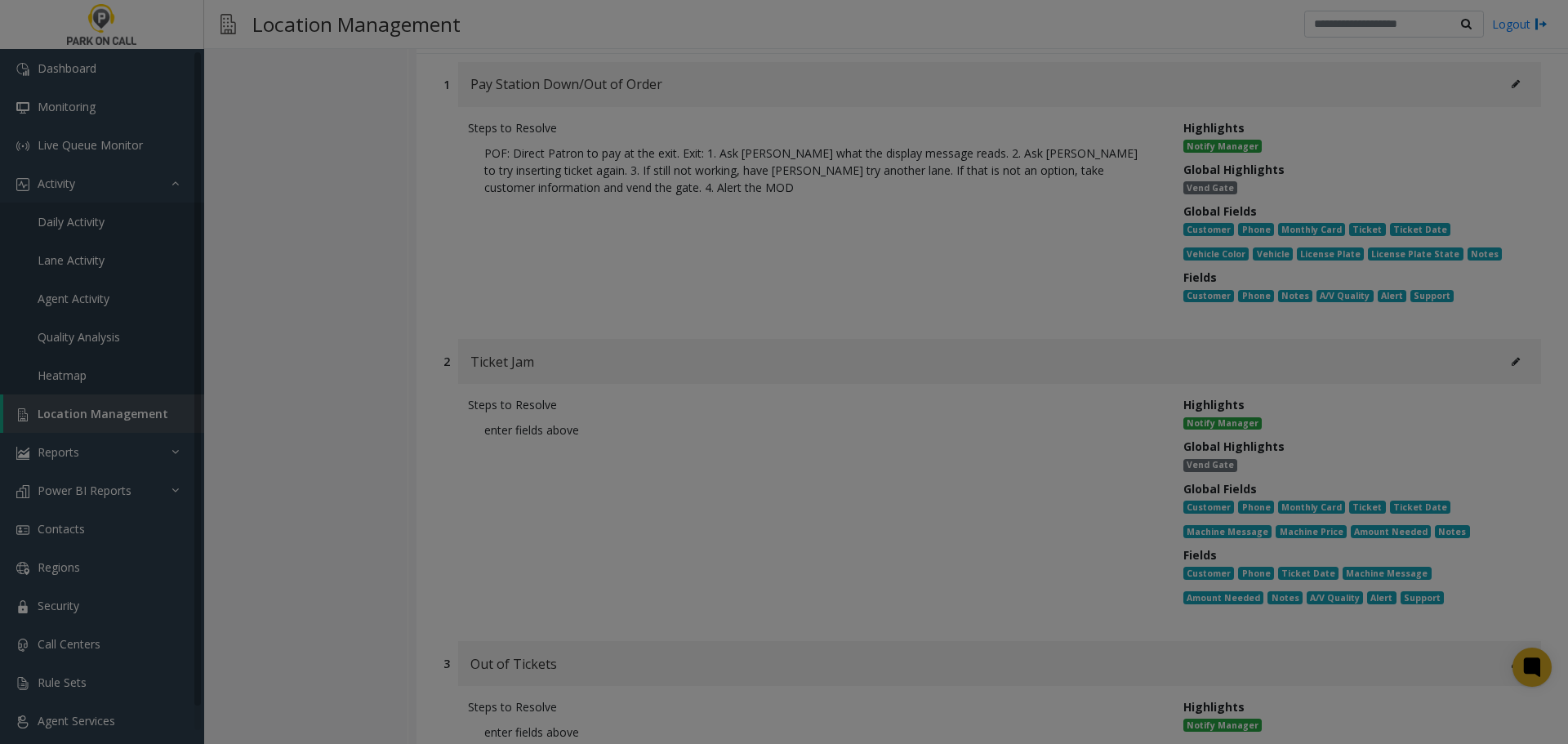
scroll to position [0, 0]
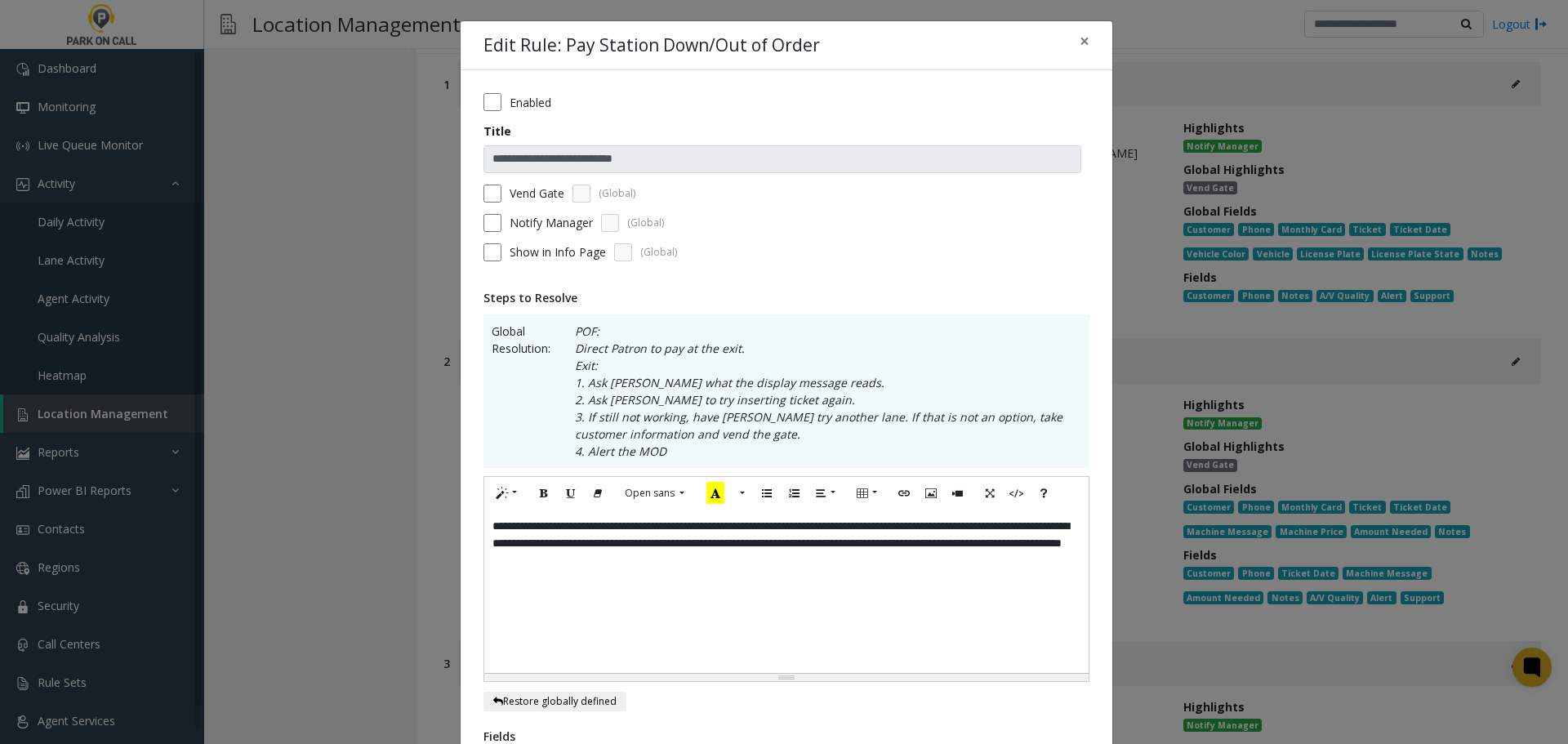
click at [496, 185] on div "Vend Gate (Global)" at bounding box center [786, 194] width 606 height 18
click at [510, 188] on label "Vend Gate" at bounding box center [537, 193] width 55 height 17
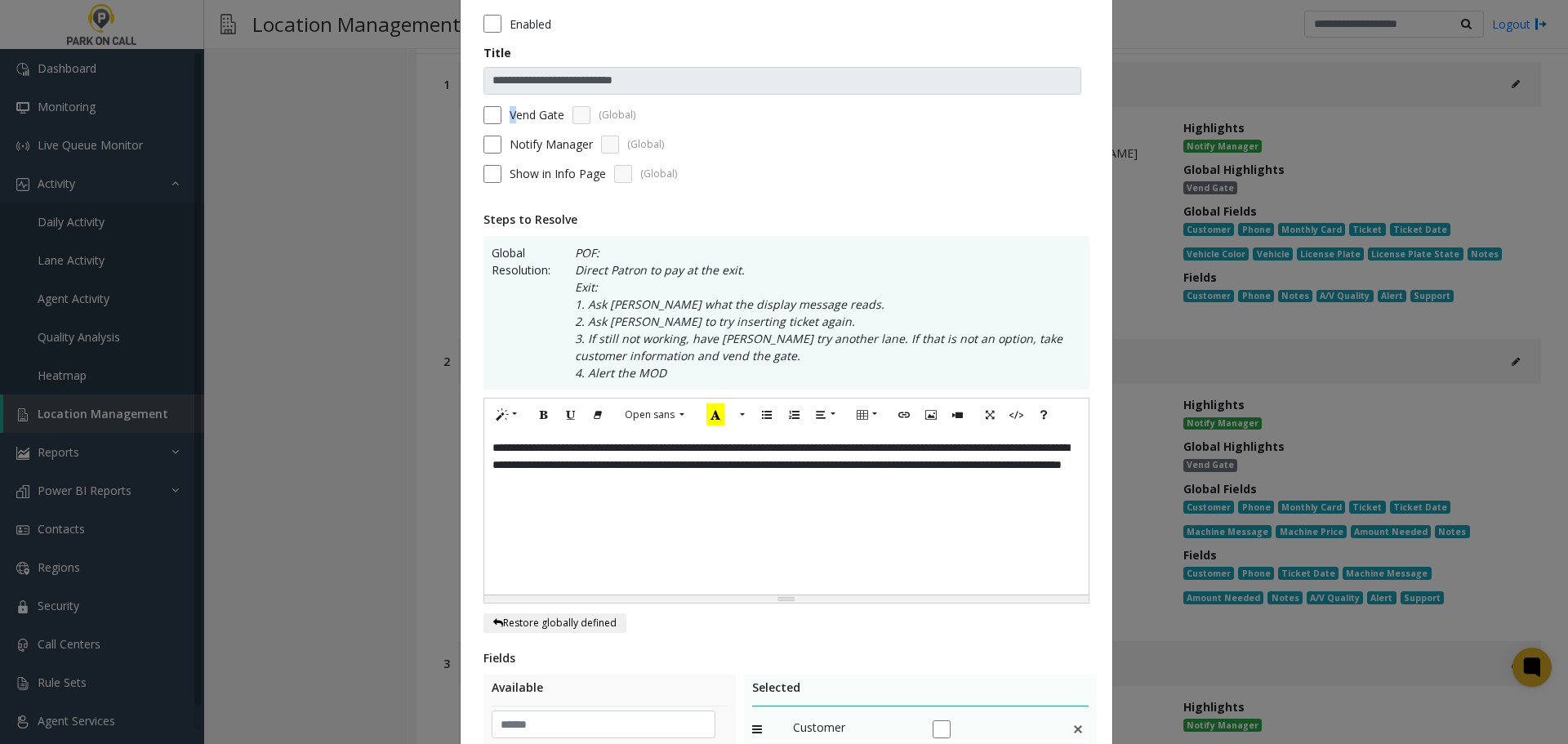
scroll to position [41, 0]
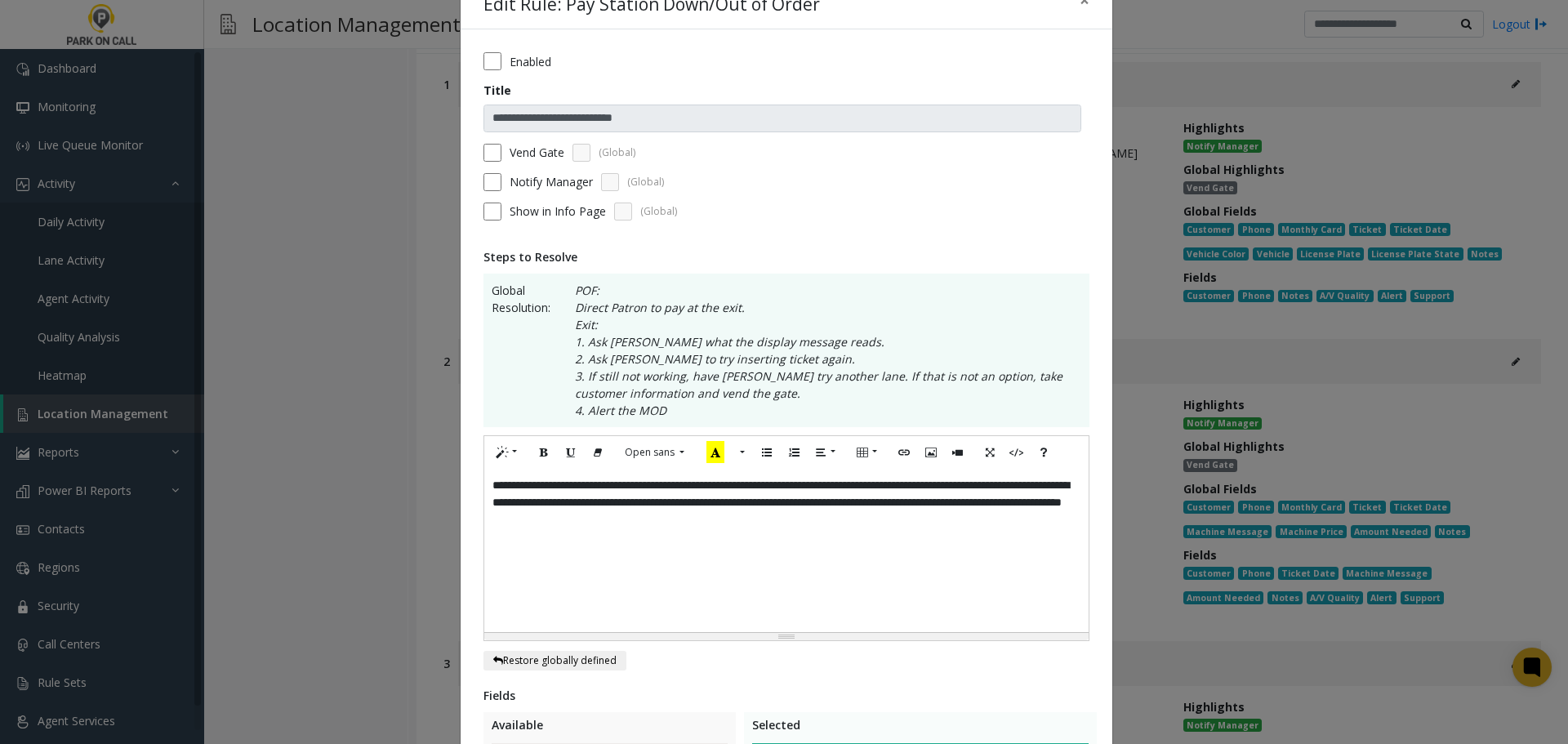
click at [771, 338] on p "POF: Direct Patron to pay at the exit. Exit: 1. Ask [PERSON_NAME] what the disp…" at bounding box center [820, 349] width 522 height 137
click at [682, 486] on div "**********" at bounding box center [786, 550] width 605 height 163
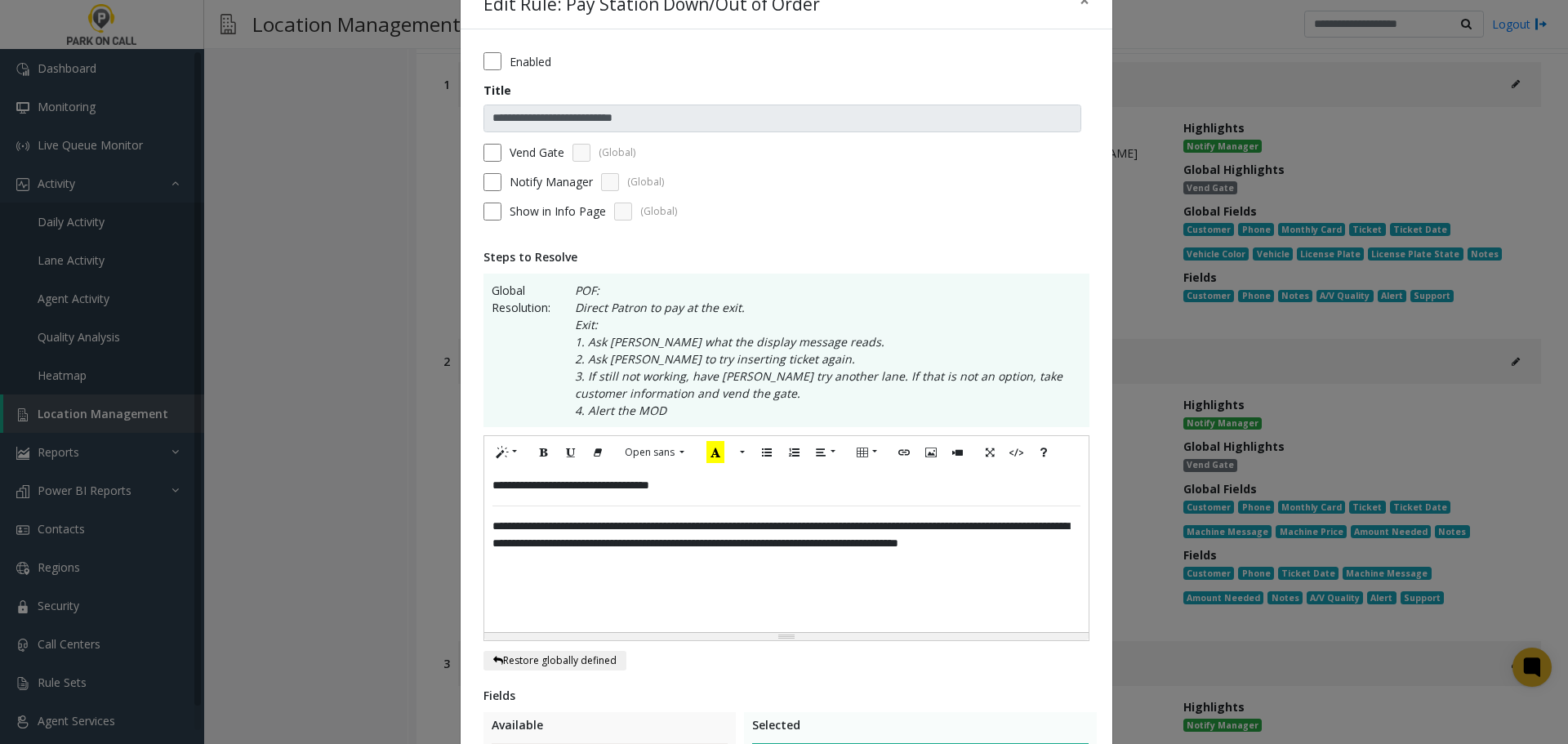
click at [560, 486] on div "**********" at bounding box center [786, 550] width 605 height 163
click at [557, 486] on div "**********" at bounding box center [786, 550] width 605 height 163
drag, startPoint x: 858, startPoint y: 526, endPoint x: 916, endPoint y: 534, distance: 58.5
click at [916, 534] on div "**********" at bounding box center [786, 550] width 605 height 163
drag, startPoint x: 816, startPoint y: 545, endPoint x: 993, endPoint y: 531, distance: 177.6
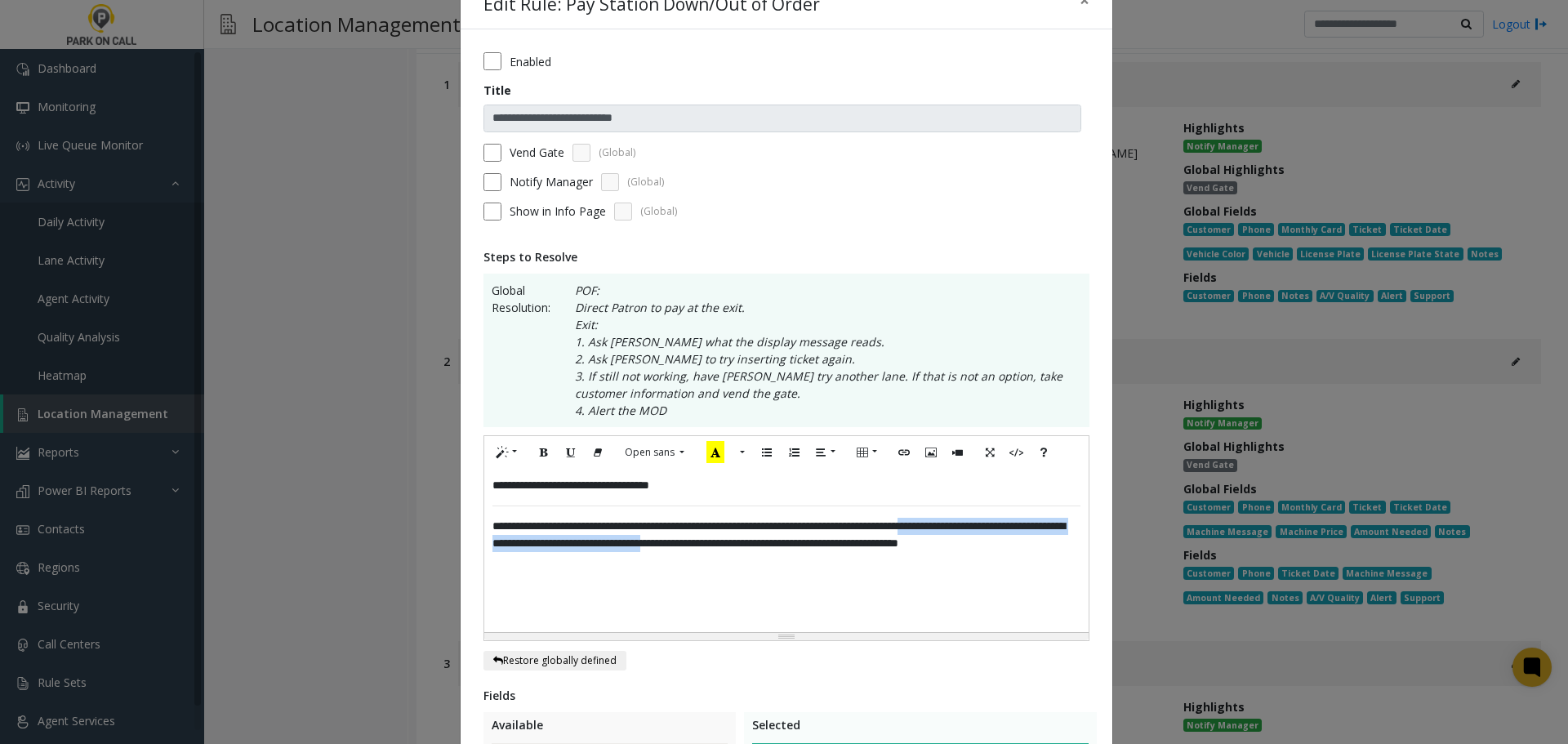
click at [993, 531] on div "**********" at bounding box center [786, 550] width 605 height 163
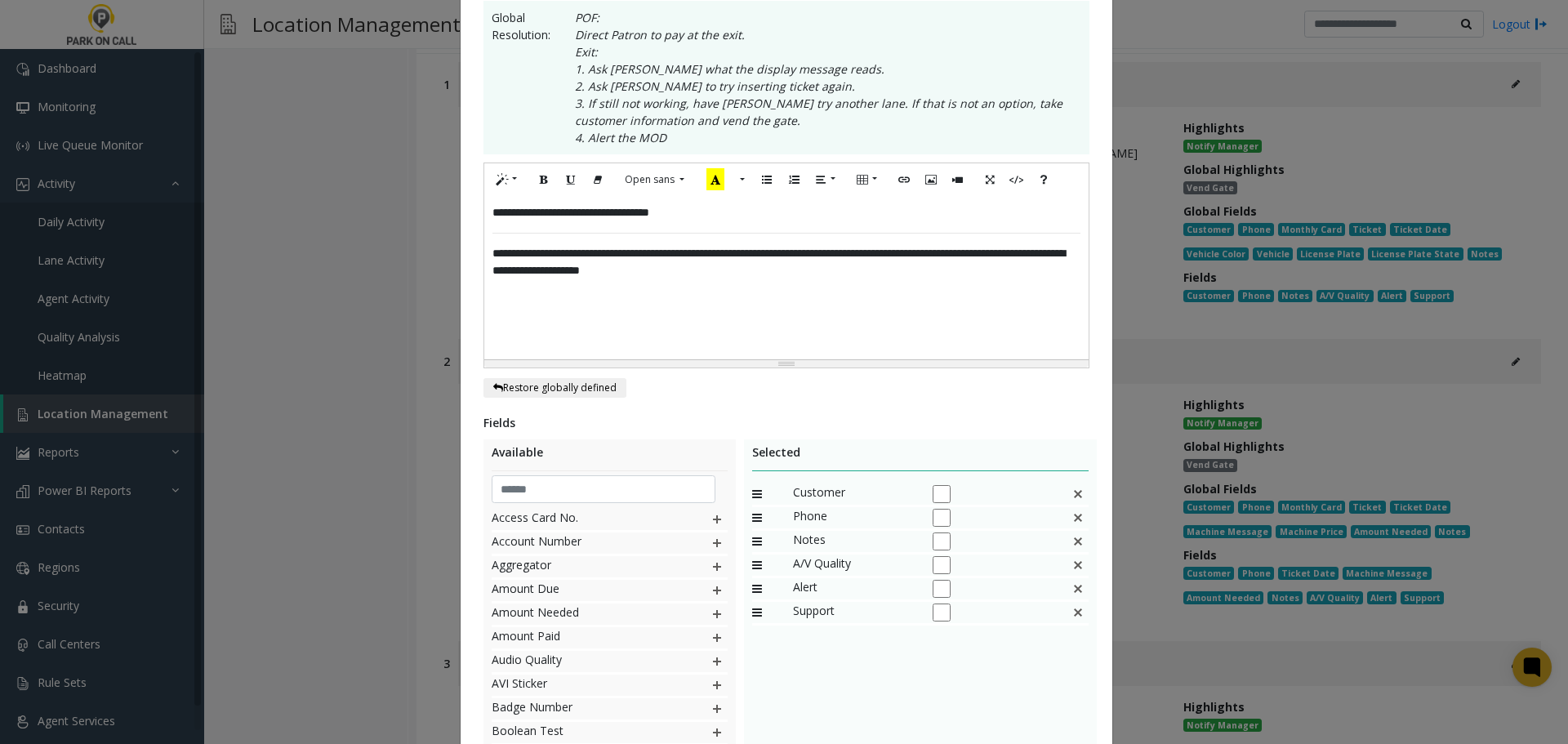
scroll to position [449, 0]
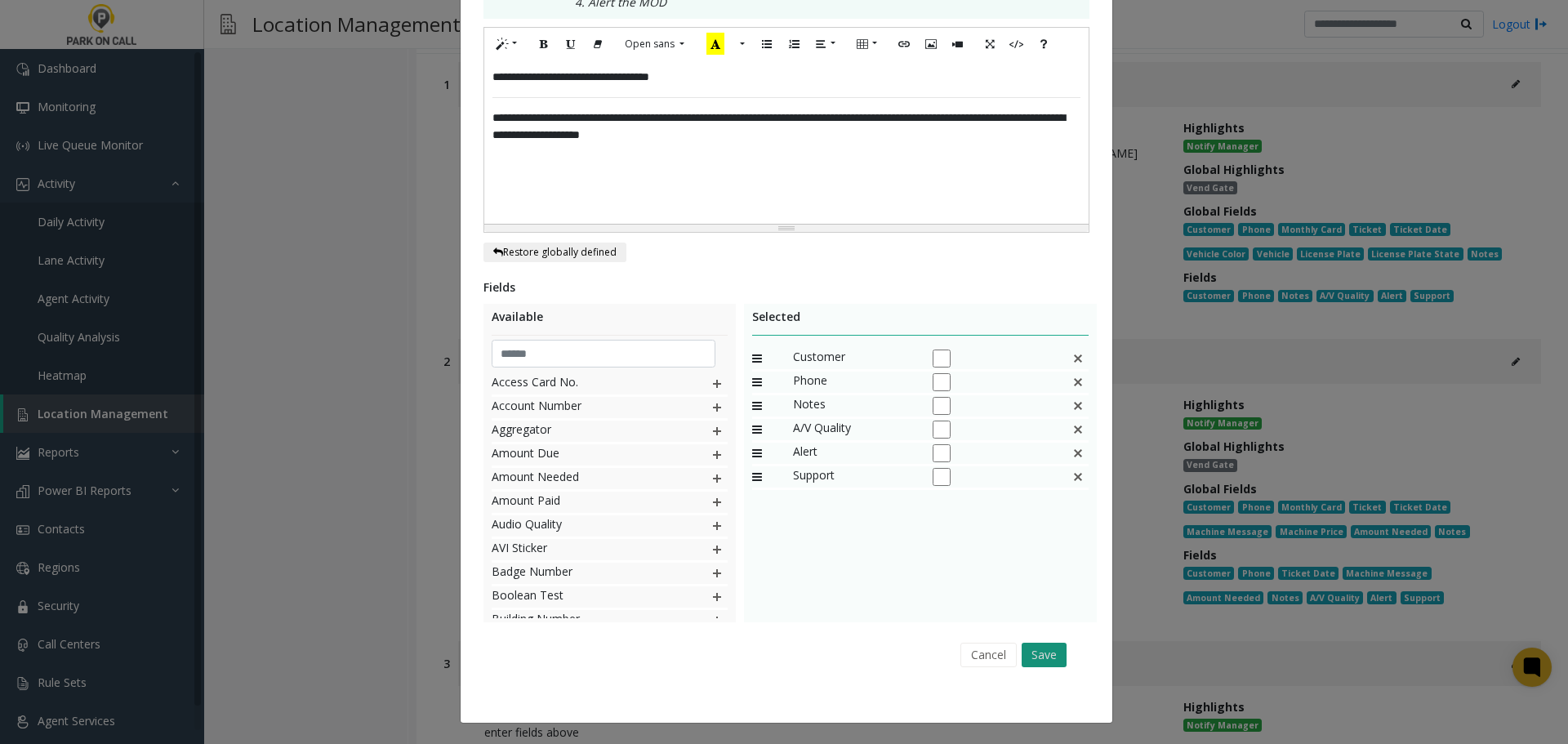
click at [1044, 645] on button "Save" at bounding box center [1044, 655] width 45 height 25
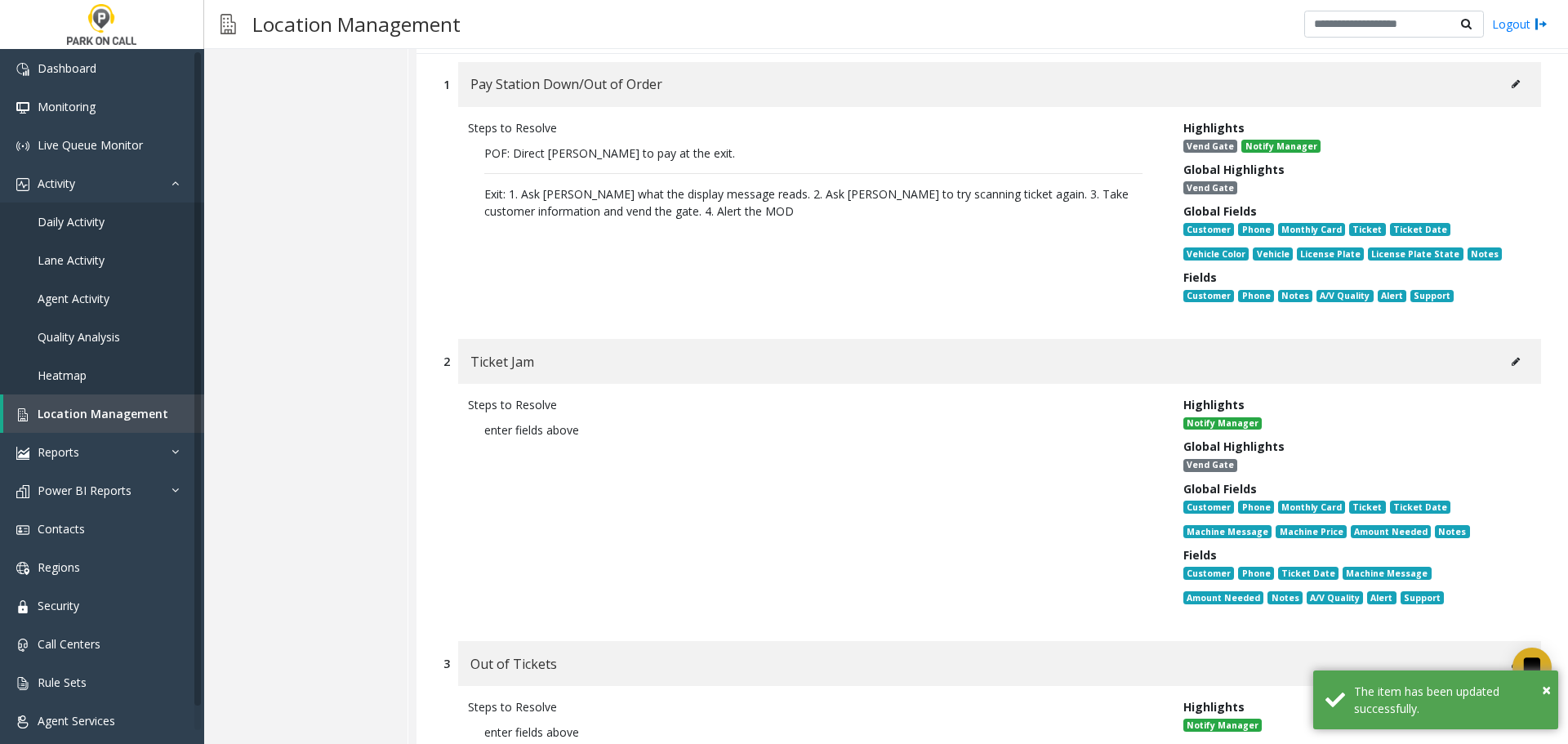
click at [1511, 358] on icon at bounding box center [1515, 362] width 8 height 10
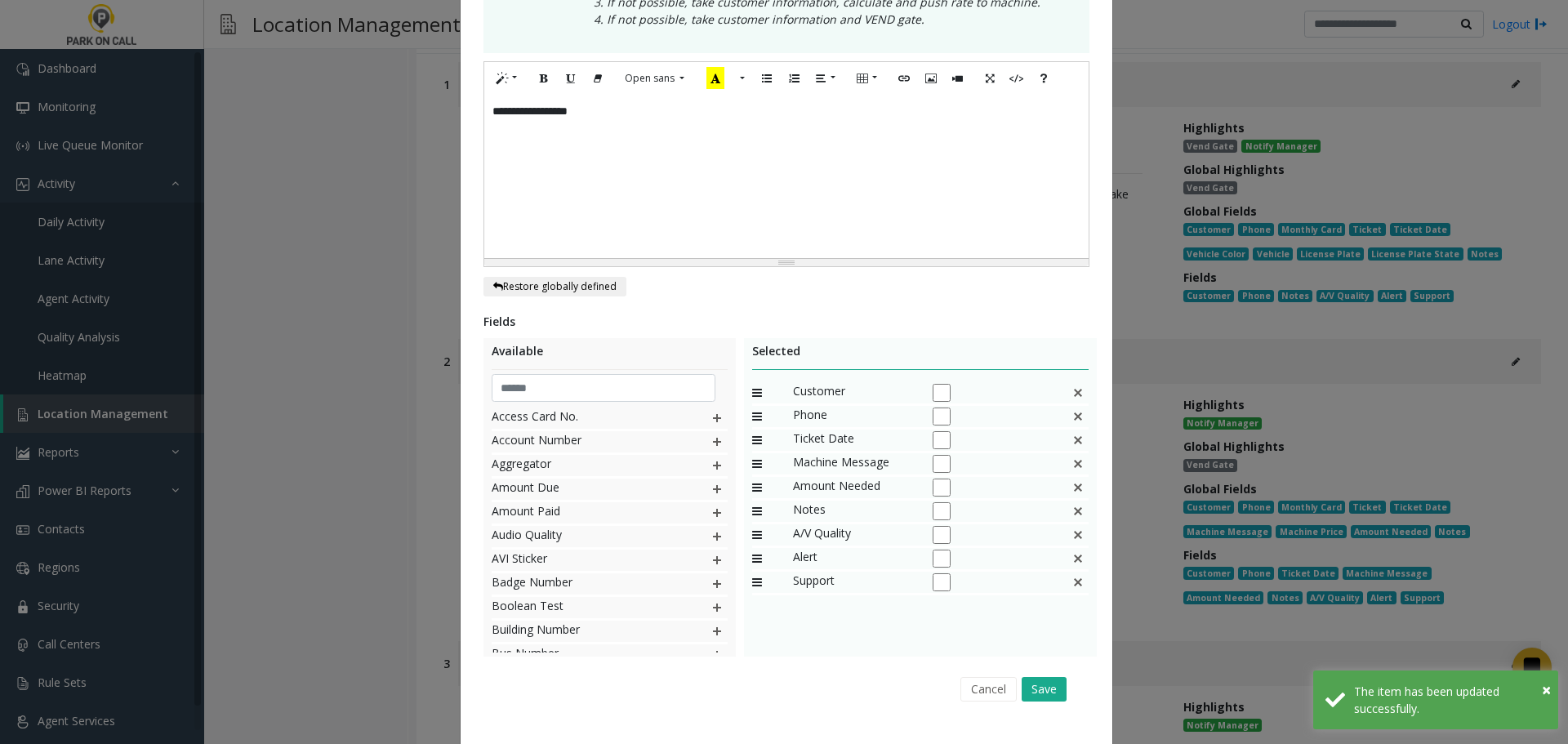
scroll to position [0, 0]
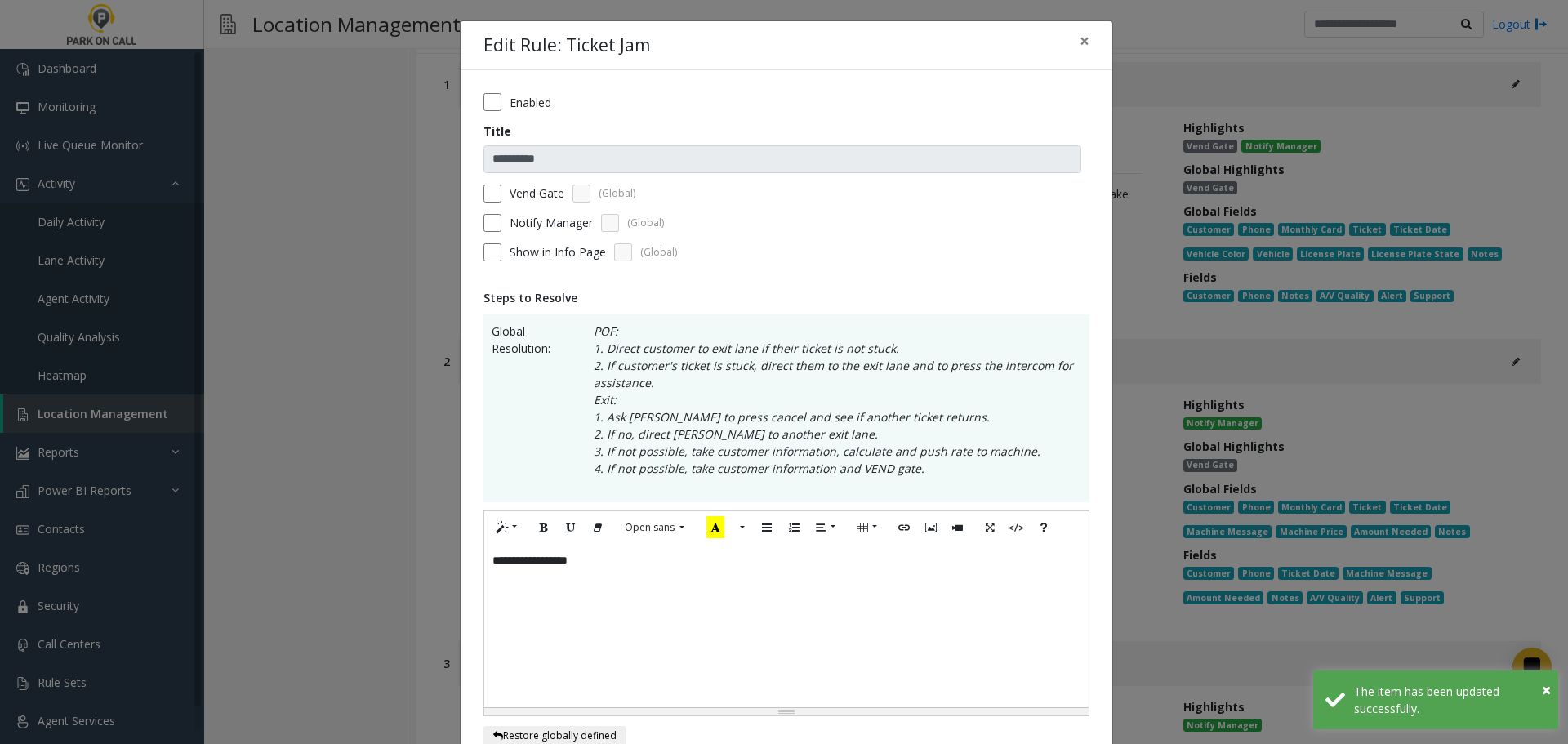
click at [516, 189] on label "Vend Gate" at bounding box center [537, 193] width 55 height 17
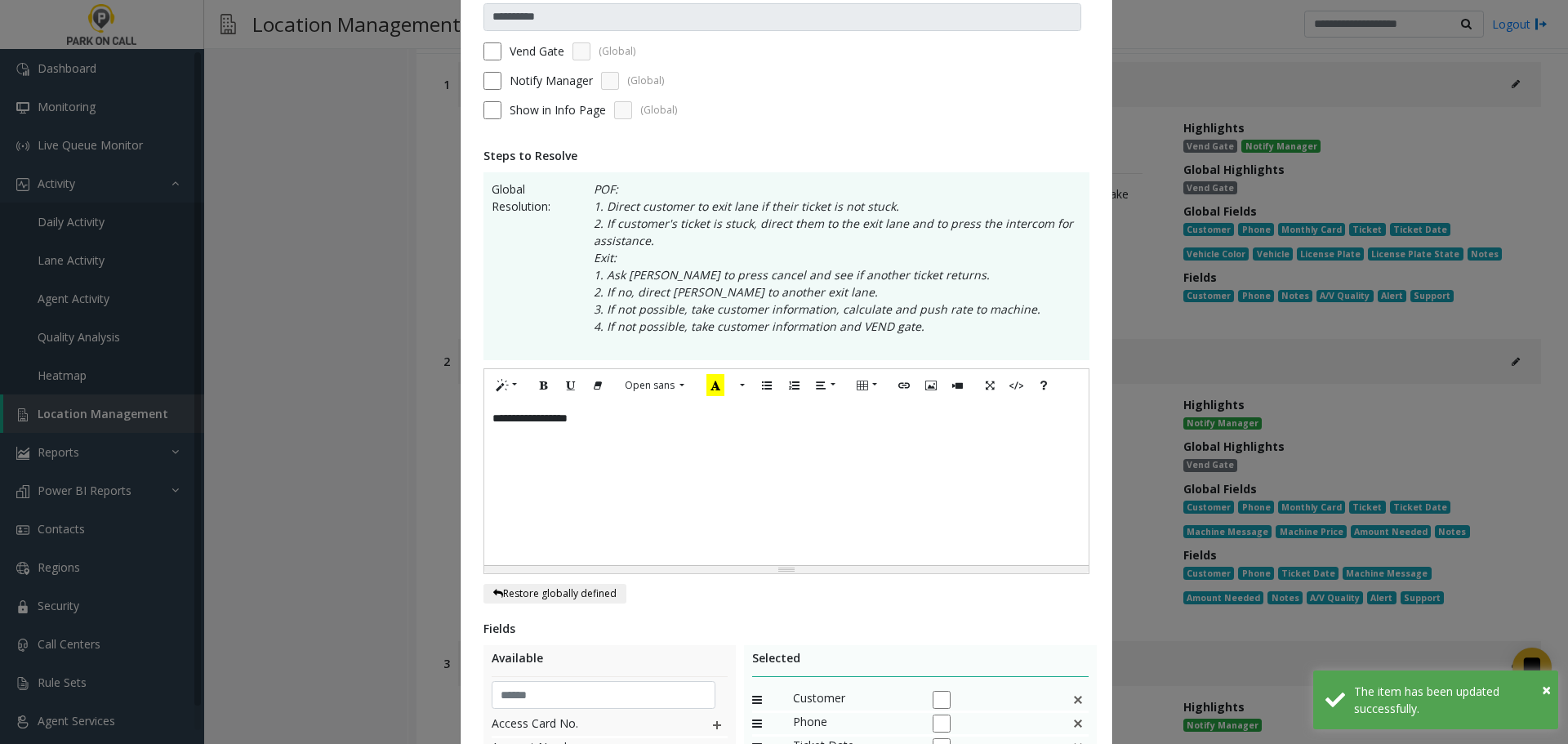
scroll to position [483, 0]
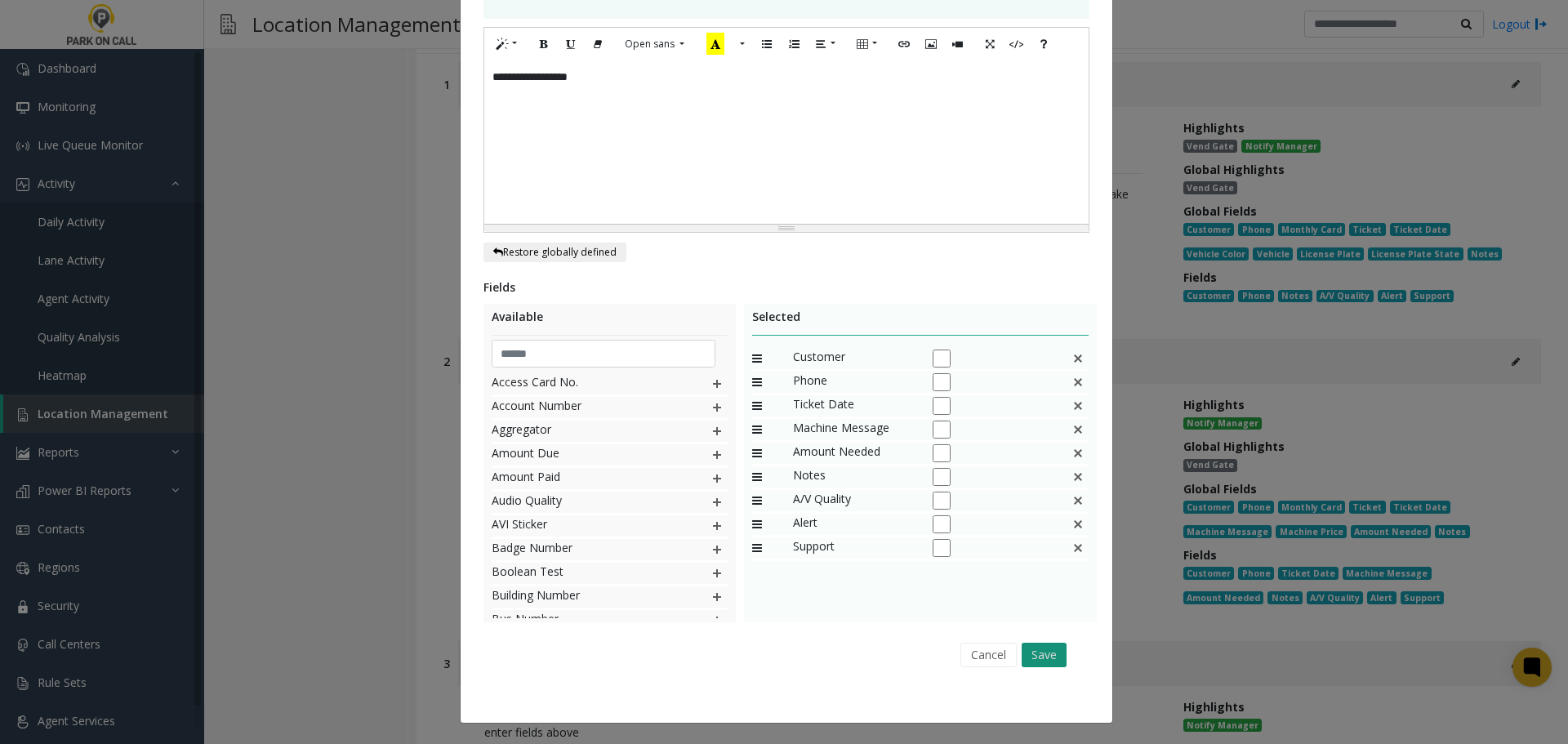
click at [1047, 653] on button "Save" at bounding box center [1044, 655] width 45 height 25
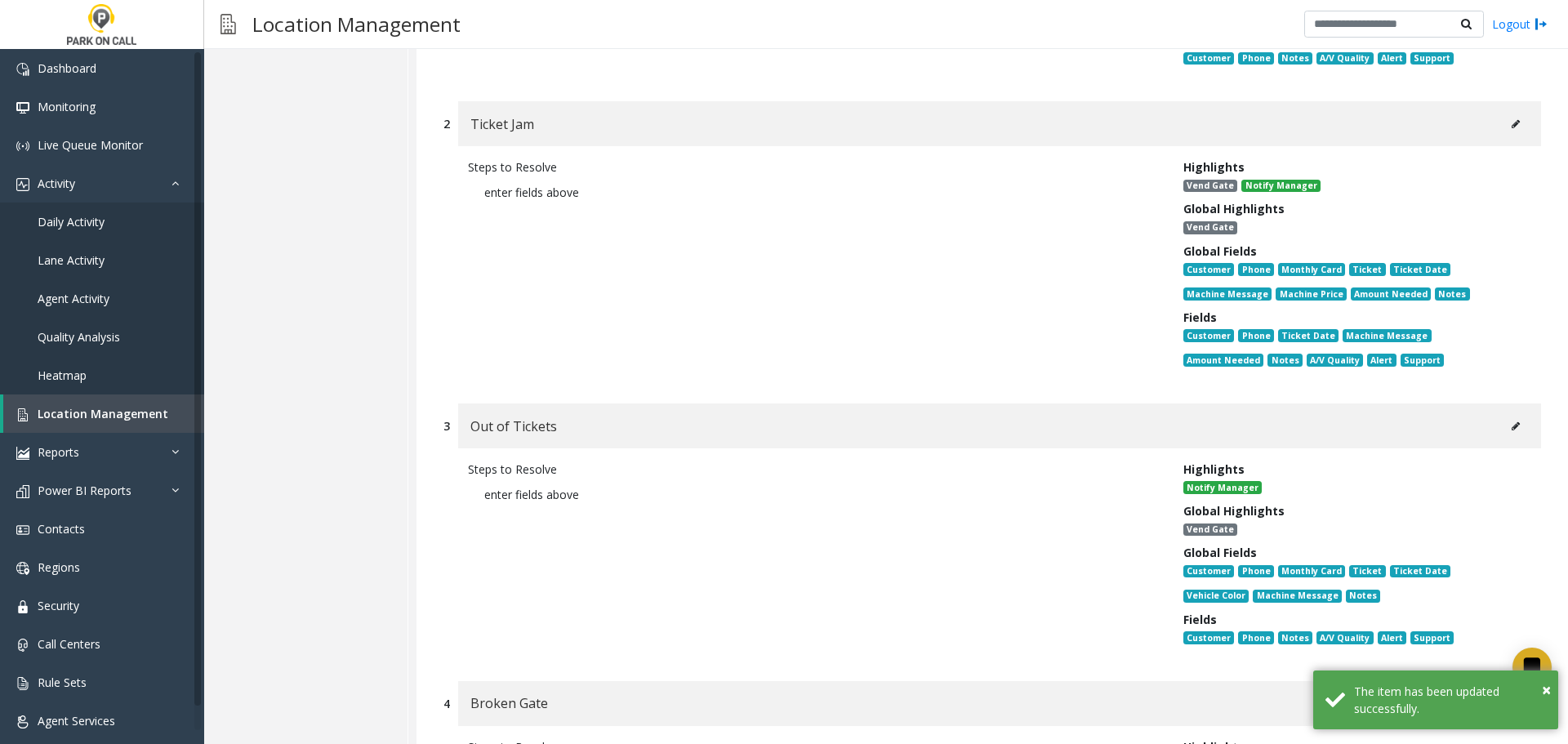
scroll to position [2087, 0]
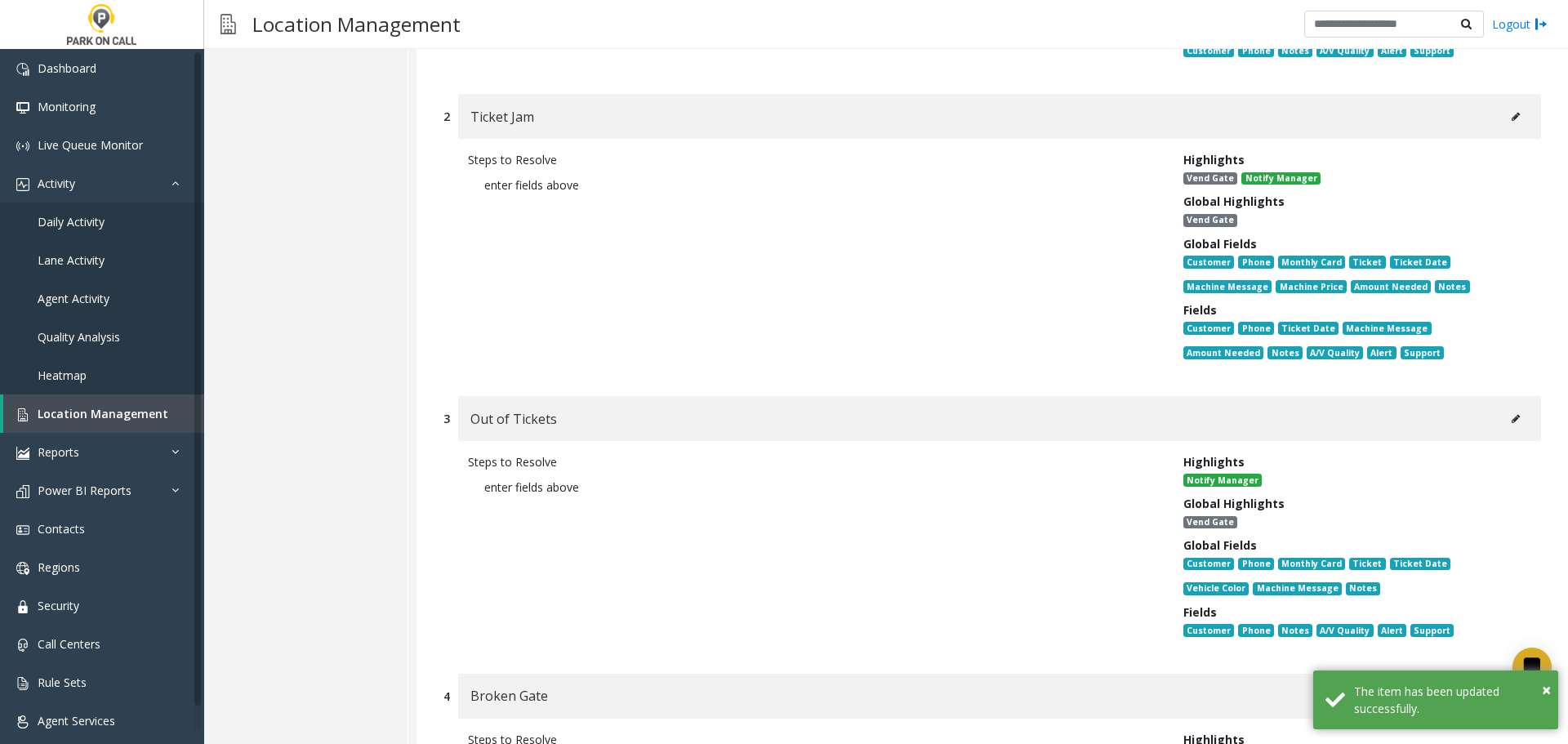
click at [1511, 414] on button at bounding box center [1515, 419] width 26 height 25
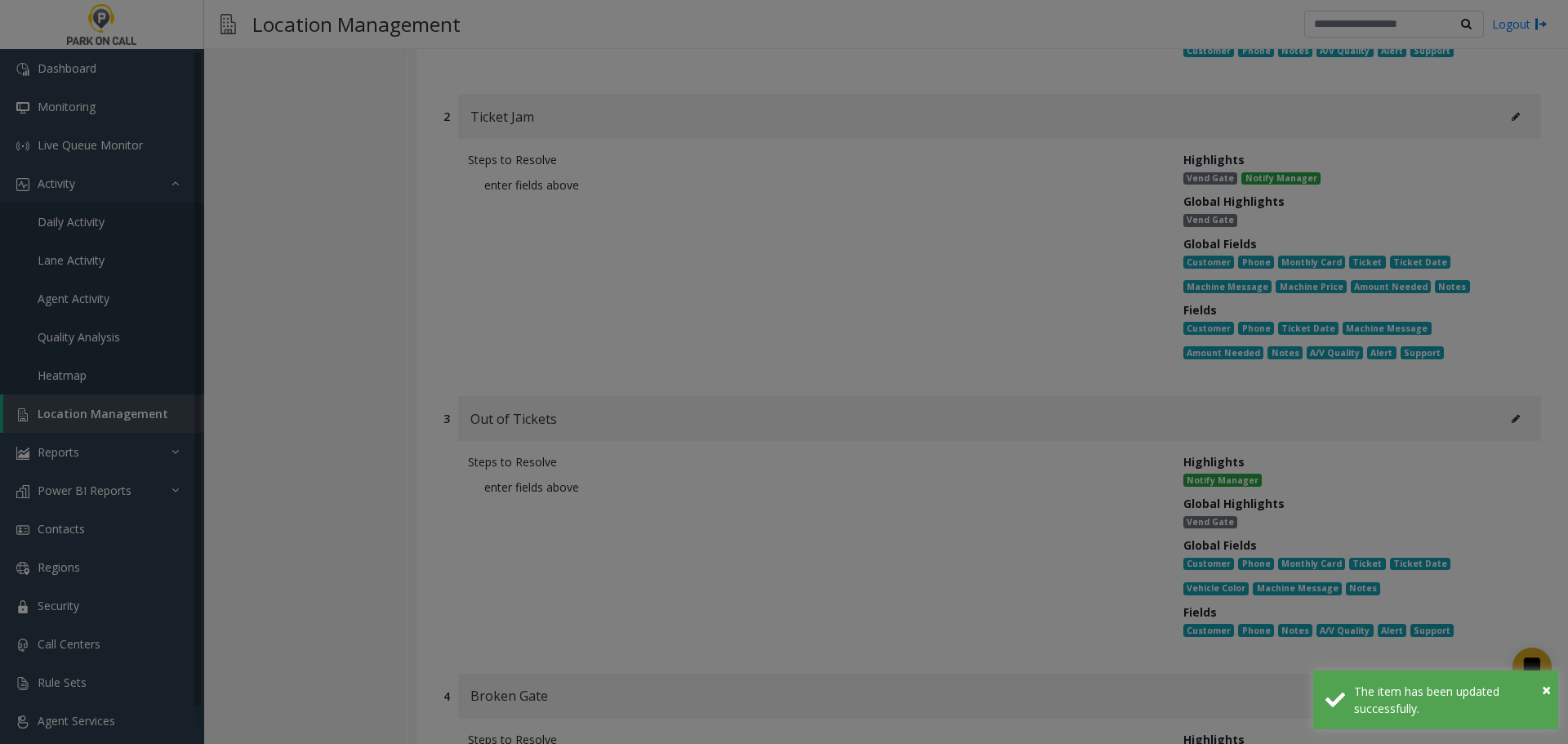
scroll to position [0, 0]
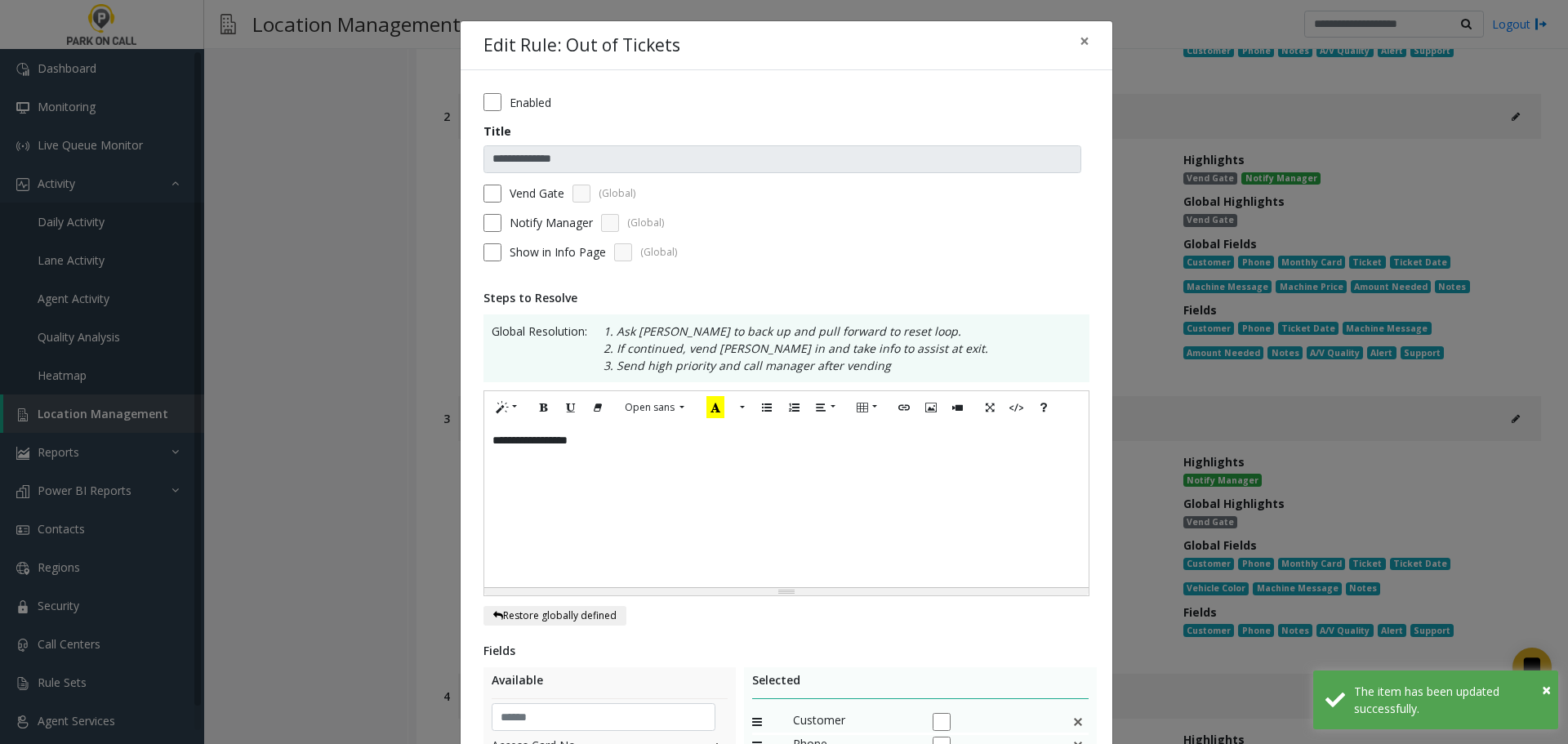
click at [501, 193] on div "Vend Gate (Global)" at bounding box center [786, 194] width 606 height 18
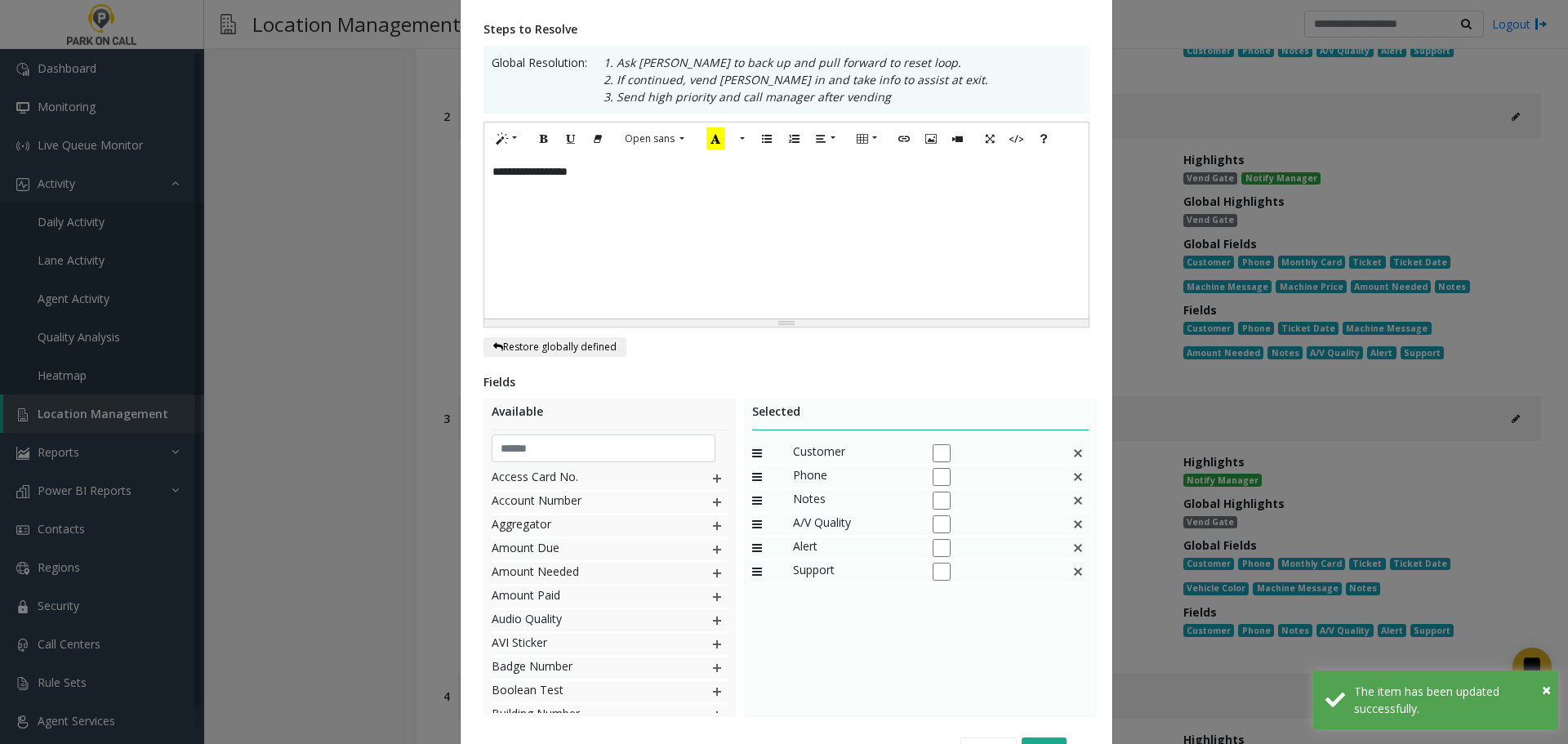
scroll to position [363, 0]
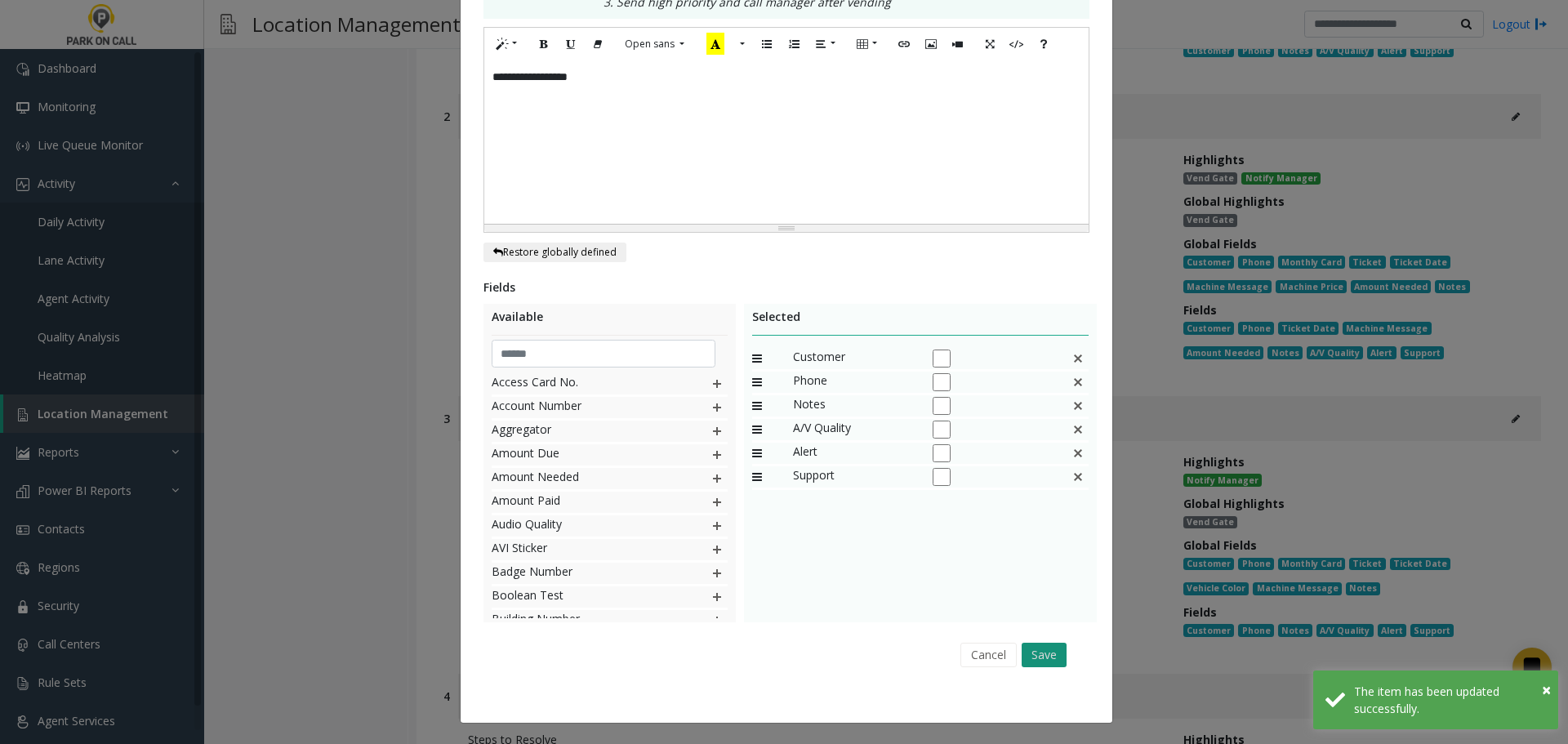
click at [1042, 644] on button "Save" at bounding box center [1044, 655] width 45 height 25
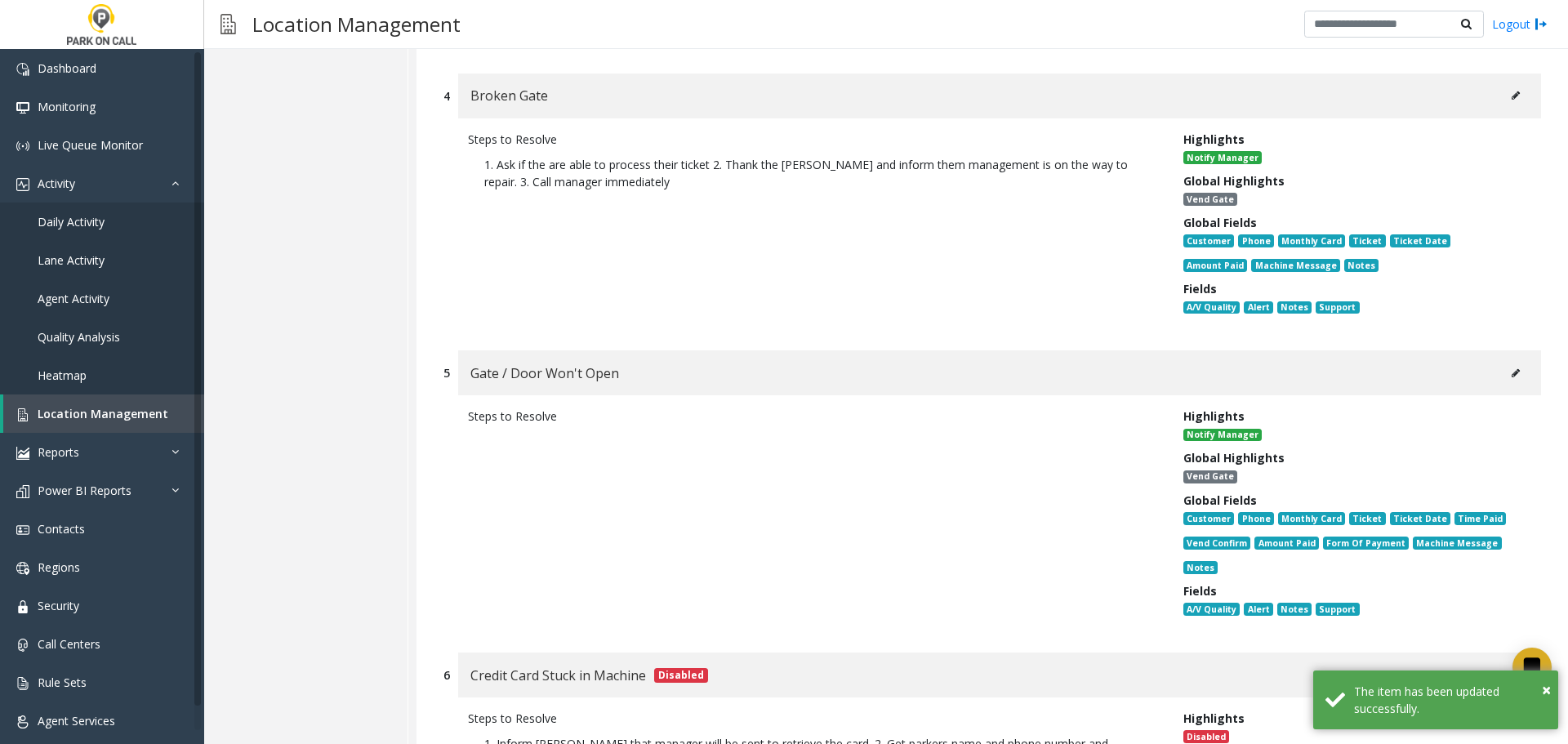
scroll to position [2659, 0]
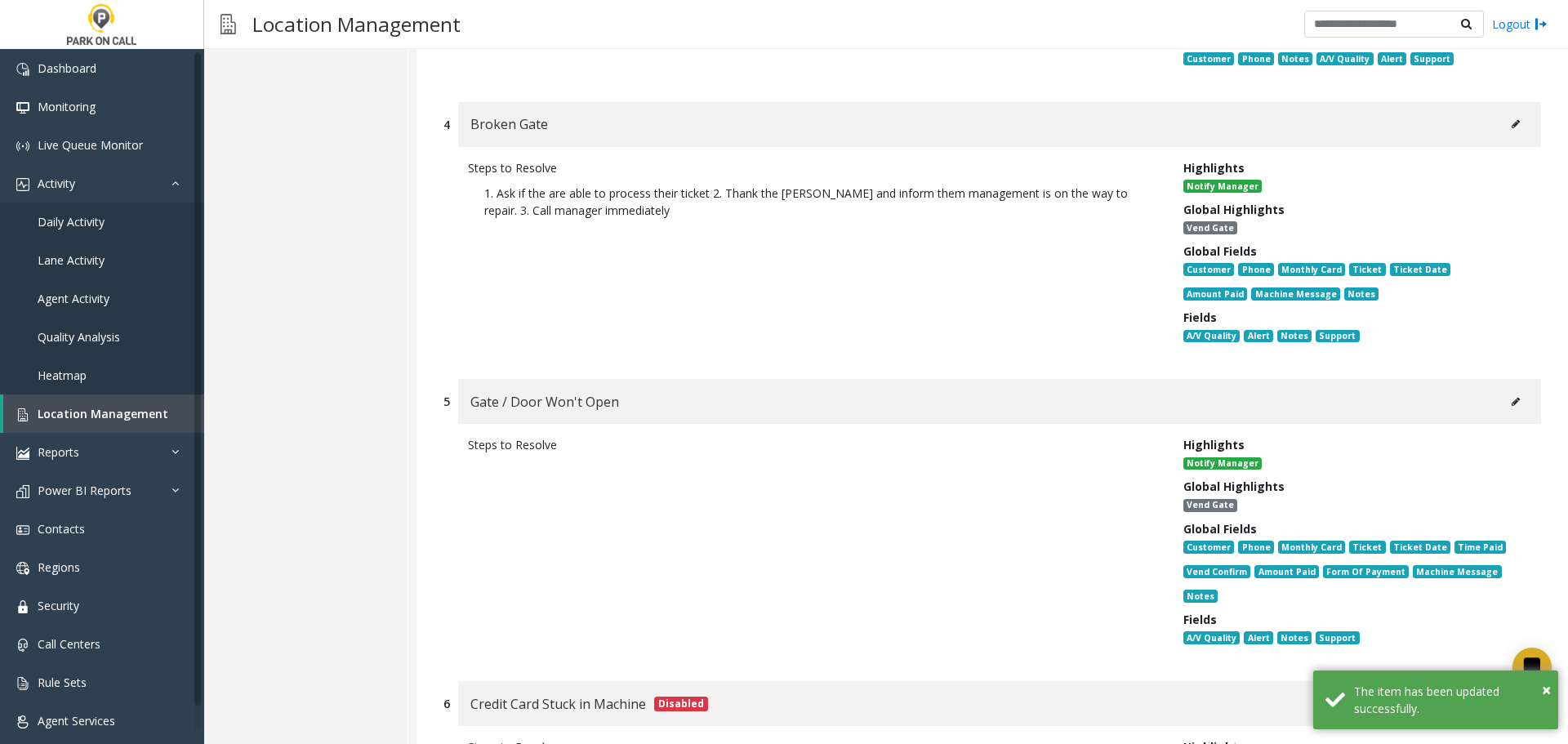
click at [1502, 130] on button at bounding box center [1515, 124] width 26 height 25
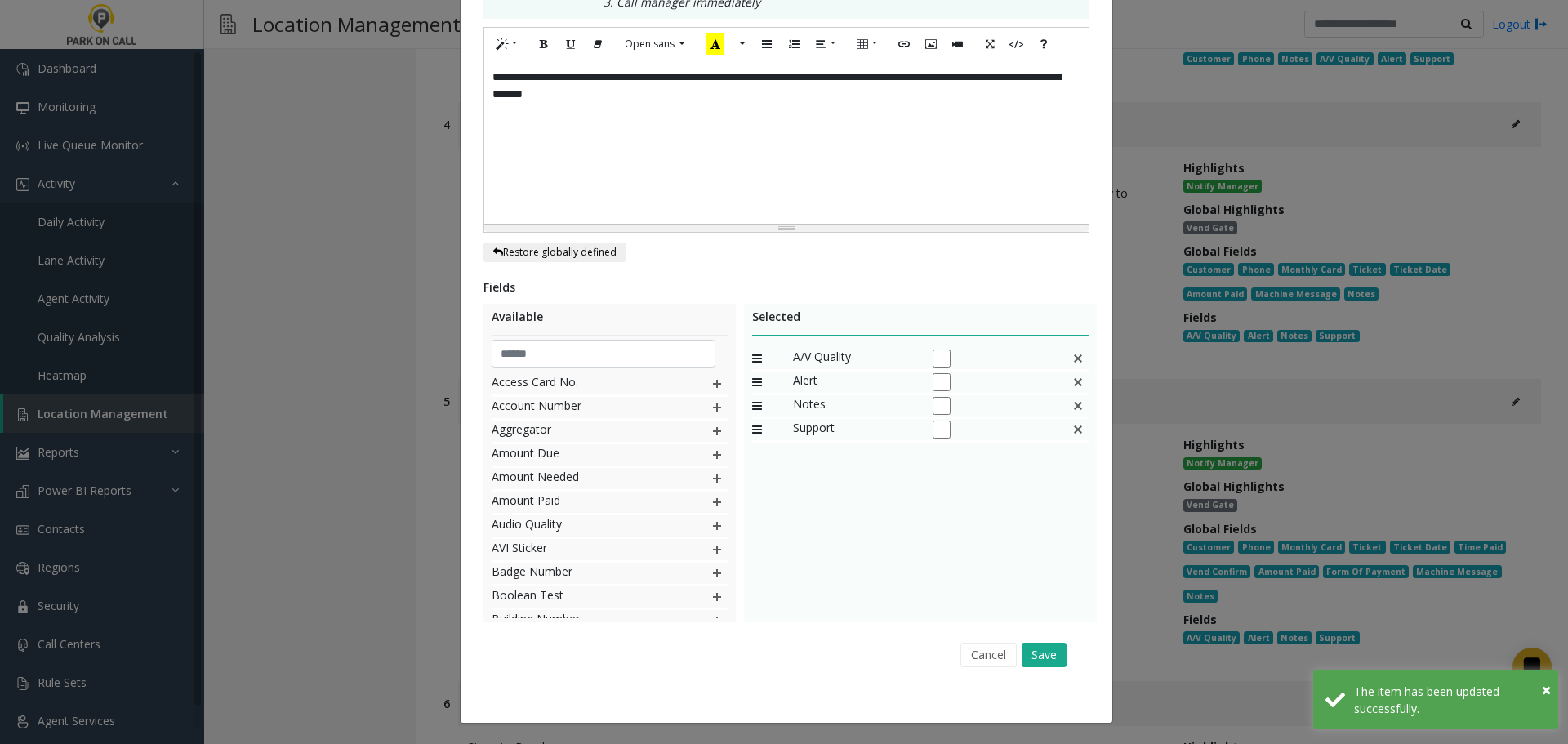
scroll to position [0, 0]
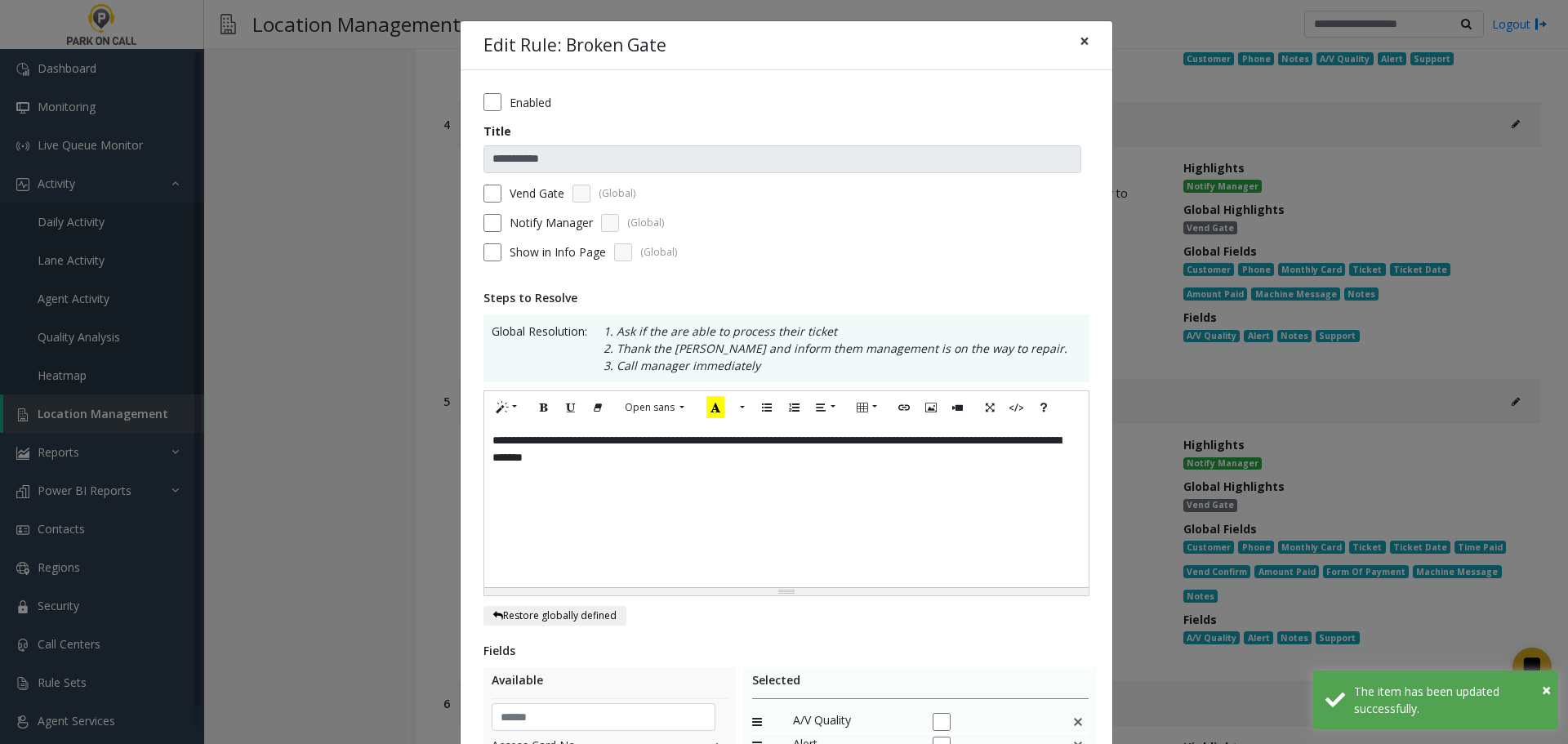
click at [1086, 43] on button "×" at bounding box center [1085, 41] width 33 height 40
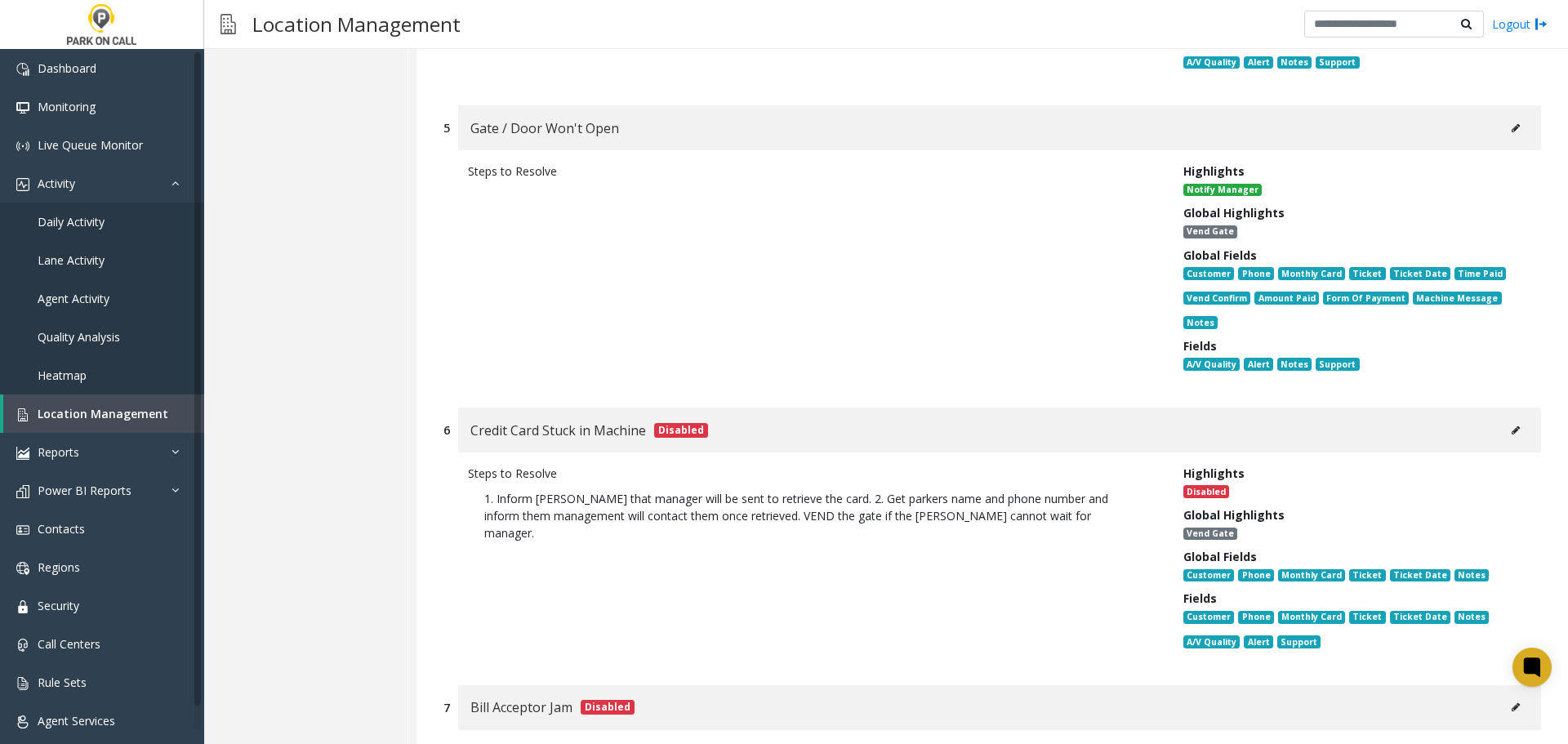
scroll to position [2903, 0]
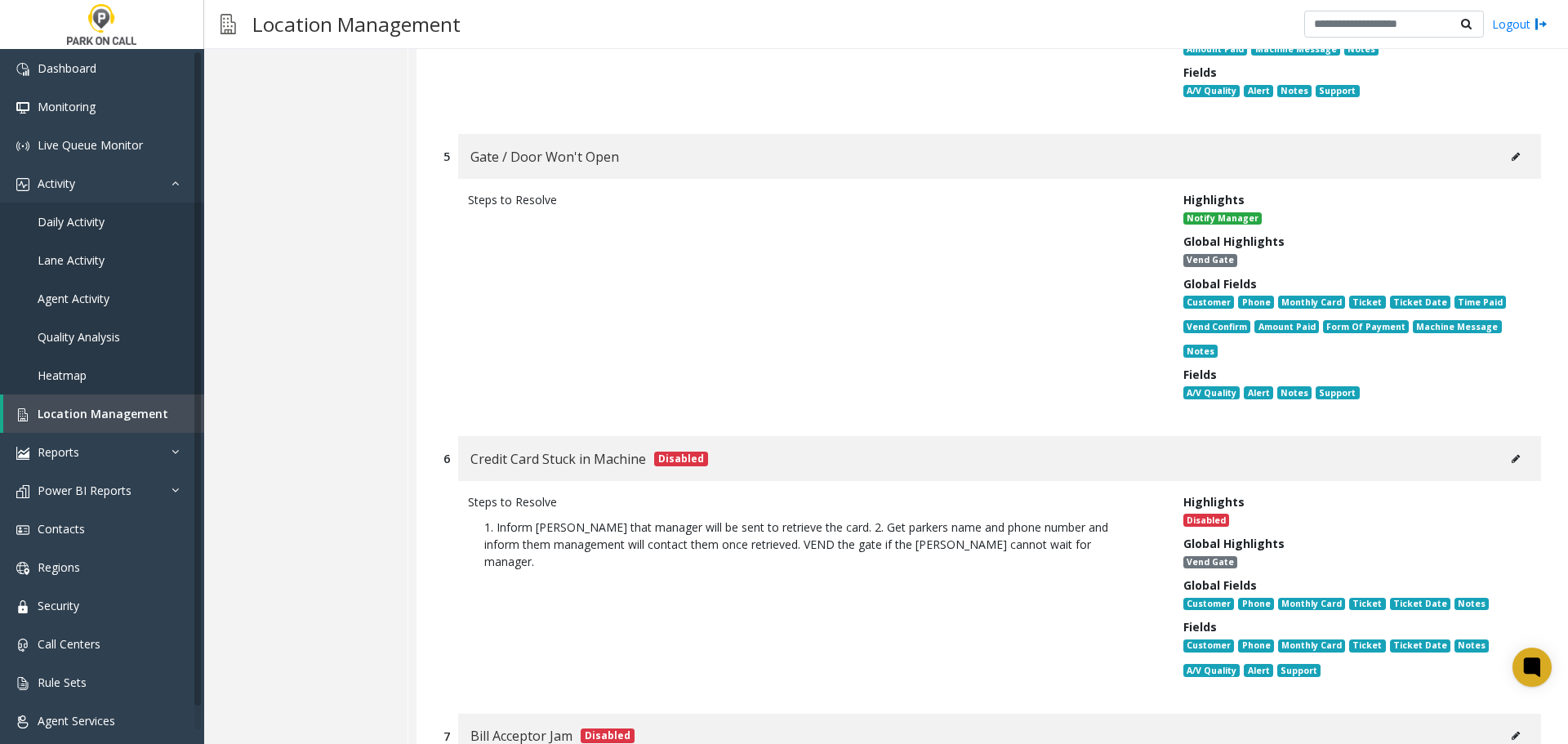
click at [1511, 158] on icon at bounding box center [1515, 157] width 8 height 10
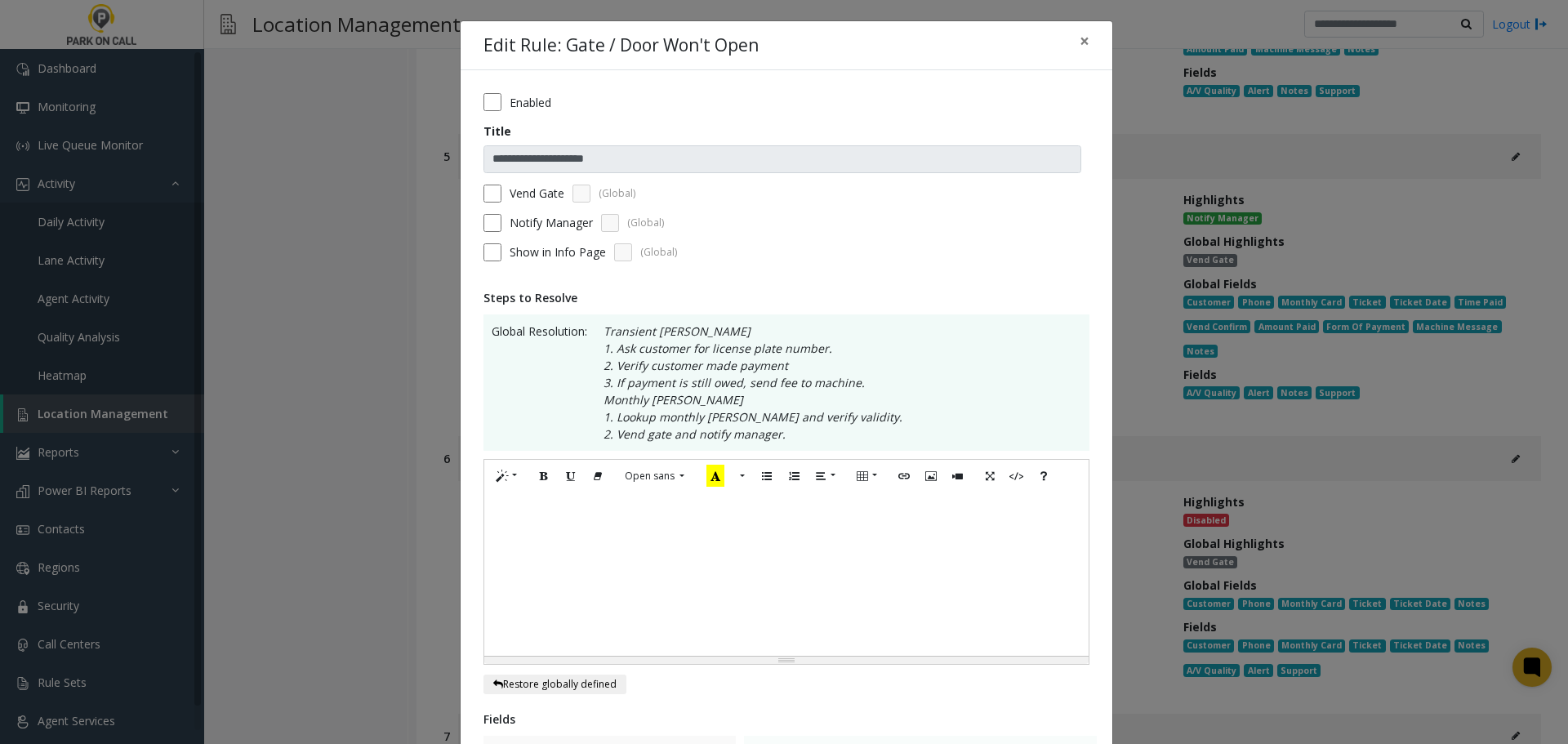
click at [523, 195] on label "Vend Gate" at bounding box center [537, 193] width 55 height 17
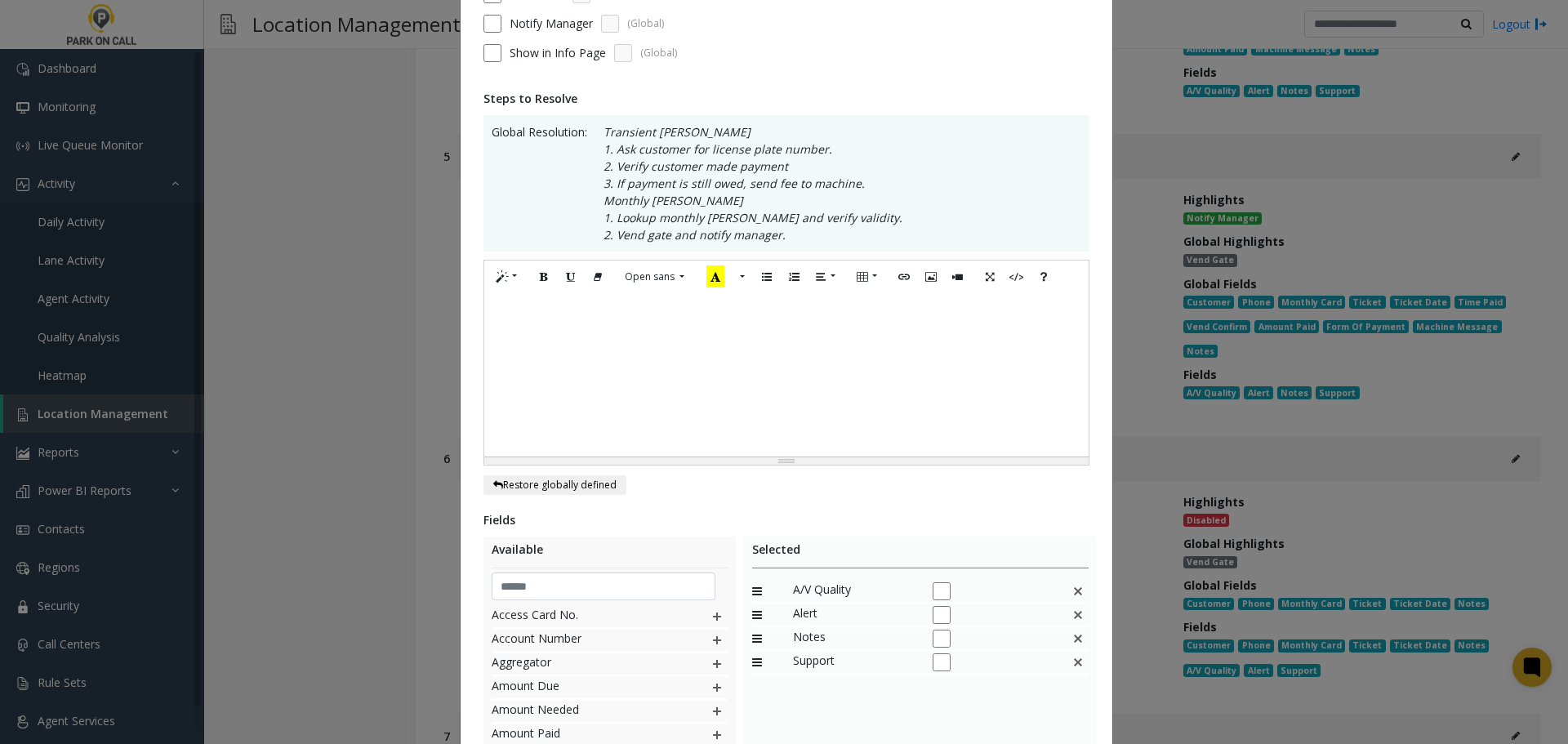
scroll to position [432, 0]
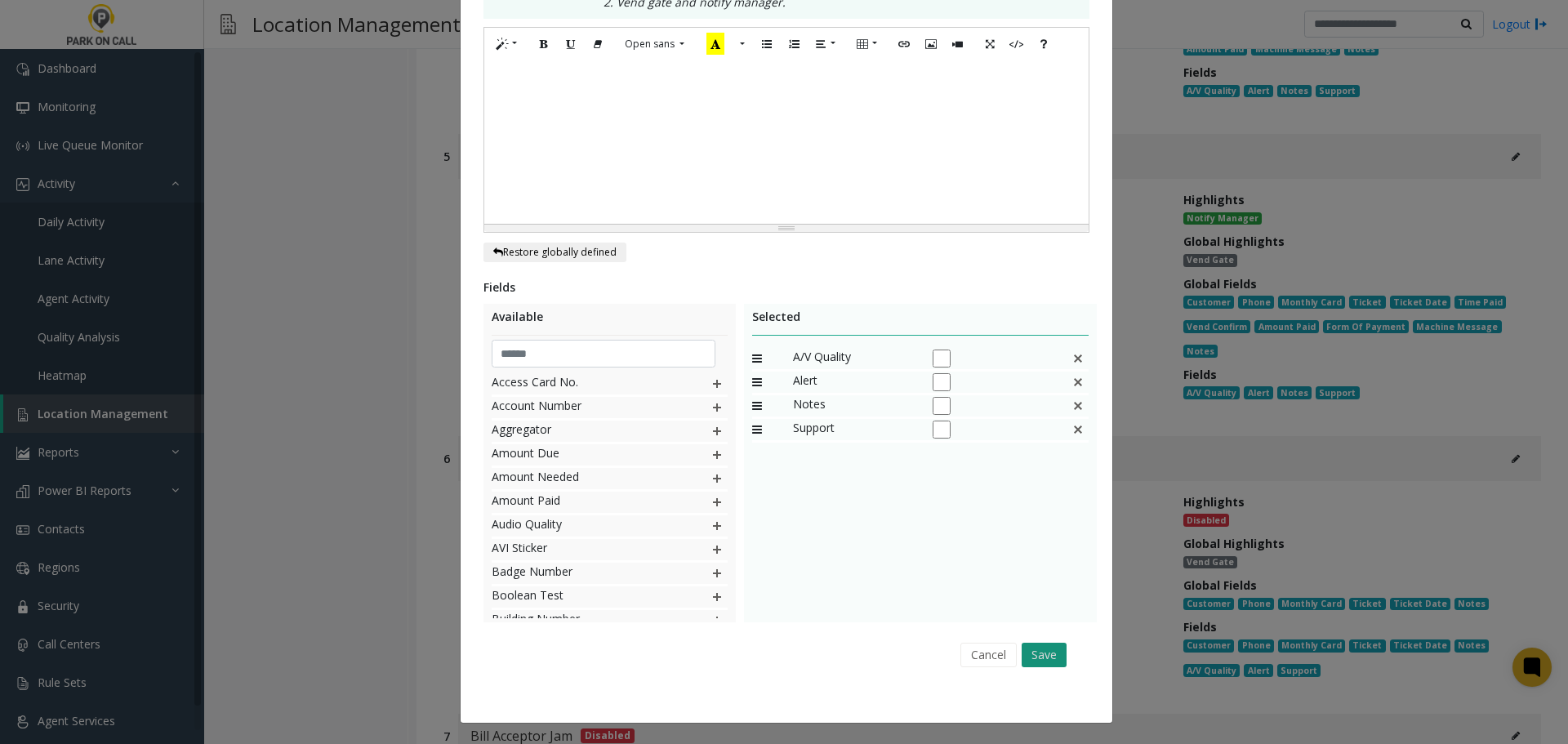
click at [1045, 648] on button "Save" at bounding box center [1044, 655] width 45 height 25
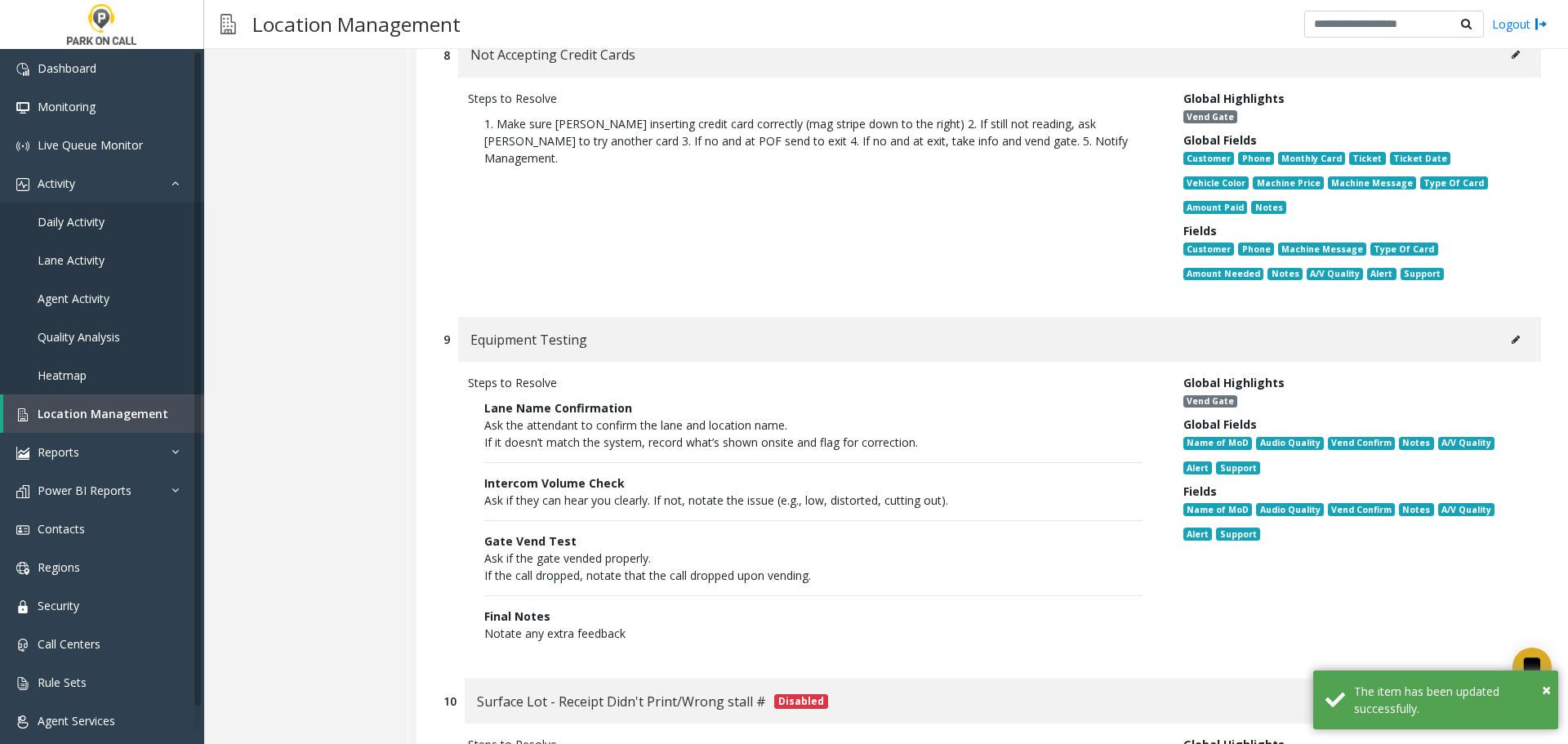
scroll to position [3883, 0]
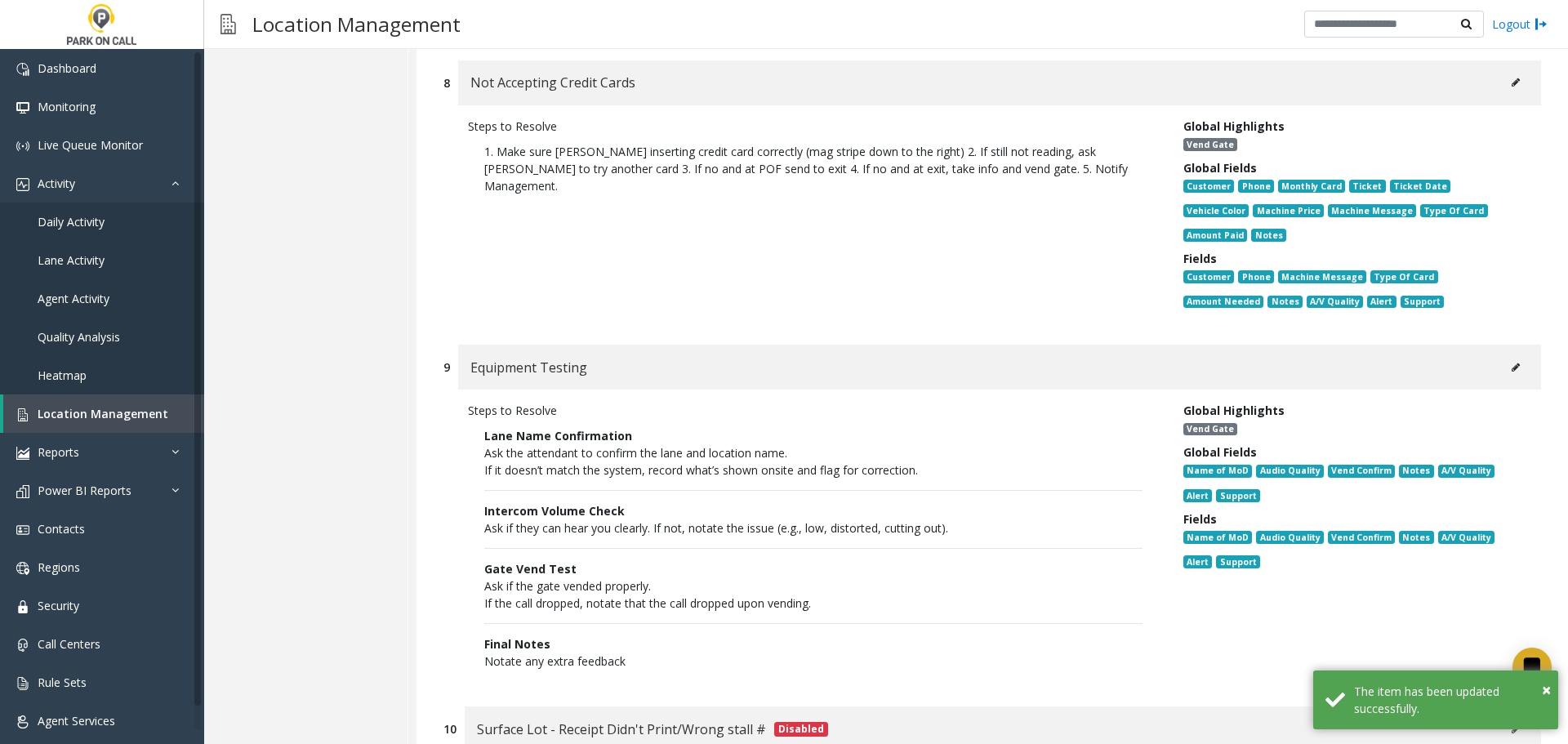
click at [1511, 355] on button at bounding box center [1515, 367] width 26 height 25
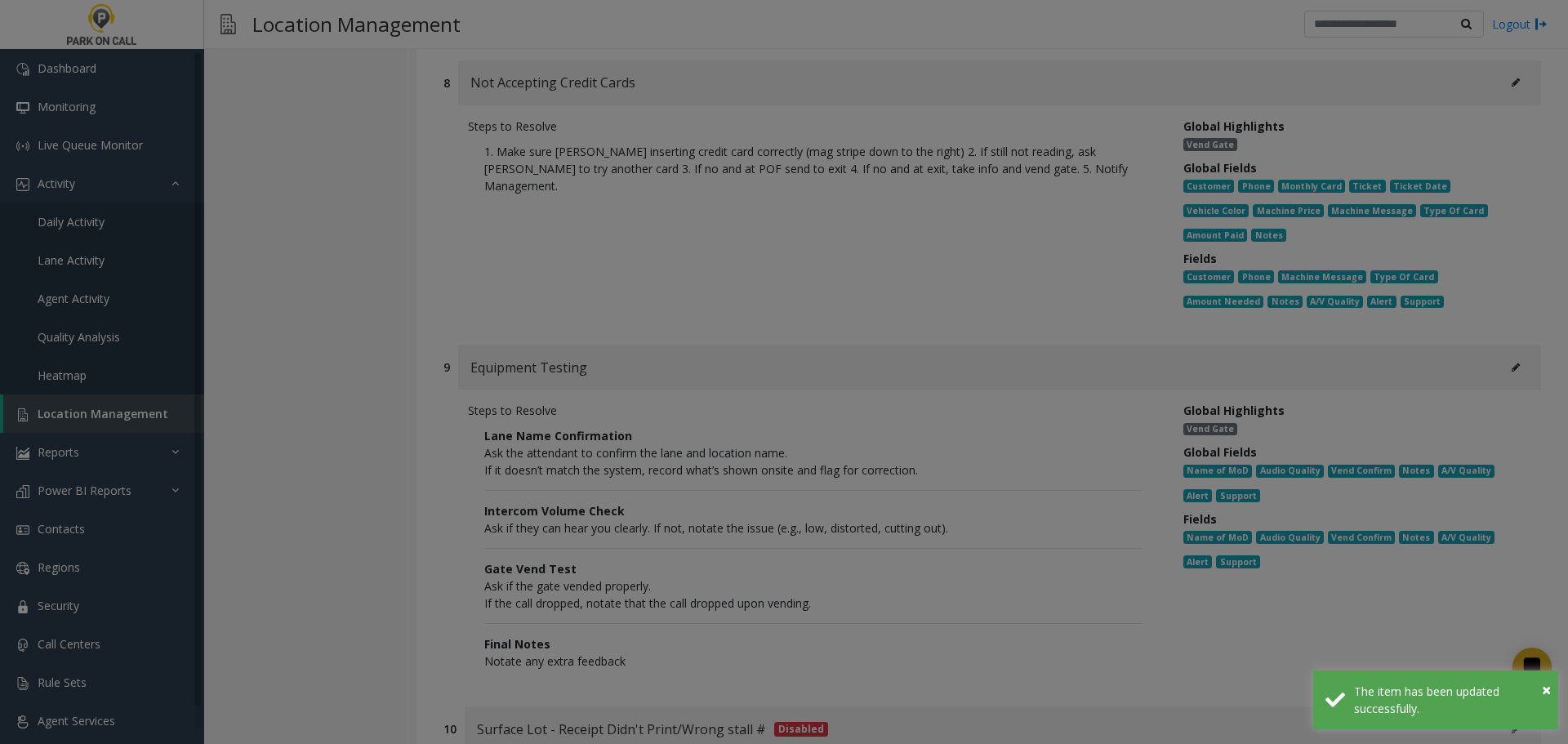
scroll to position [0, 0]
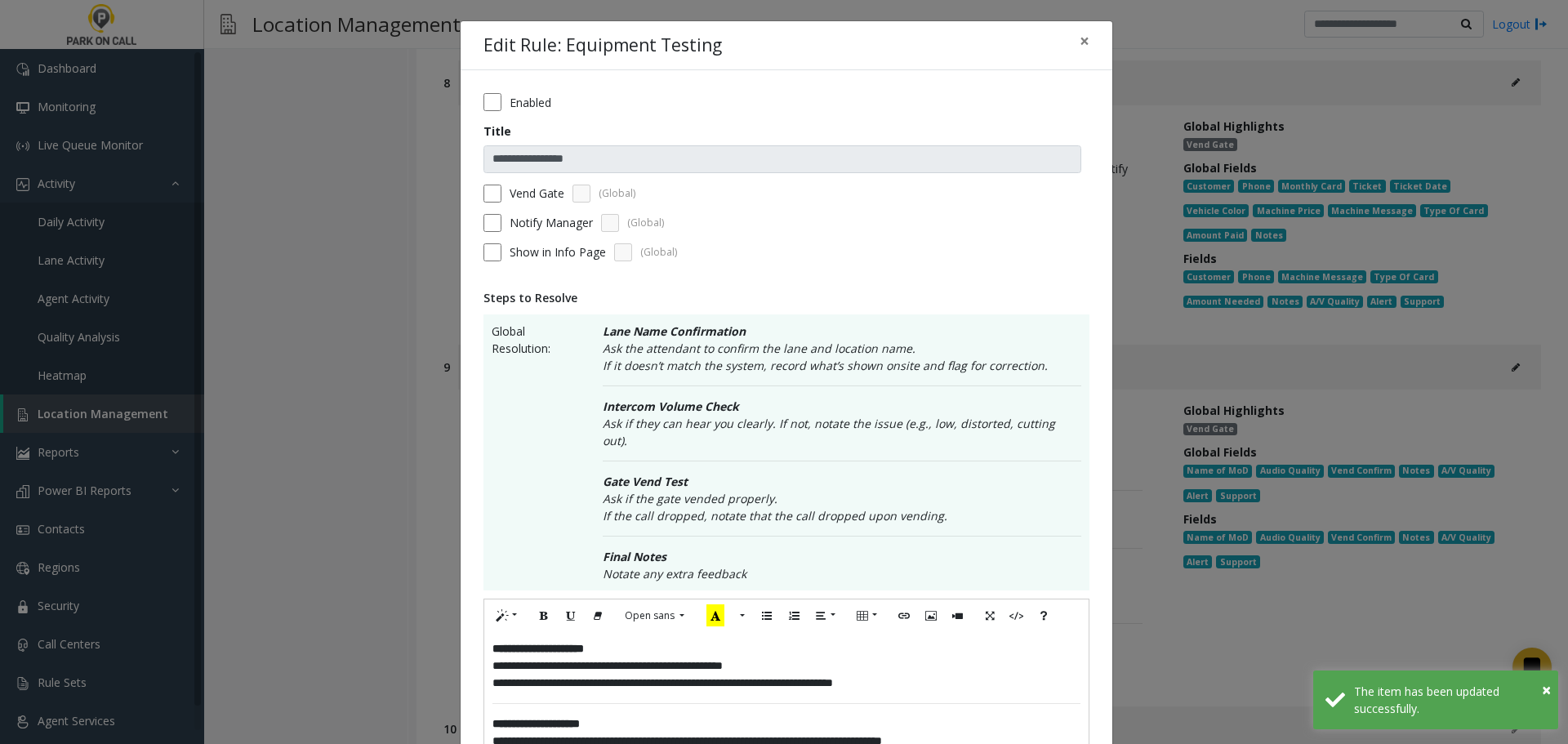
click at [521, 199] on label "Vend Gate" at bounding box center [537, 193] width 55 height 17
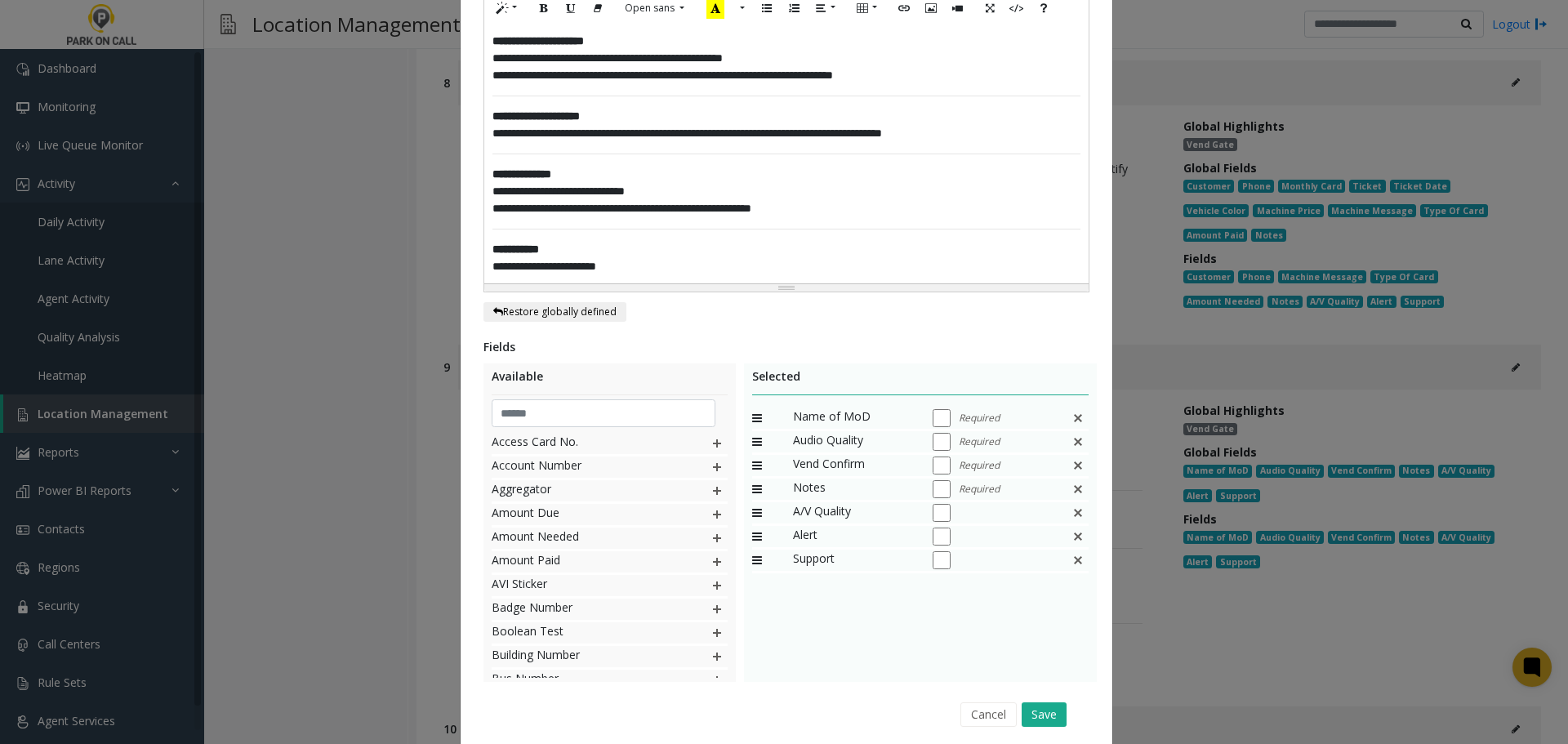
scroll to position [650, 0]
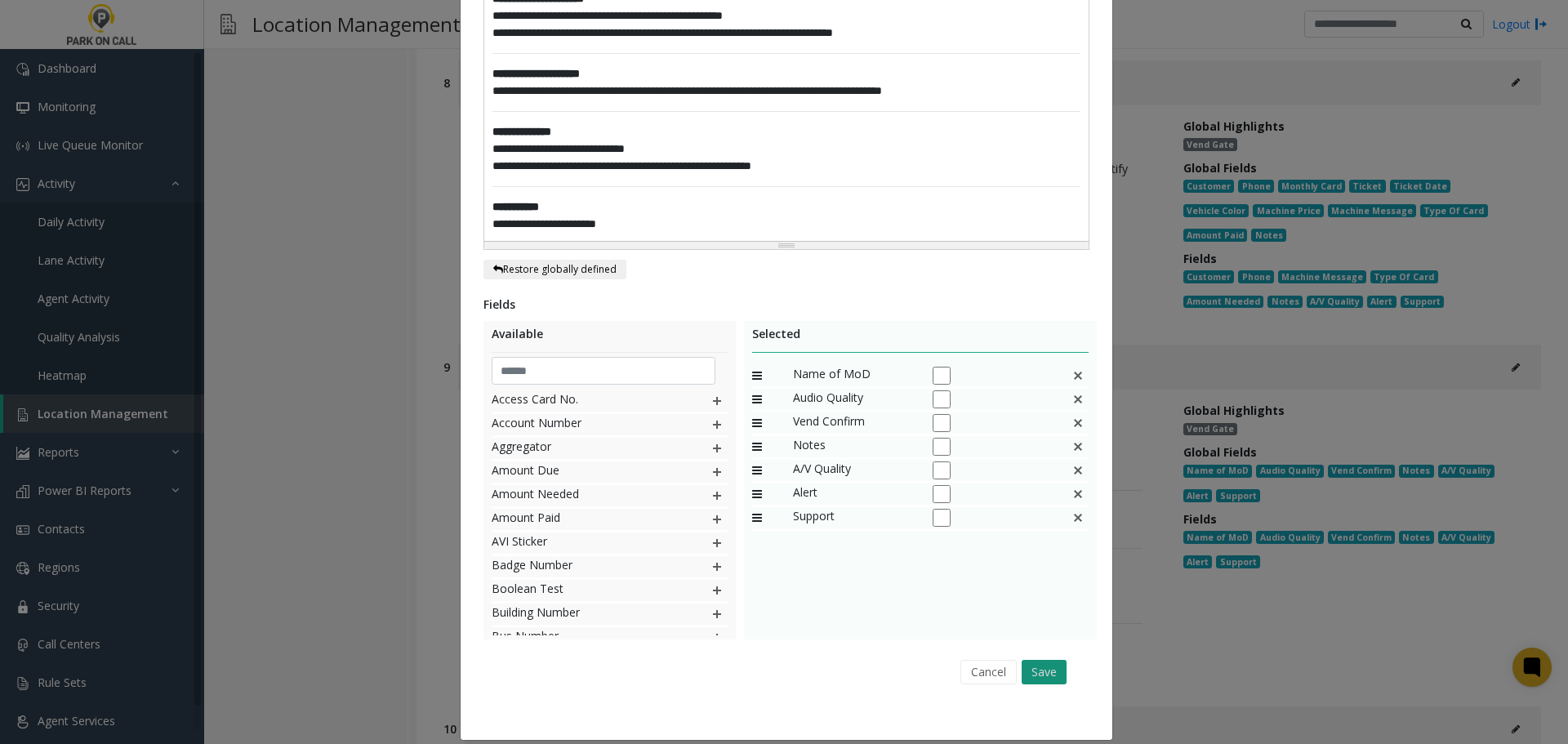
click at [1032, 661] on button "Save" at bounding box center [1044, 672] width 45 height 25
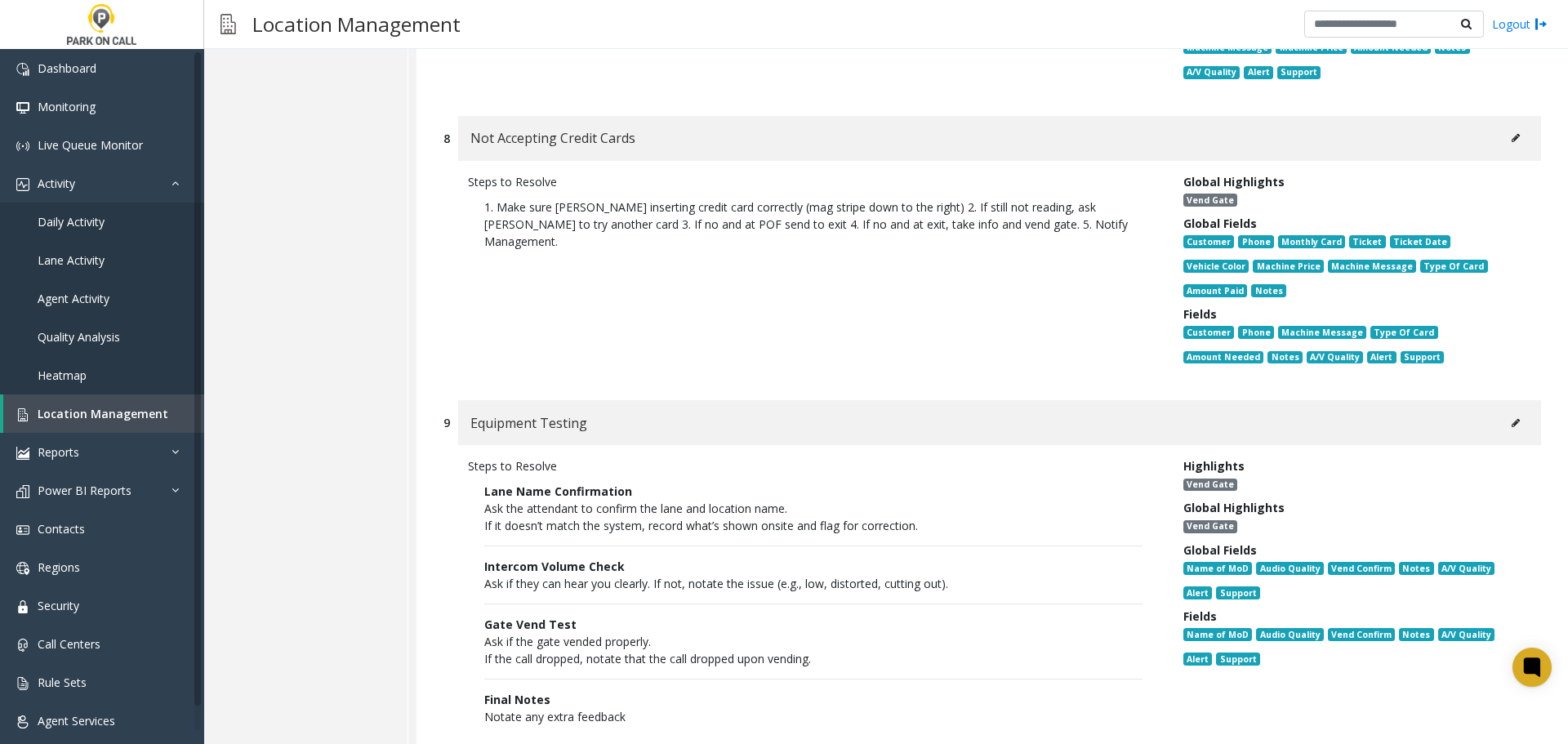
scroll to position [3801, 0]
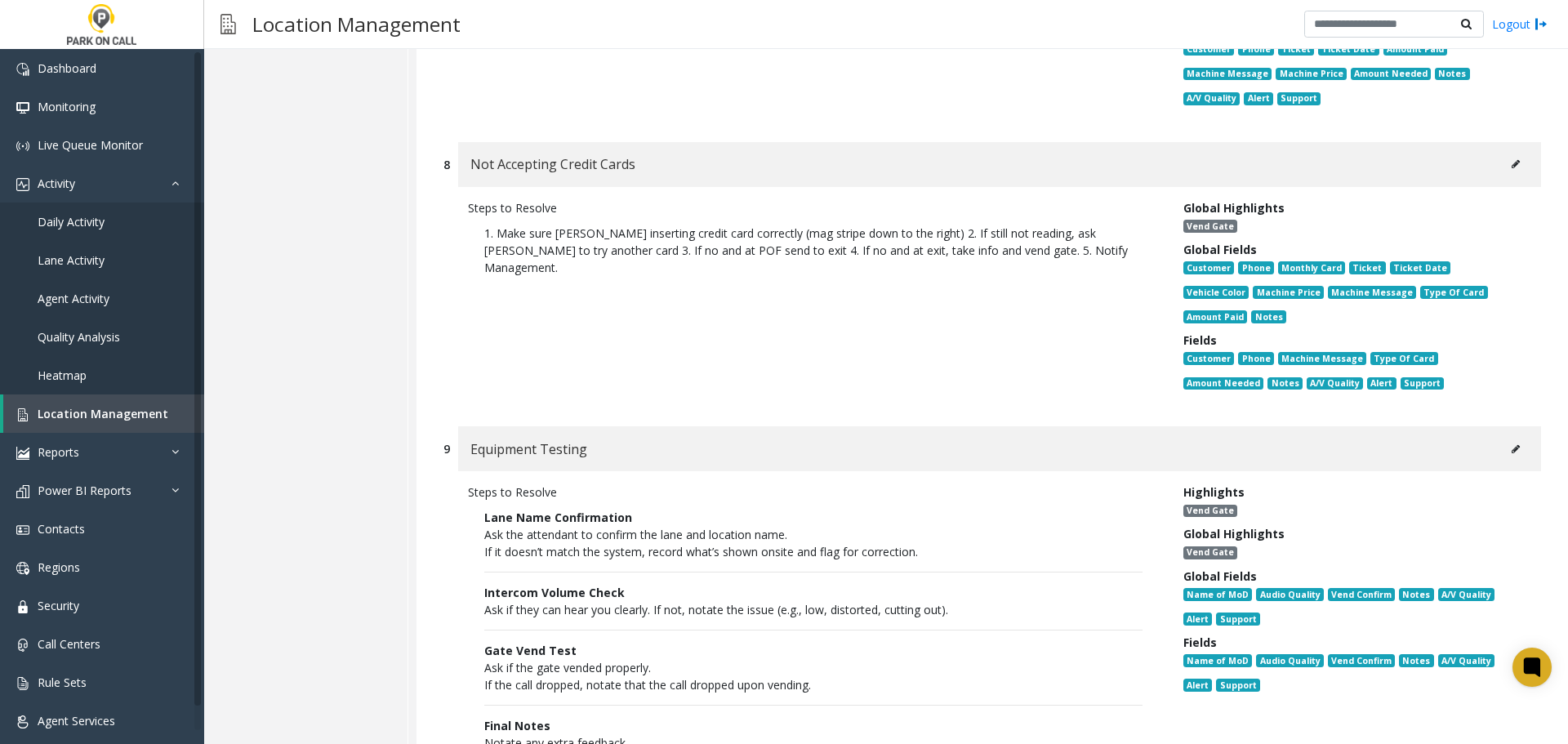
click at [1511, 161] on icon at bounding box center [1515, 164] width 8 height 10
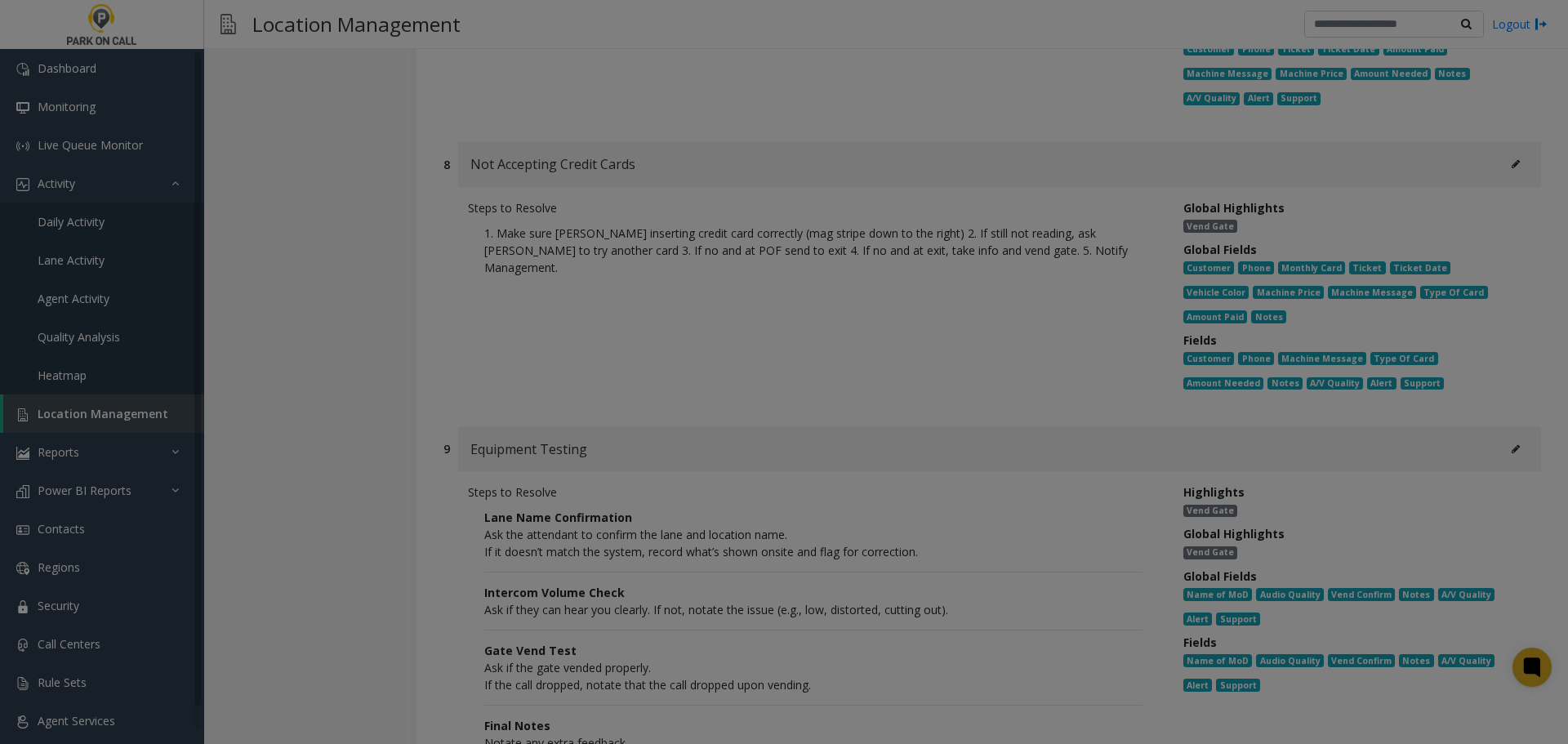
scroll to position [0, 0]
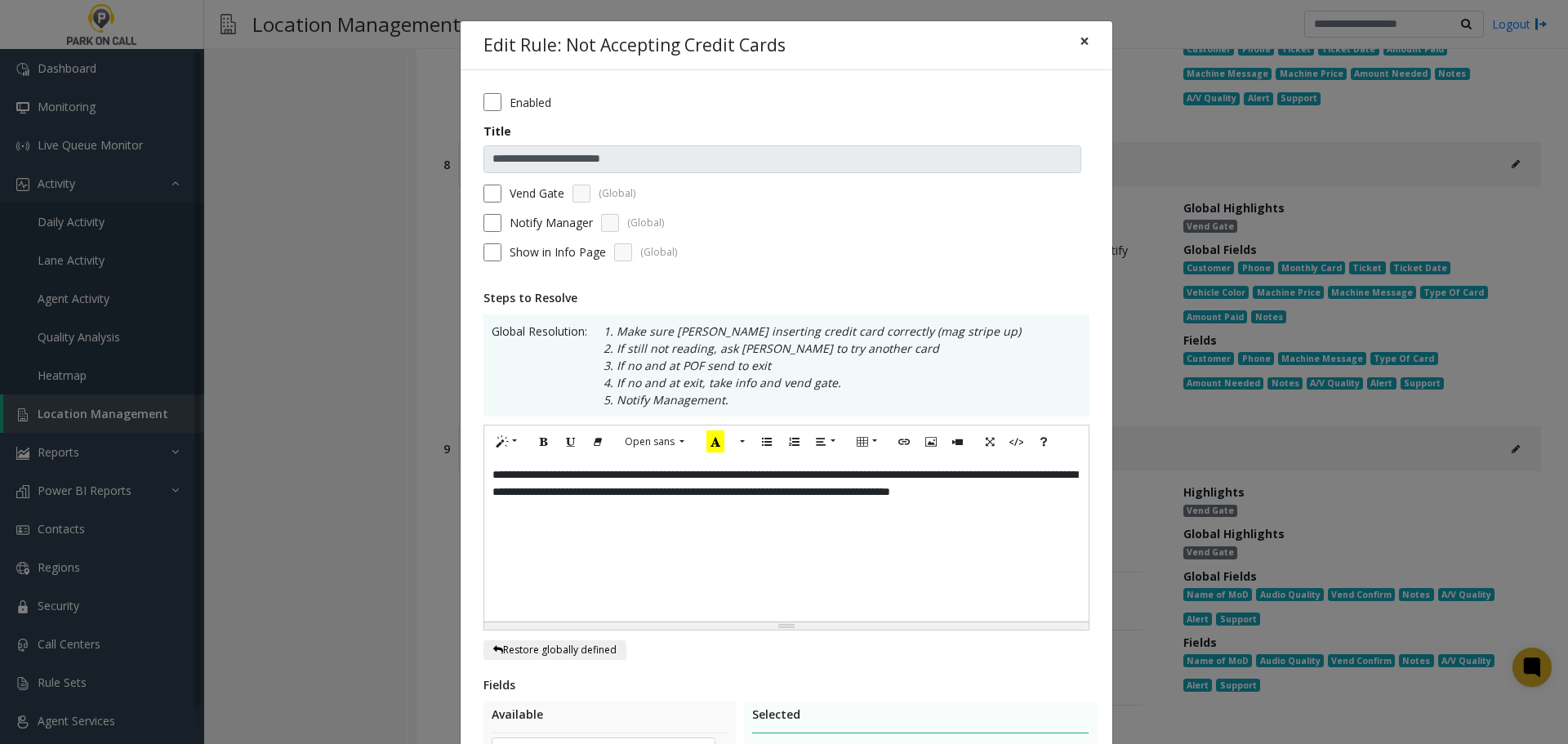
click at [1083, 43] on button "×" at bounding box center [1085, 41] width 33 height 40
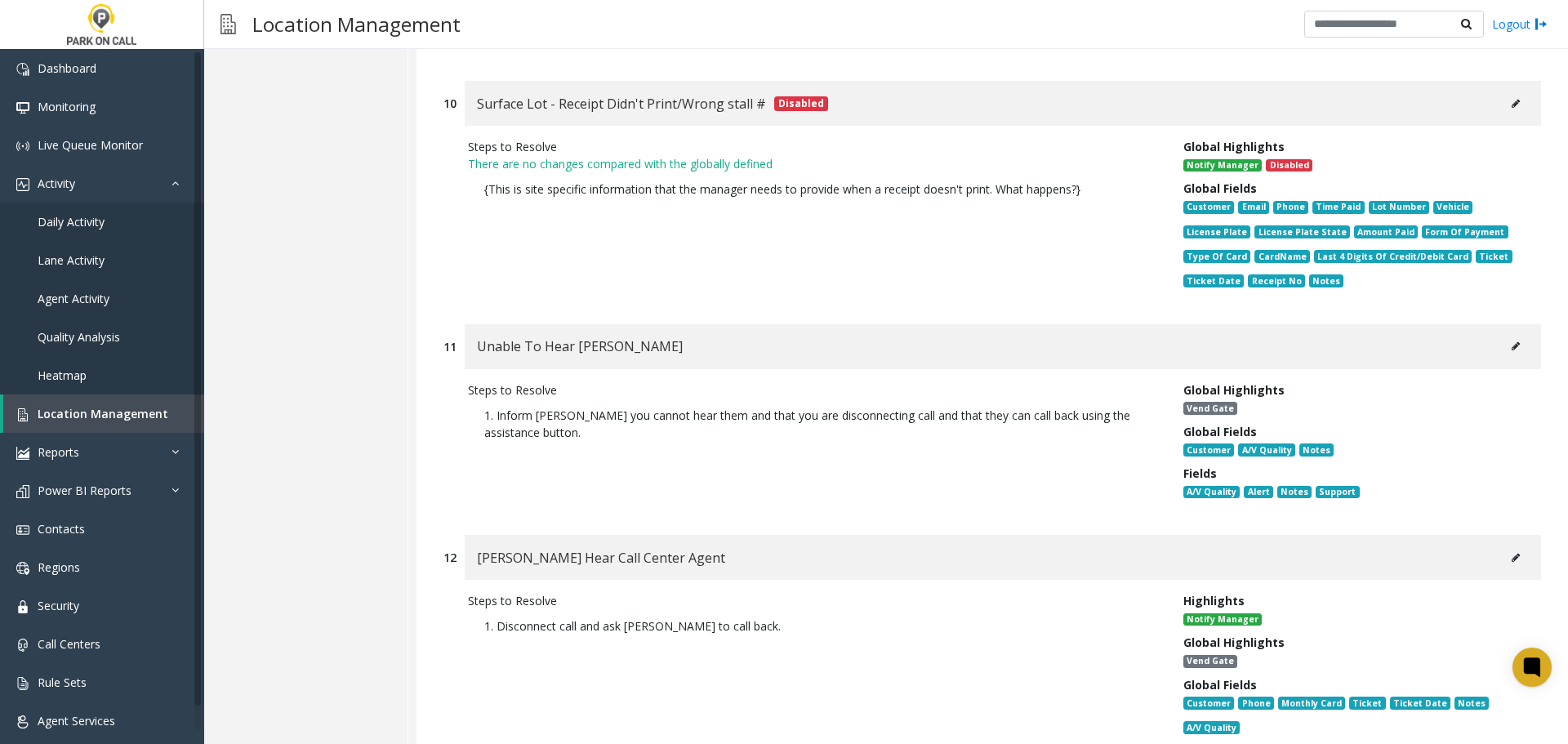
scroll to position [4536, 0]
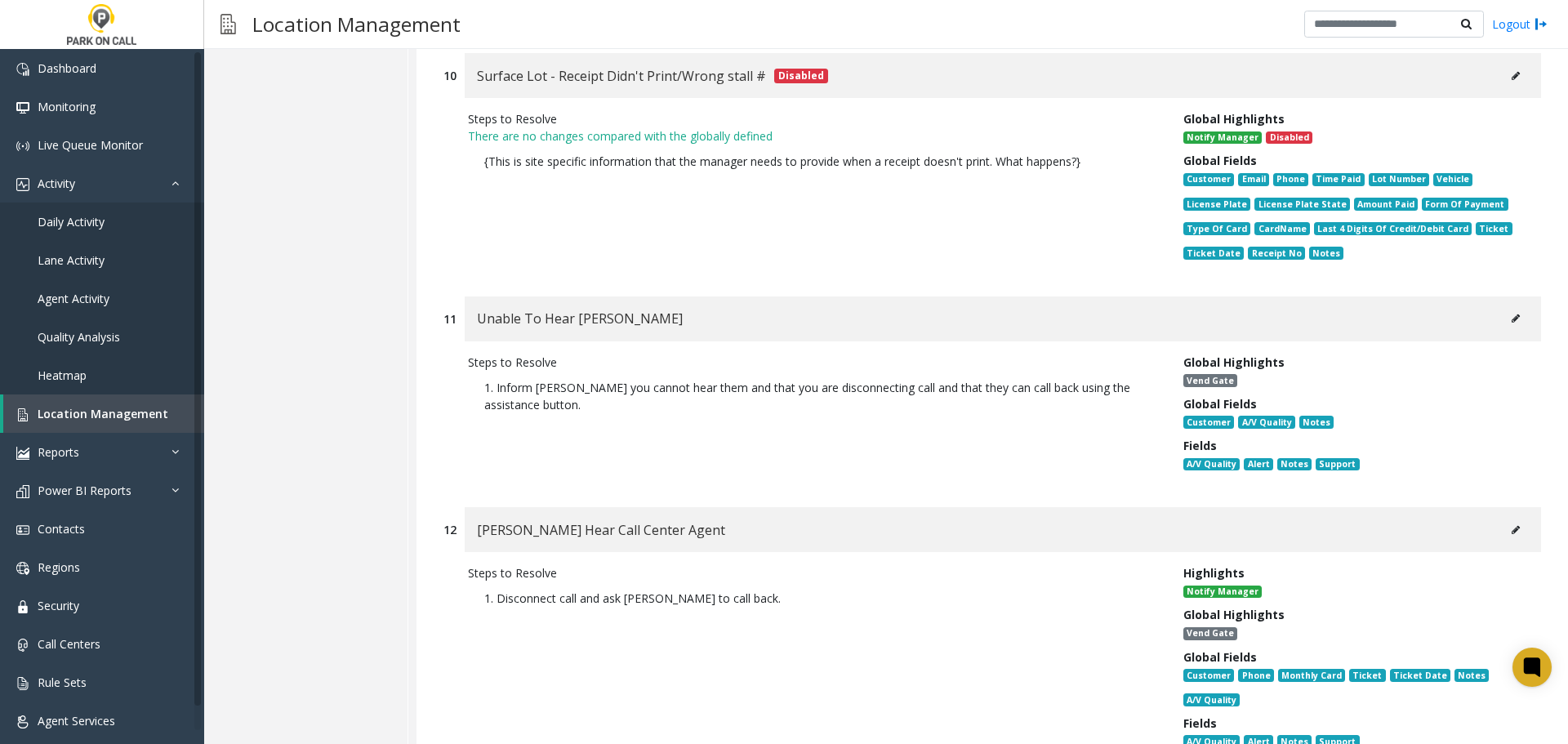
click at [1502, 306] on button at bounding box center [1515, 318] width 26 height 25
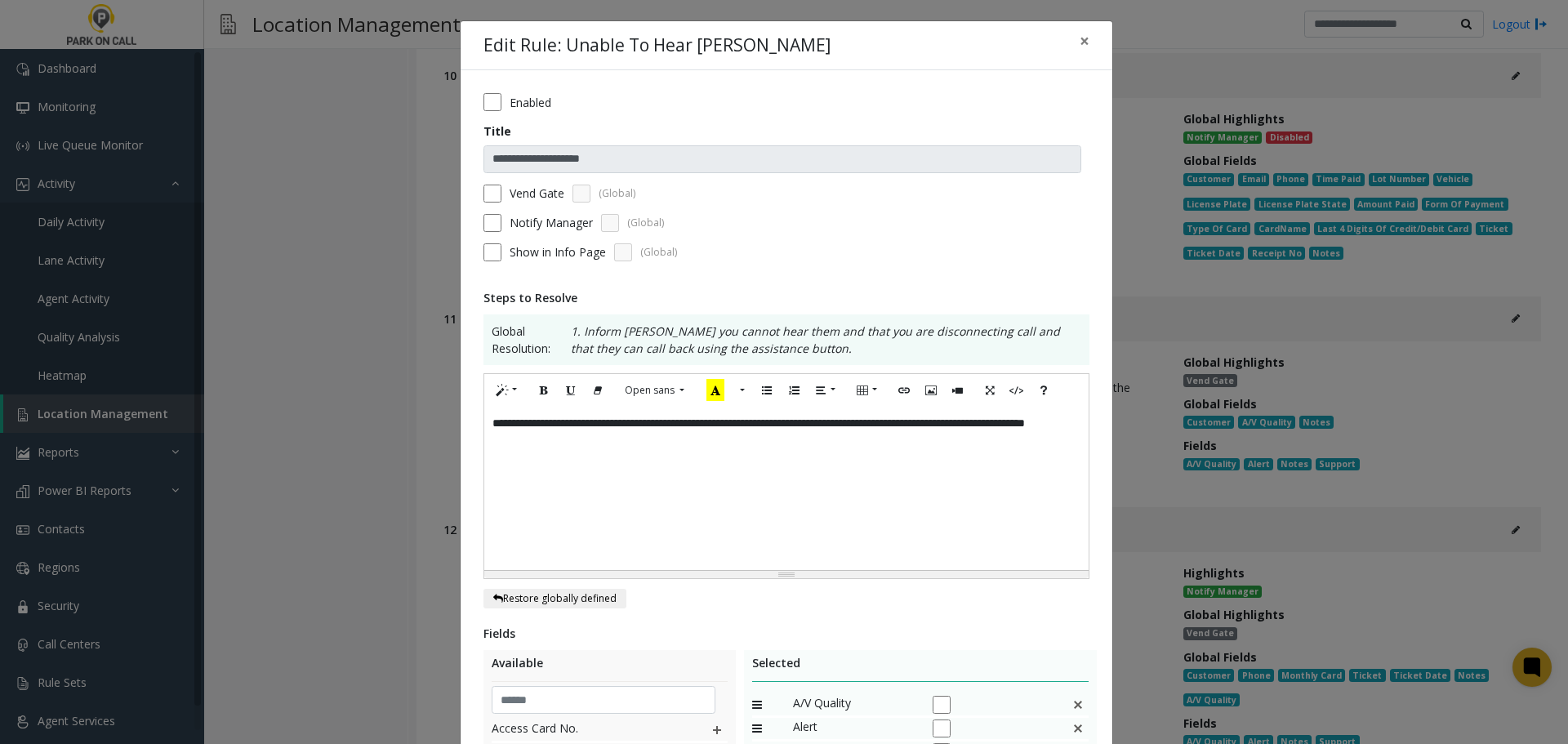
click at [521, 200] on label "Vend Gate" at bounding box center [537, 193] width 55 height 17
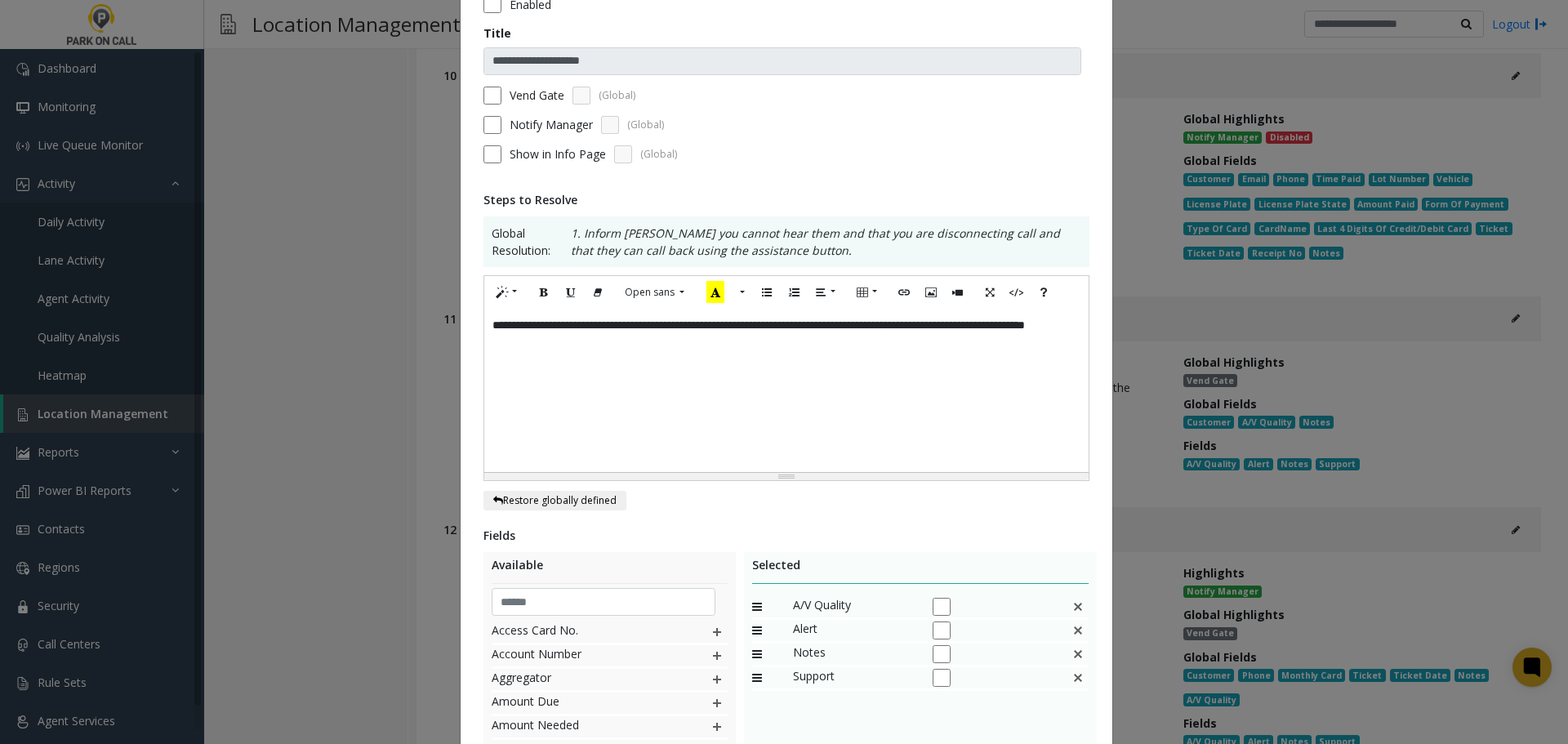
scroll to position [346, 0]
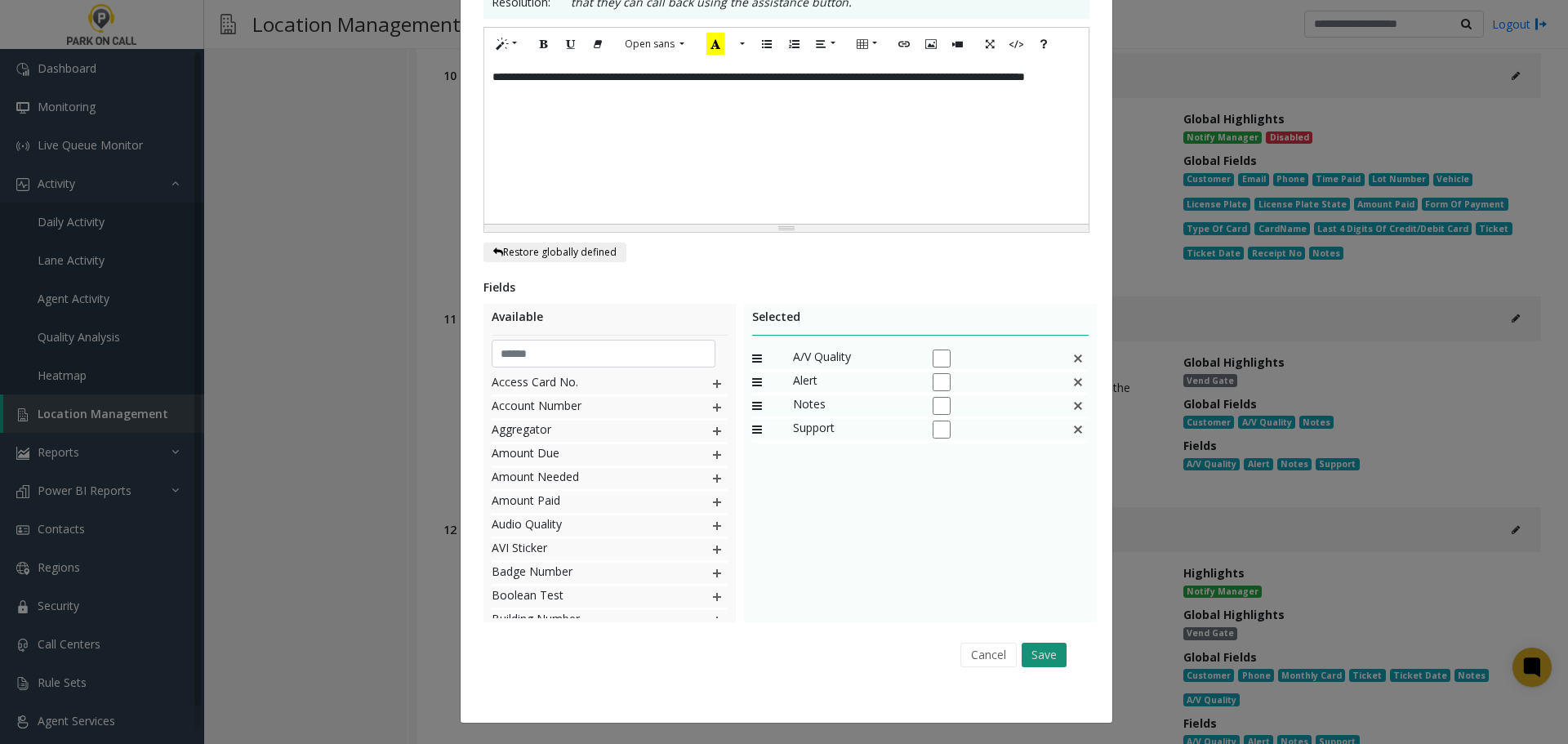
click at [1049, 656] on button "Save" at bounding box center [1044, 655] width 45 height 25
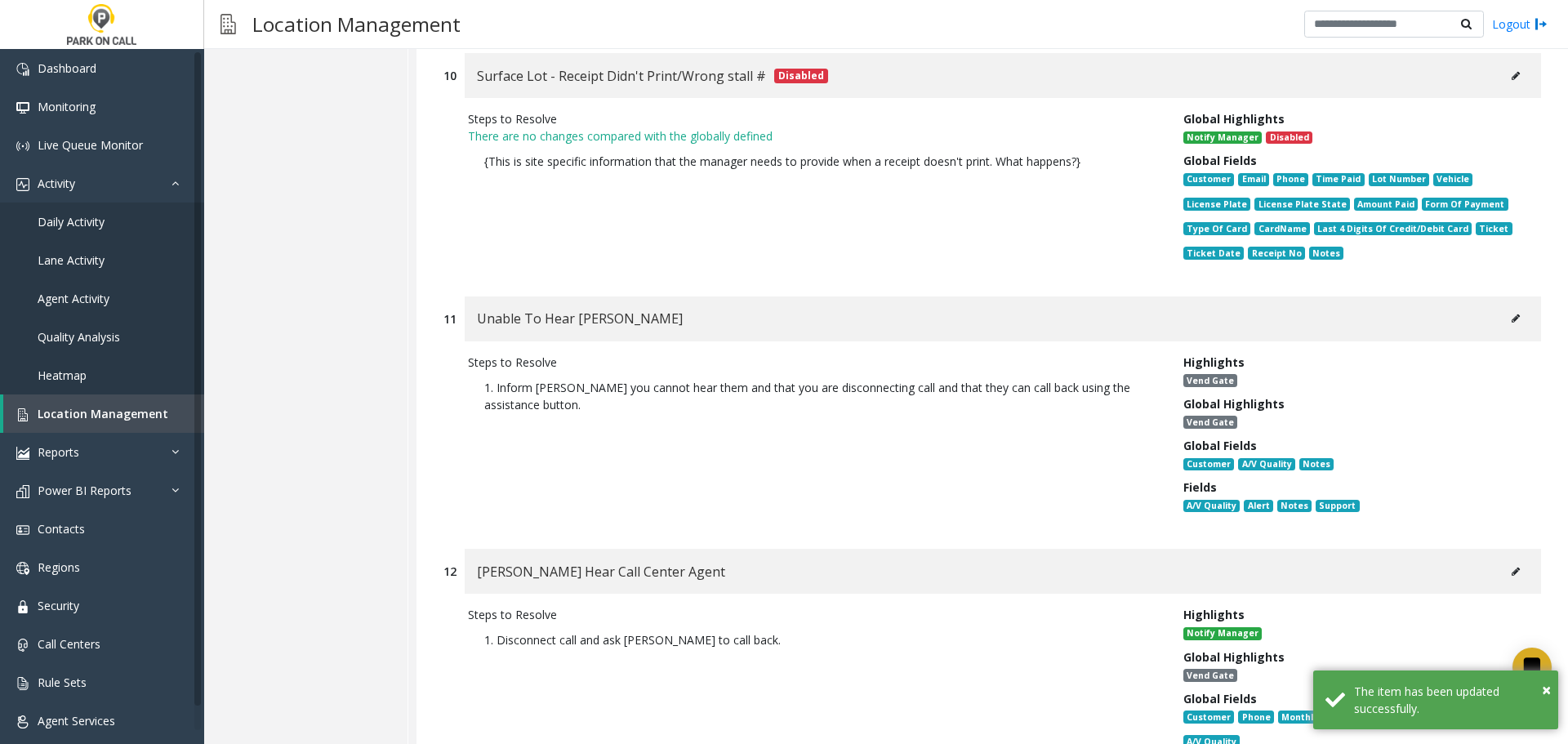
click at [1502, 559] on button at bounding box center [1515, 572] width 26 height 25
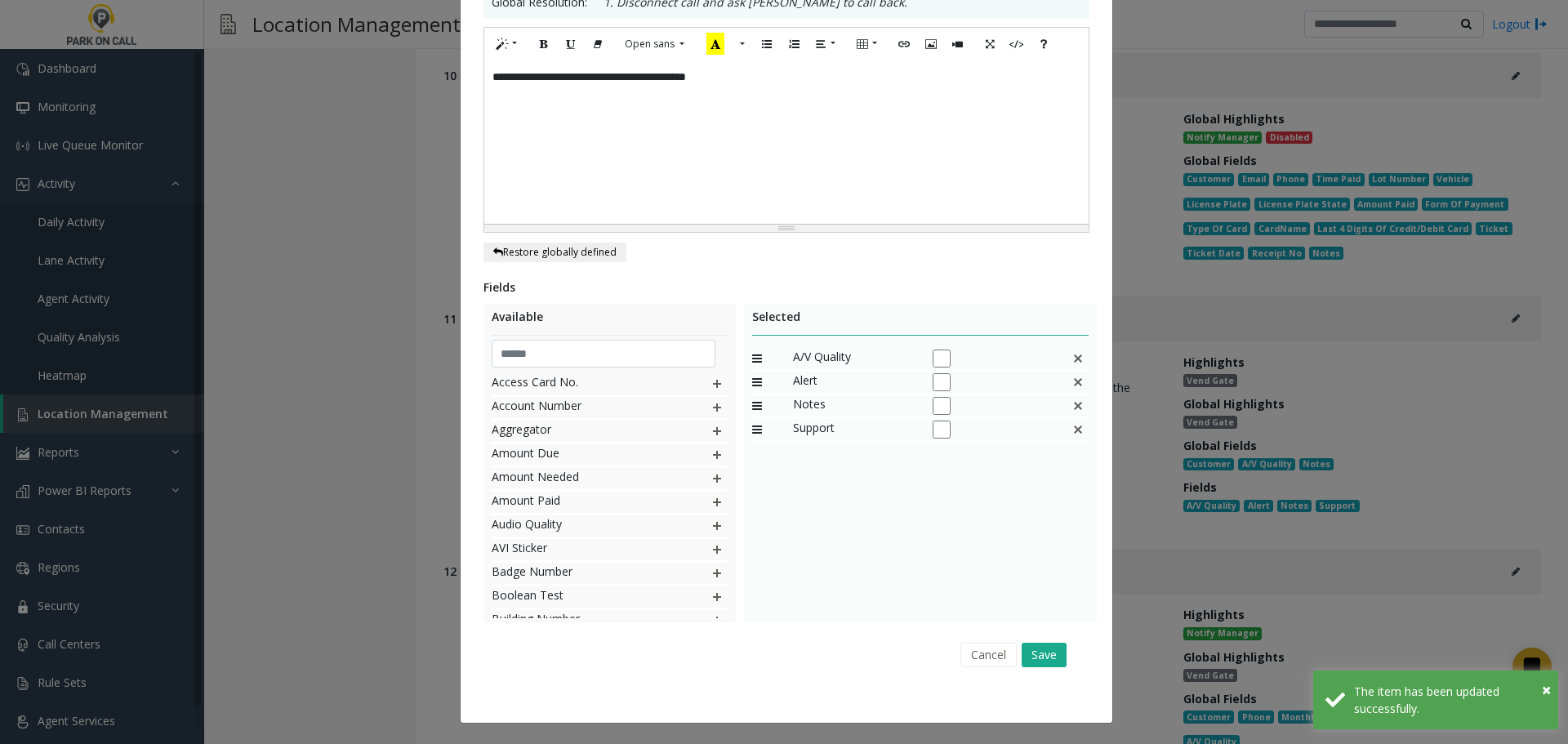
scroll to position [0, 0]
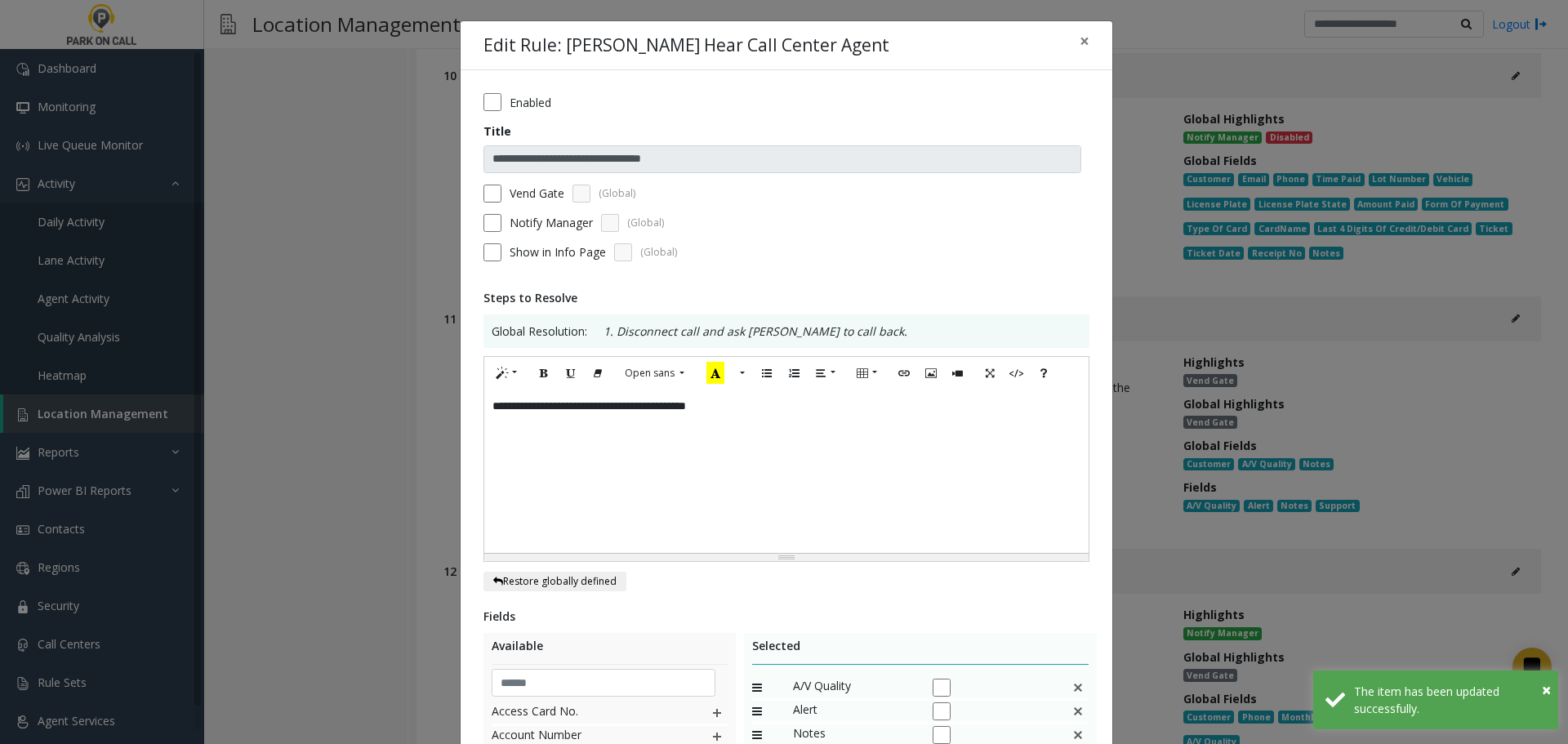
click at [519, 187] on label "Vend Gate" at bounding box center [537, 193] width 55 height 17
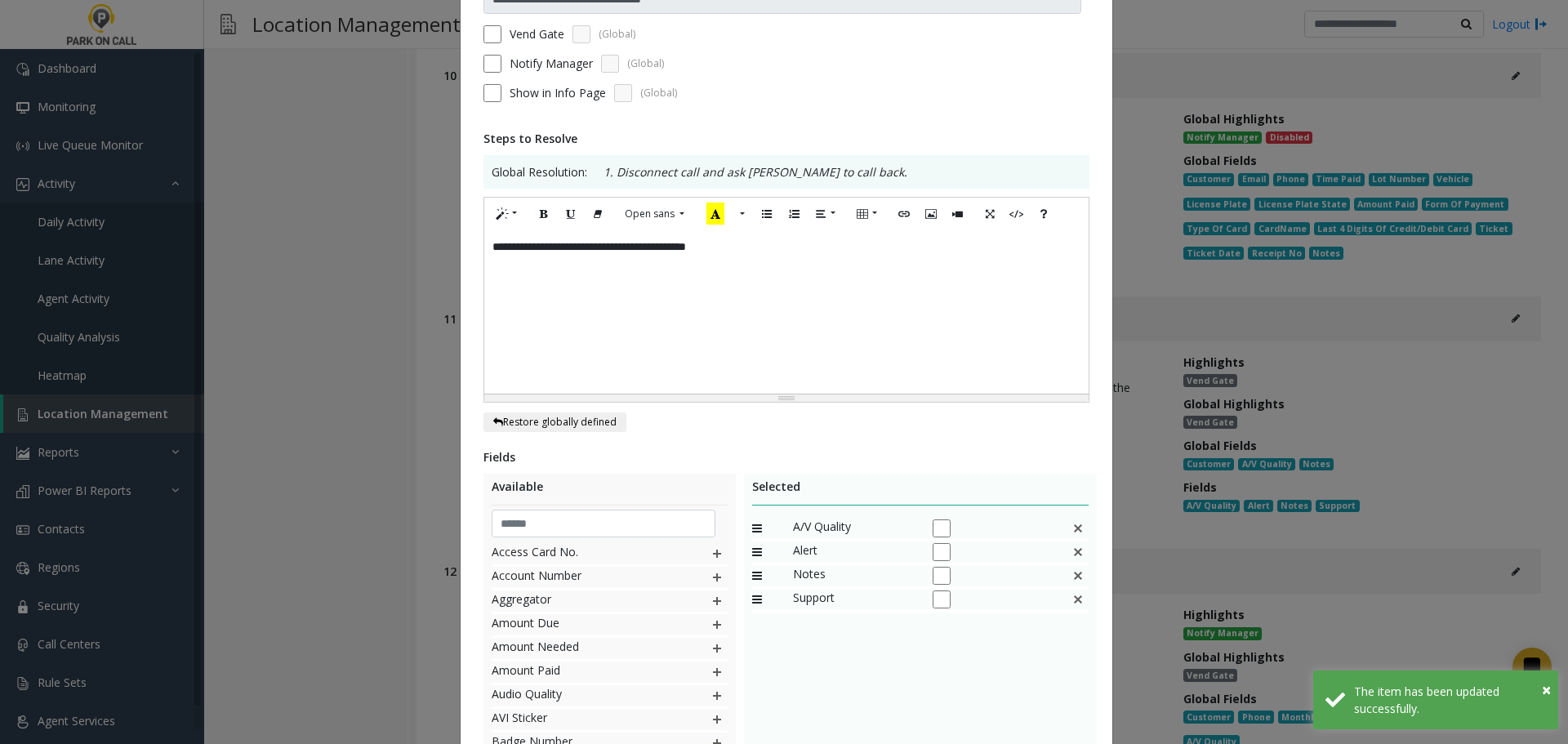
scroll to position [329, 0]
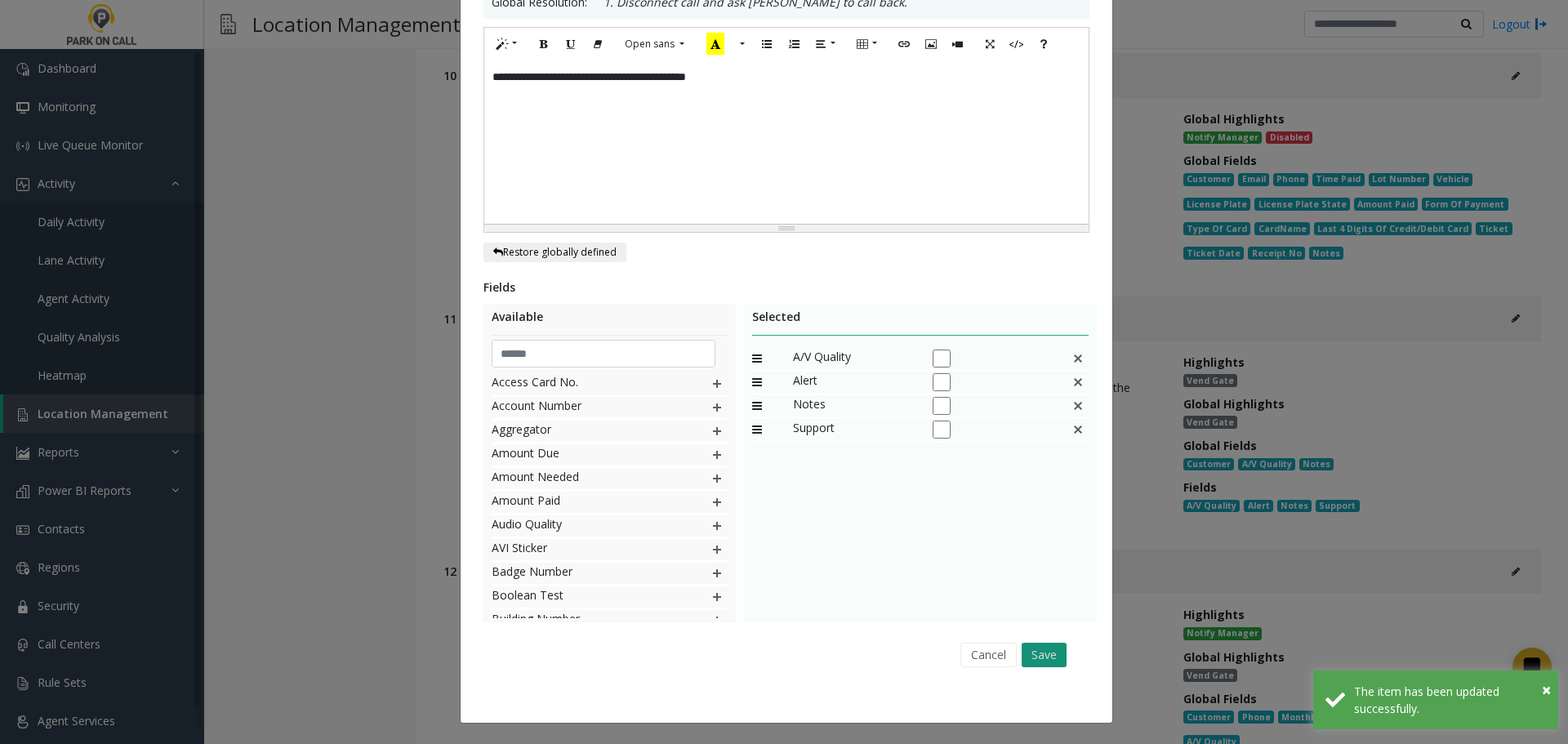
click at [1056, 654] on button "Save" at bounding box center [1044, 655] width 45 height 25
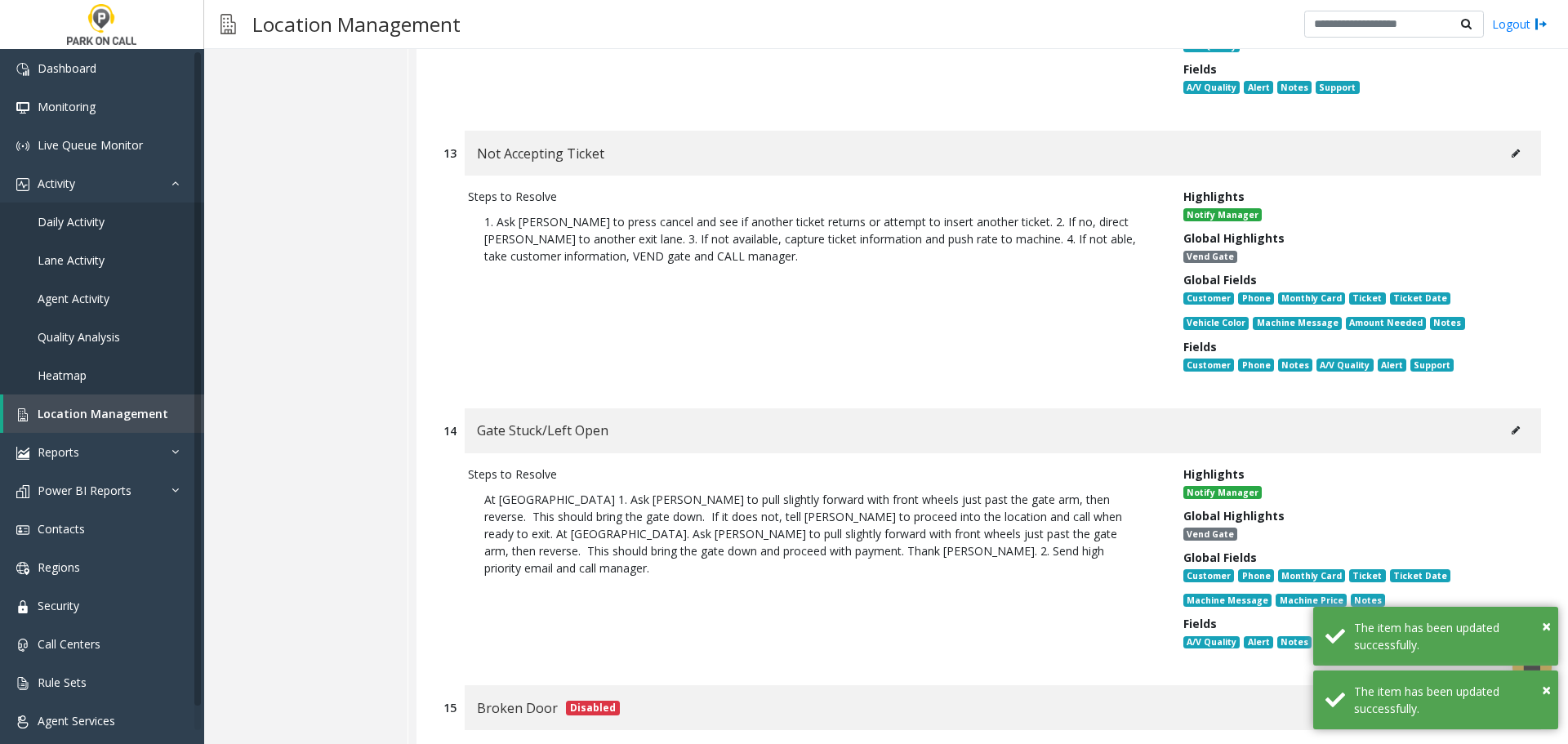
scroll to position [5271, 0]
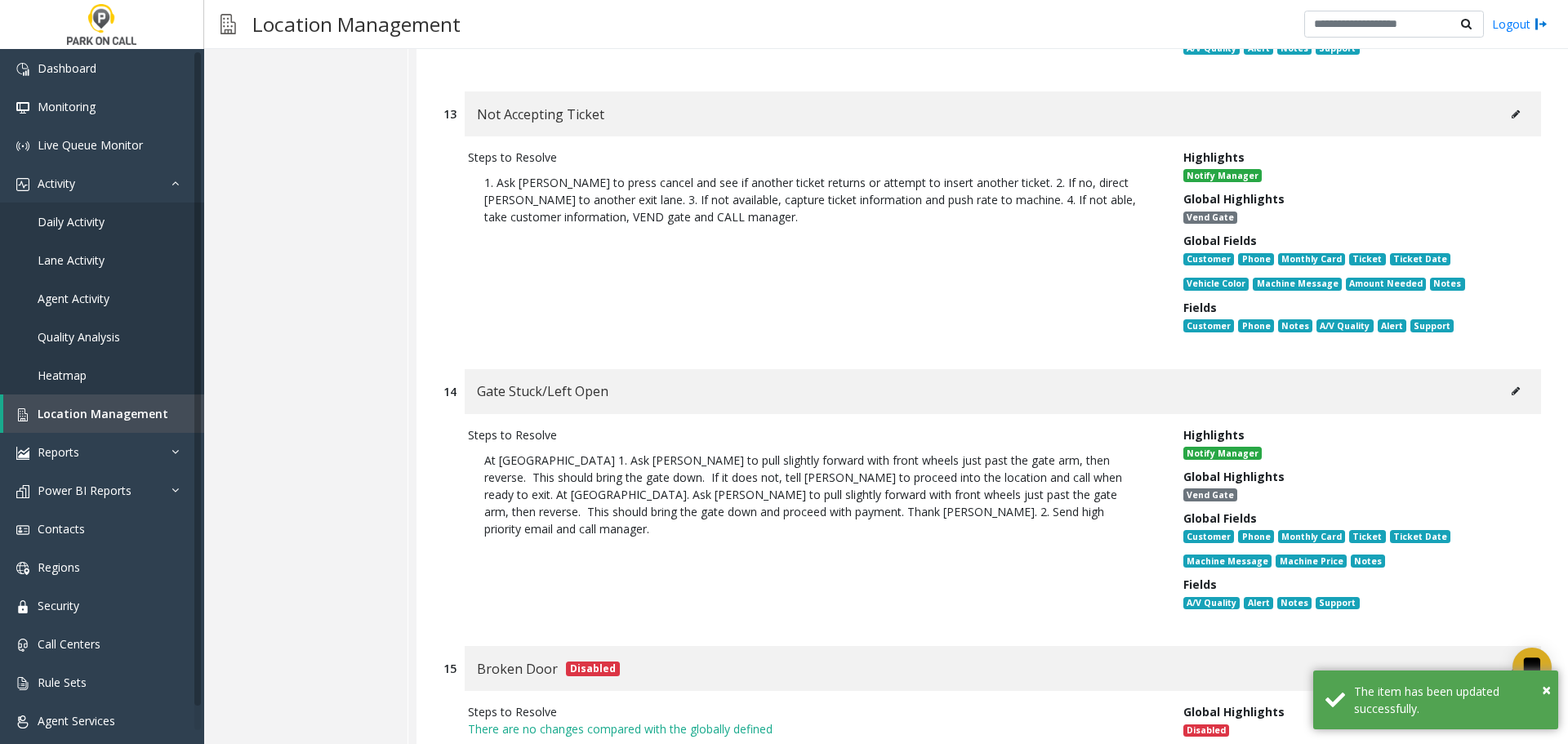
click at [1510, 102] on button at bounding box center [1515, 114] width 26 height 25
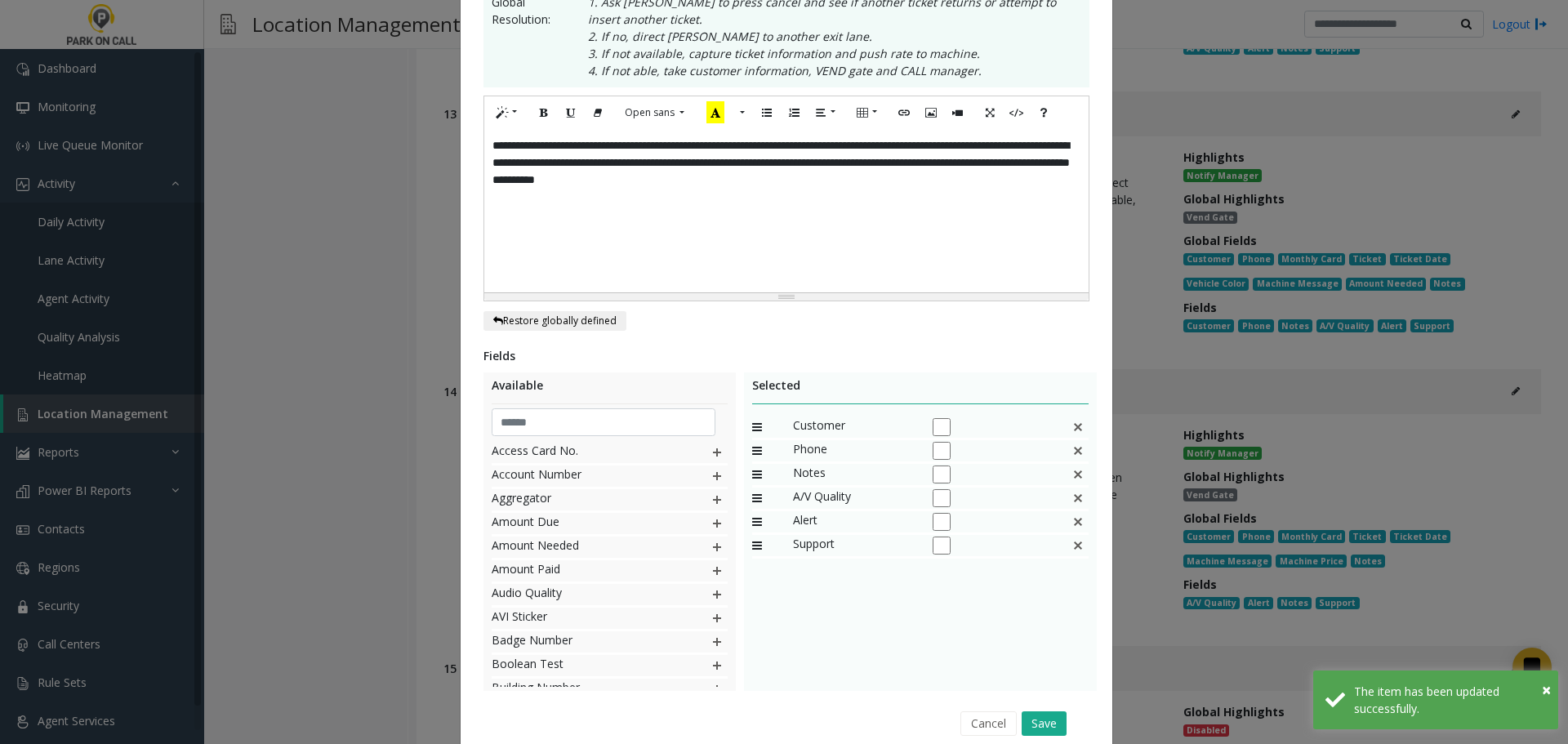
scroll to position [0, 0]
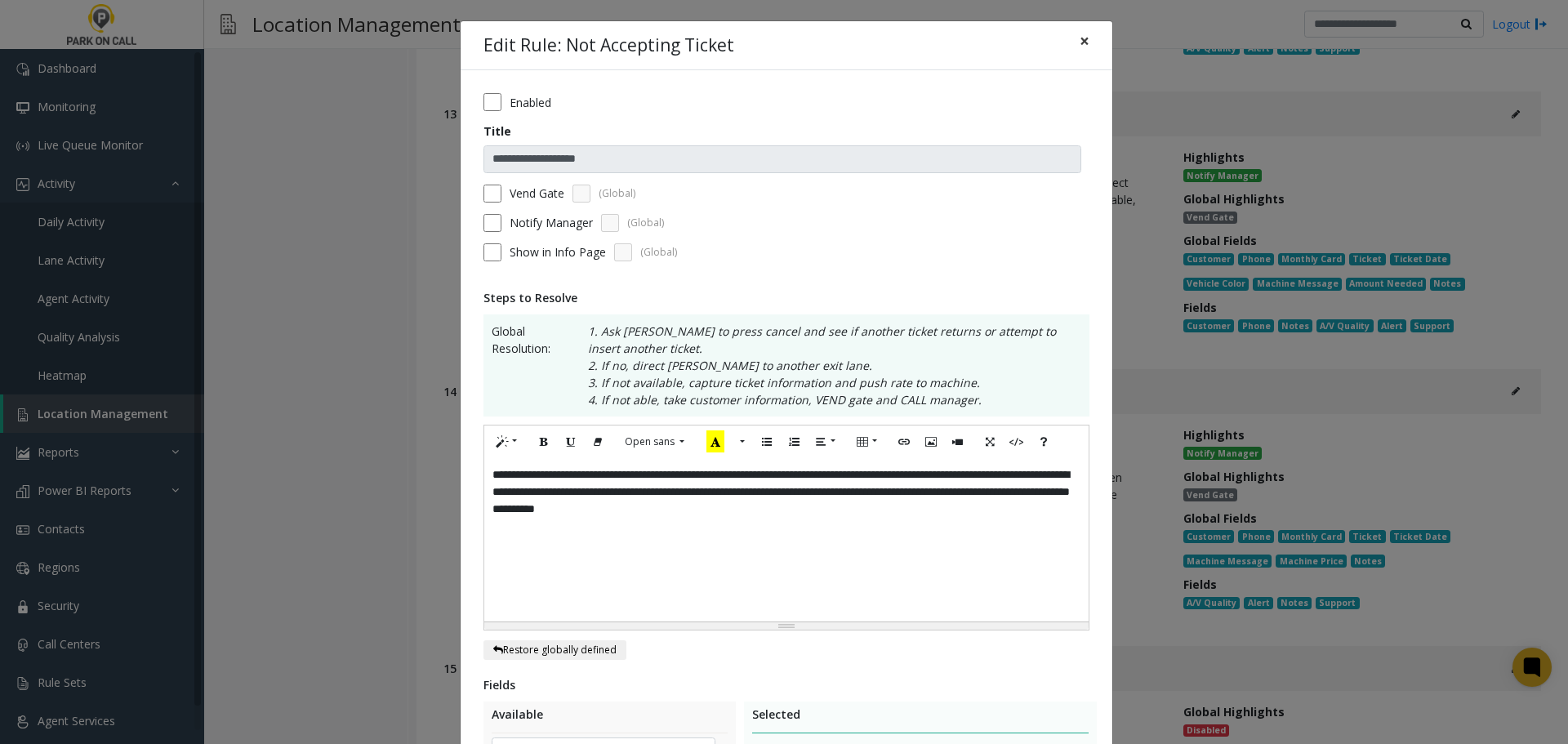
click at [1090, 34] on button "×" at bounding box center [1085, 41] width 33 height 40
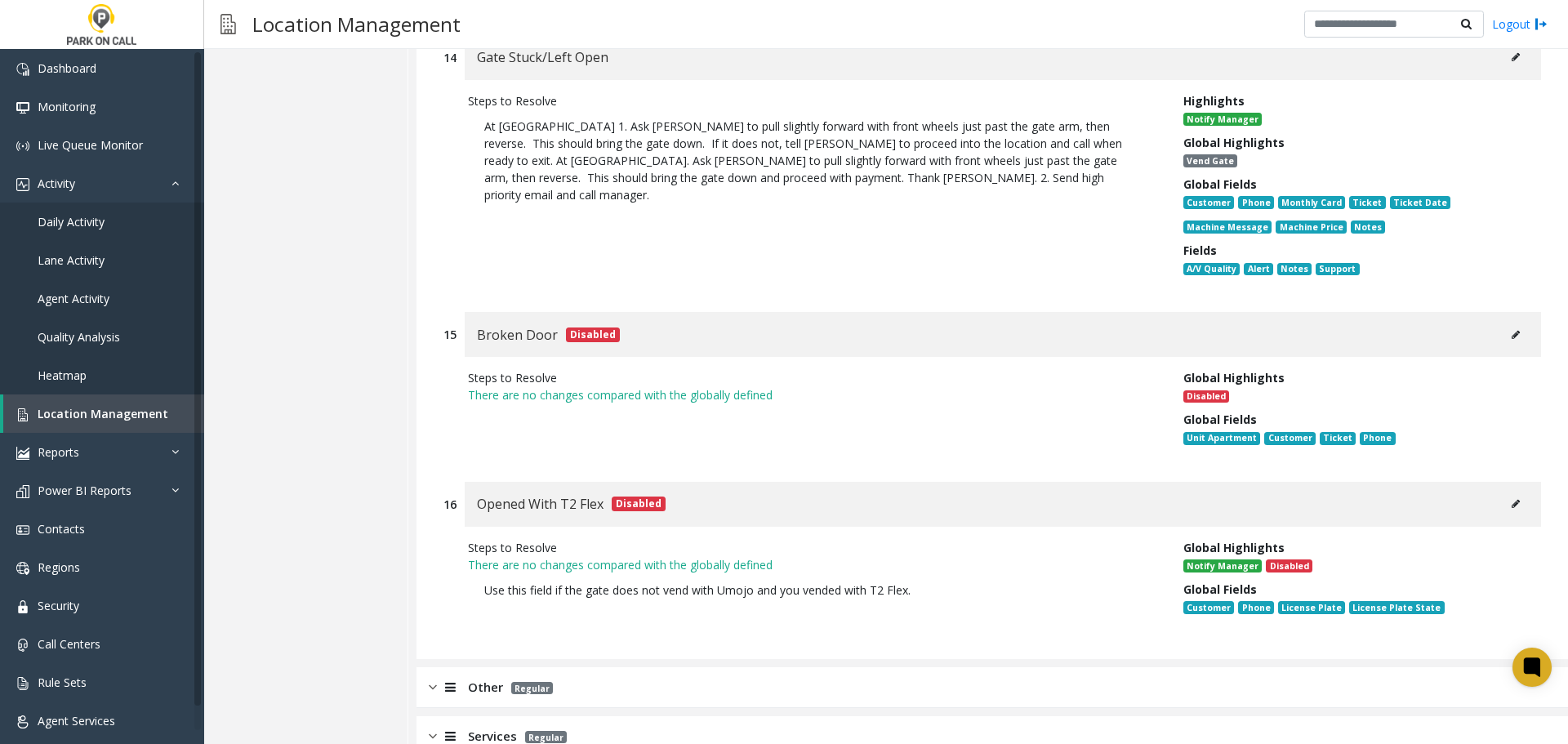
scroll to position [5614, 0]
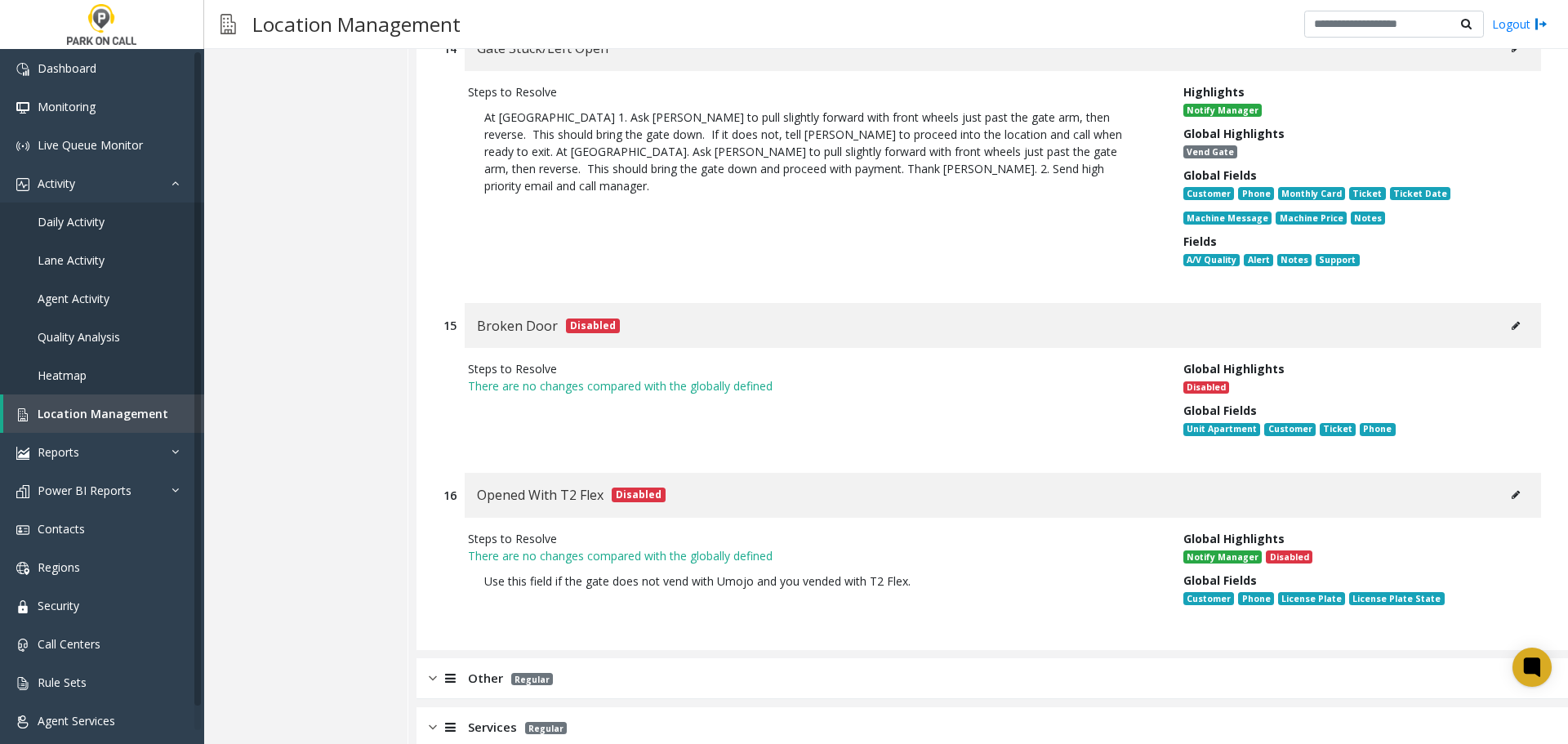
click at [690, 658] on div "Other Regular" at bounding box center [992, 678] width 1151 height 41
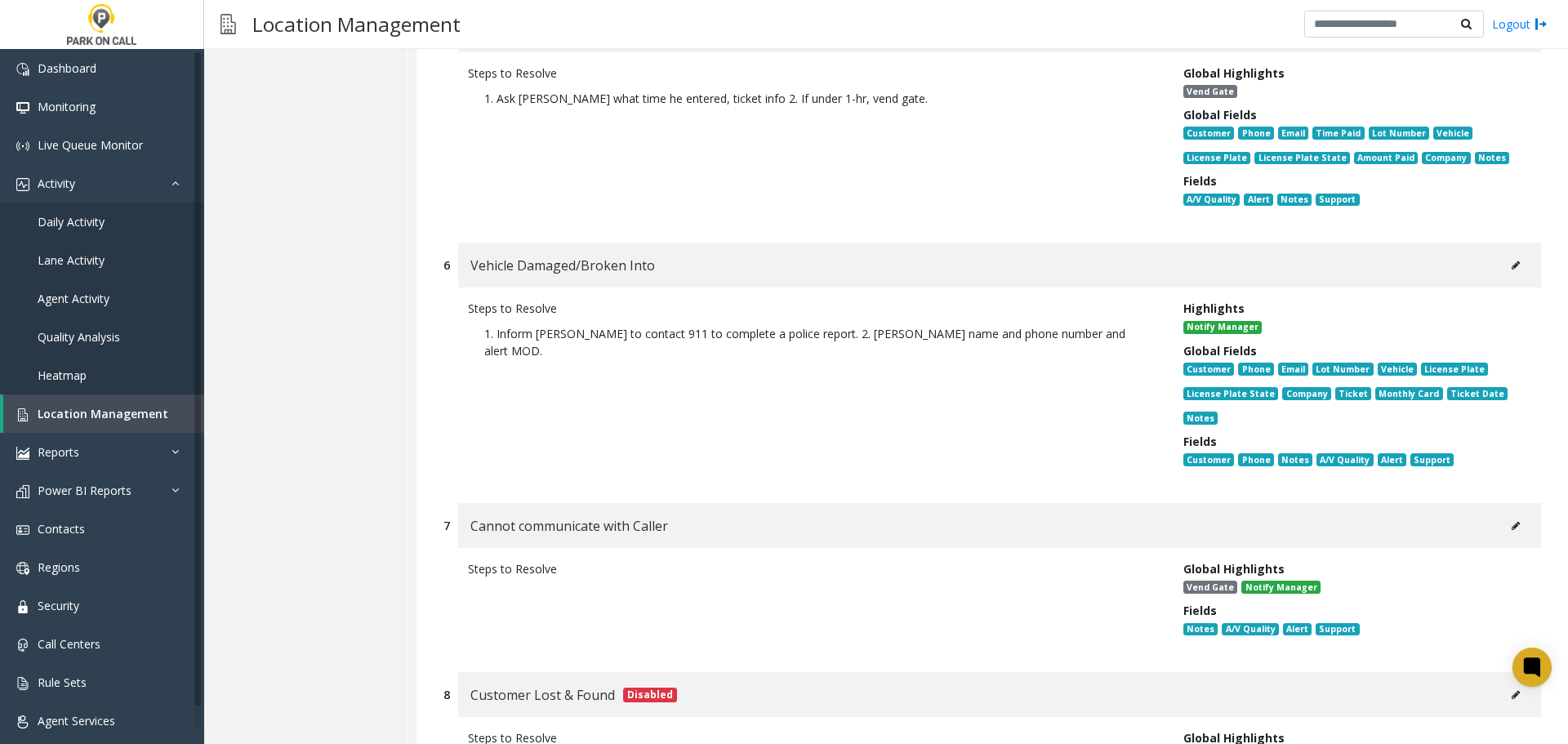
scroll to position [6920, 0]
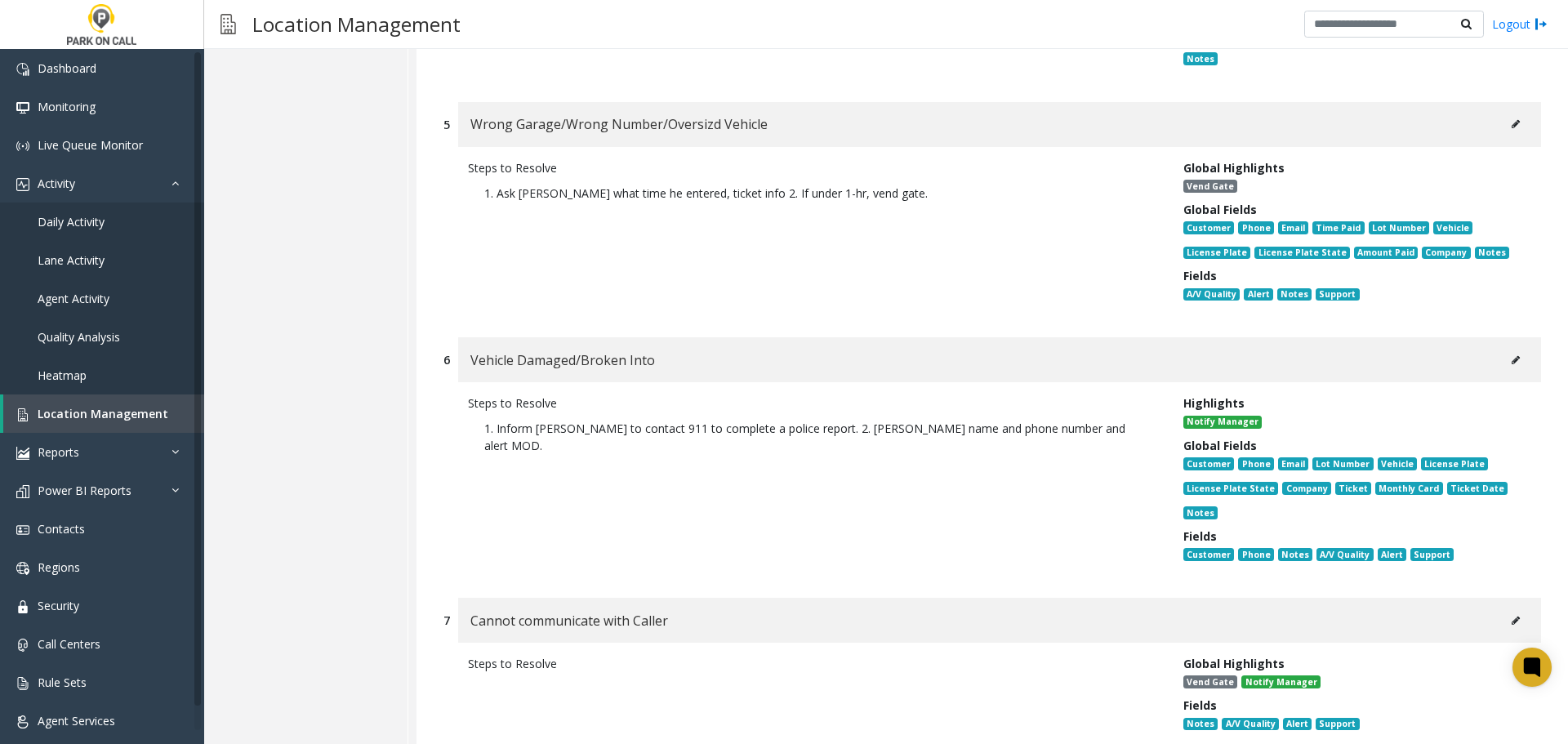
click at [1502, 112] on button at bounding box center [1515, 124] width 26 height 25
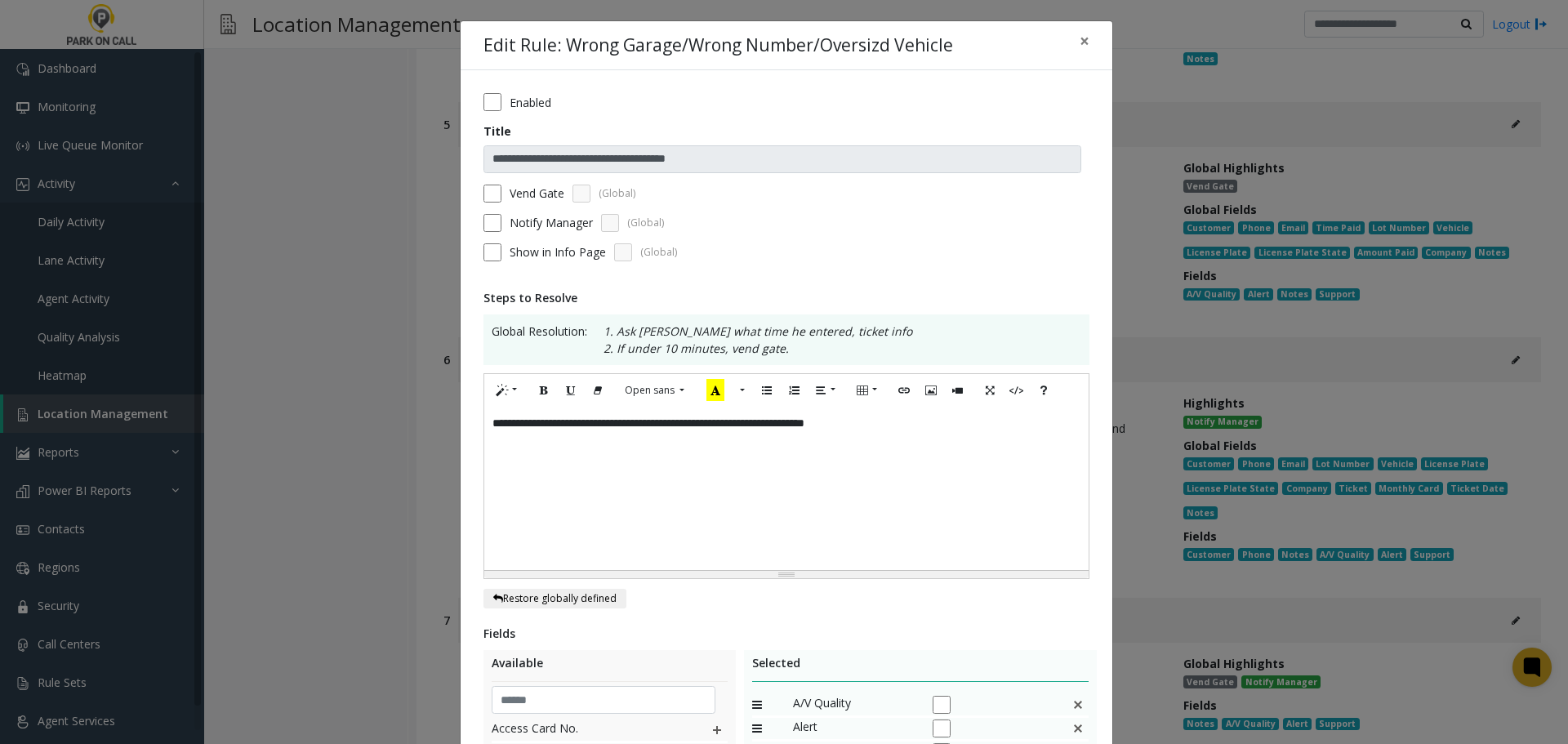
click at [532, 192] on label "Vend Gate" at bounding box center [537, 193] width 55 height 17
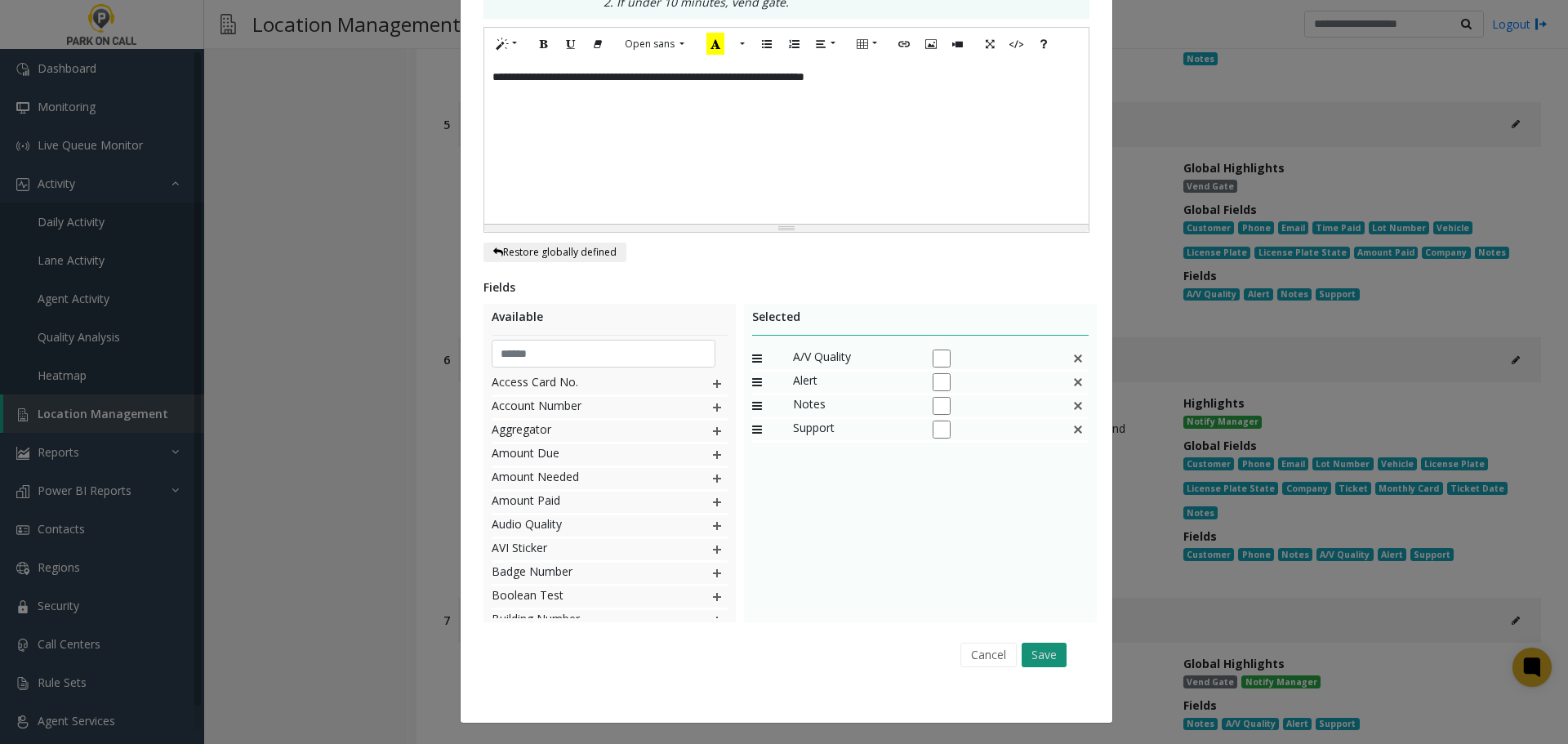
click at [1035, 652] on button "Save" at bounding box center [1044, 655] width 45 height 25
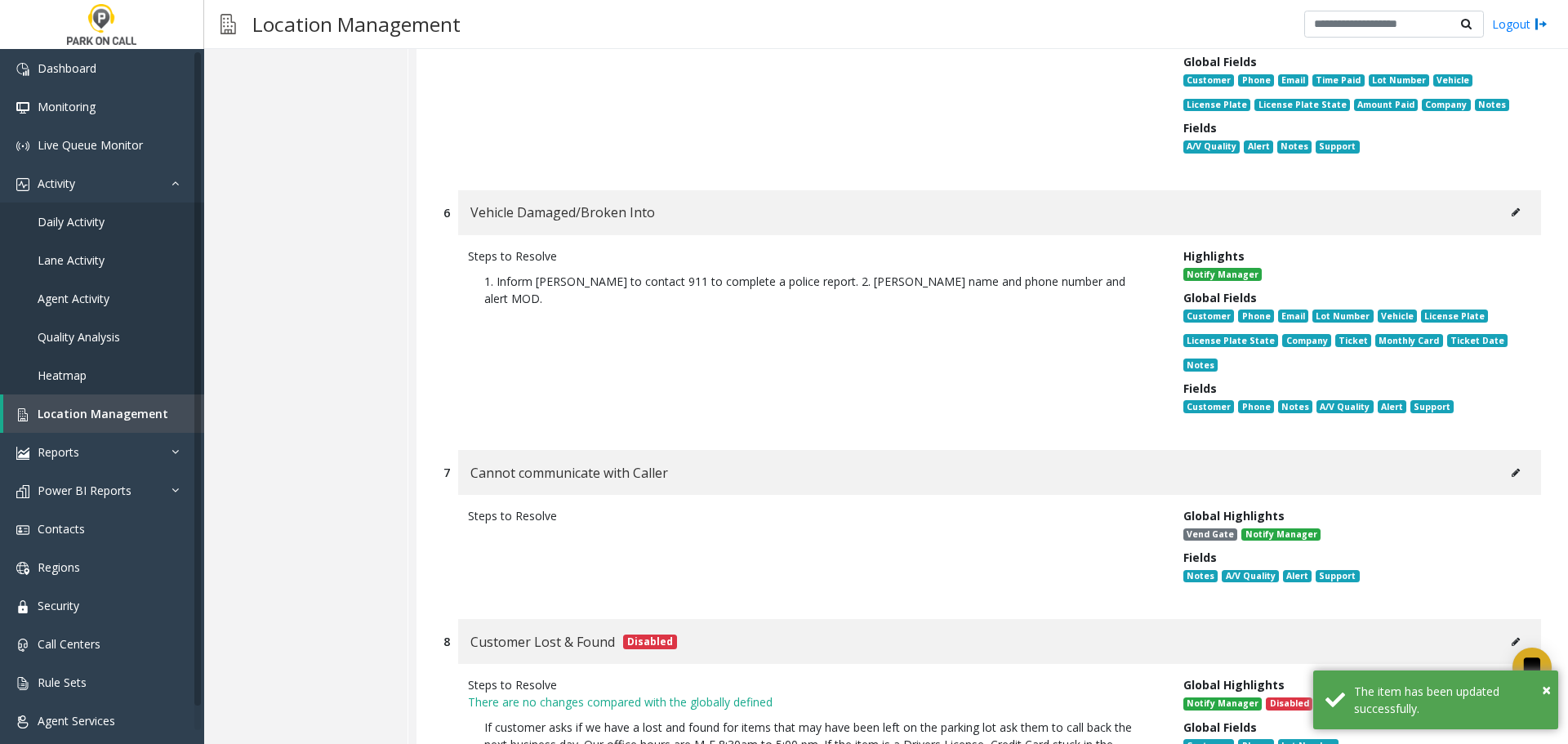
scroll to position [7165, 0]
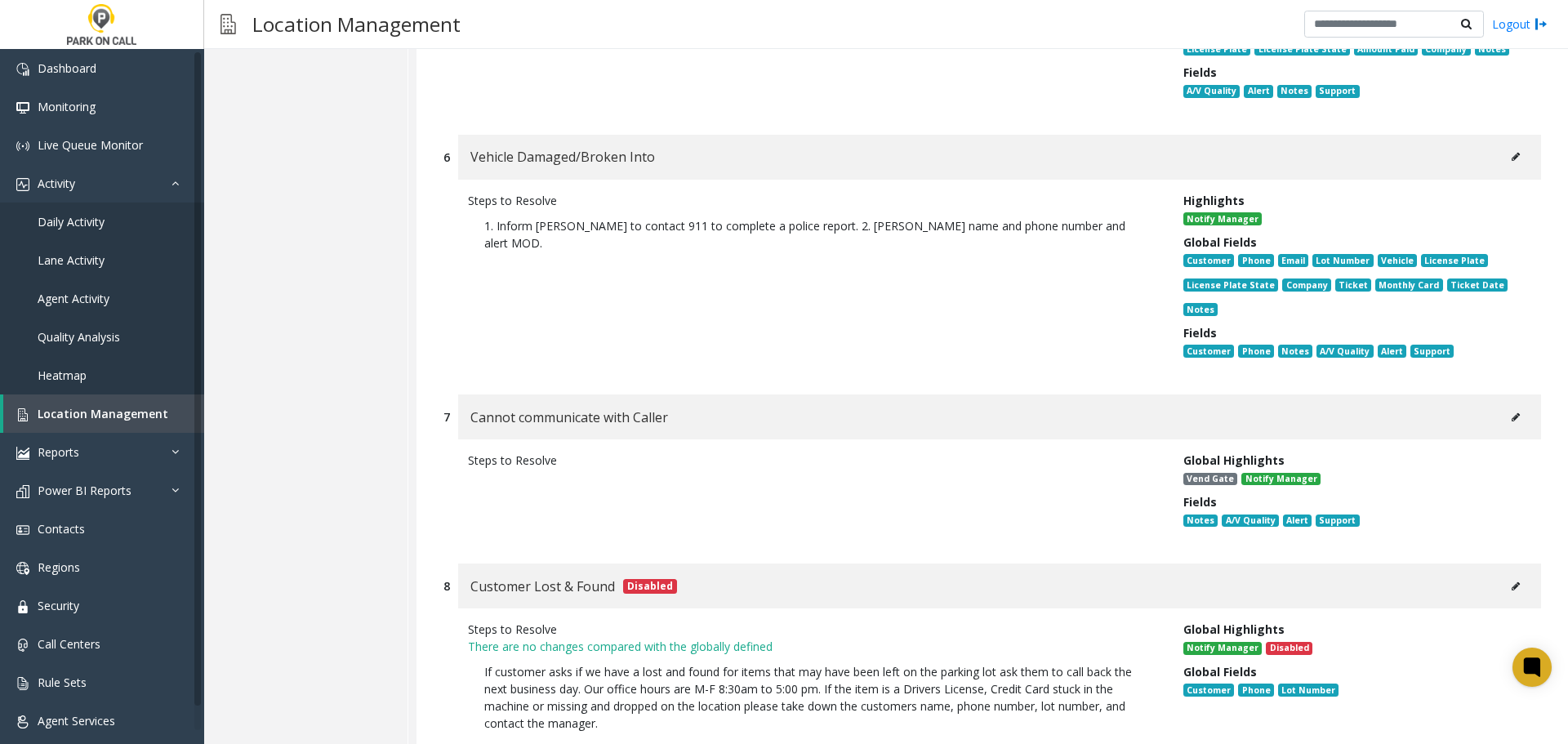
click at [1511, 152] on icon at bounding box center [1515, 157] width 8 height 10
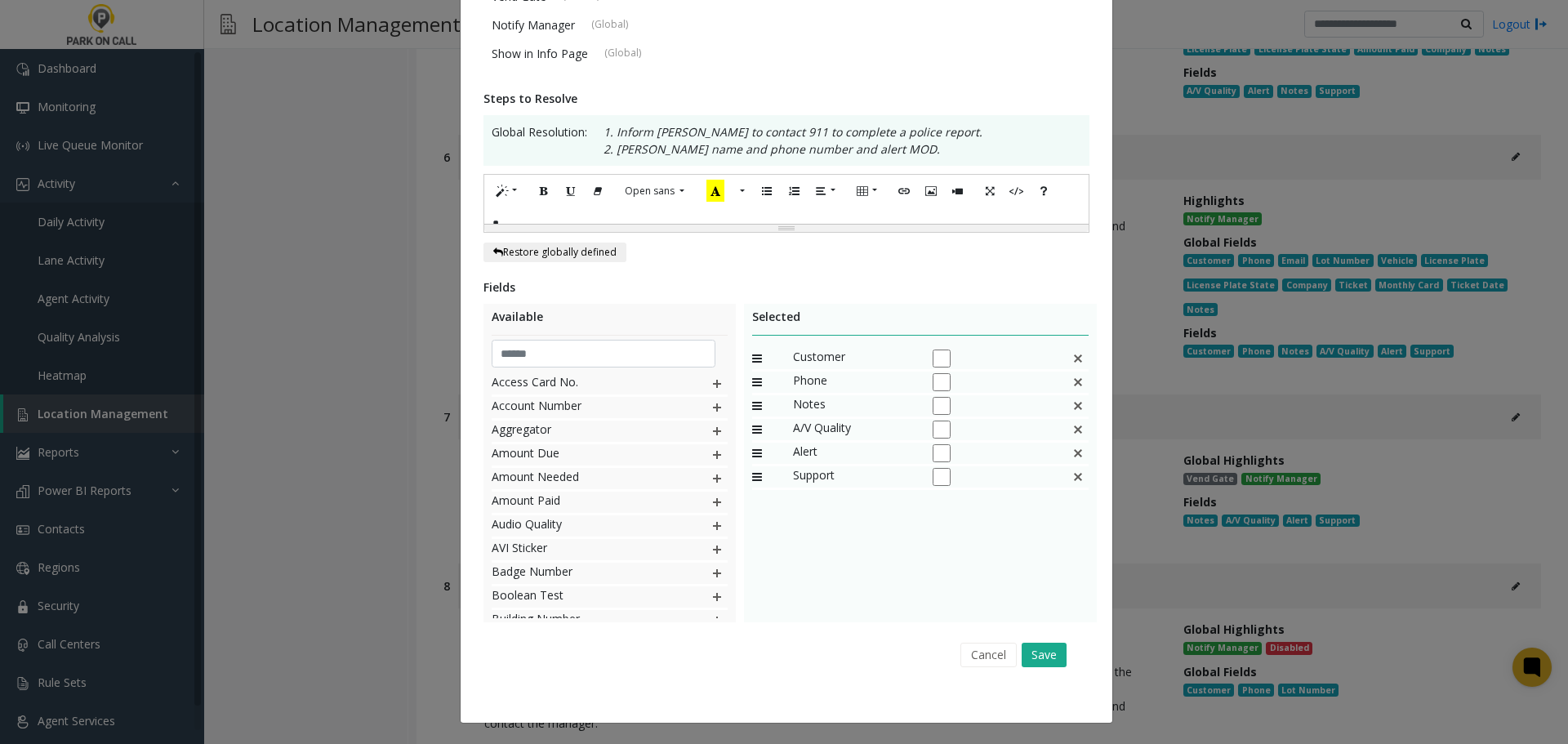
scroll to position [0, 0]
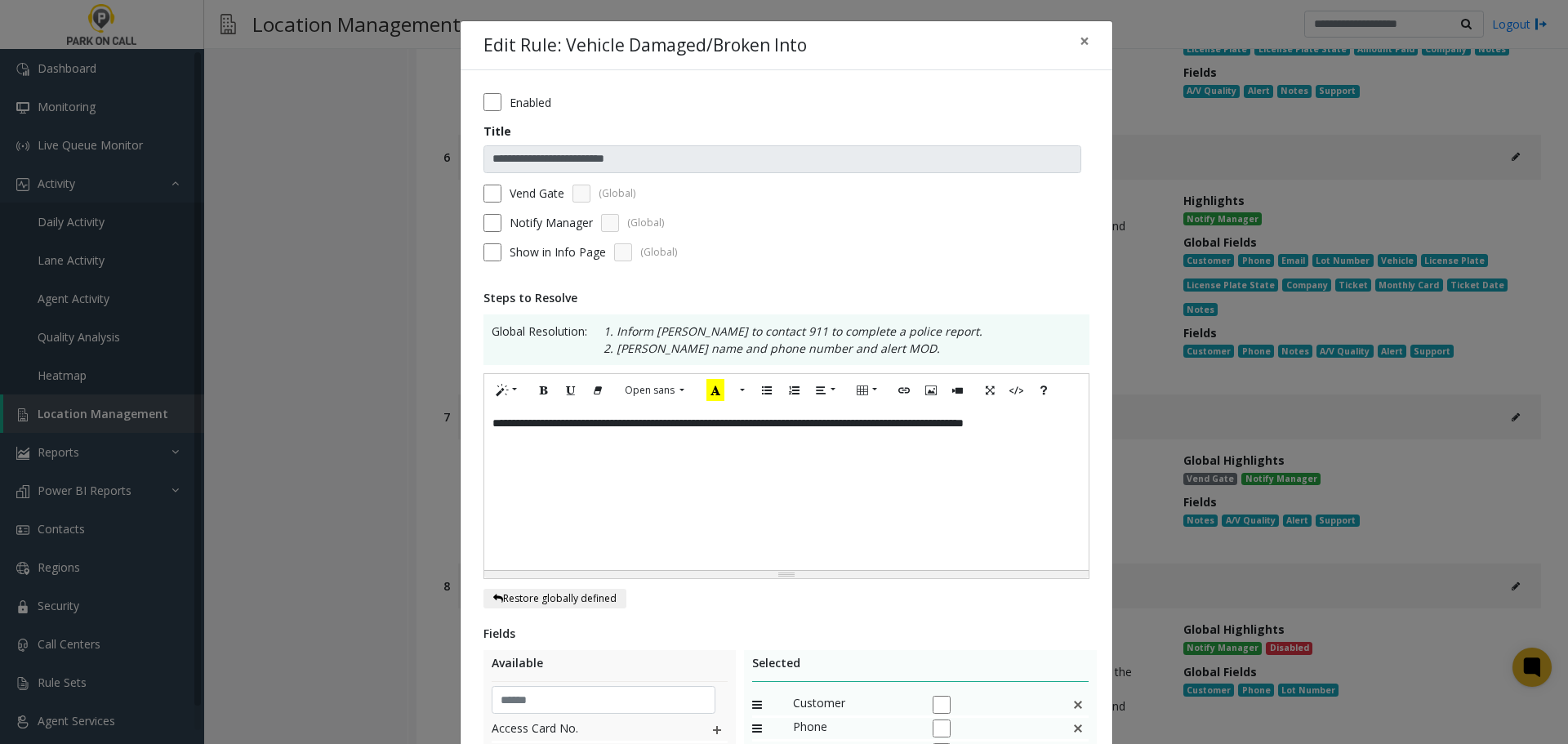
click at [496, 183] on form "**********" at bounding box center [786, 182] width 606 height 180
click at [510, 186] on label "Vend Gate" at bounding box center [537, 193] width 55 height 17
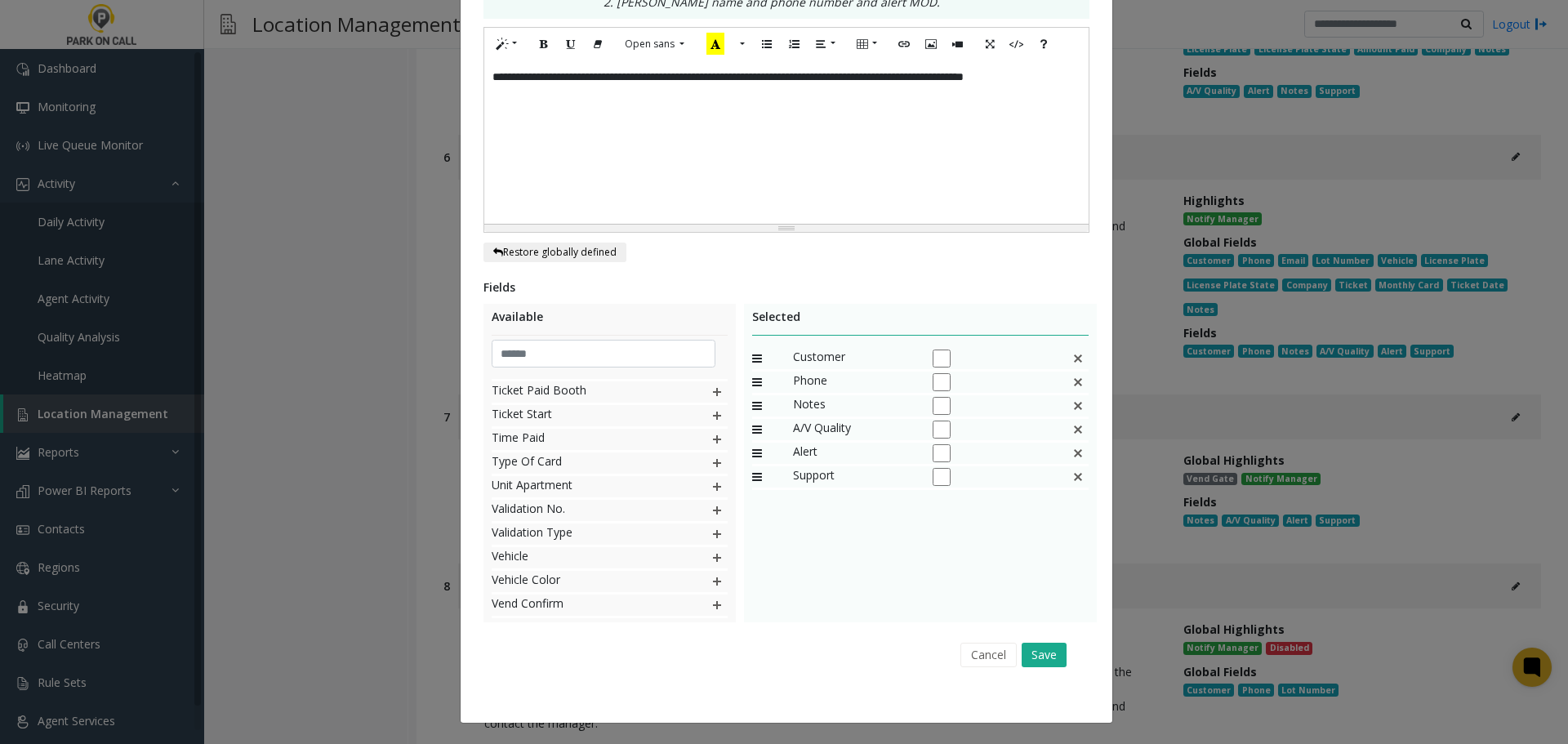
scroll to position [1554, 0]
click at [711, 552] on img at bounding box center [717, 558] width 13 height 21
drag, startPoint x: 759, startPoint y: 498, endPoint x: 752, endPoint y: 413, distance: 85.3
click at [711, 582] on img at bounding box center [717, 582] width 13 height 21
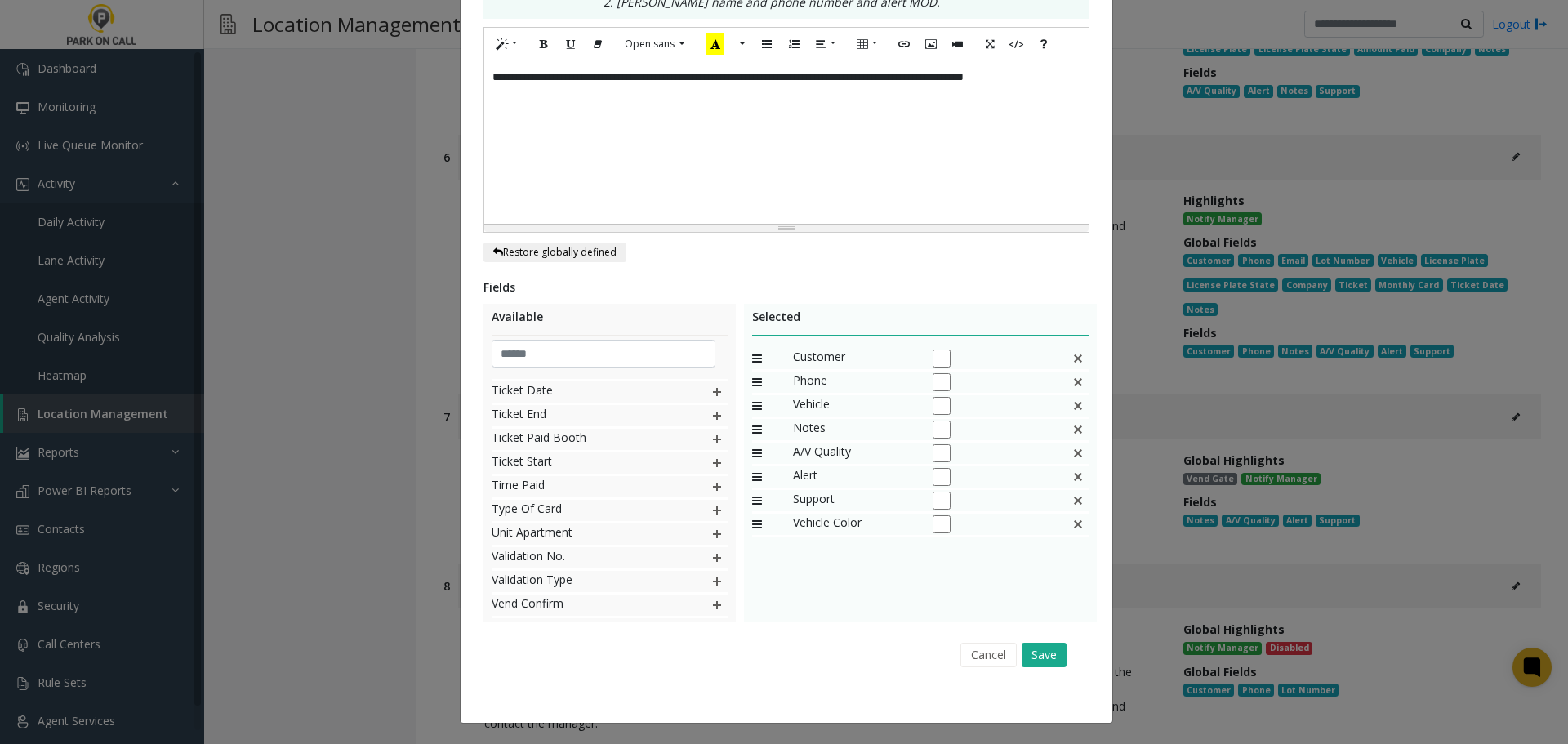
scroll to position [1507, 0]
drag, startPoint x: 755, startPoint y: 523, endPoint x: 755, endPoint y: 430, distance: 93.0
drag, startPoint x: 1034, startPoint y: 632, endPoint x: 1034, endPoint y: 641, distance: 9.0
click at [1034, 634] on div "Fields Available Access Card No. Account Number Aggregator Amount Due Amount Ne…" at bounding box center [786, 477] width 606 height 397
click at [1034, 648] on button "Save" at bounding box center [1044, 655] width 45 height 25
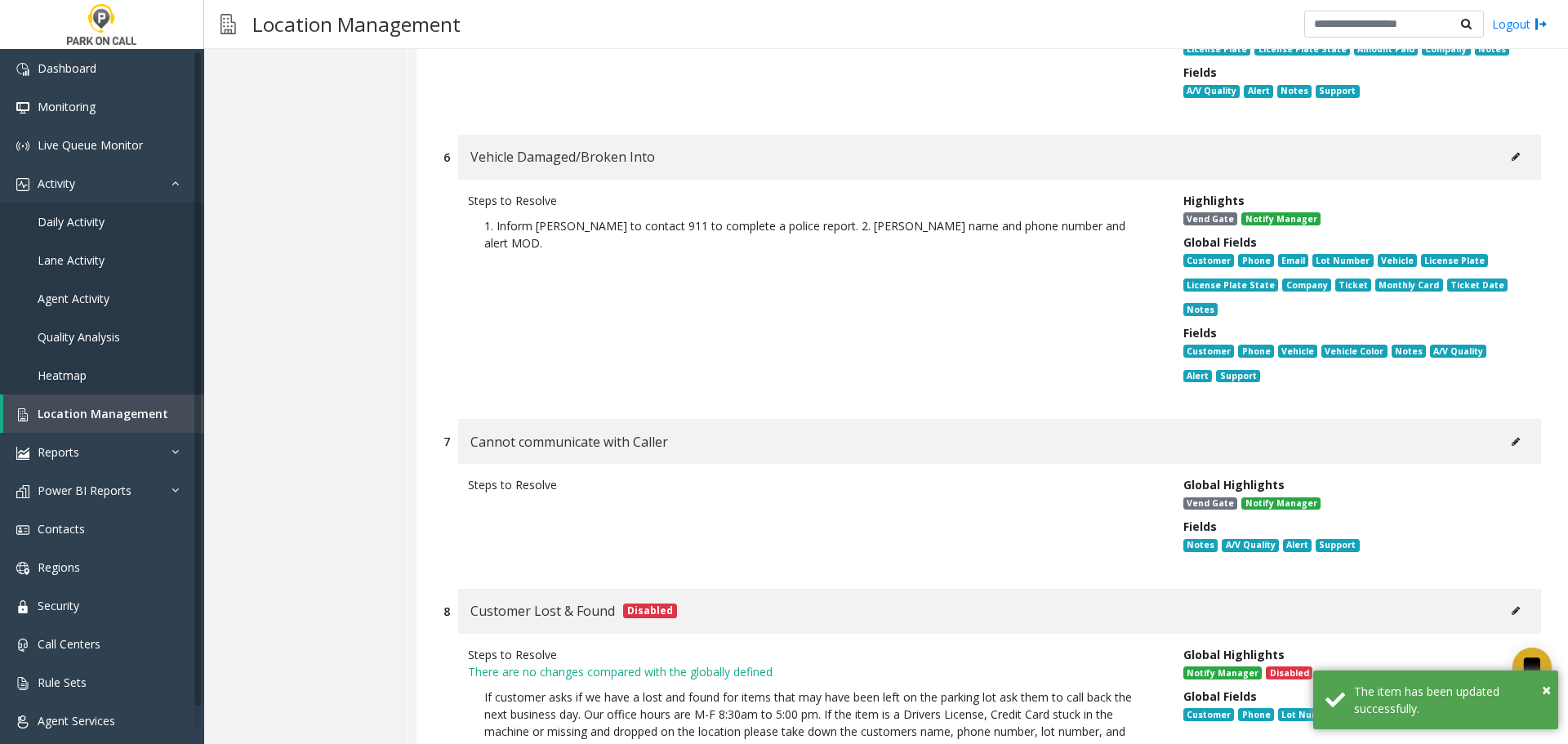
click at [1502, 430] on button at bounding box center [1515, 442] width 26 height 25
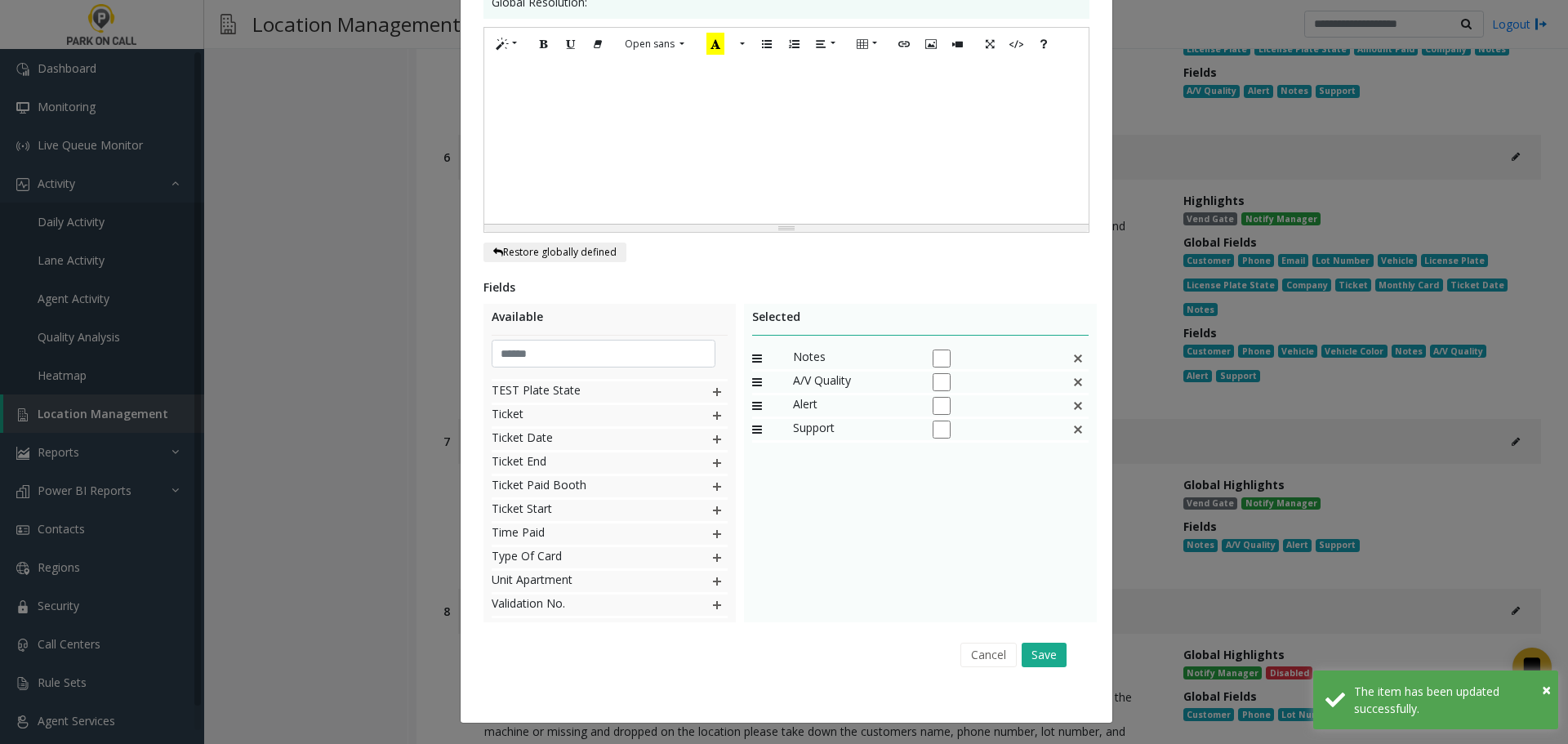
scroll to position [0, 0]
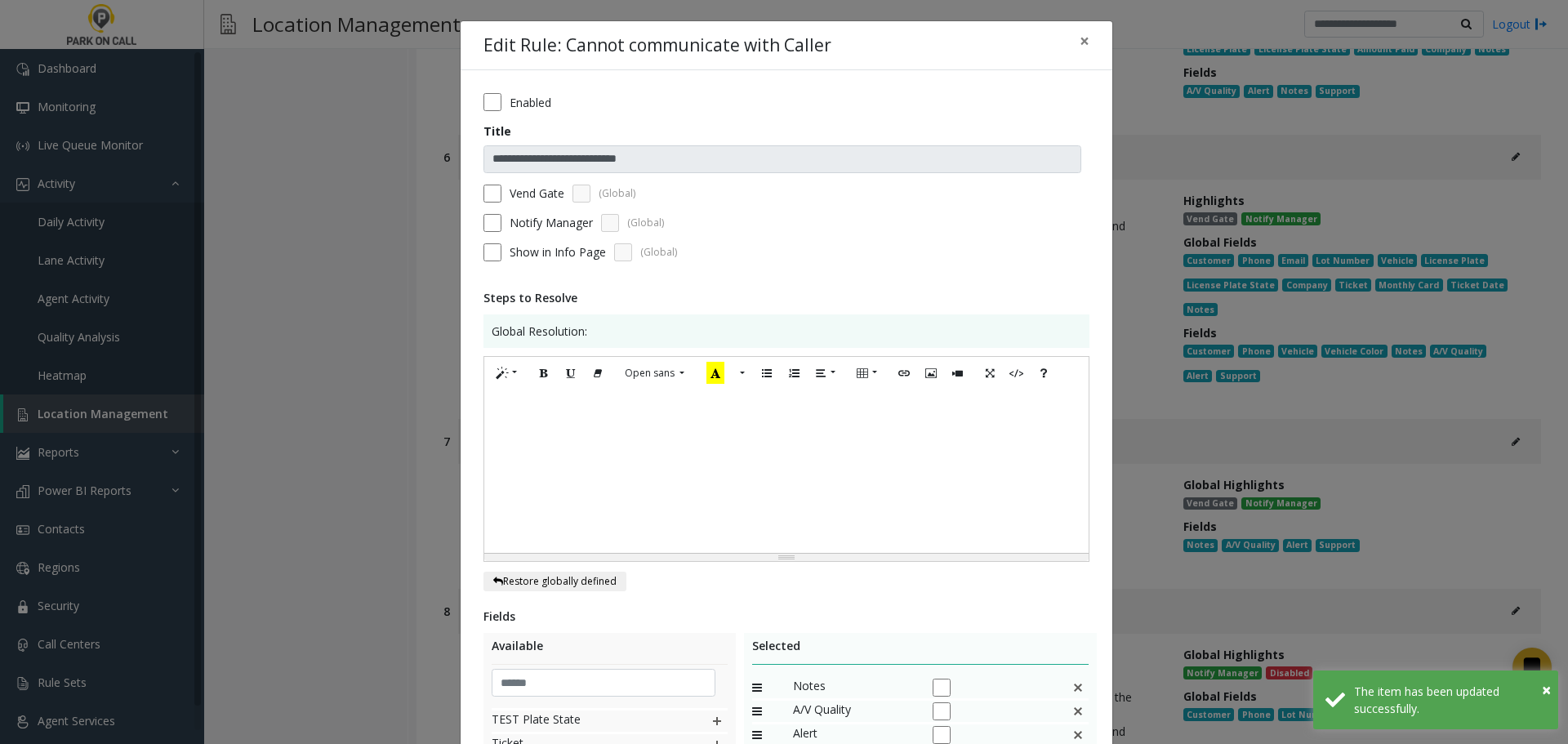
click at [512, 185] on div "Vend Gate (Global)" at bounding box center [786, 194] width 606 height 18
click at [512, 194] on label "Vend Gate" at bounding box center [537, 193] width 55 height 17
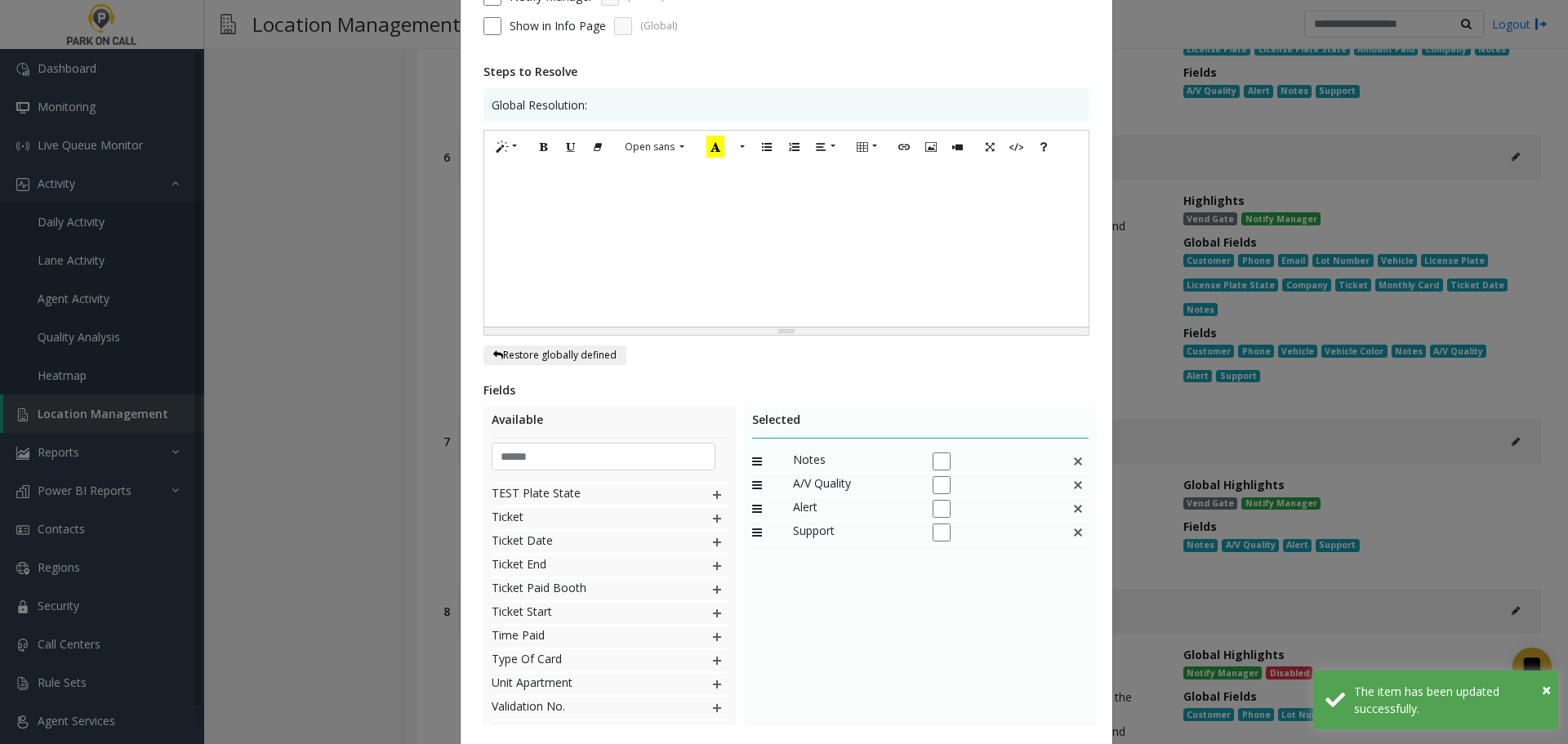
scroll to position [329, 0]
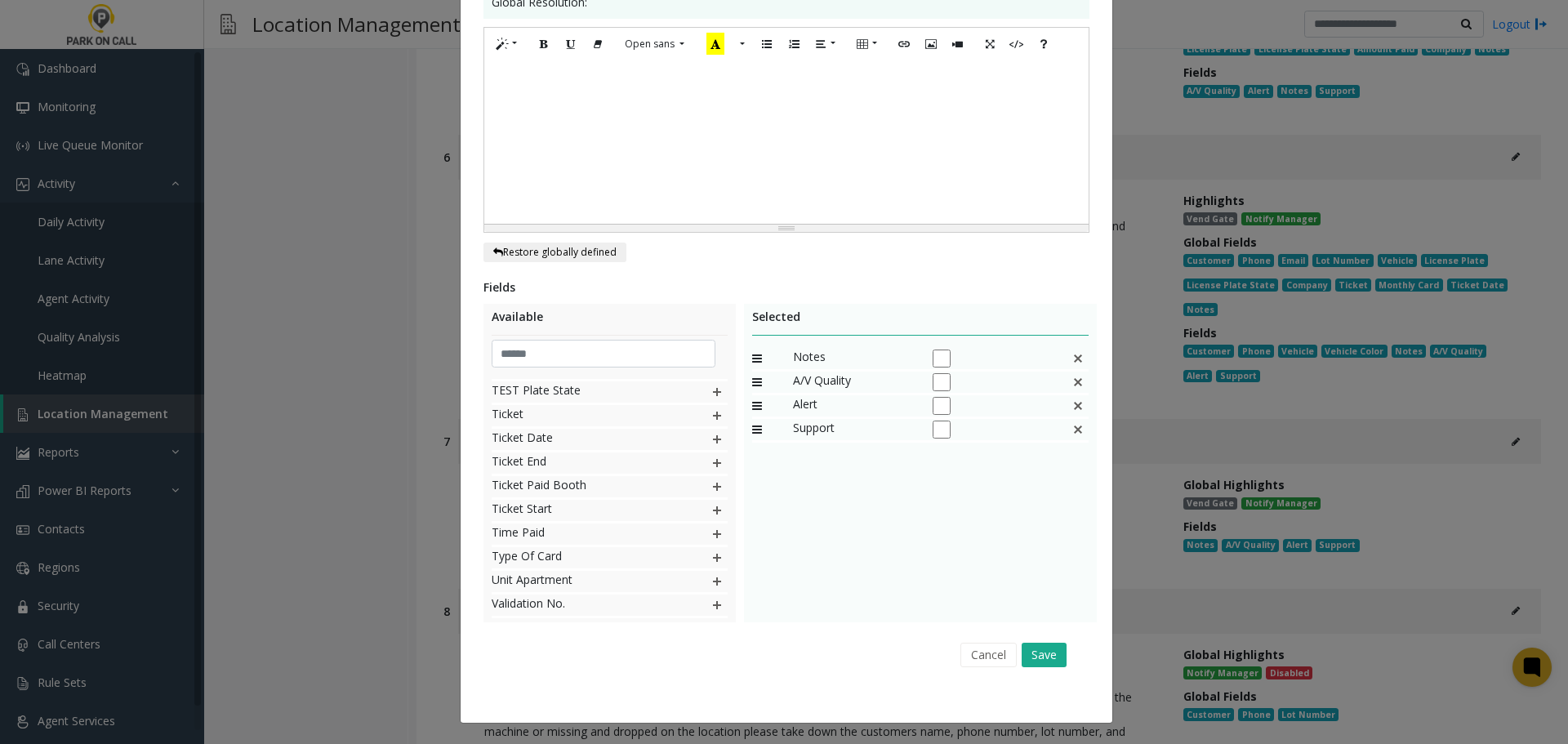
click at [1015, 648] on div "Cancel Save" at bounding box center [786, 654] width 583 height 42
click at [1027, 662] on button "Save" at bounding box center [1044, 655] width 45 height 25
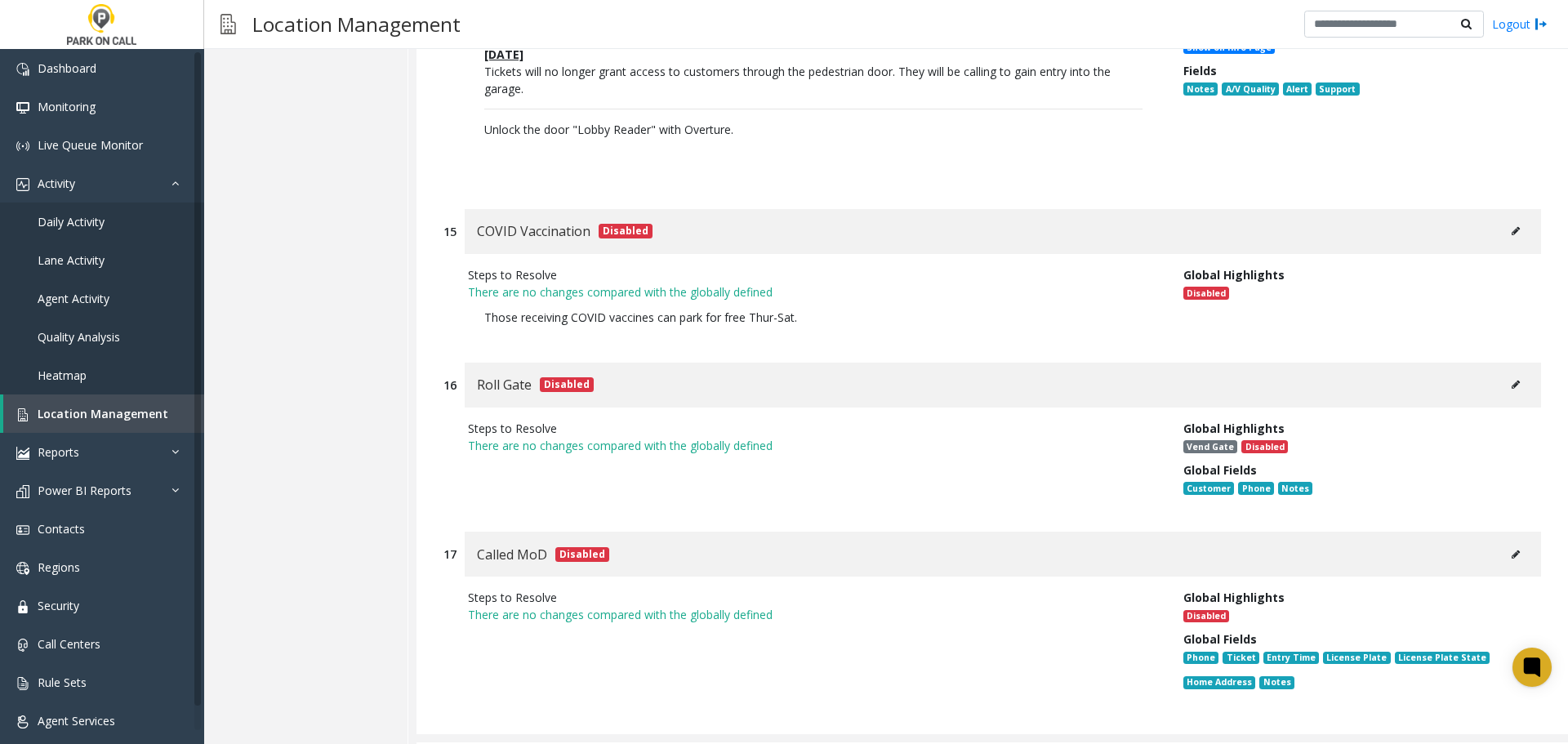
scroll to position [8820, 0]
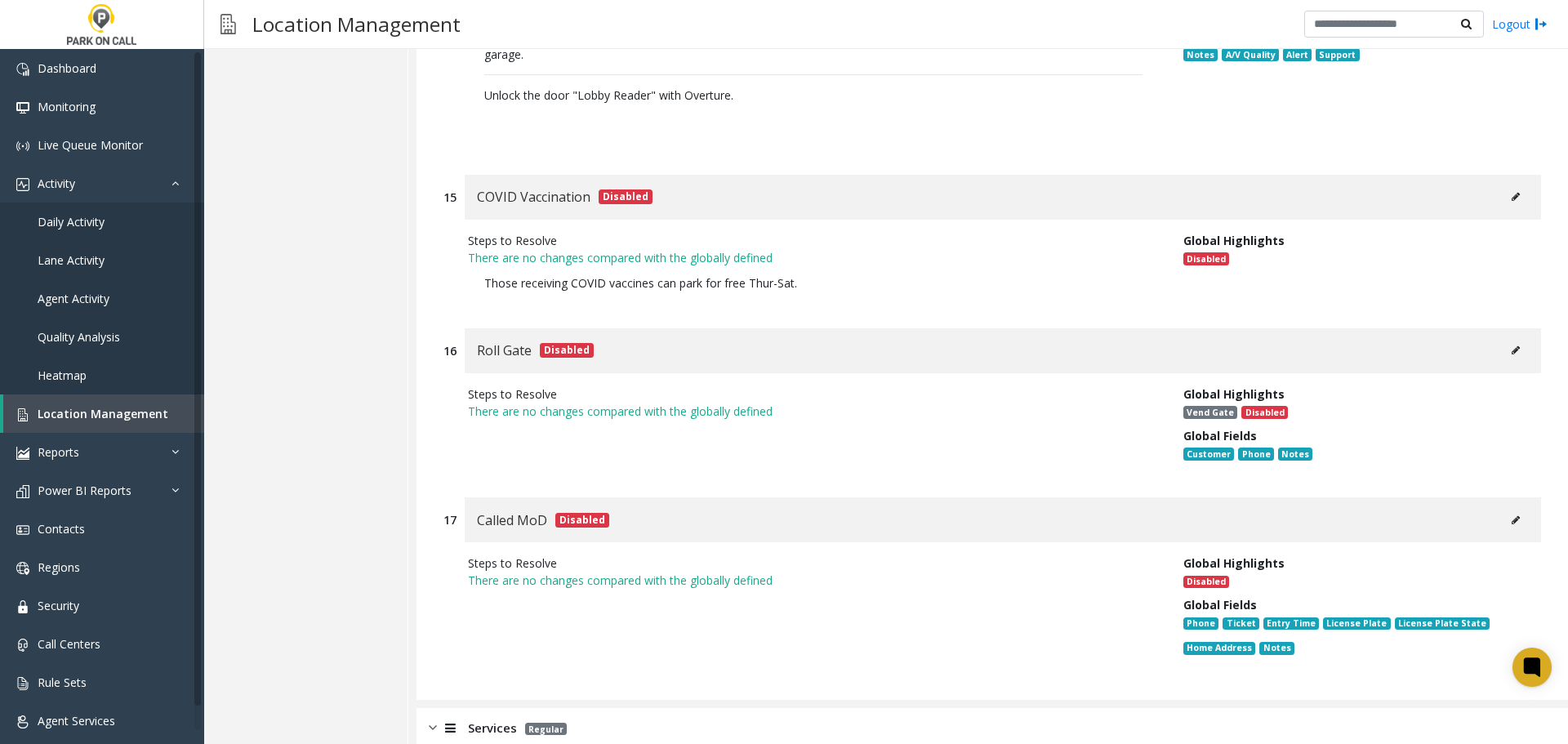
click at [798, 708] on div "Services Regular" at bounding box center [992, 728] width 1151 height 41
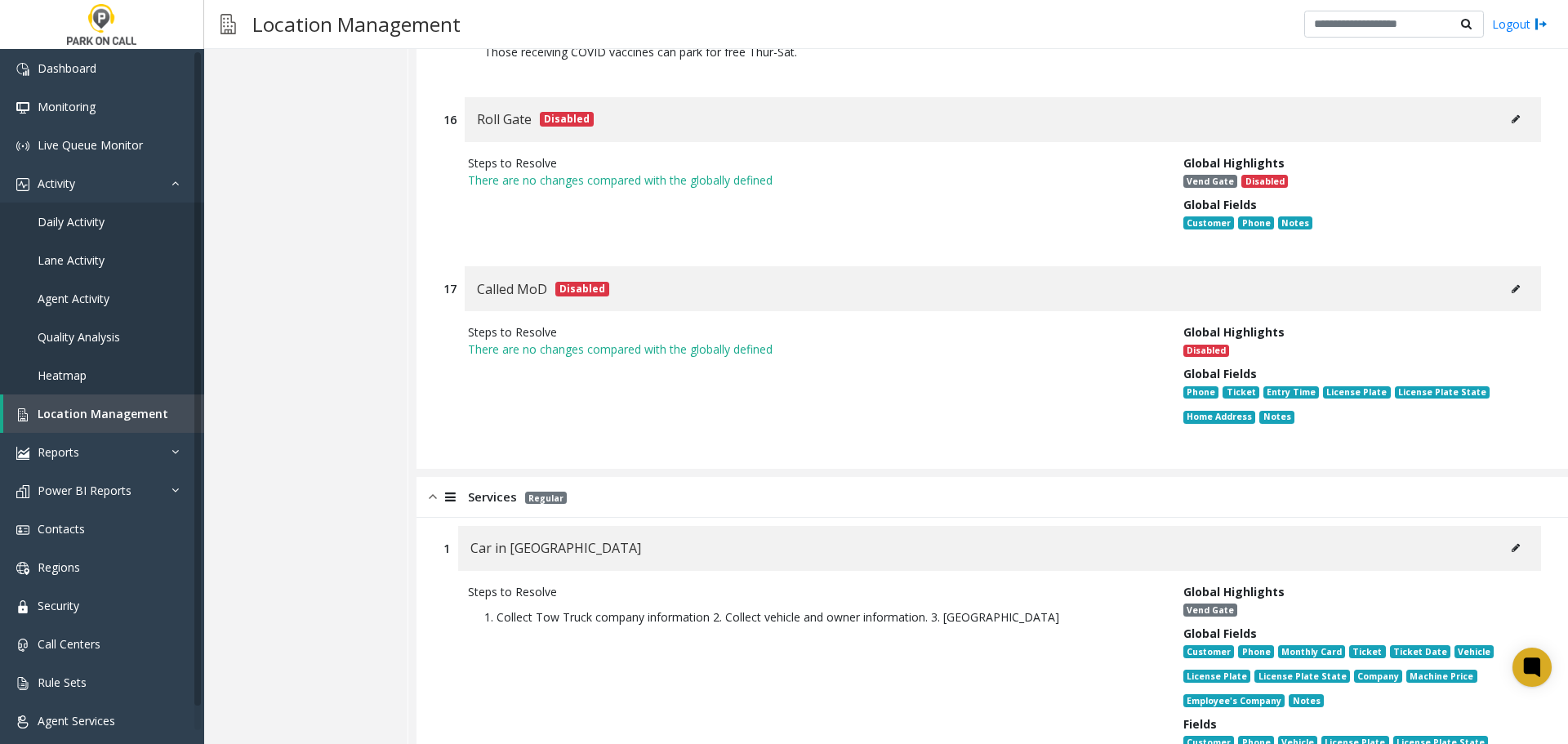
scroll to position [9309, 0]
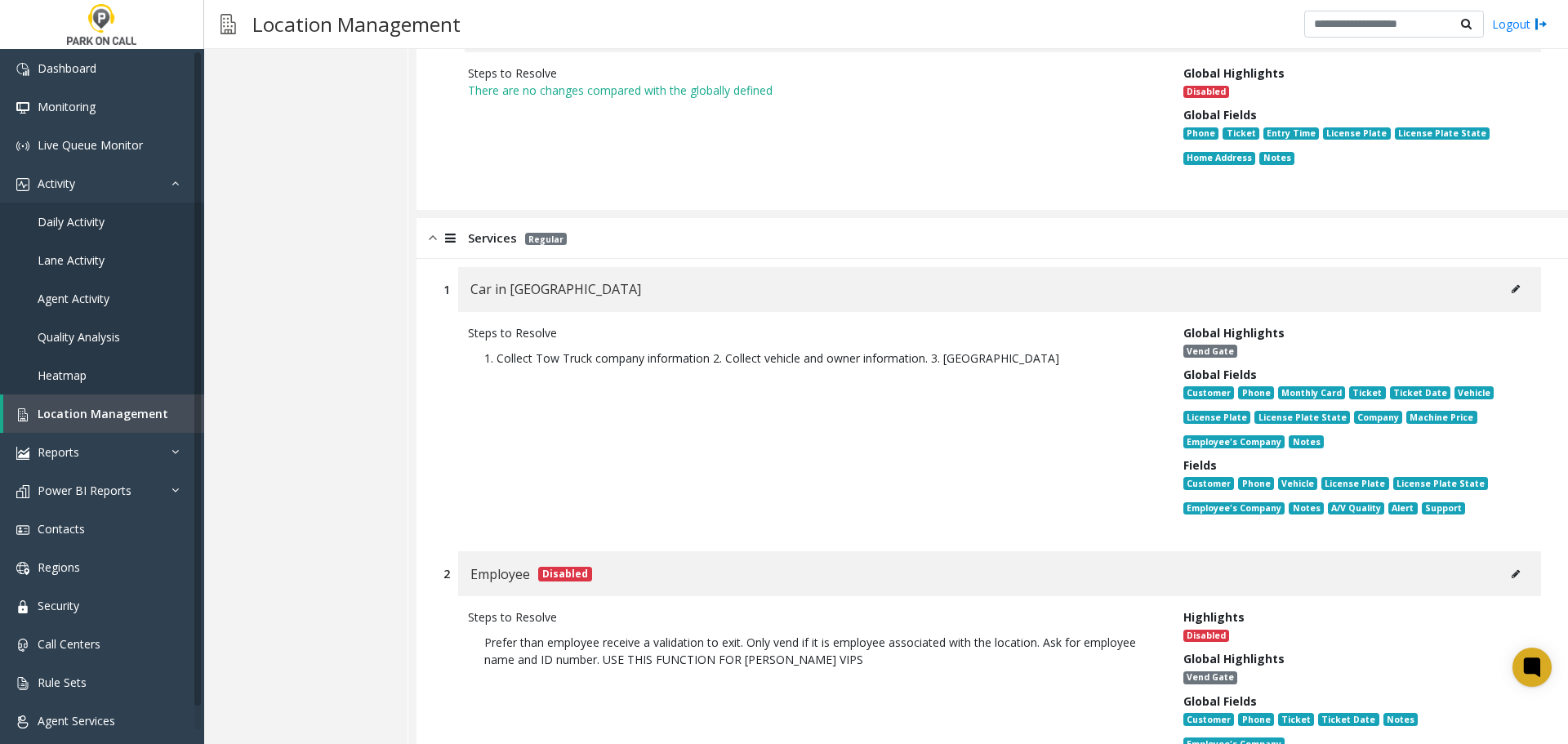
click at [1511, 284] on icon at bounding box center [1515, 289] width 8 height 10
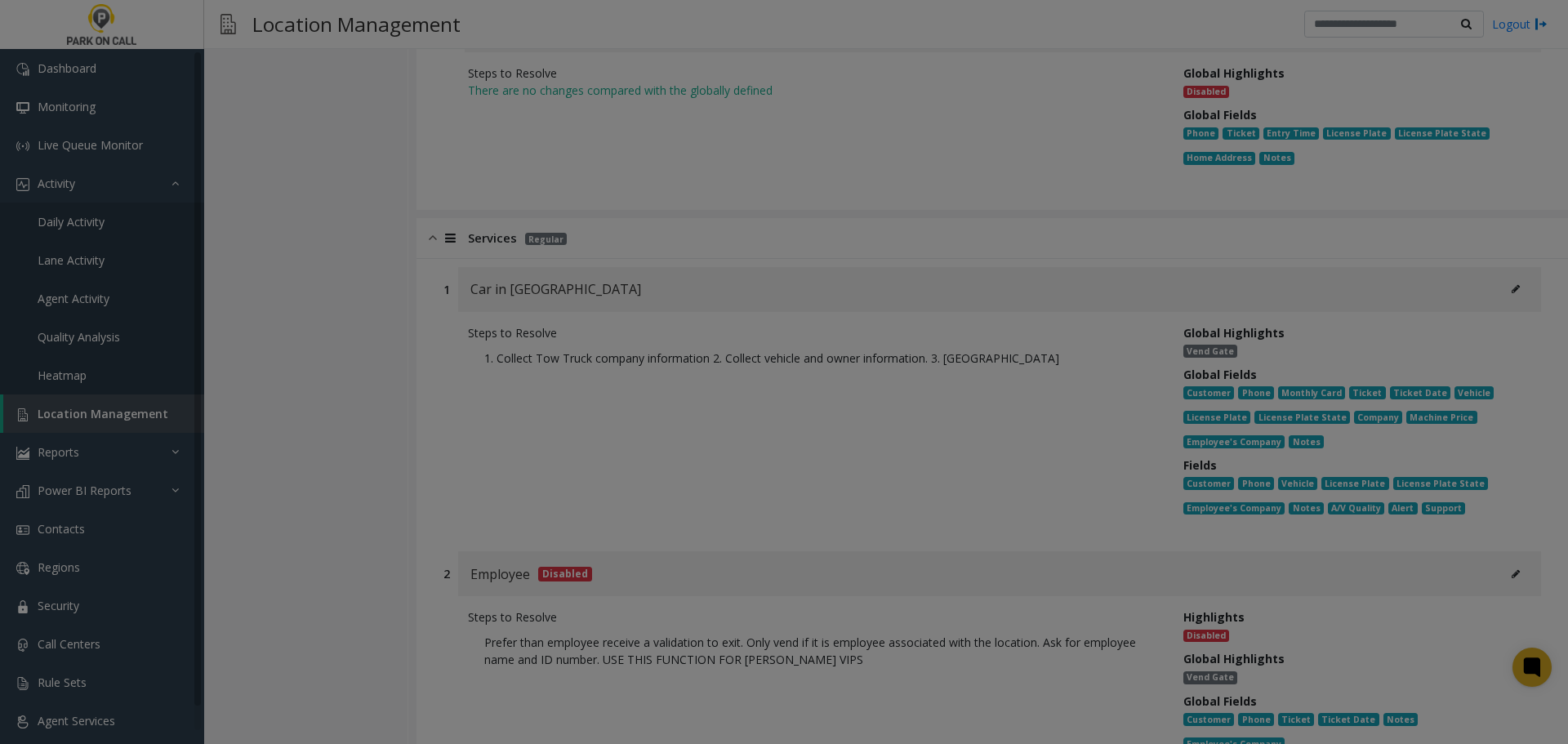
scroll to position [1460, 0]
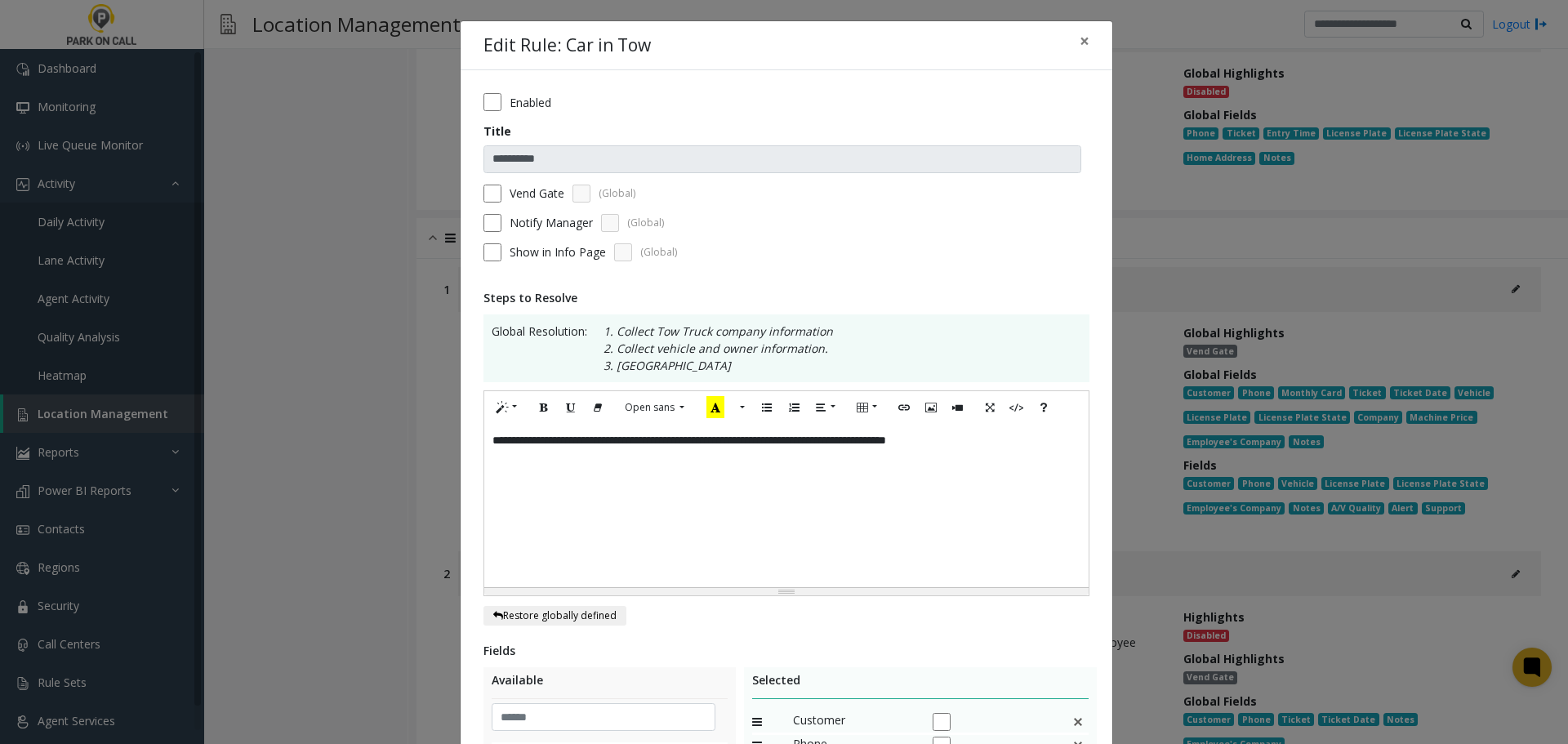
click at [535, 197] on label "Vend Gate" at bounding box center [537, 193] width 55 height 17
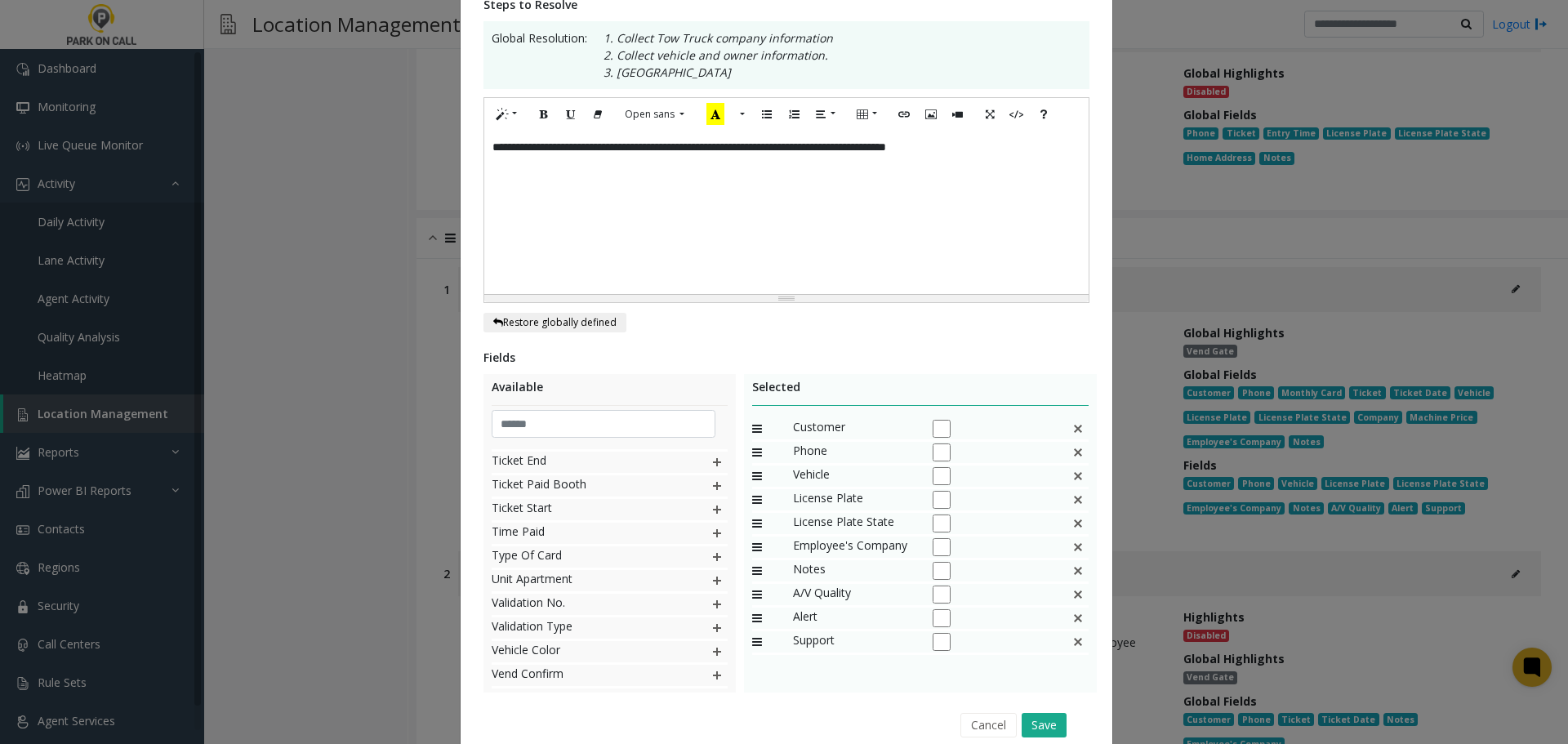
scroll to position [363, 0]
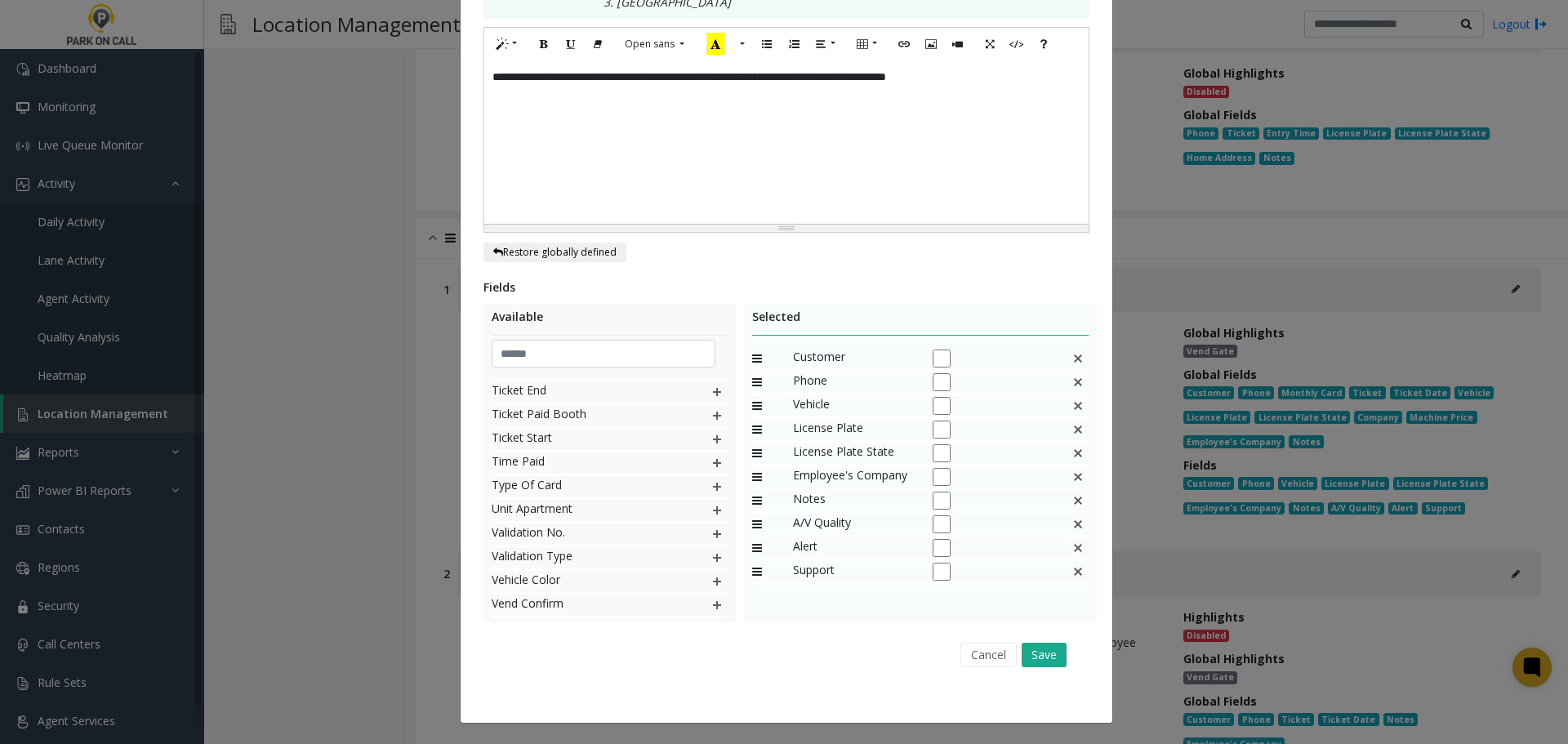
click at [1027, 637] on div "Cancel Save" at bounding box center [786, 654] width 583 height 42
click at [1041, 648] on button "Save" at bounding box center [1044, 655] width 45 height 25
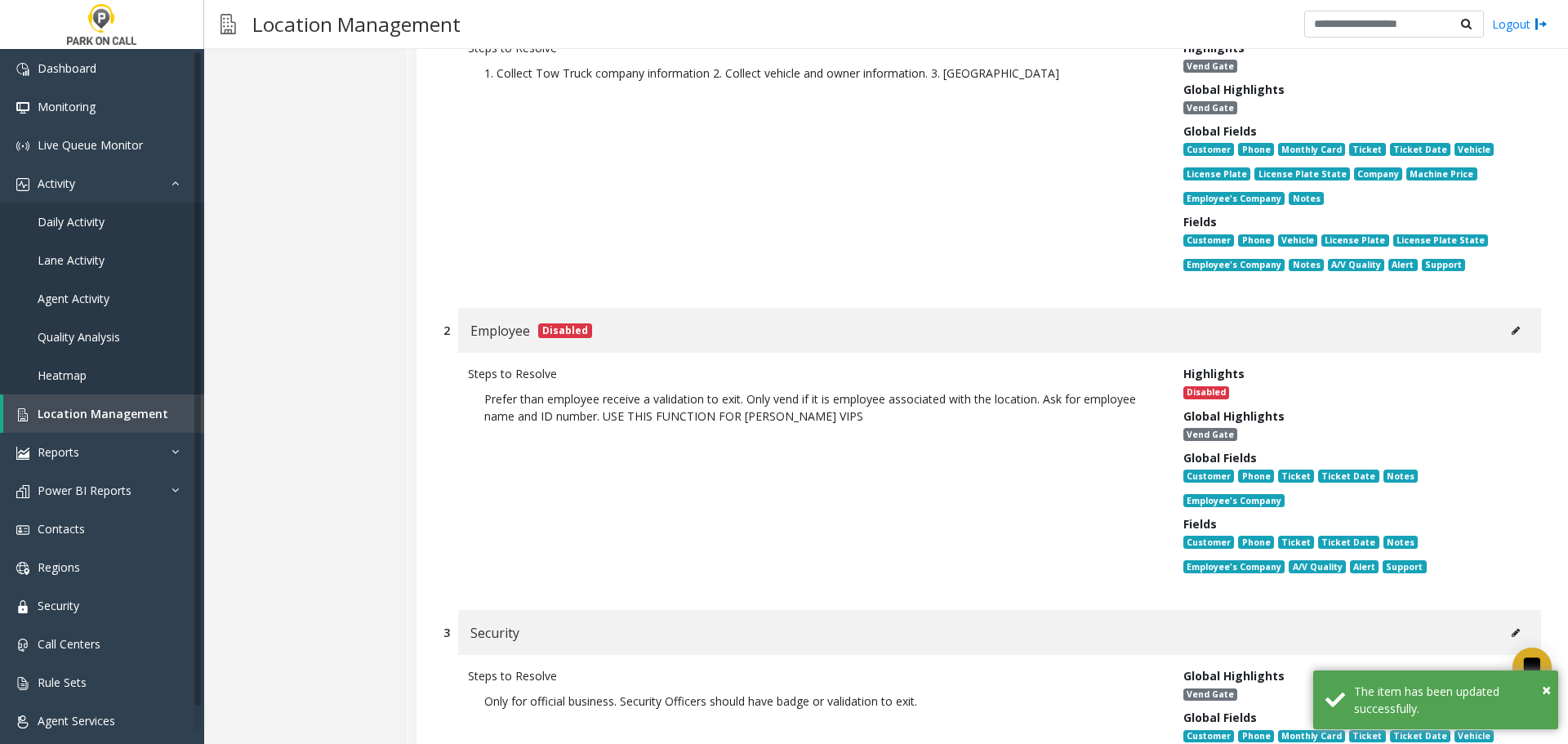
scroll to position [9637, 0]
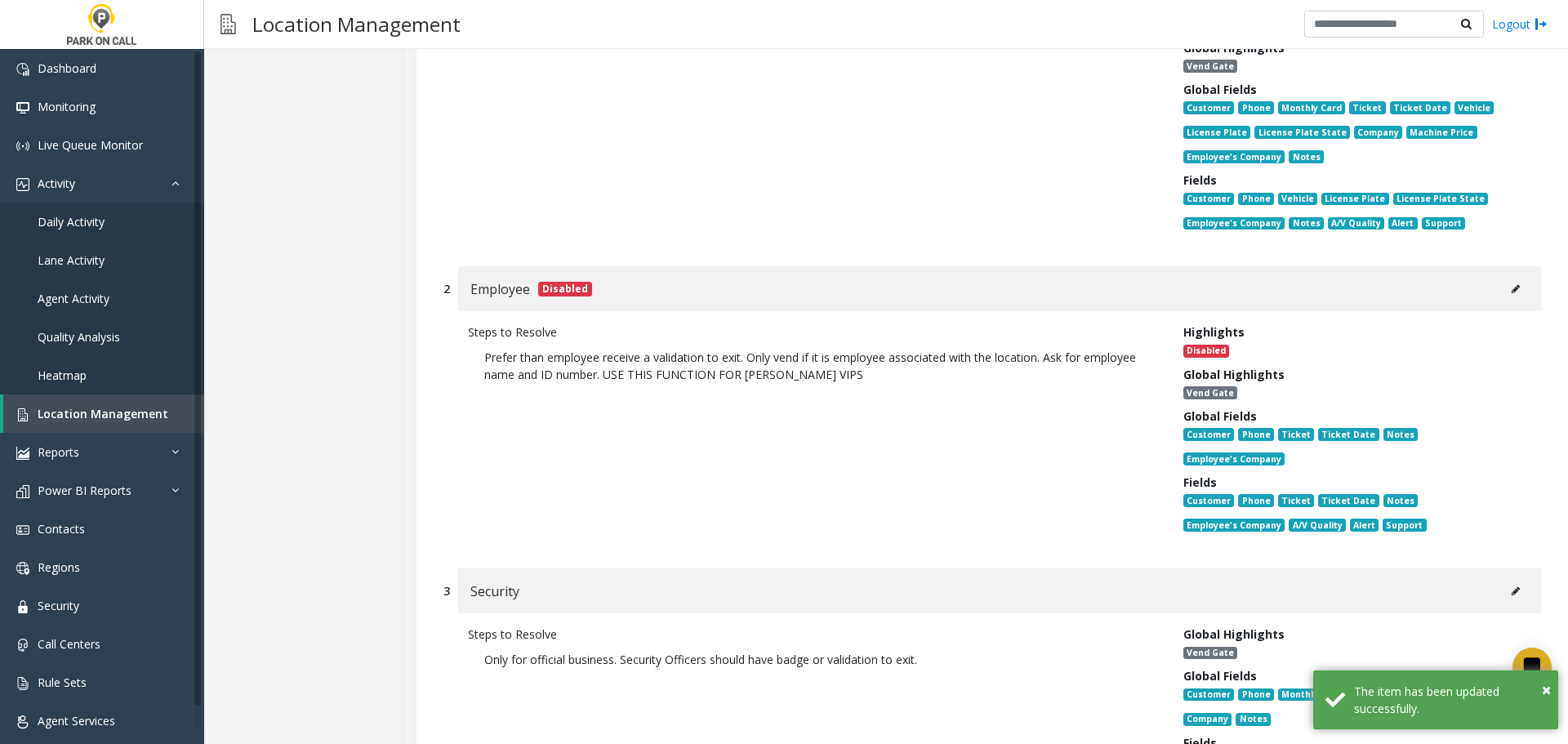
click at [1502, 276] on button at bounding box center [1515, 289] width 26 height 25
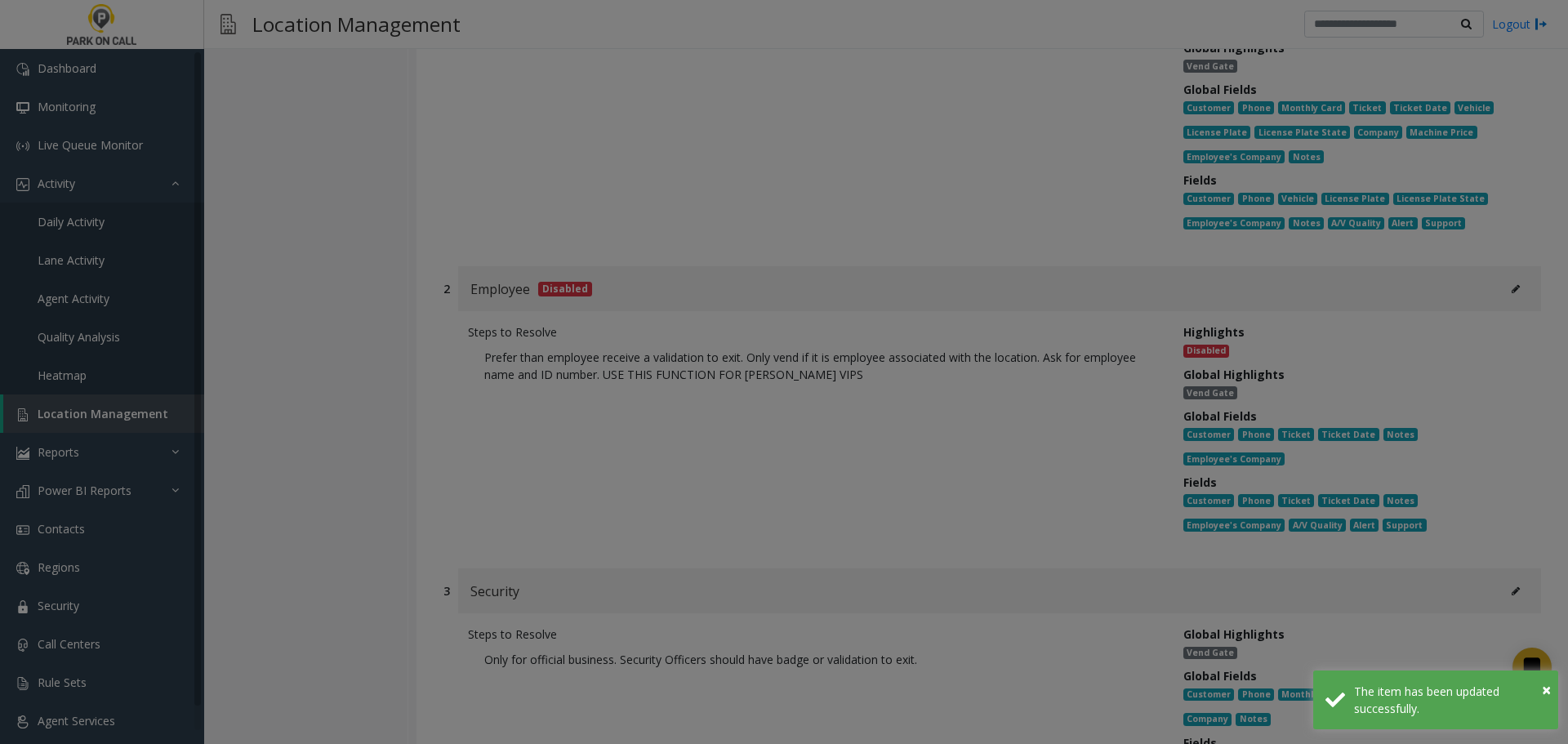
scroll to position [0, 0]
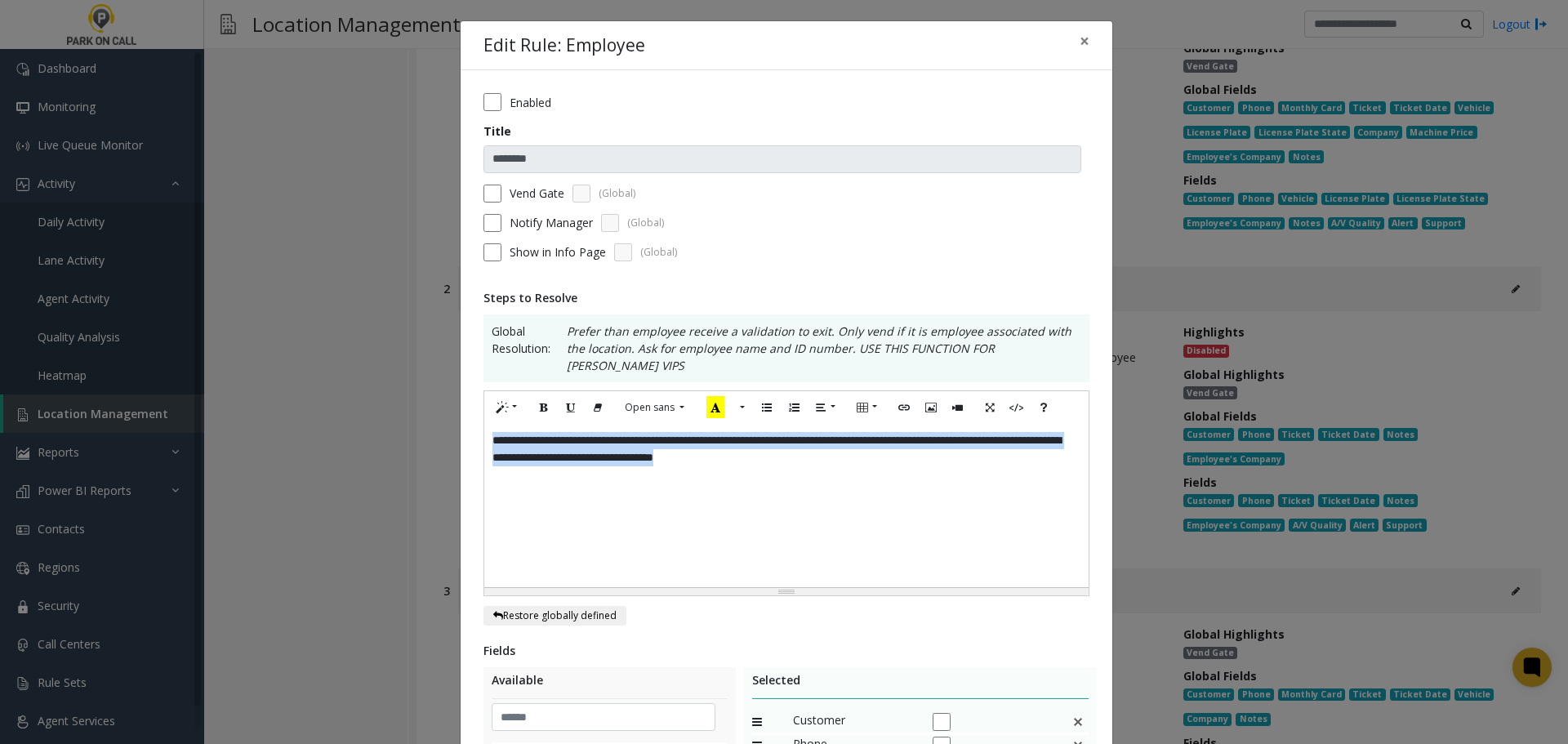
drag, startPoint x: 946, startPoint y: 447, endPoint x: -76, endPoint y: 315, distance: 1030.5
click at [0, 315] on html "Dashboard Monitoring Live Queue Monitor Activity Daily Activity Lane Activity A…" at bounding box center [784, 372] width 1568 height 744
click at [1007, 502] on div "**********" at bounding box center [786, 505] width 605 height 163
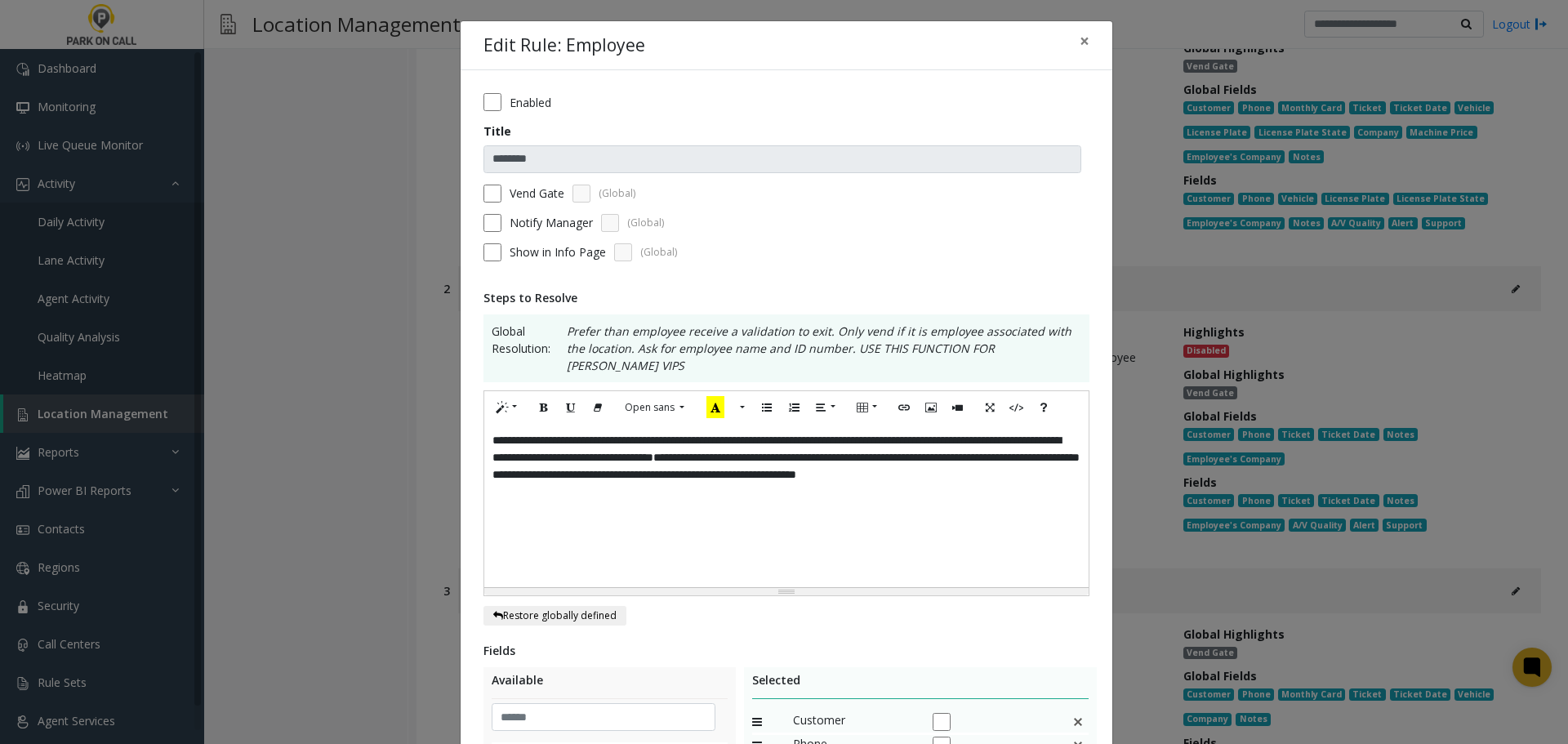
click at [927, 486] on div "**********" at bounding box center [786, 505] width 605 height 163
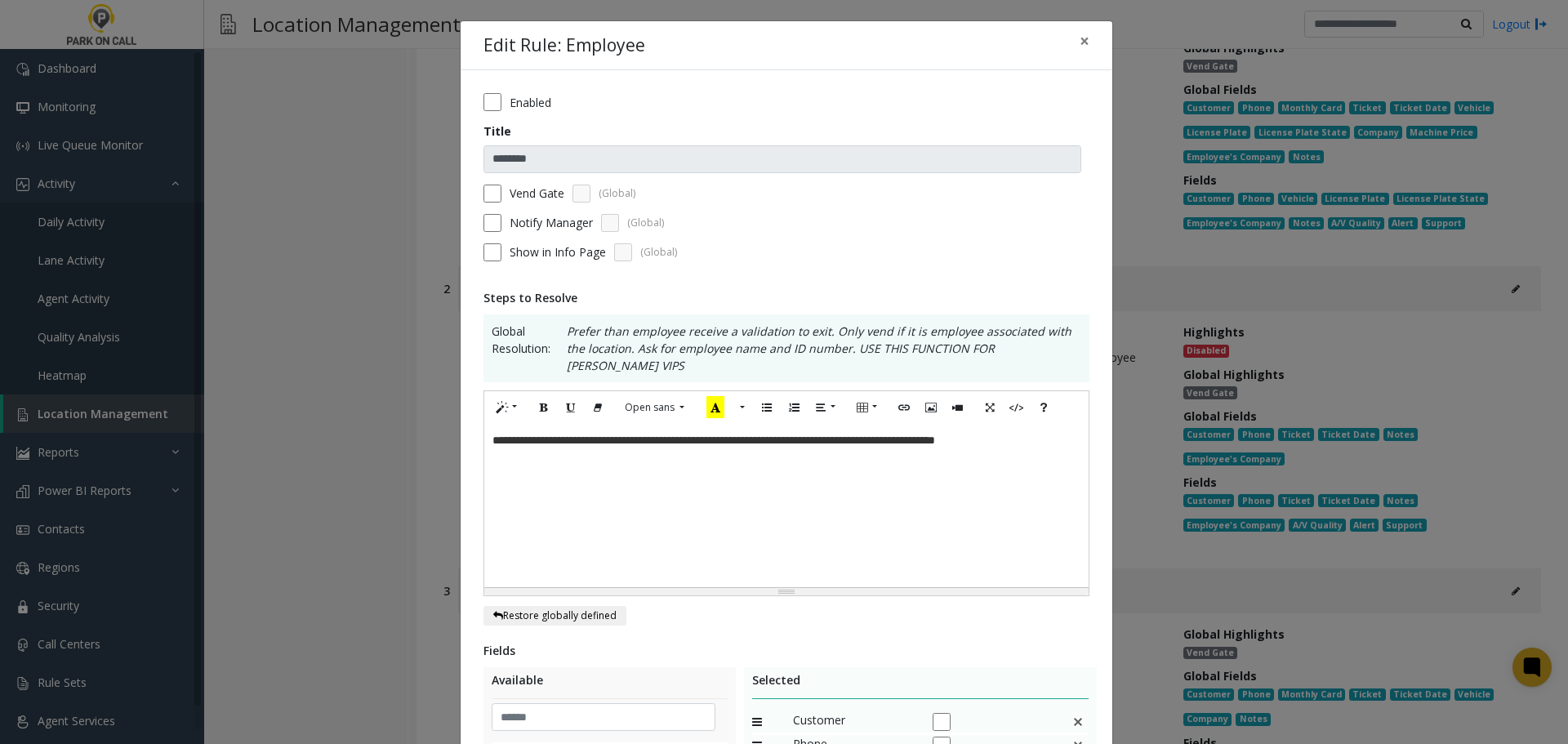
click at [935, 434] on span "**********" at bounding box center [713, 440] width 442 height 11
click at [784, 498] on div "**********" at bounding box center [786, 505] width 605 height 163
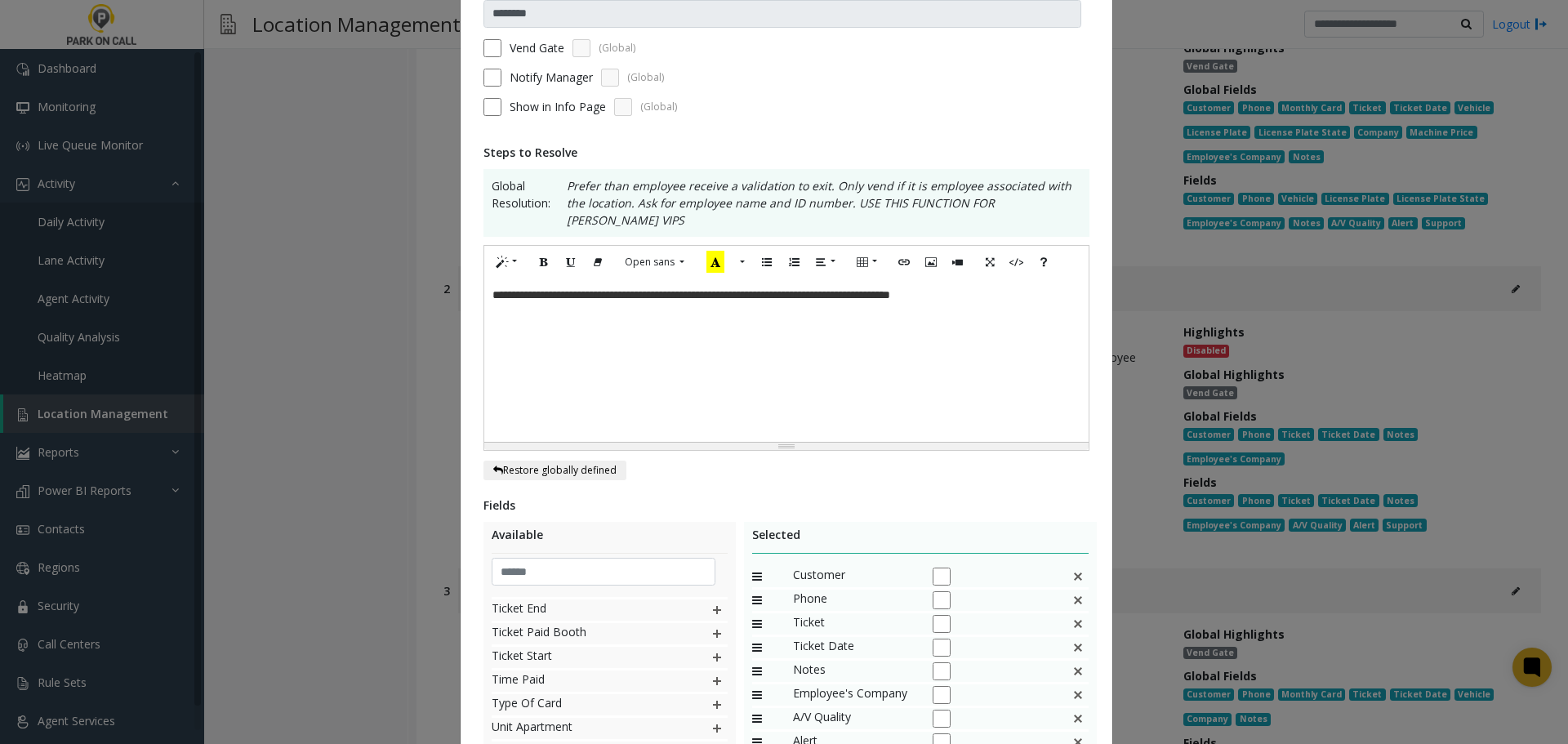
scroll to position [346, 0]
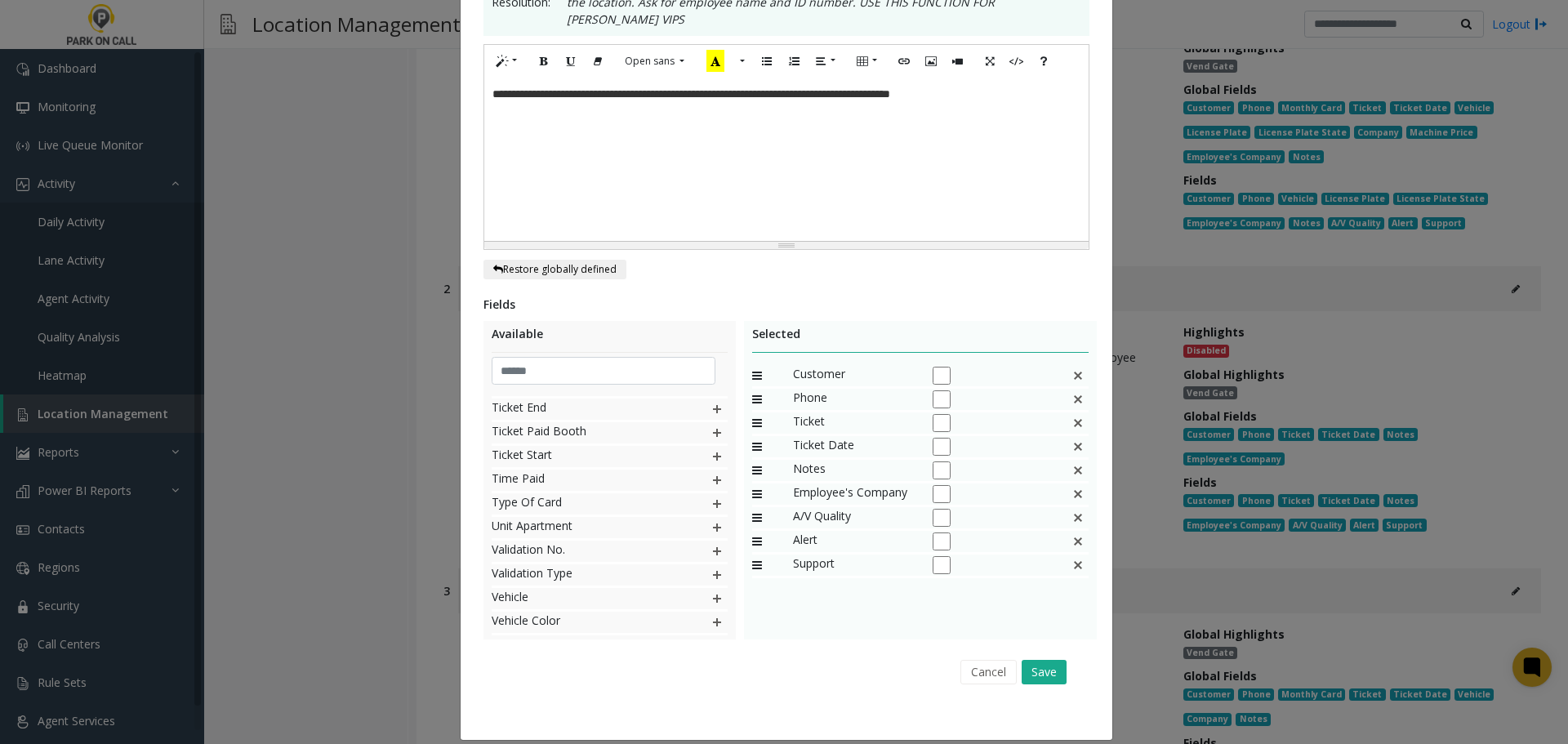
click at [1072, 413] on img at bounding box center [1078, 423] width 13 height 21
drag, startPoint x: 752, startPoint y: 429, endPoint x: 754, endPoint y: 405, distance: 24.1
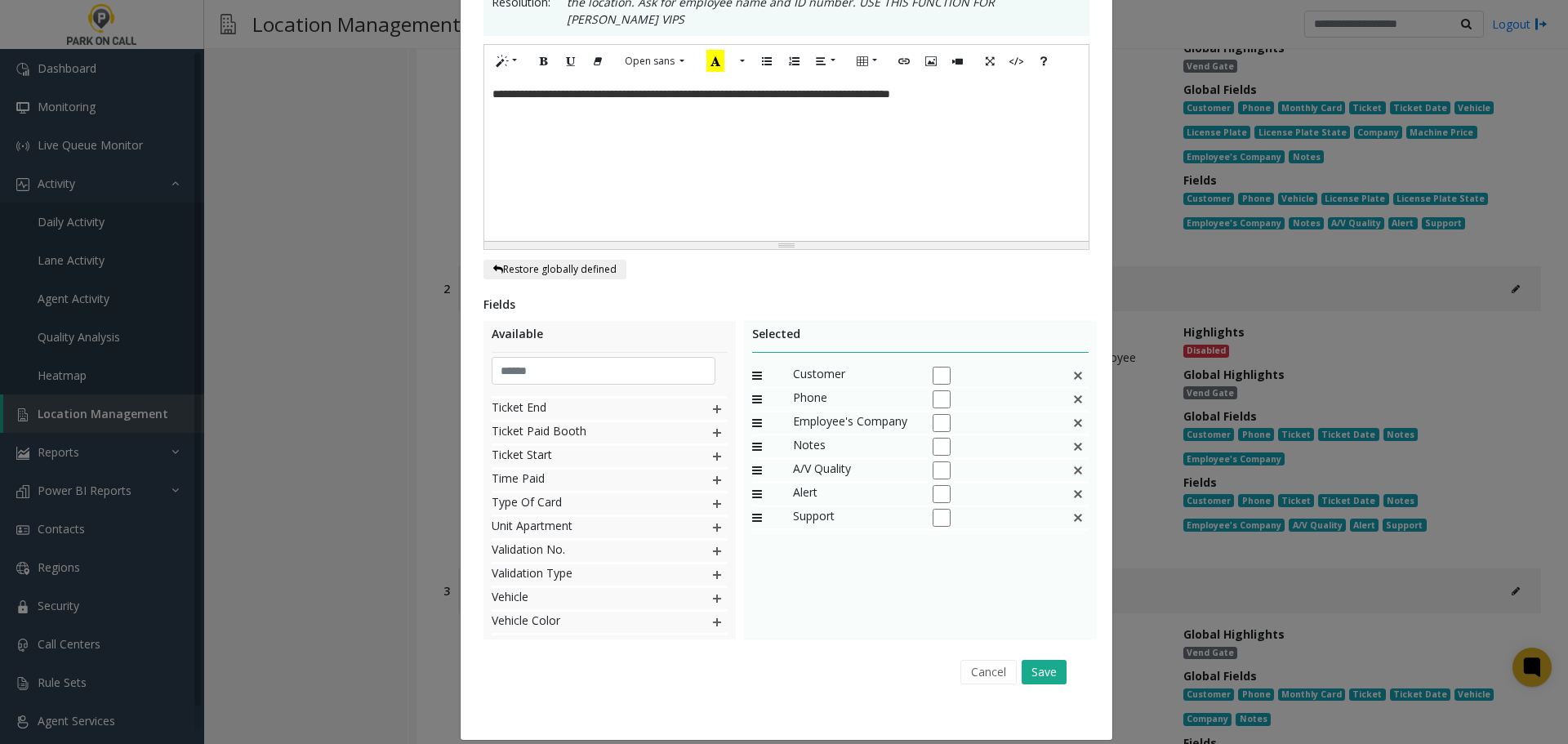
click at [1075, 389] on img at bounding box center [1078, 399] width 13 height 21
click at [1051, 666] on button "Save" at bounding box center [1044, 672] width 45 height 25
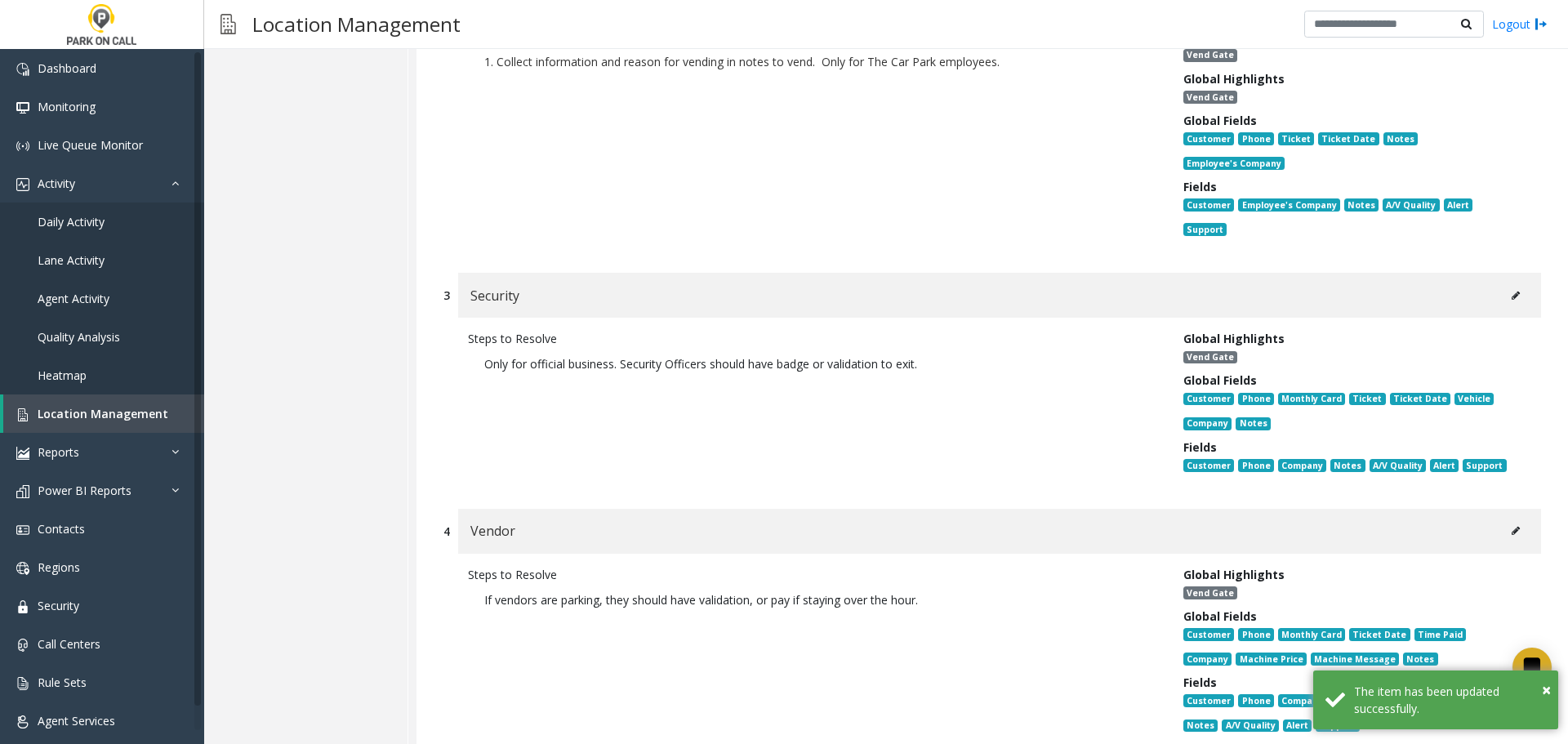
scroll to position [9963, 0]
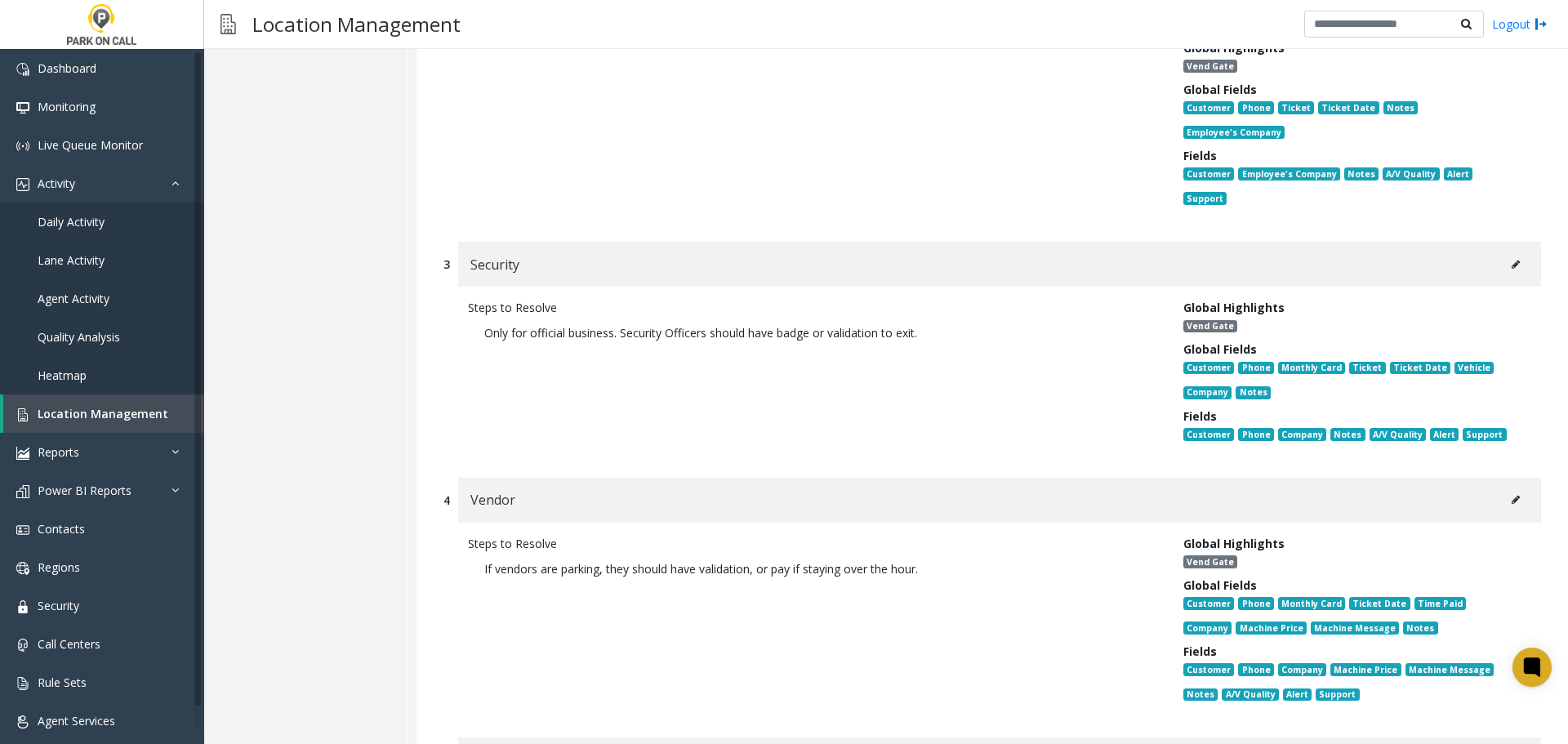
click at [1502, 253] on button at bounding box center [1515, 265] width 26 height 25
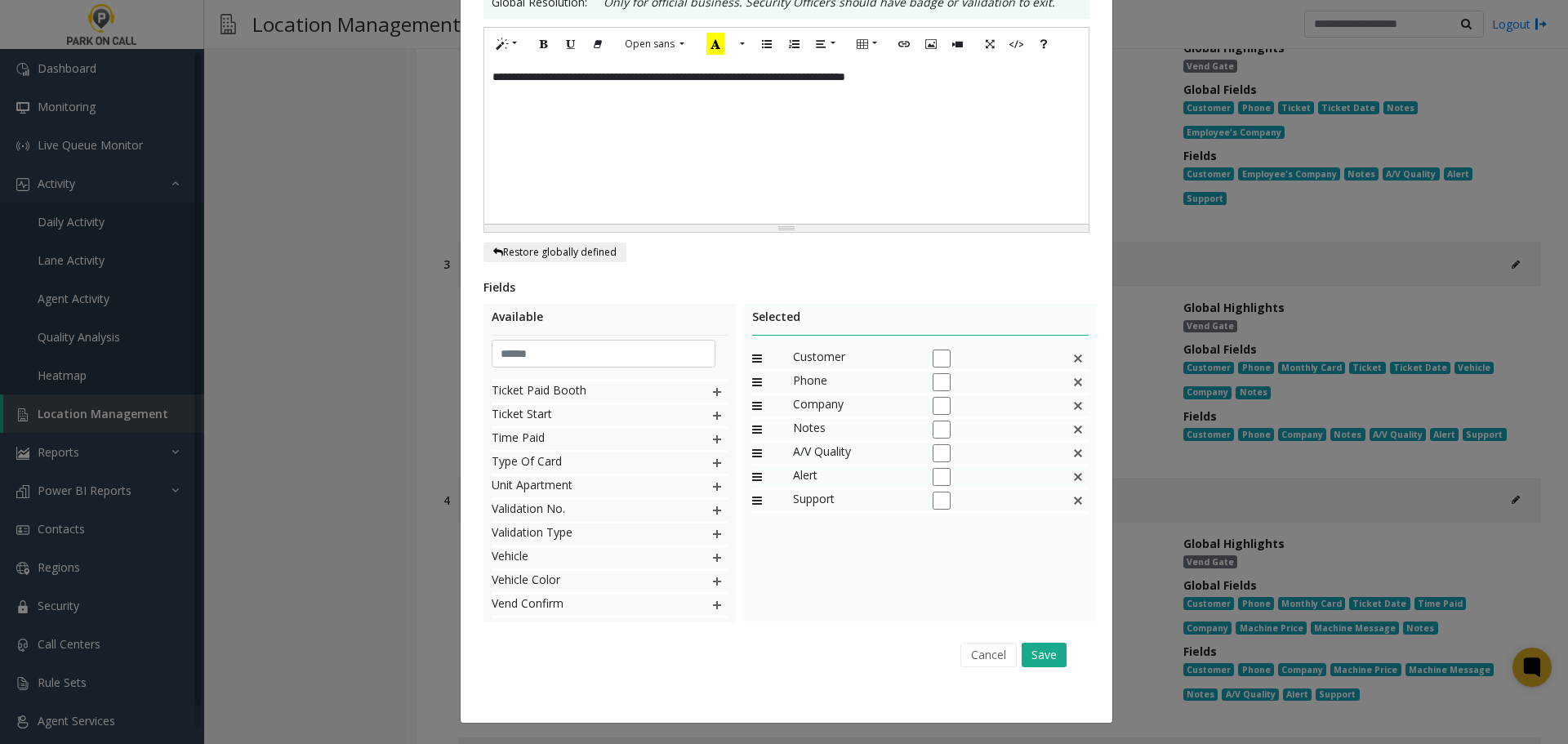
scroll to position [0, 0]
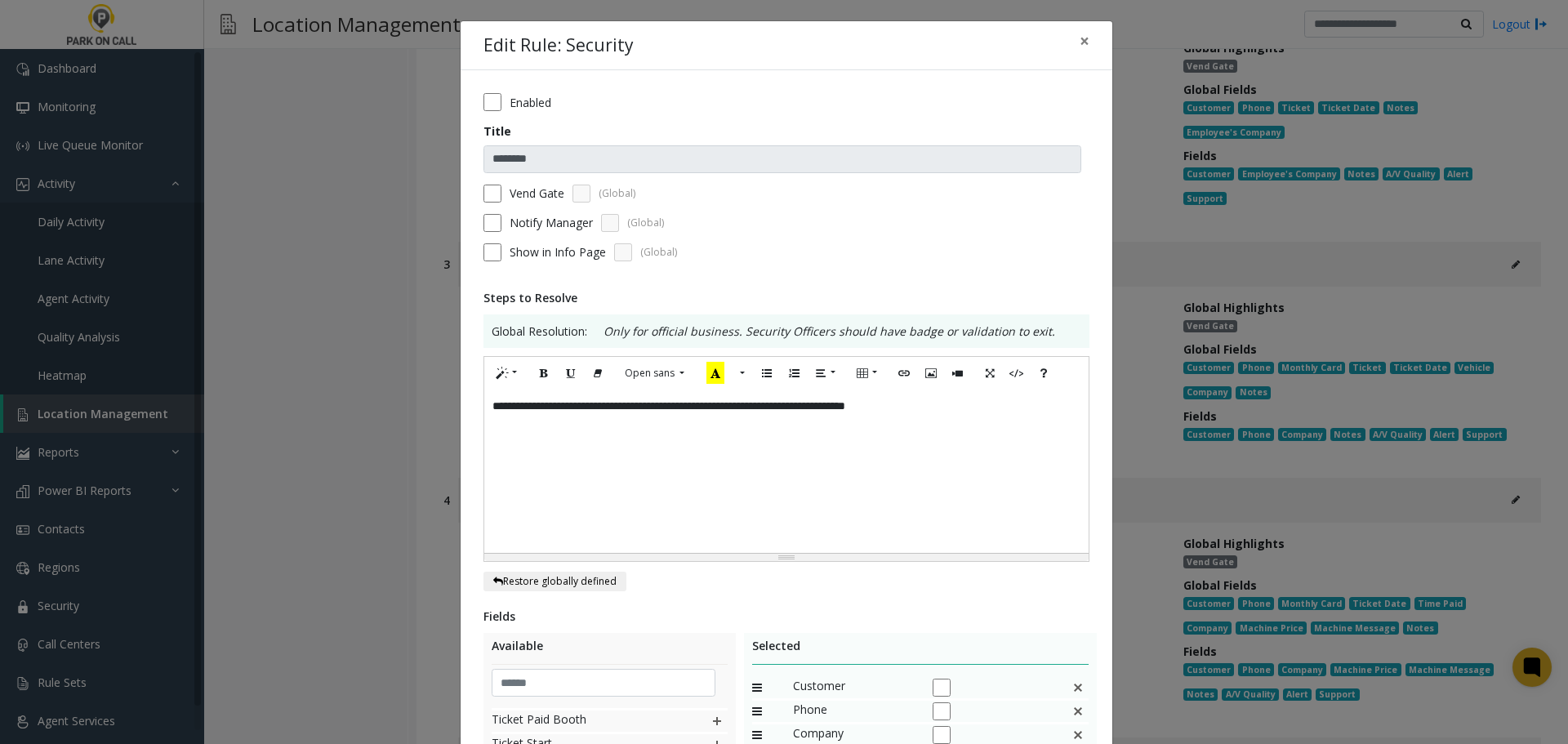
click at [536, 194] on label "Vend Gate" at bounding box center [537, 193] width 55 height 17
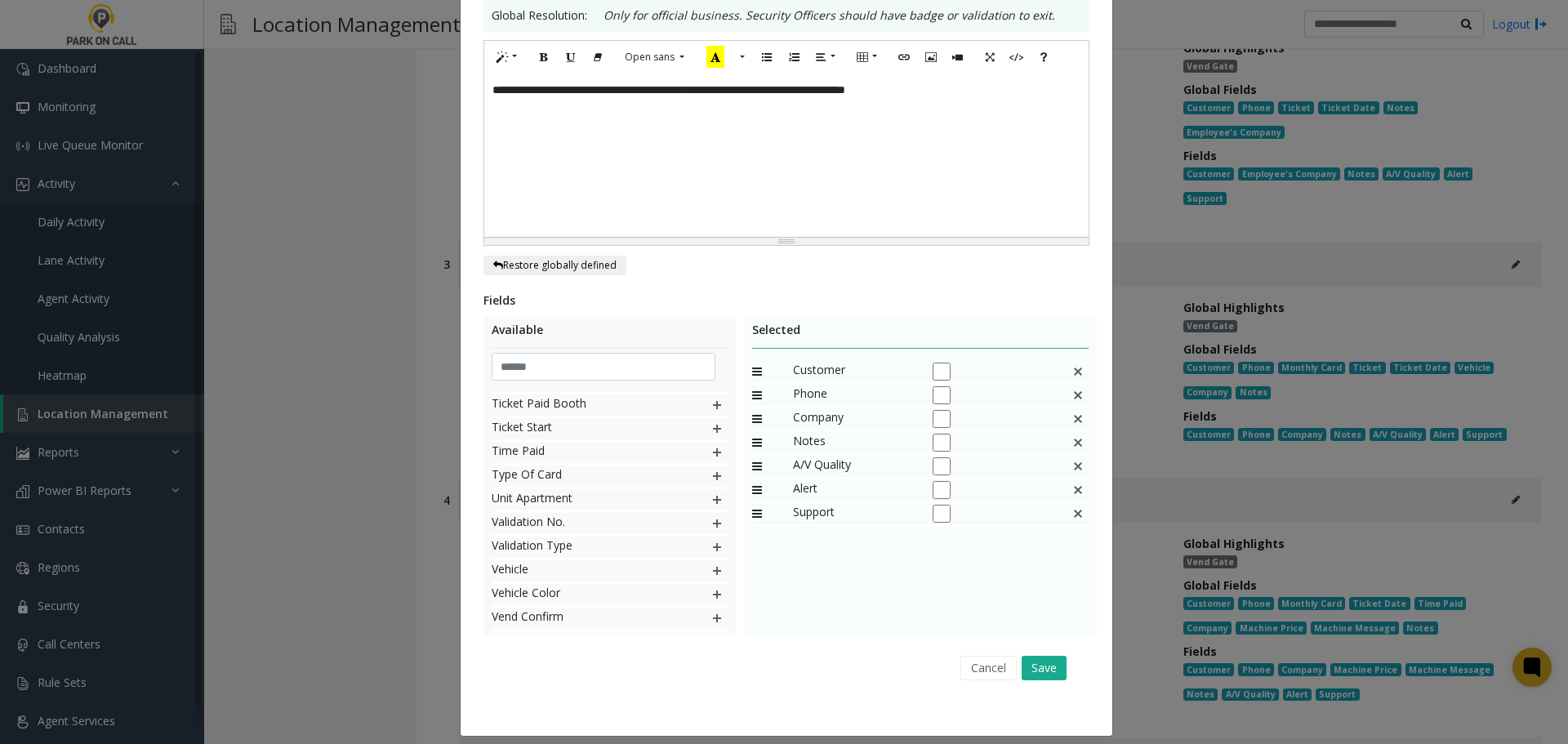
scroll to position [329, 0]
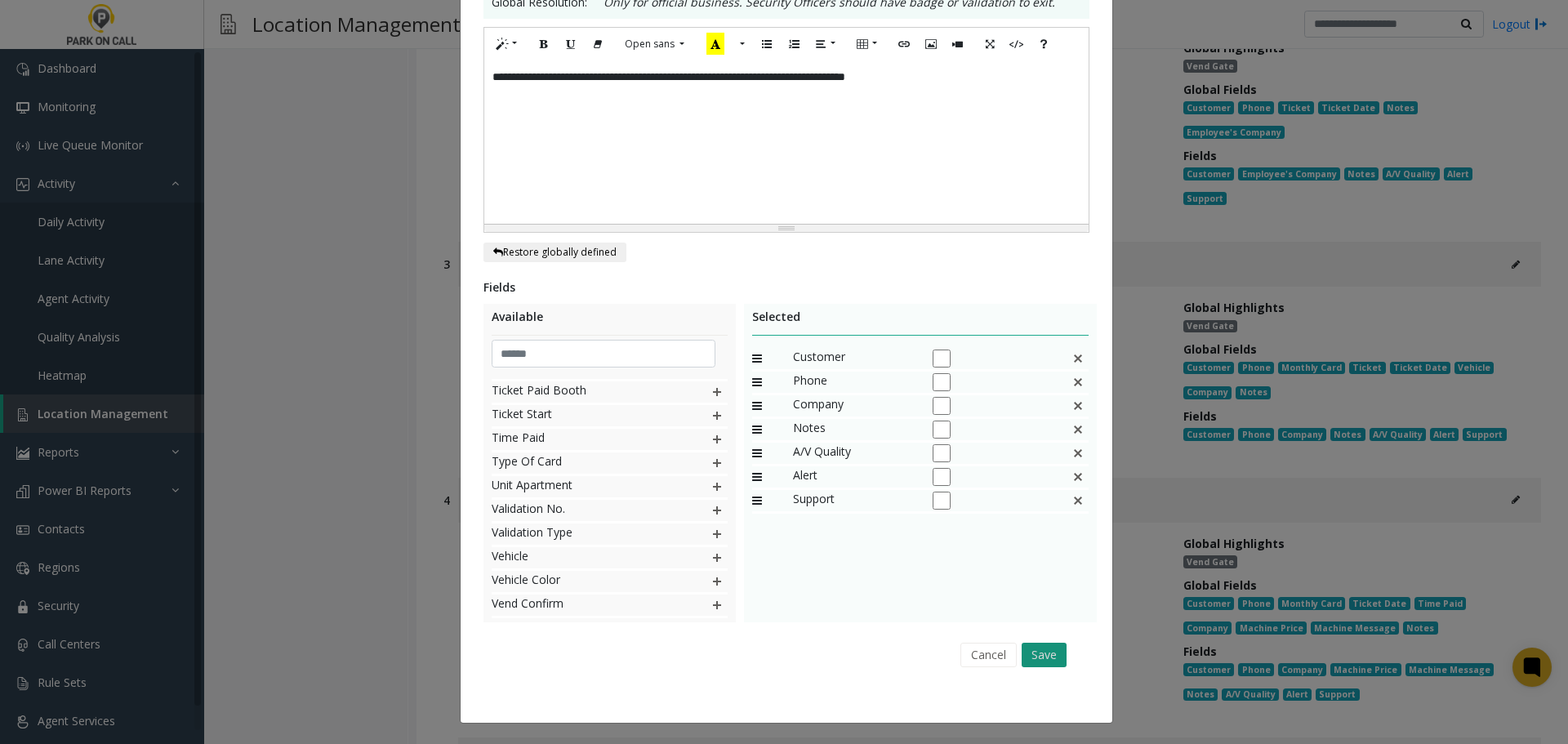
click at [1033, 657] on button "Save" at bounding box center [1044, 655] width 45 height 25
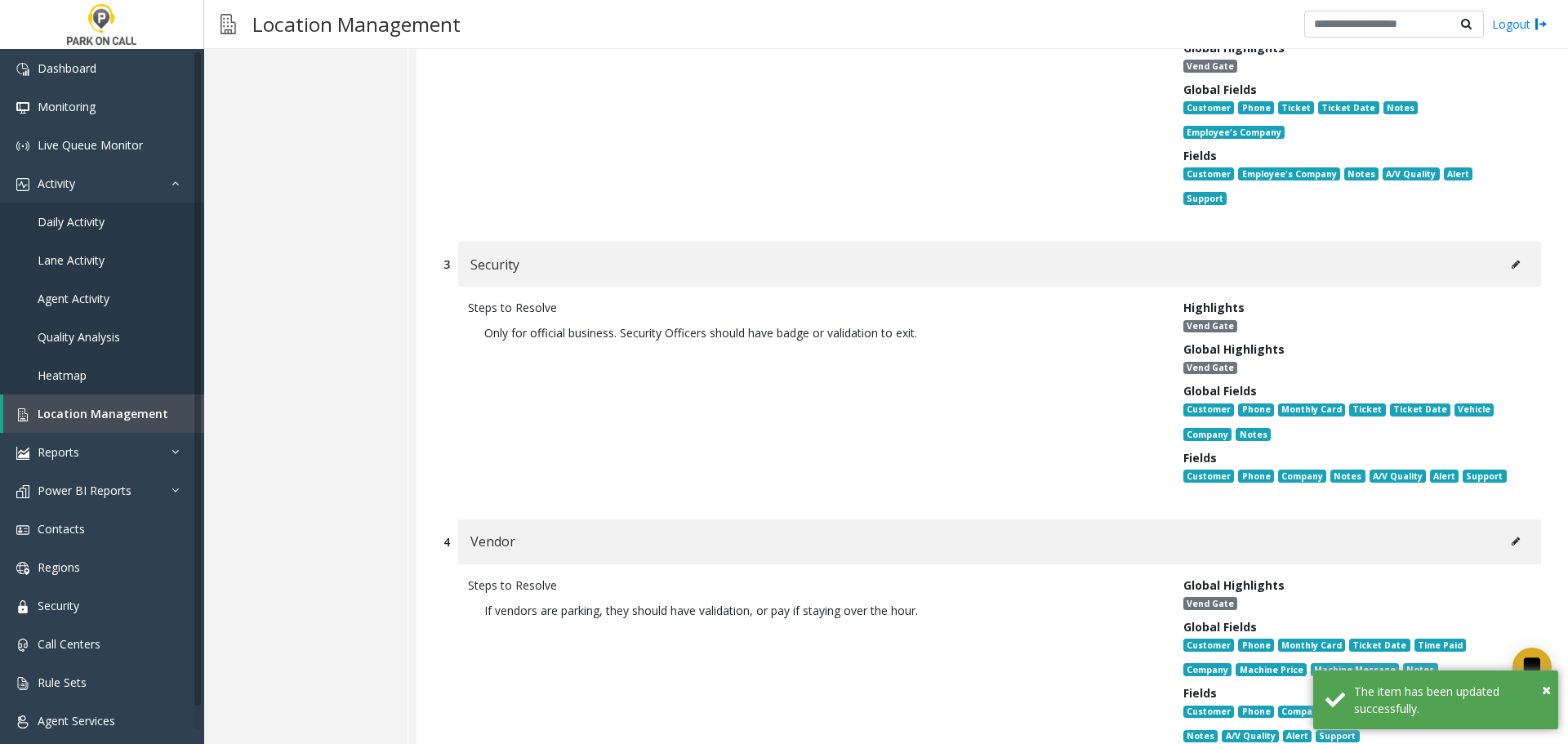
click at [1508, 529] on button at bounding box center [1515, 541] width 26 height 25
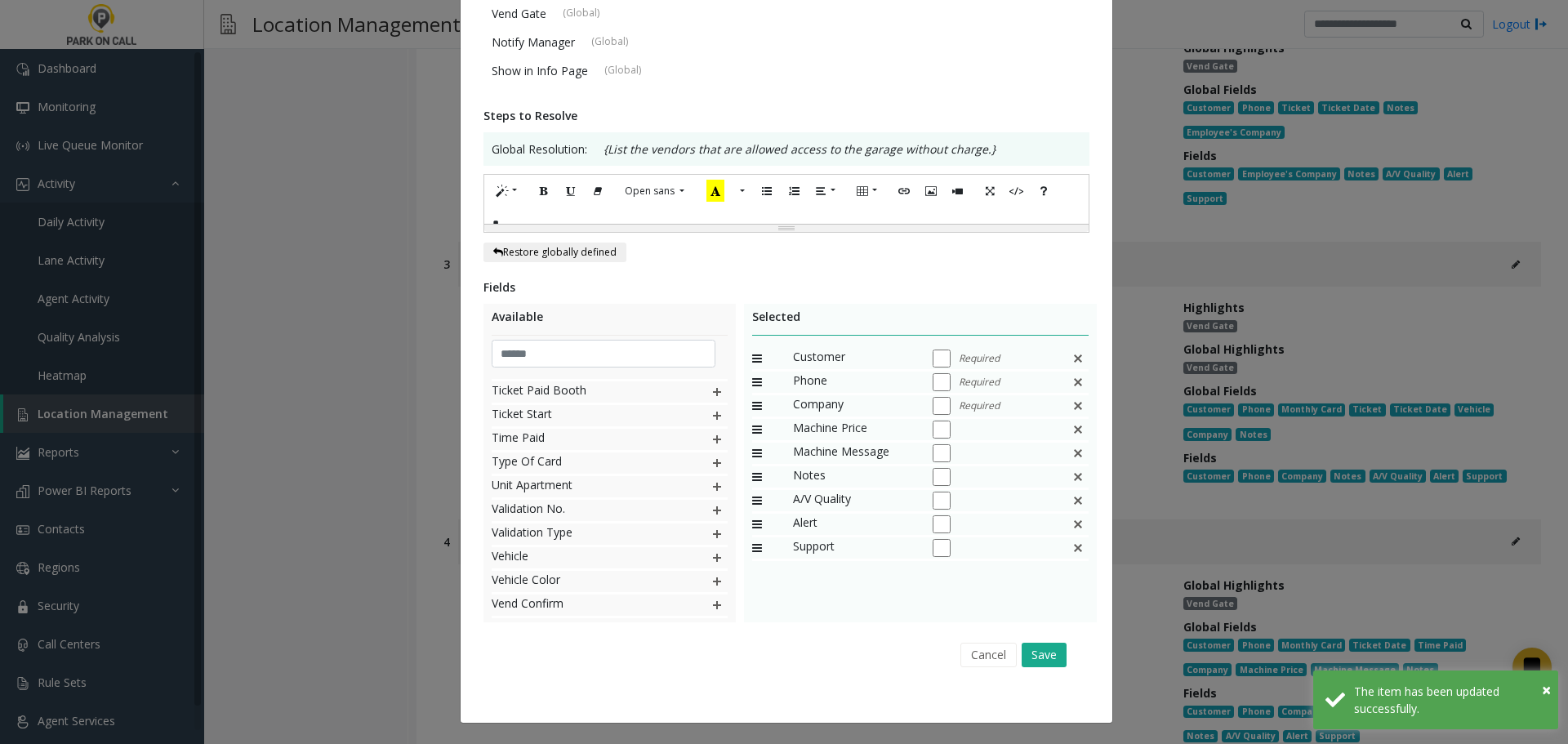
scroll to position [1483, 0]
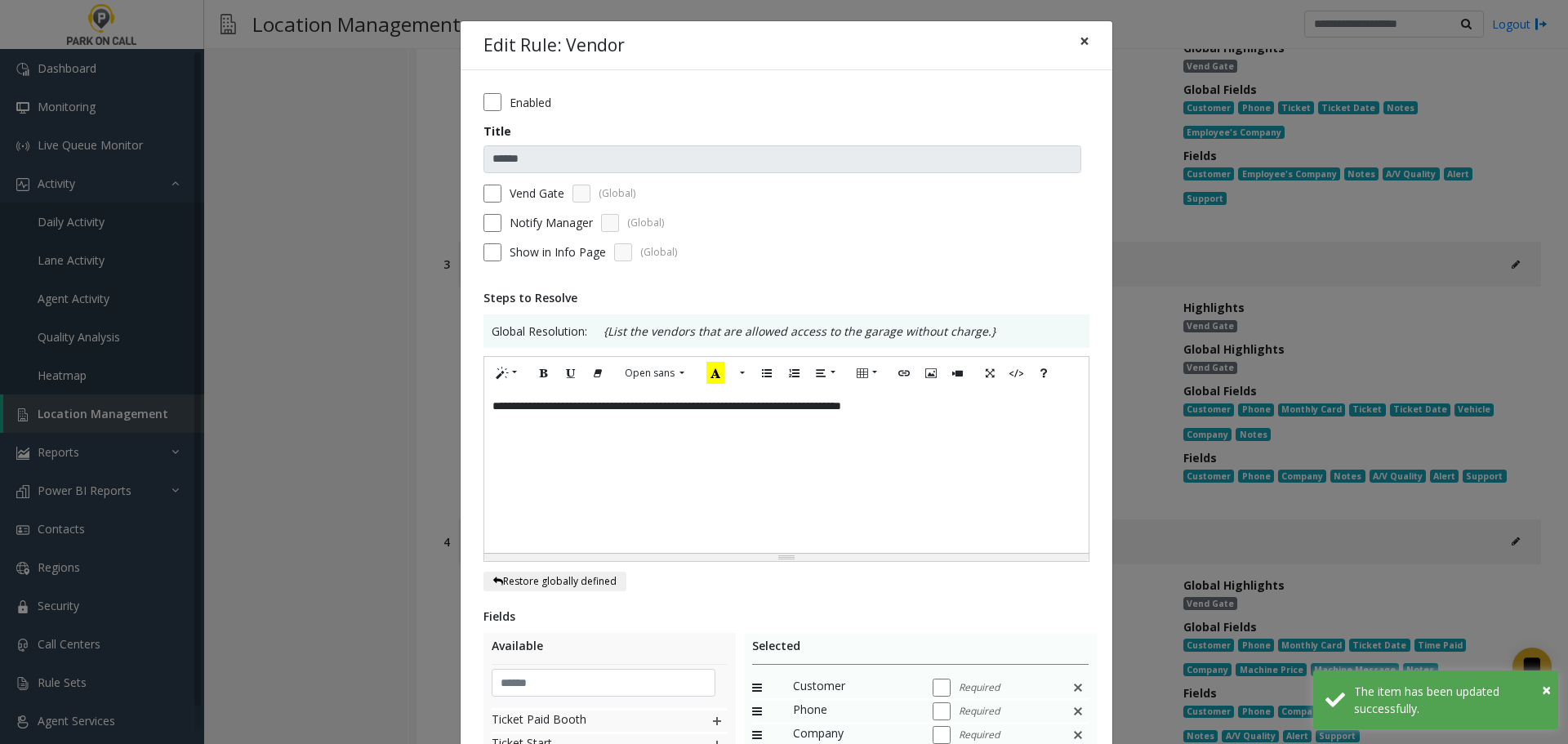
click at [1082, 42] on button "×" at bounding box center [1085, 41] width 33 height 40
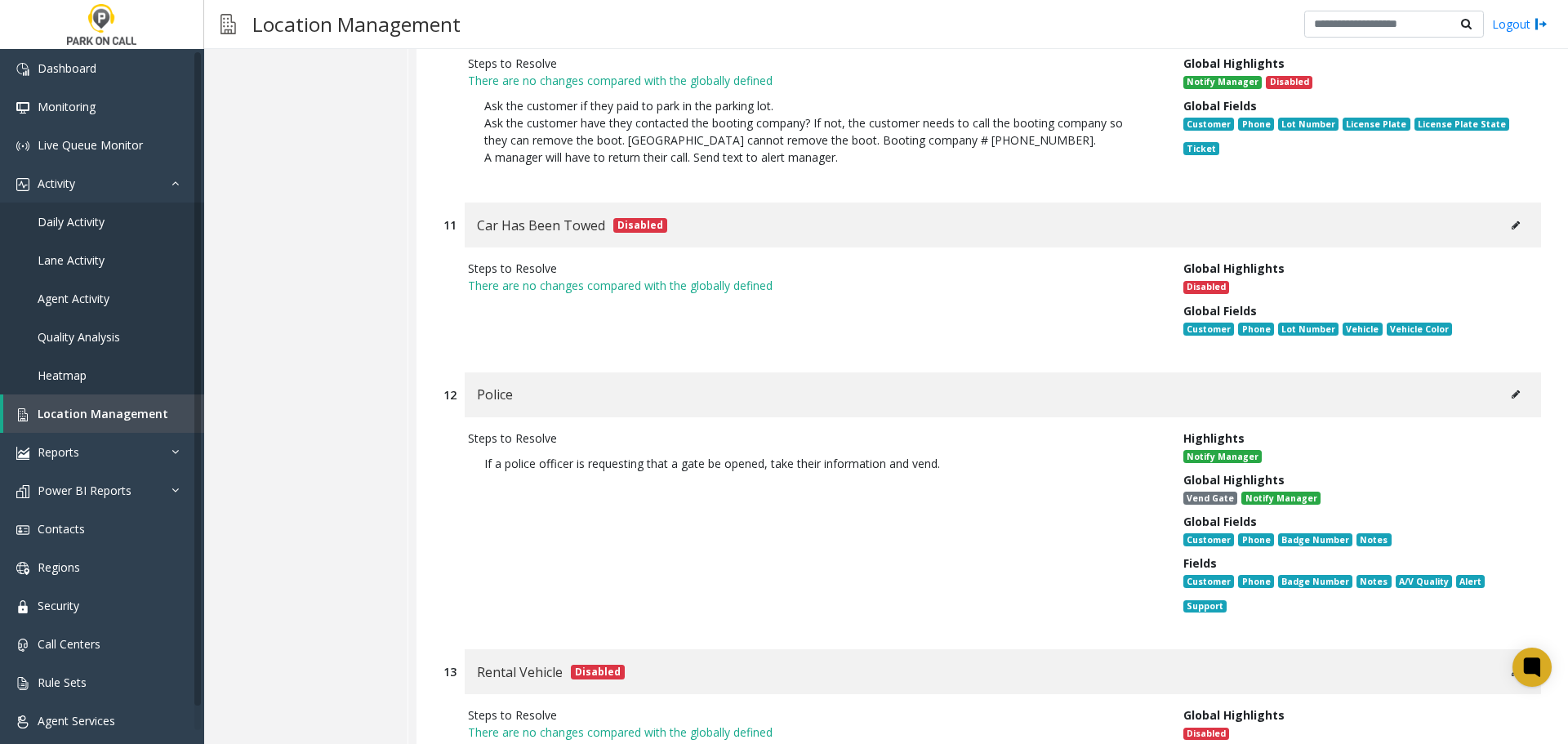
scroll to position [12273, 0]
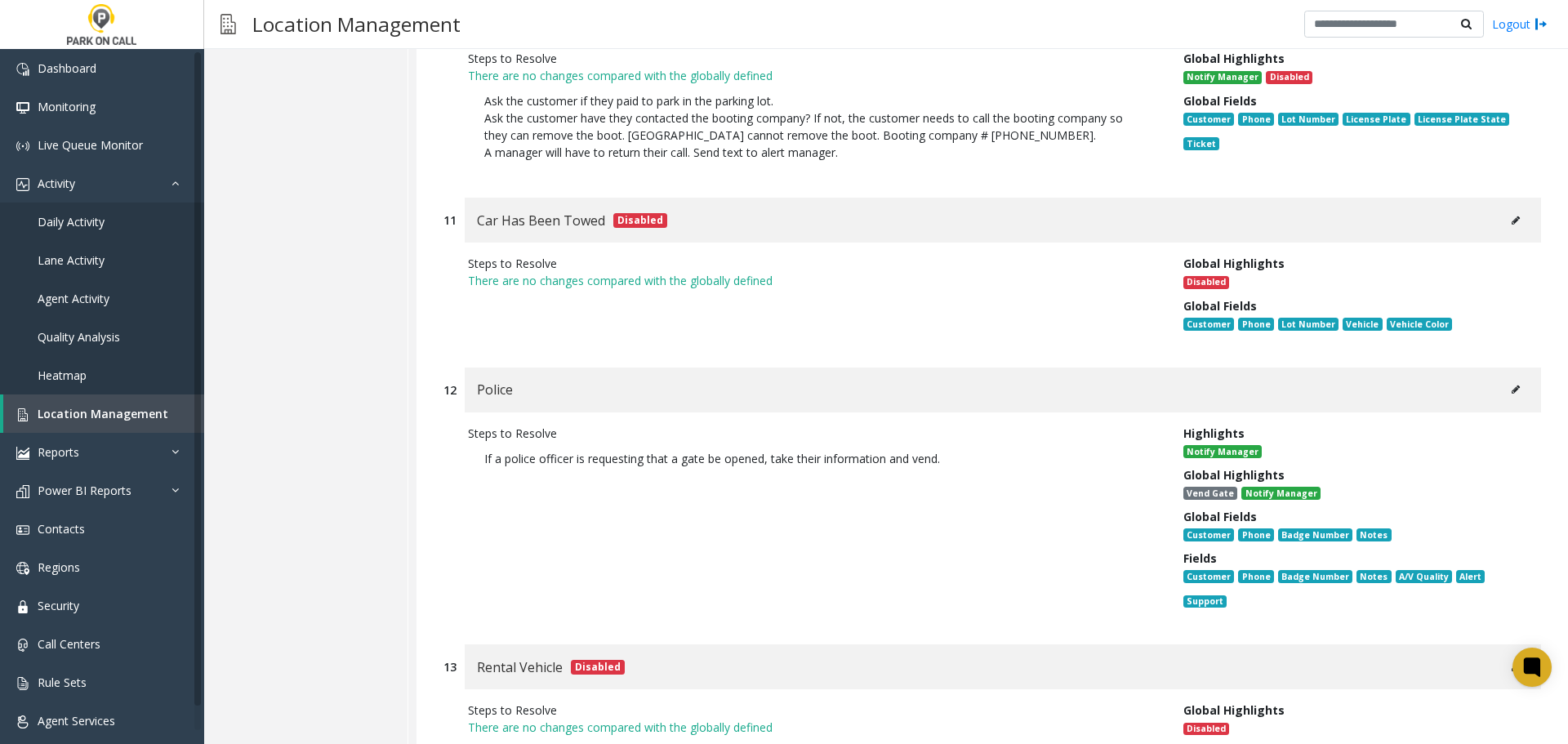
click at [1502, 377] on button at bounding box center [1515, 390] width 26 height 25
type input "******"
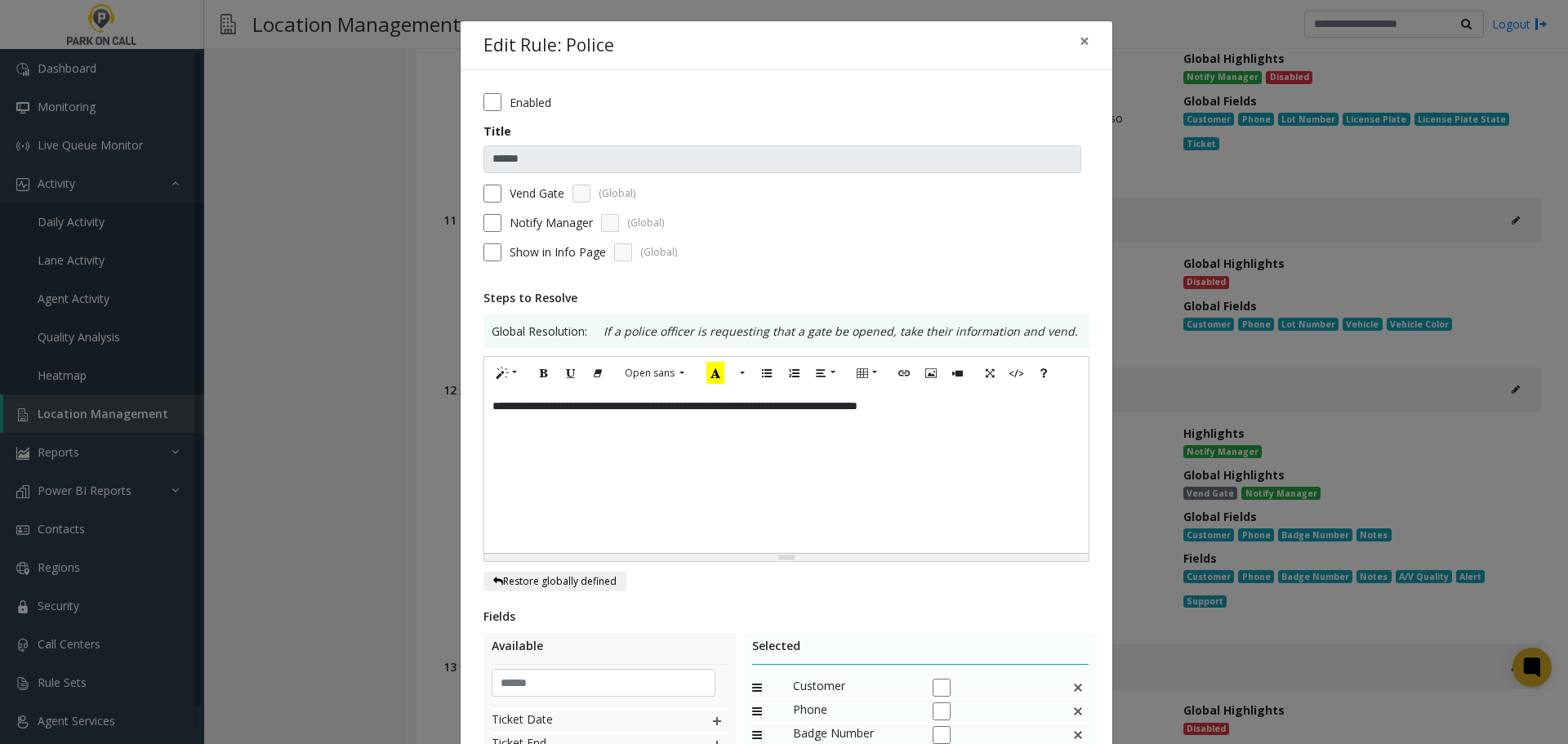
click at [499, 196] on div "Vend Gate (Global)" at bounding box center [786, 194] width 606 height 18
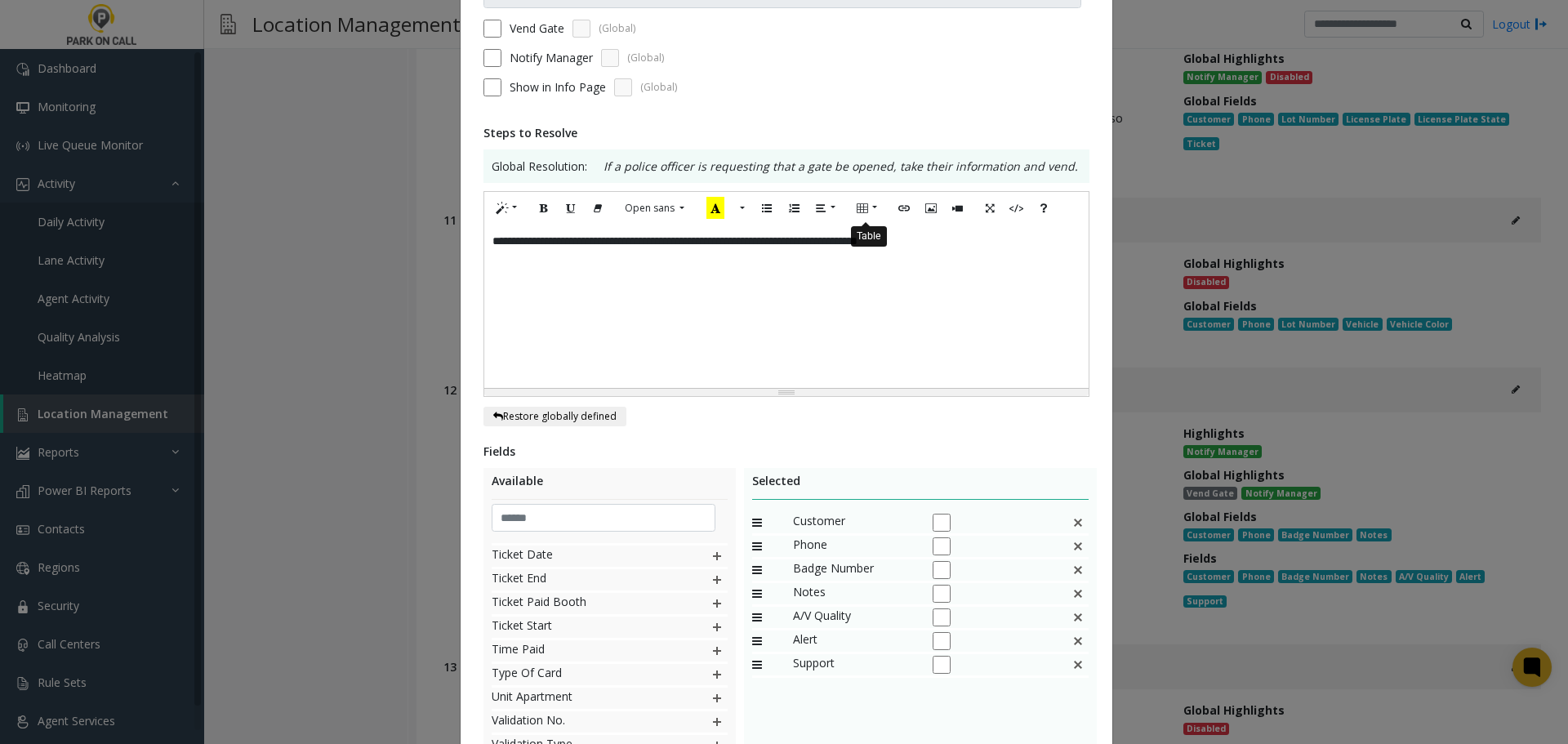
scroll to position [329, 0]
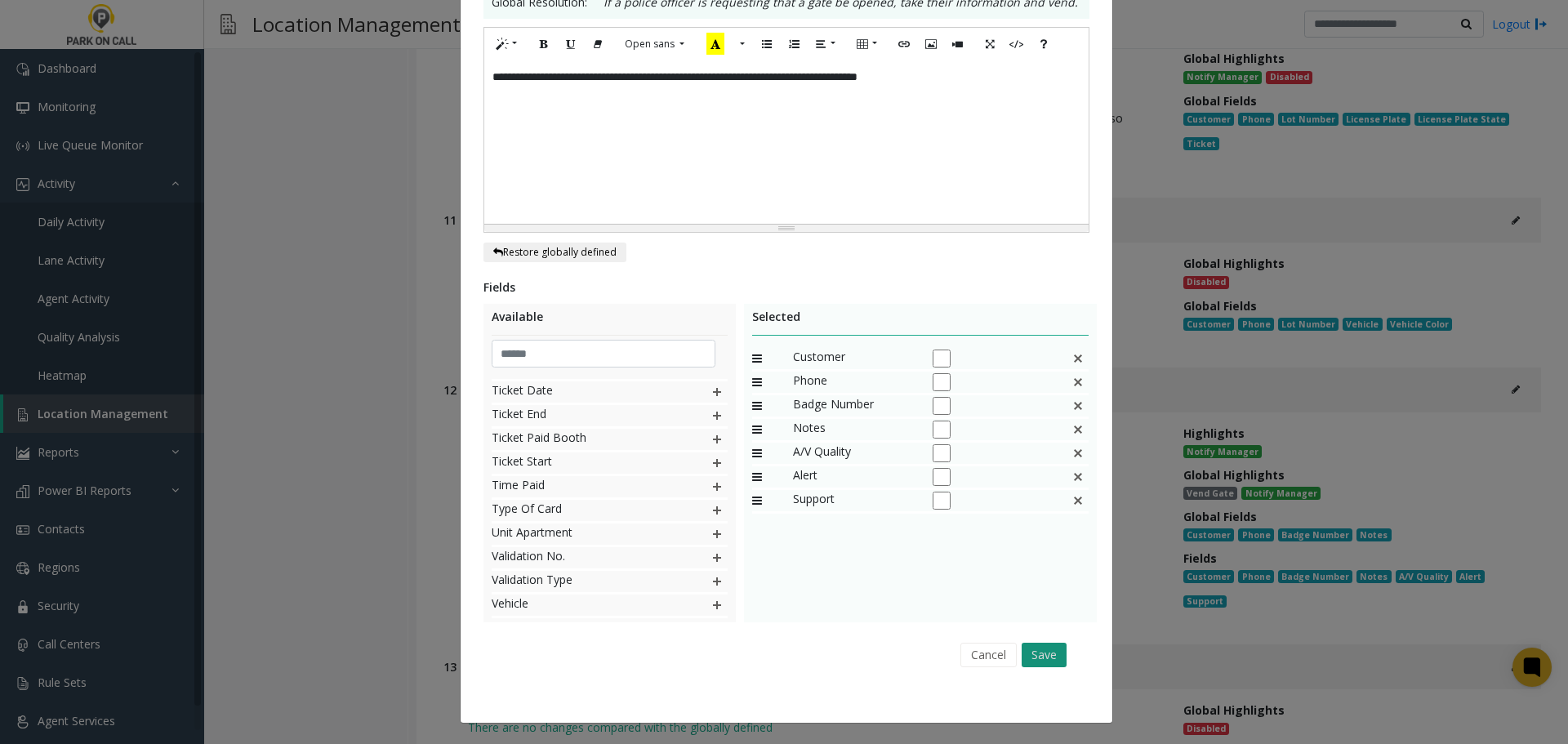
click at [1048, 653] on button "Save" at bounding box center [1044, 655] width 45 height 25
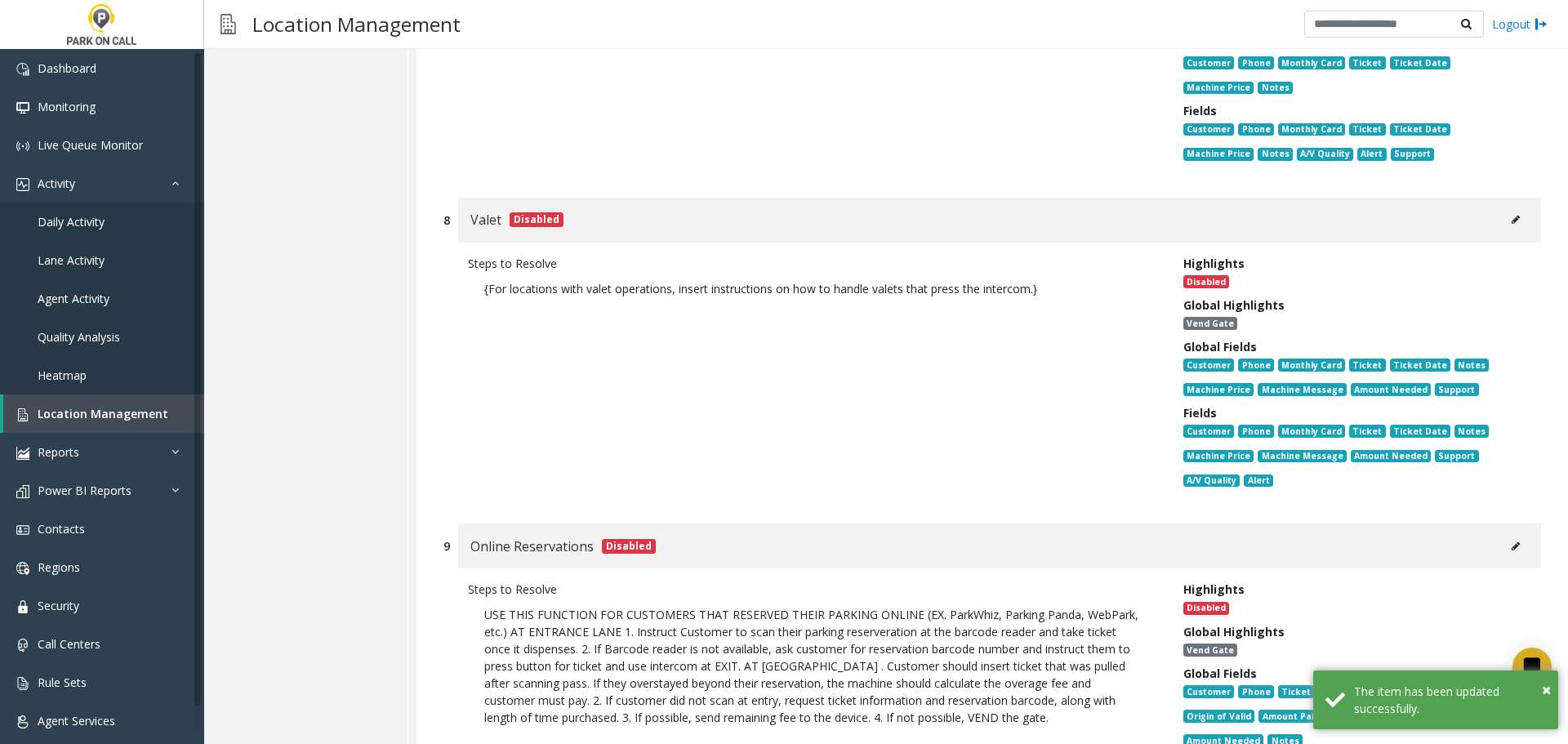
drag, startPoint x: 909, startPoint y: 480, endPoint x: 906, endPoint y: 459, distance: 21.2
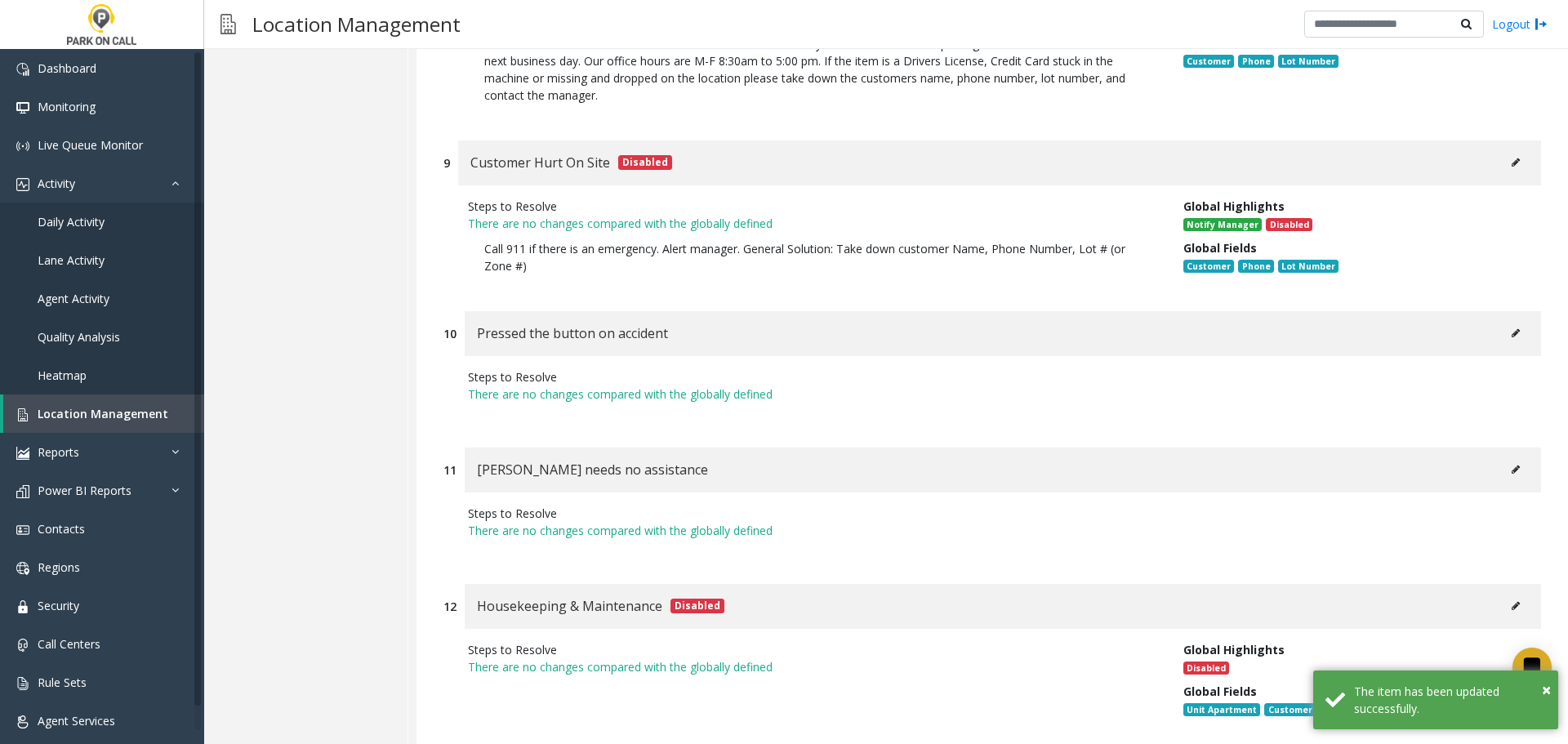
scroll to position [0, 0]
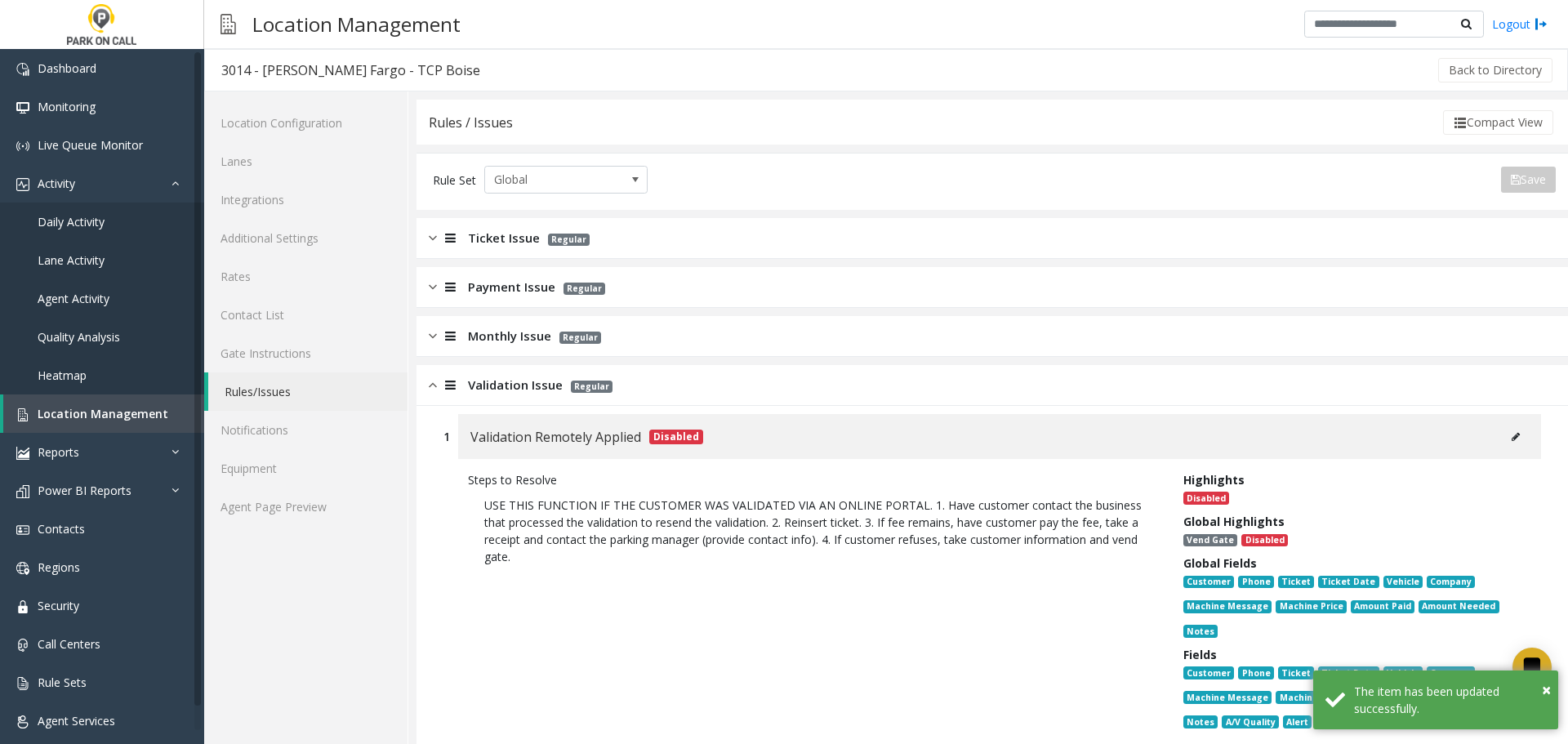
click at [587, 402] on div "Validation Issue Regular" at bounding box center [992, 386] width 1151 height 41
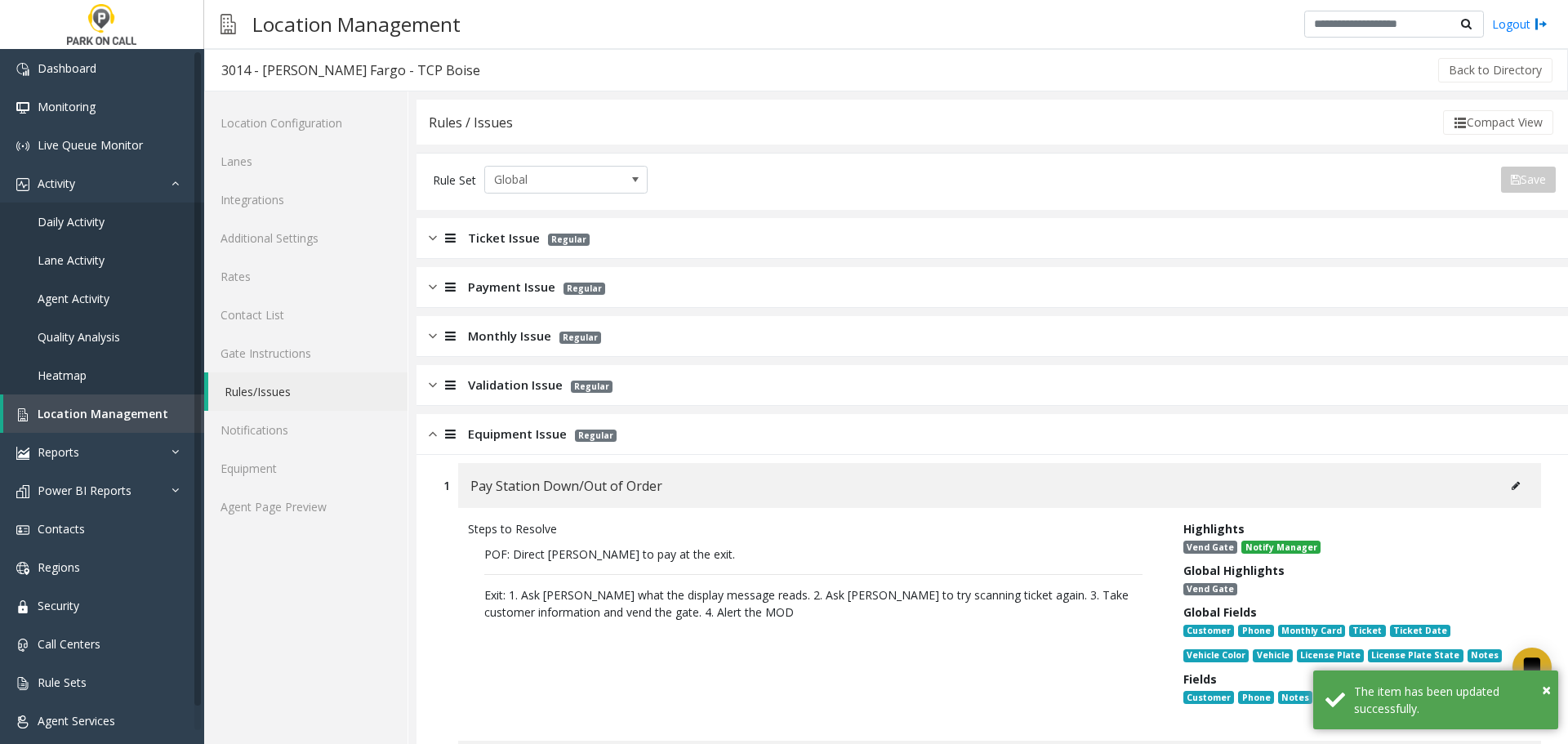
click at [574, 450] on div "Equipment Issue Regular" at bounding box center [992, 435] width 1151 height 41
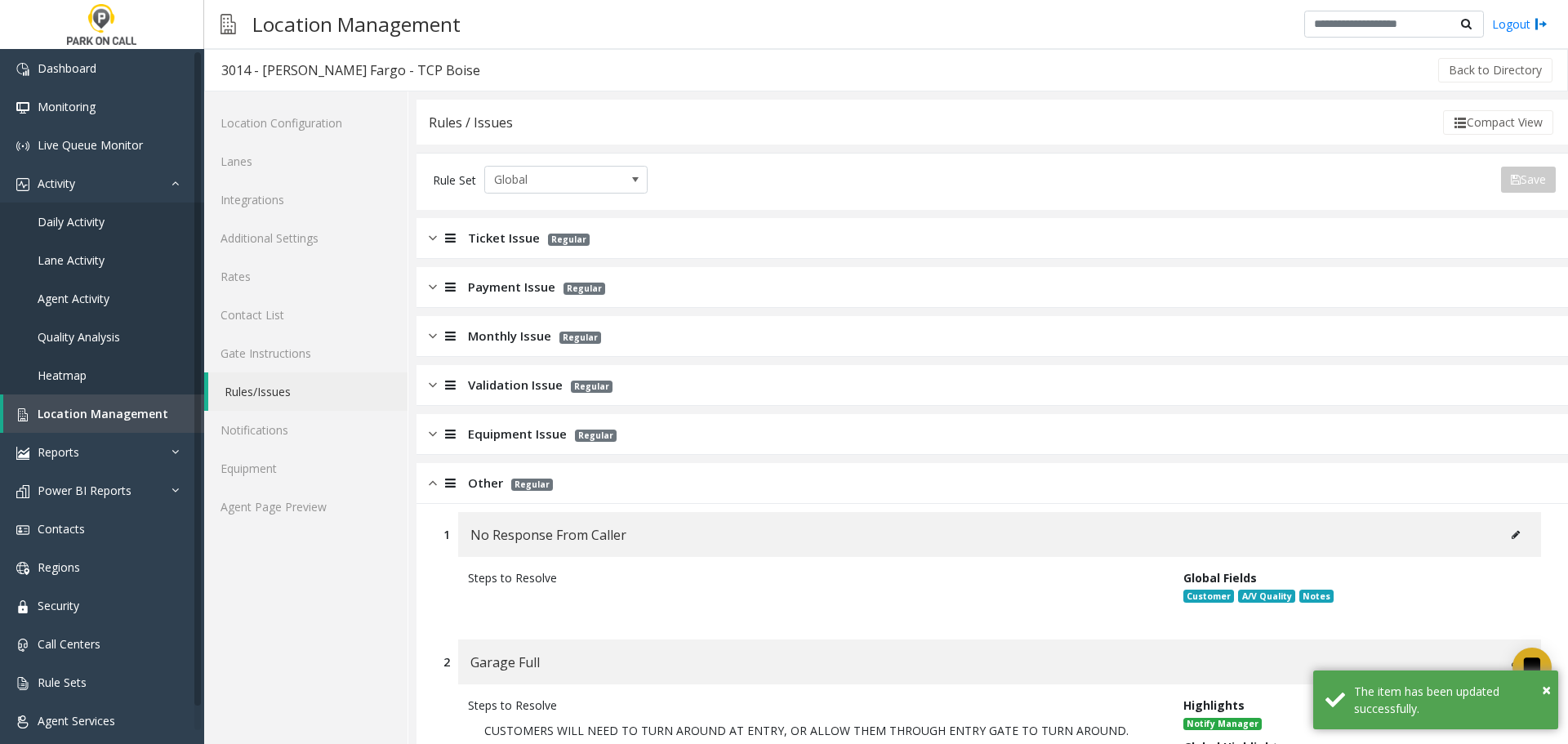
click at [551, 491] on div "Other Regular" at bounding box center [992, 483] width 1151 height 41
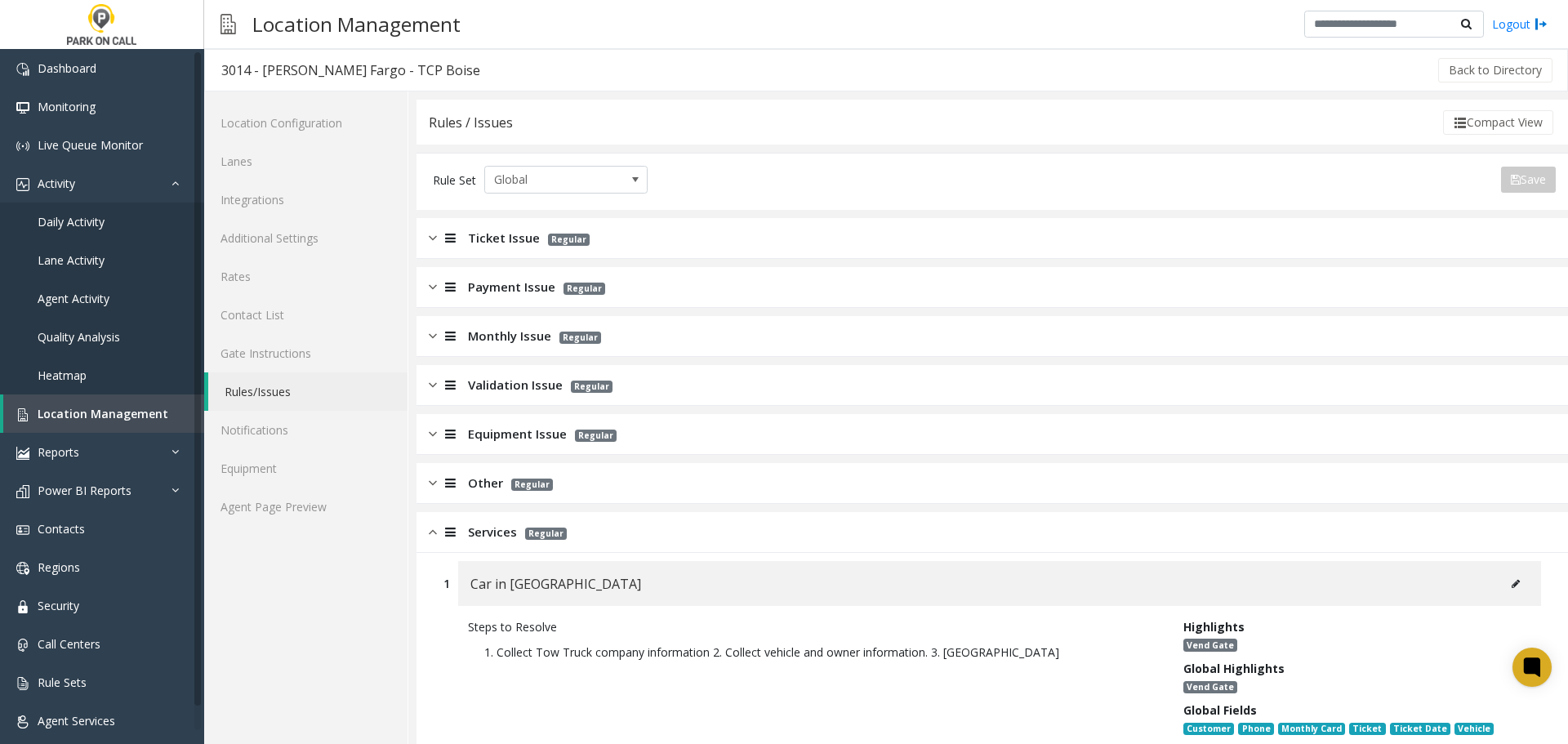
click at [560, 548] on div "Services Regular" at bounding box center [992, 532] width 1151 height 41
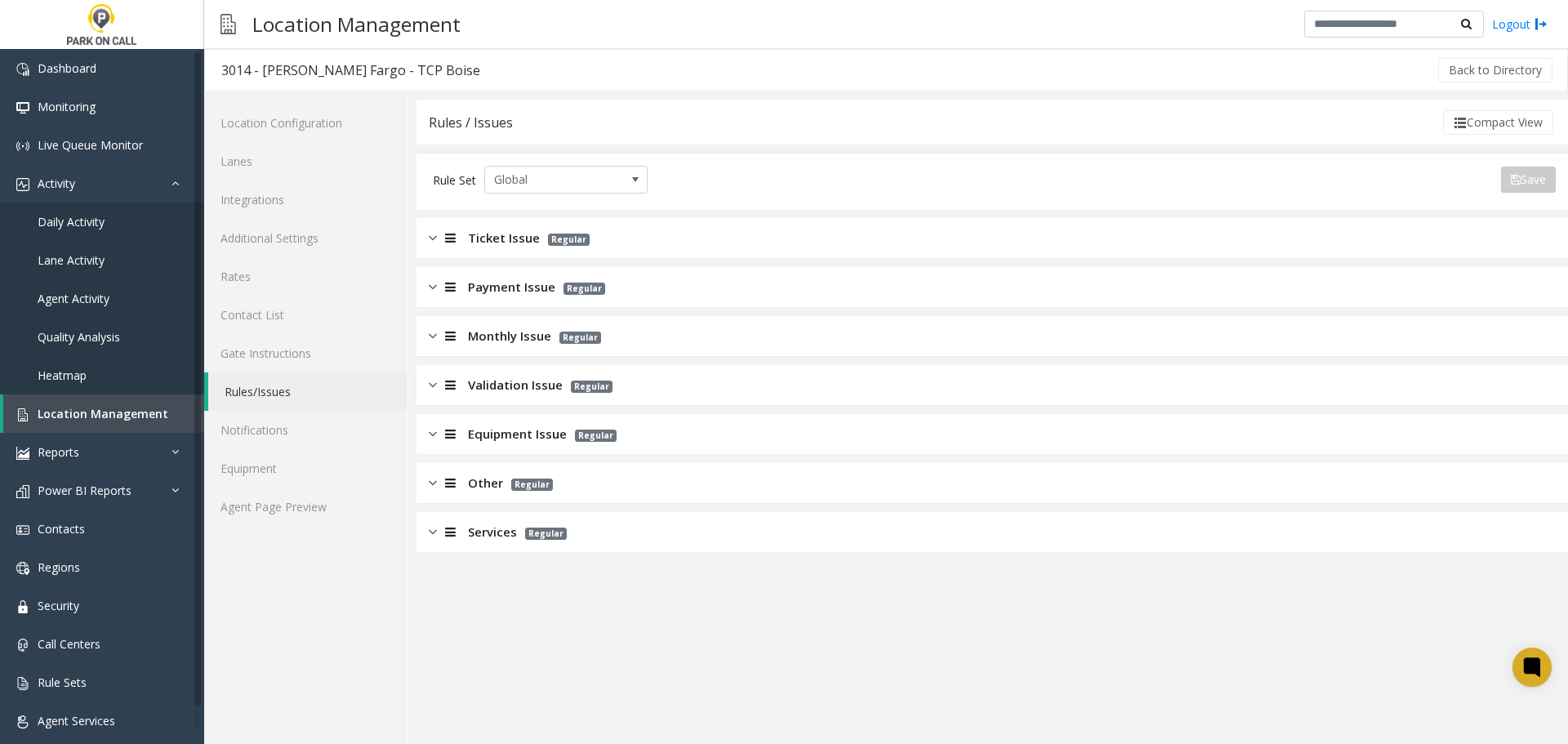
click at [283, 533] on div "Location Configuration Lanes Integrations Additional Settings Rates Contact Lis…" at bounding box center [306, 417] width 204 height 652
click at [263, 497] on link "Agent Page Preview" at bounding box center [306, 506] width 203 height 39
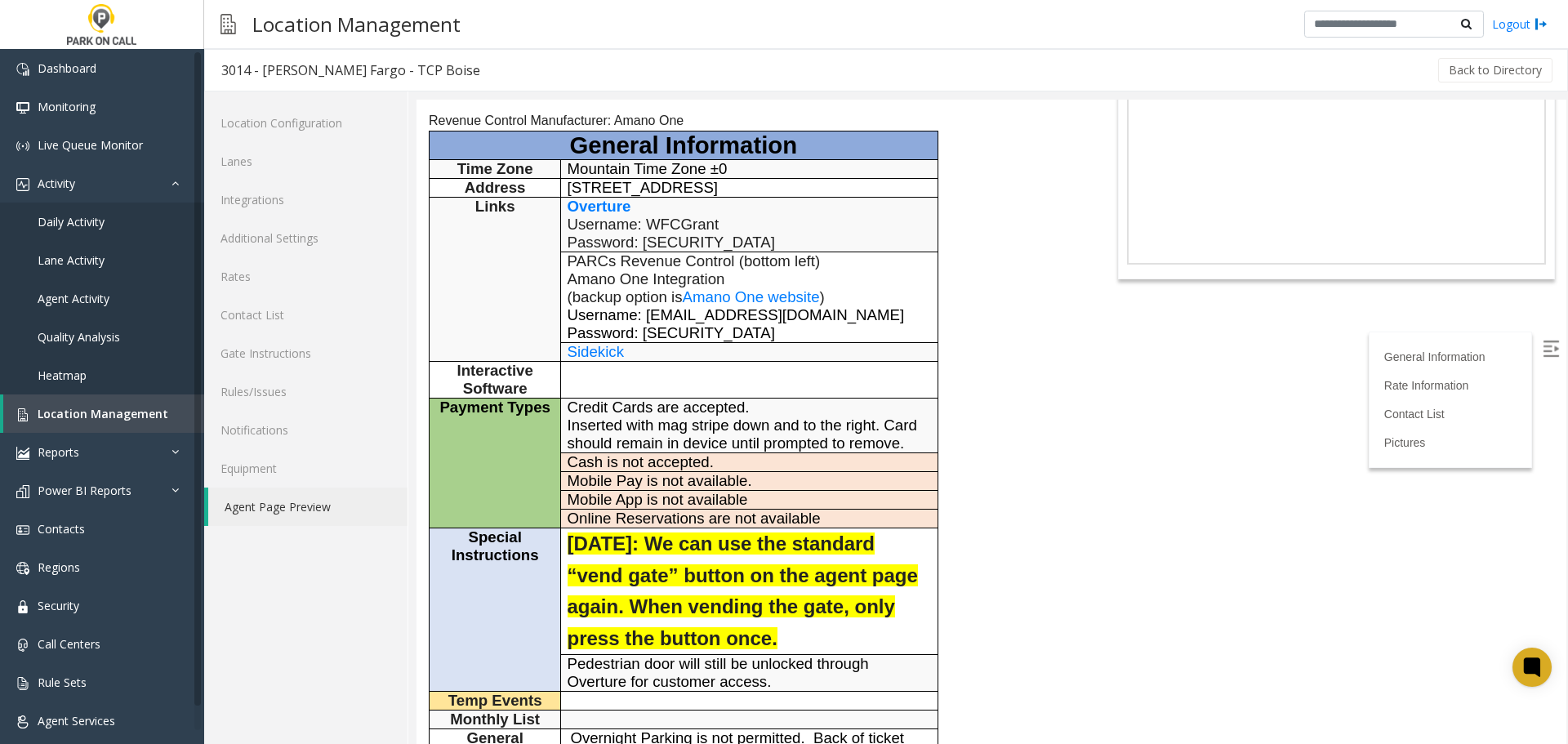
scroll to position [409, 0]
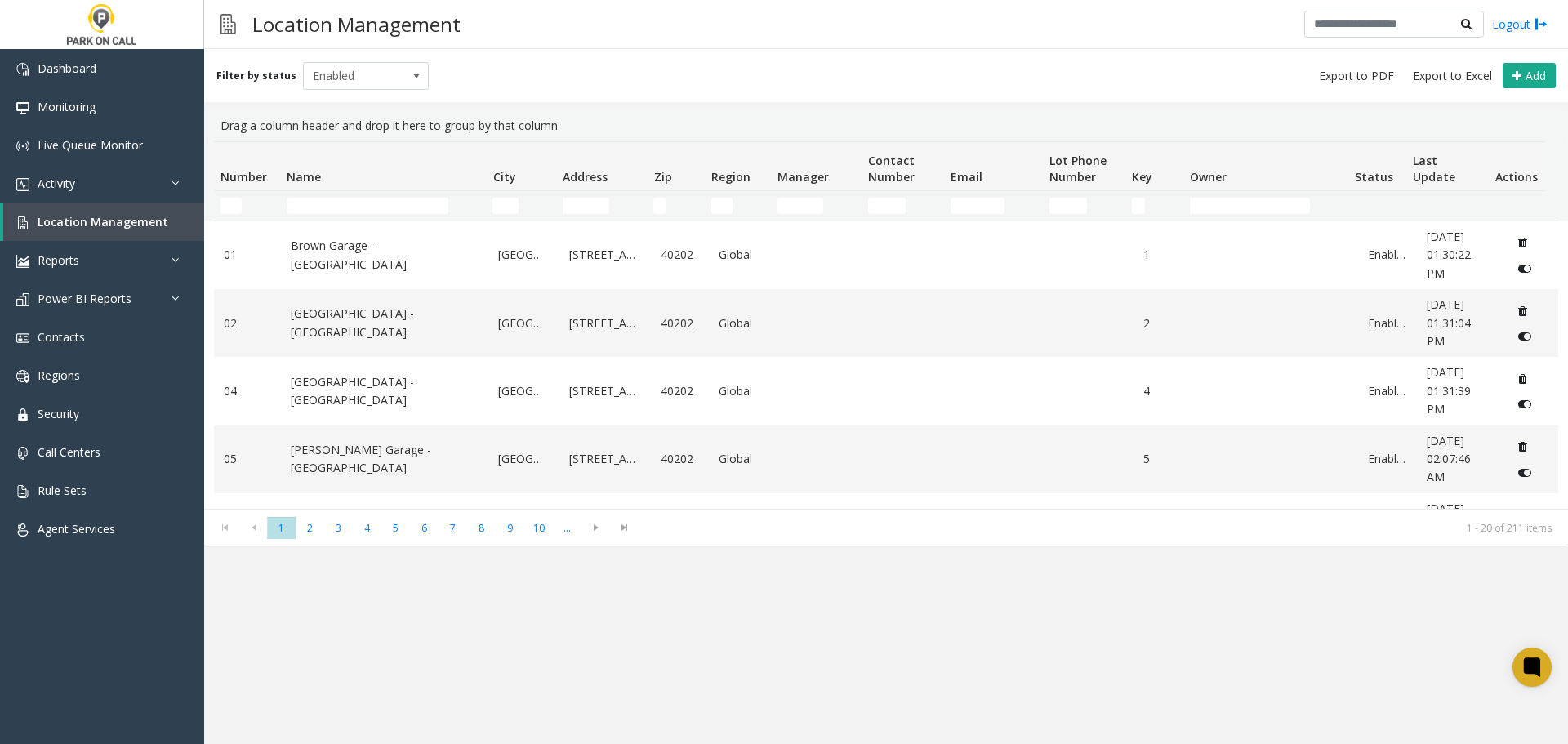
click at [427, 195] on td "Name Filter" at bounding box center [382, 206] width 206 height 30
click at [410, 207] on input "Name Filter" at bounding box center [367, 206] width 162 height 16
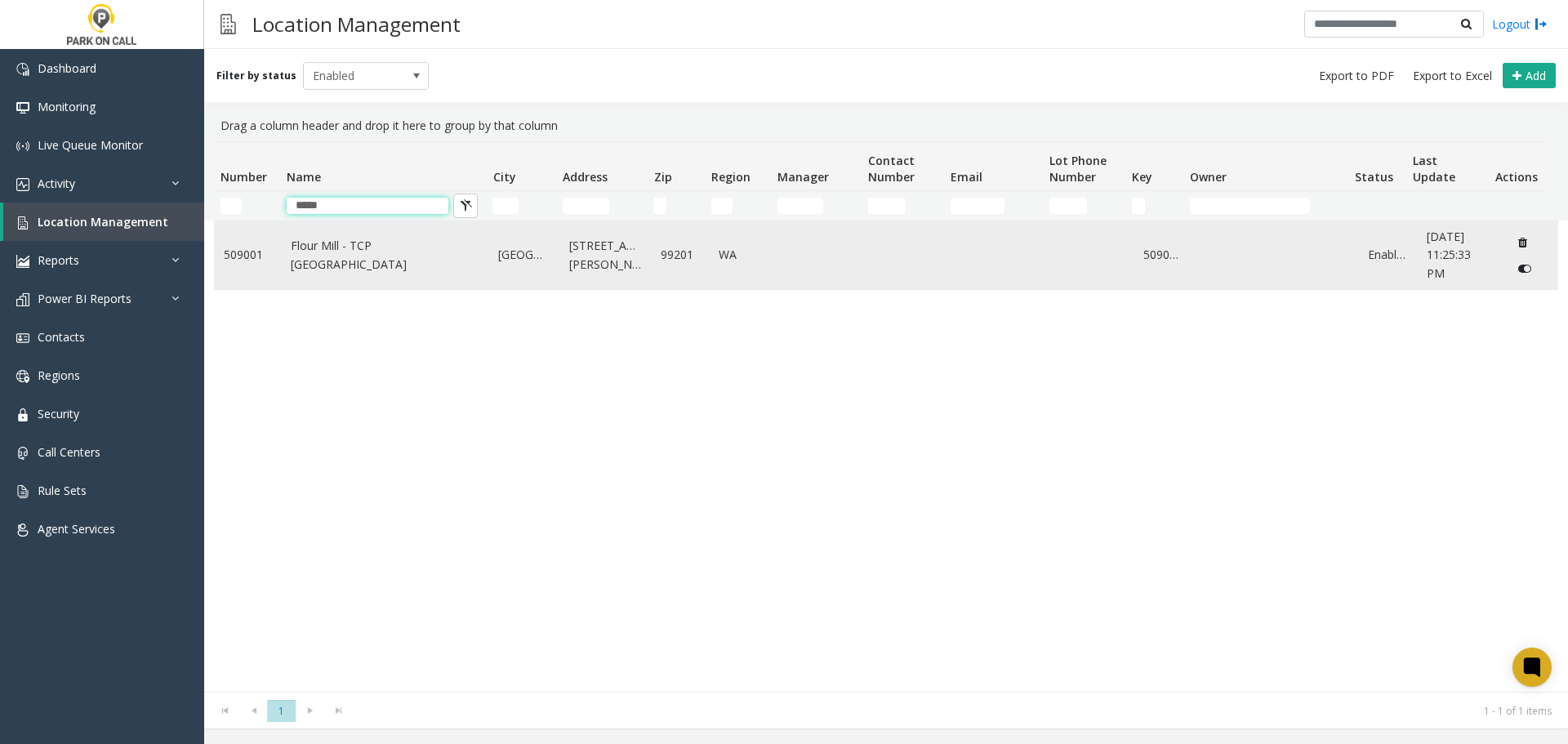
type input "*****"
click at [368, 249] on link "Flour Mill - TCP Spokane" at bounding box center [385, 255] width 189 height 37
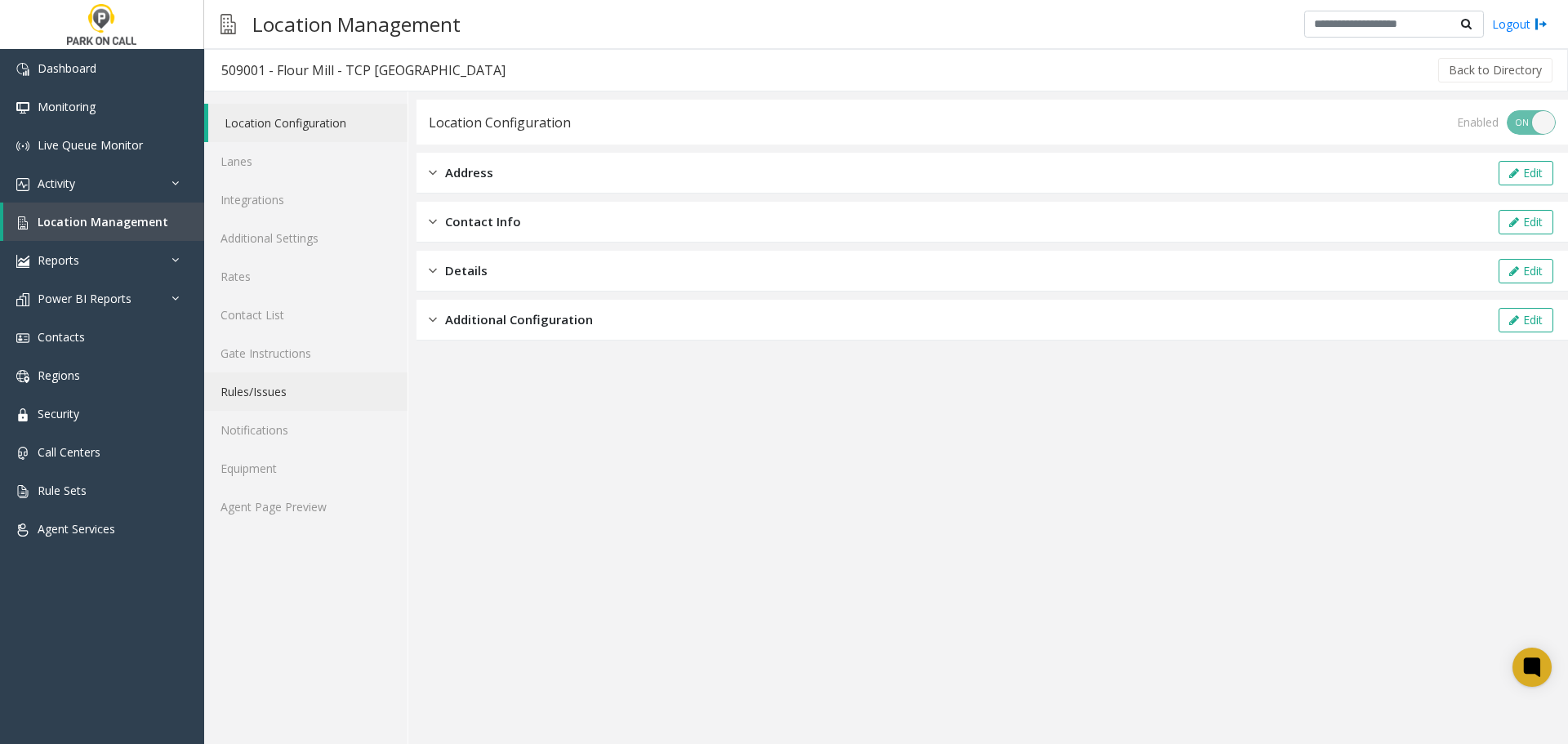
click at [284, 397] on link "Rules/Issues" at bounding box center [306, 391] width 203 height 39
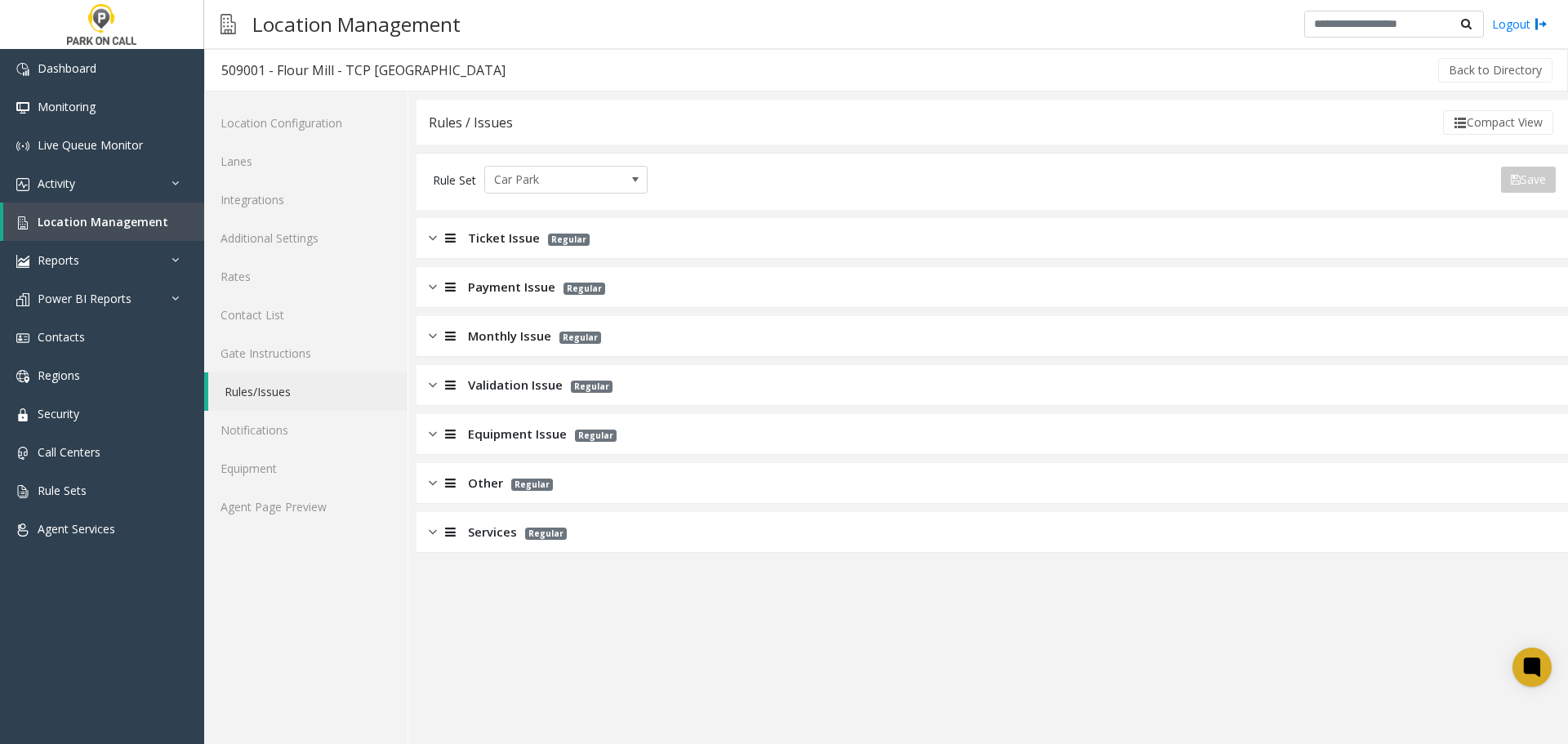
click at [548, 384] on span "Validation Issue" at bounding box center [514, 385] width 94 height 19
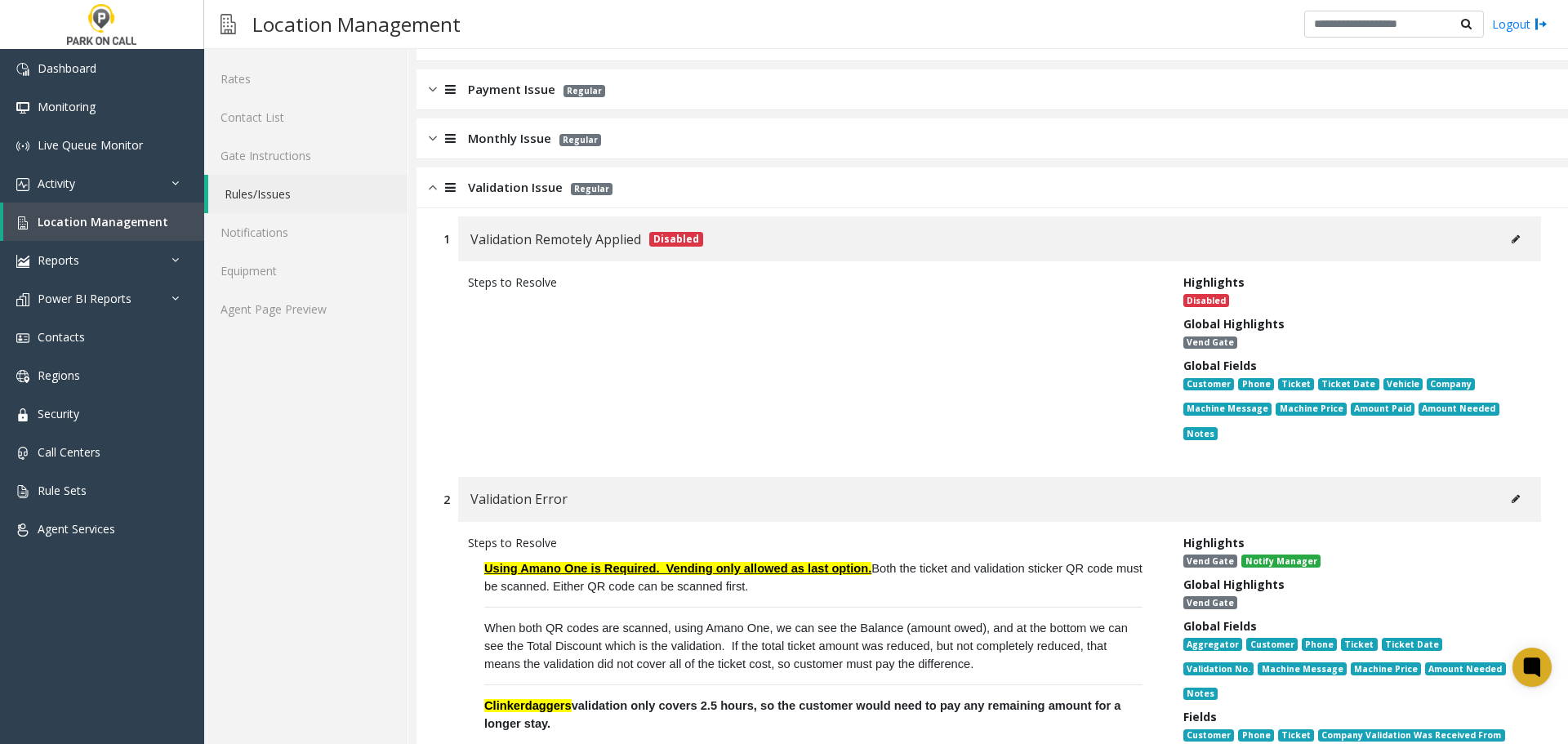
scroll to position [572, 0]
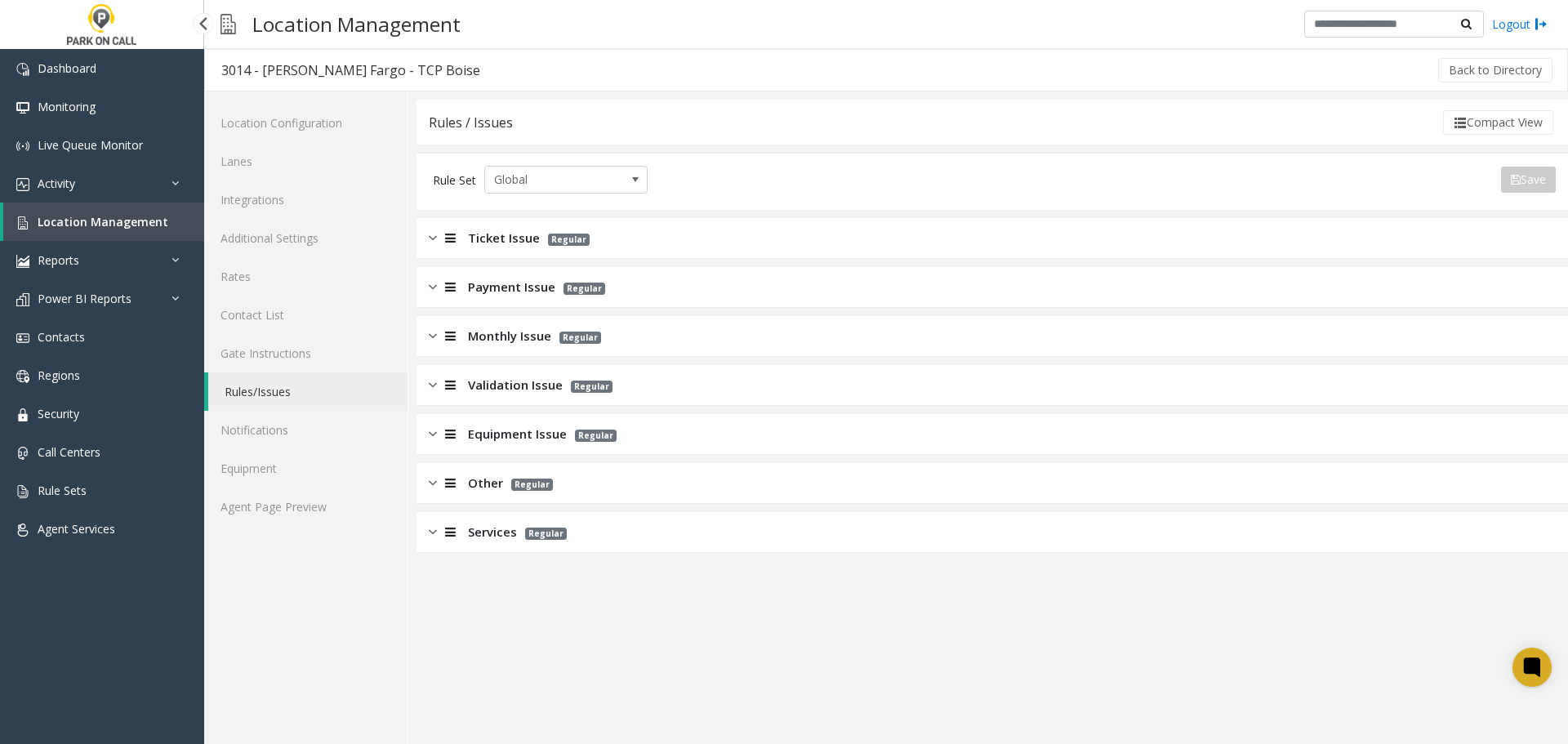
click at [101, 225] on span "Location Management" at bounding box center [103, 221] width 130 height 16
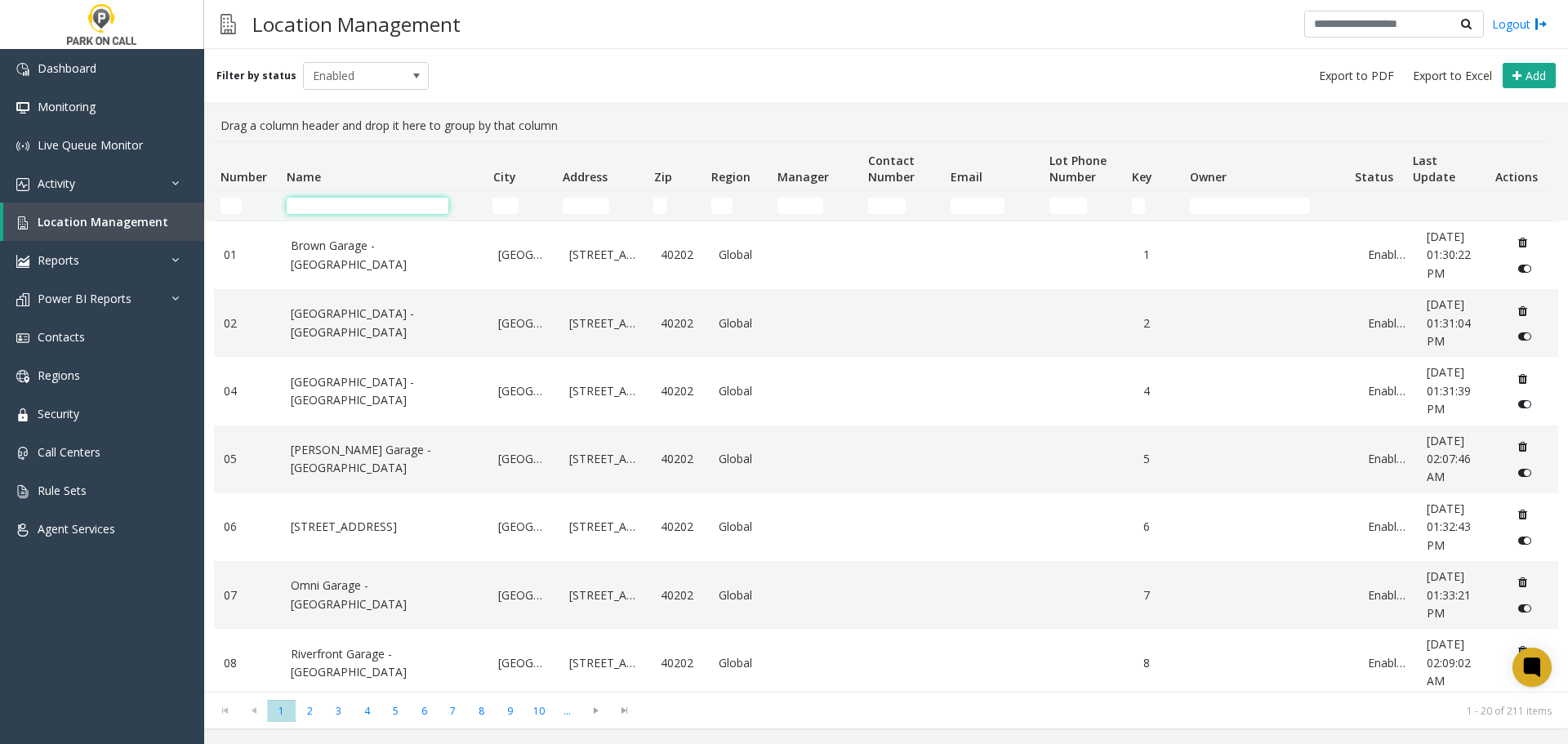
click at [395, 210] on input "Name Filter" at bounding box center [367, 206] width 162 height 16
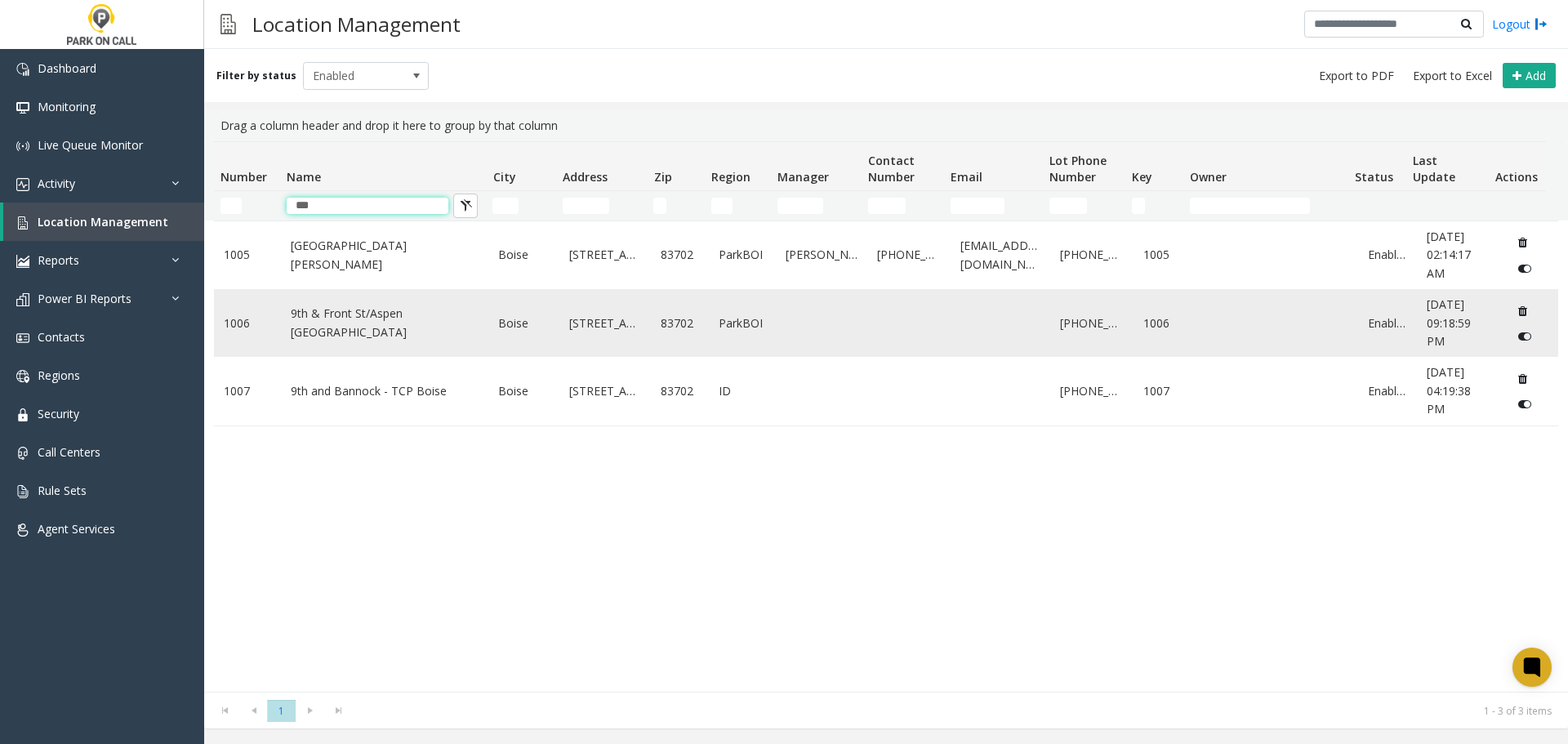
type input "***"
click at [368, 336] on link "9th & Front St/Aspen Lofts - ParkBOI" at bounding box center [385, 322] width 189 height 37
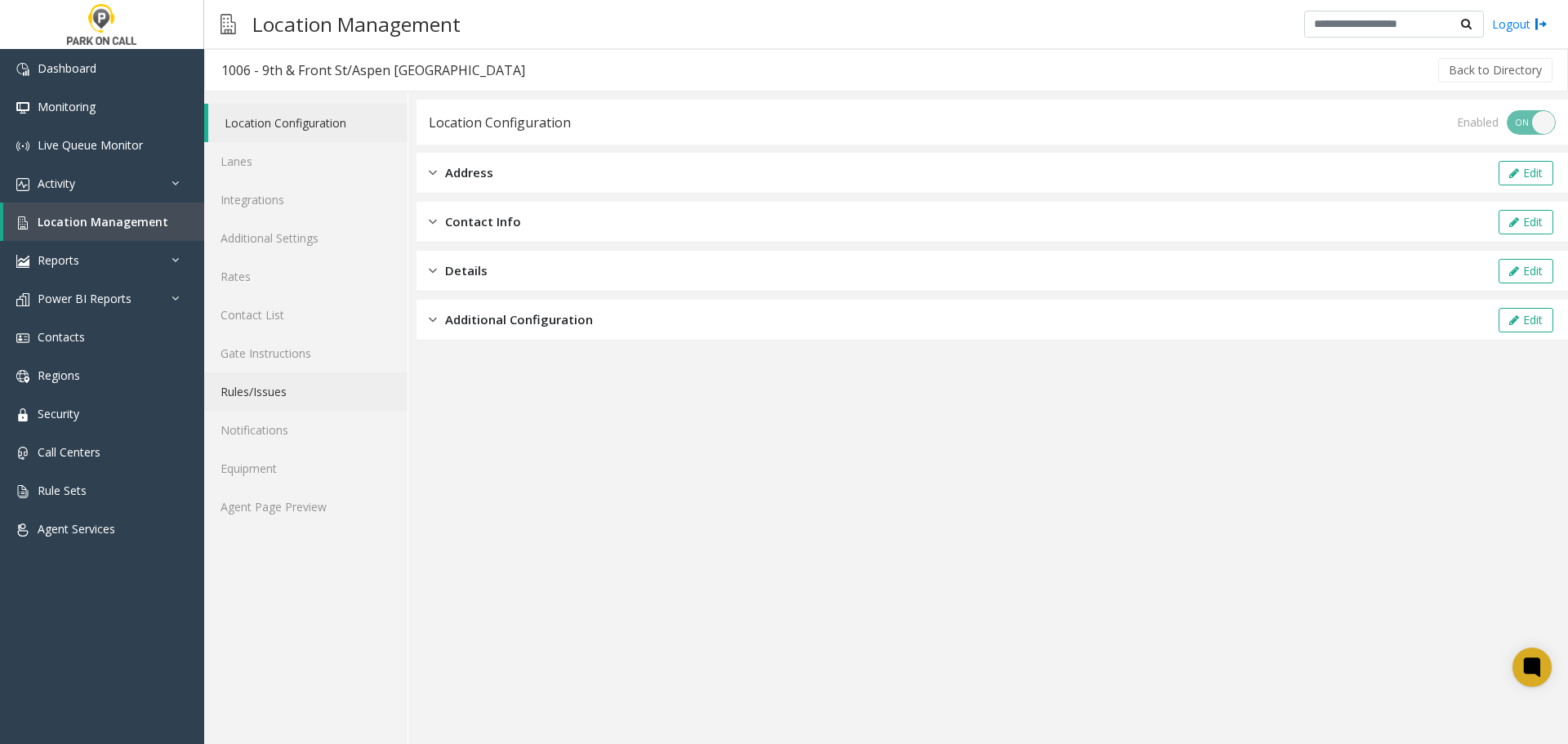
click at [272, 390] on link "Rules/Issues" at bounding box center [306, 391] width 203 height 39
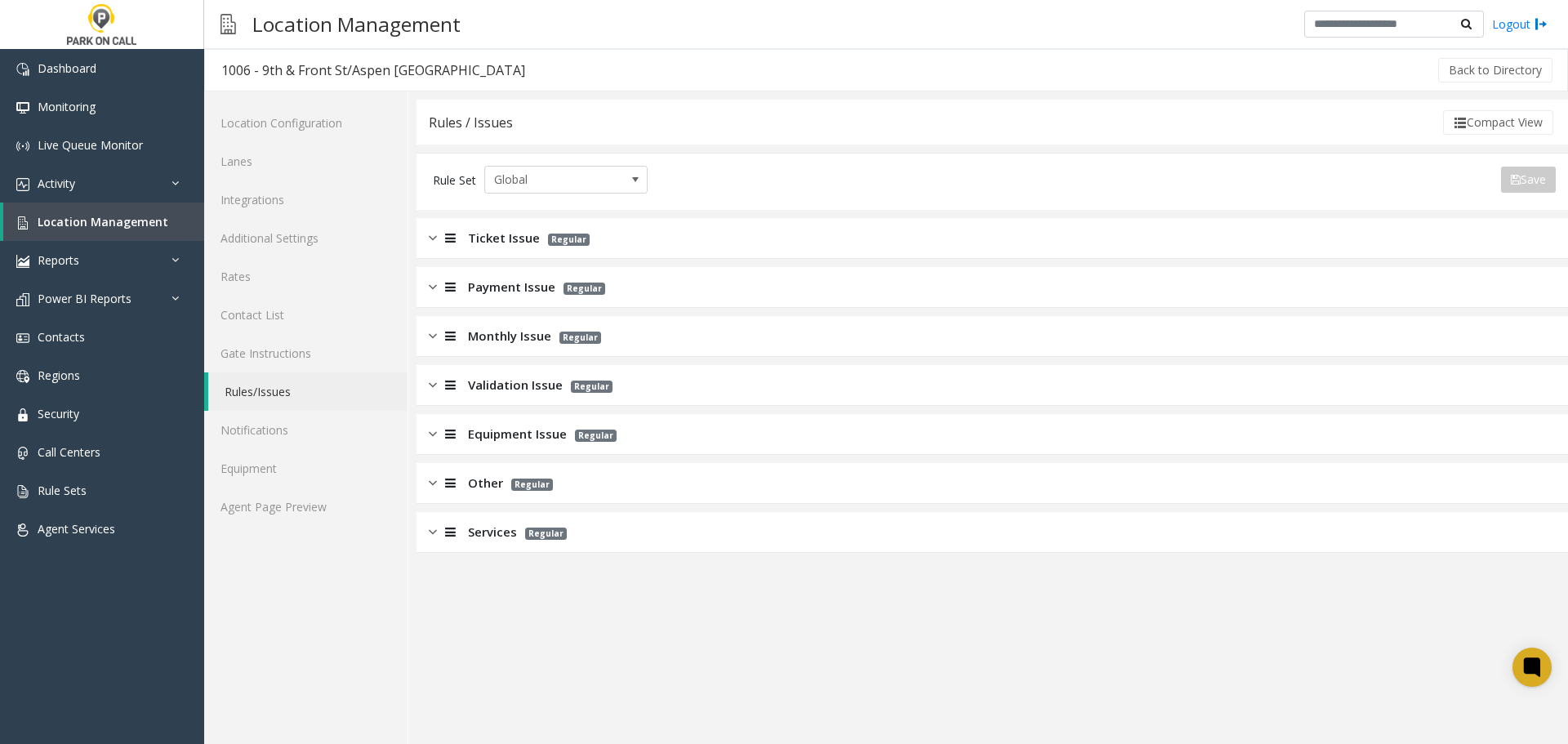
click at [674, 529] on div "Services Regular" at bounding box center [992, 532] width 1151 height 41
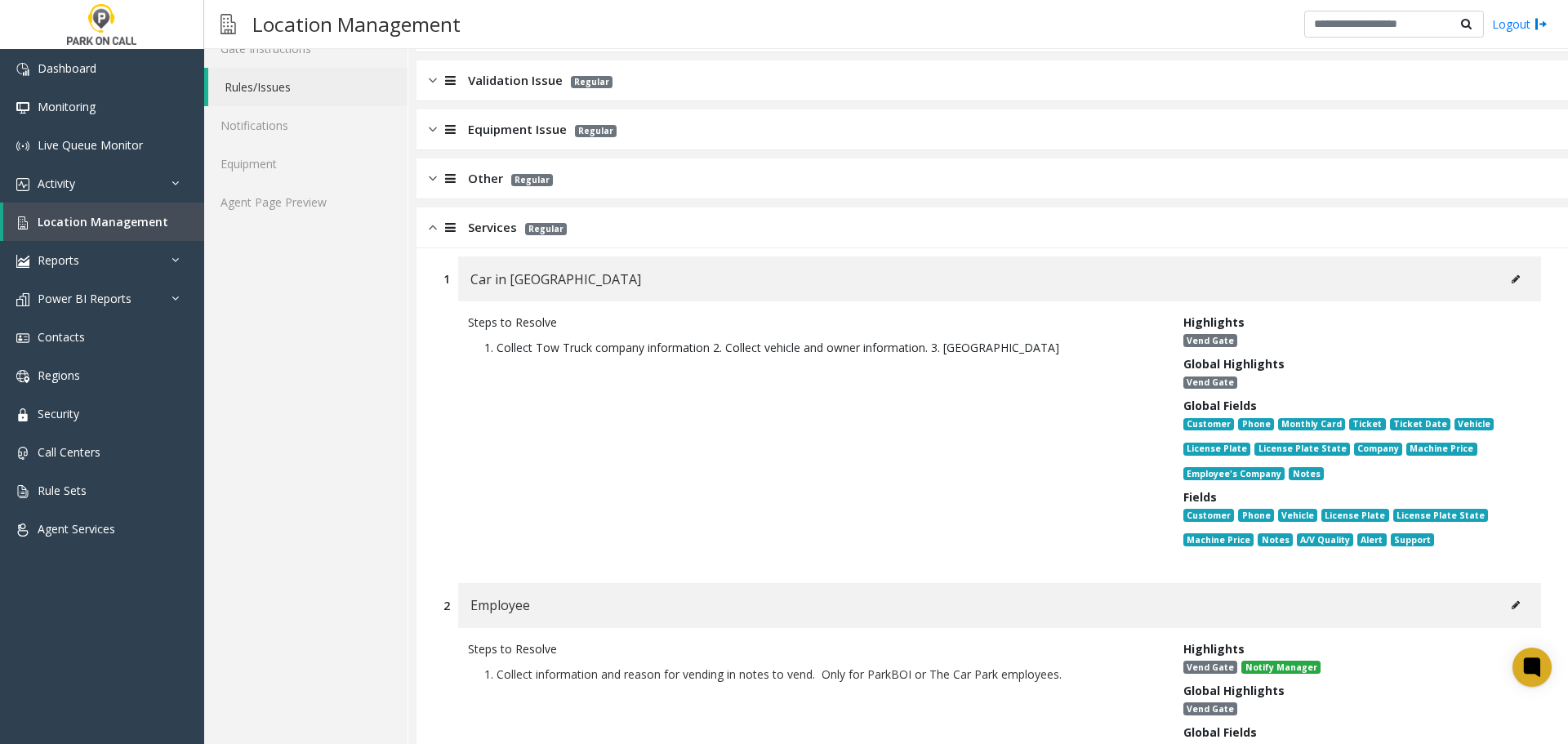
scroll to position [653, 0]
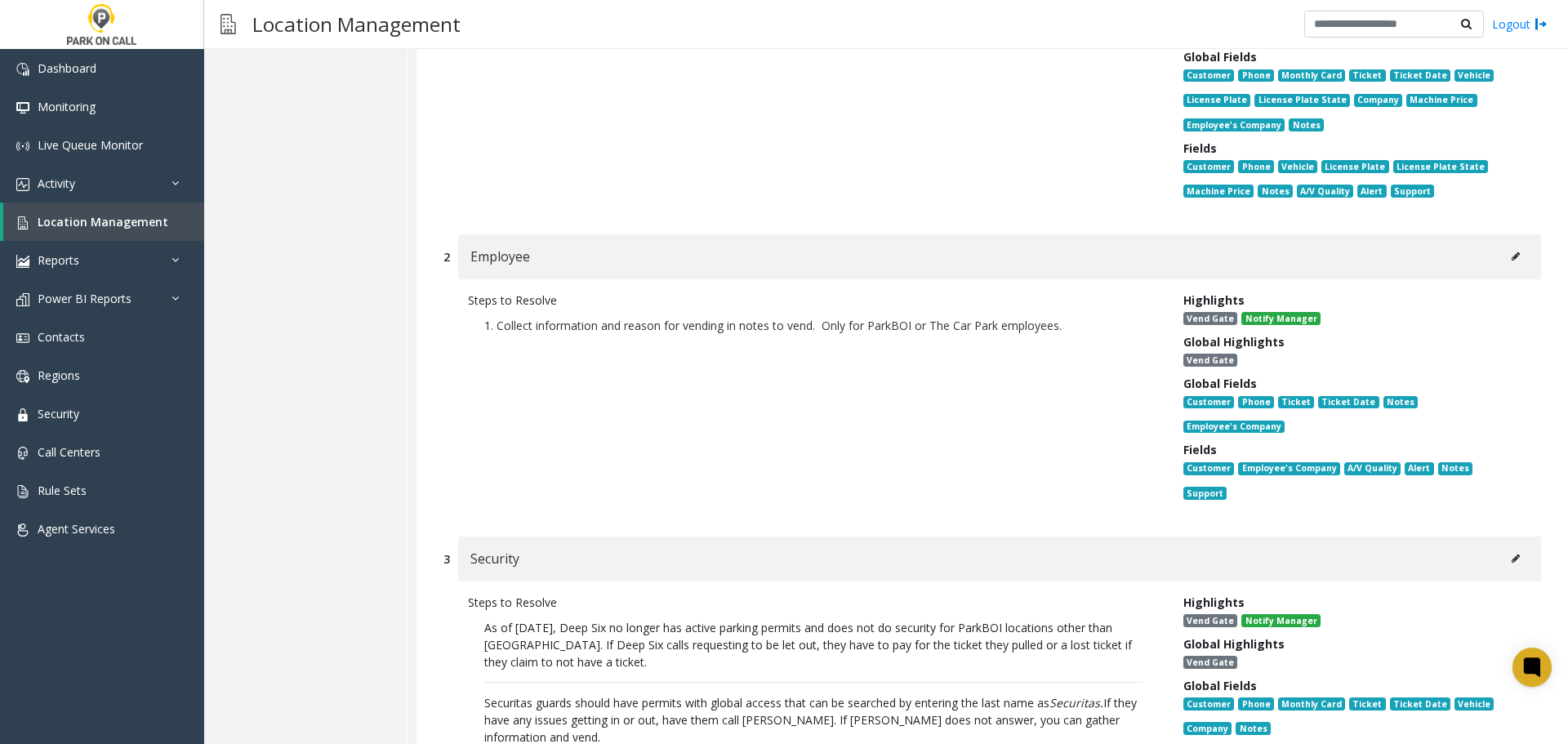
click at [1503, 266] on button at bounding box center [1515, 257] width 26 height 25
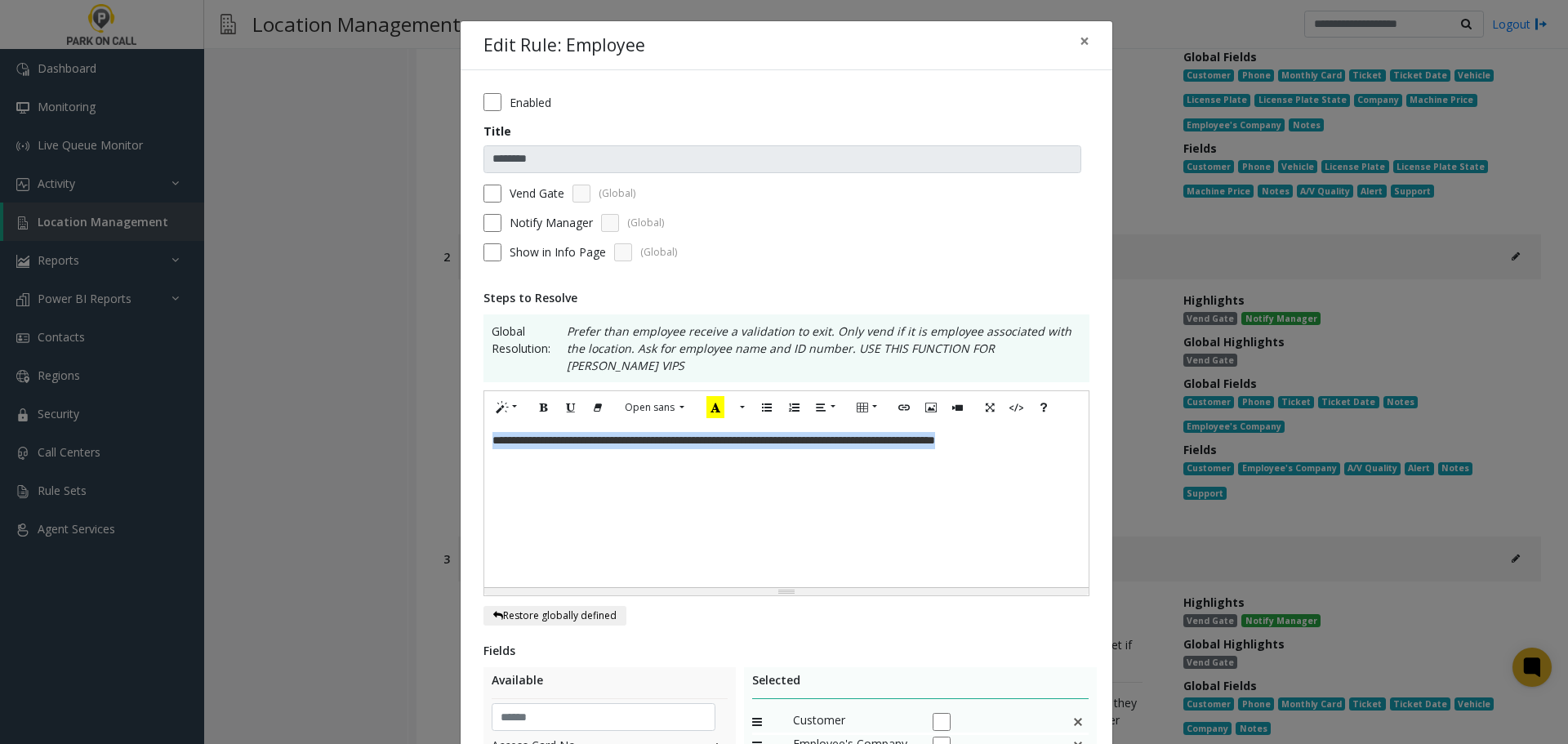
drag, startPoint x: 1056, startPoint y: 428, endPoint x: -99, endPoint y: 425, distance: 1155.0
click at [0, 425] on html "Dashboard Monitoring Live Queue Monitor Activity Daily Activity Lane Activity A…" at bounding box center [784, 372] width 1568 height 744
copy p "**********"
